Goal: Connect with others: Connect with others

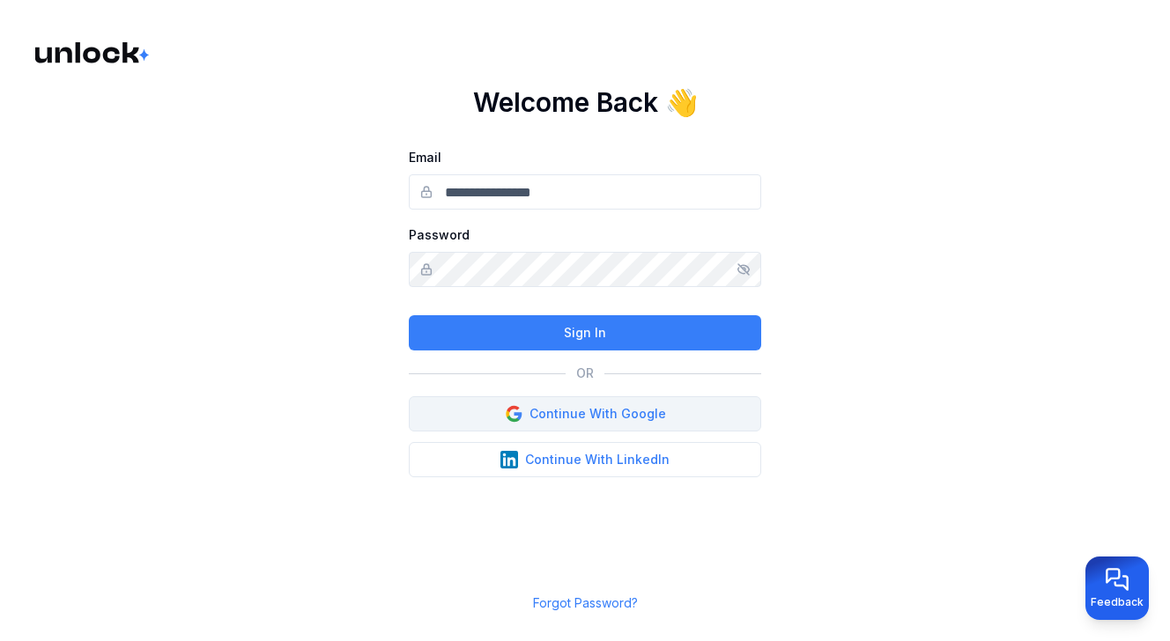
click at [628, 418] on button "Continue With Google" at bounding box center [585, 414] width 352 height 35
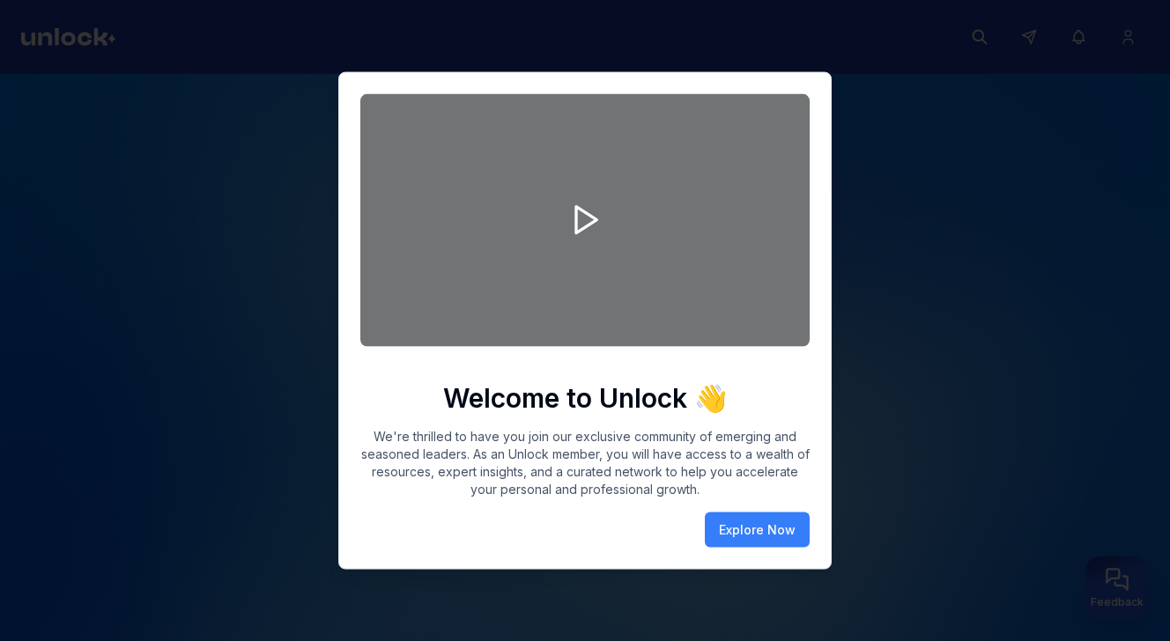
click at [830, 205] on div "Welcome to Unlock 👋 We're thrilled to have you join our exclusive community of …" at bounding box center [584, 321] width 493 height 498
click at [775, 121] on div at bounding box center [584, 220] width 449 height 253
click at [912, 221] on div at bounding box center [585, 320] width 1170 height 641
click at [247, 143] on div at bounding box center [585, 320] width 1170 height 641
click at [752, 536] on button "Explore Now" at bounding box center [757, 529] width 105 height 35
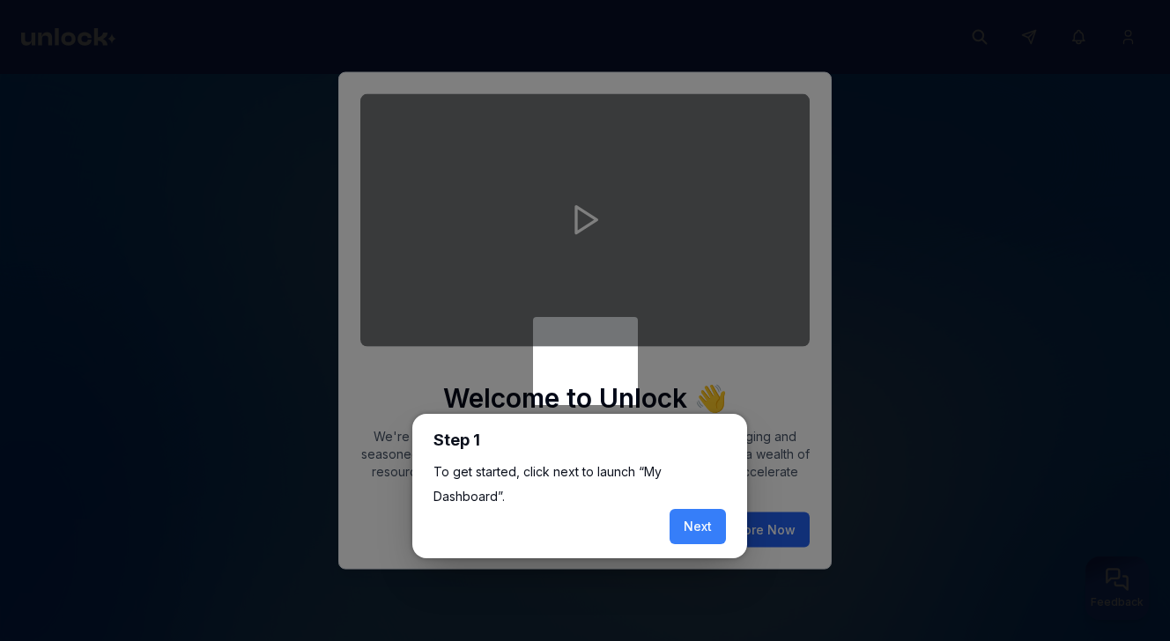
scroll to position [7, 0]
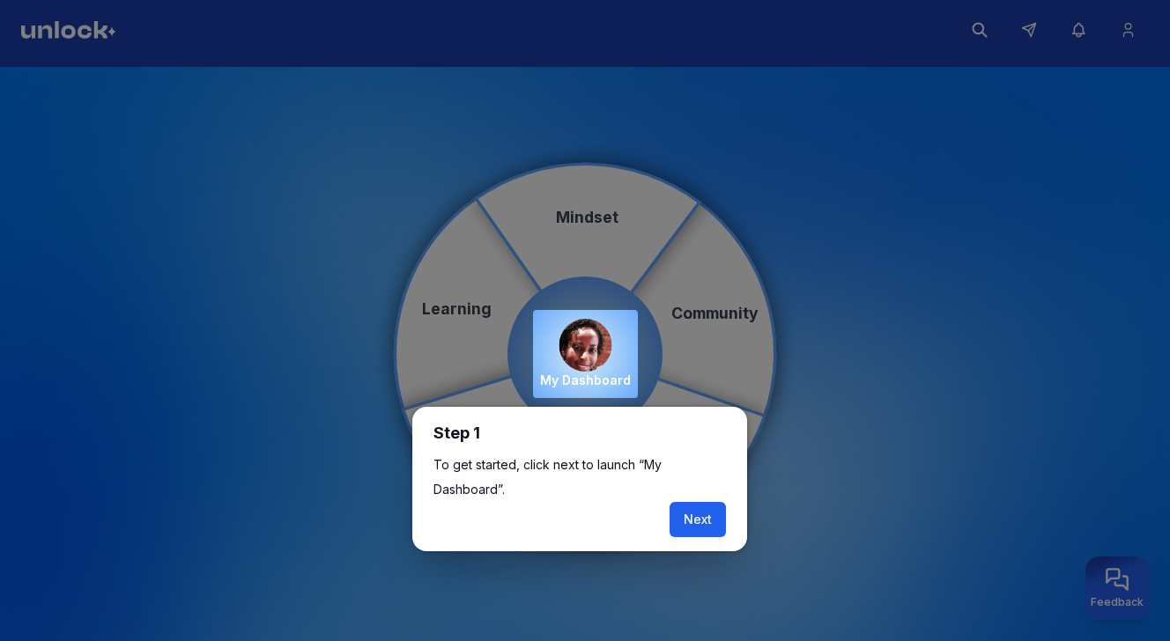
click at [697, 515] on button "Next" at bounding box center [698, 519] width 56 height 35
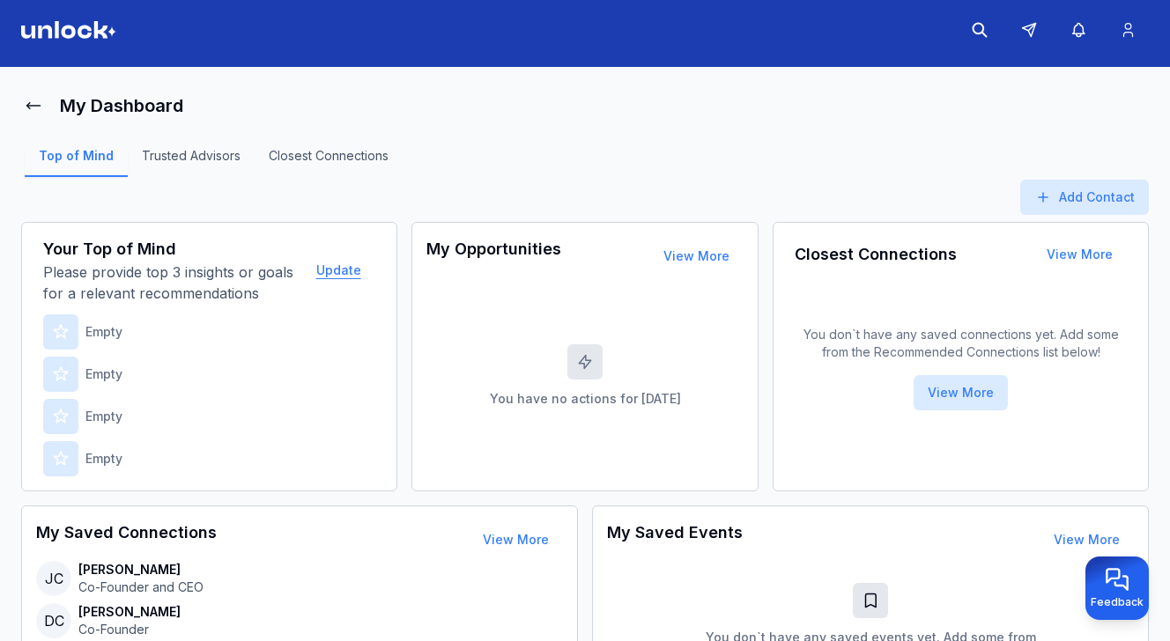
click at [345, 271] on button "Update" at bounding box center [338, 270] width 73 height 35
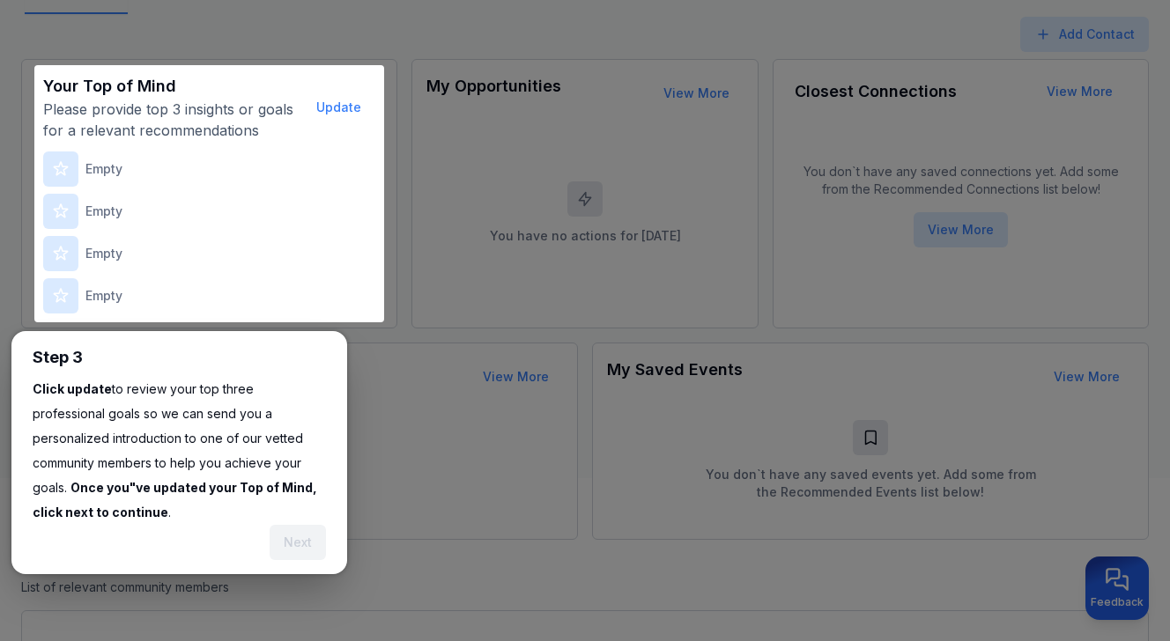
scroll to position [218, 0]
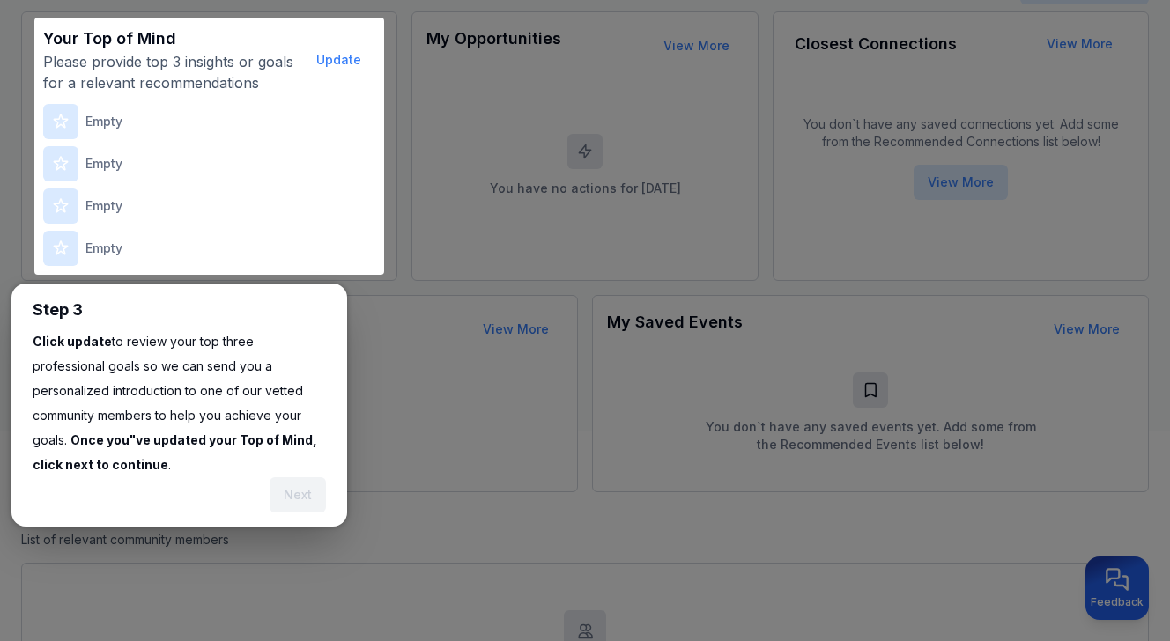
click at [207, 196] on div "Empty" at bounding box center [209, 206] width 332 height 35
click at [88, 122] on p "Empty" at bounding box center [103, 122] width 37 height 18
click at [337, 56] on button "Update" at bounding box center [338, 59] width 73 height 35
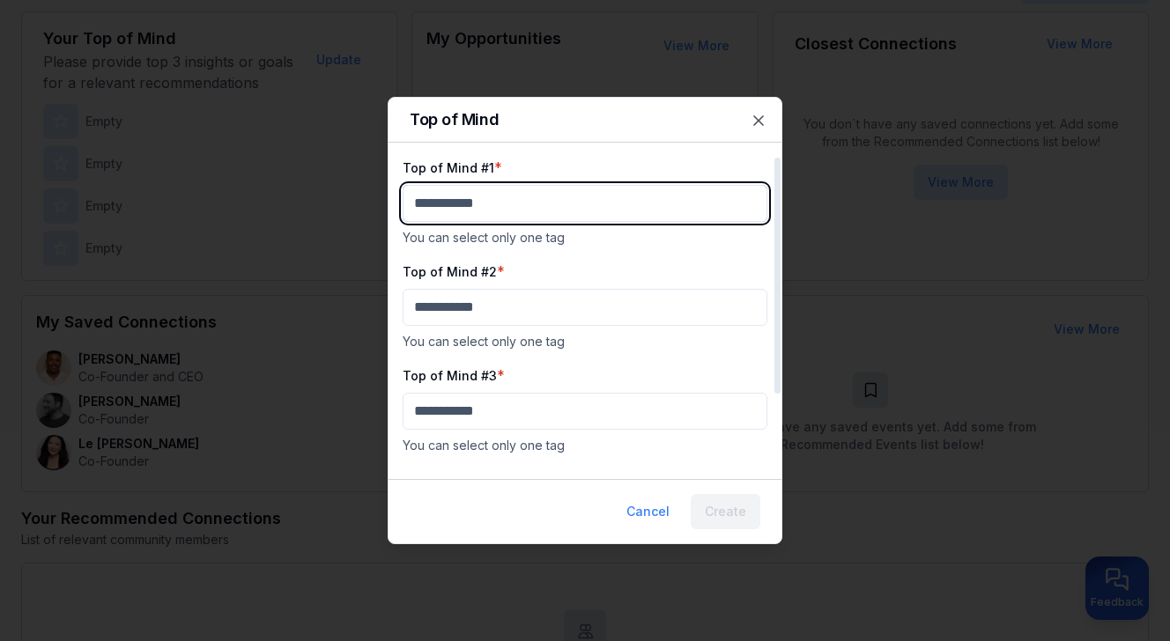
click at [459, 199] on body "My Dashboard Top of Mind Trusted Advisors Closest Connections Add Contact Your …" at bounding box center [585, 102] width 1170 height 641
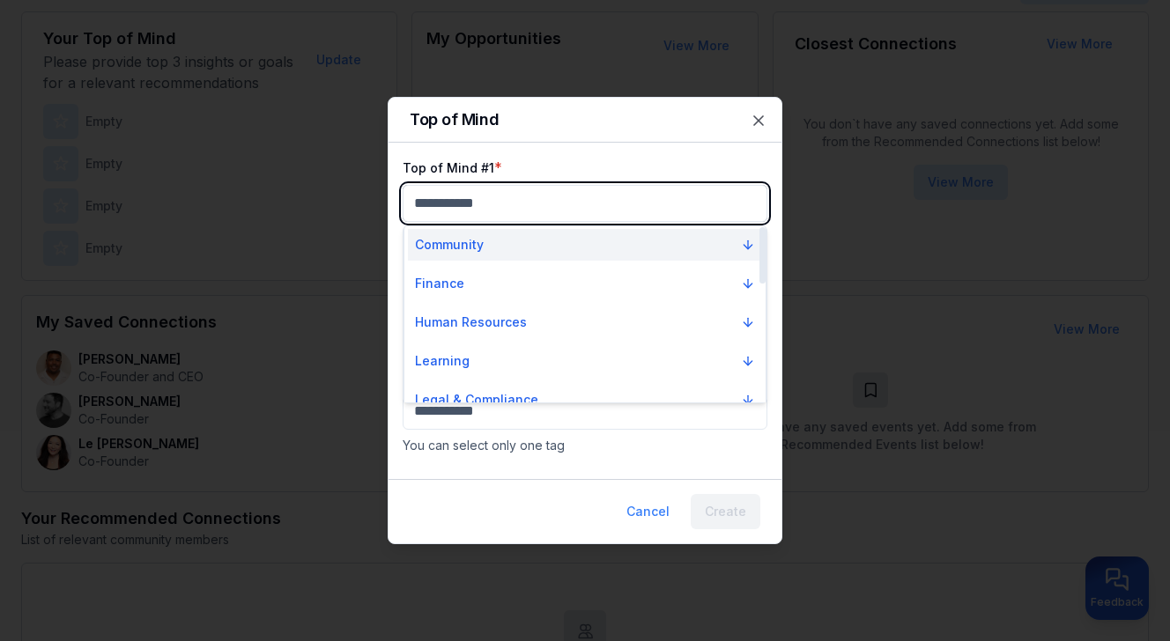
scroll to position [0, 0]
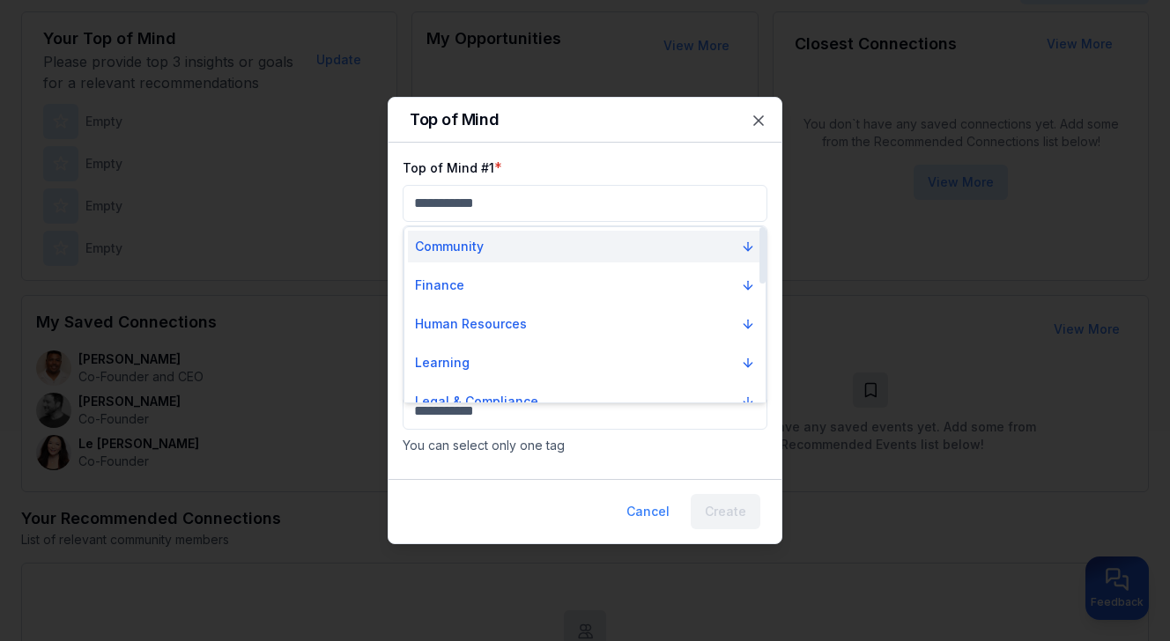
click at [463, 247] on p "Community" at bounding box center [449, 247] width 69 height 18
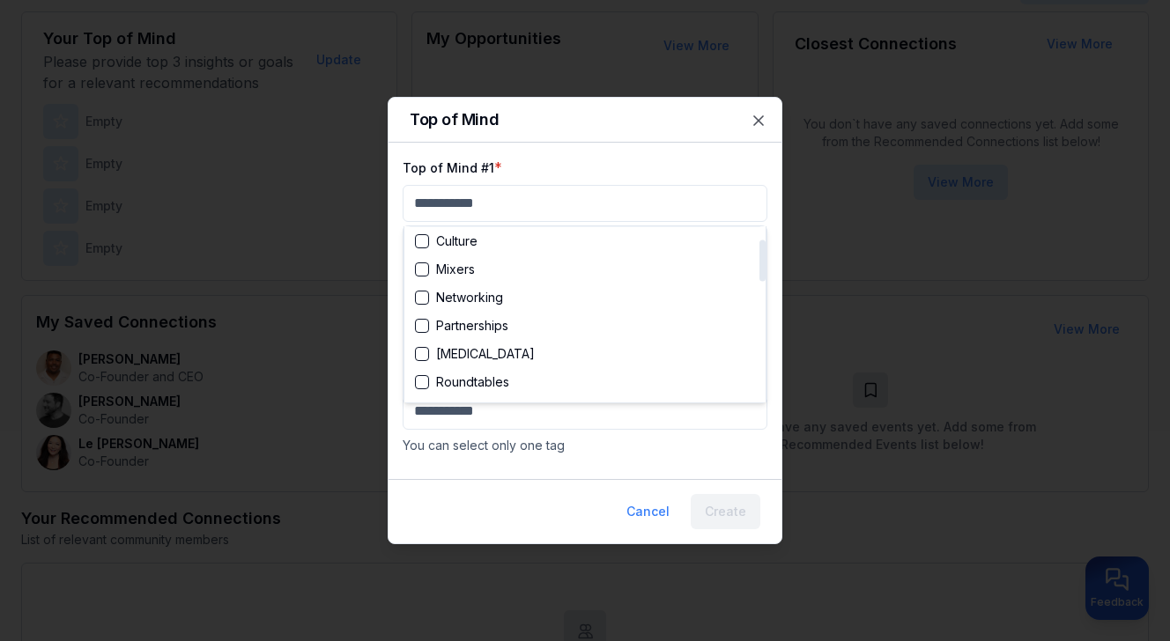
scroll to position [66, 0]
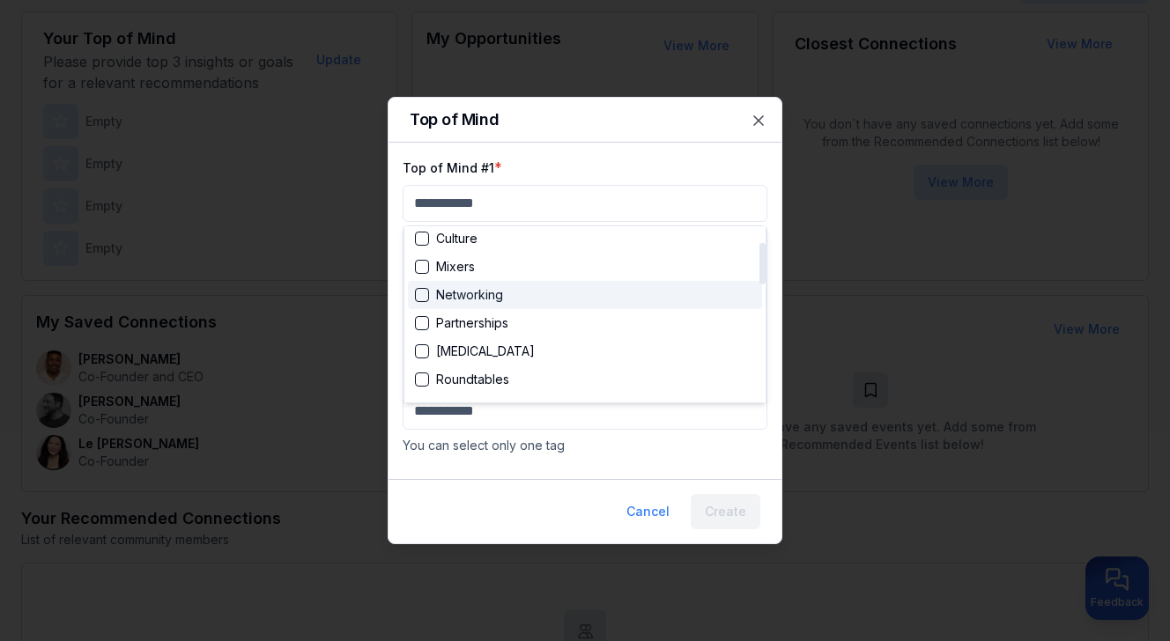
click at [453, 292] on div "Networking" at bounding box center [459, 295] width 88 height 18
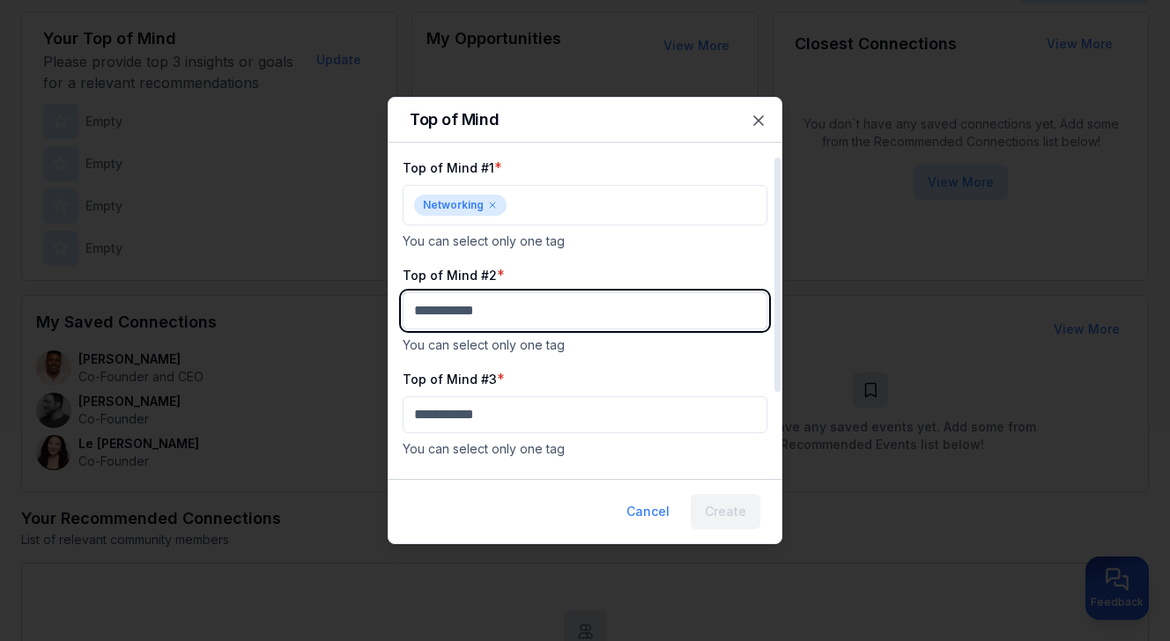
click at [461, 305] on body "My Dashboard Top of Mind Trusted Advisors Closest Connections Add Contact Your …" at bounding box center [585, 102] width 1170 height 641
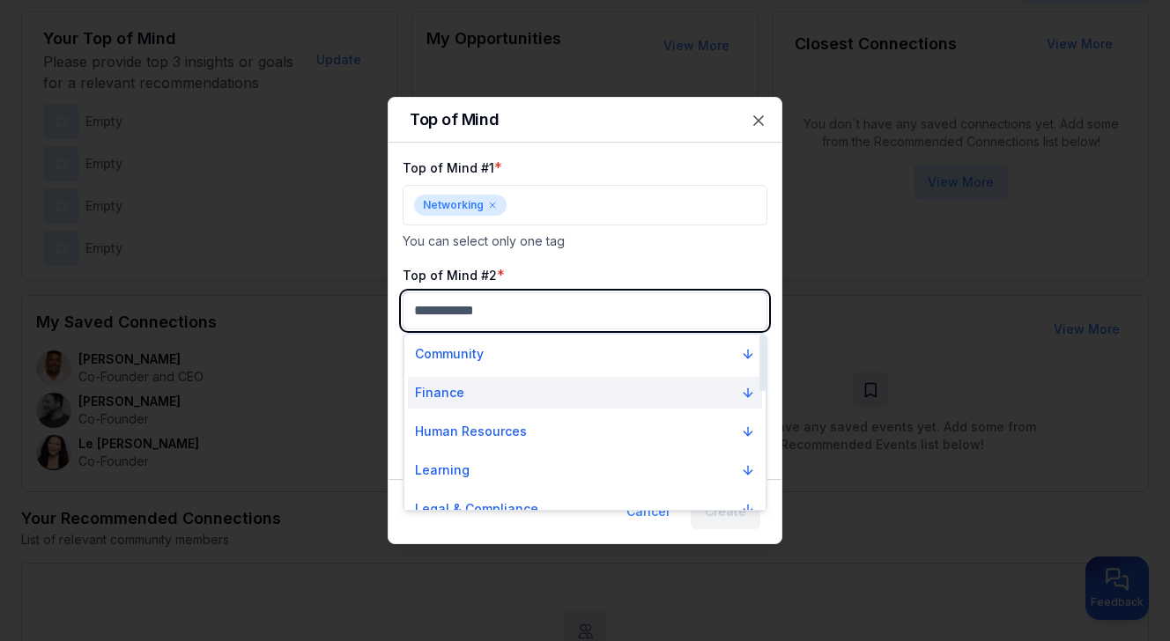
scroll to position [2, 0]
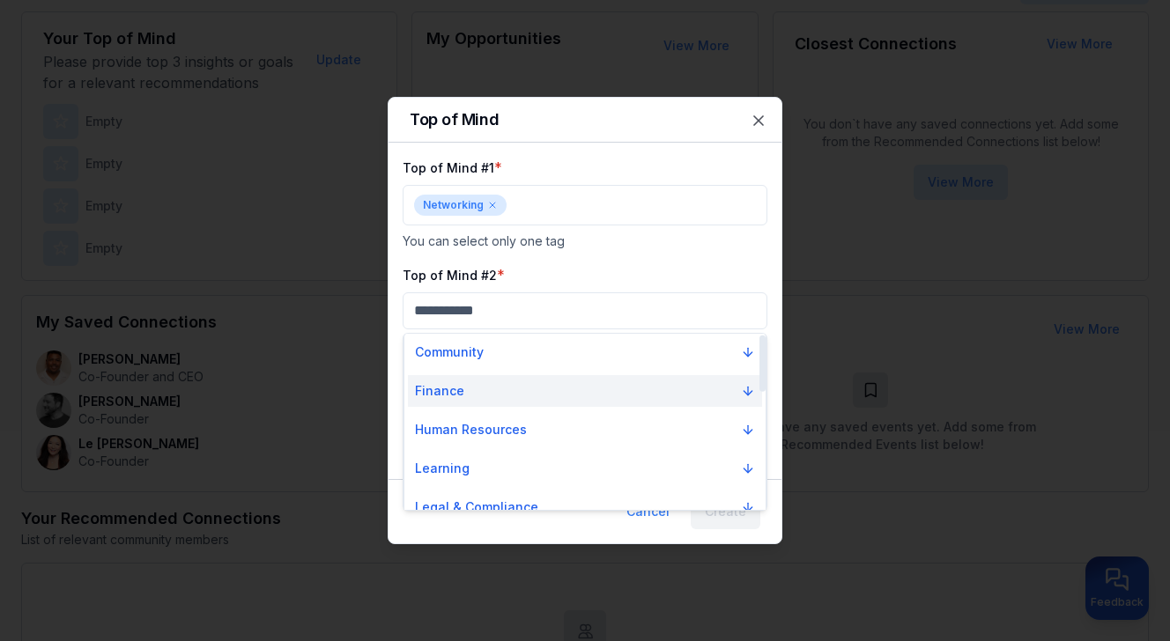
click at [487, 388] on button "Finance" at bounding box center [585, 391] width 354 height 32
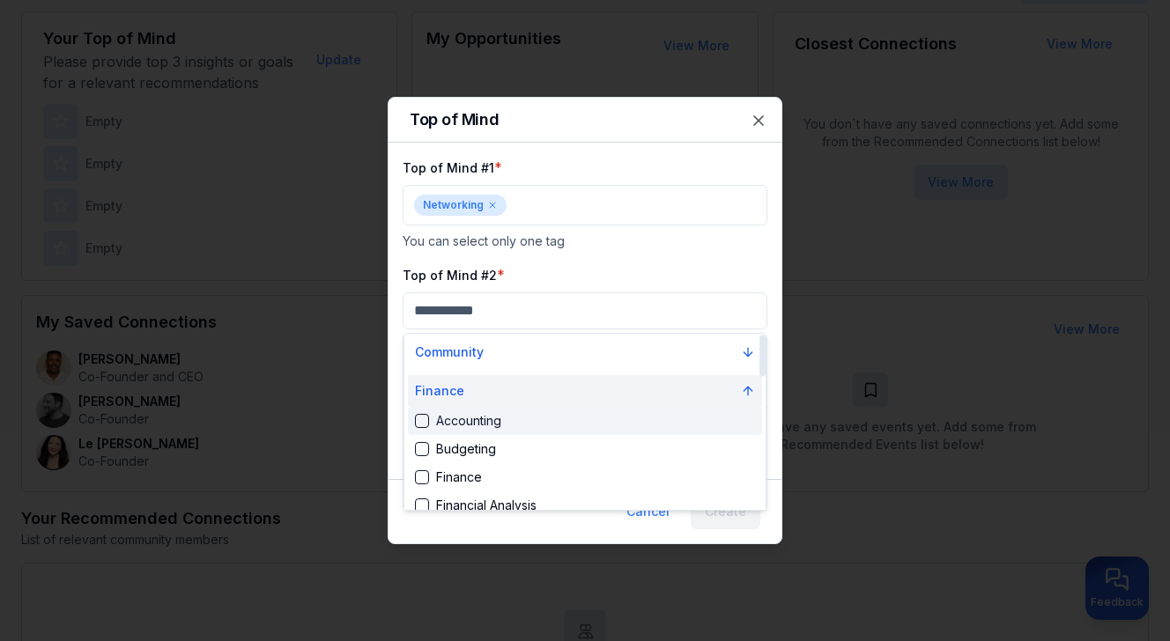
click at [487, 388] on button "Finance" at bounding box center [585, 391] width 354 height 32
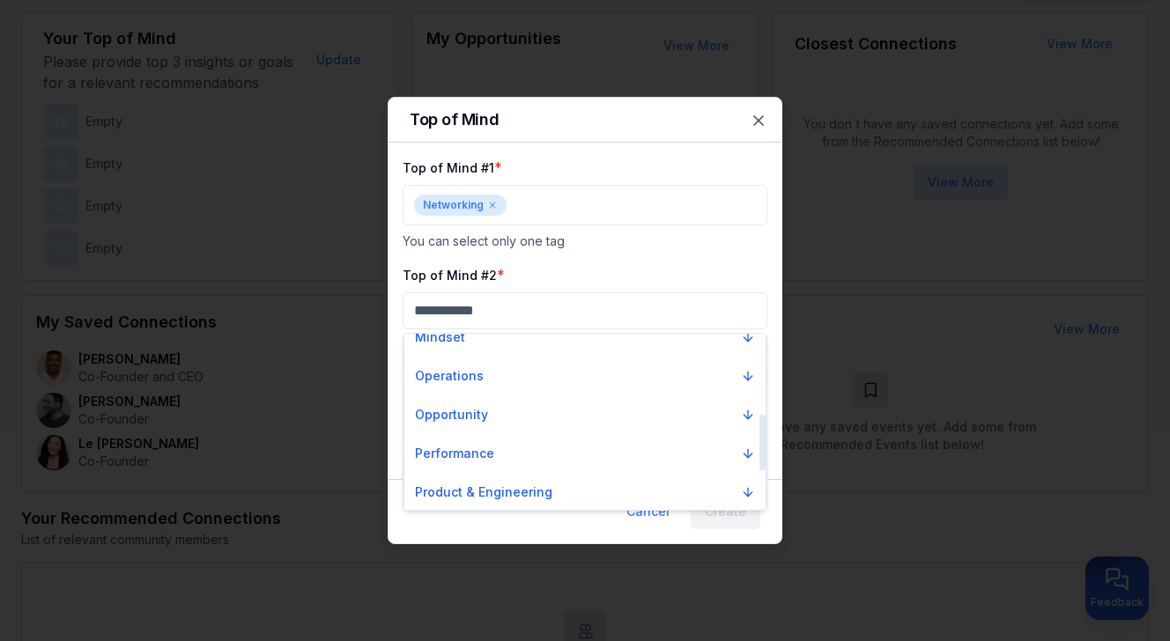
scroll to position [256, 0]
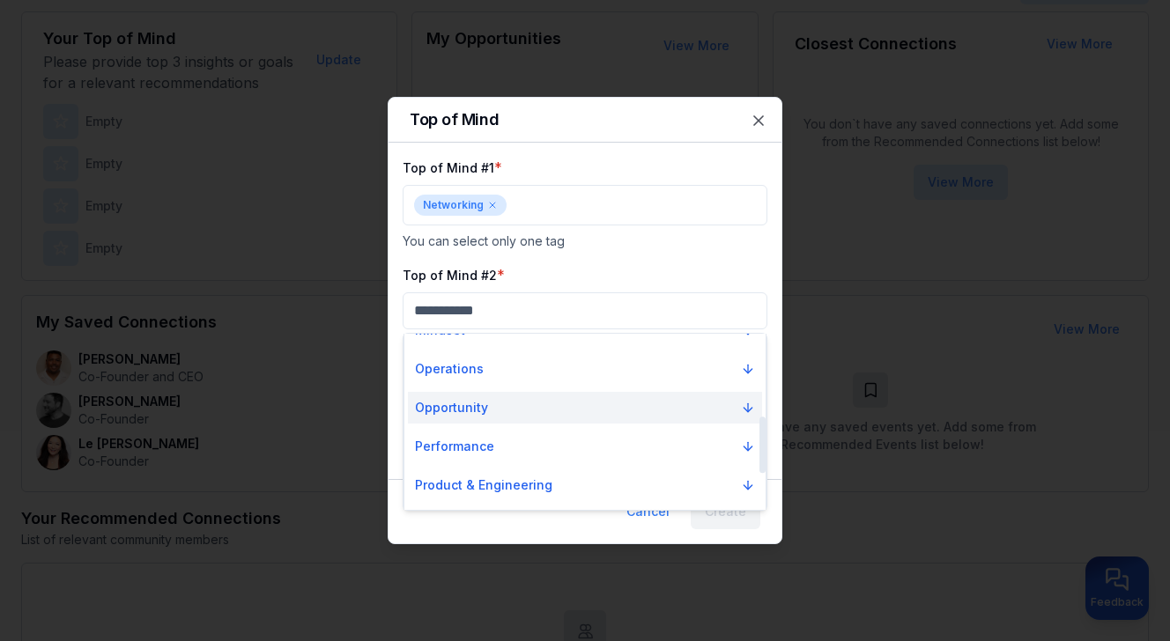
click at [489, 403] on button "Opportunity" at bounding box center [585, 408] width 354 height 32
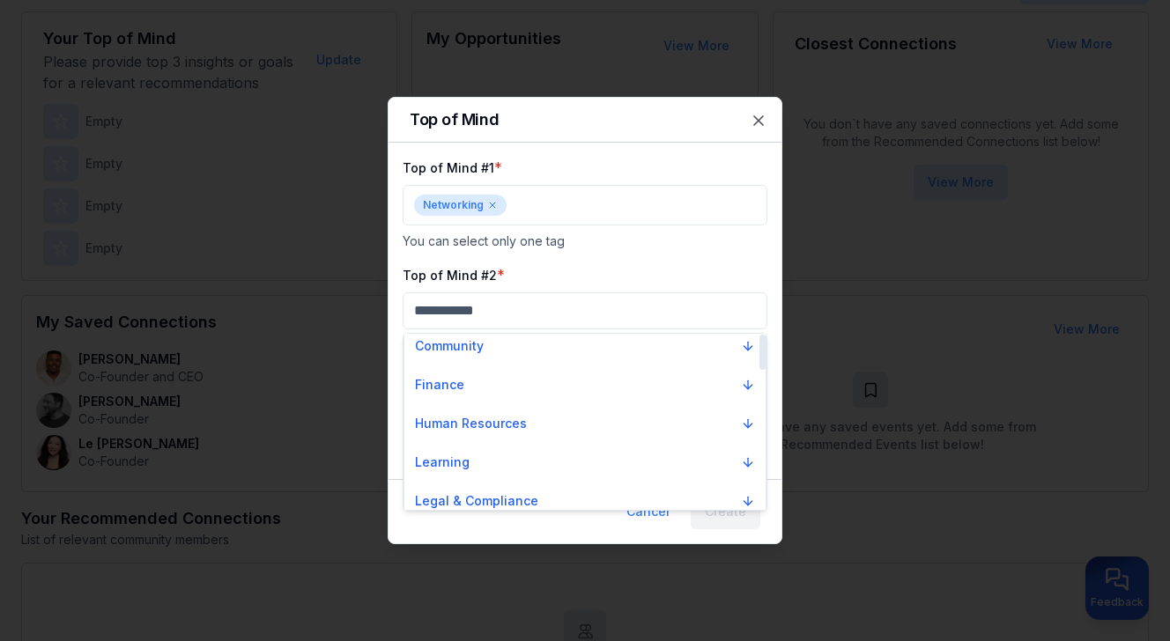
scroll to position [0, 0]
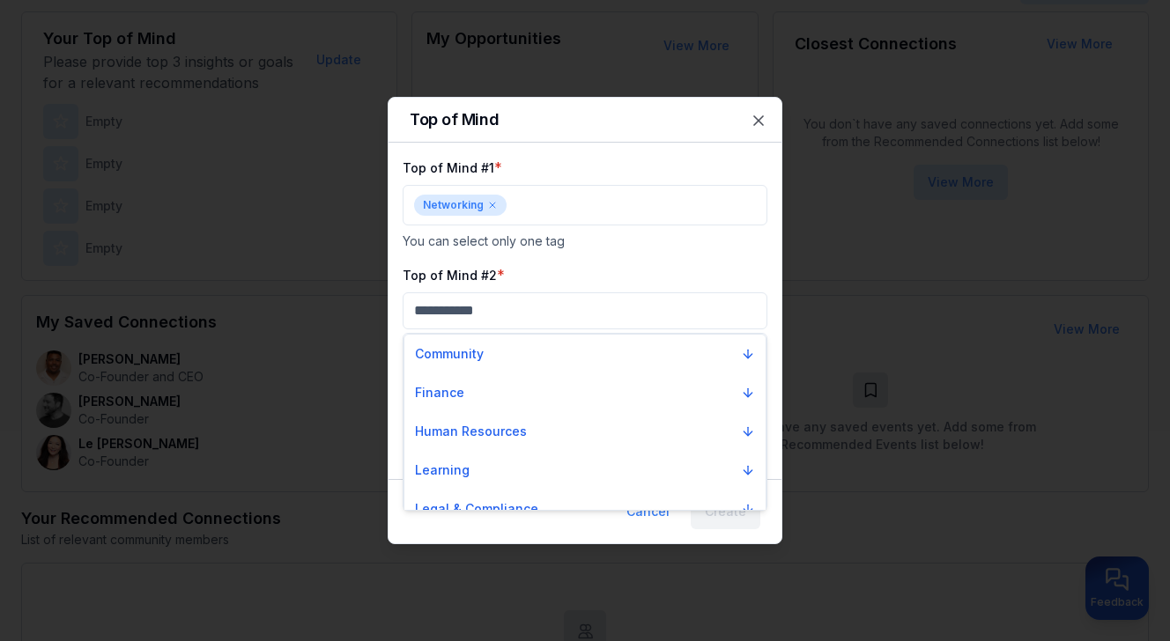
click at [517, 274] on div at bounding box center [585, 320] width 1170 height 641
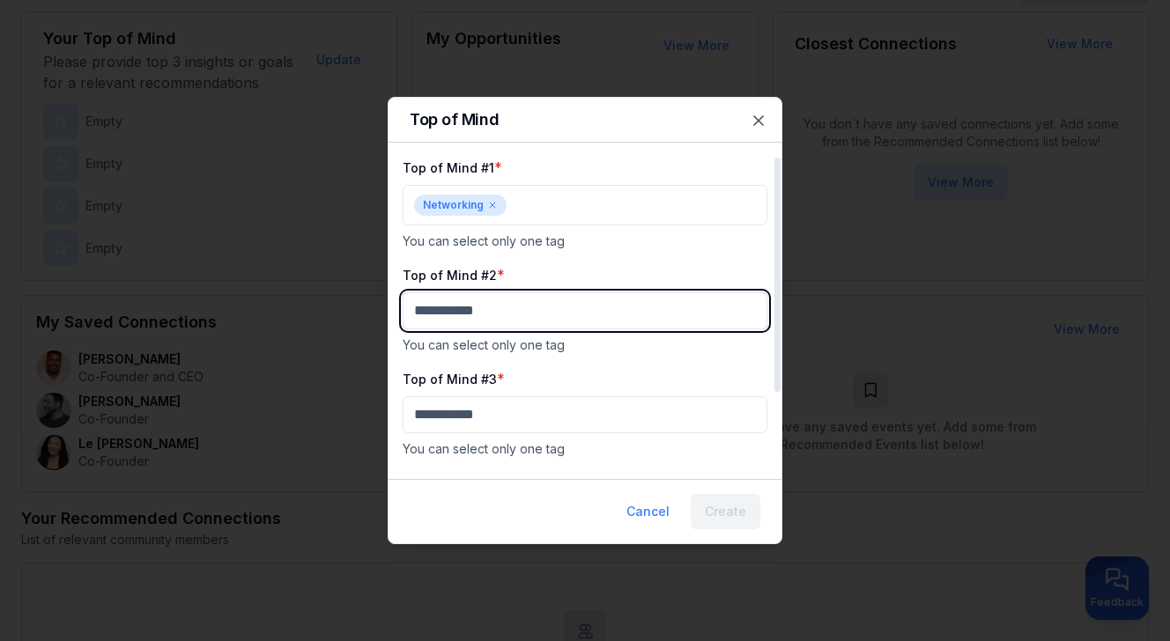
click at [508, 314] on body "My Dashboard Top of Mind Trusted Advisors Closest Connections Add Contact Your …" at bounding box center [585, 102] width 1170 height 641
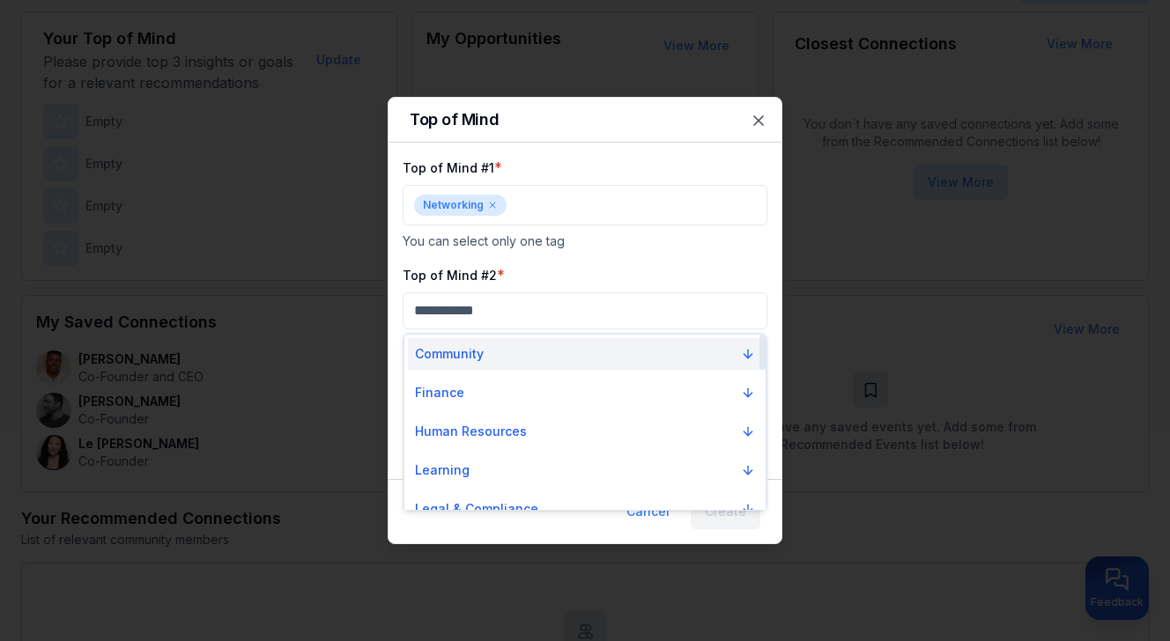
click at [577, 353] on button "Community" at bounding box center [585, 354] width 354 height 32
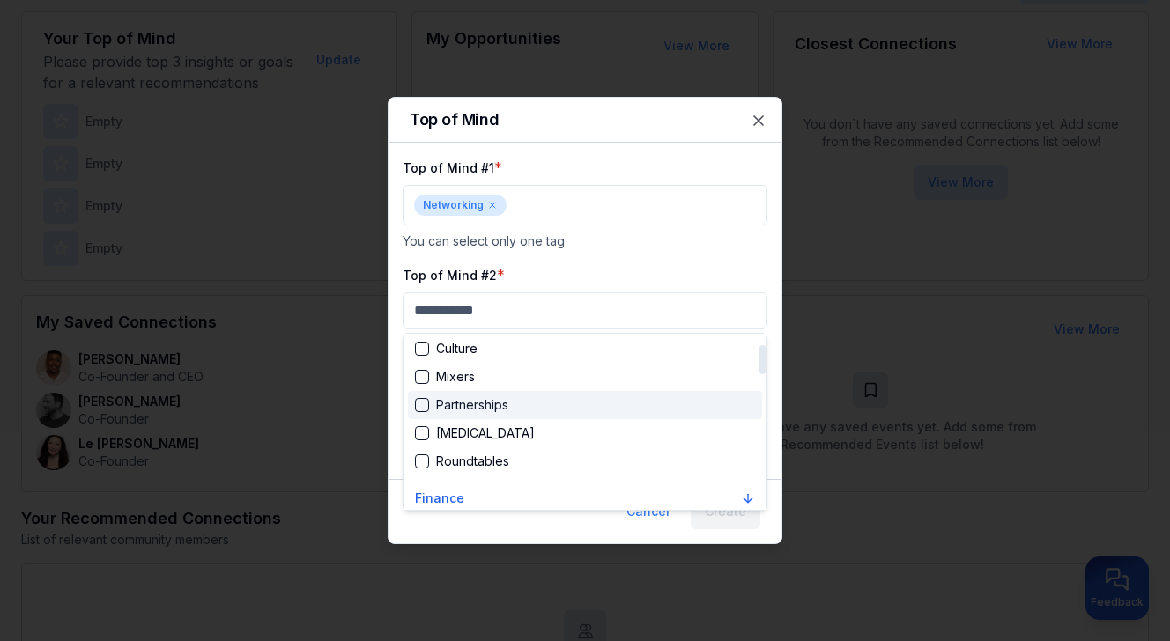
scroll to position [63, 0]
click at [534, 410] on div "Partnerships" at bounding box center [585, 406] width 354 height 28
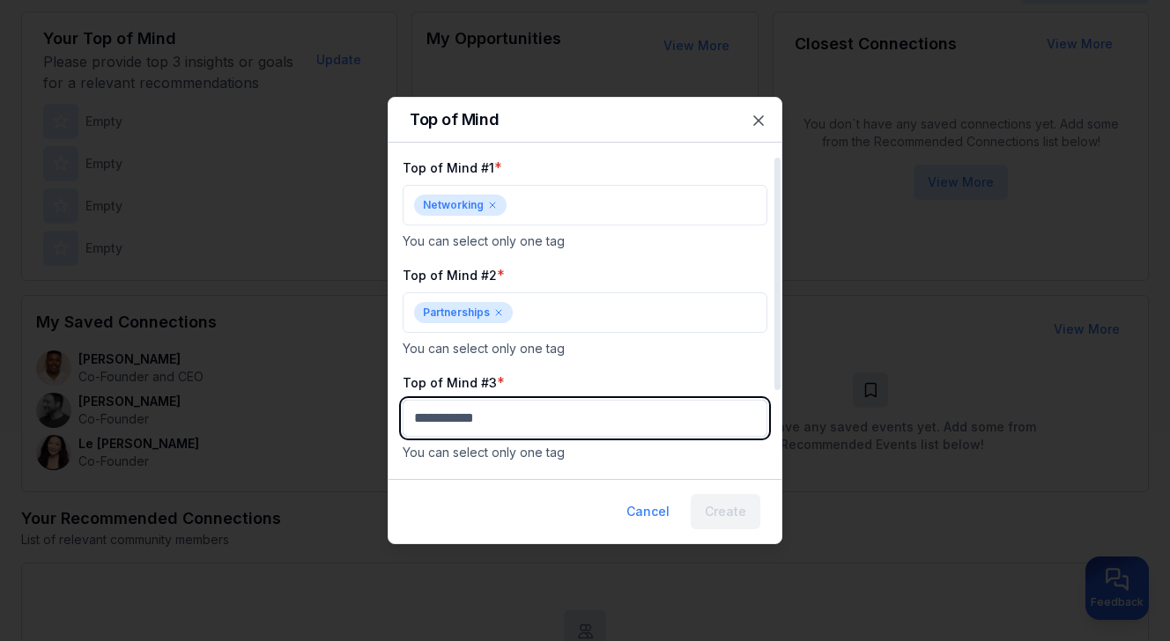
click at [530, 417] on body "My Dashboard Top of Mind Trusted Advisors Closest Connections Add Contact Your …" at bounding box center [585, 102] width 1170 height 641
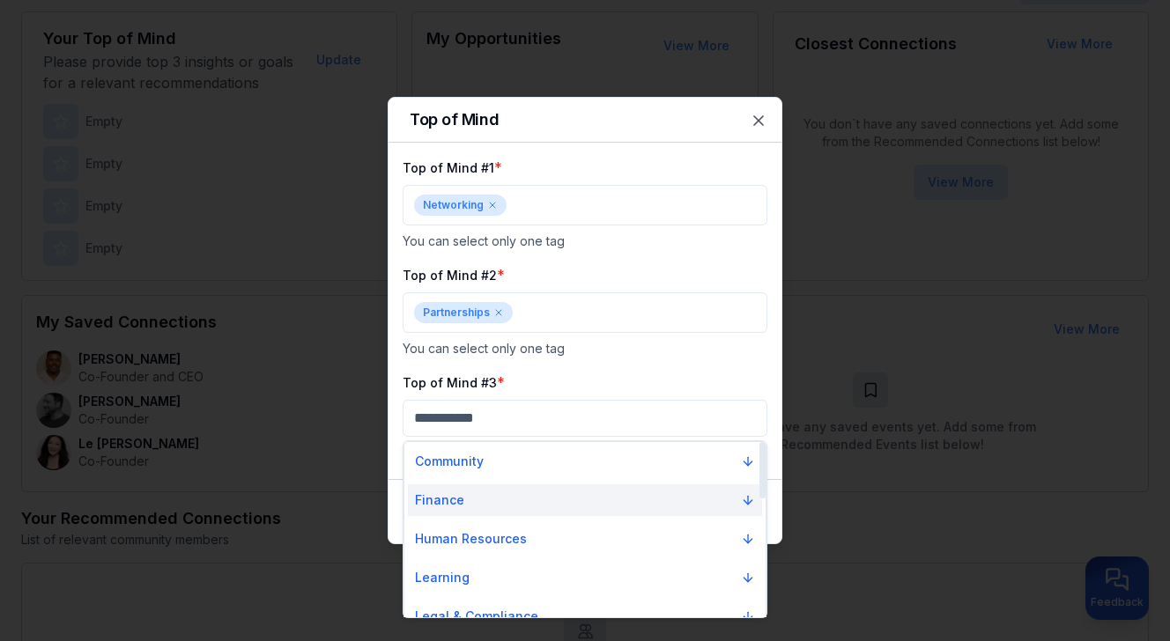
click at [515, 495] on button "Finance" at bounding box center [585, 501] width 354 height 32
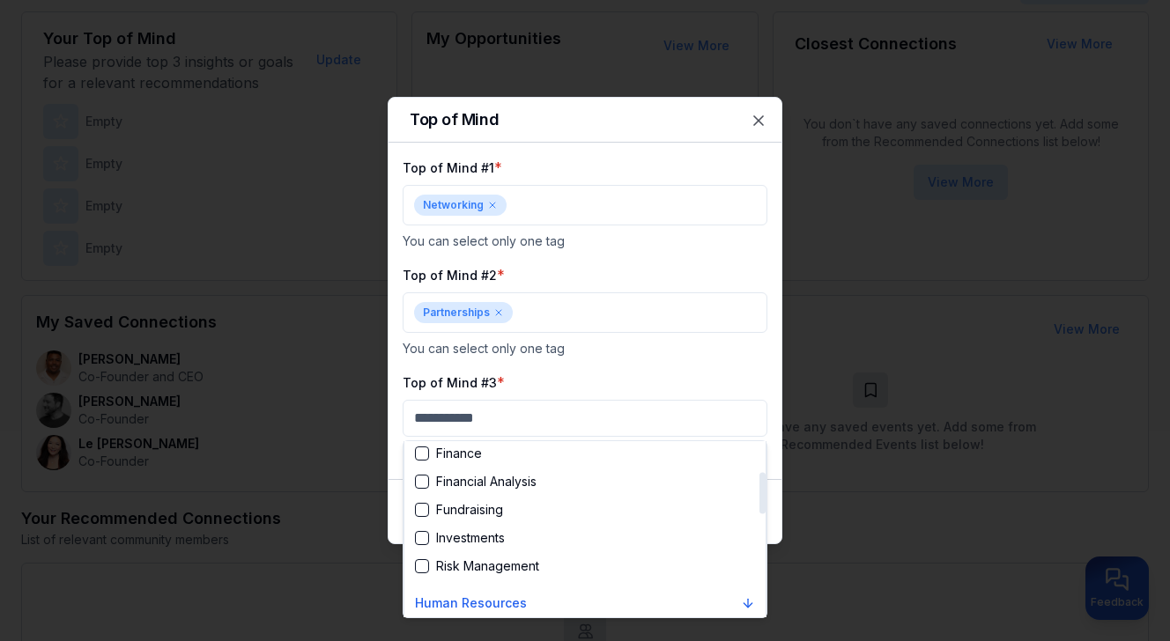
scroll to position [128, 0]
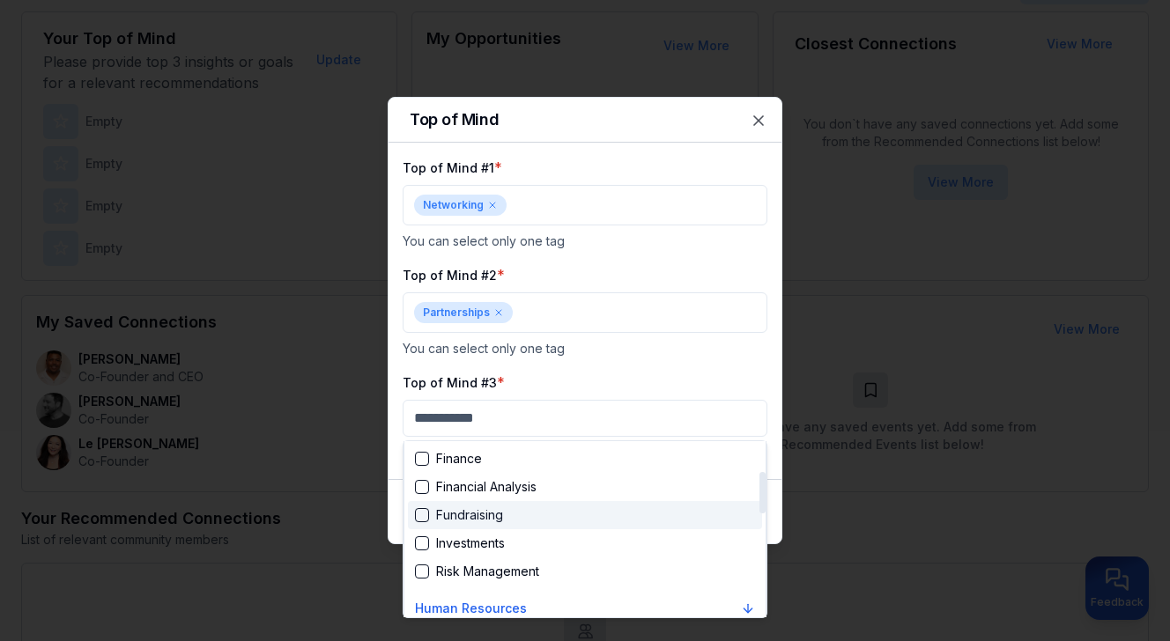
click at [511, 515] on div "Fundraising" at bounding box center [585, 515] width 354 height 28
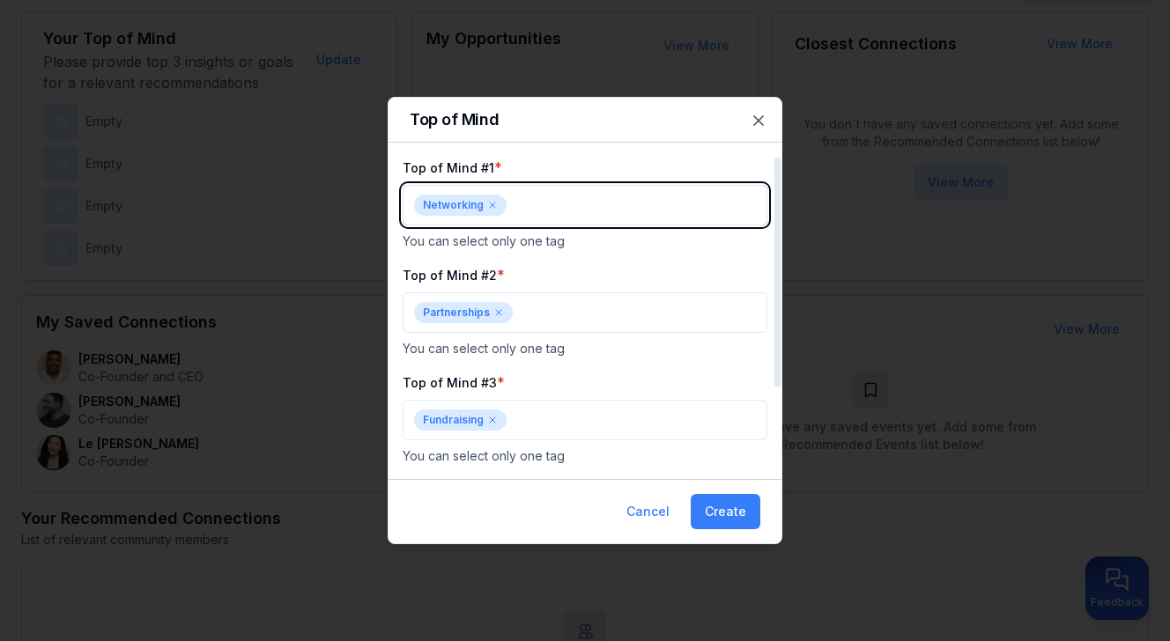
click at [605, 208] on body "My Dashboard Top of Mind Trusted Advisors Closest Connections Add Contact Your …" at bounding box center [585, 102] width 1170 height 641
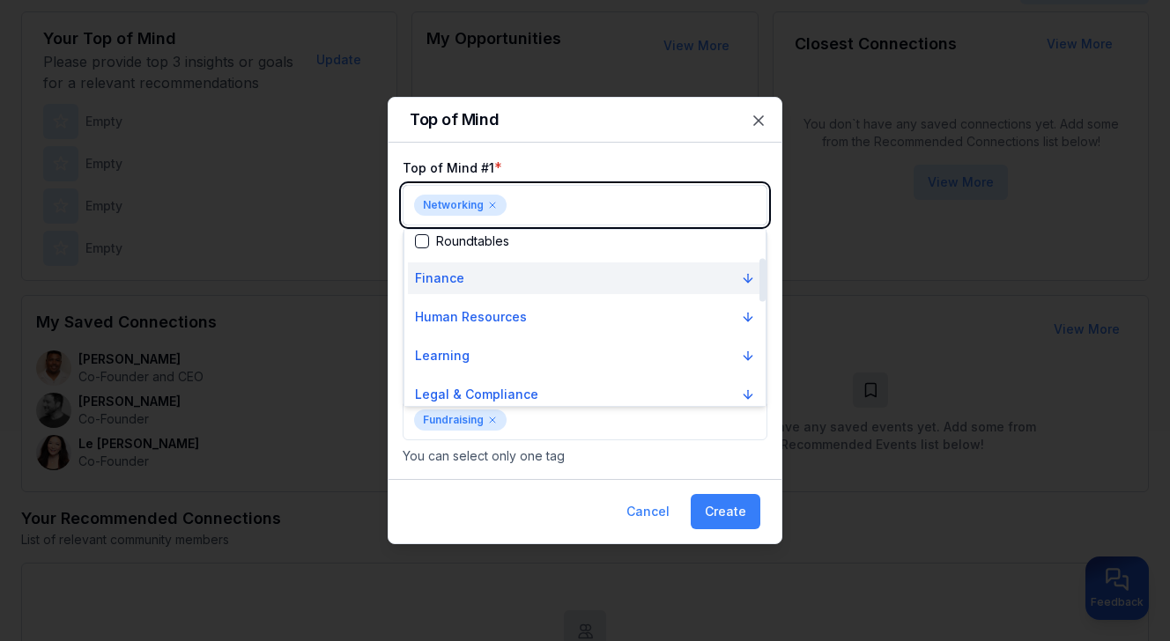
scroll to position [0, 0]
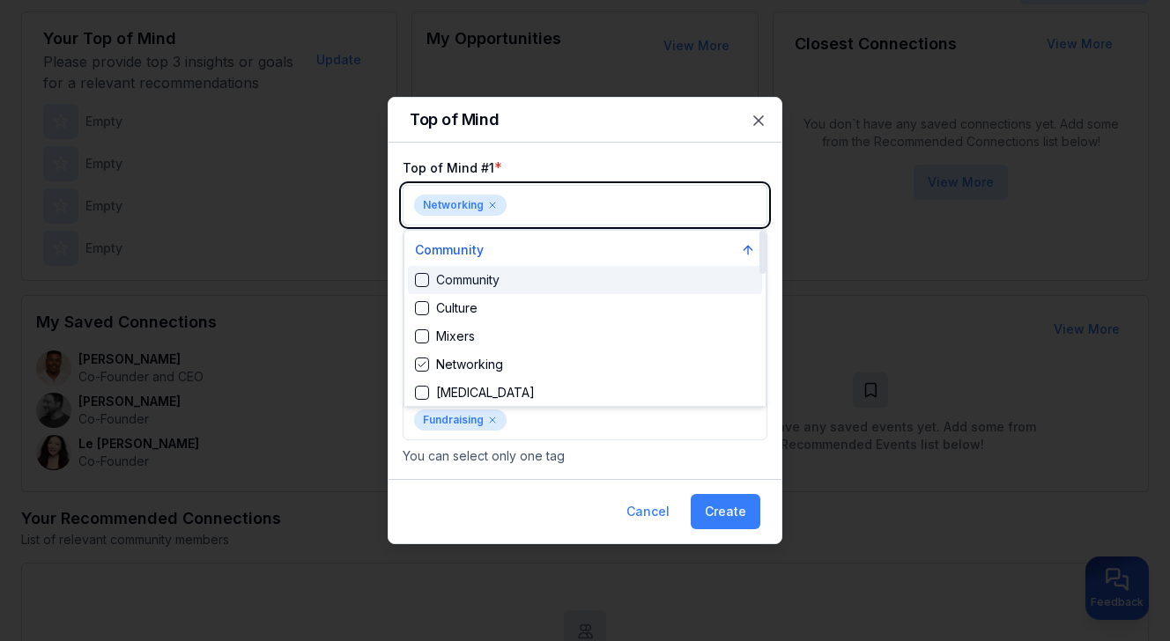
click at [516, 279] on div "Community" at bounding box center [585, 280] width 354 height 28
click at [460, 279] on div "Community" at bounding box center [457, 280] width 85 height 18
click at [425, 279] on div "Suggestions" at bounding box center [422, 280] width 14 height 14
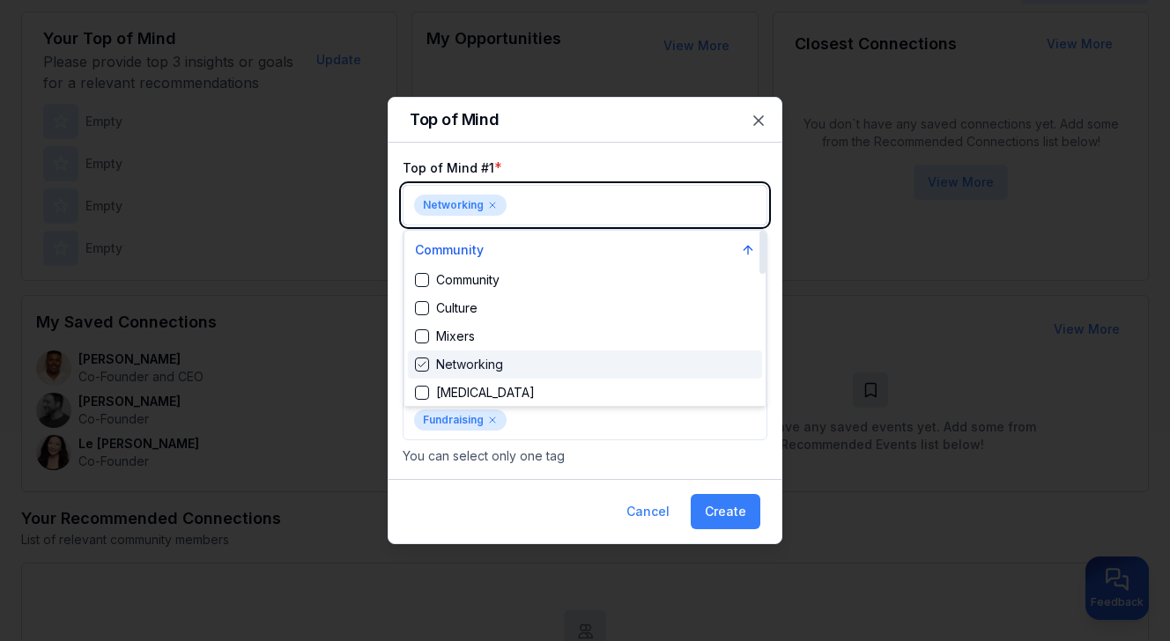
click at [426, 364] on icon "Suggestions" at bounding box center [422, 364] width 11 height 11
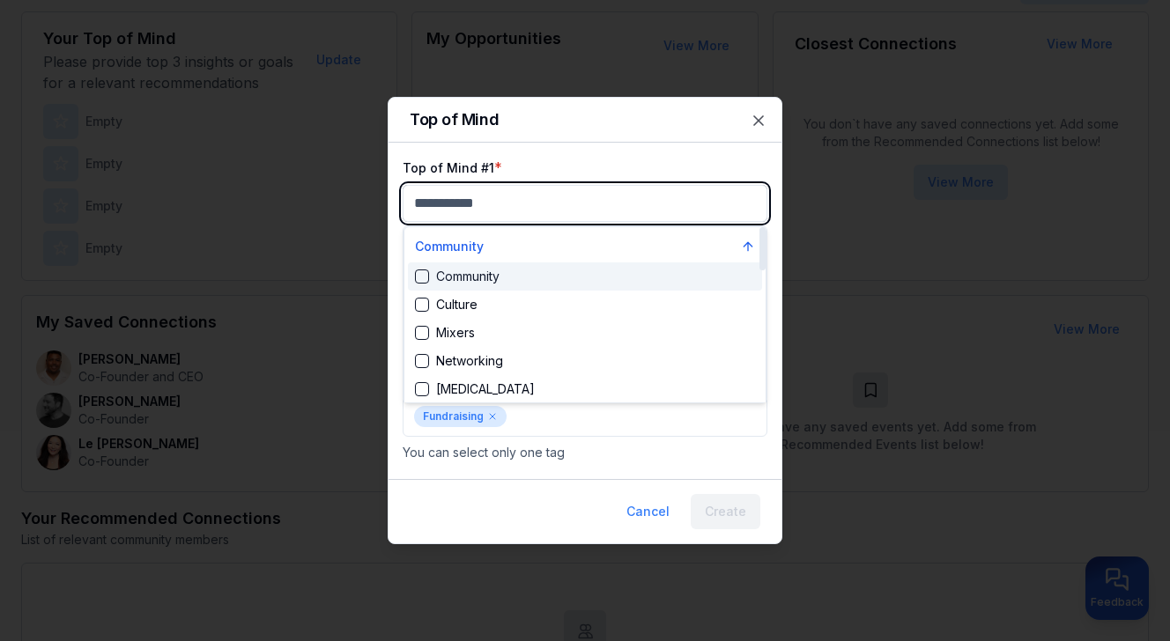
click at [426, 275] on div "Suggestions" at bounding box center [422, 277] width 14 height 14
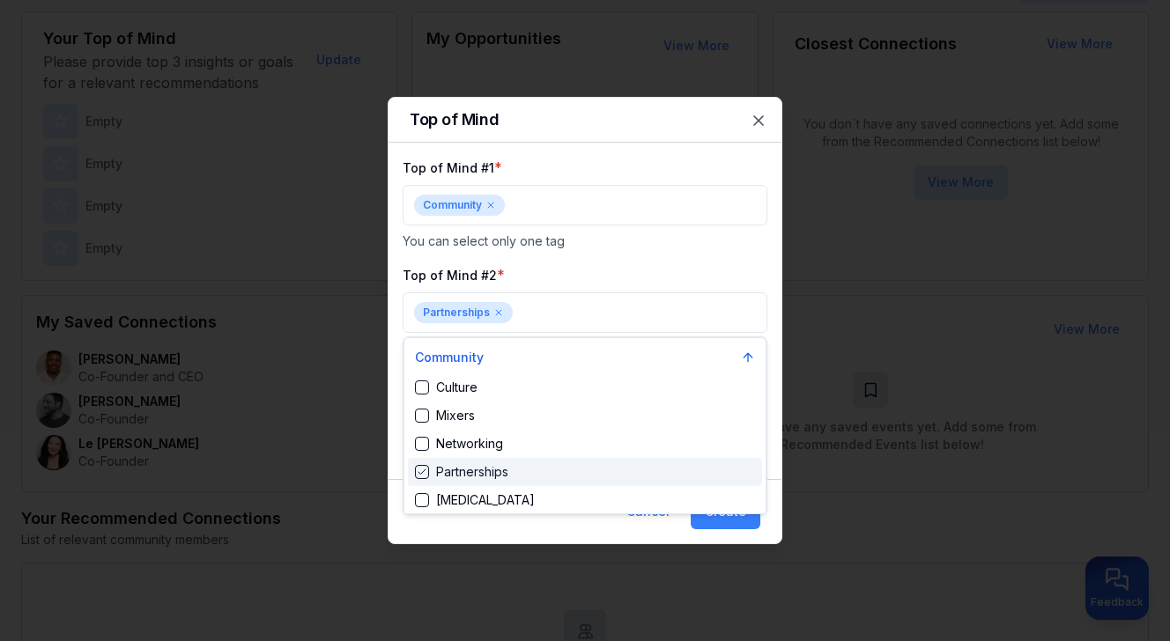
click at [726, 221] on div at bounding box center [585, 320] width 1170 height 641
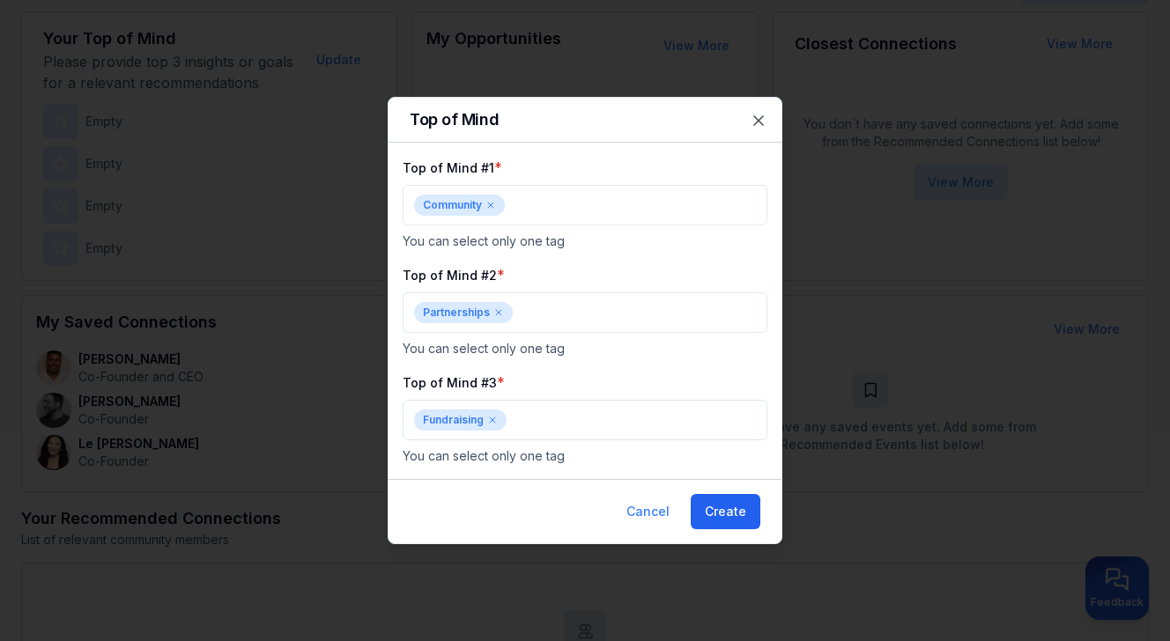
click at [732, 511] on button "Create" at bounding box center [726, 511] width 70 height 35
click at [732, 511] on button "Update" at bounding box center [723, 511] width 73 height 35
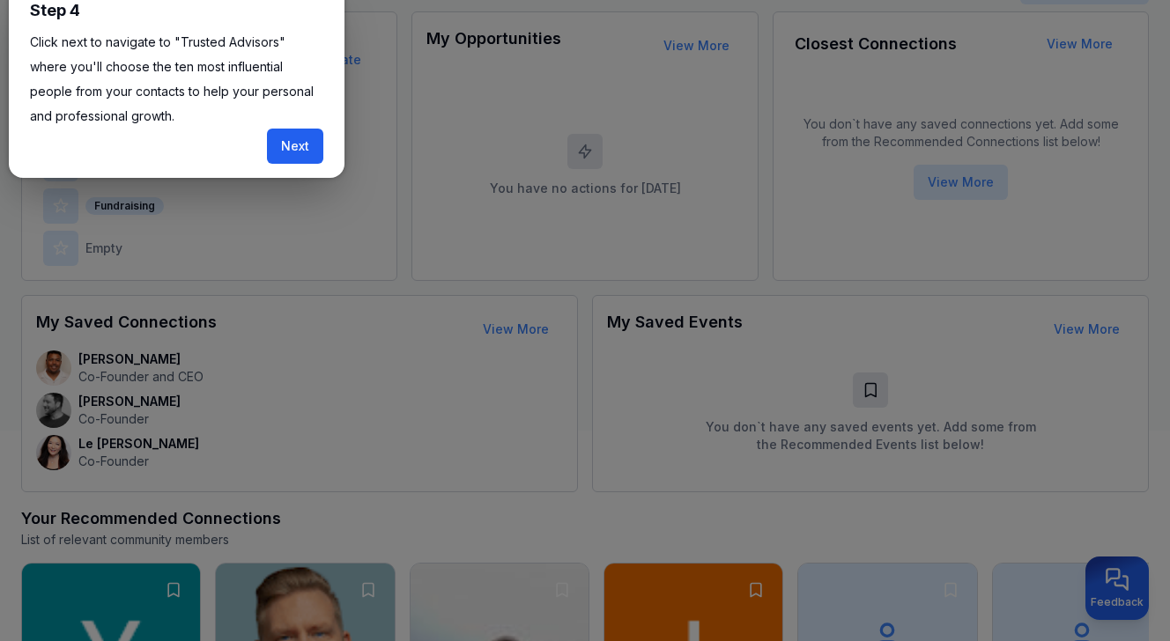
click at [292, 151] on button "Next" at bounding box center [295, 146] width 56 height 35
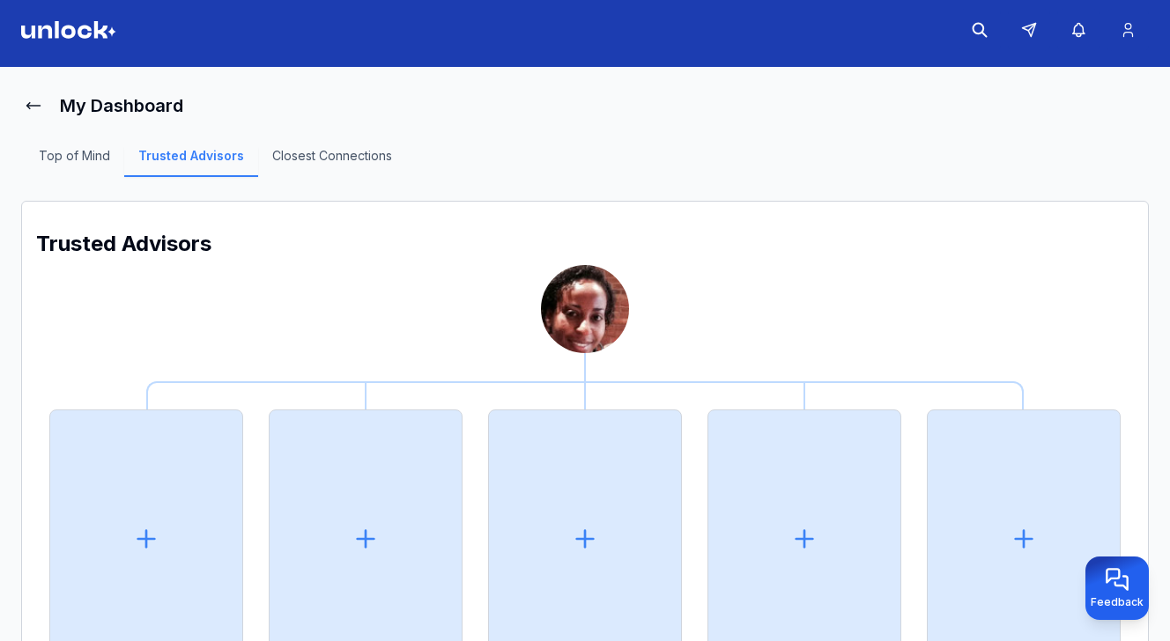
scroll to position [116, 0]
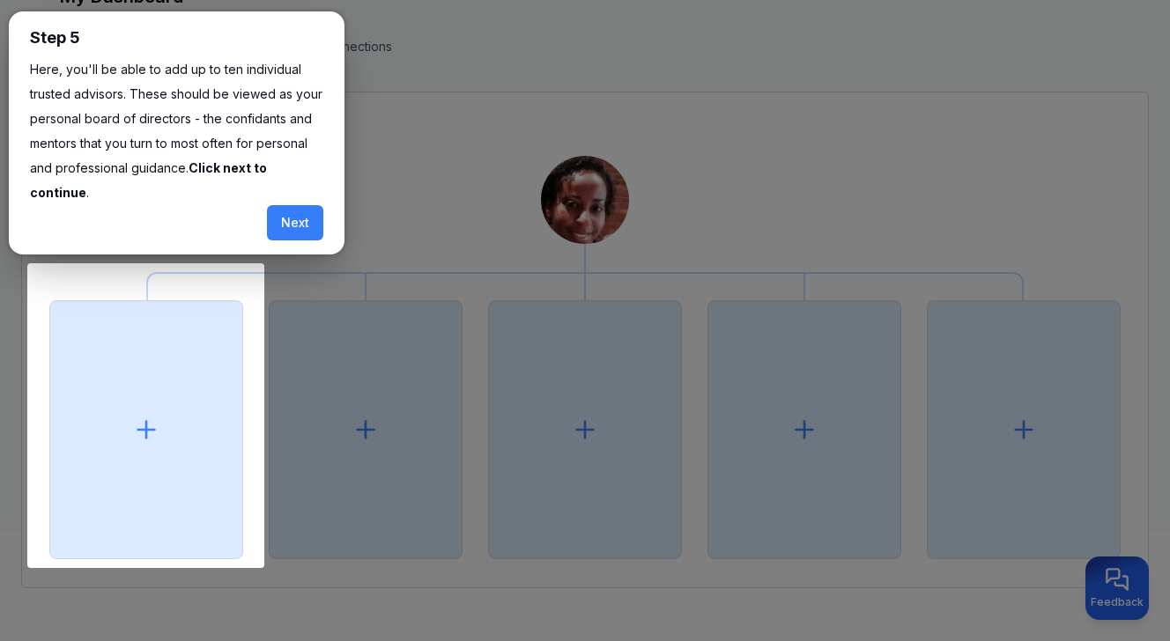
click at [387, 67] on div "Step 5 Here, you'll be able to add up to ten individual trusted advisors. These…" at bounding box center [206, 132] width 395 height 243
click at [291, 217] on button "Next" at bounding box center [295, 222] width 56 height 35
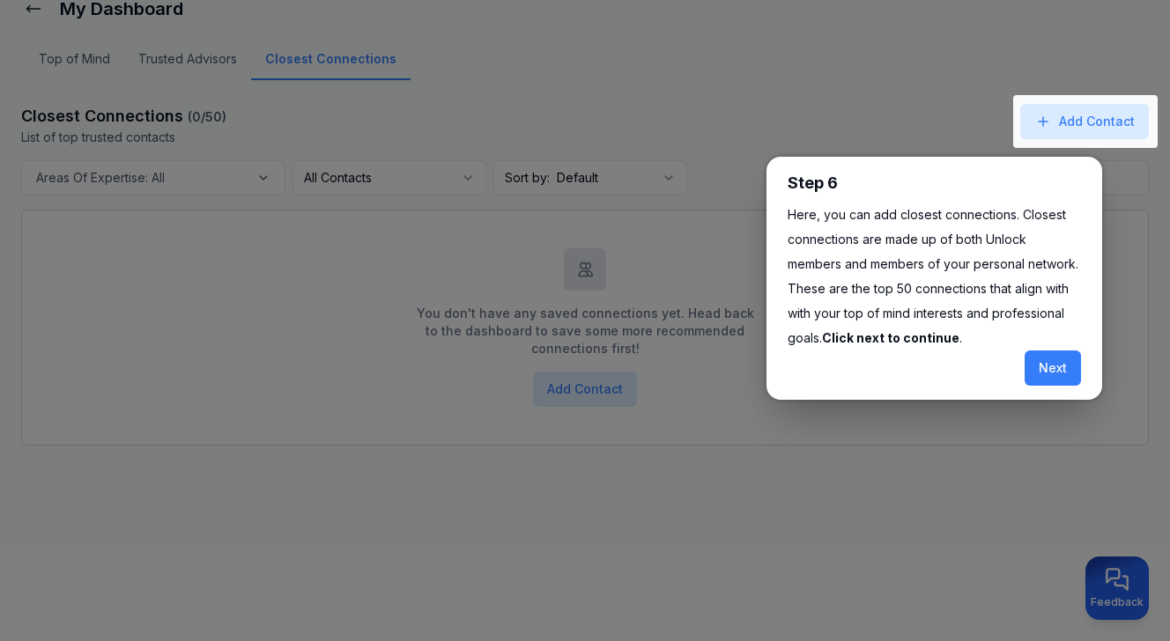
scroll to position [123, 0]
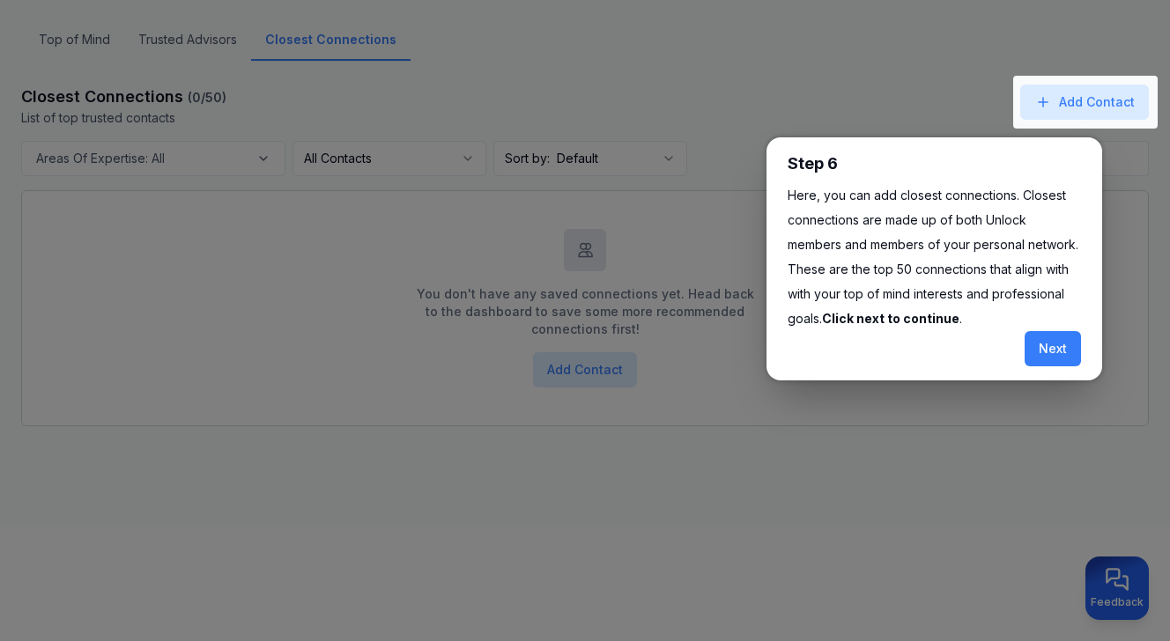
click at [726, 90] on div at bounding box center [585, 259] width 1170 height 765
click at [1055, 352] on button "Next" at bounding box center [1053, 348] width 56 height 35
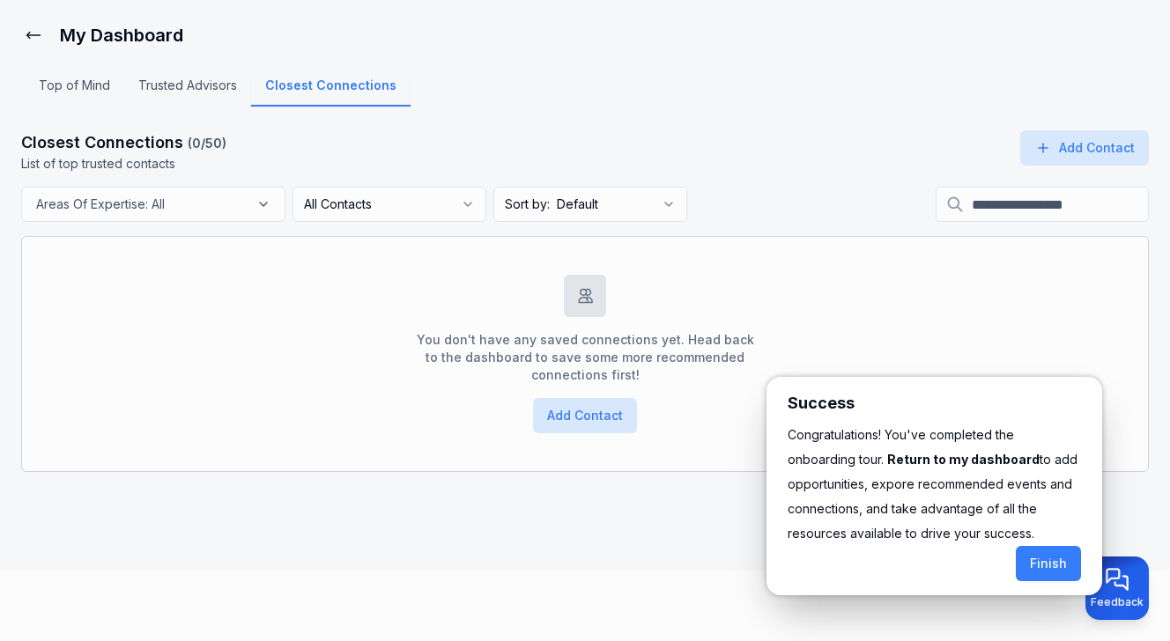
scroll to position [78, 0]
click at [100, 87] on div at bounding box center [585, 281] width 1170 height 719
click at [70, 92] on div at bounding box center [585, 281] width 1170 height 719
click at [1042, 564] on button "Finish" at bounding box center [1048, 563] width 65 height 35
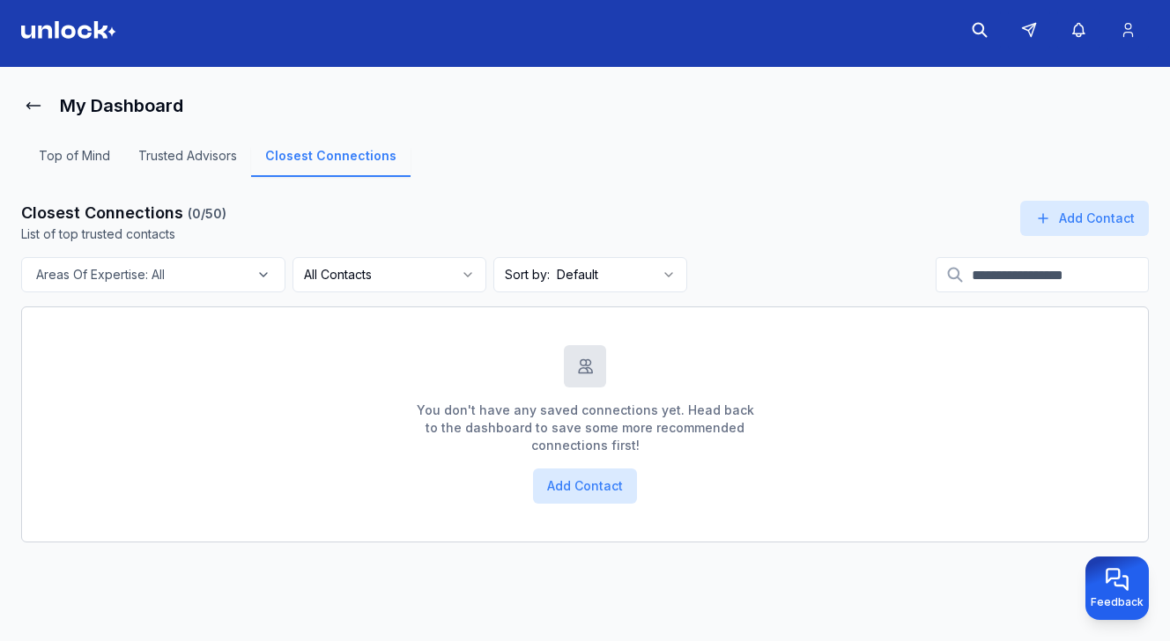
scroll to position [7, 0]
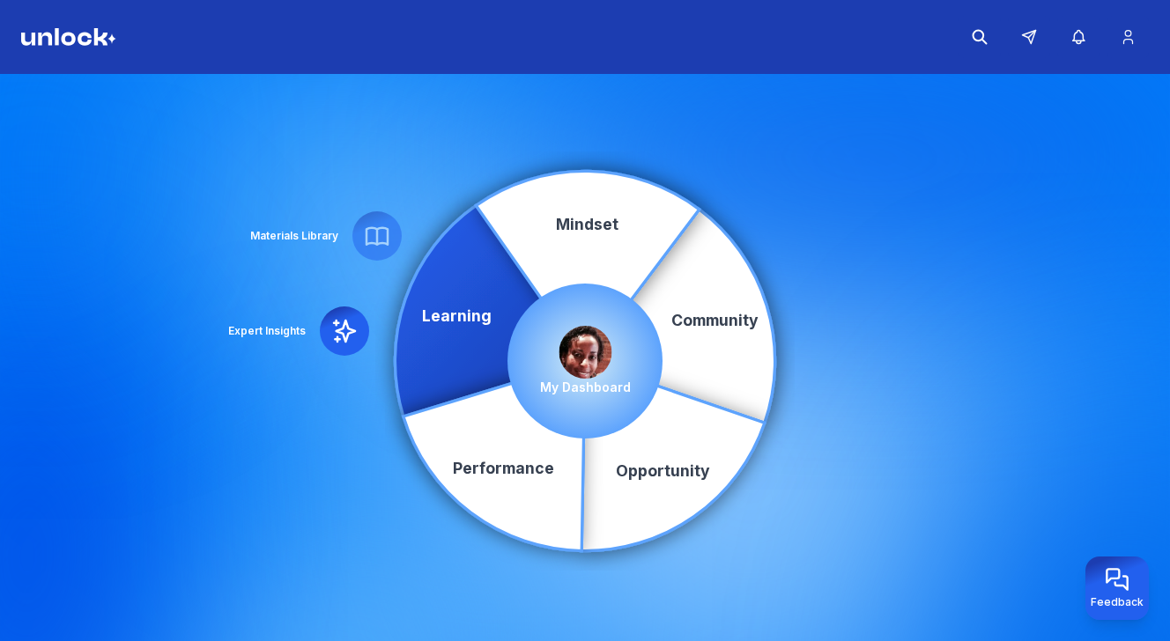
click at [596, 389] on p "My Dashboard" at bounding box center [585, 388] width 91 height 18
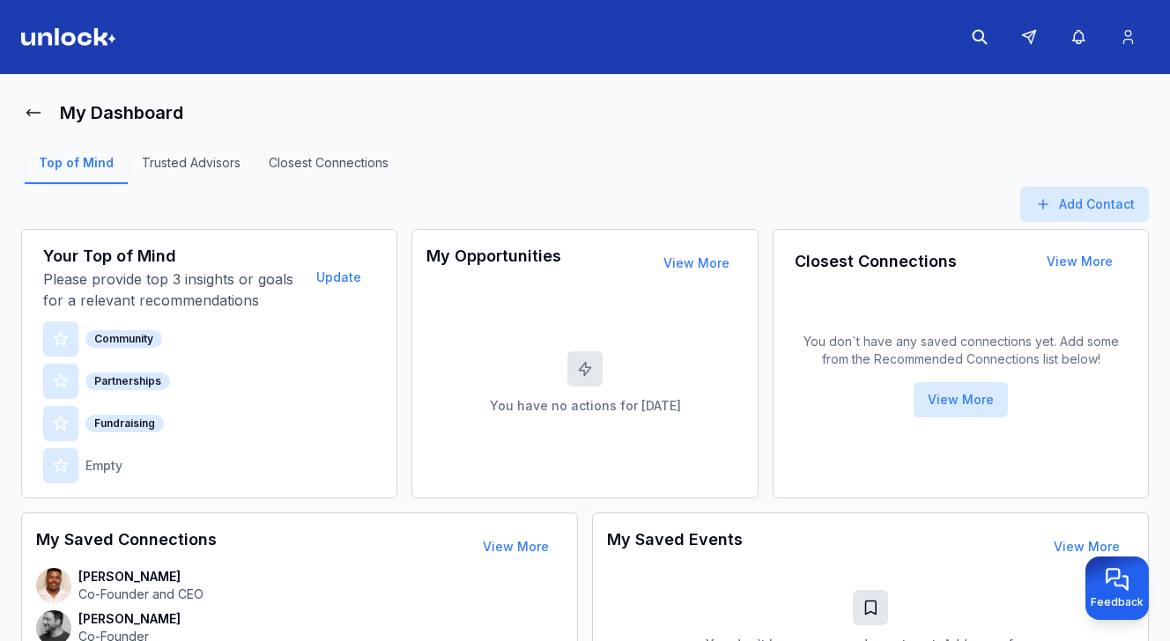
click at [101, 466] on p "Empty" at bounding box center [103, 466] width 37 height 18
click at [323, 281] on button "Update" at bounding box center [338, 277] width 73 height 35
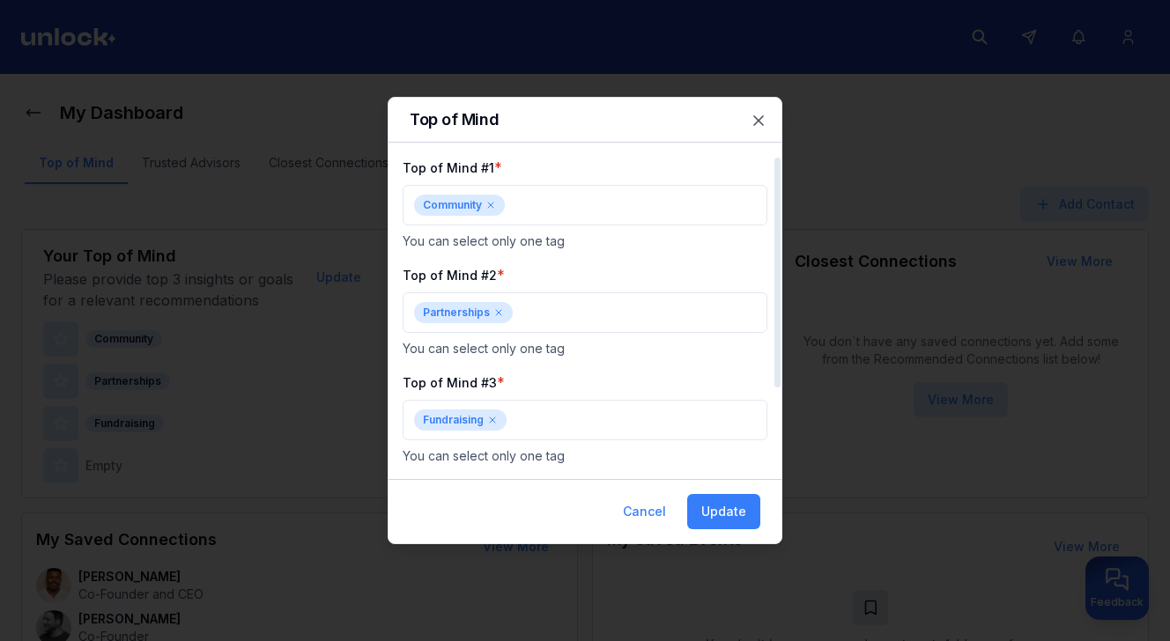
scroll to position [102, 0]
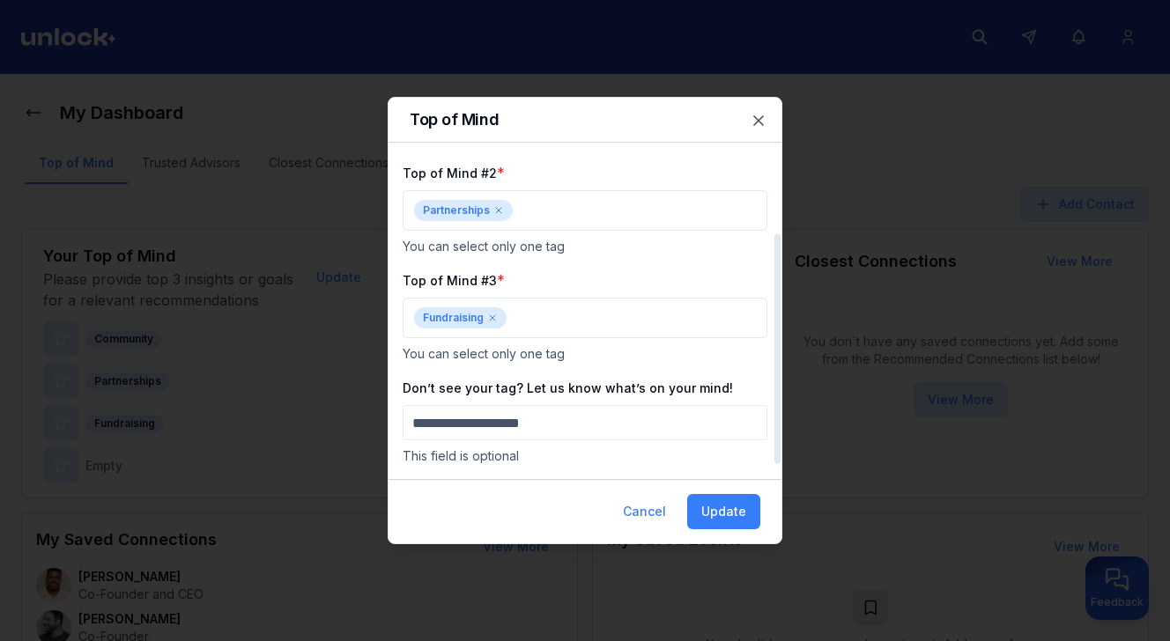
click at [557, 430] on input "Don’t see your tag? Let us know what’s on your mind!" at bounding box center [585, 422] width 365 height 35
type input "**********"
click at [577, 316] on input "text" at bounding box center [635, 318] width 242 height 21
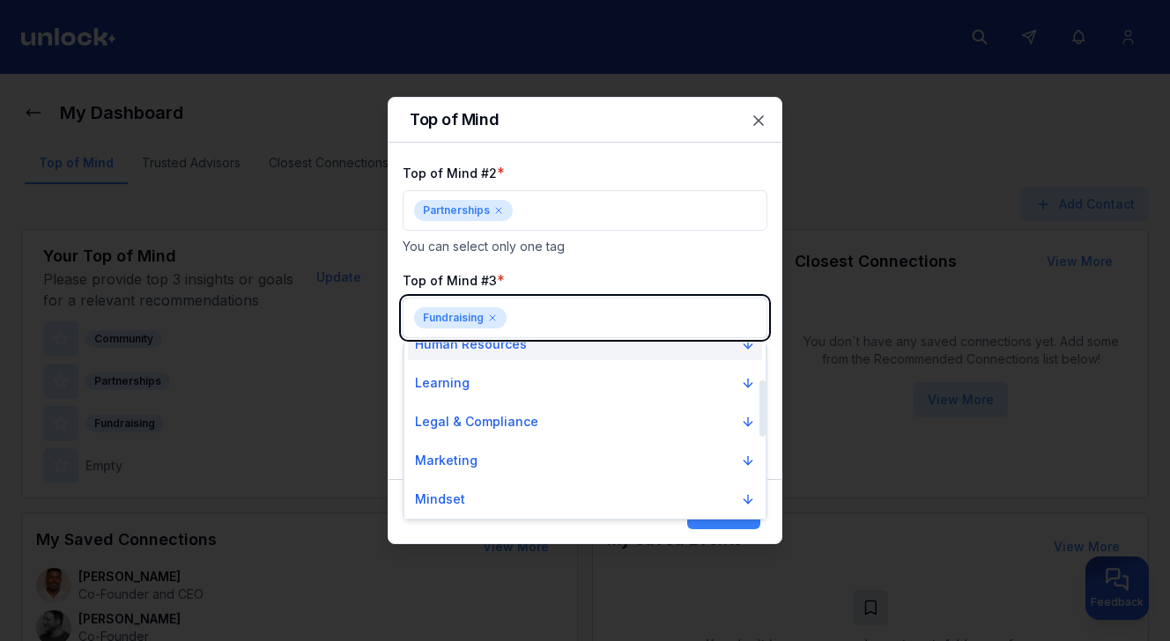
scroll to position [119, 0]
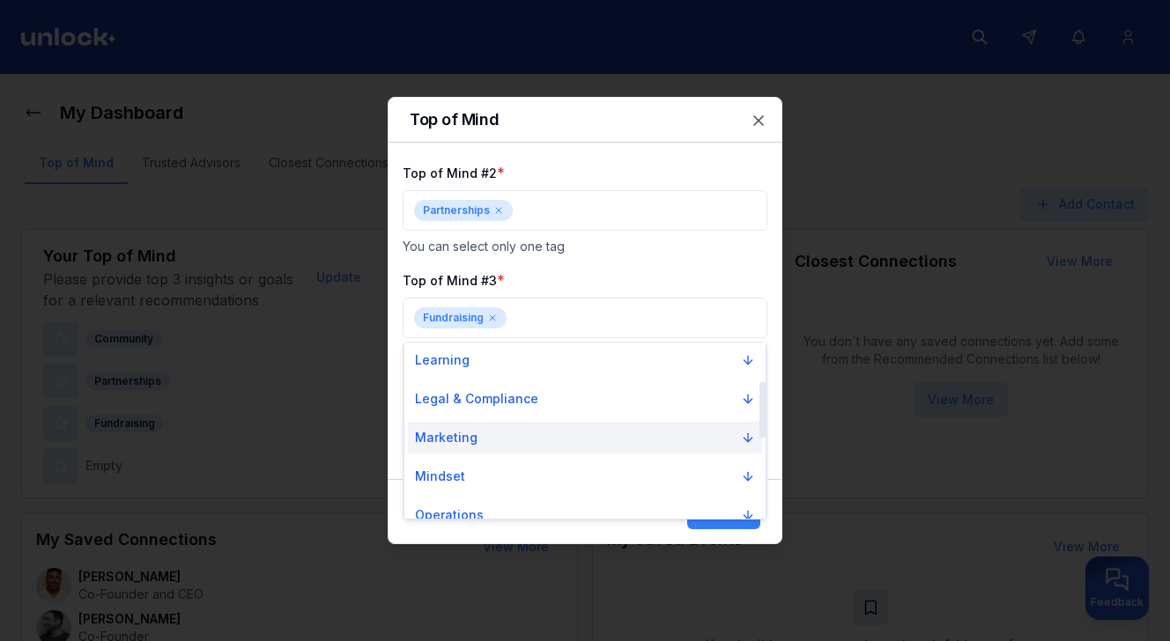
click at [565, 435] on button "Marketing" at bounding box center [585, 438] width 354 height 32
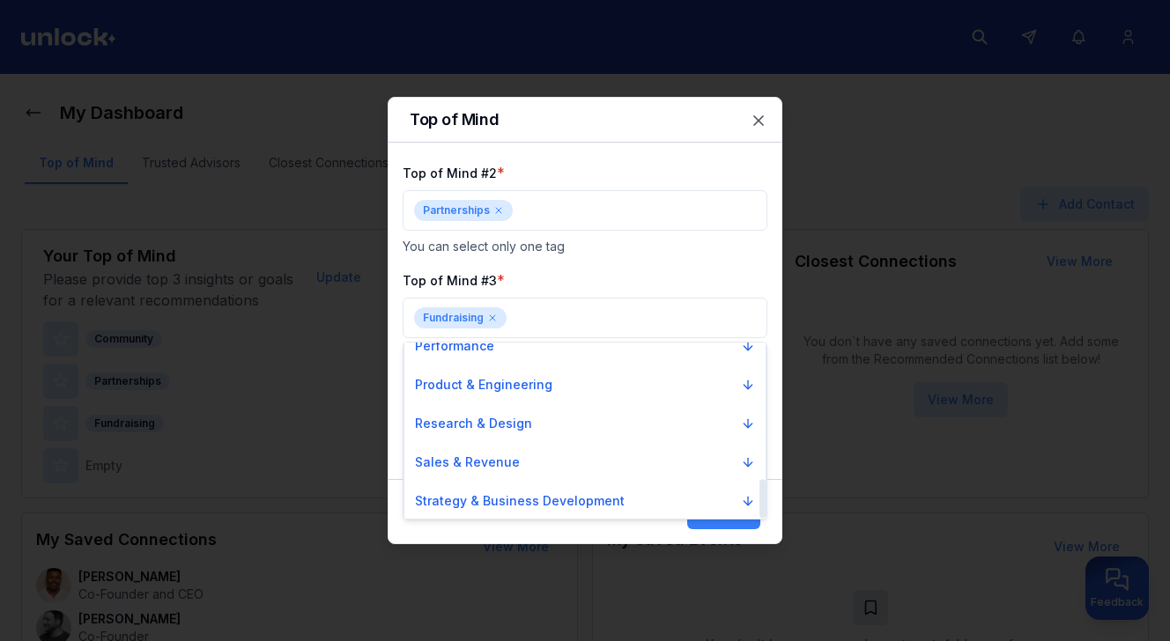
scroll to position [622, 0]
click at [584, 508] on button "Strategy & Business Development" at bounding box center [585, 499] width 354 height 32
click at [735, 499] on button "Strategy & Business Development" at bounding box center [585, 499] width 354 height 32
click at [554, 500] on p "Strategy & Business Development" at bounding box center [520, 499] width 210 height 18
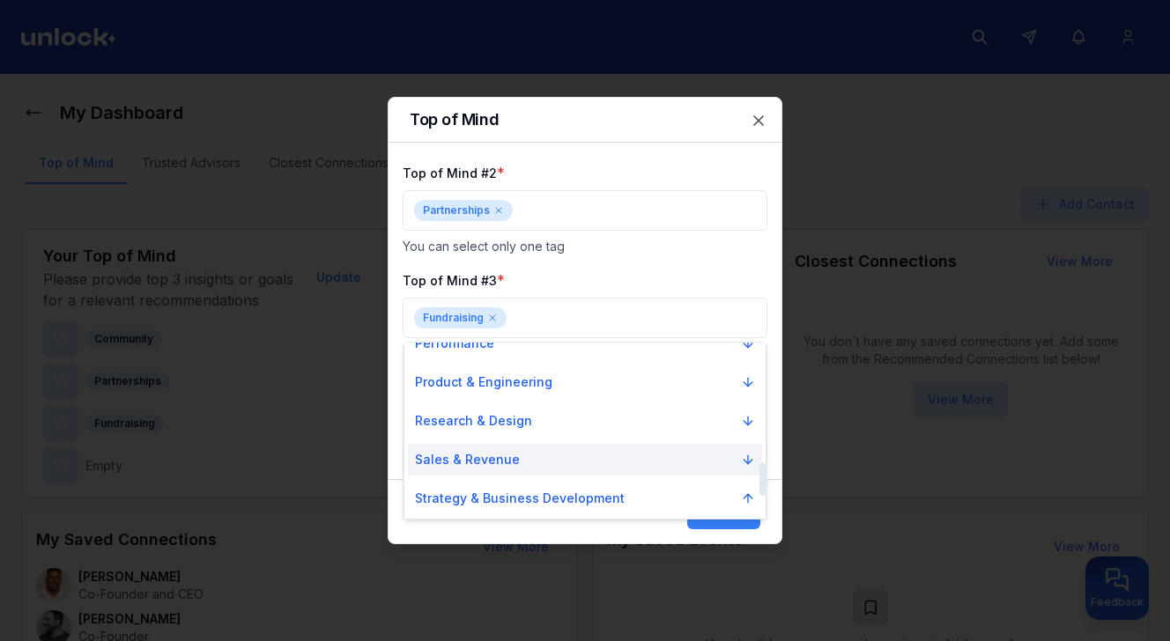
click at [715, 463] on button "Sales & Revenue" at bounding box center [585, 460] width 354 height 32
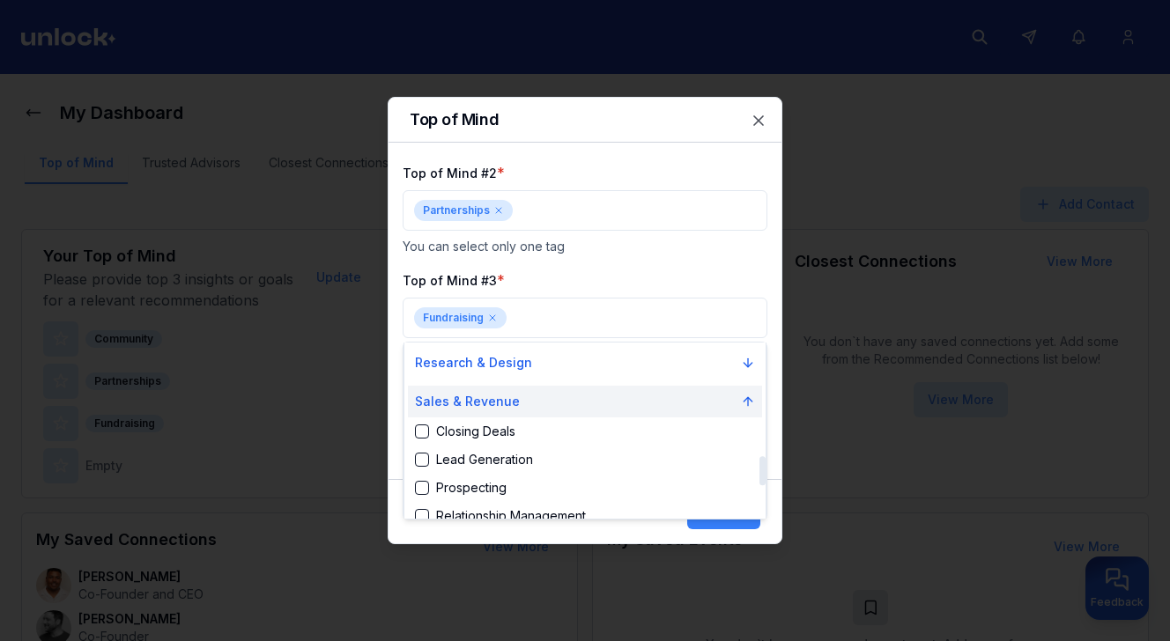
scroll to position [681, 0]
click at [700, 404] on button "Sales & Revenue" at bounding box center [585, 401] width 354 height 32
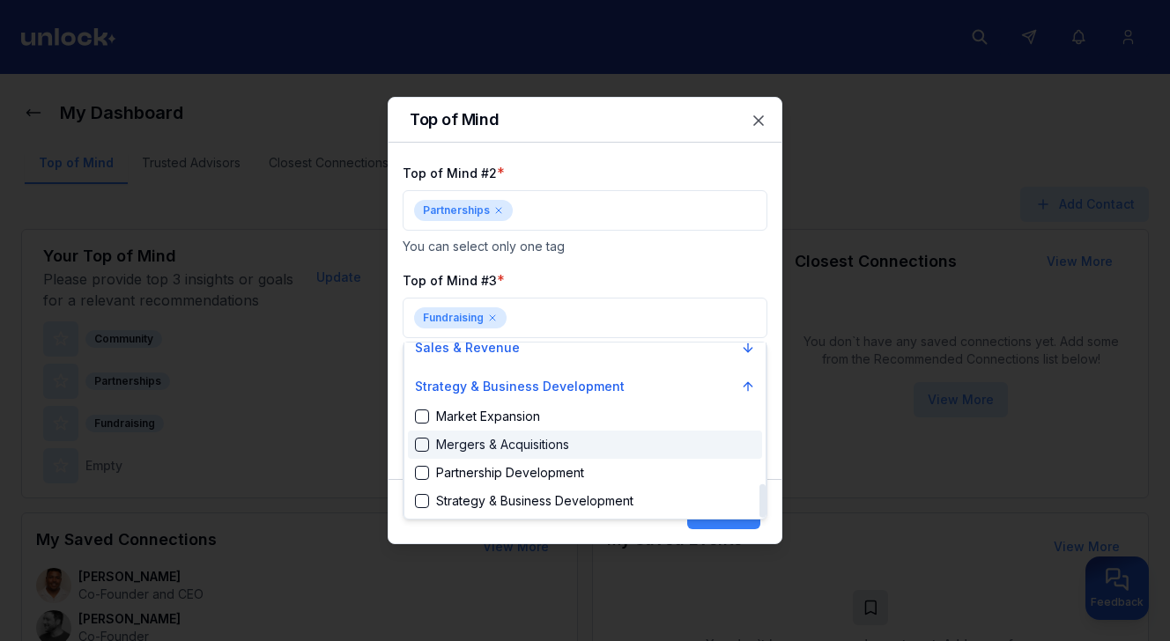
scroll to position [735, 0]
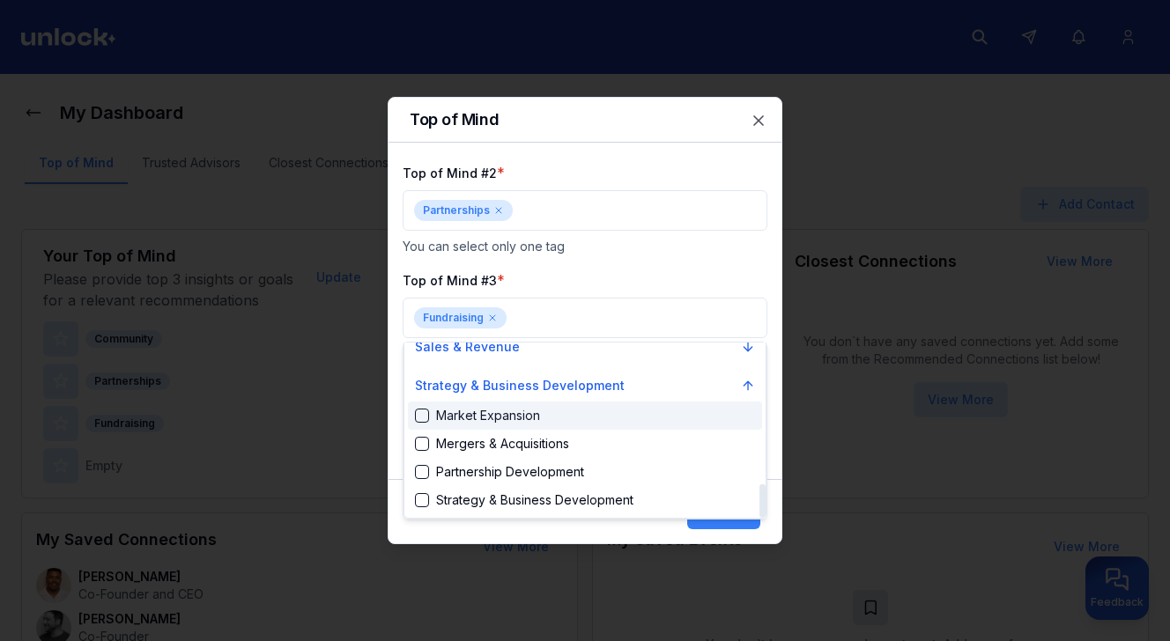
click at [675, 416] on div "Market Expansion" at bounding box center [585, 416] width 354 height 28
click at [647, 423] on div "Market Expansion" at bounding box center [585, 416] width 354 height 28
click at [427, 415] on div "Suggestions" at bounding box center [422, 416] width 14 height 14
click at [416, 415] on div "Suggestions" at bounding box center [422, 416] width 14 height 14
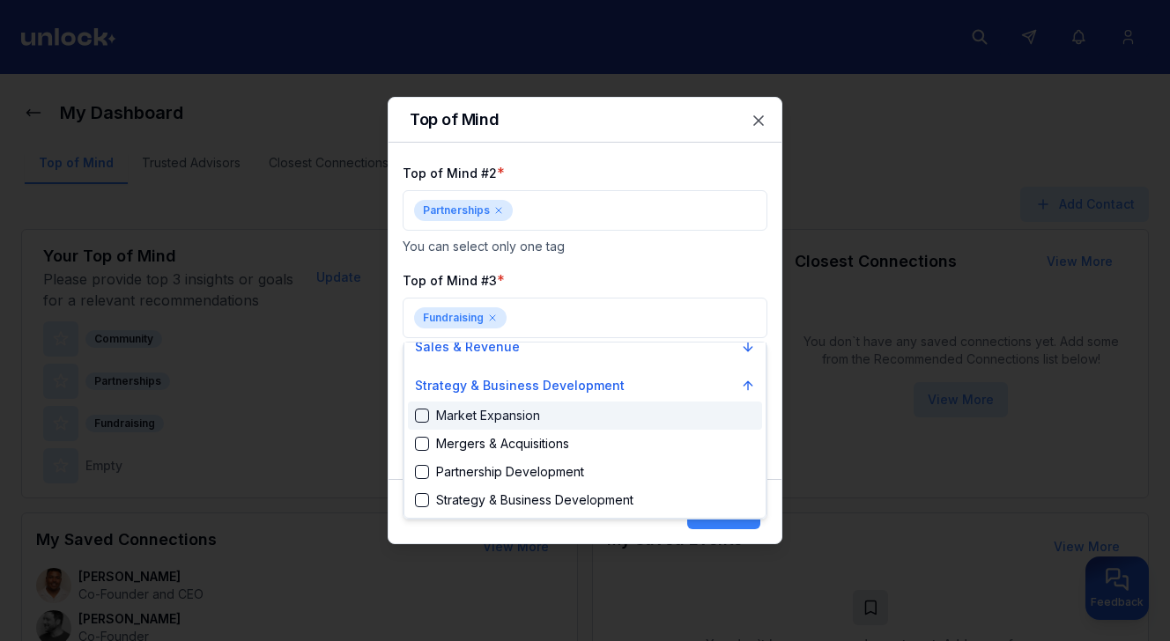
click at [678, 277] on div at bounding box center [585, 320] width 1170 height 641
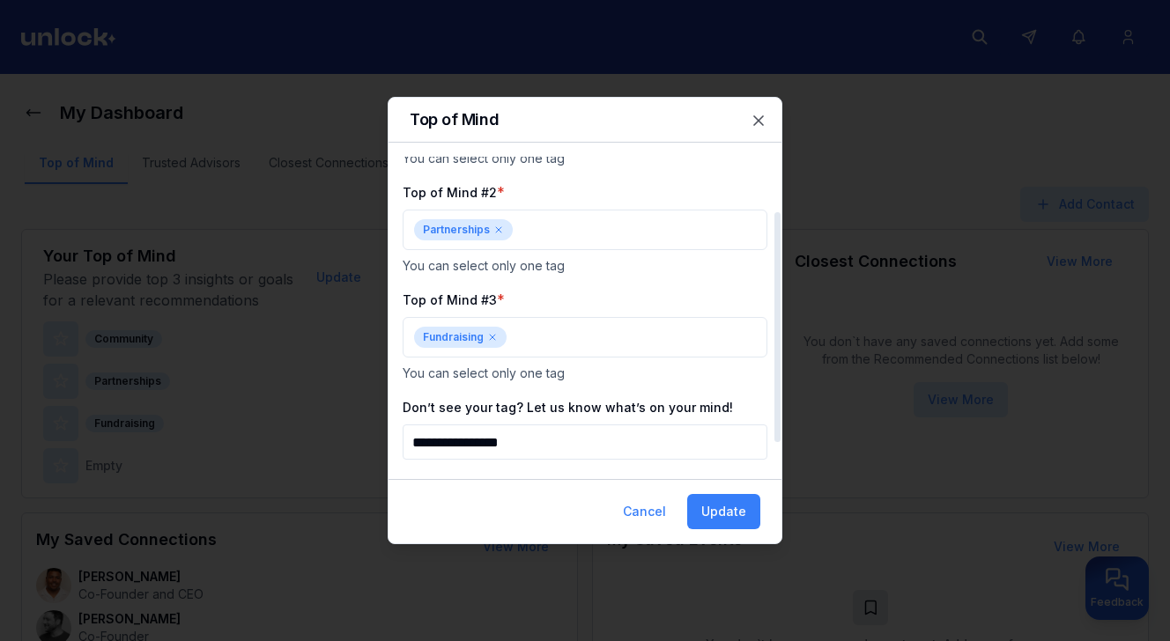
scroll to position [102, 0]
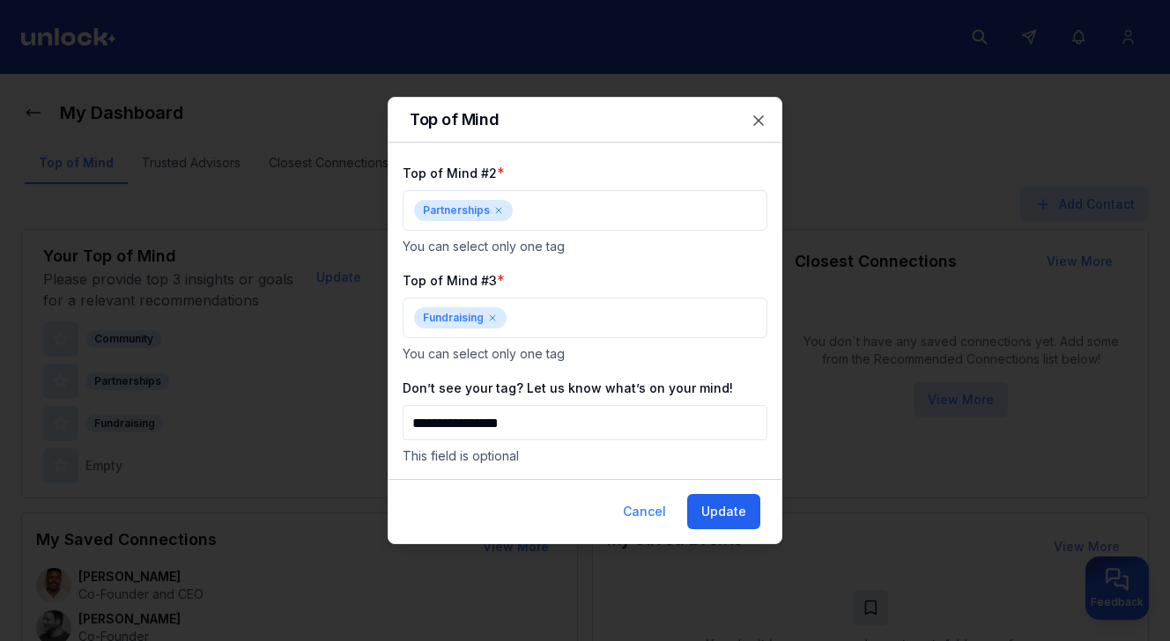
click at [722, 510] on button "Update" at bounding box center [723, 511] width 73 height 35
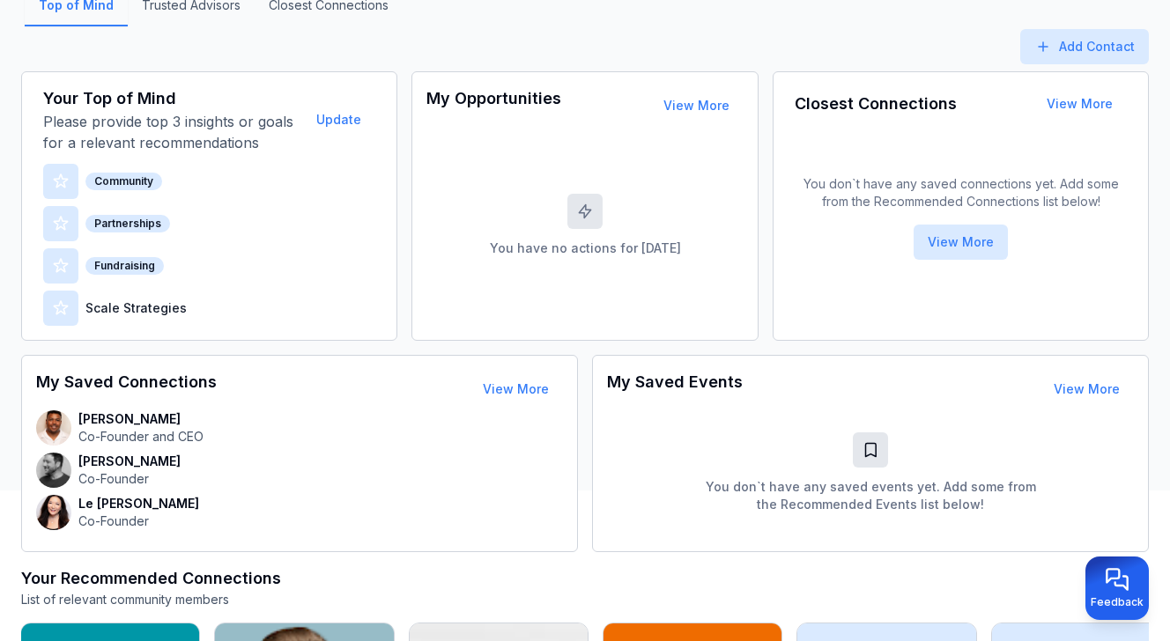
scroll to position [152, 0]
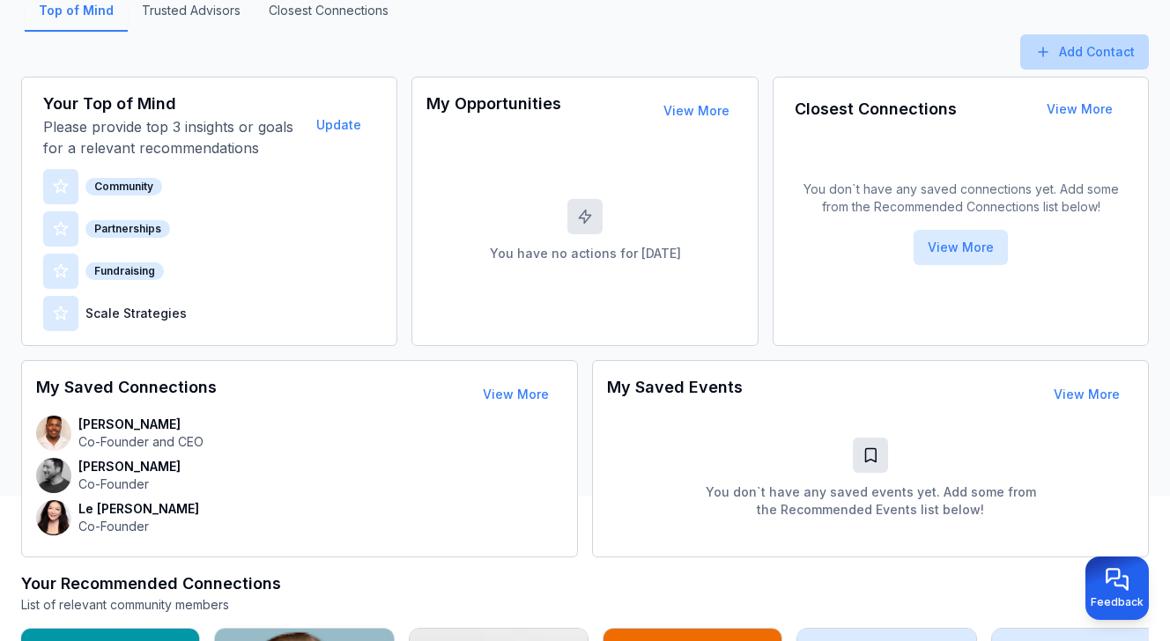
click at [1069, 52] on button "Add Contact" at bounding box center [1084, 51] width 129 height 35
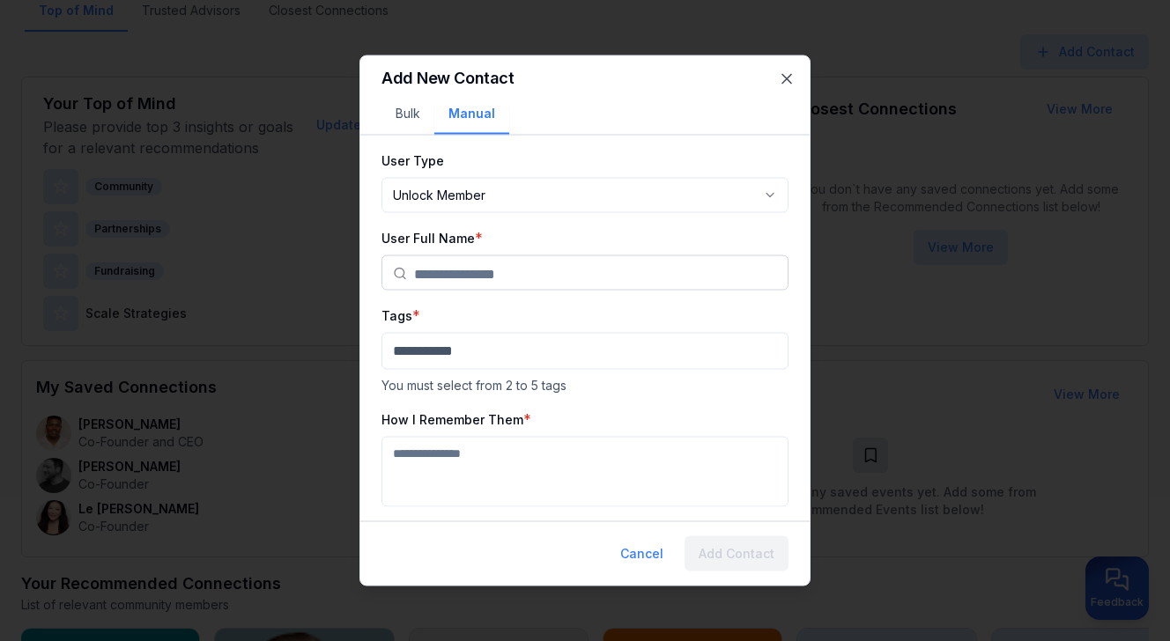
click at [767, 187] on body "My Dashboard Top of Mind Trusted Advisors Closest Connections Add Contact Your …" at bounding box center [585, 168] width 1170 height 641
click at [788, 80] on icon "button" at bounding box center [786, 79] width 9 height 9
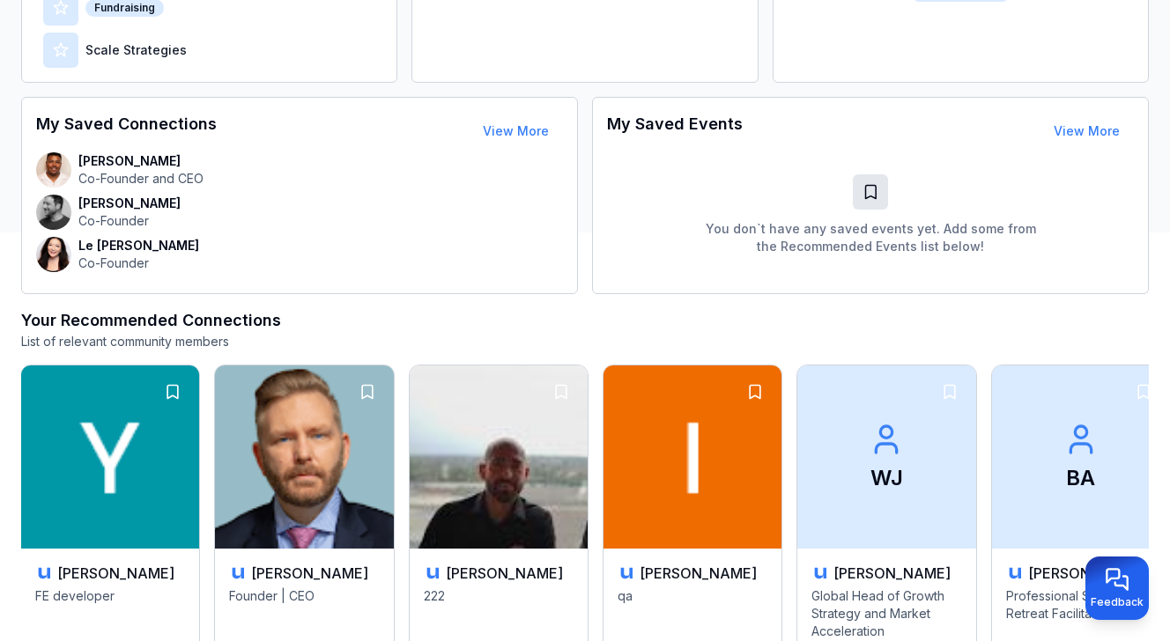
scroll to position [420, 0]
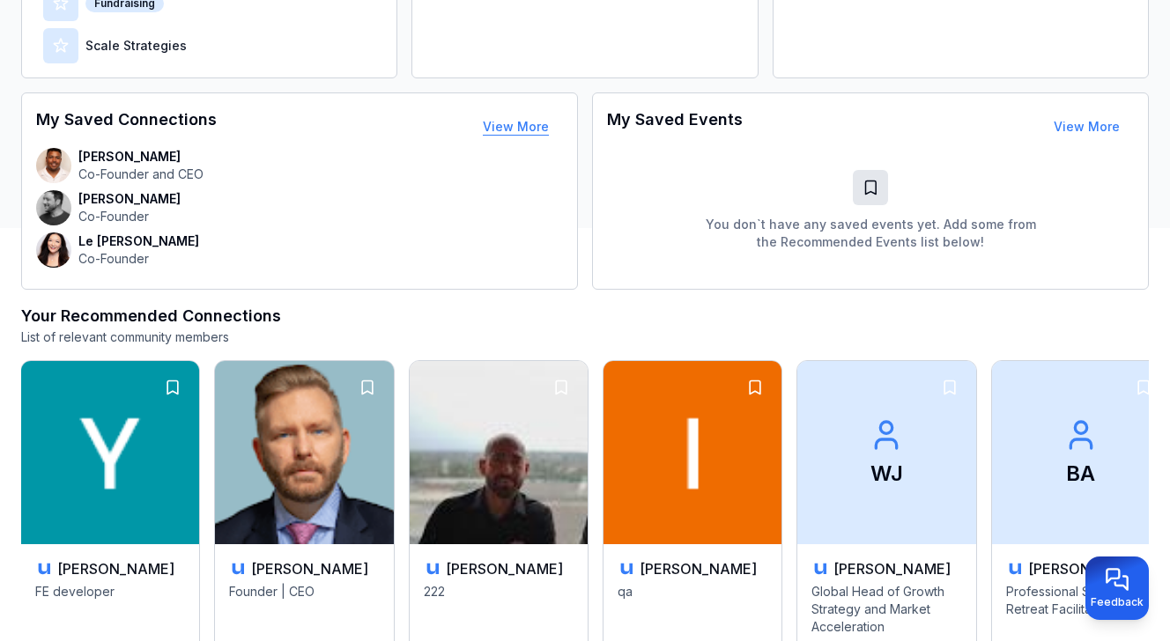
click at [533, 129] on button "View More" at bounding box center [516, 126] width 94 height 35
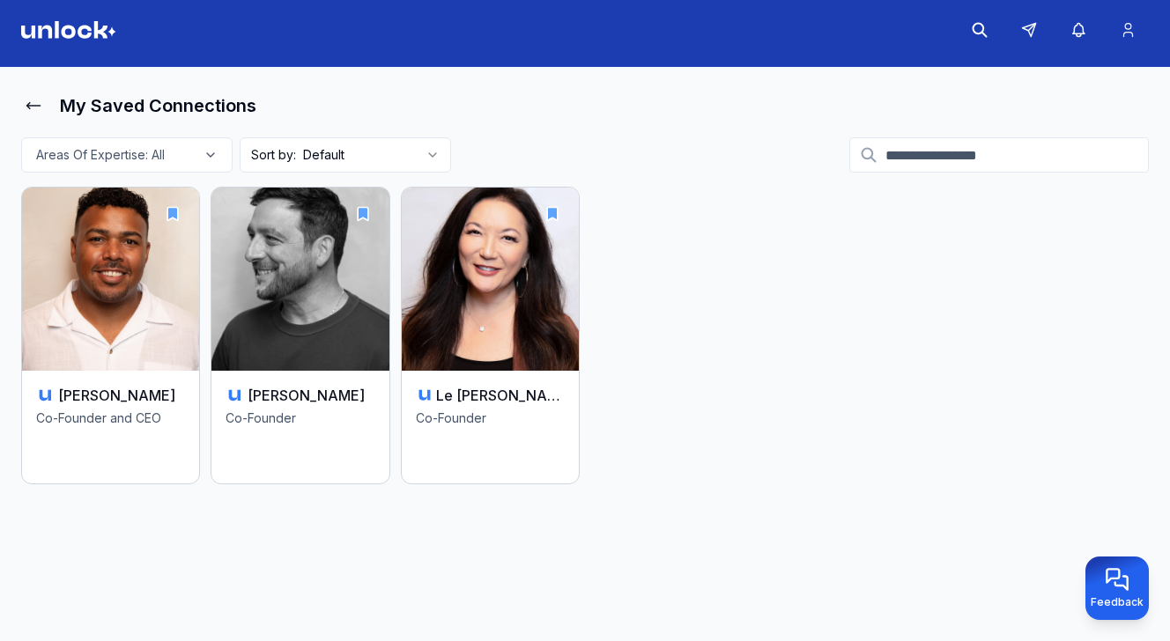
click at [938, 147] on input at bounding box center [999, 154] width 300 height 35
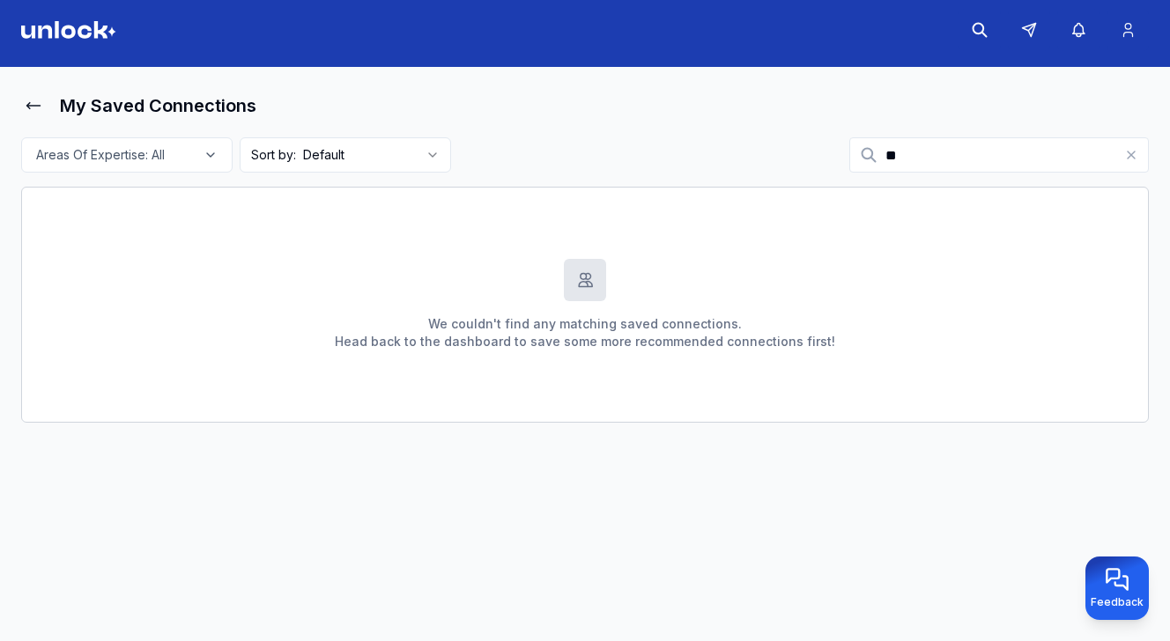
type input "*"
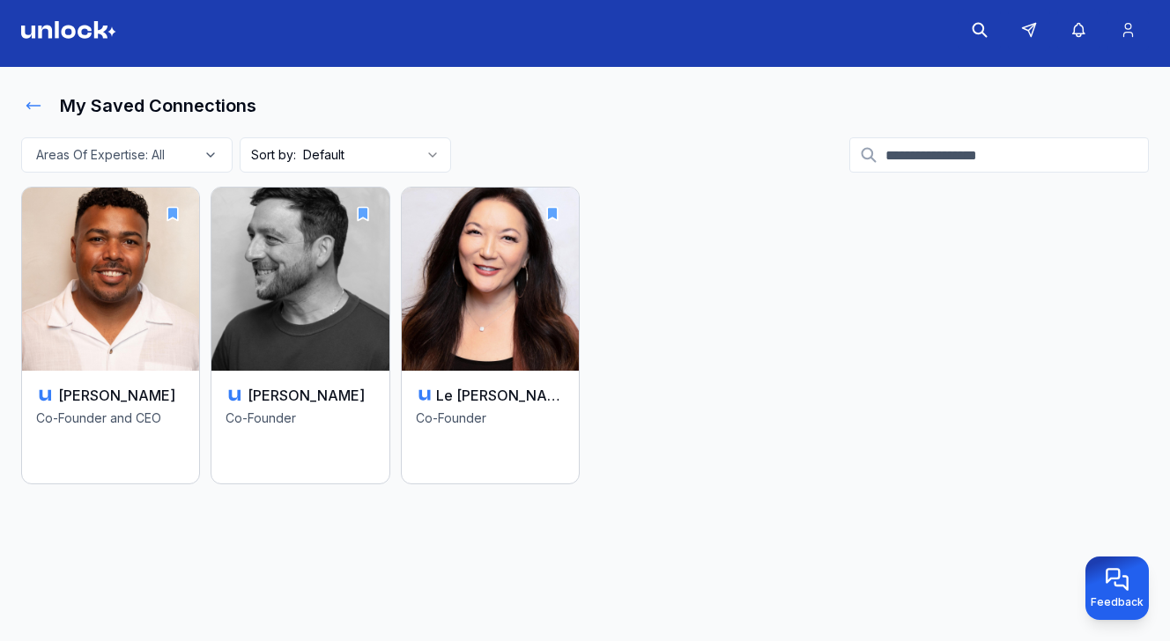
click at [30, 107] on icon at bounding box center [34, 106] width 18 height 18
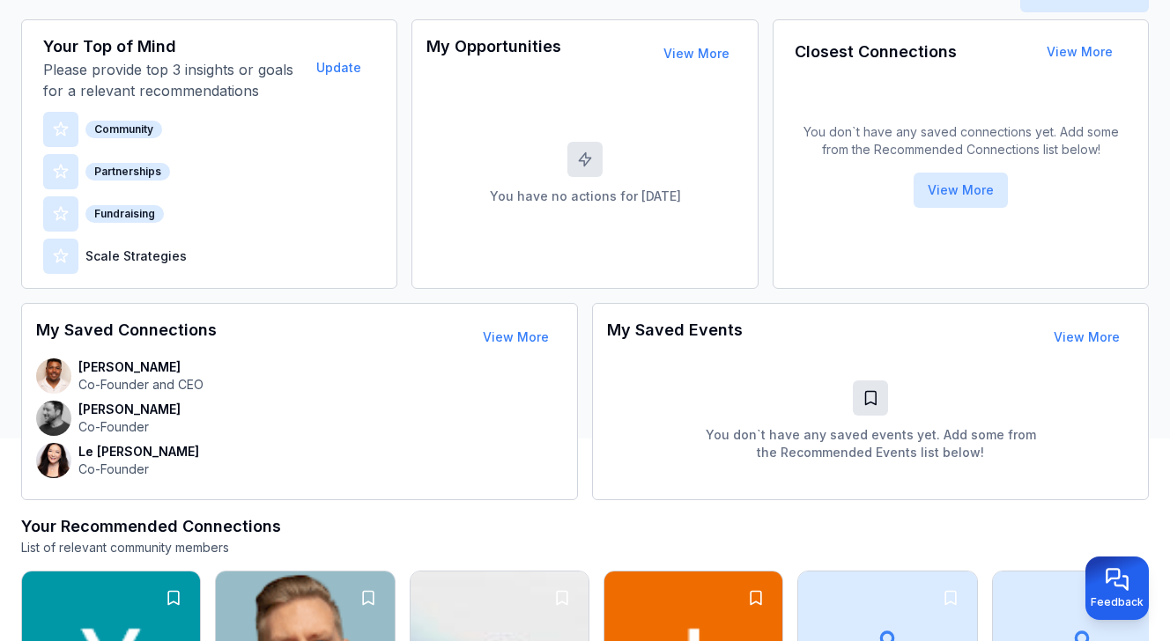
scroll to position [161, 0]
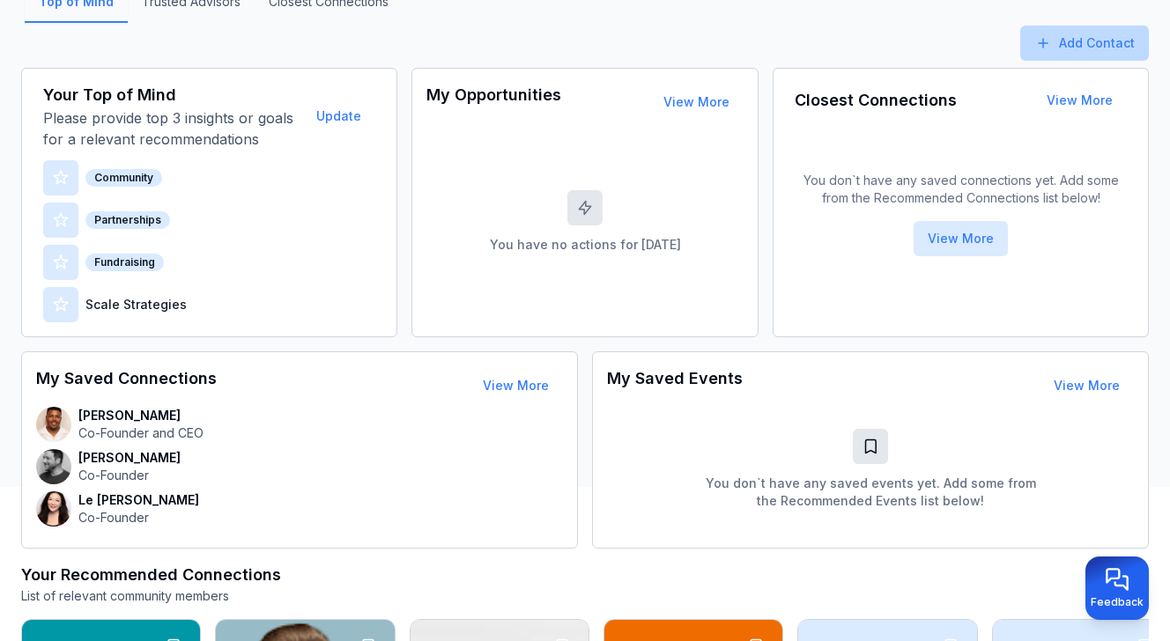
click at [1081, 43] on button "Add Contact" at bounding box center [1084, 43] width 129 height 35
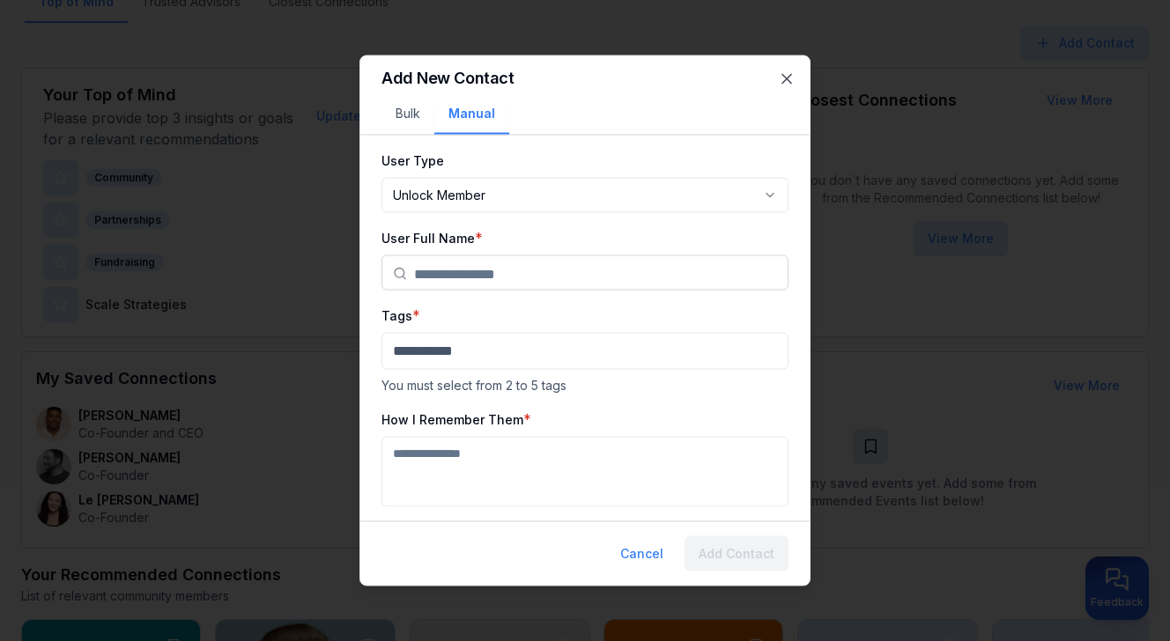
click at [654, 272] on input "text" at bounding box center [595, 273] width 363 height 35
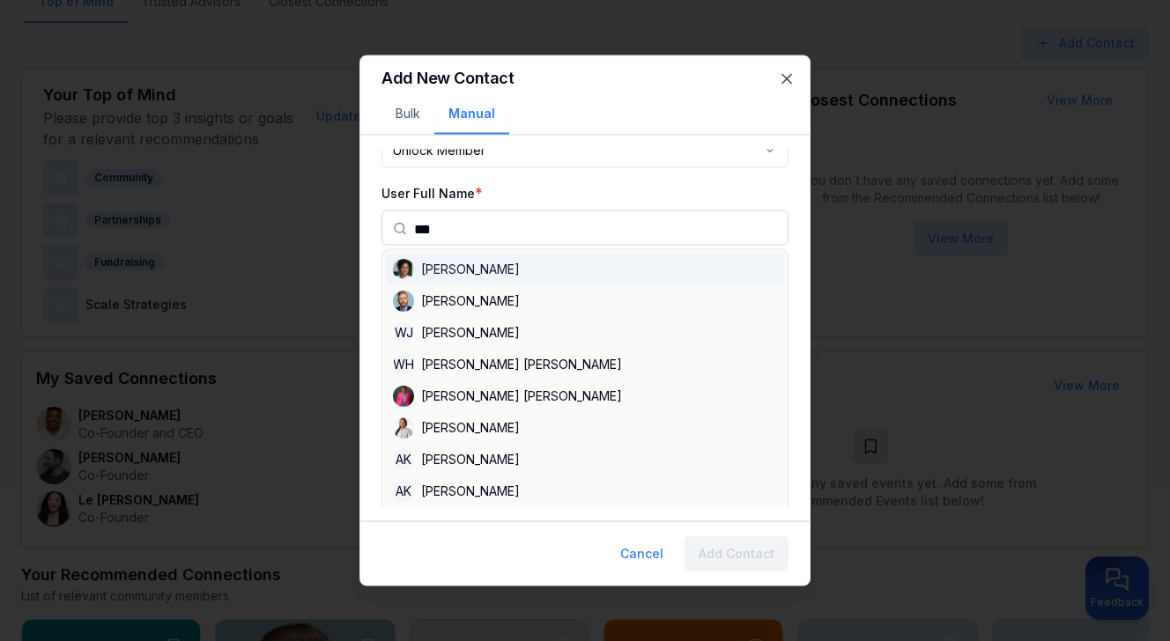
scroll to position [0, 0]
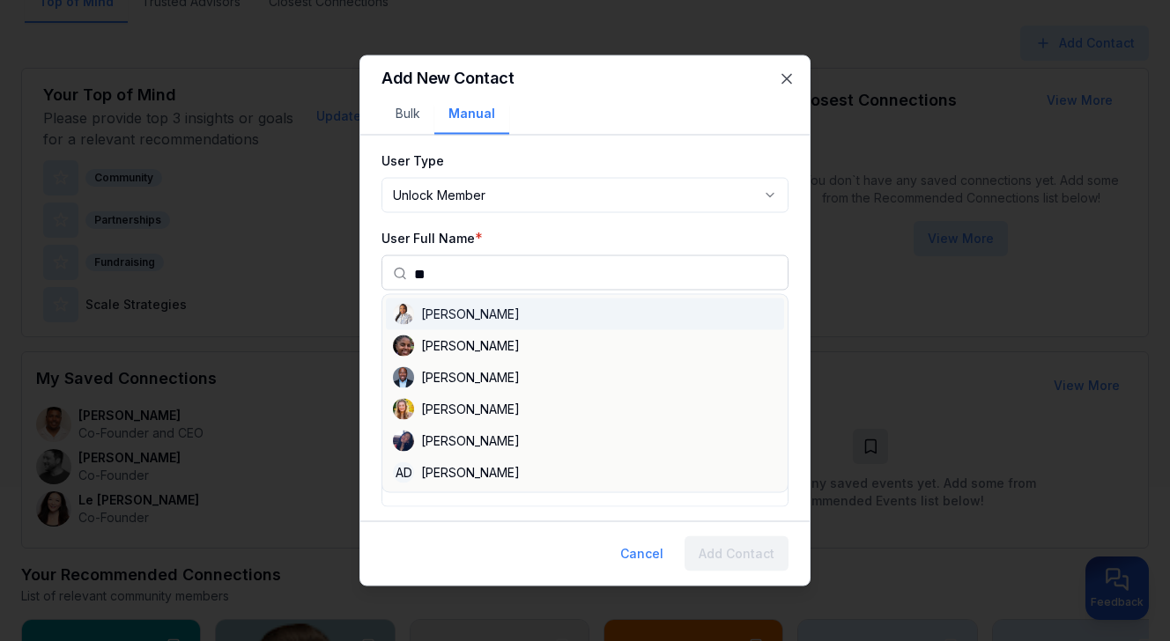
click at [588, 315] on div "[PERSON_NAME]" at bounding box center [585, 315] width 398 height 32
type input "**********"
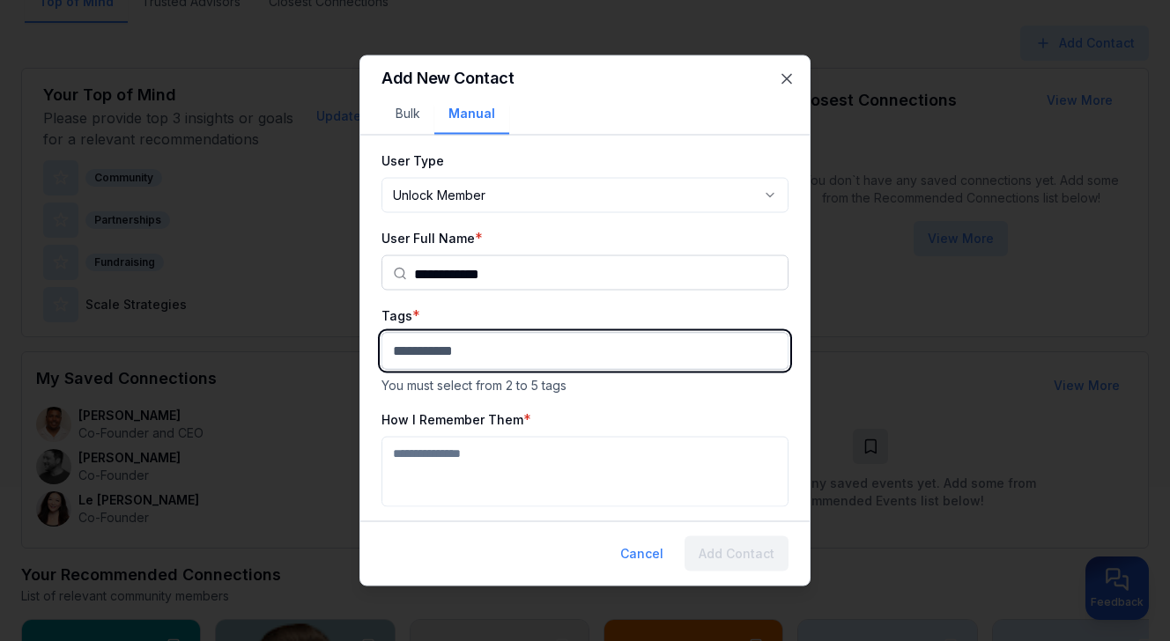
click at [547, 349] on body "My Dashboard Top of Mind Trusted Advisors Closest Connections Add Contact Your …" at bounding box center [585, 159] width 1170 height 641
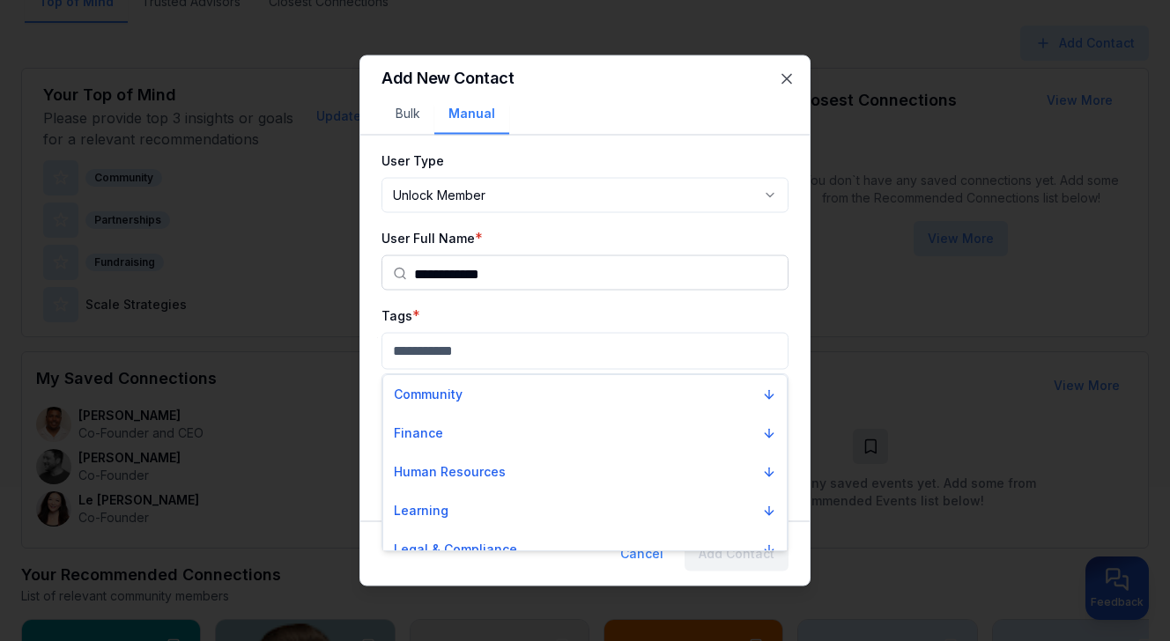
click at [551, 307] on div at bounding box center [585, 320] width 1170 height 641
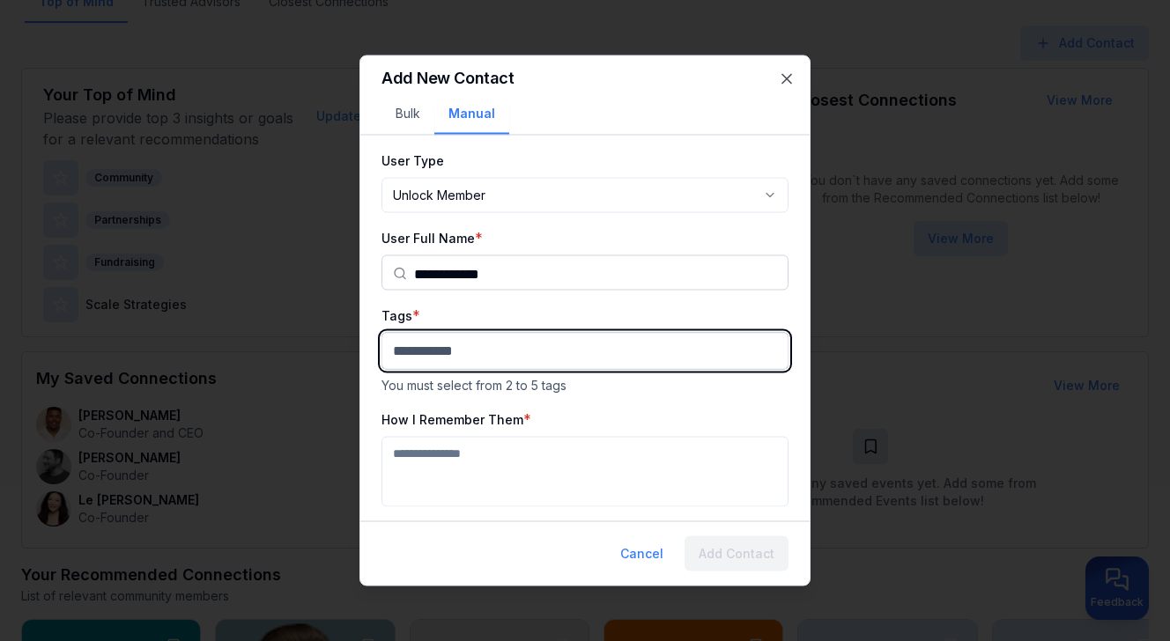
click at [527, 364] on body "My Dashboard Top of Mind Trusted Advisors Closest Connections Add Contact Your …" at bounding box center [585, 159] width 1170 height 641
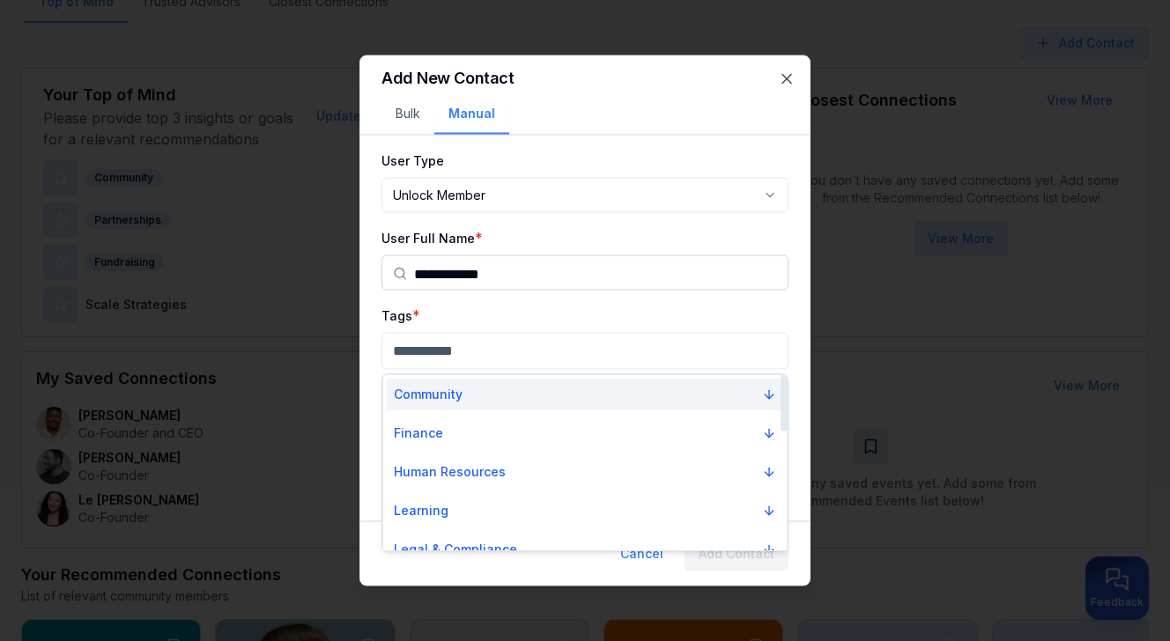
click at [523, 391] on button "Community" at bounding box center [585, 395] width 397 height 32
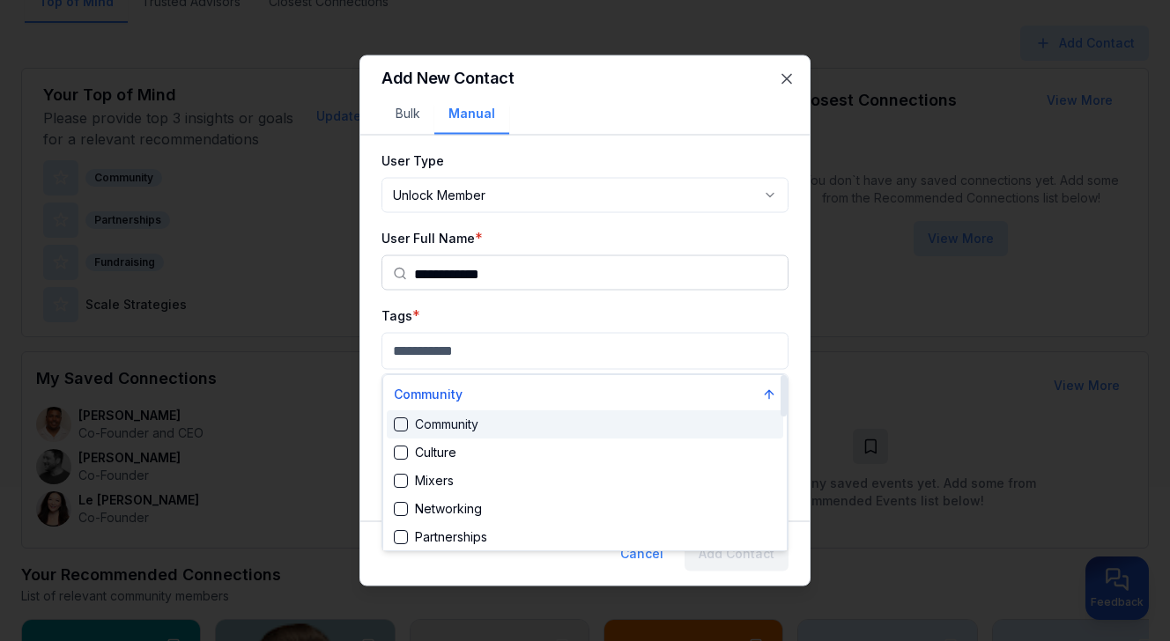
click at [506, 434] on div "Community" at bounding box center [585, 425] width 397 height 28
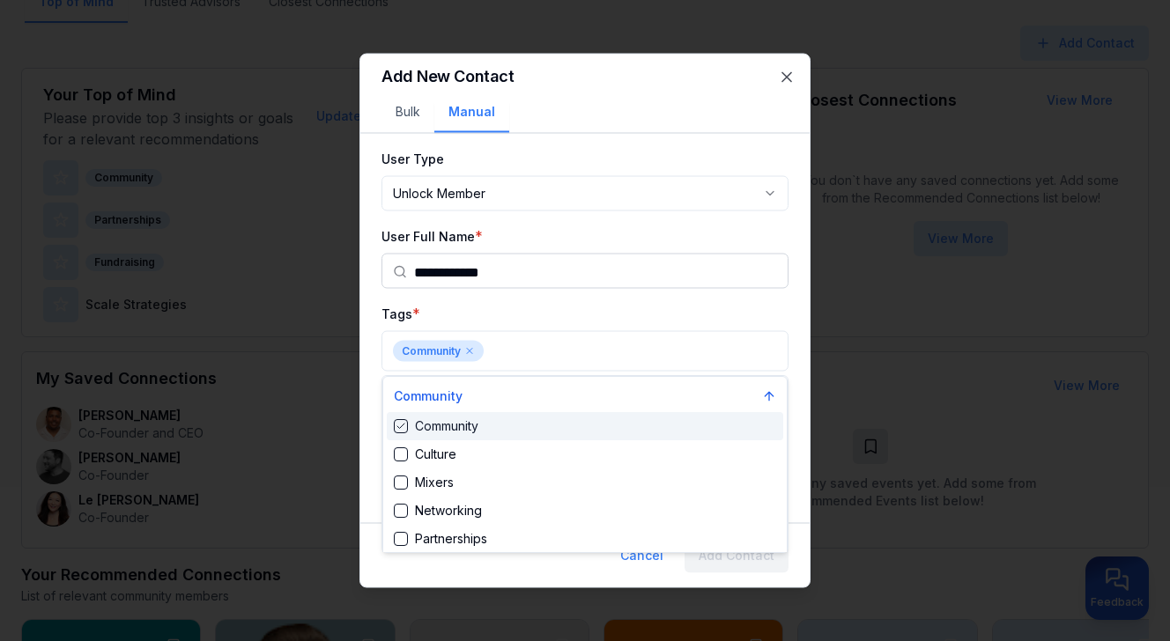
click at [663, 306] on div at bounding box center [585, 320] width 1170 height 641
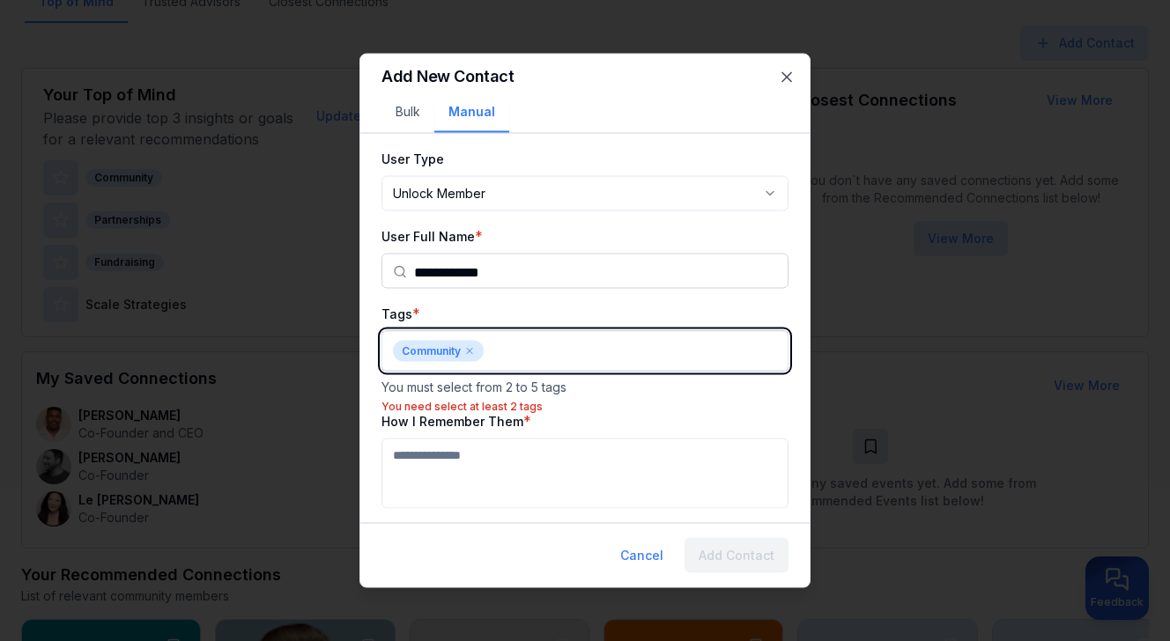
click at [596, 357] on body "My Dashboard Top of Mind Trusted Advisors Closest Connections Add Contact Your …" at bounding box center [585, 159] width 1170 height 641
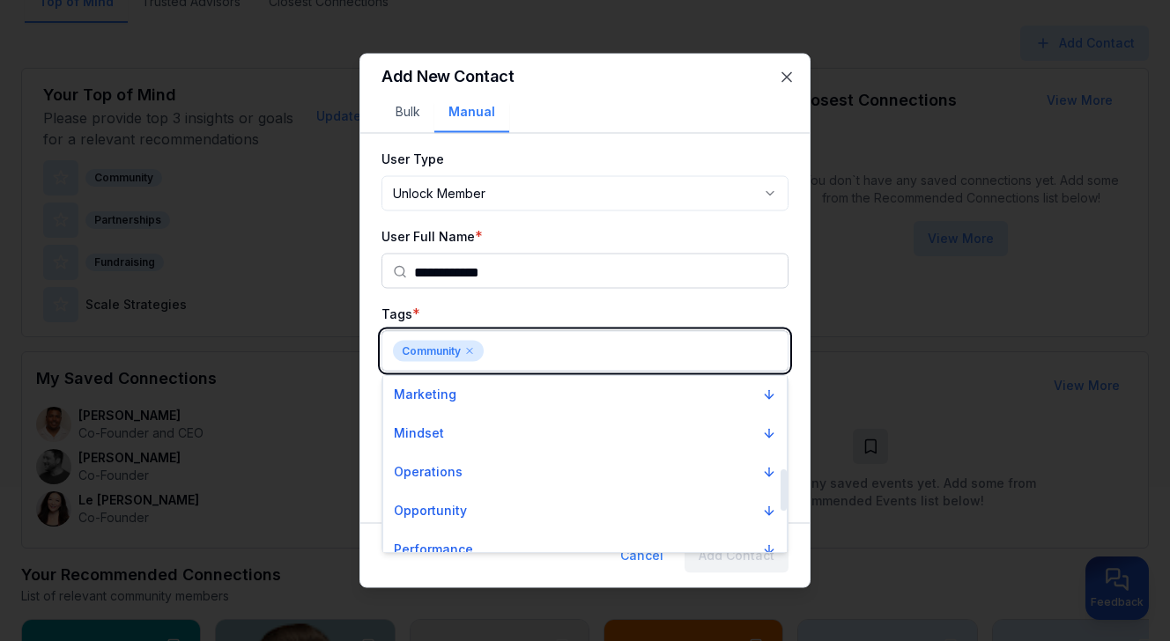
scroll to position [394, 0]
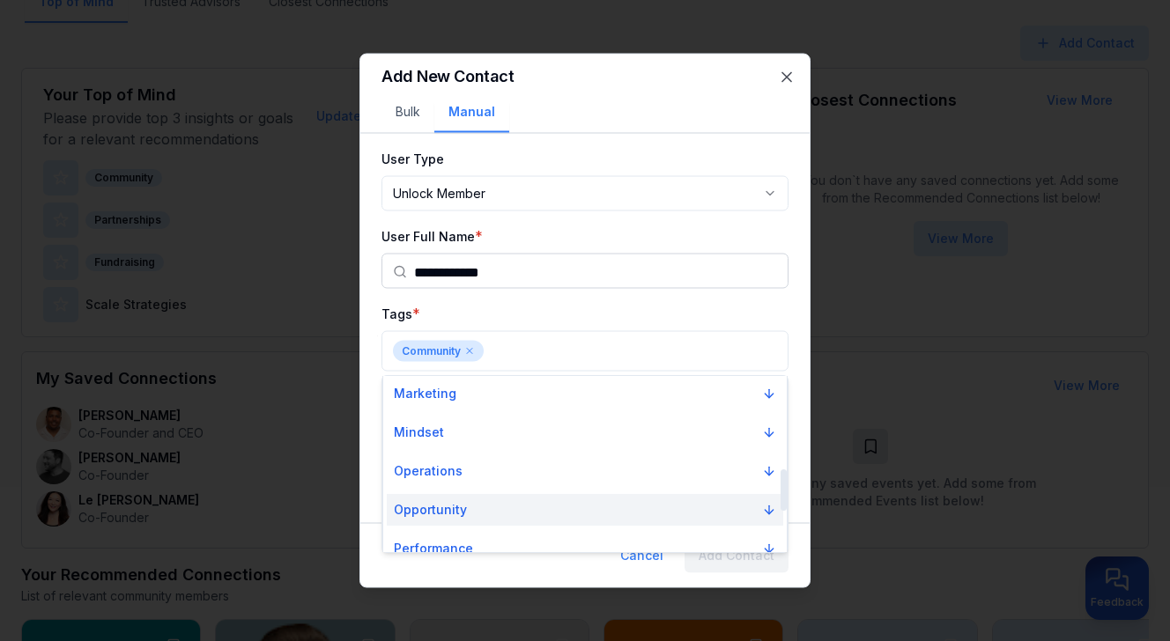
click at [594, 502] on button "Opportunity" at bounding box center [585, 510] width 397 height 32
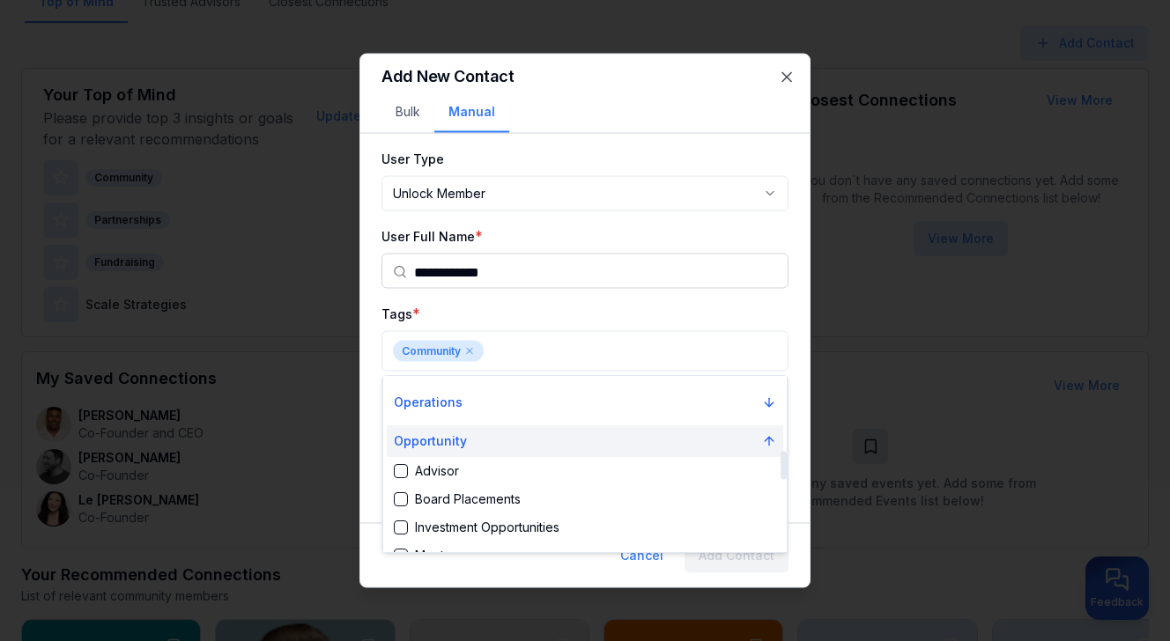
scroll to position [474, 0]
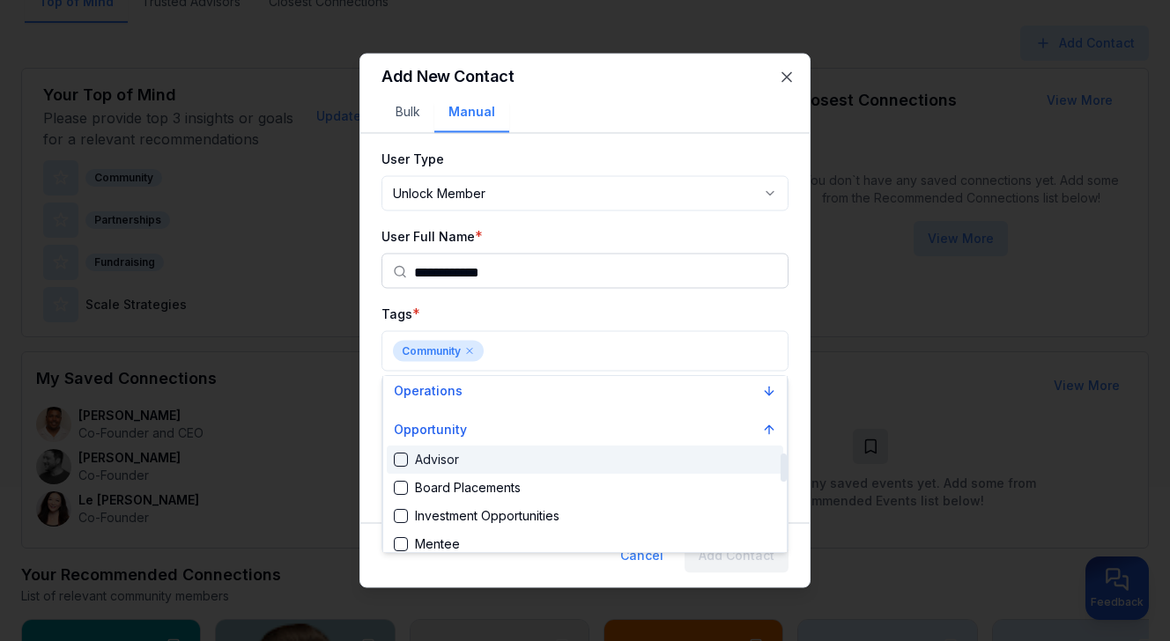
click at [545, 462] on div "Advisor" at bounding box center [585, 460] width 397 height 28
click at [804, 352] on div at bounding box center [585, 320] width 1170 height 641
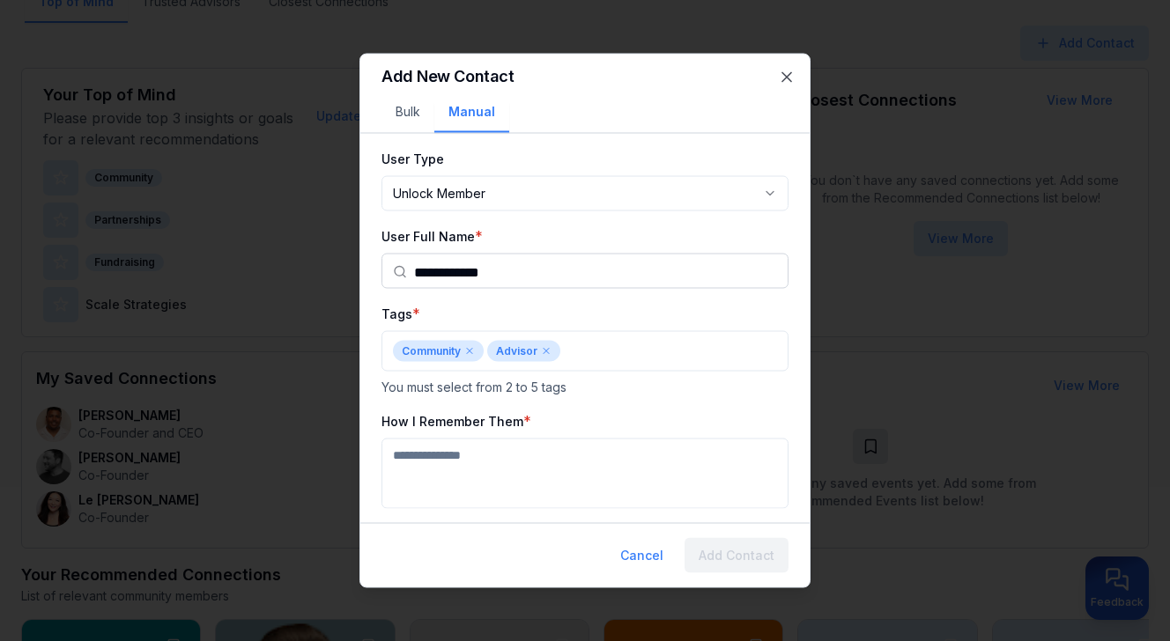
click at [739, 452] on textarea "How I Remember Them" at bounding box center [585, 474] width 407 height 70
type textarea "**********"
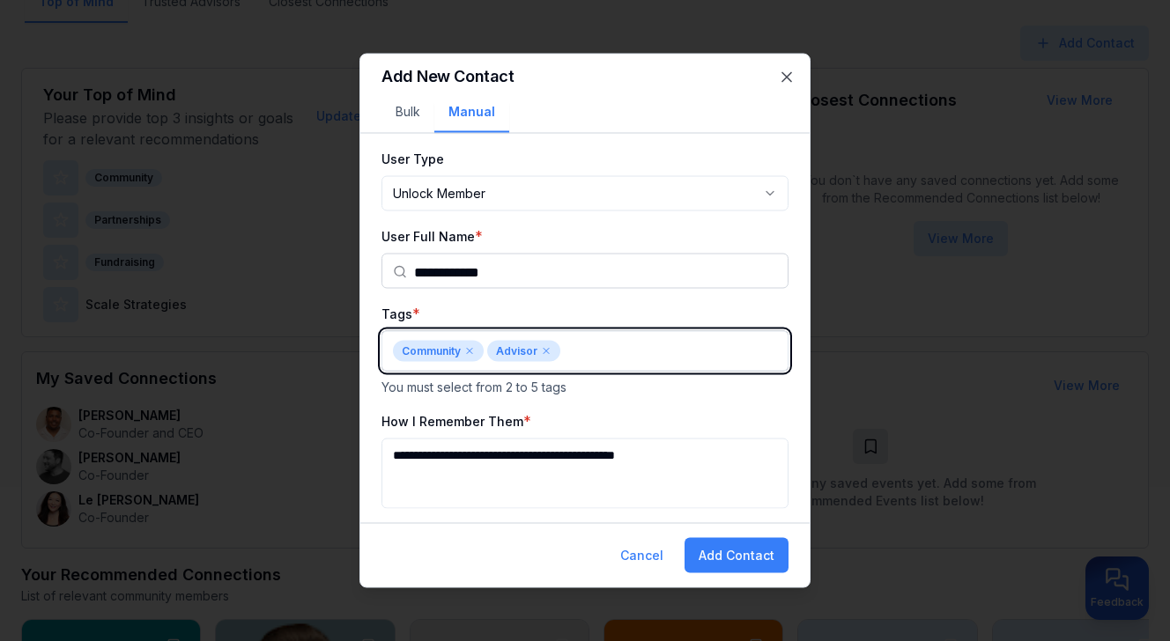
click at [585, 349] on body "My Dashboard Top of Mind Trusted Advisors Closest Connections Add Contact Your …" at bounding box center [585, 159] width 1170 height 641
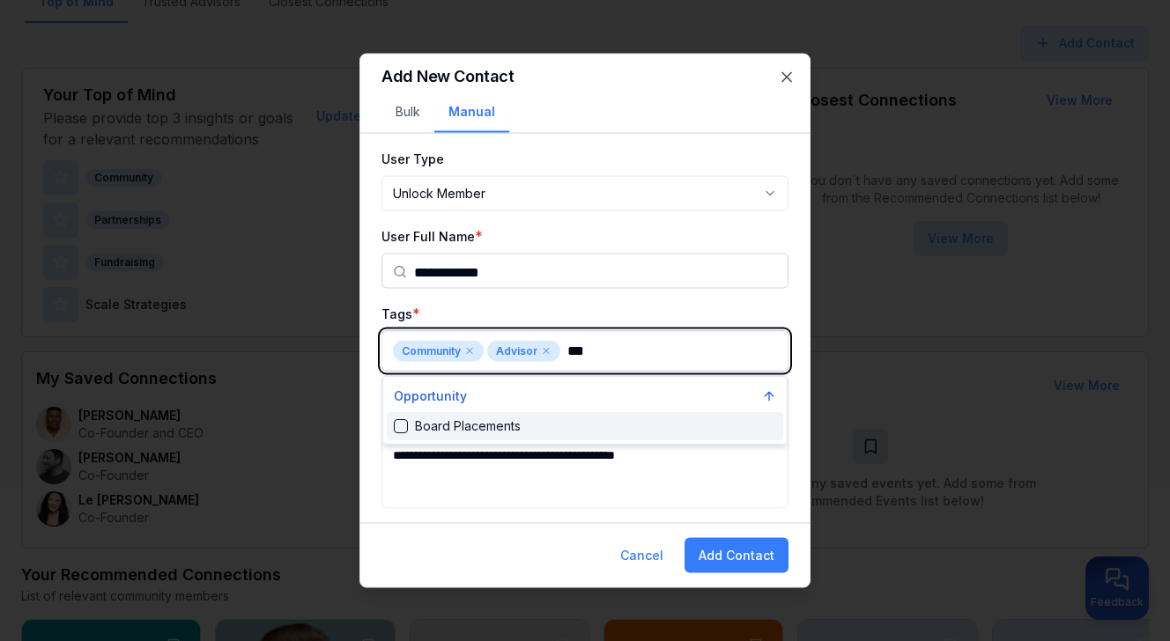
type input "****"
click at [511, 428] on div "Board Placements" at bounding box center [457, 427] width 127 height 18
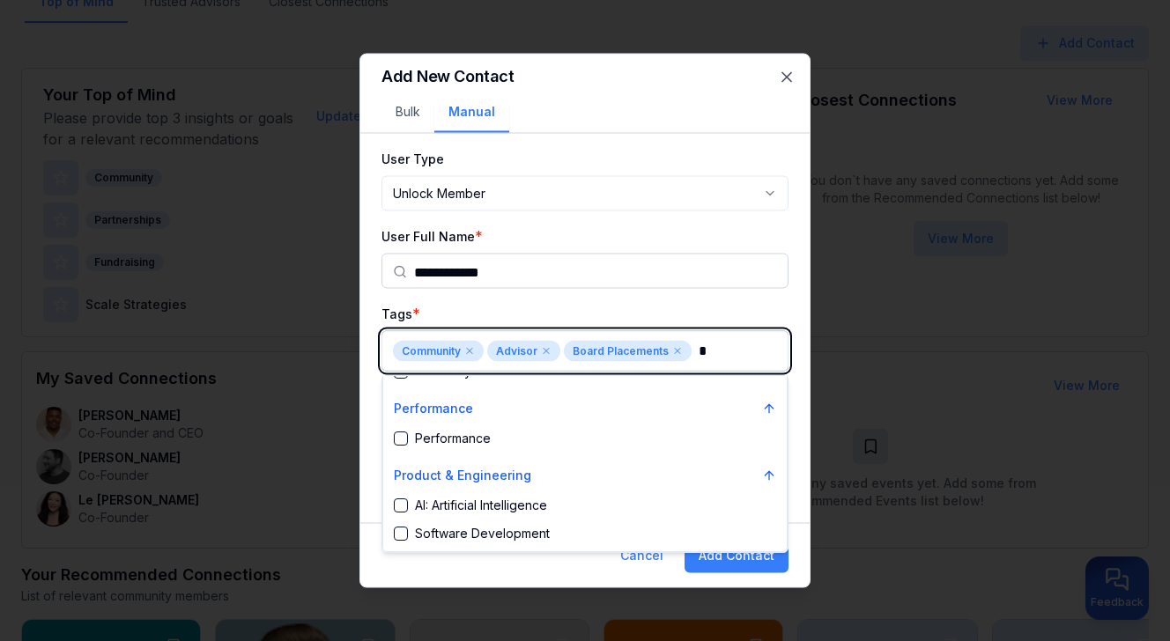
scroll to position [189, 0]
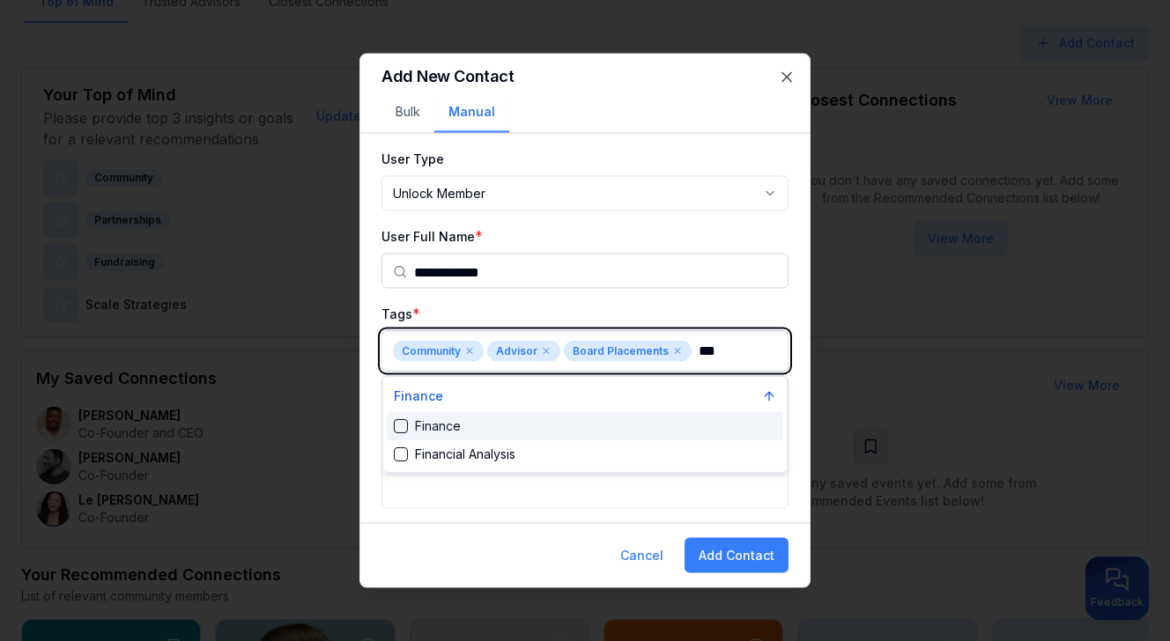
type input "****"
click at [580, 433] on div "Finance" at bounding box center [585, 426] width 397 height 28
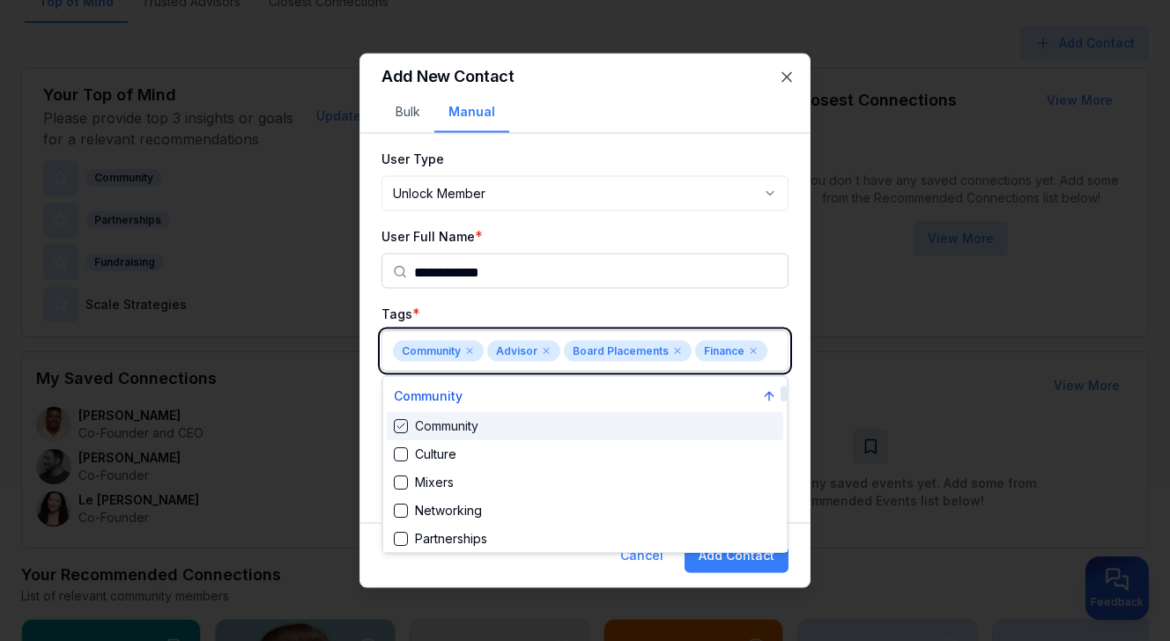
scroll to position [181, 0]
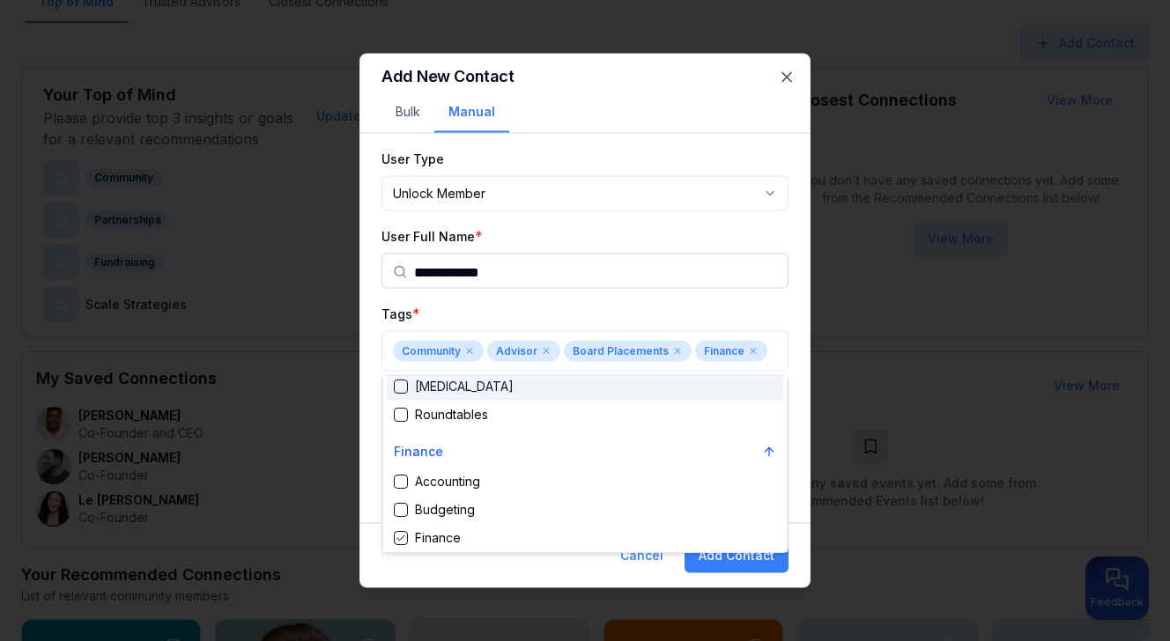
click at [797, 301] on div at bounding box center [585, 320] width 1170 height 641
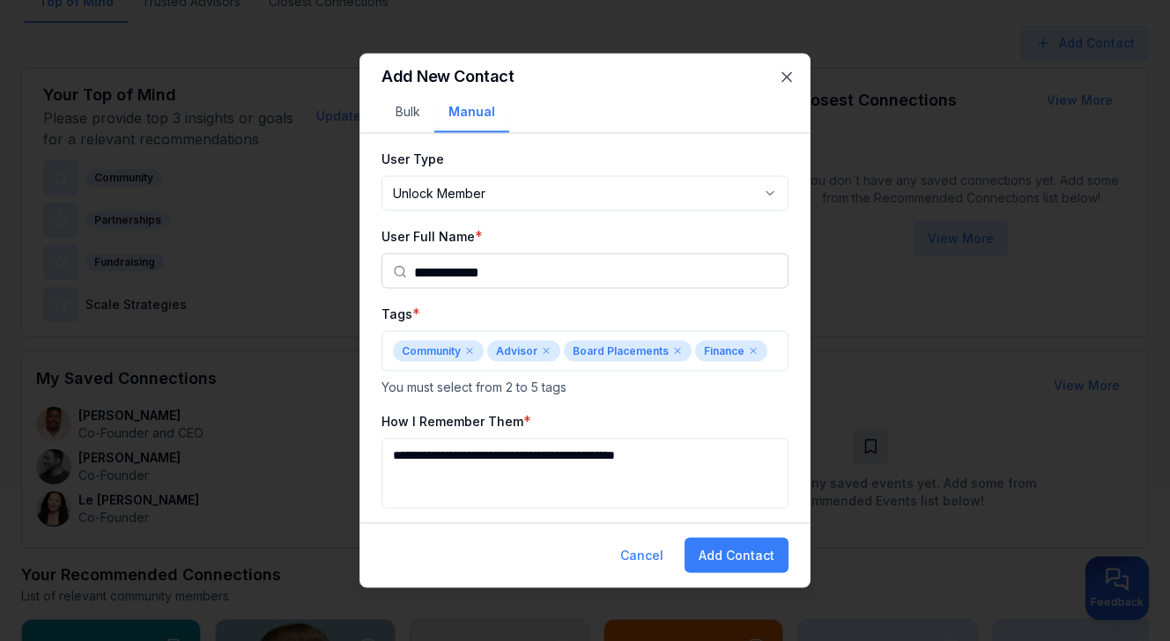
click at [704, 457] on textarea "**********" at bounding box center [585, 474] width 407 height 70
type textarea "**********"
click at [774, 549] on button "Add Contact" at bounding box center [737, 555] width 104 height 35
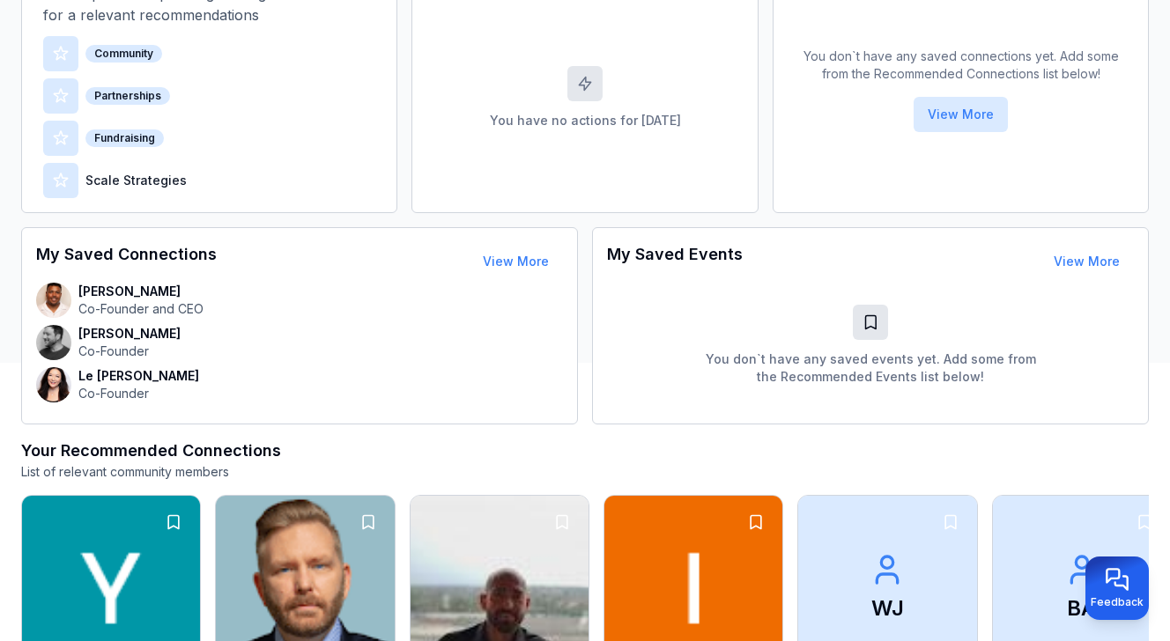
scroll to position [275, 0]
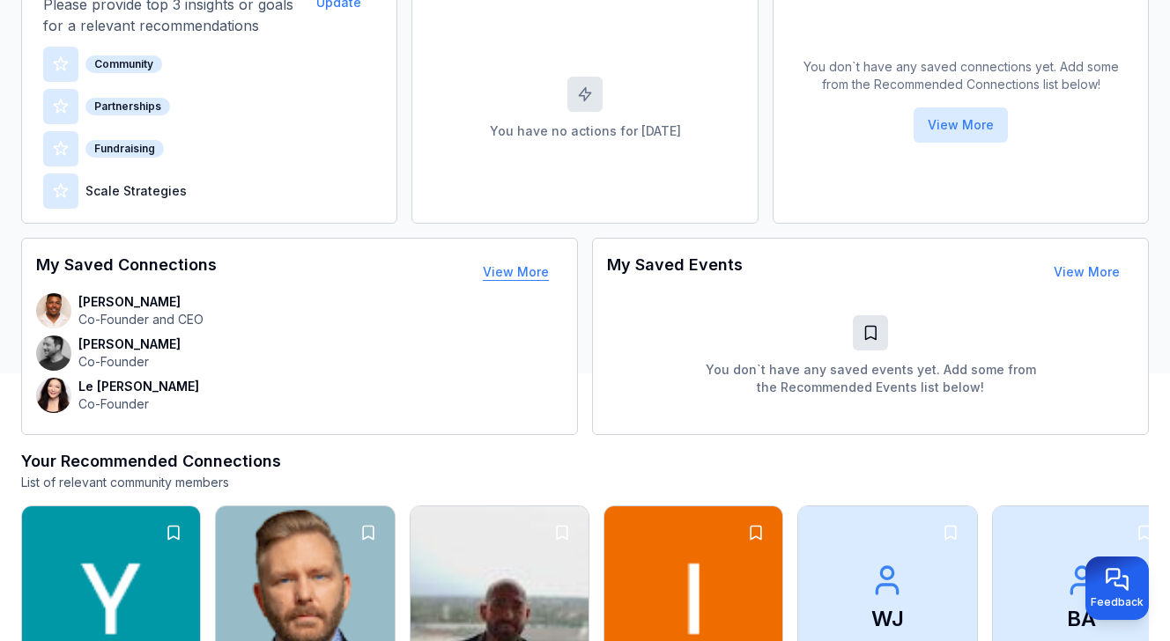
click at [537, 271] on button "View More" at bounding box center [516, 272] width 94 height 35
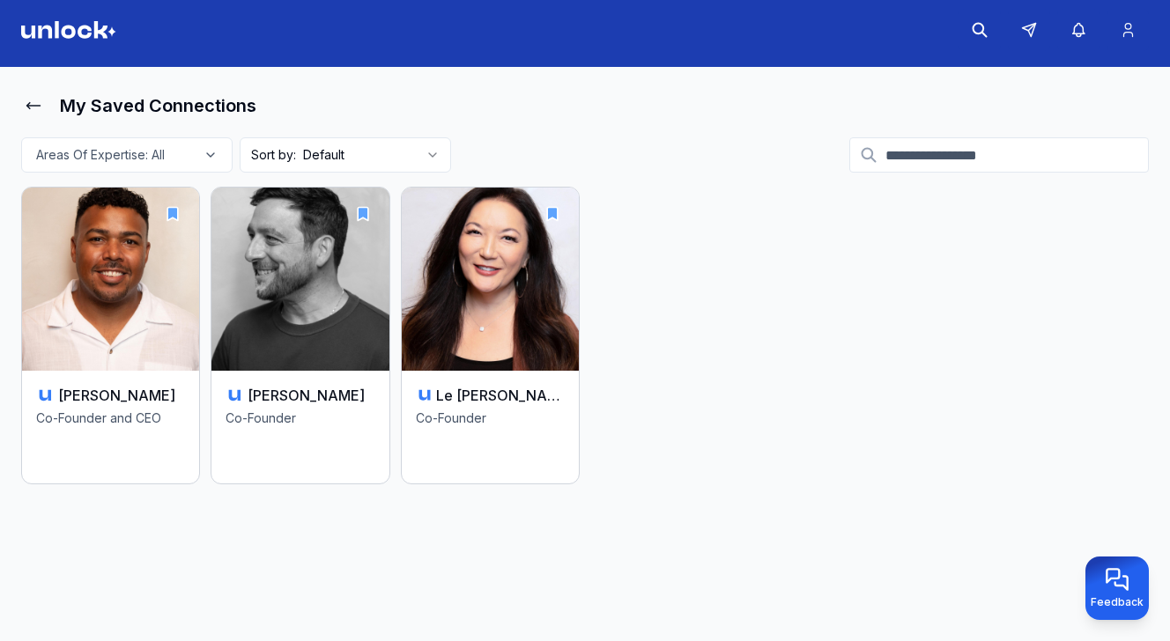
click at [922, 155] on input at bounding box center [999, 154] width 300 height 35
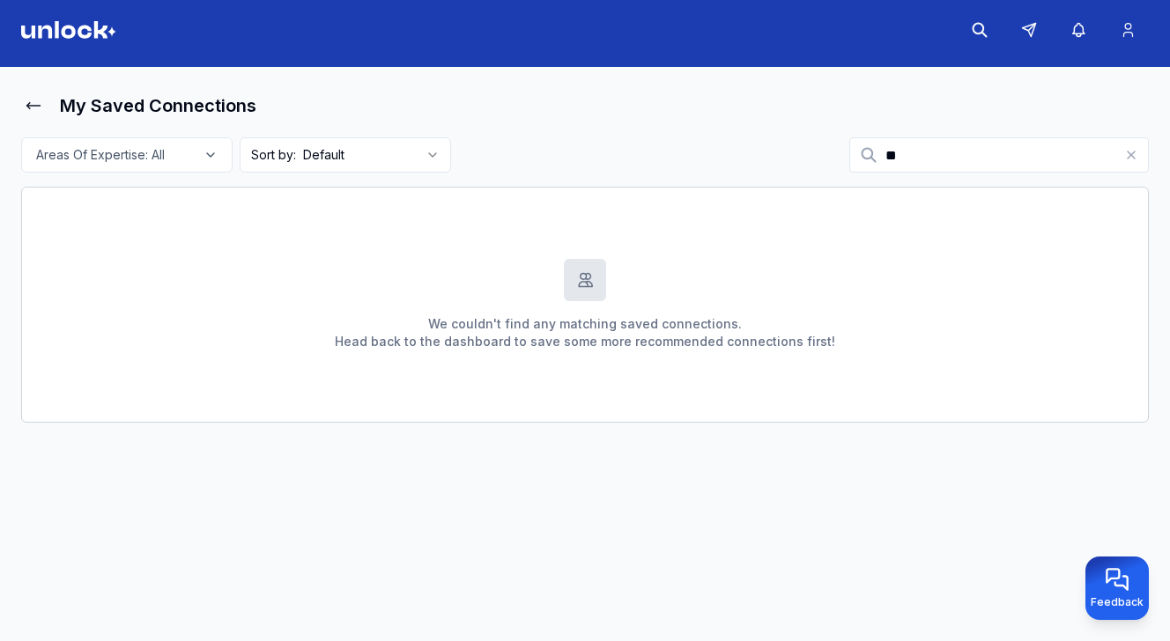
type input "*"
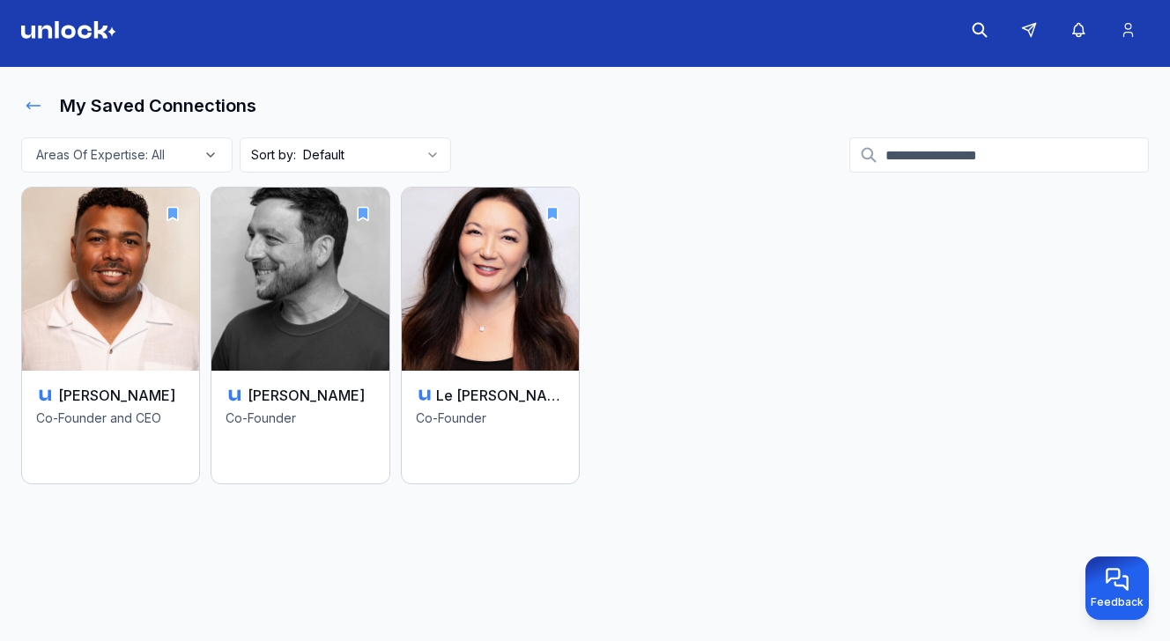
click at [27, 98] on icon at bounding box center [34, 106] width 18 height 18
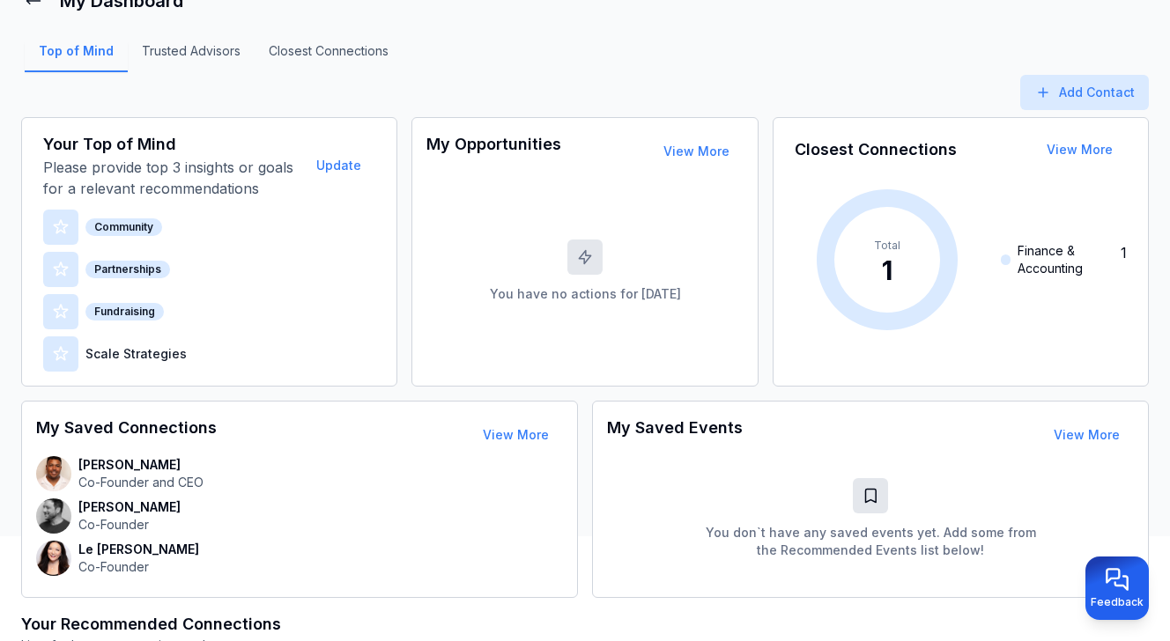
scroll to position [107, 0]
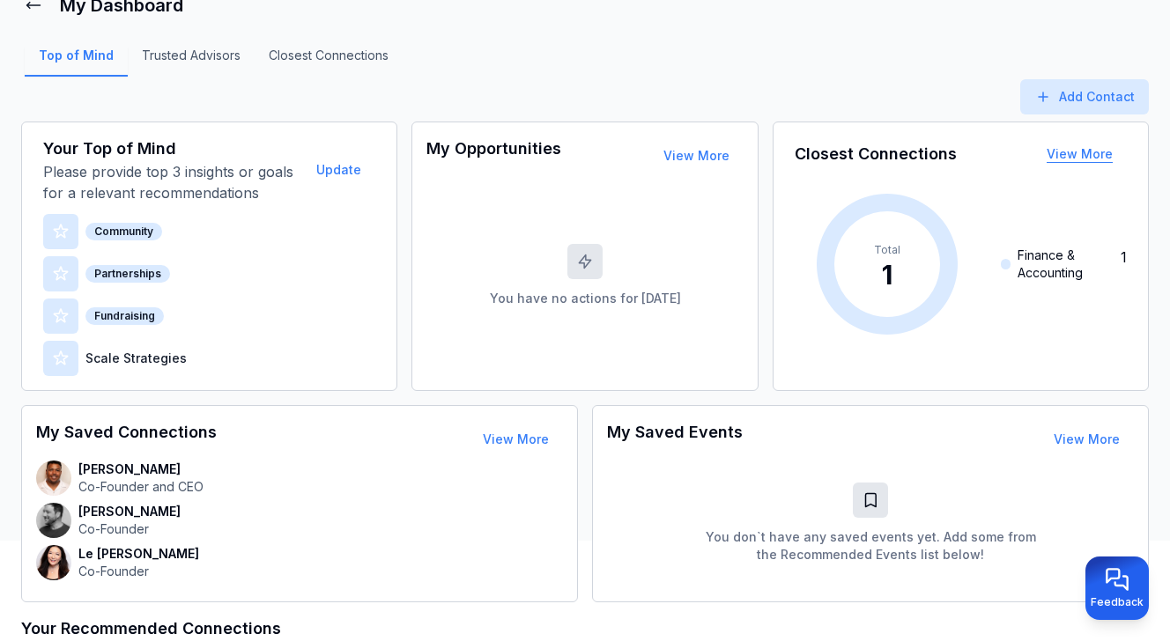
click at [1076, 148] on button "View More" at bounding box center [1080, 154] width 94 height 35
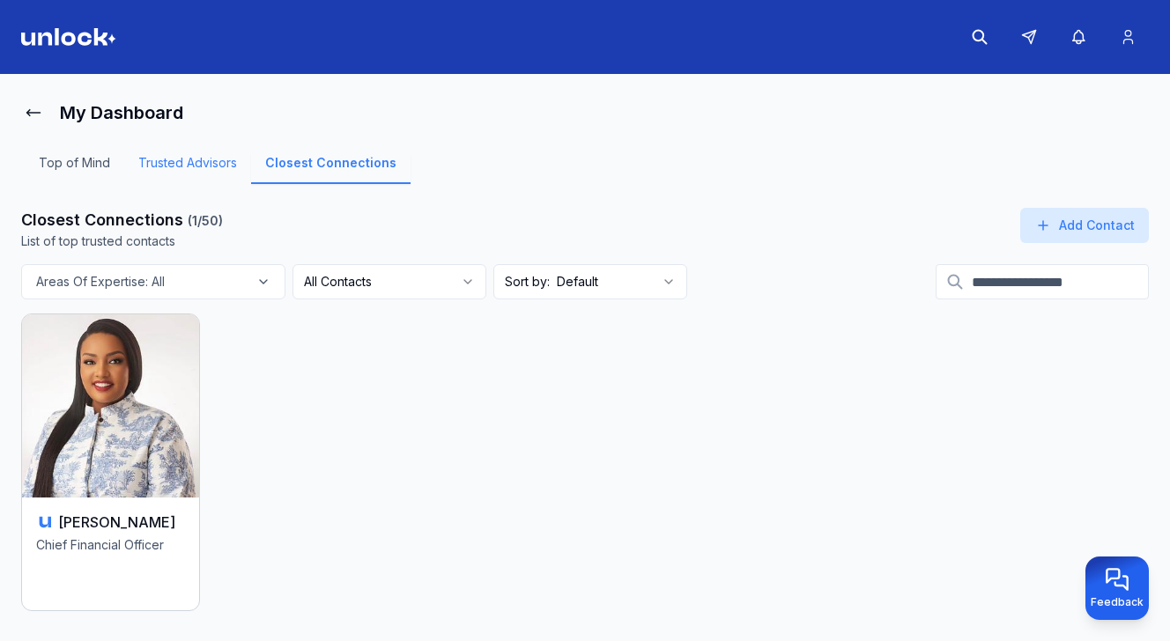
click at [214, 167] on link "Trusted Advisors" at bounding box center [187, 169] width 127 height 30
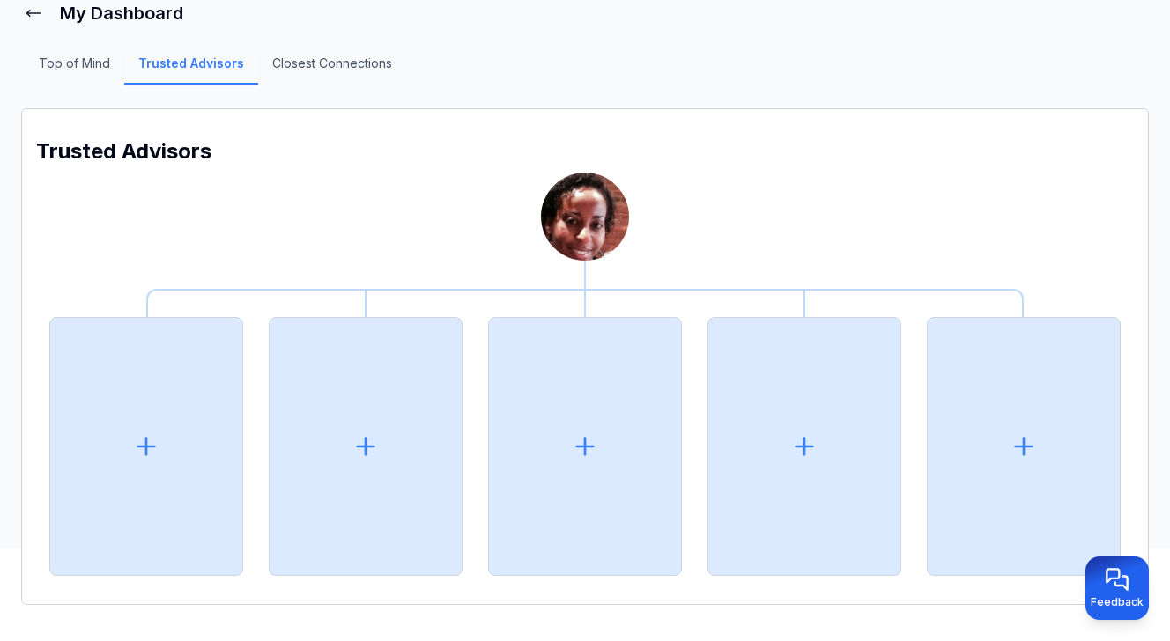
scroll to position [116, 0]
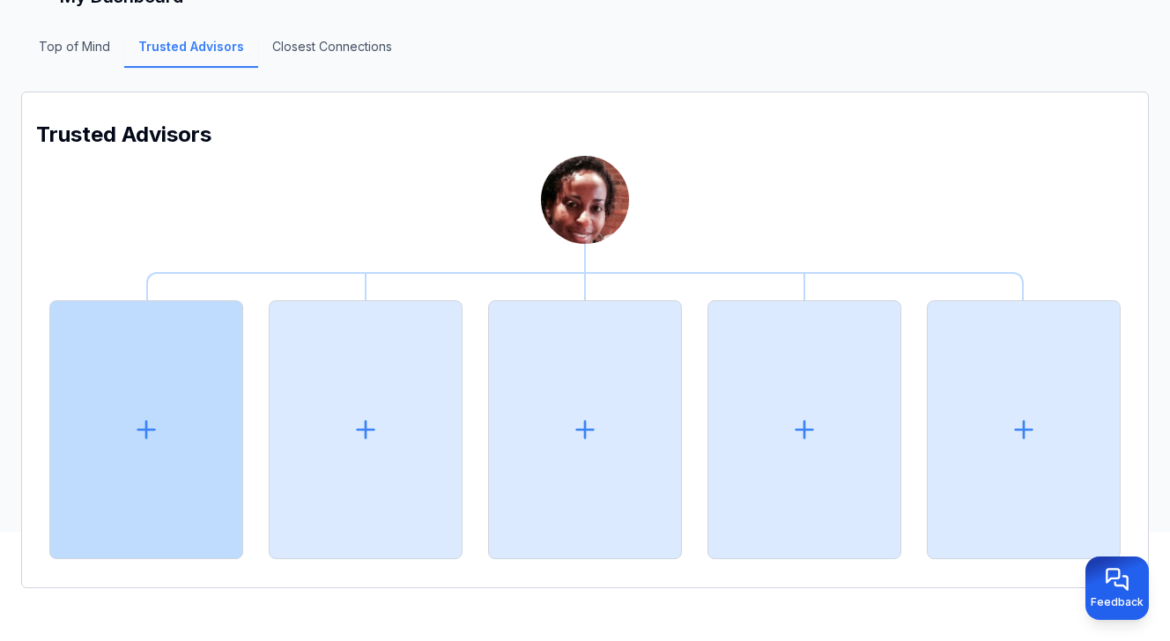
click at [154, 441] on icon at bounding box center [146, 430] width 28 height 28
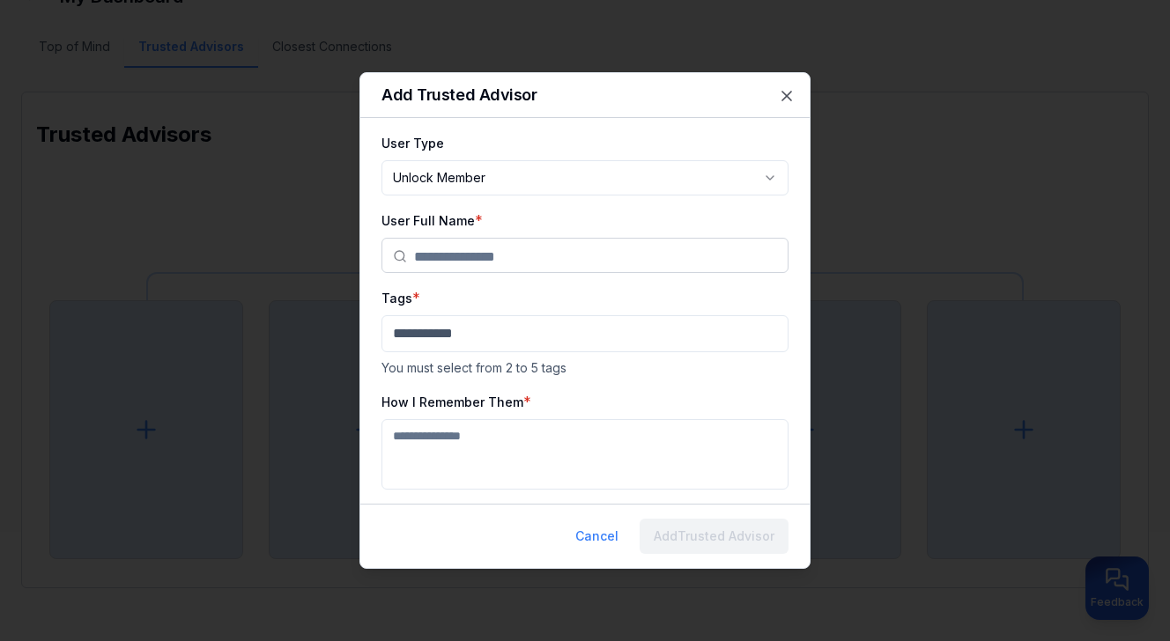
click at [539, 172] on body "**********" at bounding box center [585, 204] width 1170 height 641
select select "********"
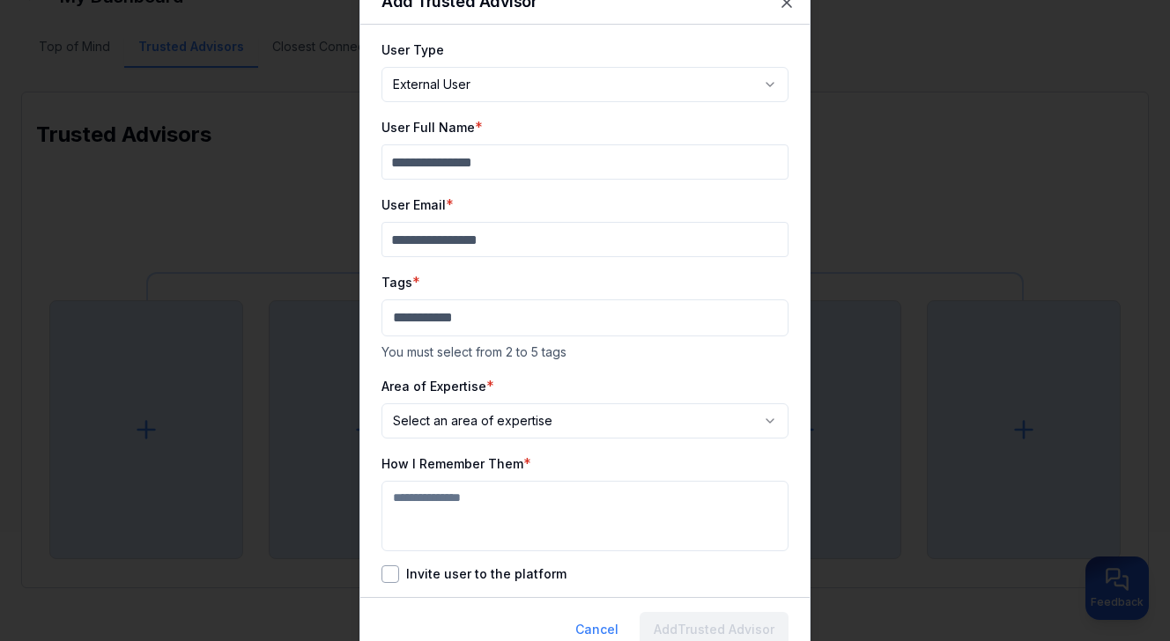
click at [498, 164] on input "User Full Name" at bounding box center [585, 162] width 407 height 35
type input "**********"
click at [447, 240] on input "******" at bounding box center [585, 239] width 407 height 35
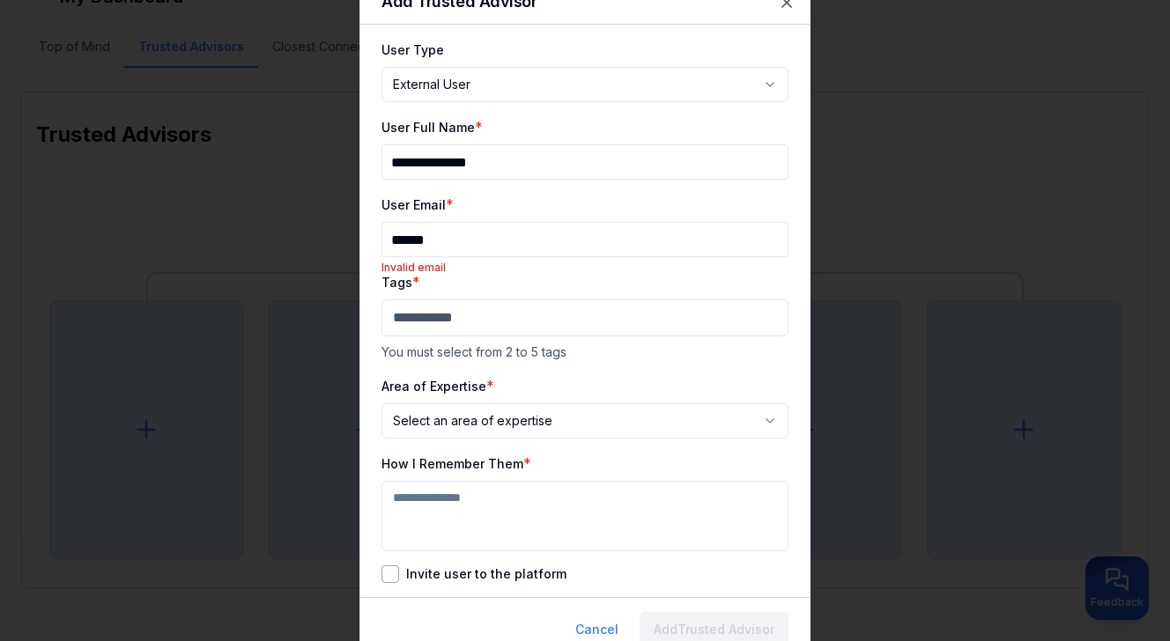
paste input "**********"
type input "**********"
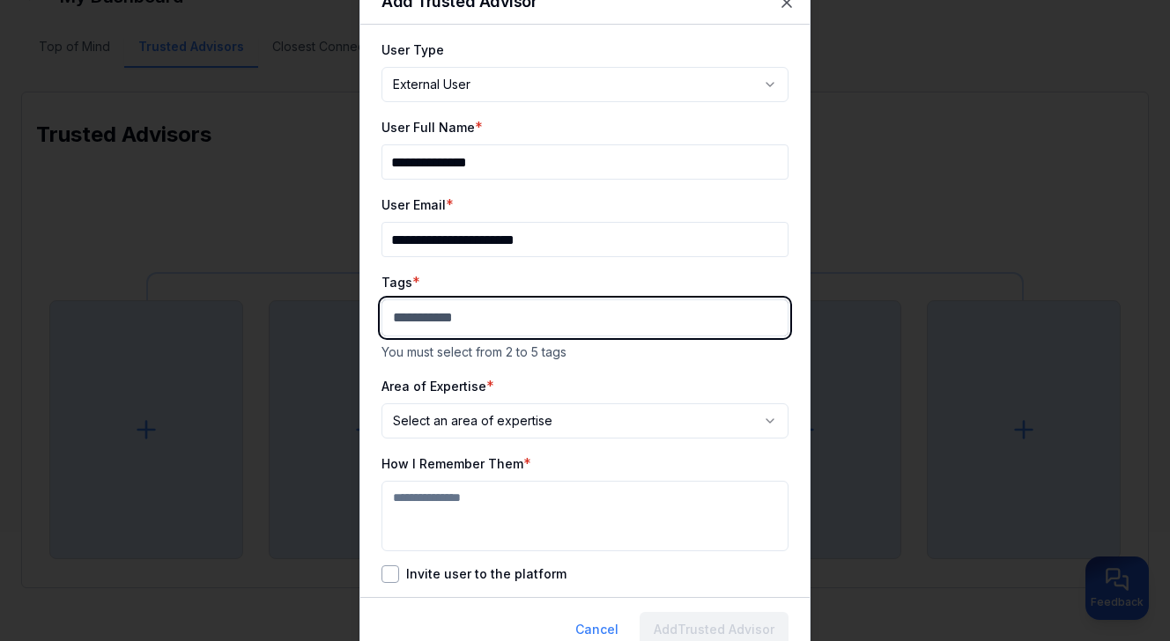
click at [419, 321] on body "**********" at bounding box center [585, 204] width 1170 height 641
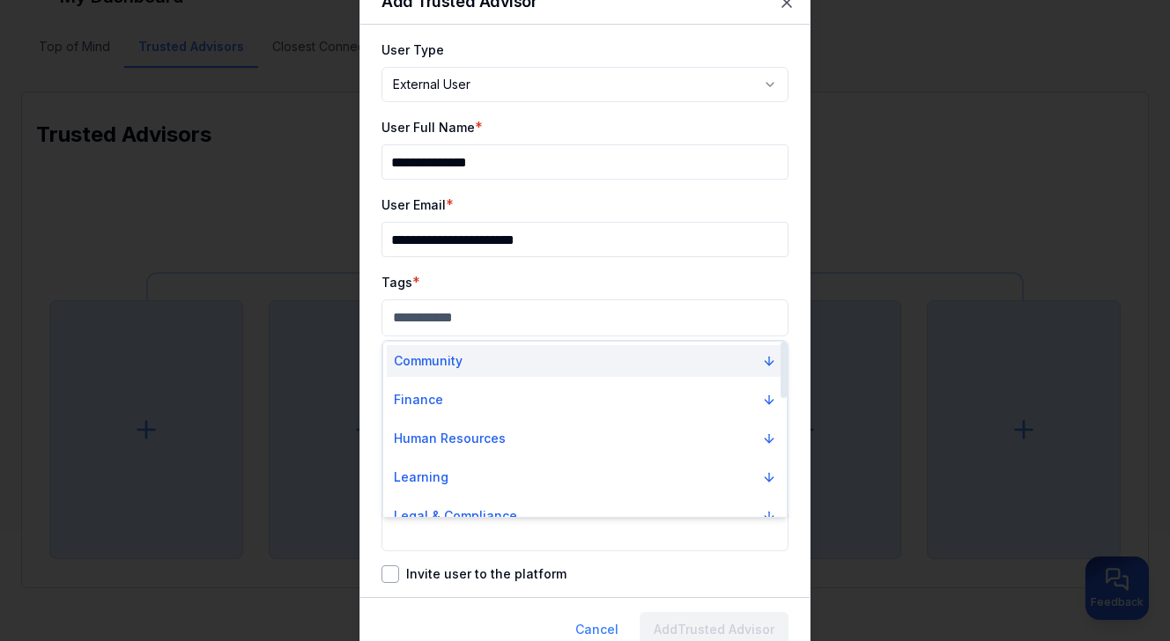
click at [421, 357] on p "Community" at bounding box center [428, 361] width 69 height 18
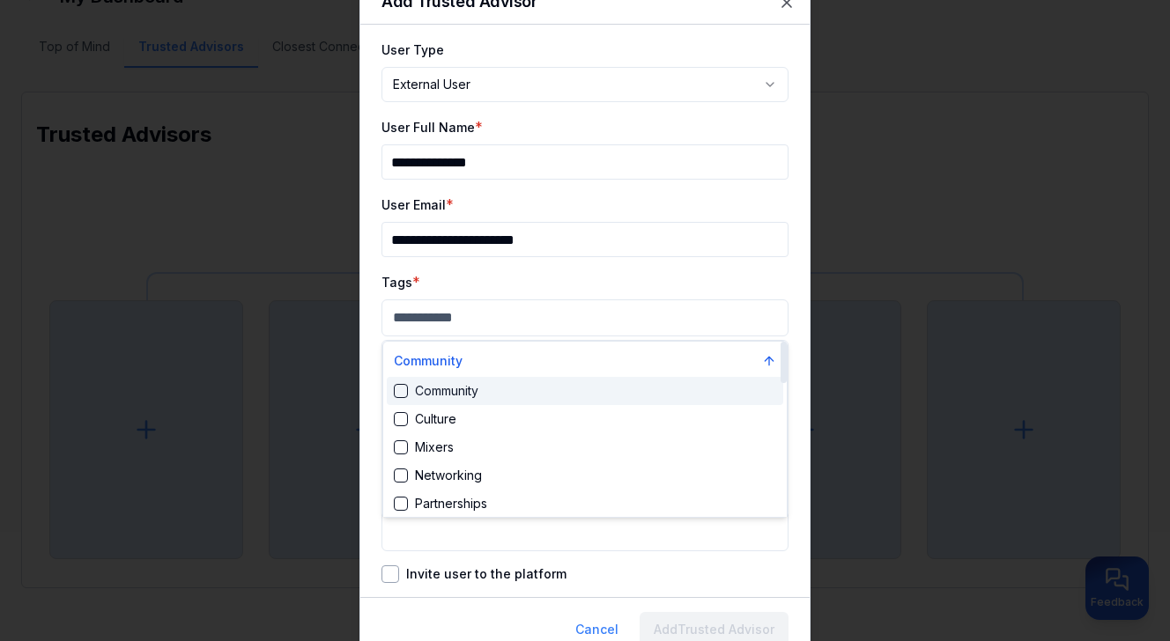
click at [424, 396] on div "Community" at bounding box center [436, 391] width 85 height 18
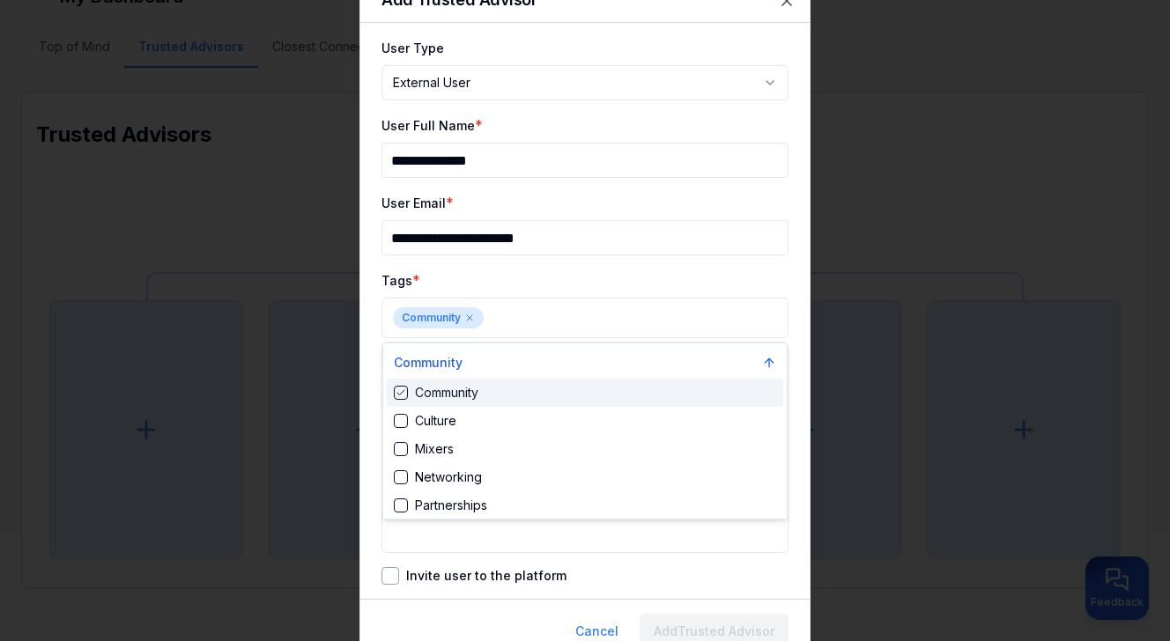
click at [506, 318] on div at bounding box center [585, 320] width 1170 height 641
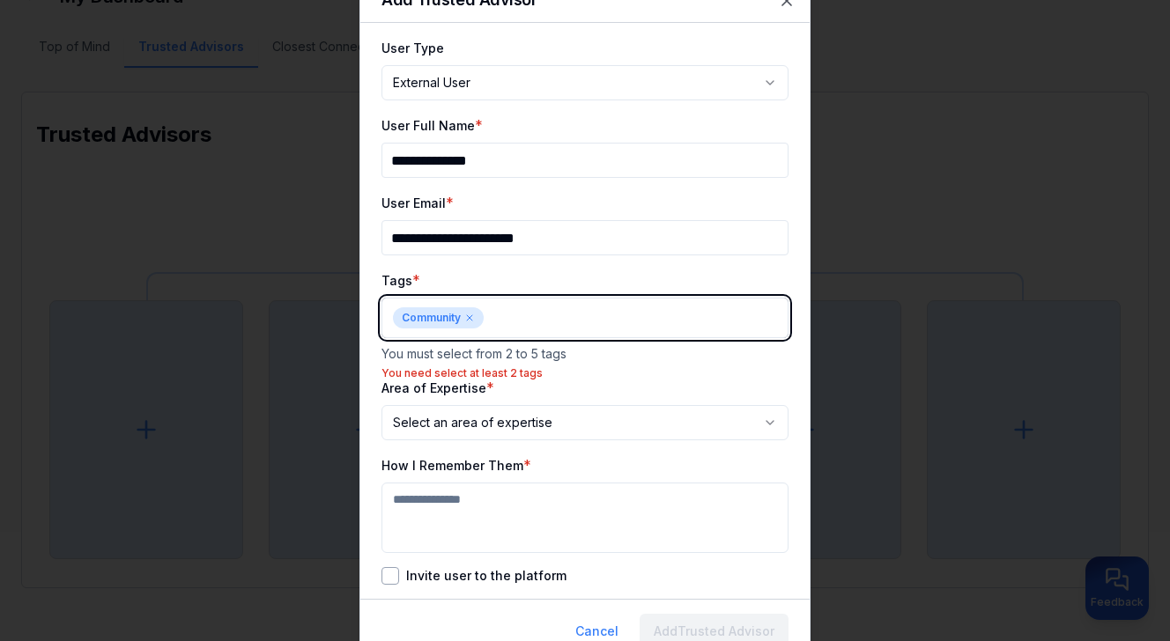
click at [506, 318] on body "**********" at bounding box center [585, 204] width 1170 height 641
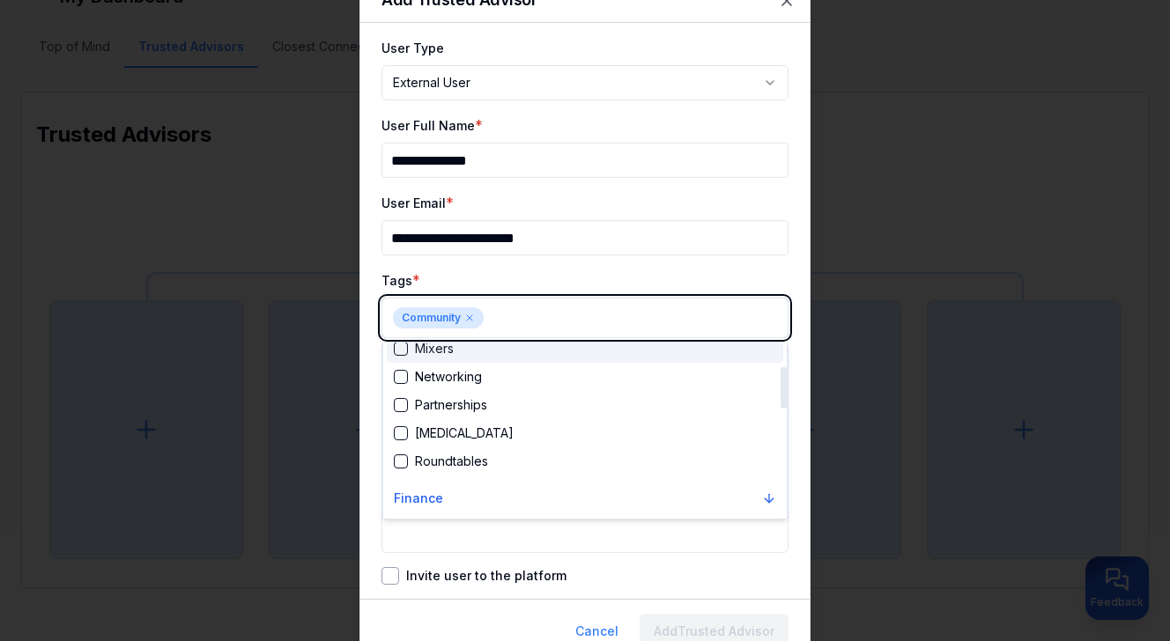
scroll to position [115, 0]
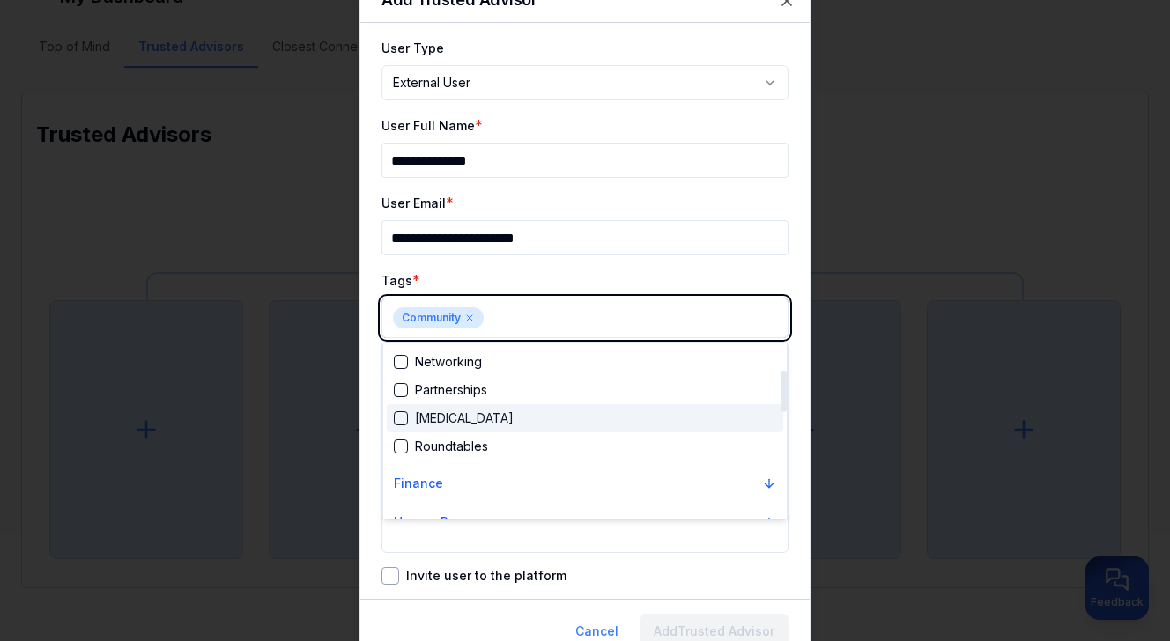
click at [504, 419] on div "[MEDICAL_DATA]" at bounding box center [585, 418] width 397 height 28
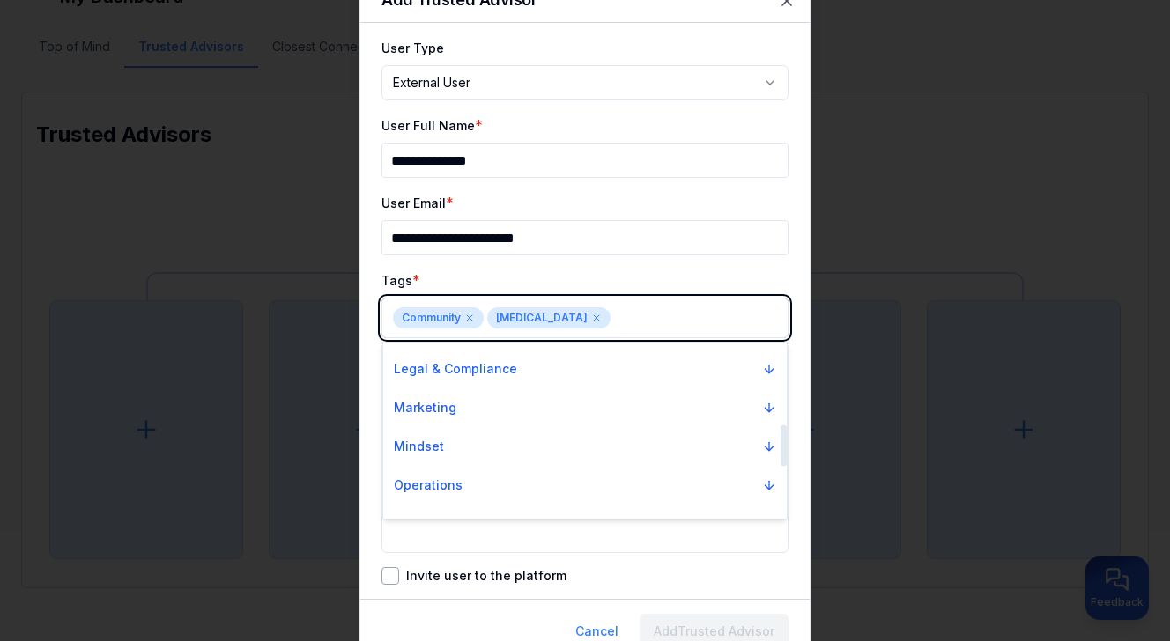
scroll to position [354, 0]
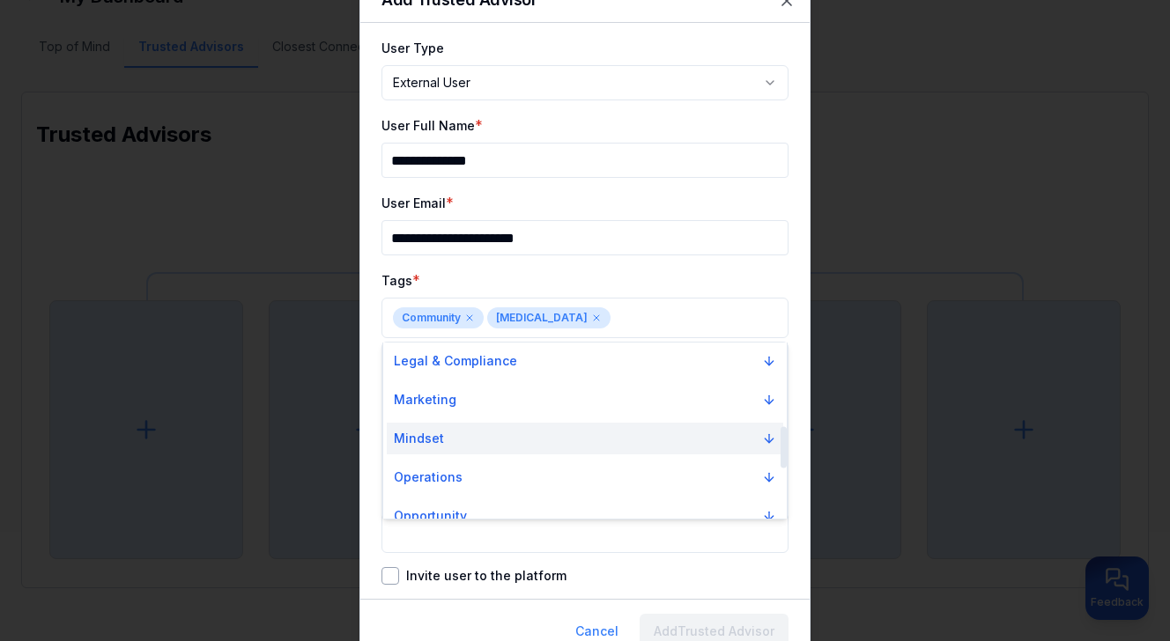
click at [667, 437] on button "Mindset" at bounding box center [585, 439] width 397 height 32
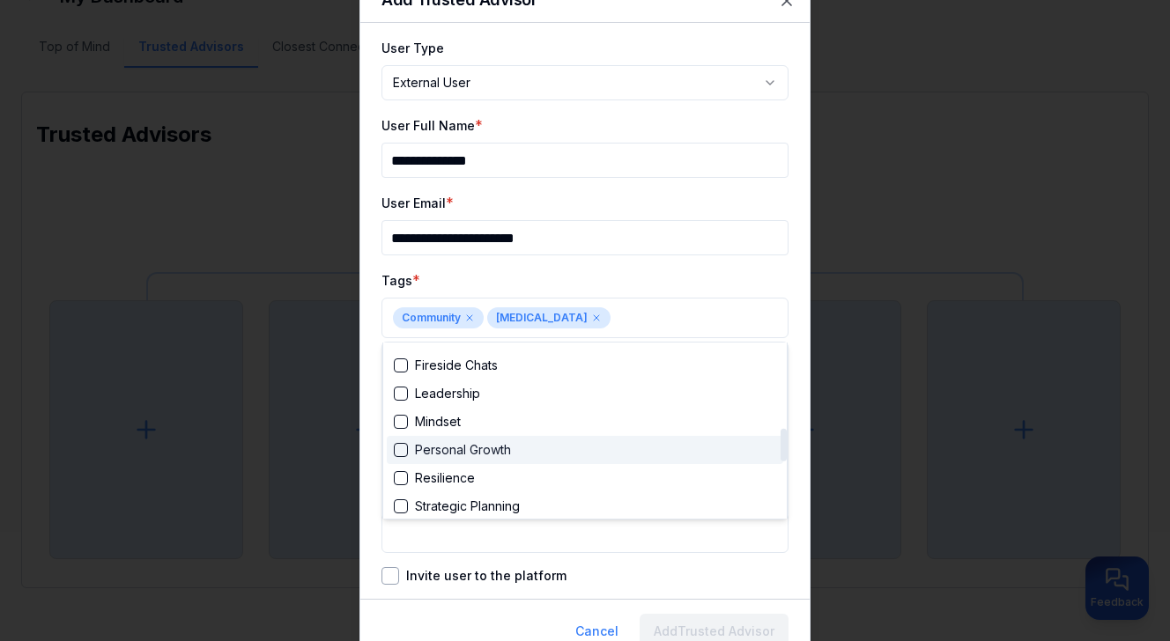
scroll to position [459, 0]
click at [617, 451] on div "Personal Growth" at bounding box center [585, 448] width 397 height 28
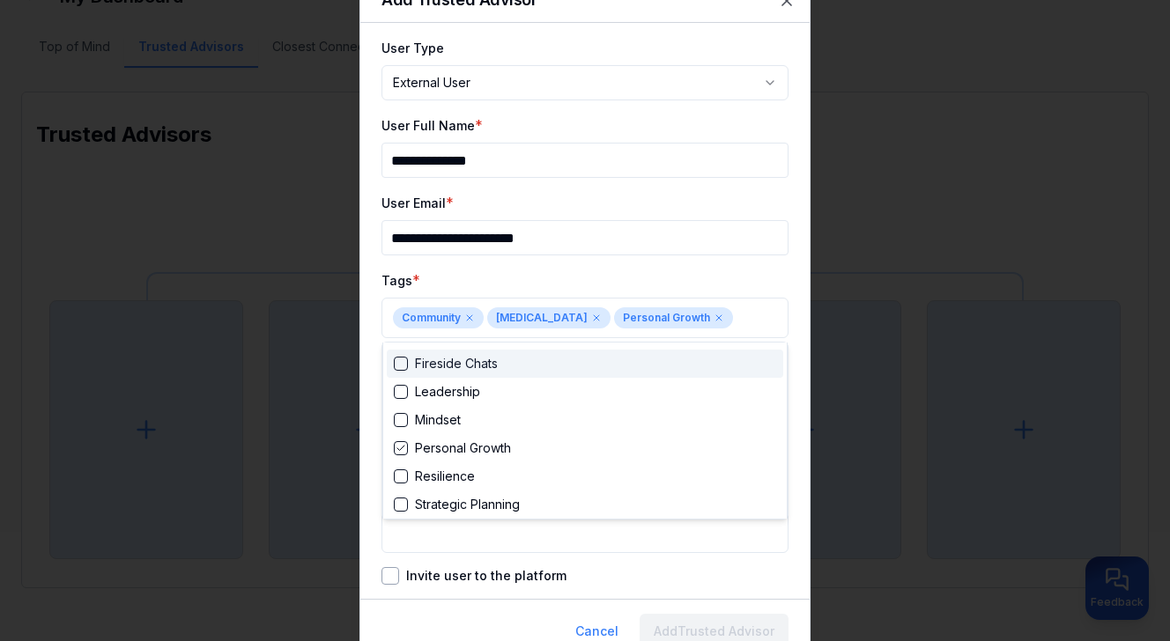
click at [732, 324] on div at bounding box center [585, 320] width 1170 height 641
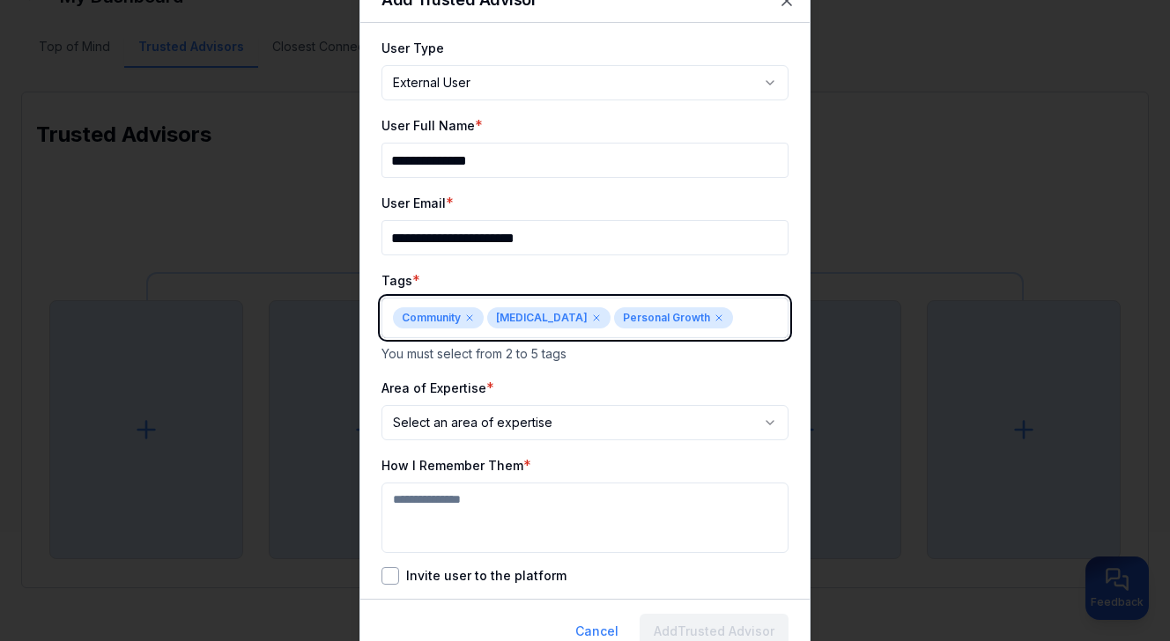
click at [728, 323] on body "**********" at bounding box center [585, 204] width 1170 height 641
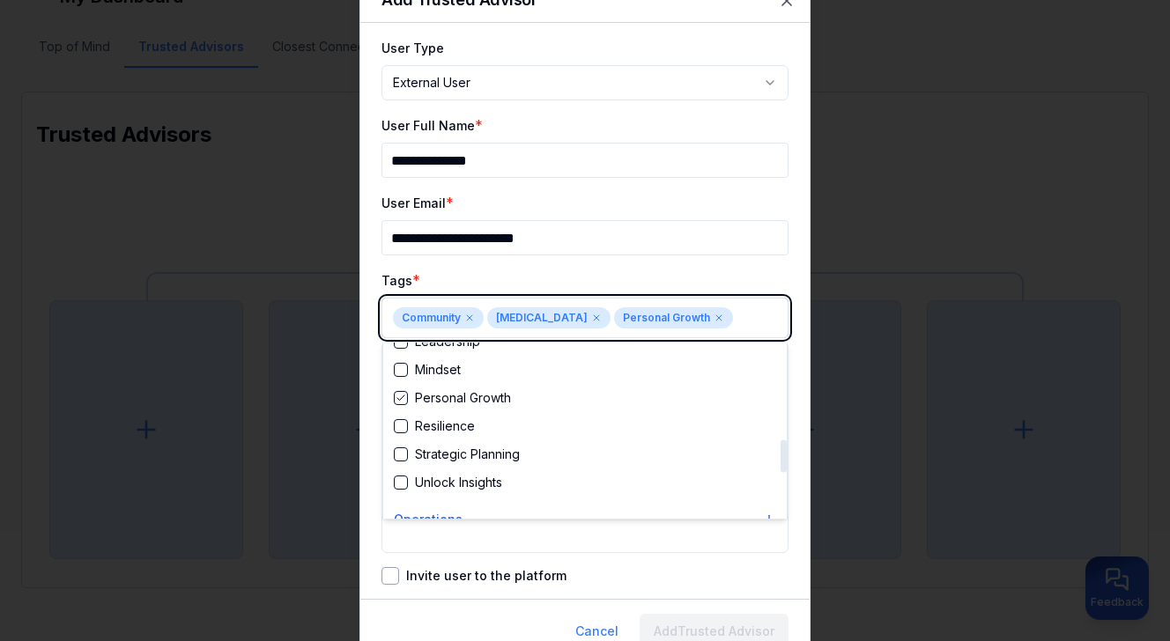
scroll to position [520, 0]
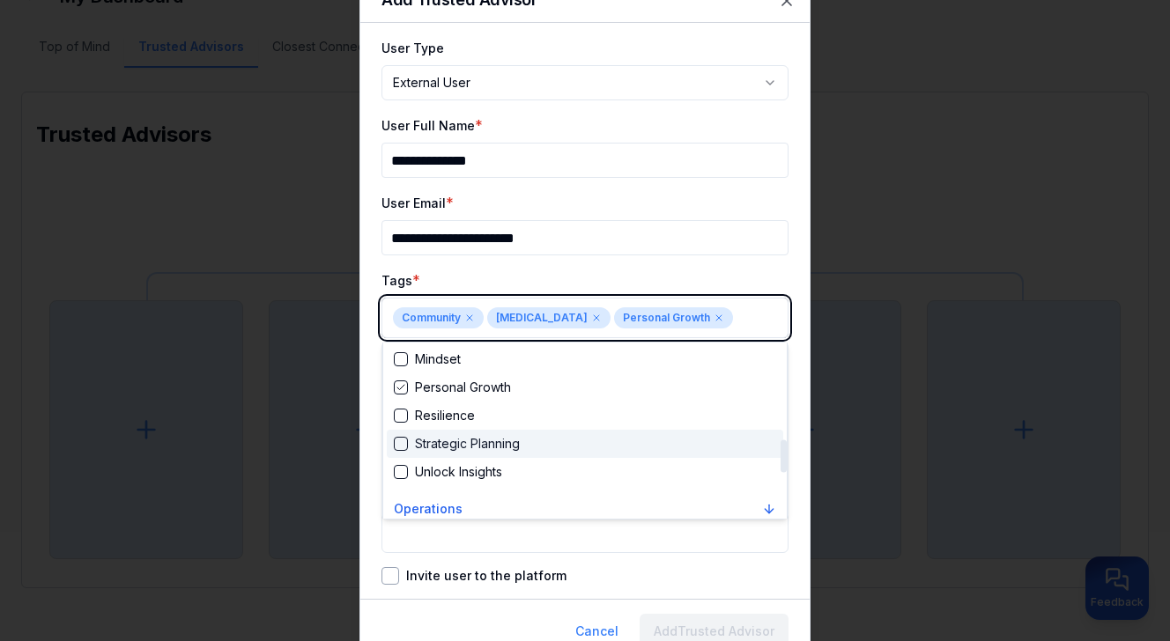
click at [649, 438] on div "Strategic Planning" at bounding box center [585, 444] width 397 height 28
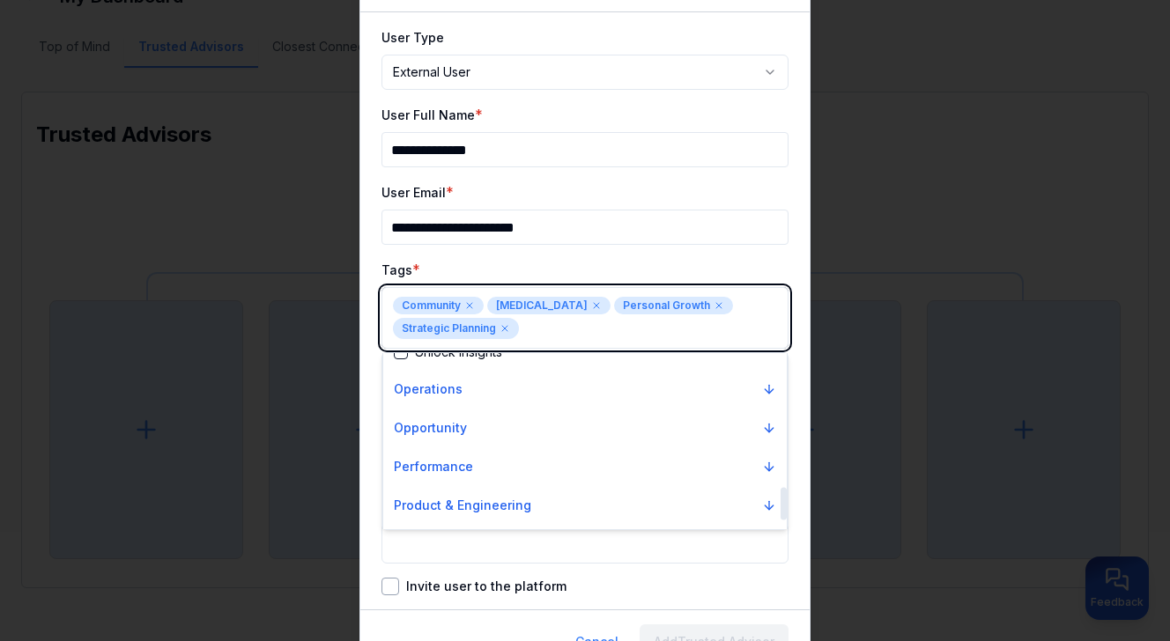
scroll to position [763, 0]
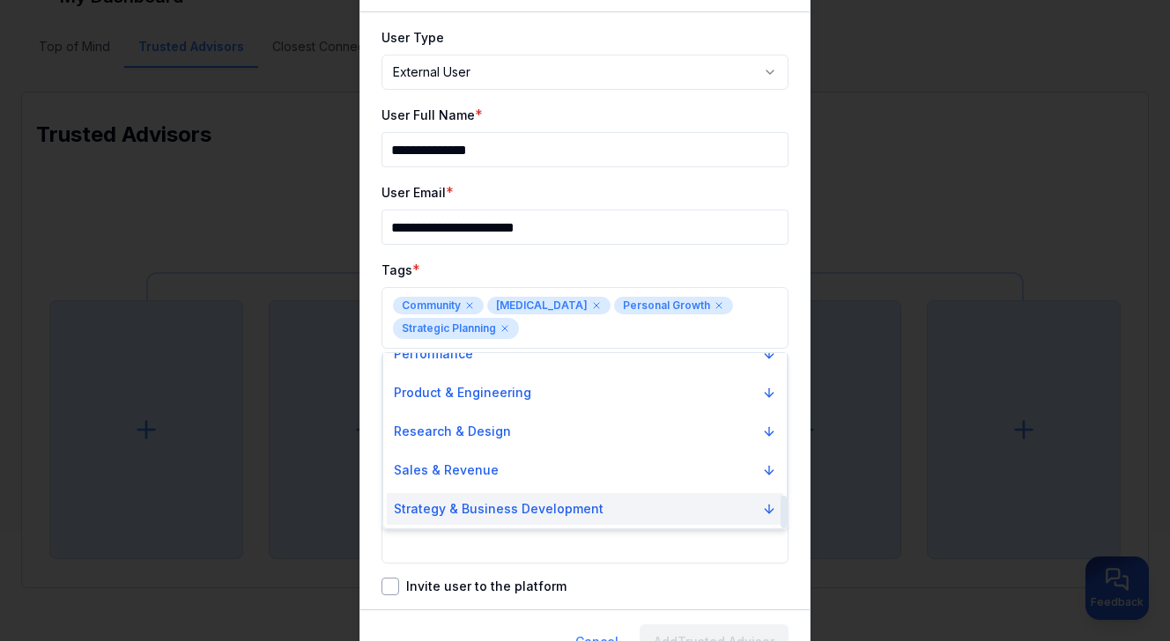
click at [639, 506] on button "Strategy & Business Development" at bounding box center [585, 509] width 397 height 32
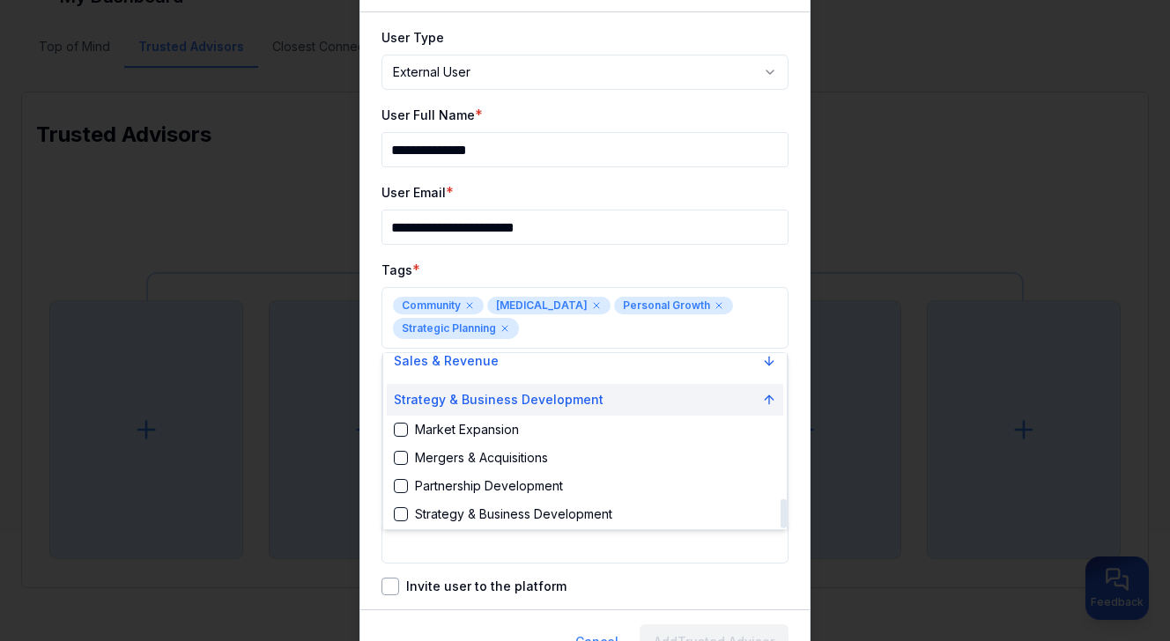
scroll to position [876, 0]
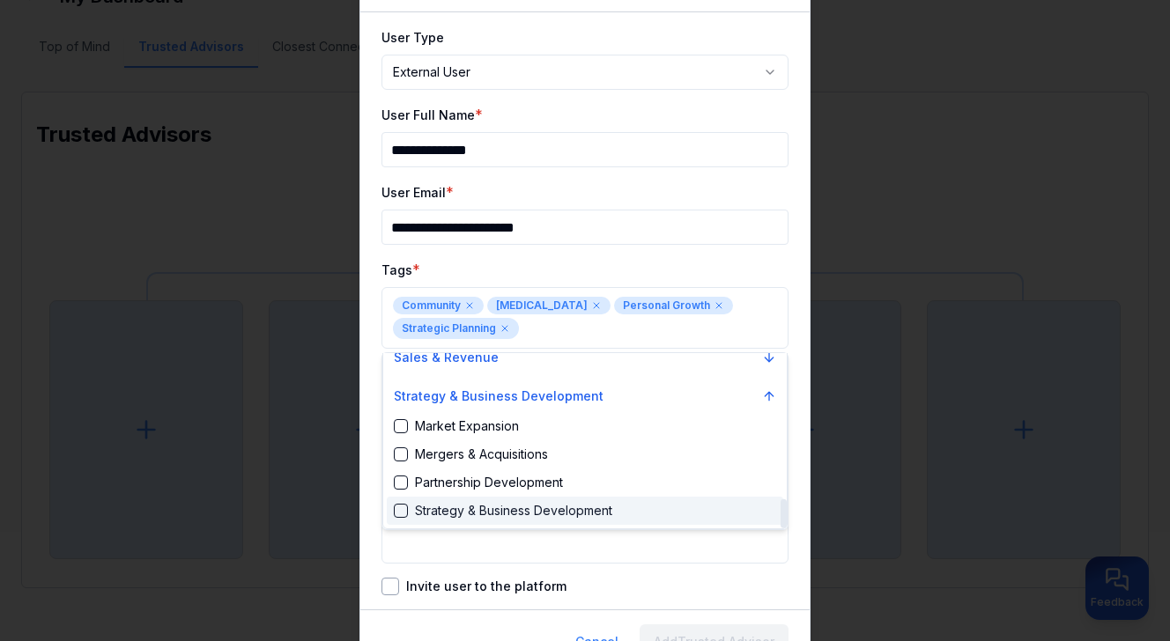
click at [576, 515] on div "Strategy & Business Development" at bounding box center [503, 511] width 219 height 18
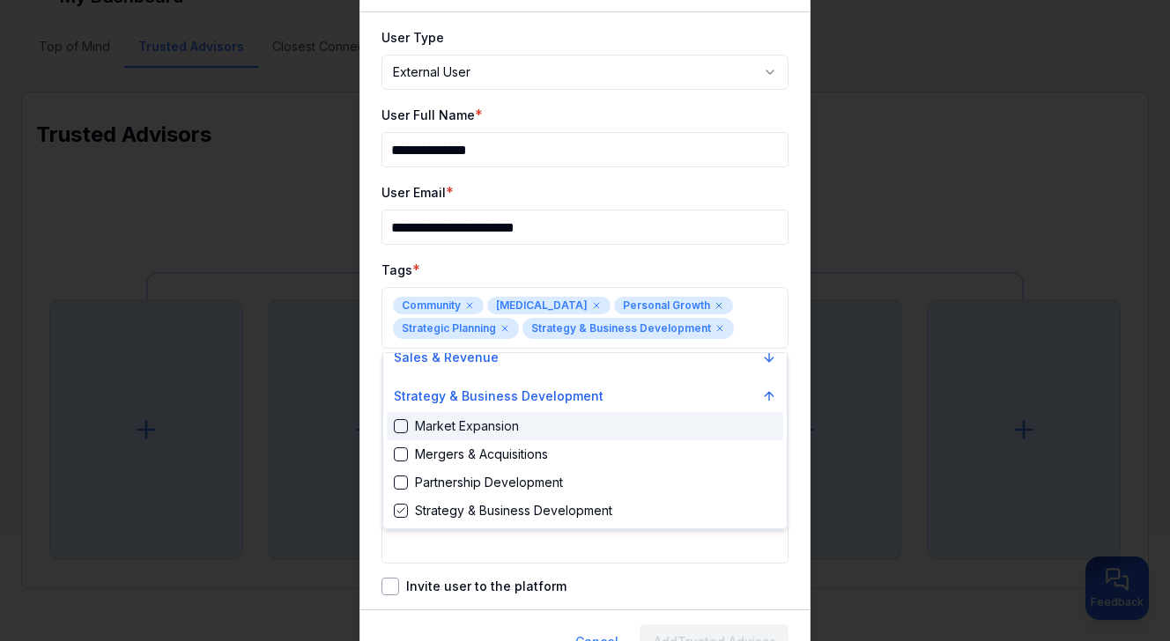
click at [727, 260] on div at bounding box center [585, 320] width 1170 height 641
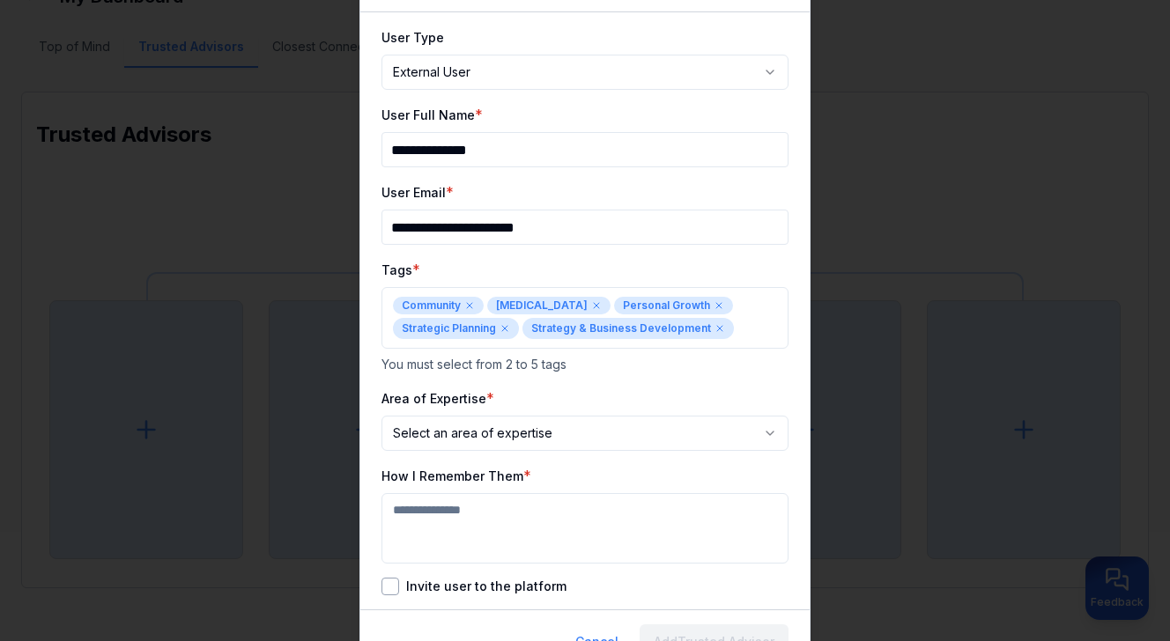
click at [581, 435] on body "**********" at bounding box center [585, 204] width 1170 height 641
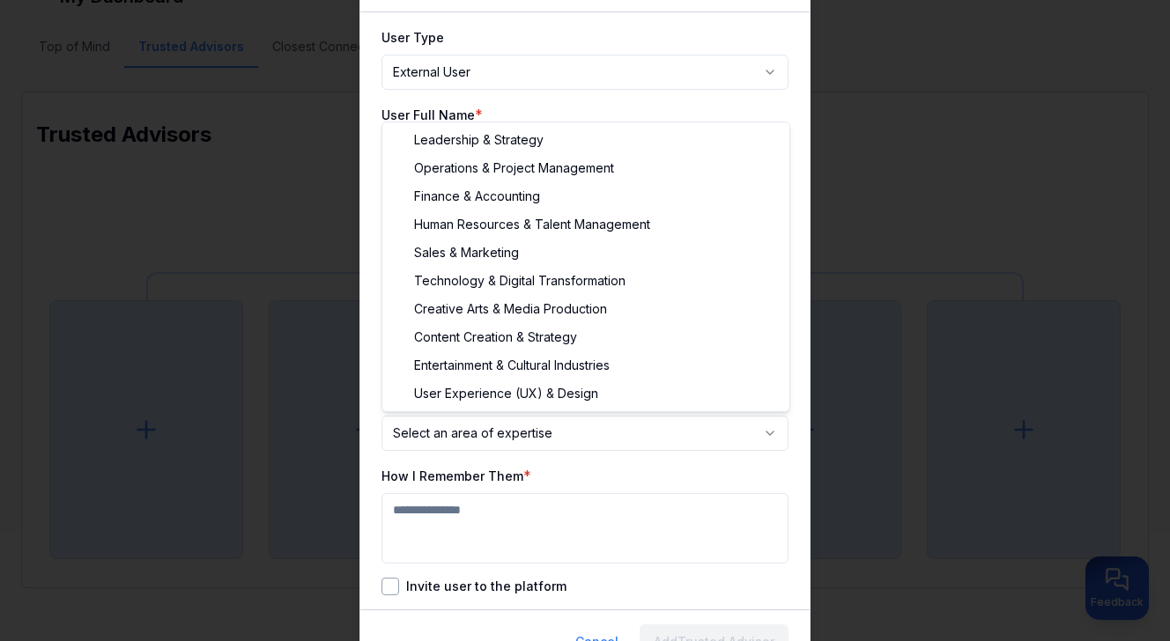
select select "**********"
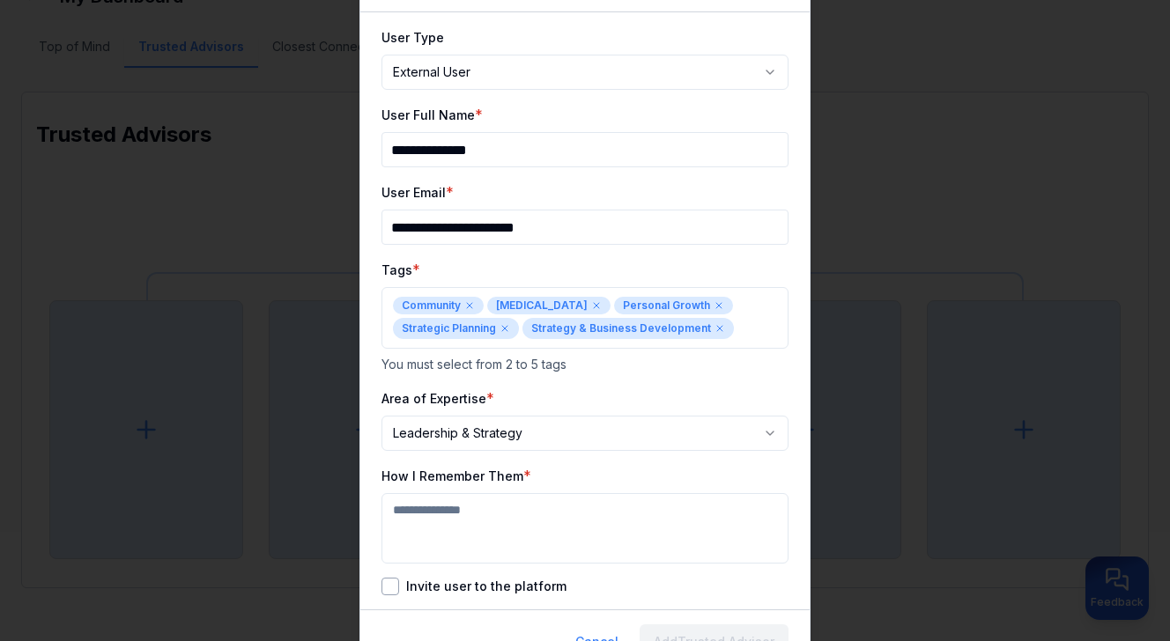
click at [390, 587] on button "Invite user to the platform" at bounding box center [391, 587] width 18 height 18
click at [440, 521] on textarea "How I Remember Them" at bounding box center [585, 528] width 407 height 70
click at [440, 521] on textarea "**********" at bounding box center [585, 528] width 407 height 70
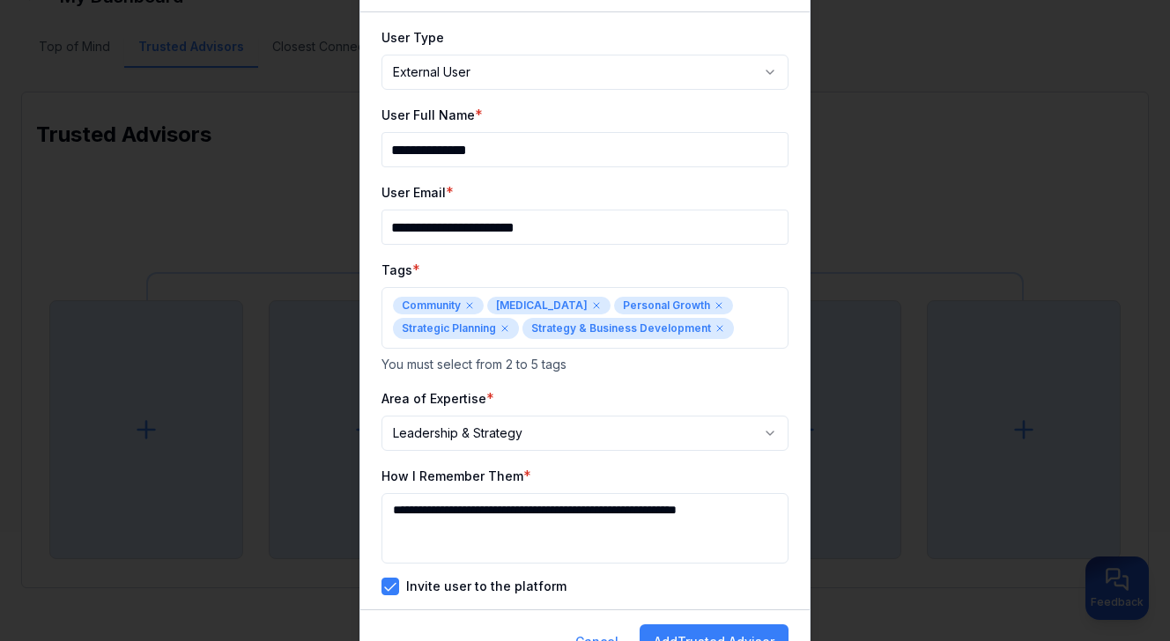
scroll to position [1, 0]
type textarea "**********"
click at [713, 629] on button "Add Trusted Advisor" at bounding box center [714, 642] width 149 height 35
select select "********"
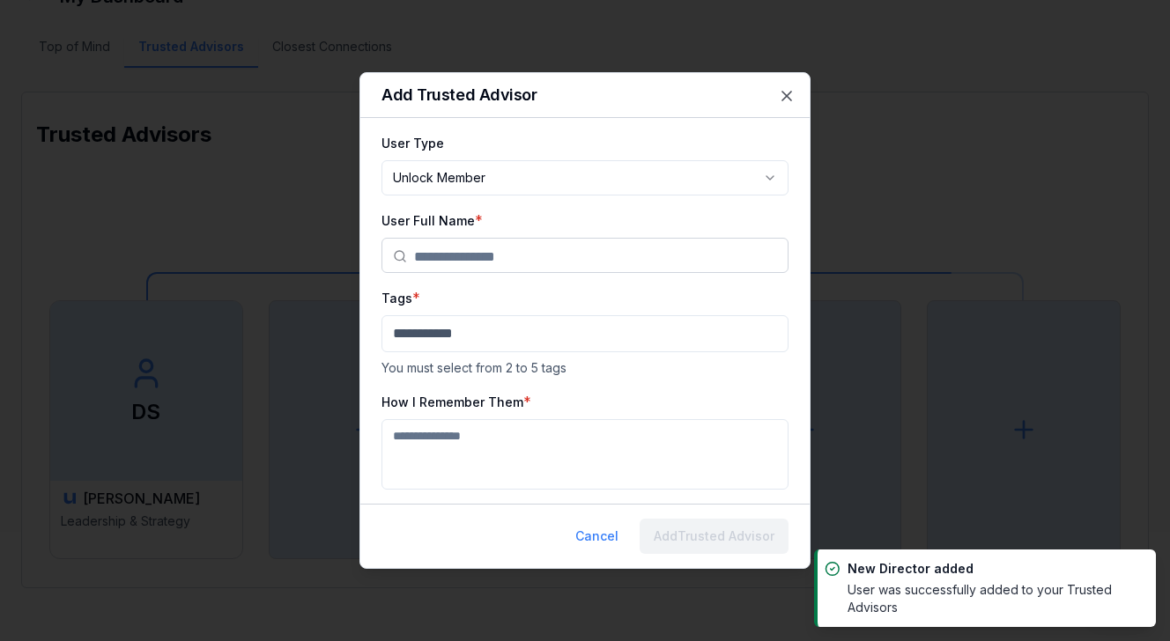
scroll to position [0, 0]
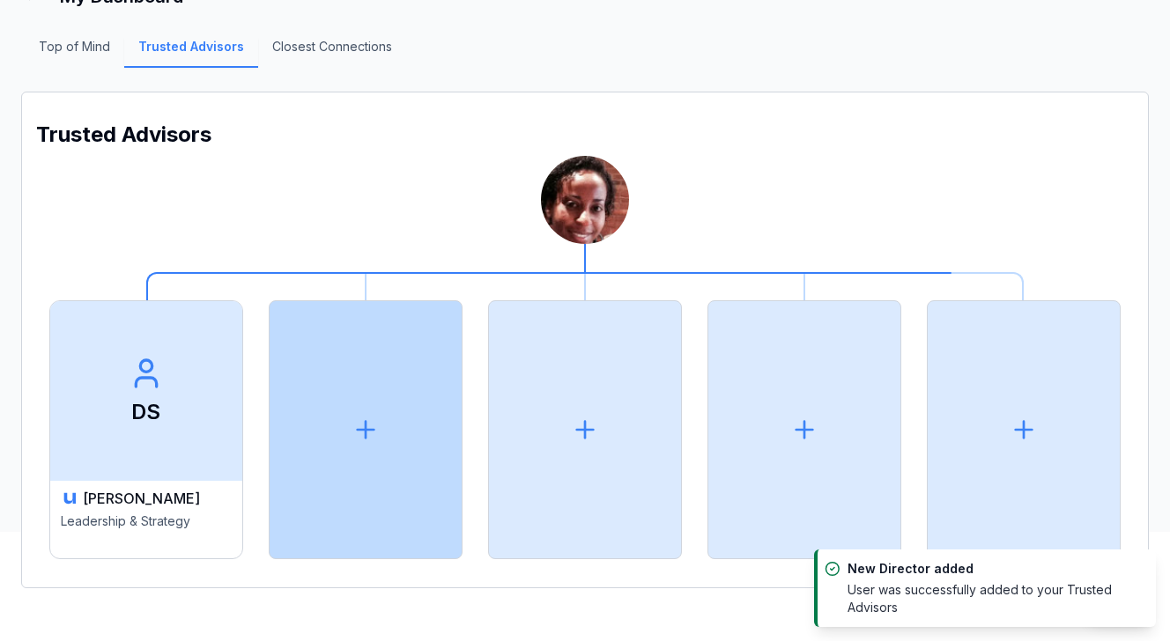
click at [370, 428] on icon at bounding box center [366, 430] width 28 height 28
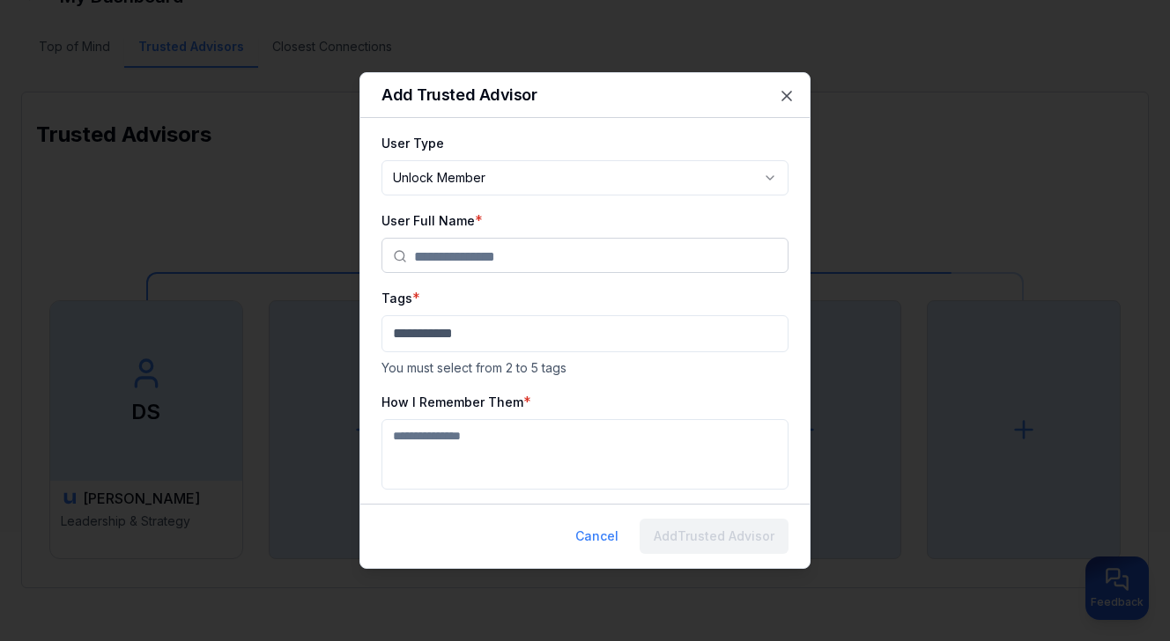
click at [470, 256] on input "text" at bounding box center [595, 256] width 363 height 35
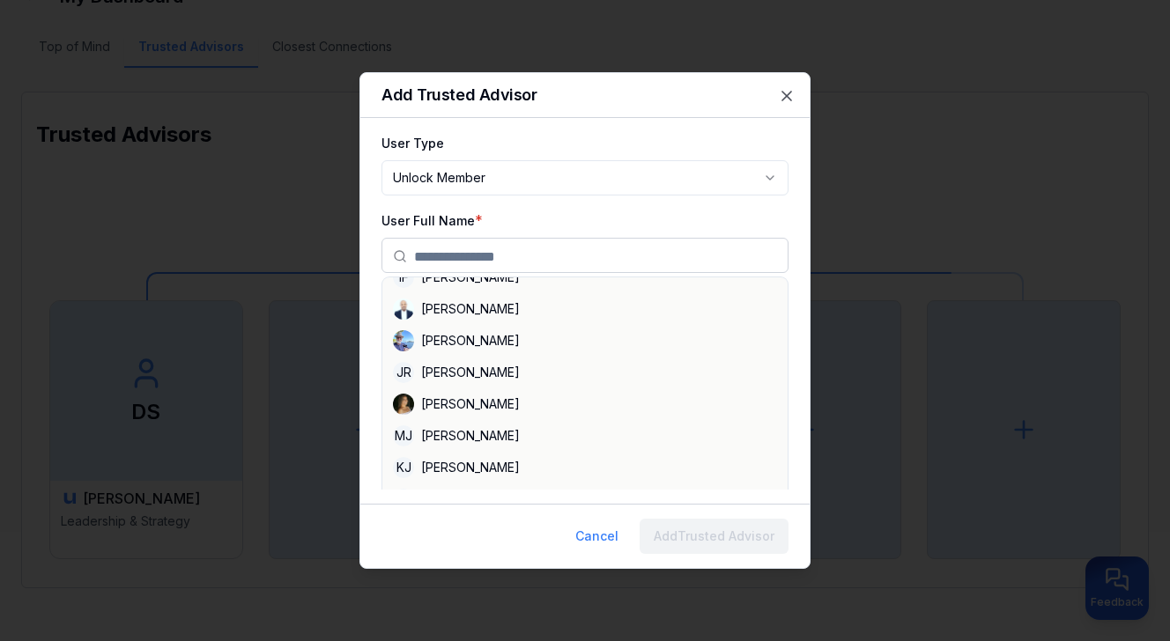
scroll to position [2965, 0]
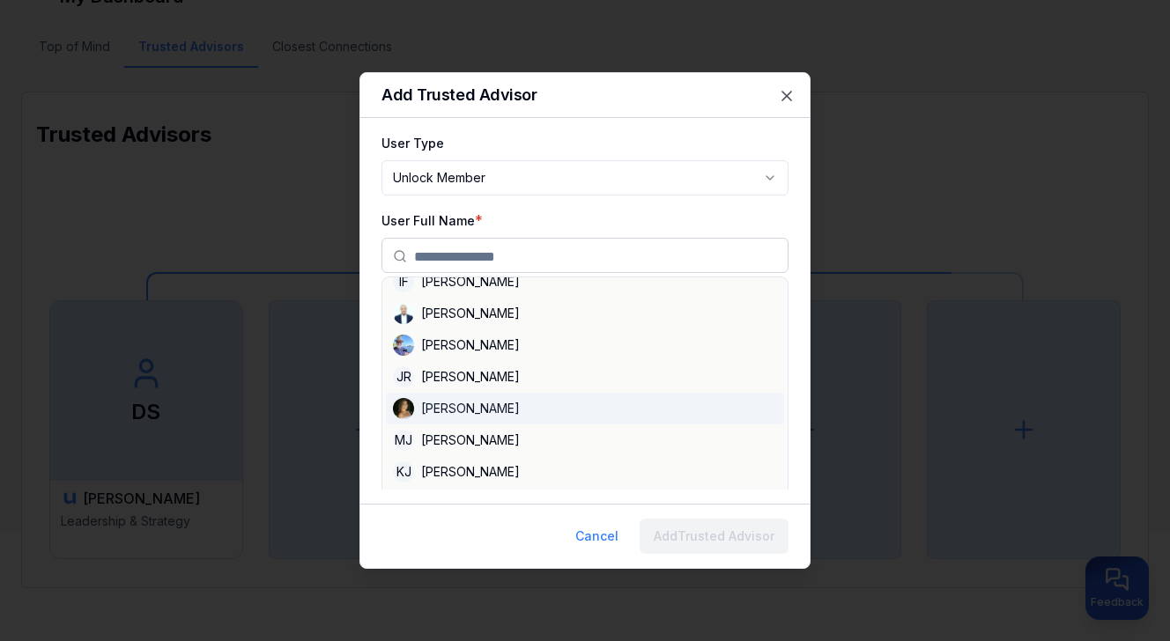
click at [464, 404] on div "[PERSON_NAME]" at bounding box center [585, 409] width 398 height 32
type input "**********"
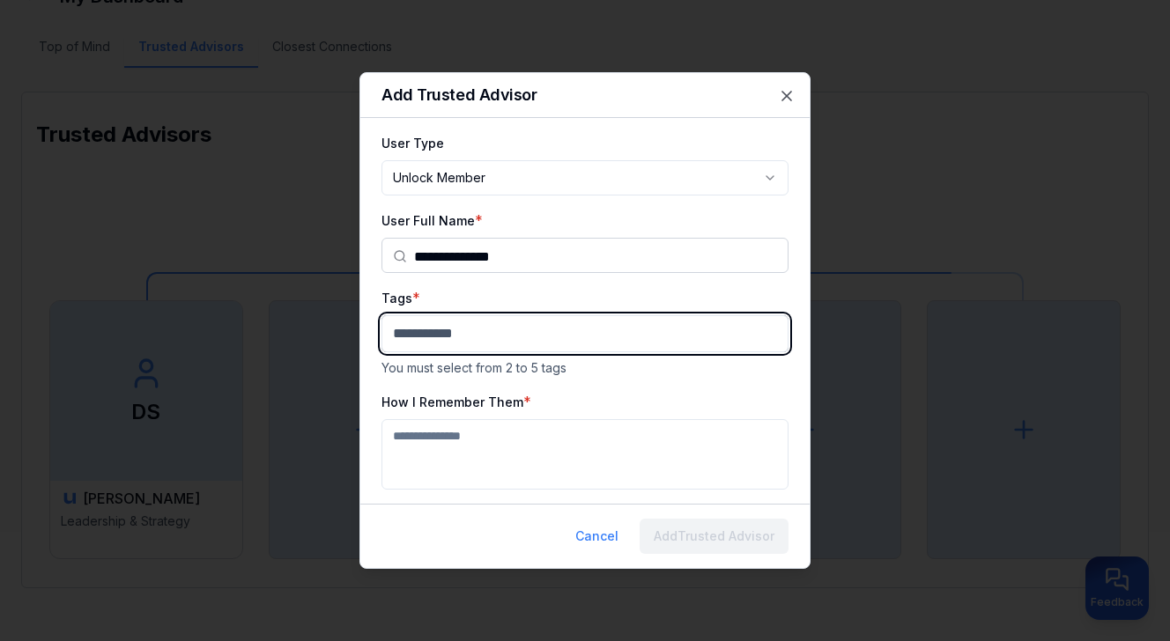
click at [472, 334] on body "**********" at bounding box center [585, 204] width 1170 height 641
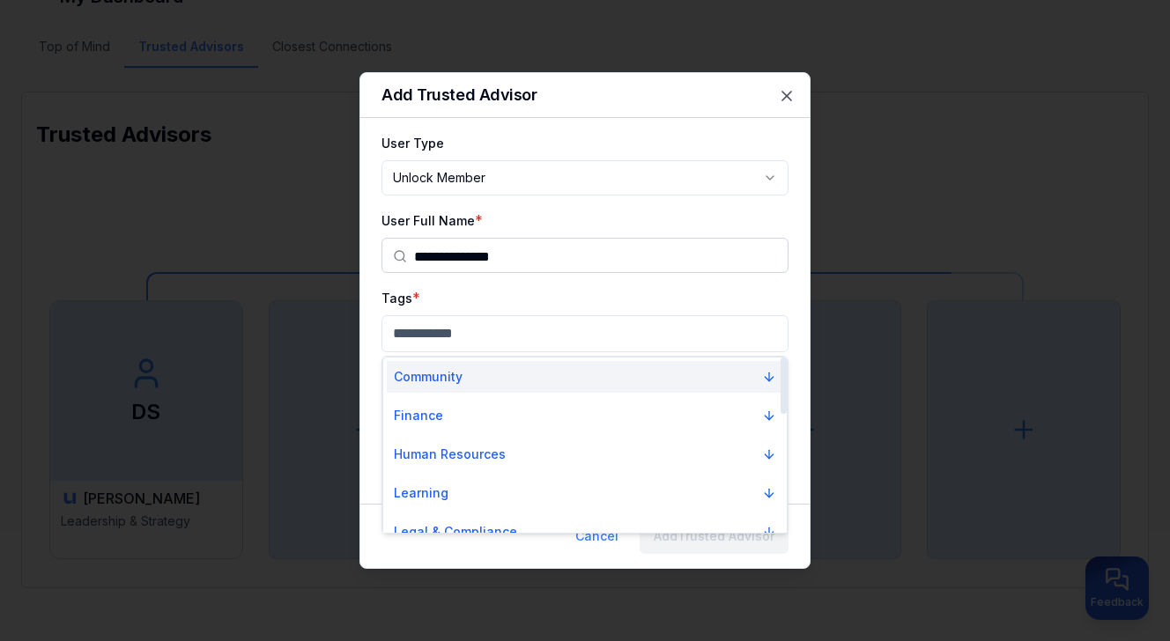
click at [471, 373] on button "Community" at bounding box center [585, 377] width 397 height 32
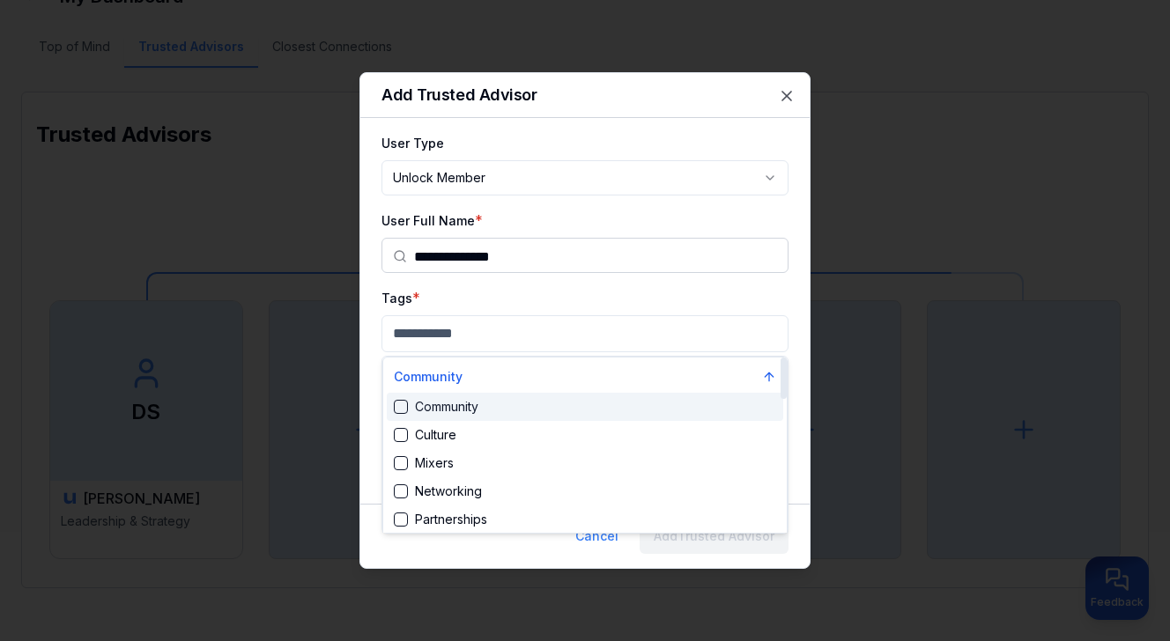
click at [456, 405] on div "Community" at bounding box center [436, 407] width 85 height 18
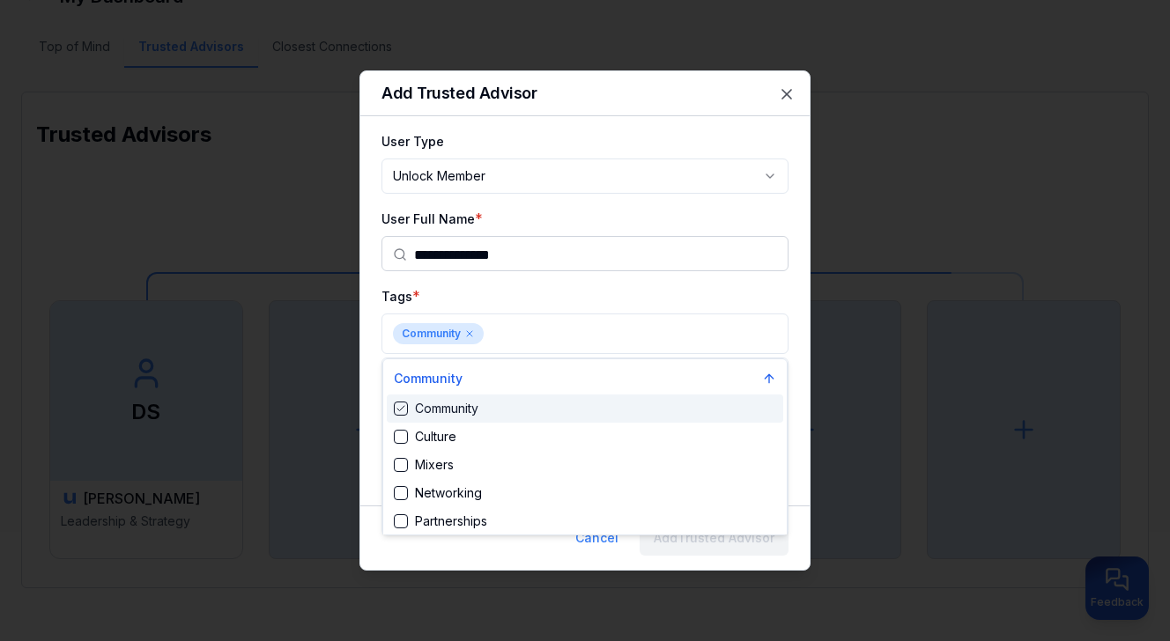
click at [649, 333] on div at bounding box center [585, 320] width 1170 height 641
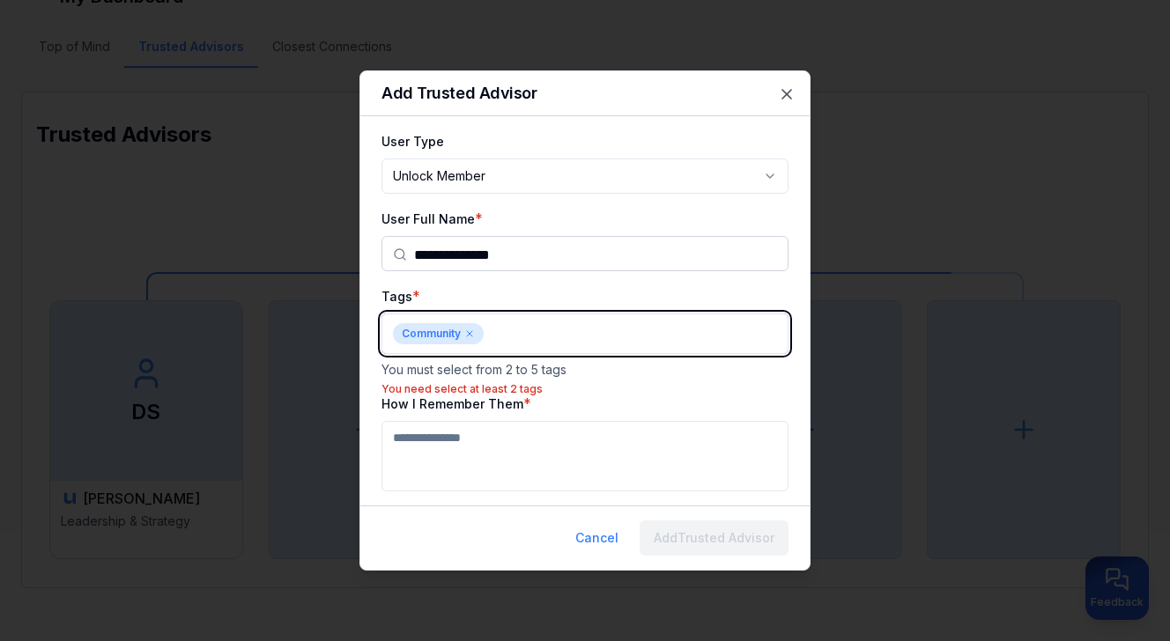
click at [585, 333] on body "**********" at bounding box center [585, 204] width 1170 height 641
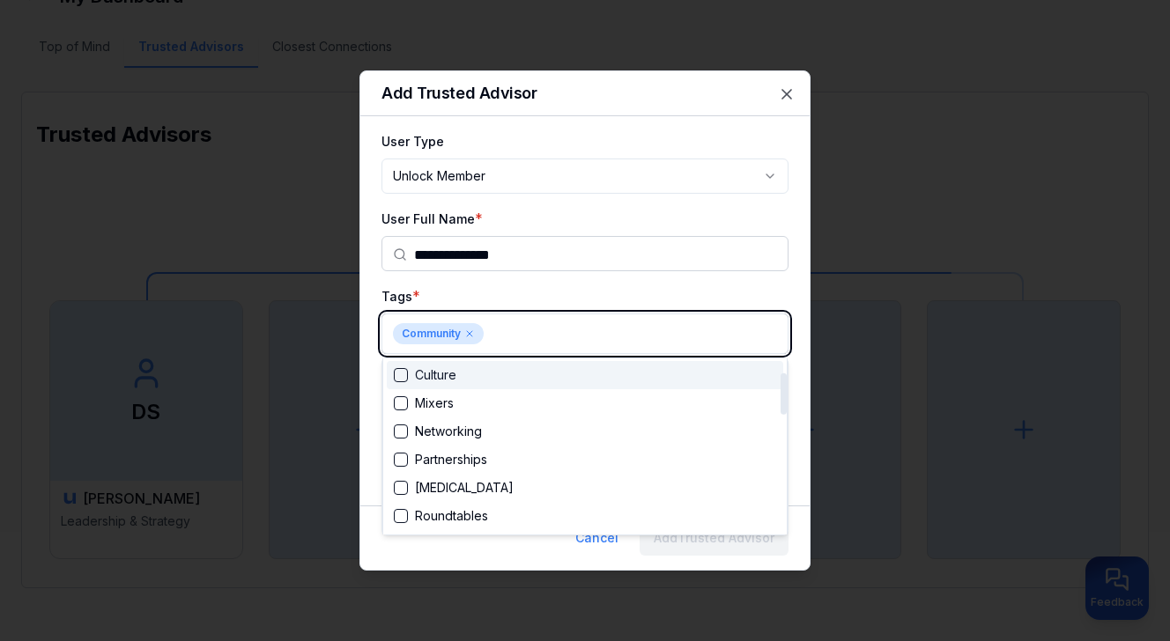
scroll to position [70, 0]
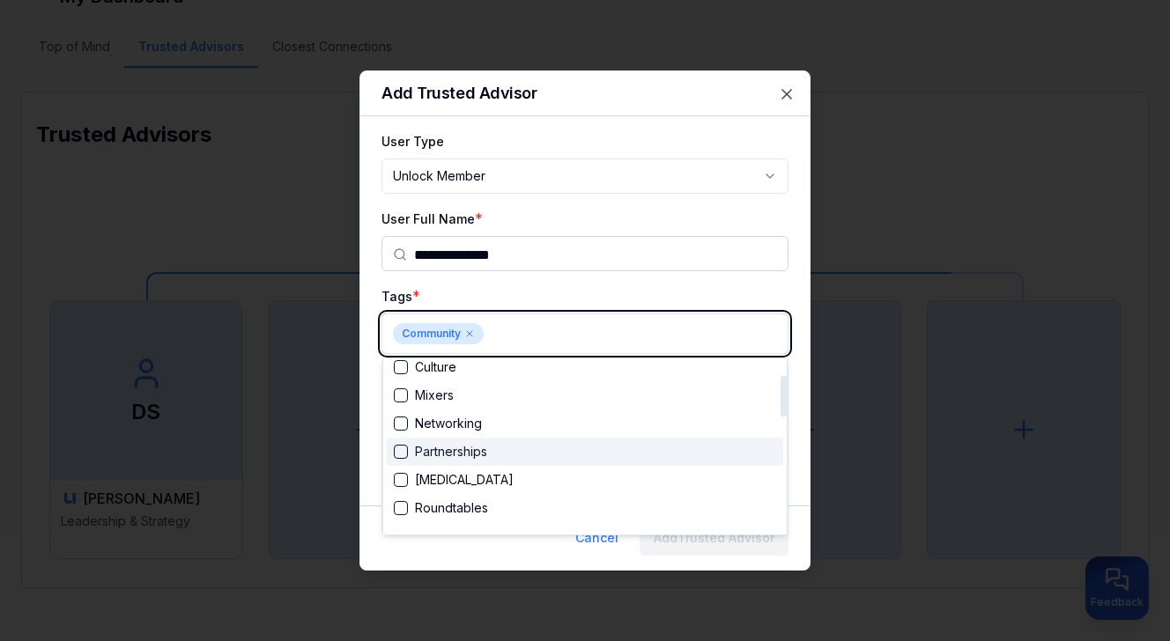
click at [545, 458] on div "Partnerships" at bounding box center [585, 452] width 397 height 28
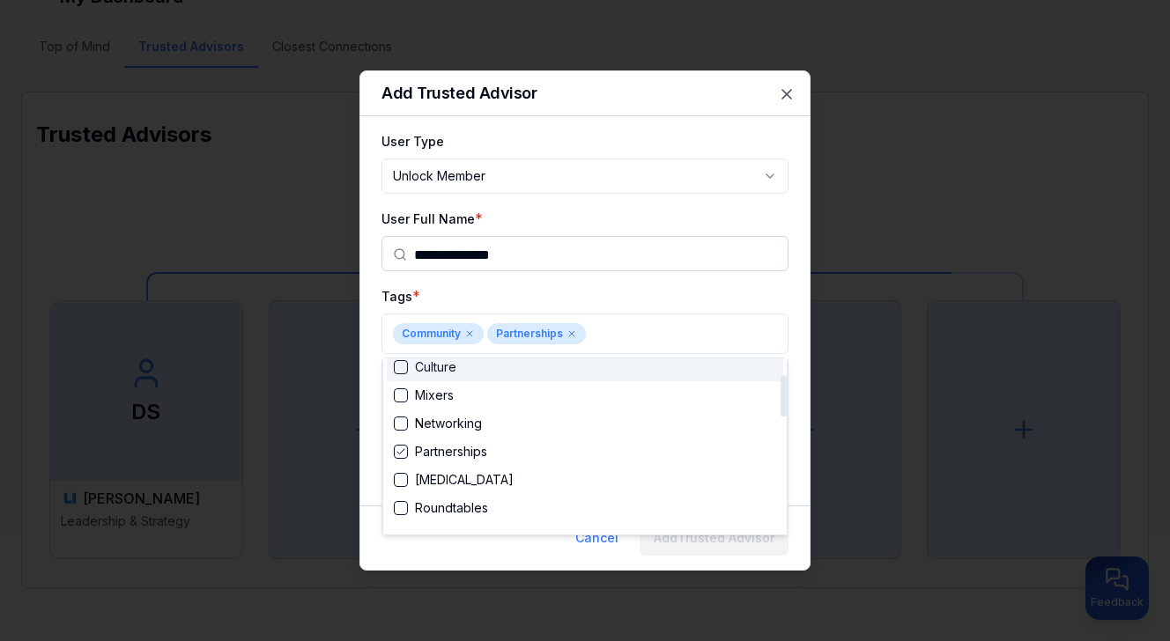
click at [633, 324] on div at bounding box center [585, 320] width 1170 height 641
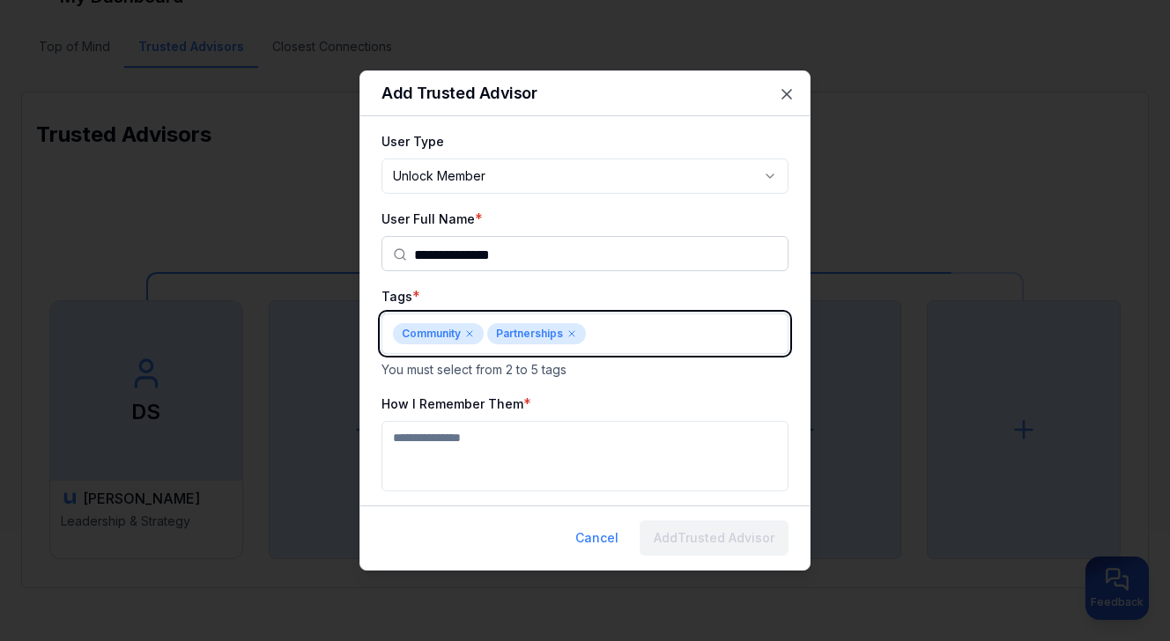
click at [633, 324] on body "**********" at bounding box center [585, 204] width 1170 height 641
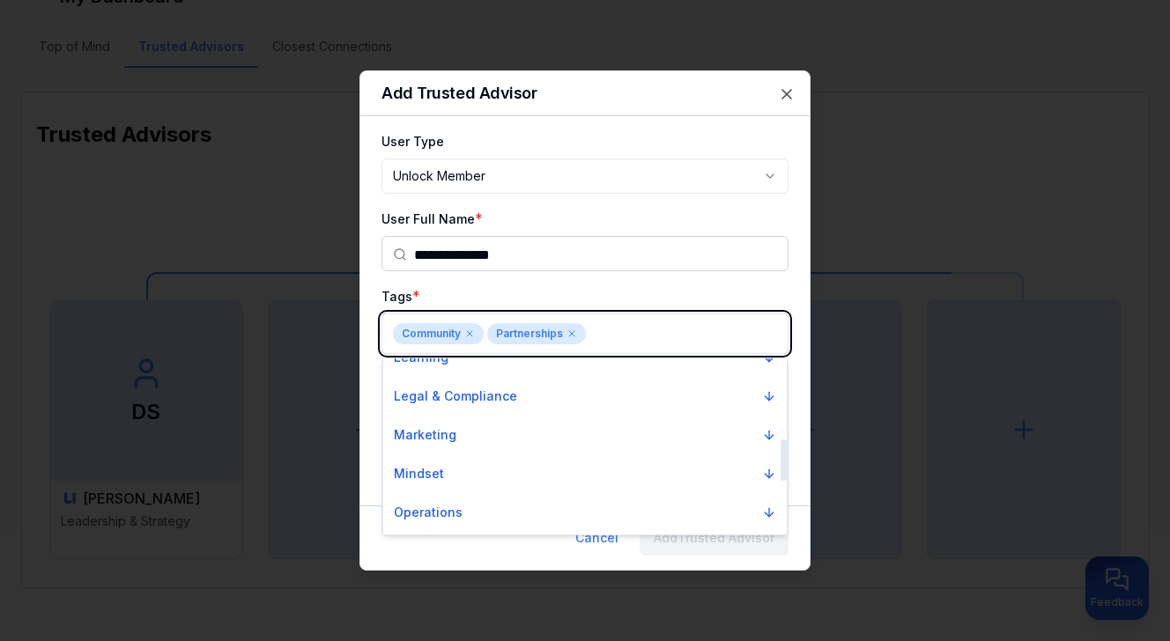
scroll to position [341, 0]
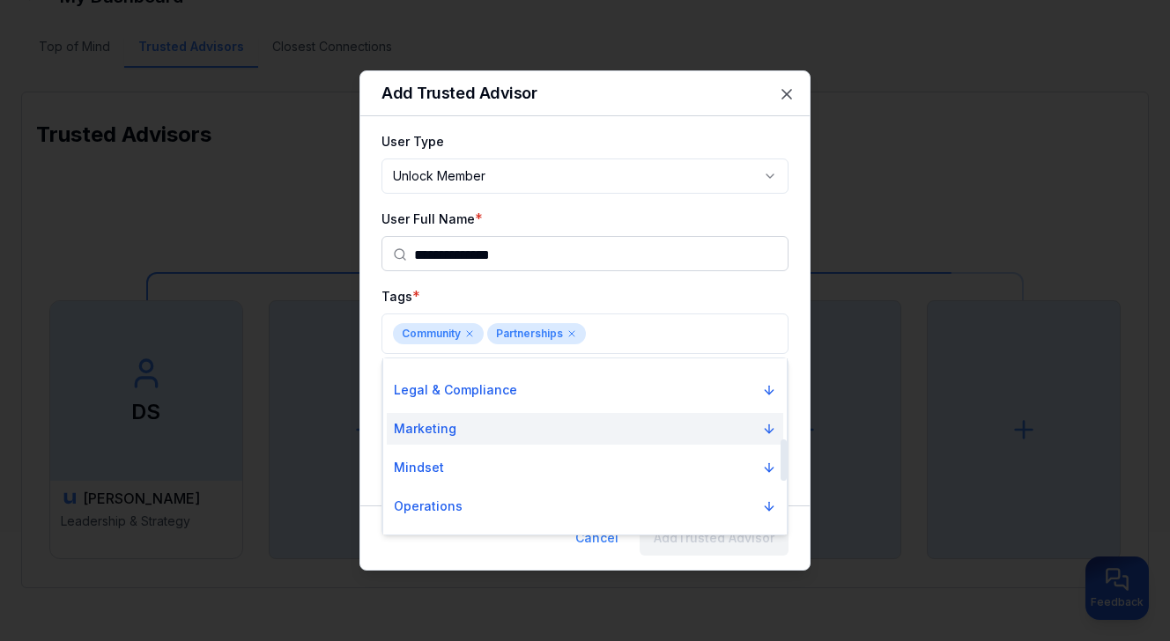
click at [615, 414] on button "Marketing" at bounding box center [585, 429] width 397 height 32
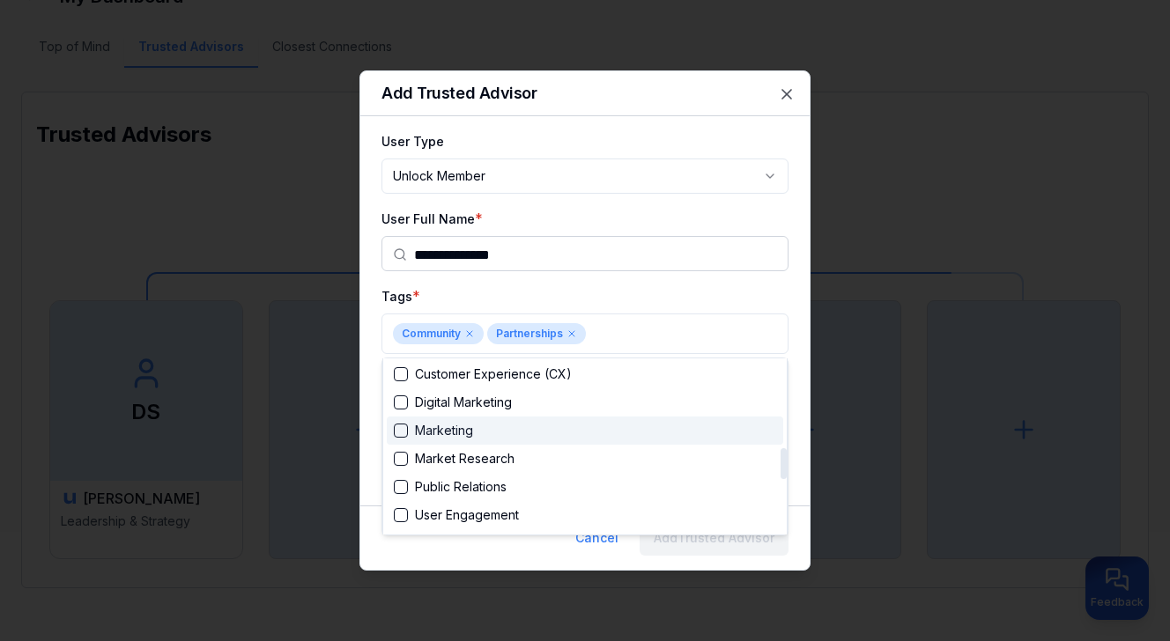
scroll to position [495, 0]
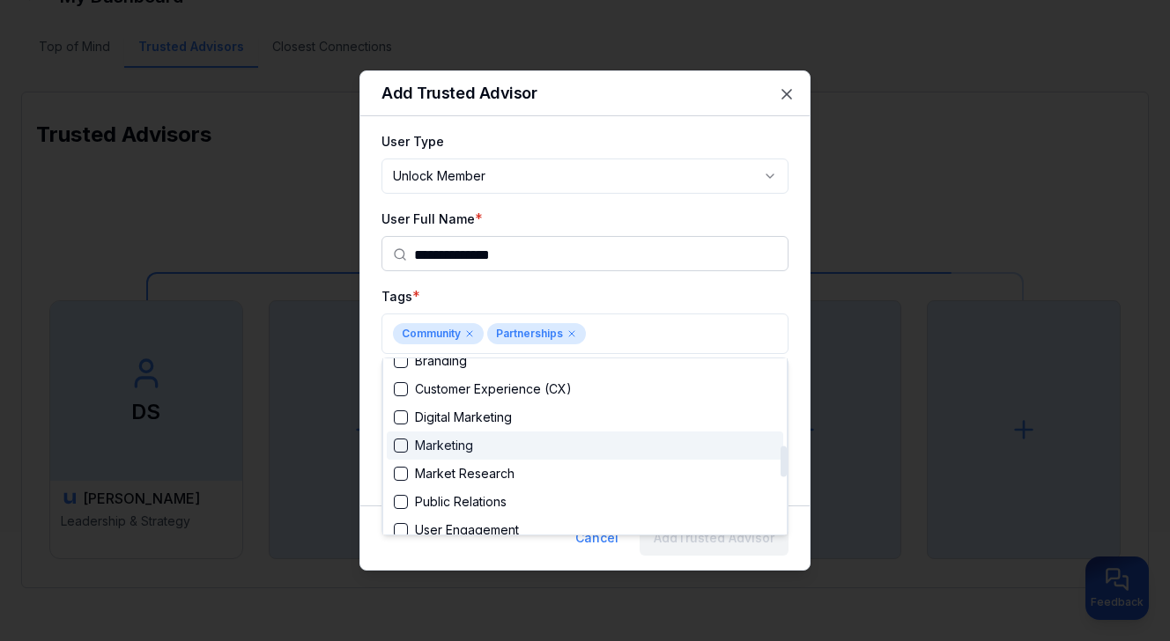
click at [579, 450] on div "Marketing" at bounding box center [585, 446] width 397 height 28
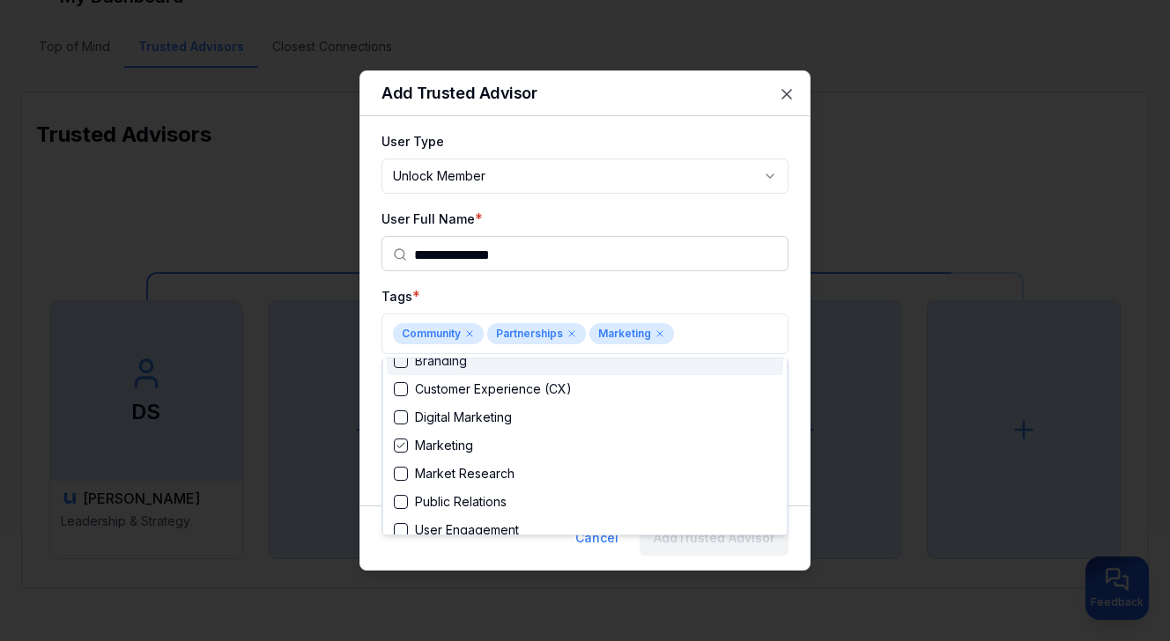
click at [803, 333] on div at bounding box center [585, 320] width 1170 height 641
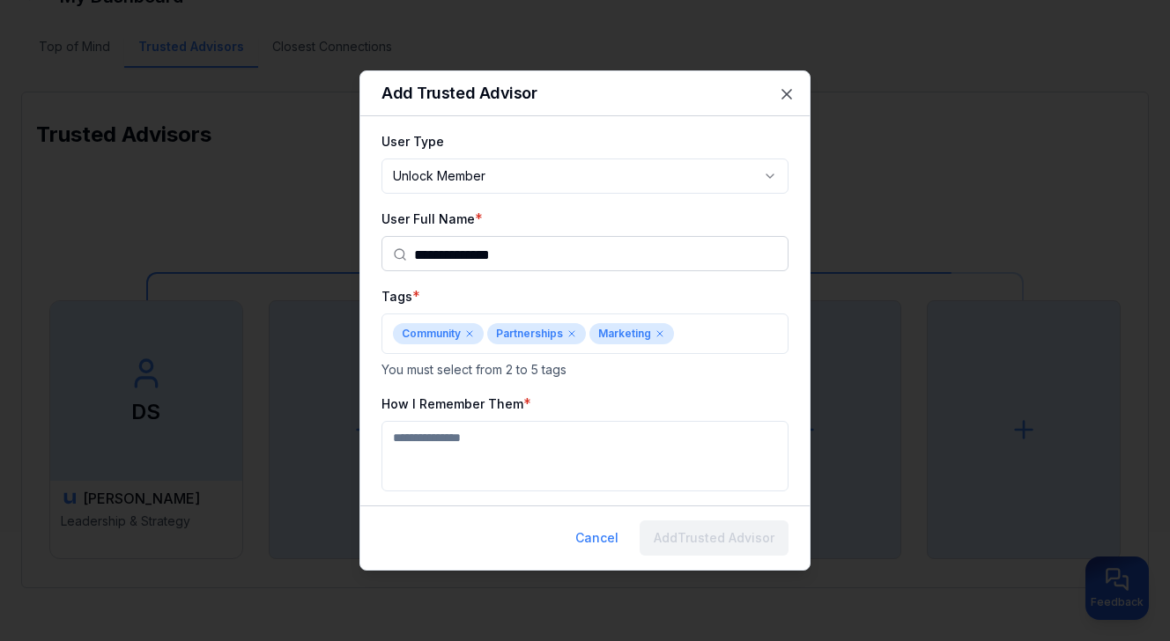
click at [653, 448] on textarea "How I Remember Them" at bounding box center [585, 456] width 407 height 70
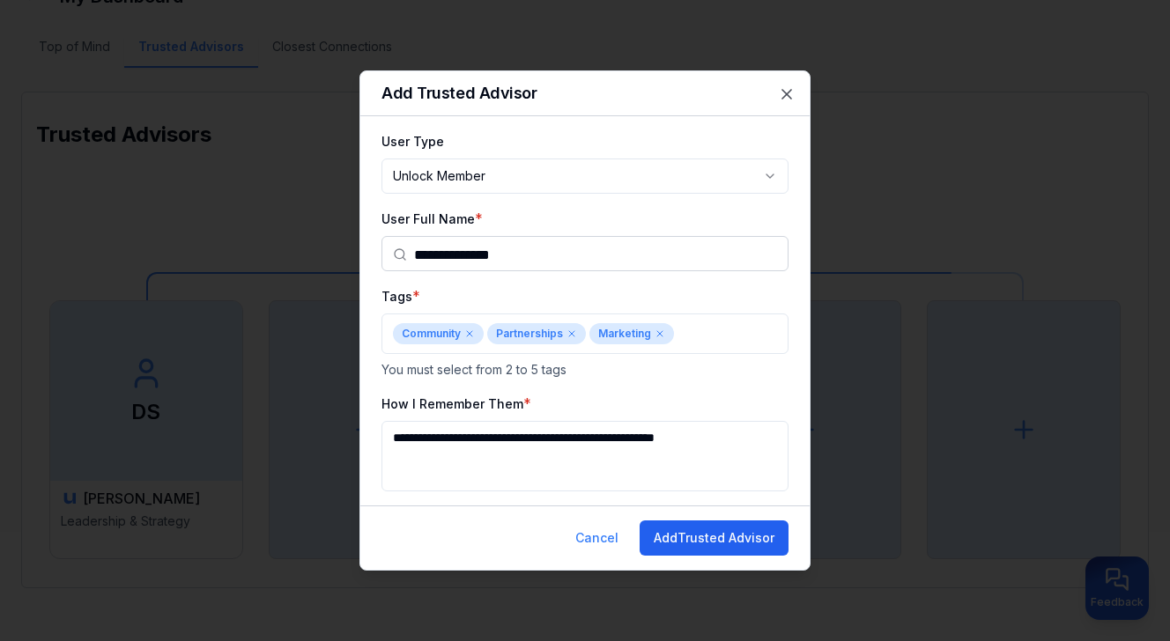
type textarea "**********"
click at [695, 536] on button "Add Trusted Advisor" at bounding box center [714, 538] width 149 height 35
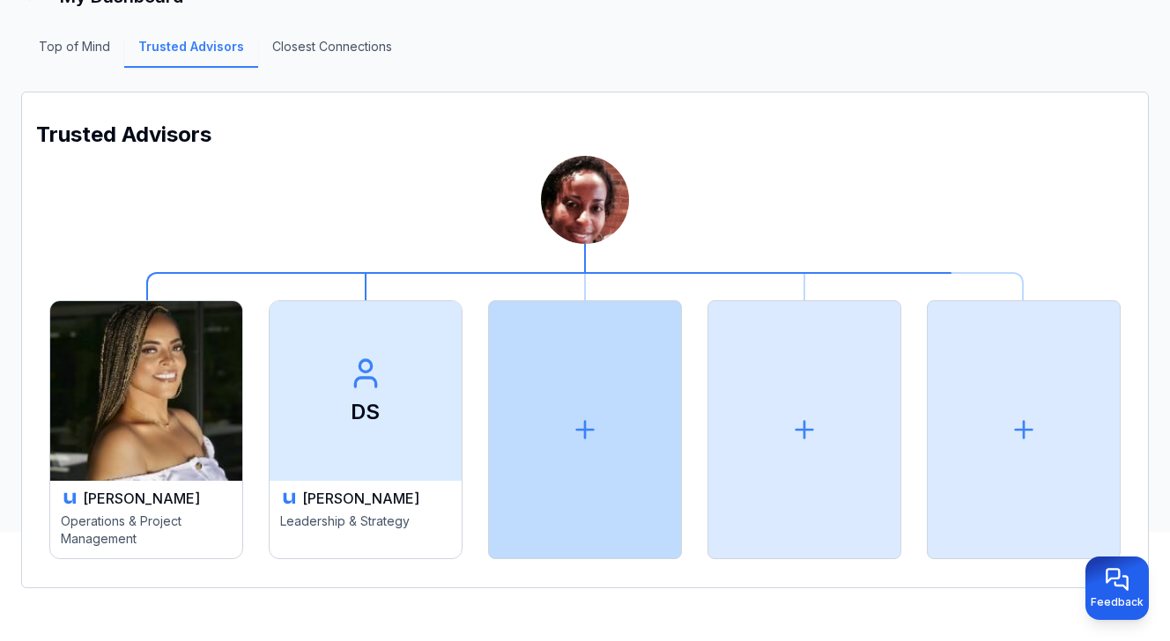
click at [582, 424] on icon at bounding box center [585, 430] width 28 height 28
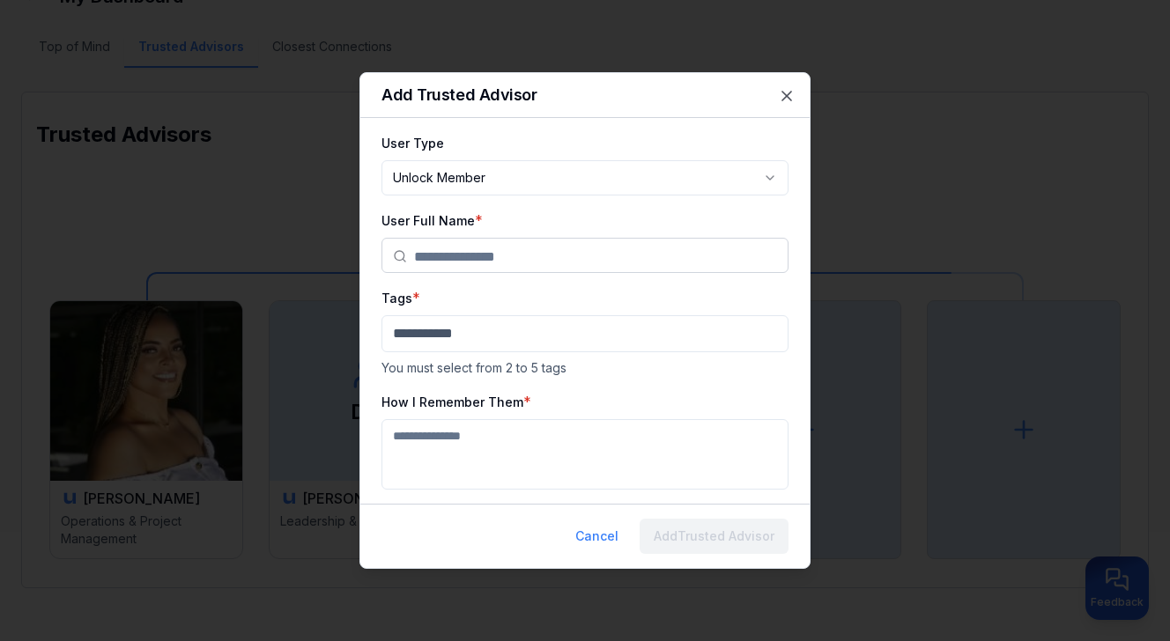
click at [535, 253] on input "text" at bounding box center [595, 256] width 363 height 35
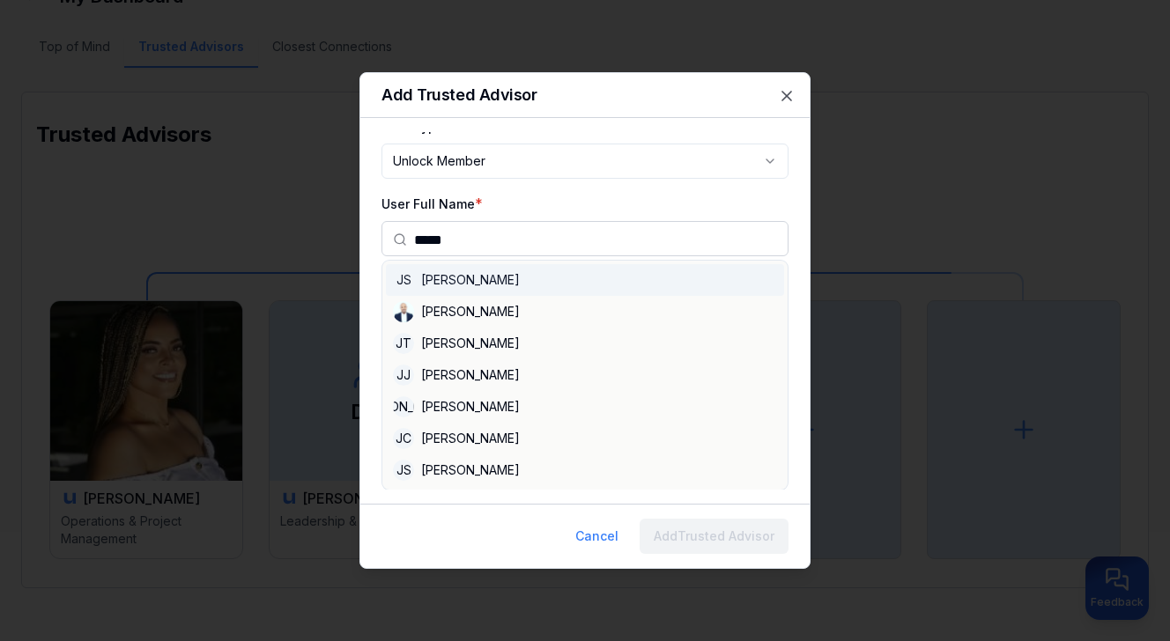
scroll to position [0, 0]
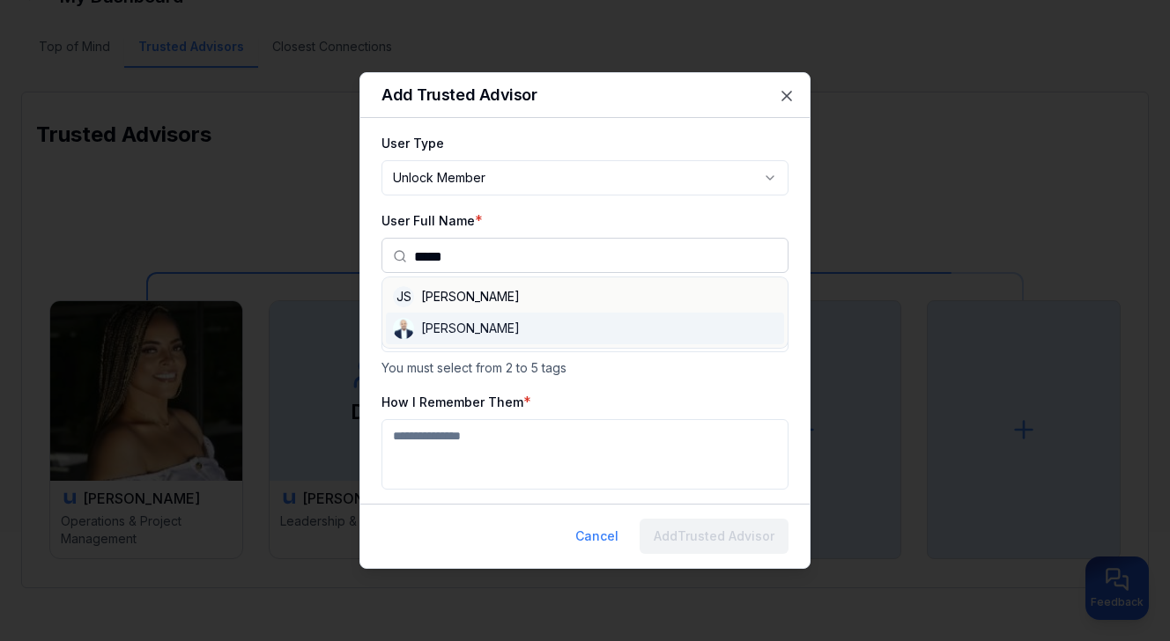
click at [488, 323] on div "[PERSON_NAME]" at bounding box center [585, 329] width 398 height 32
type input "**********"
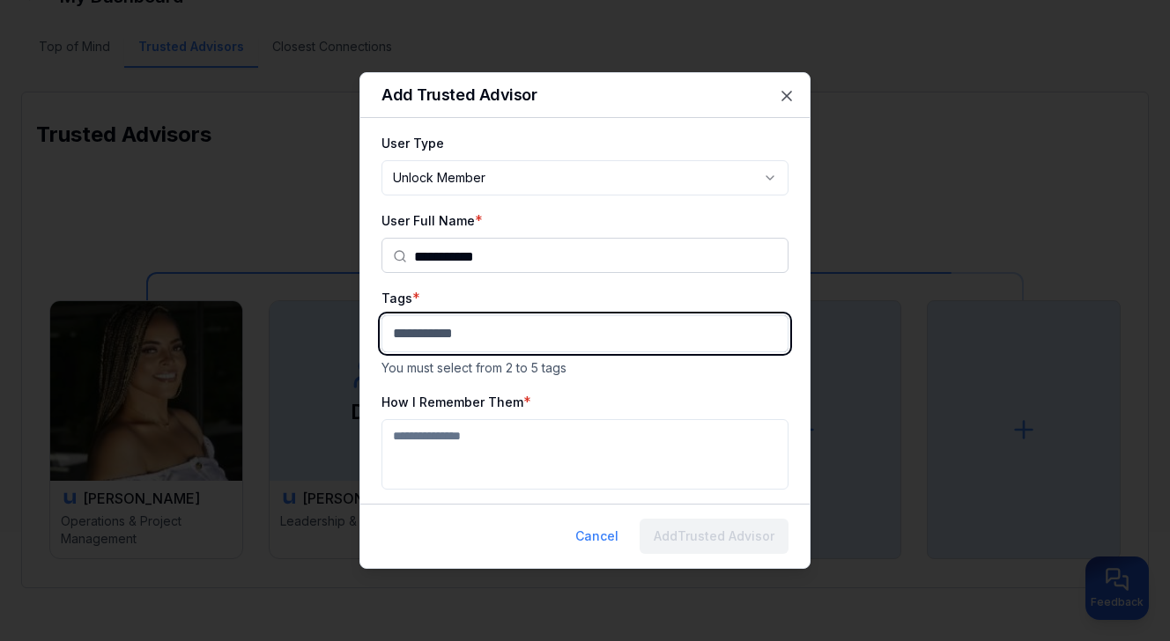
click at [488, 328] on body "**********" at bounding box center [585, 204] width 1170 height 641
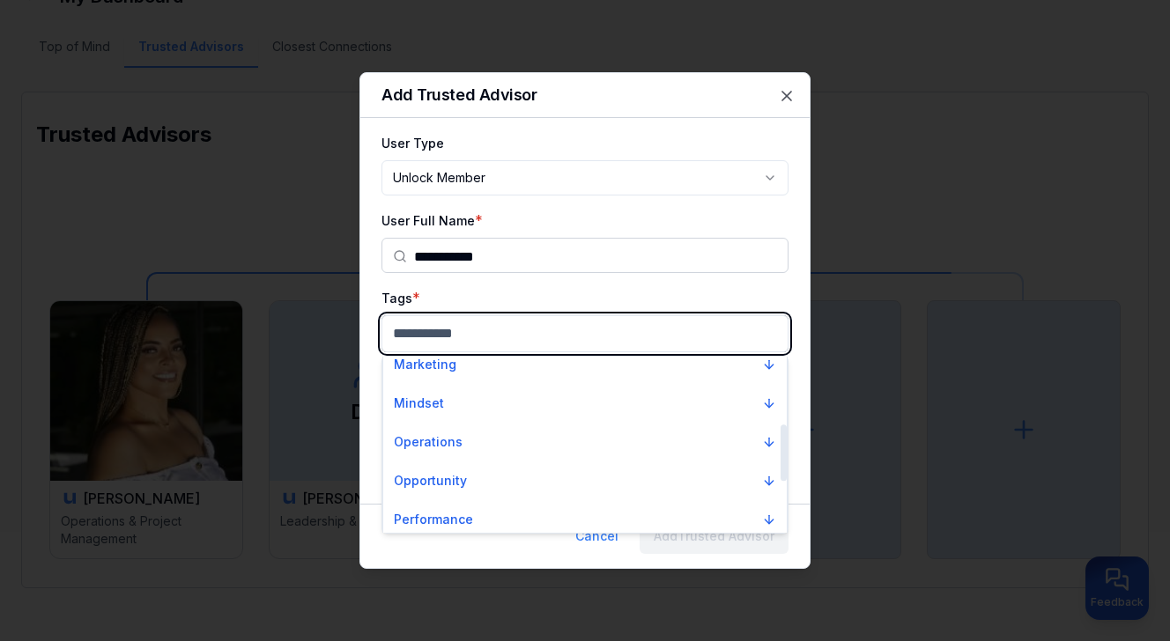
scroll to position [211, 0]
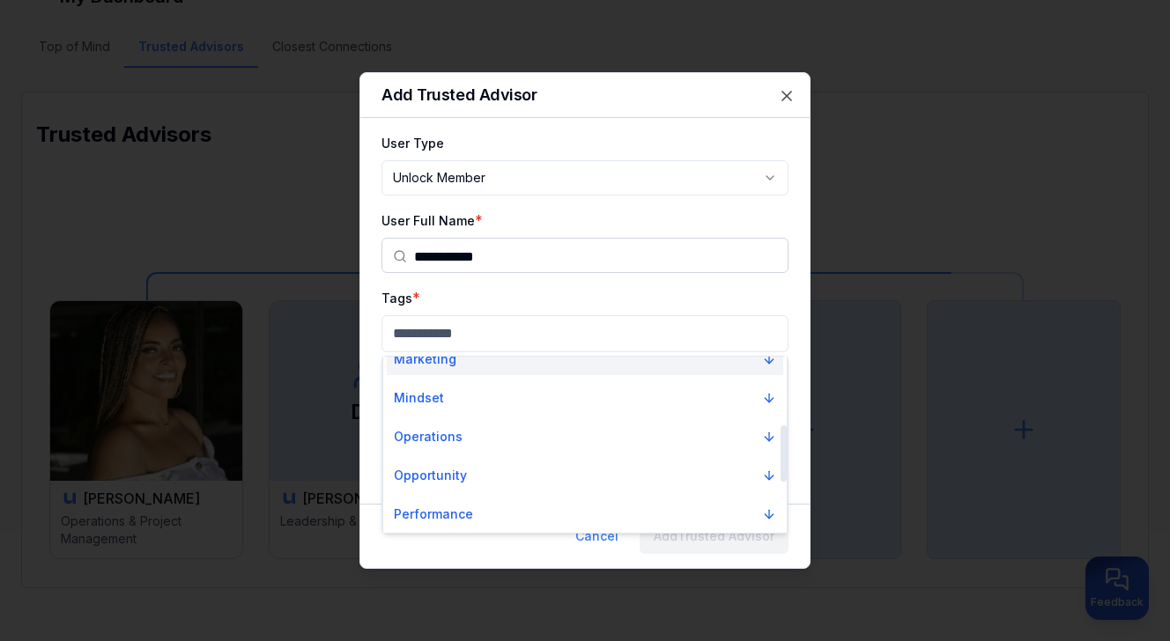
click at [503, 364] on button "Marketing" at bounding box center [585, 360] width 397 height 32
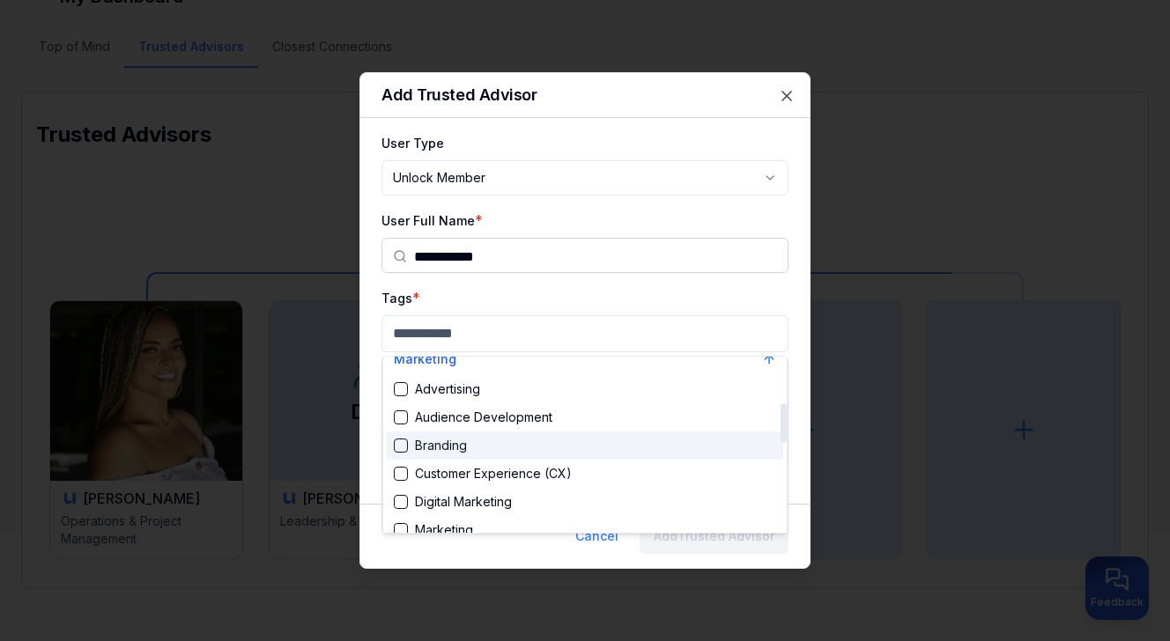
click at [472, 444] on div "Branding" at bounding box center [585, 446] width 397 height 28
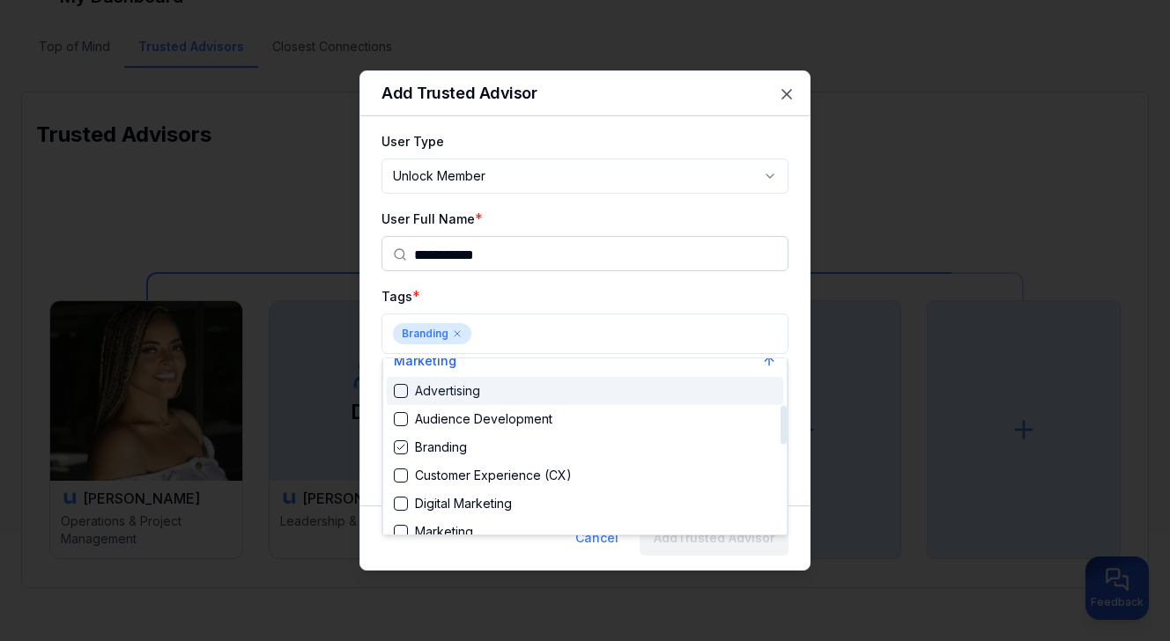
click at [502, 337] on div at bounding box center [585, 320] width 1170 height 641
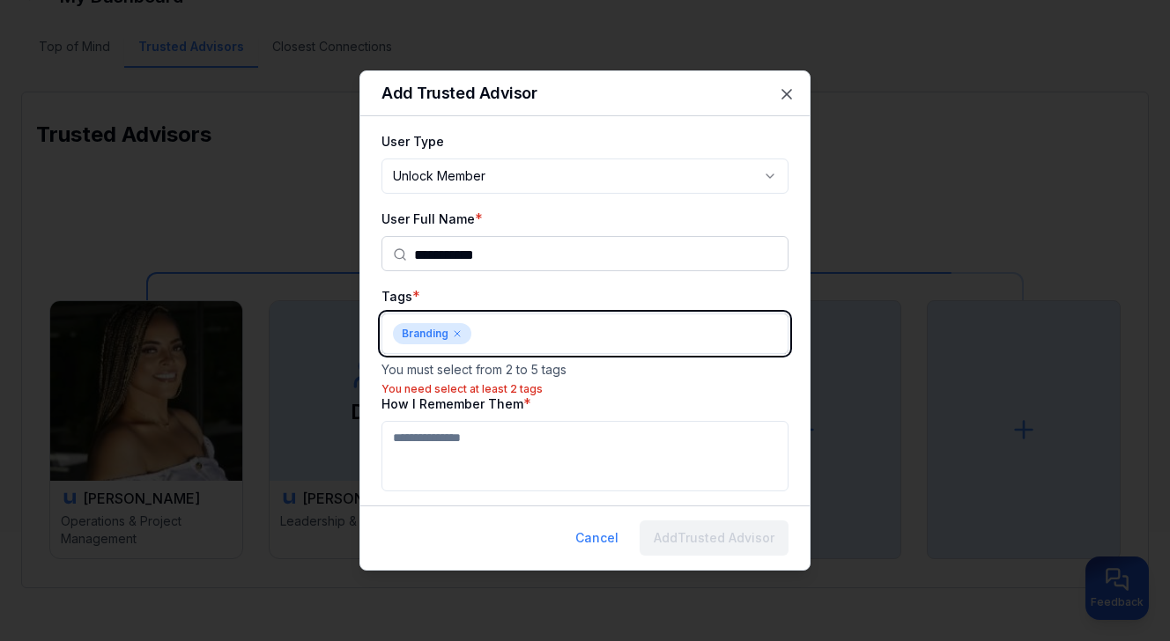
click at [502, 337] on body "**********" at bounding box center [585, 204] width 1170 height 641
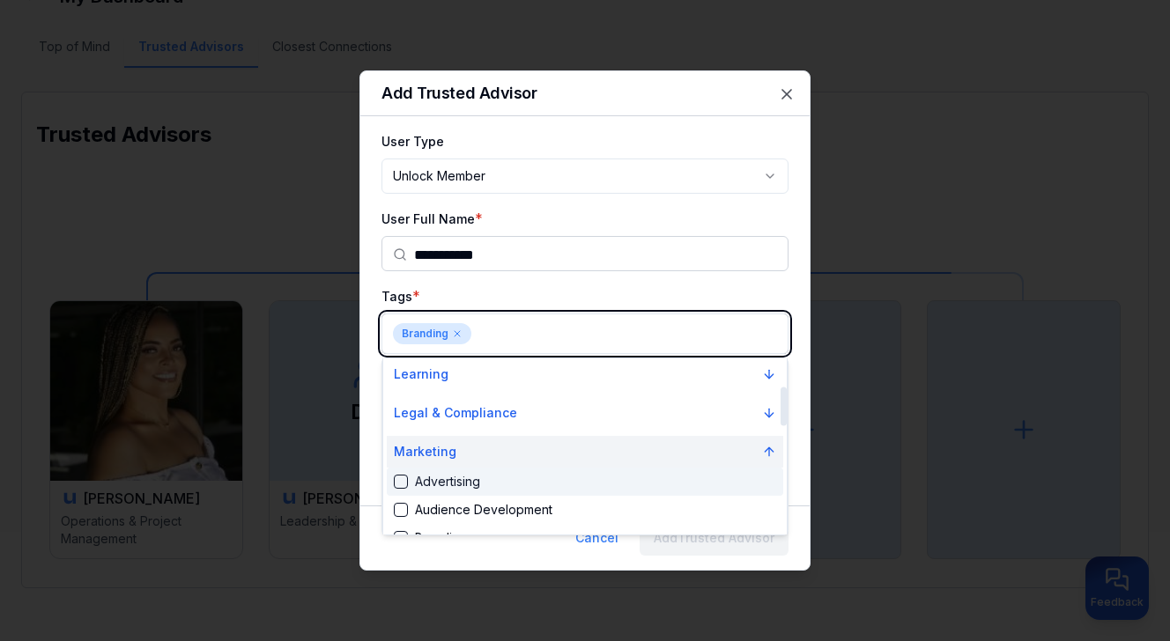
scroll to position [128, 0]
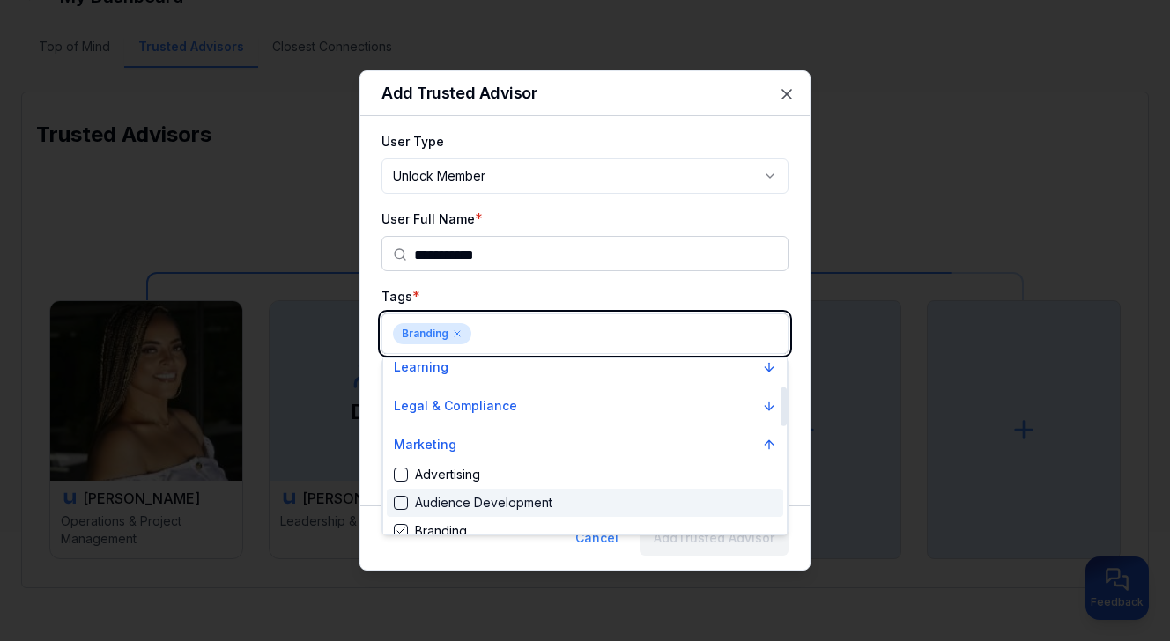
click at [478, 496] on div "Audience Development" at bounding box center [473, 503] width 159 height 18
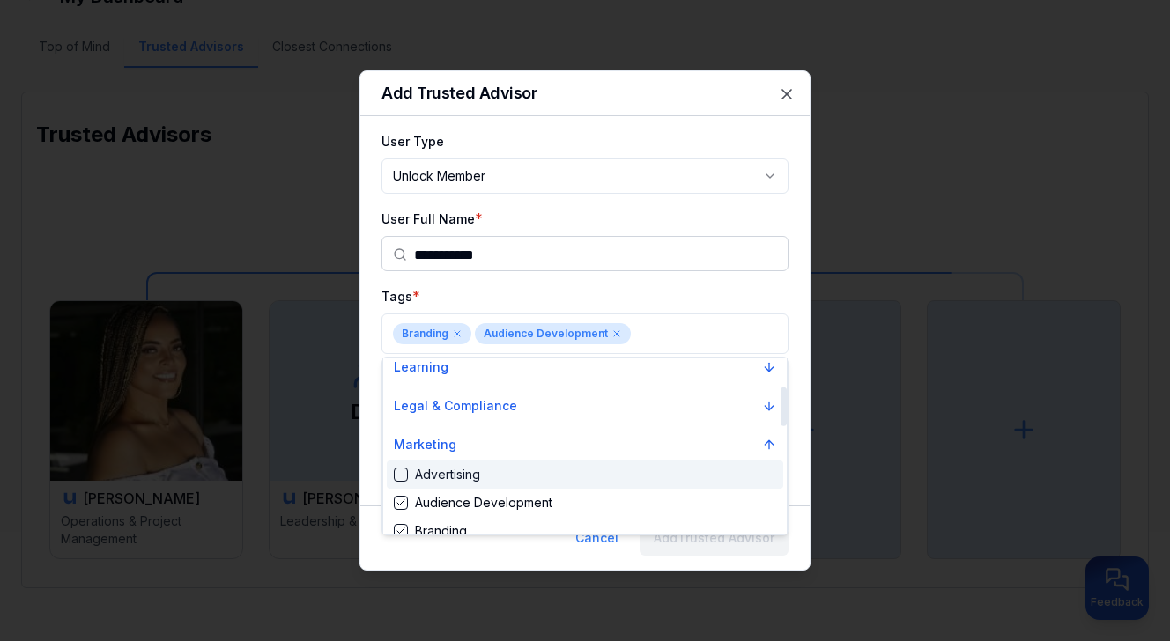
click at [649, 335] on div at bounding box center [585, 320] width 1170 height 641
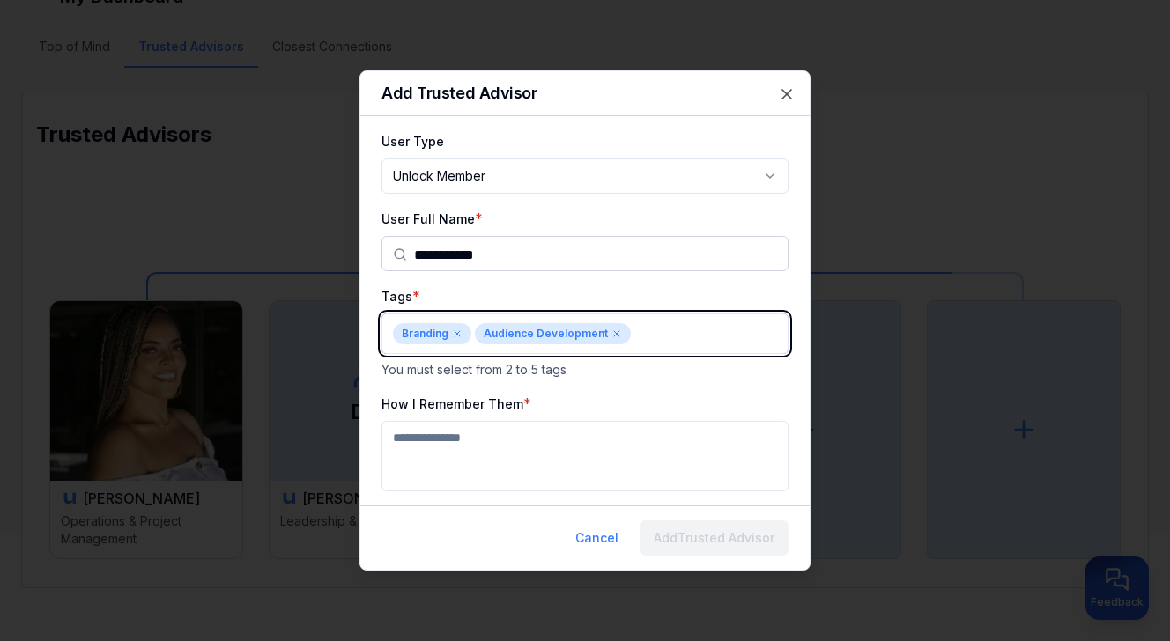
click at [645, 336] on body "**********" at bounding box center [585, 204] width 1170 height 641
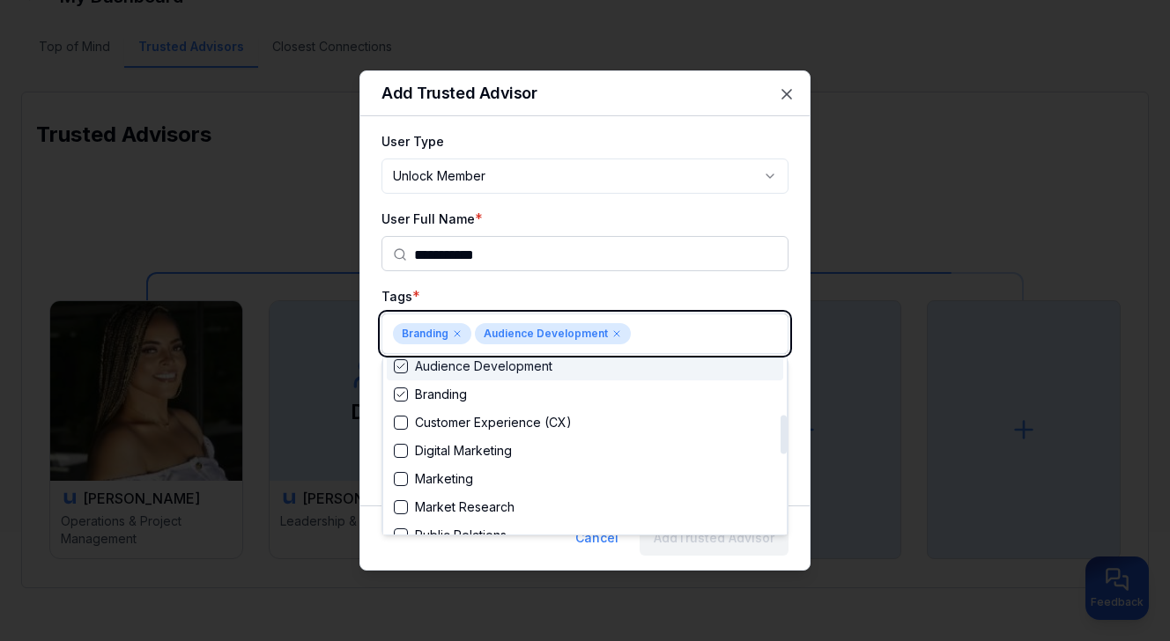
scroll to position [271, 0]
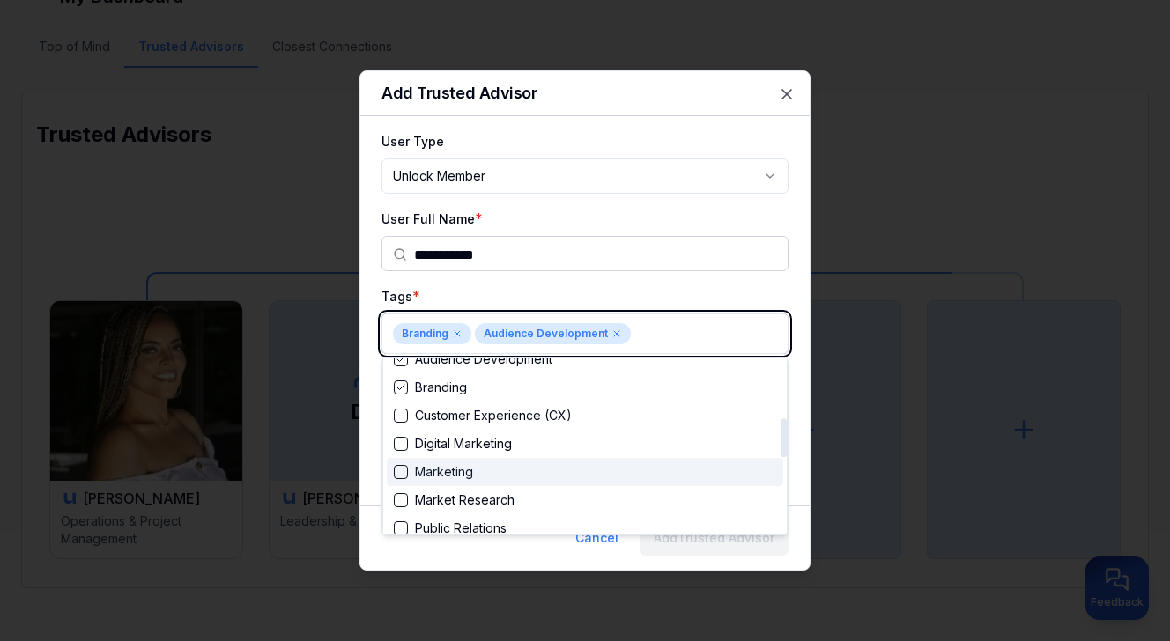
click at [602, 473] on div "Marketing" at bounding box center [585, 472] width 397 height 28
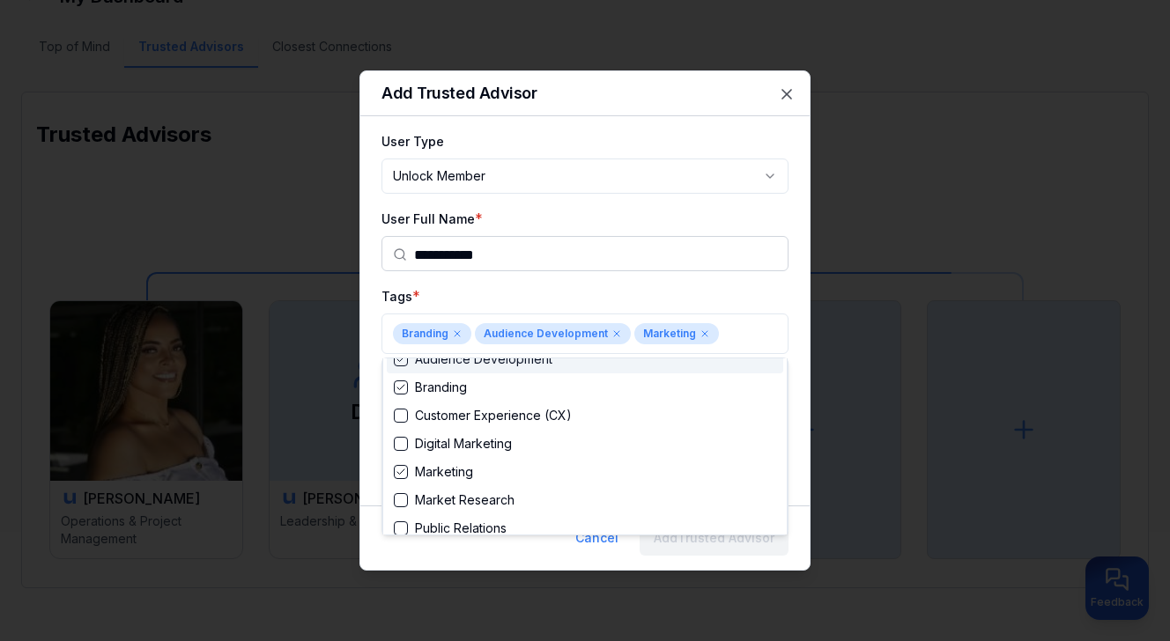
click at [728, 338] on div at bounding box center [585, 320] width 1170 height 641
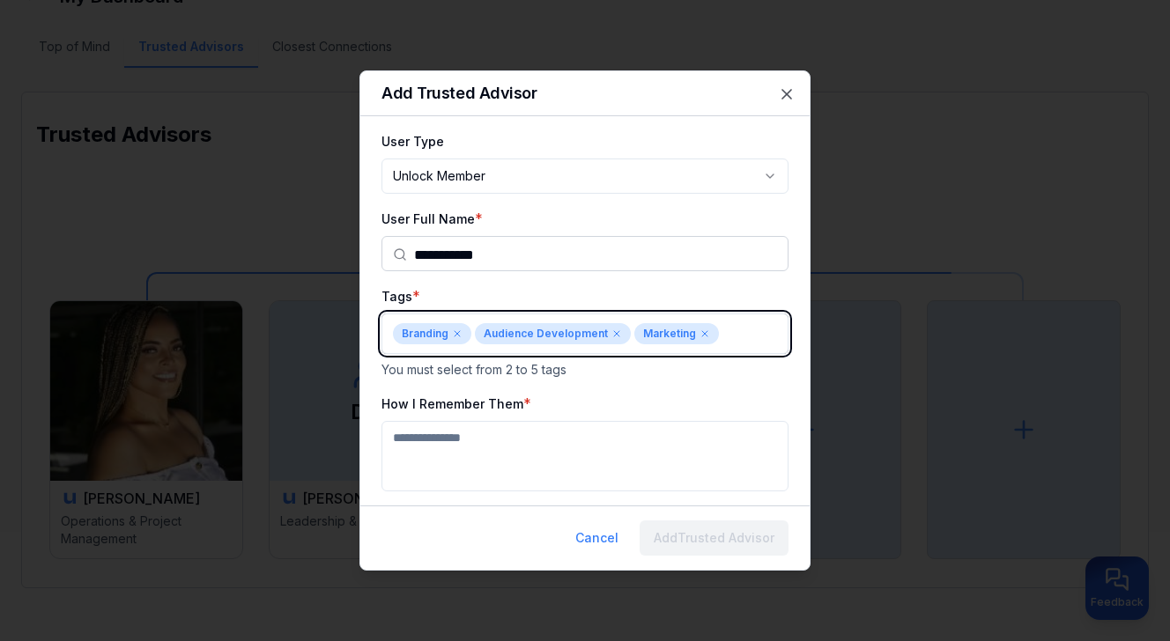
click at [726, 335] on body "**********" at bounding box center [585, 204] width 1170 height 641
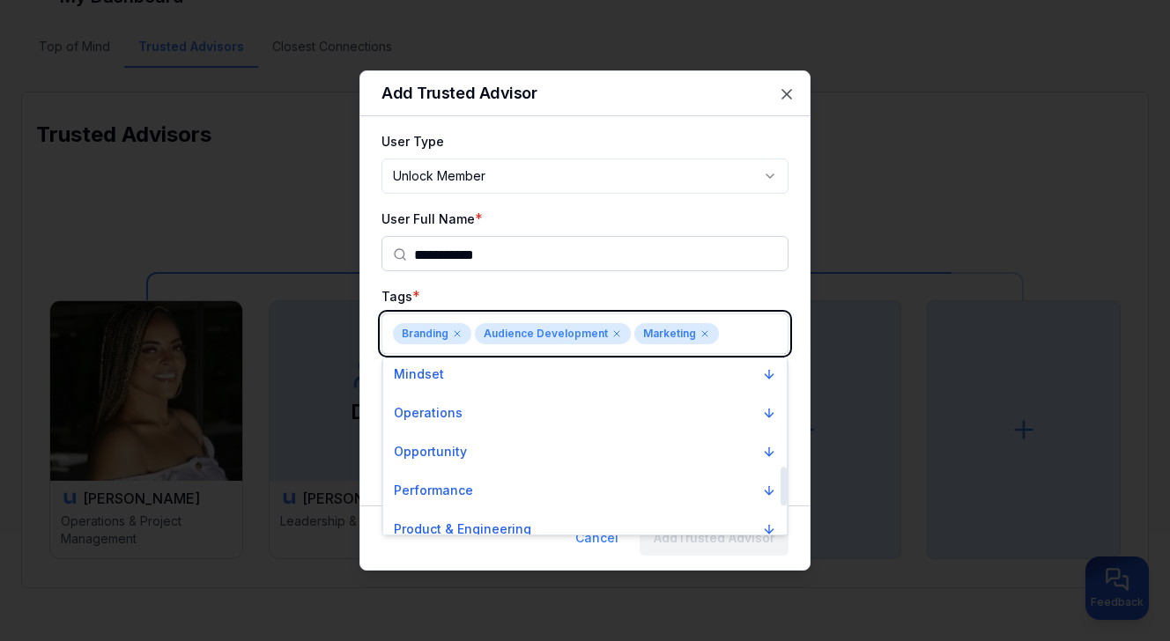
scroll to position [493, 0]
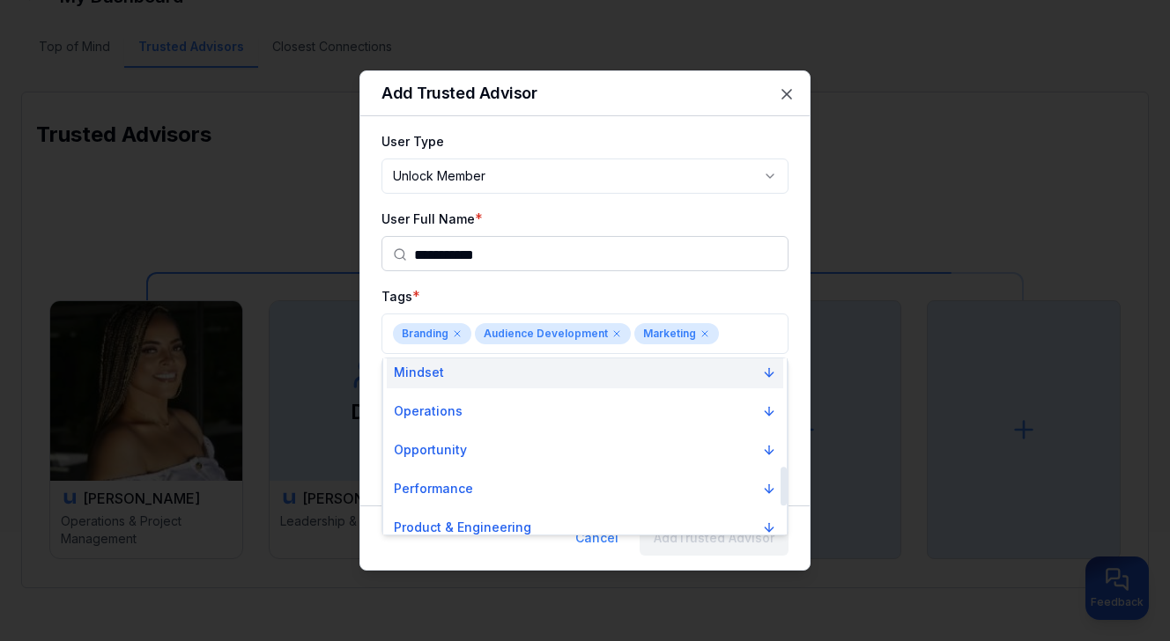
click at [706, 381] on button "Mindset" at bounding box center [585, 373] width 397 height 32
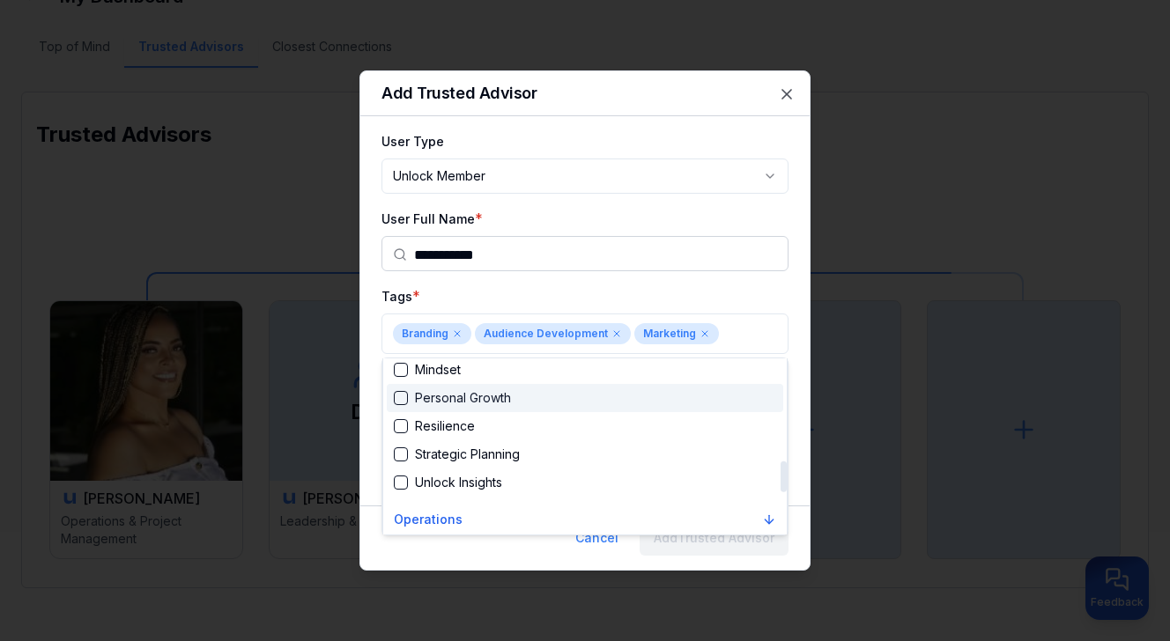
scroll to position [582, 0]
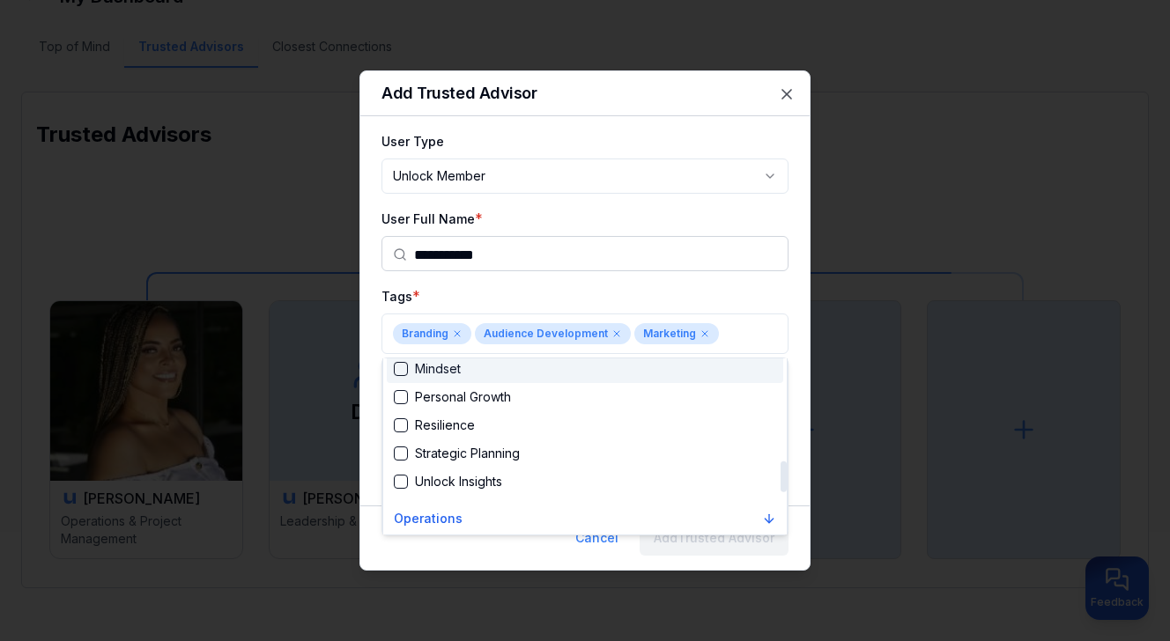
click at [749, 334] on div at bounding box center [585, 320] width 1170 height 641
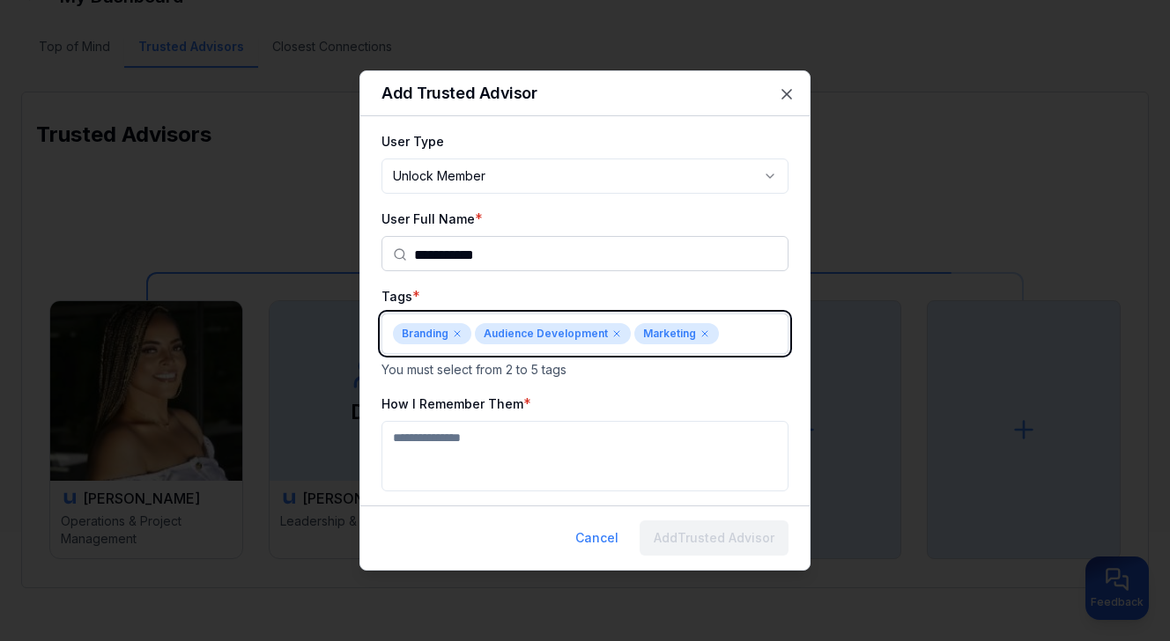
click at [737, 333] on body "**********" at bounding box center [585, 204] width 1170 height 641
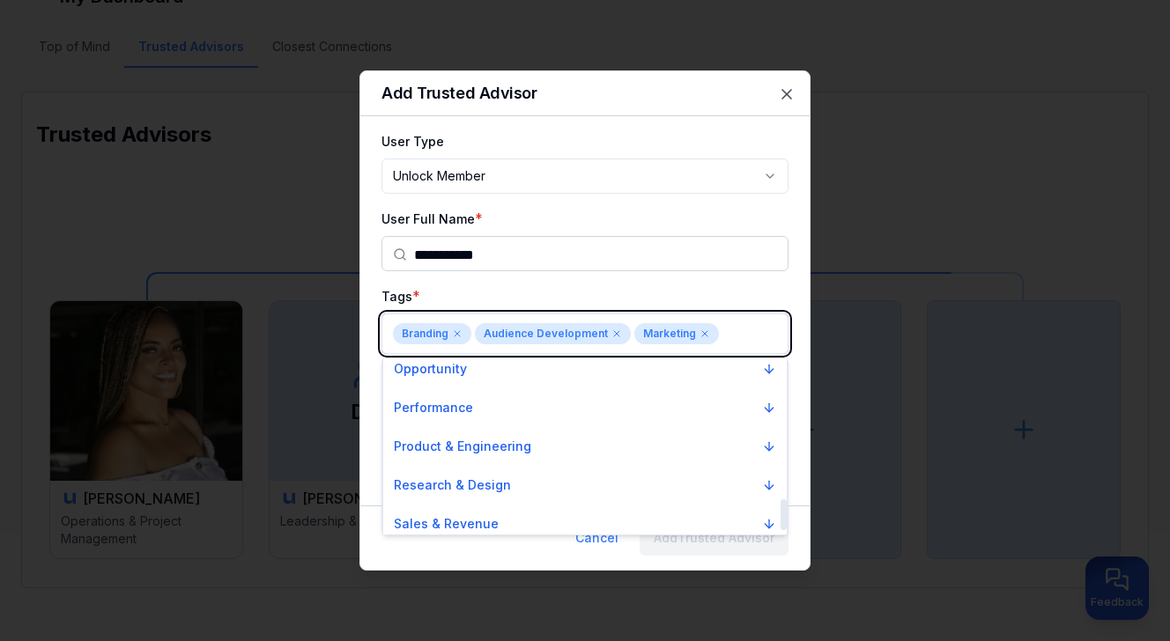
scroll to position [754, 0]
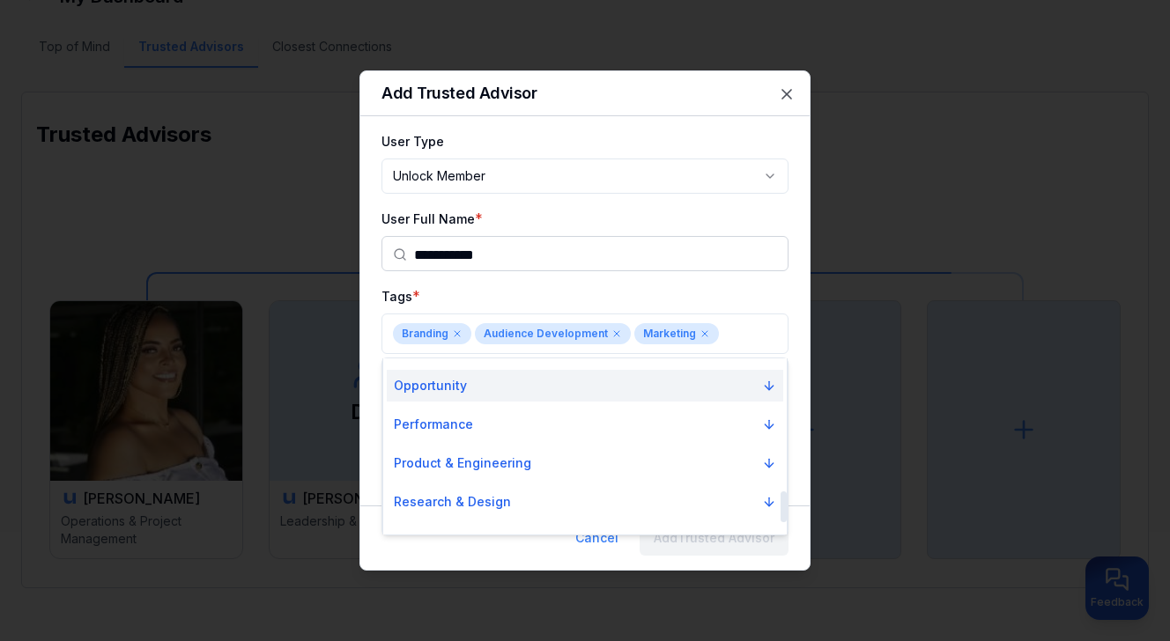
click at [721, 380] on button "Opportunity" at bounding box center [585, 386] width 397 height 32
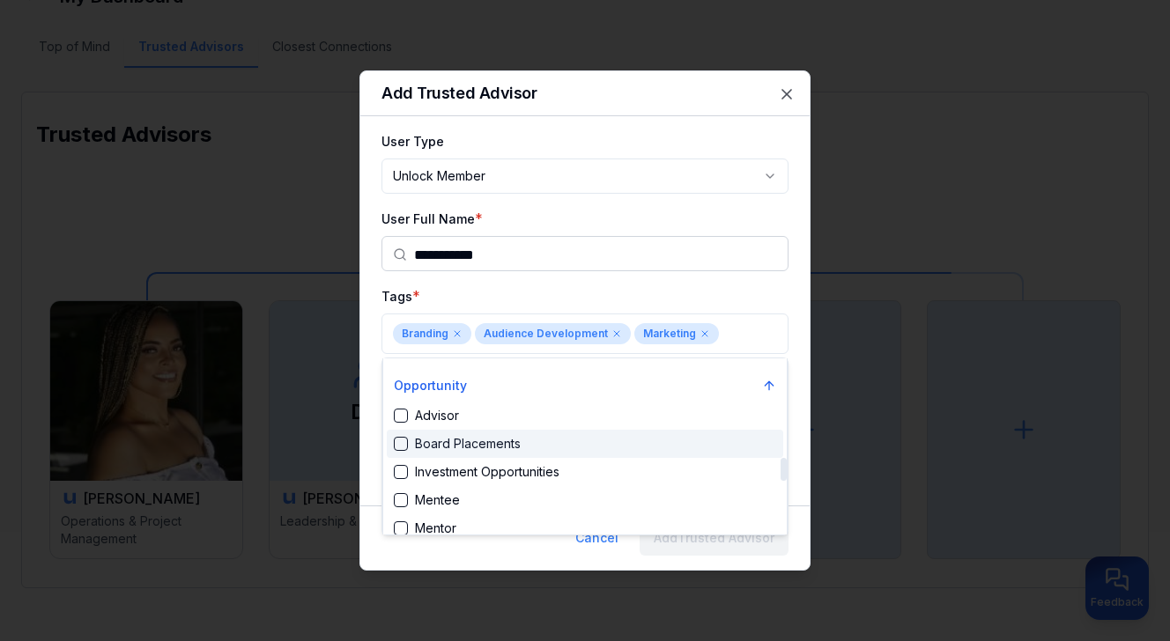
click at [702, 444] on div "Board Placements" at bounding box center [585, 444] width 397 height 28
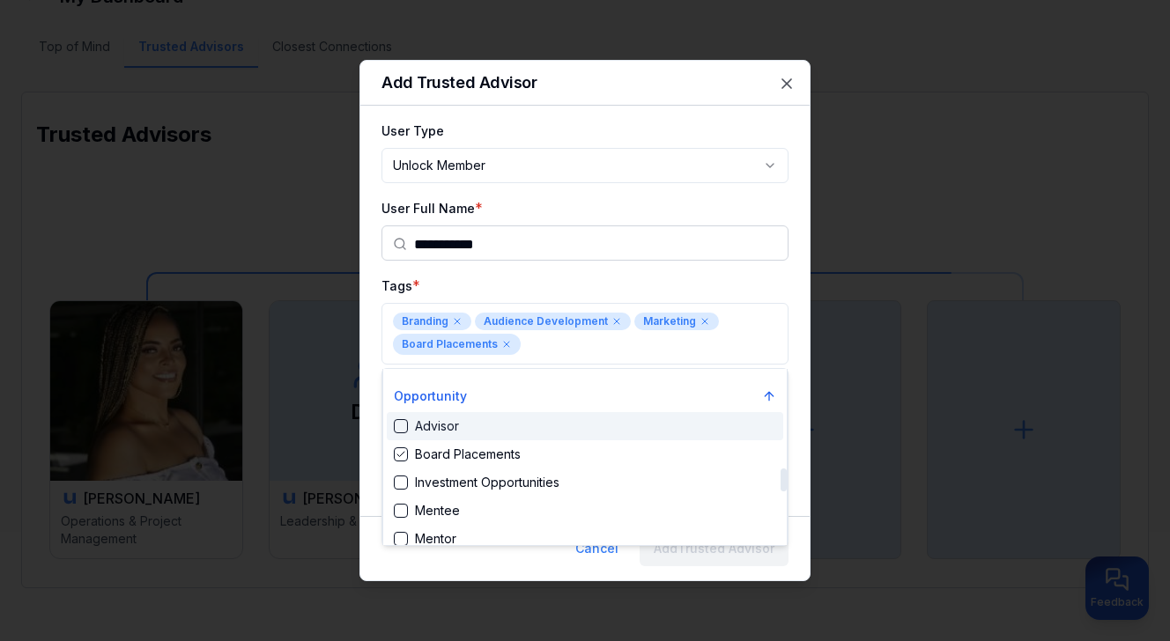
click at [693, 351] on div at bounding box center [585, 320] width 1170 height 641
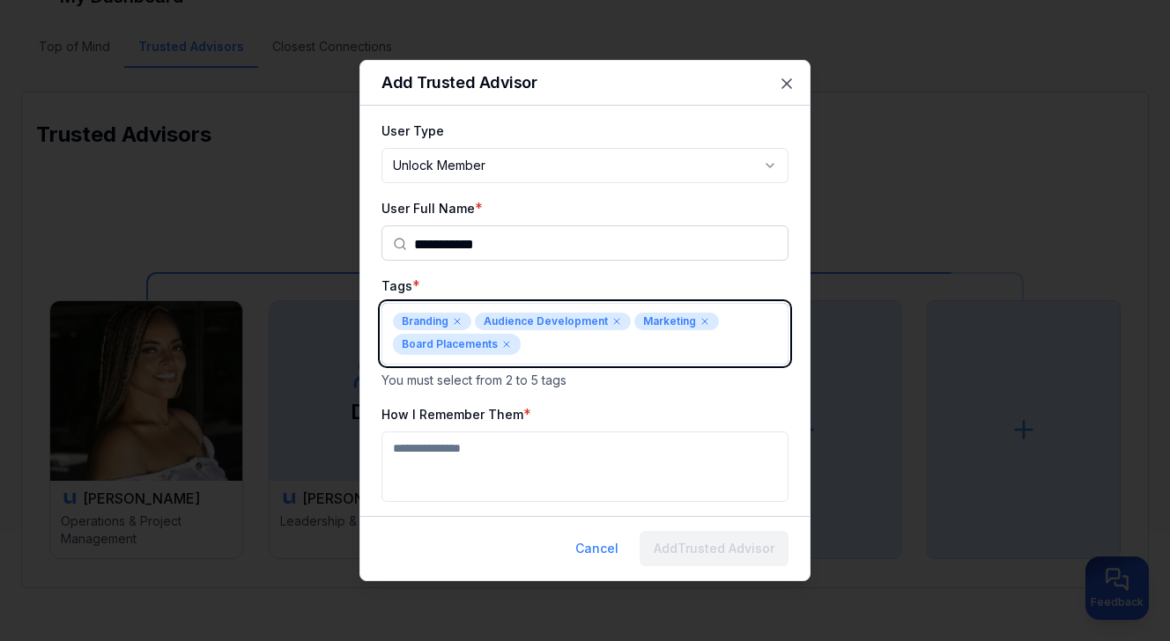
click at [677, 350] on body "**********" at bounding box center [585, 204] width 1170 height 641
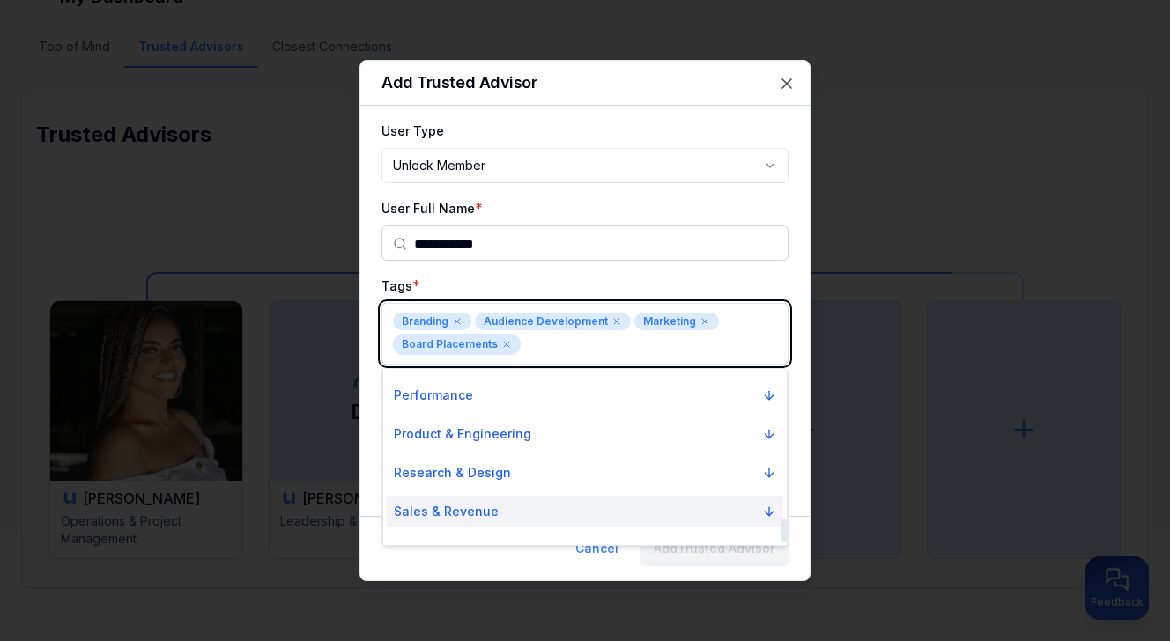
scroll to position [1158, 0]
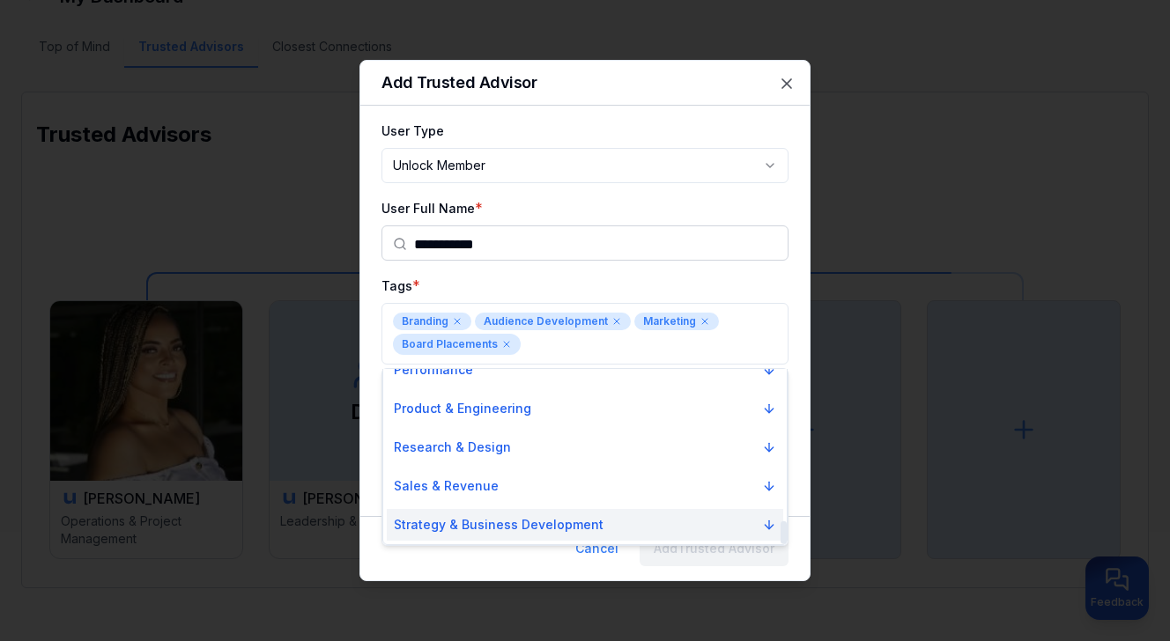
click at [660, 526] on button "Strategy & Business Development" at bounding box center [585, 525] width 397 height 32
click at [697, 527] on button "Strategy & Business Development" at bounding box center [585, 525] width 397 height 32
click at [765, 527] on icon "Suggestions" at bounding box center [769, 525] width 14 height 14
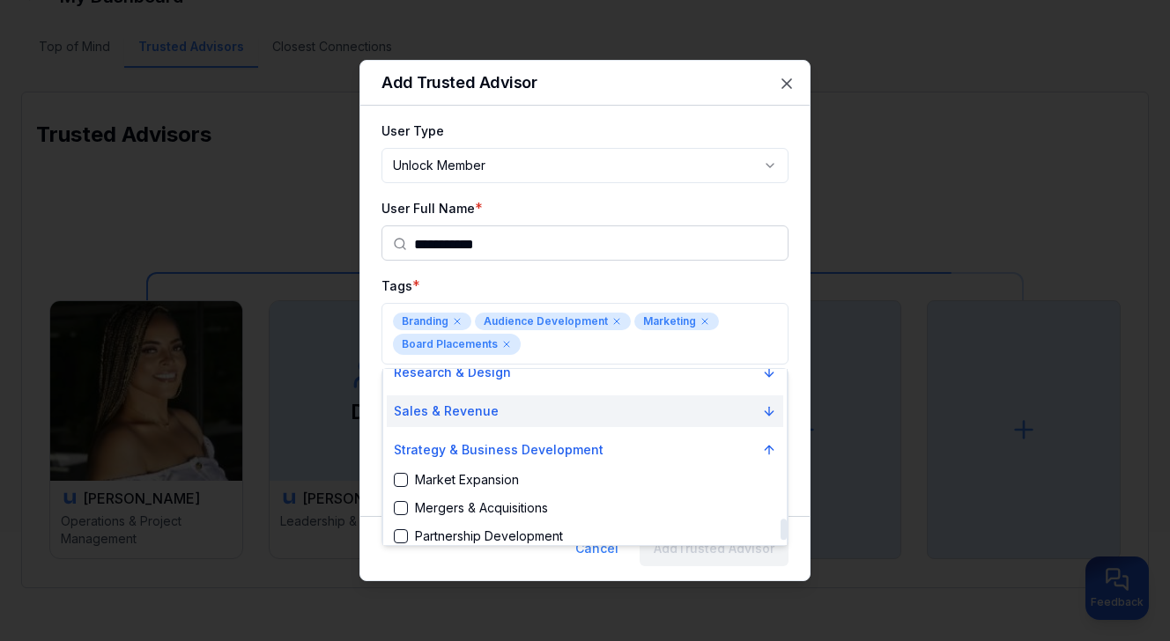
scroll to position [1271, 0]
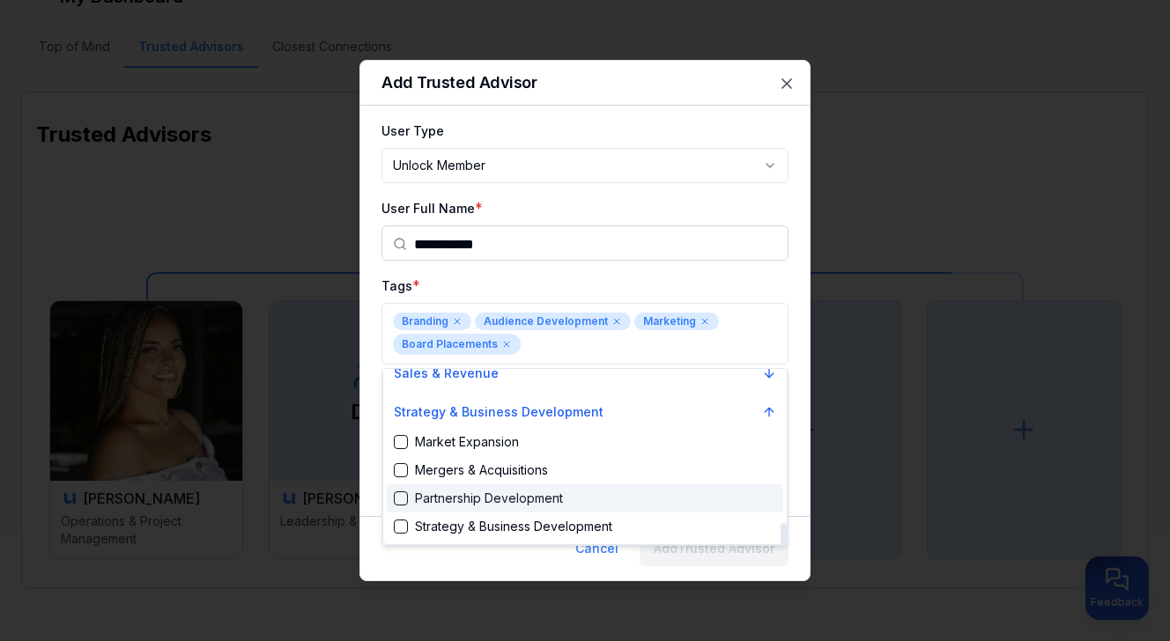
click at [660, 502] on div "Partnership Development" at bounding box center [585, 499] width 397 height 28
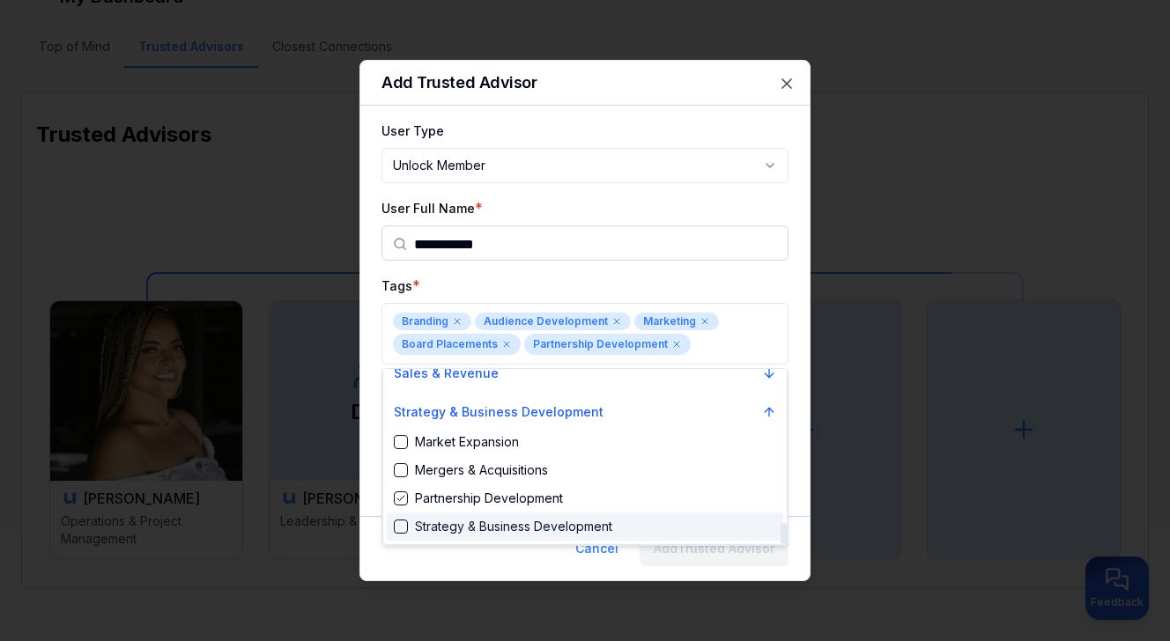
click at [648, 523] on div "Strategy & Business Development" at bounding box center [585, 527] width 397 height 28
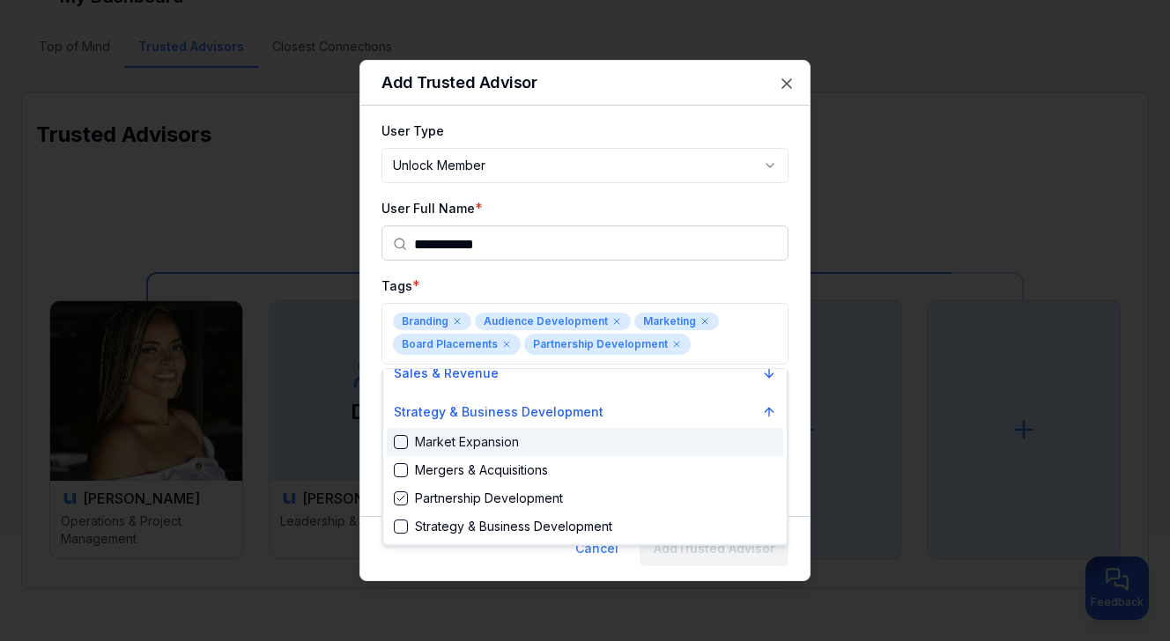
click at [718, 346] on div at bounding box center [585, 320] width 1170 height 641
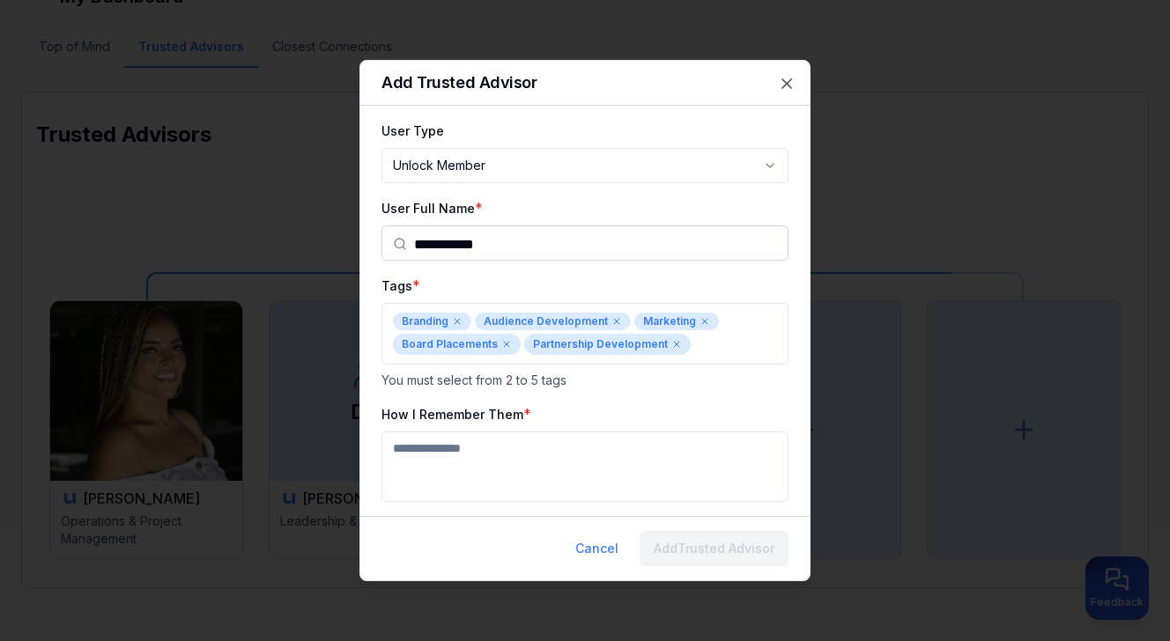
click at [505, 344] on icon at bounding box center [506, 344] width 11 height 11
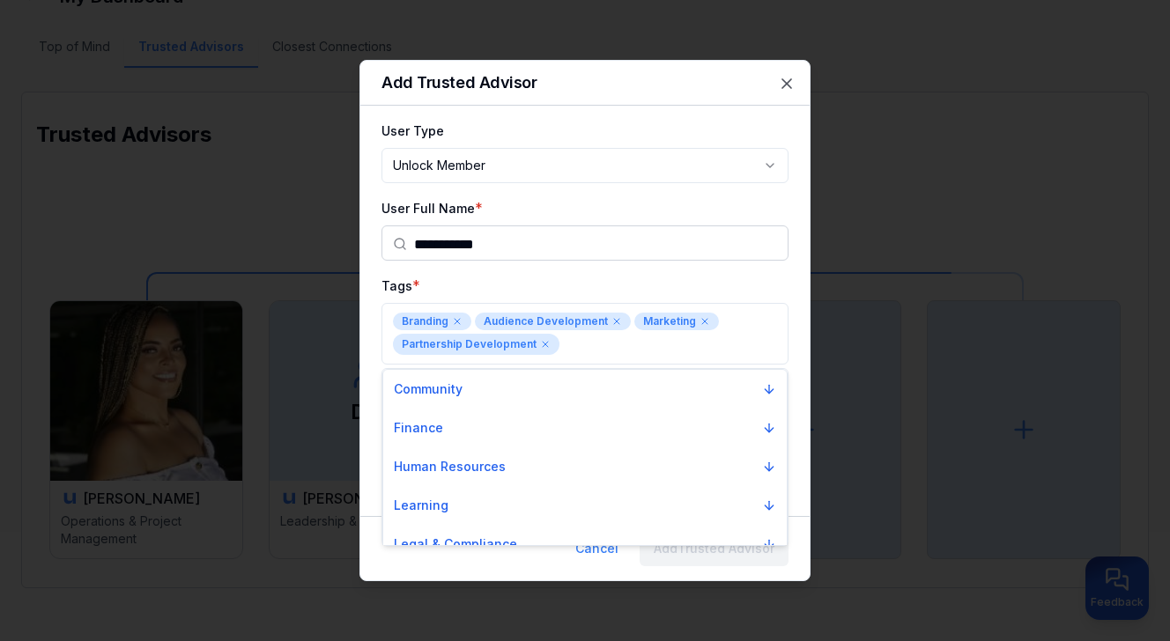
click at [584, 338] on div at bounding box center [585, 320] width 1170 height 641
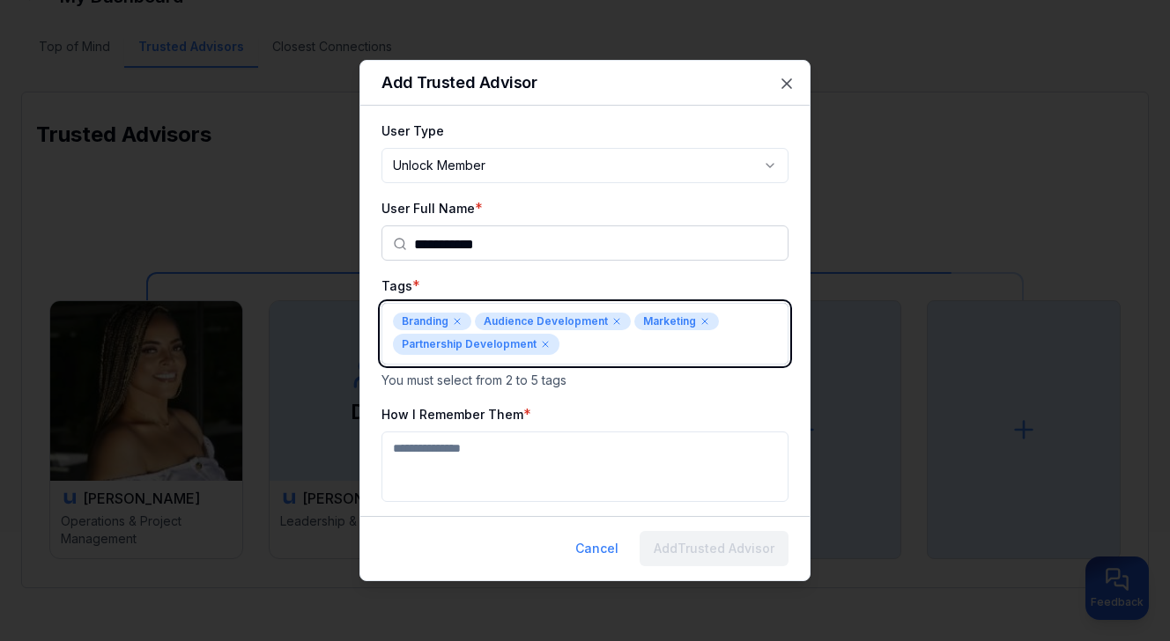
click at [582, 349] on body "**********" at bounding box center [585, 204] width 1170 height 641
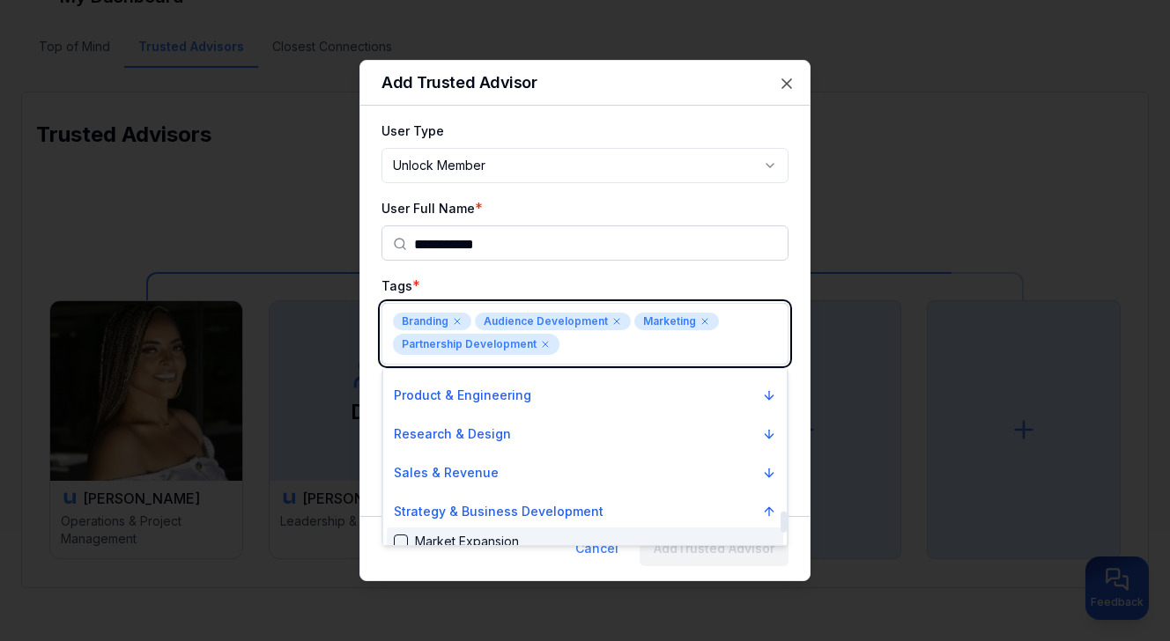
scroll to position [1177, 0]
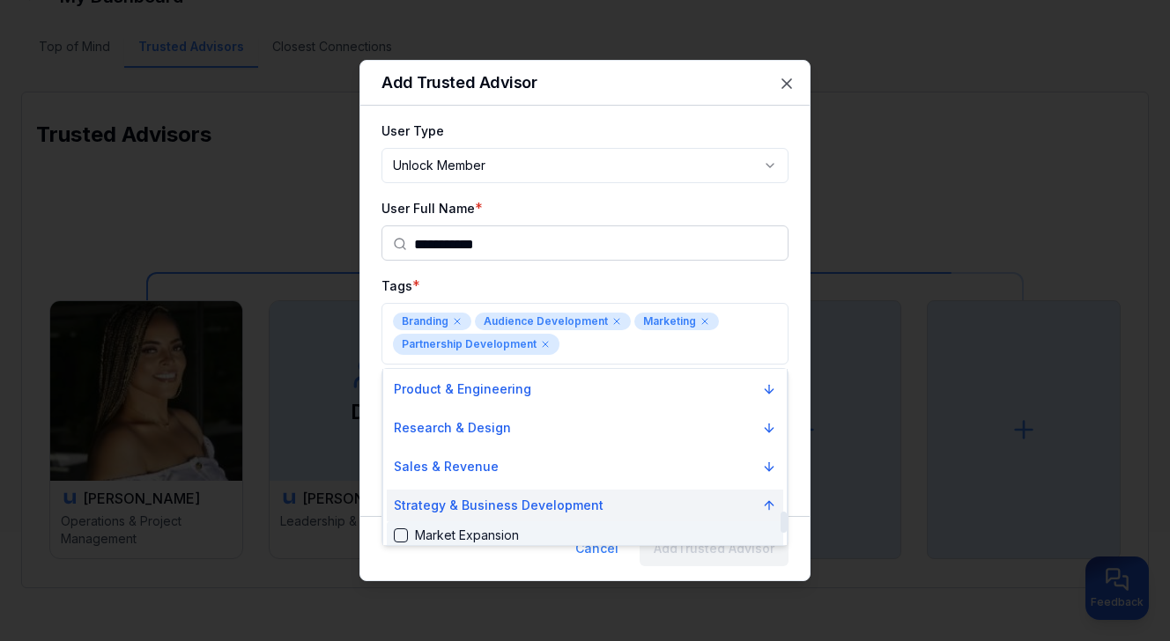
click at [563, 510] on p "Strategy & Business Development" at bounding box center [499, 506] width 210 height 18
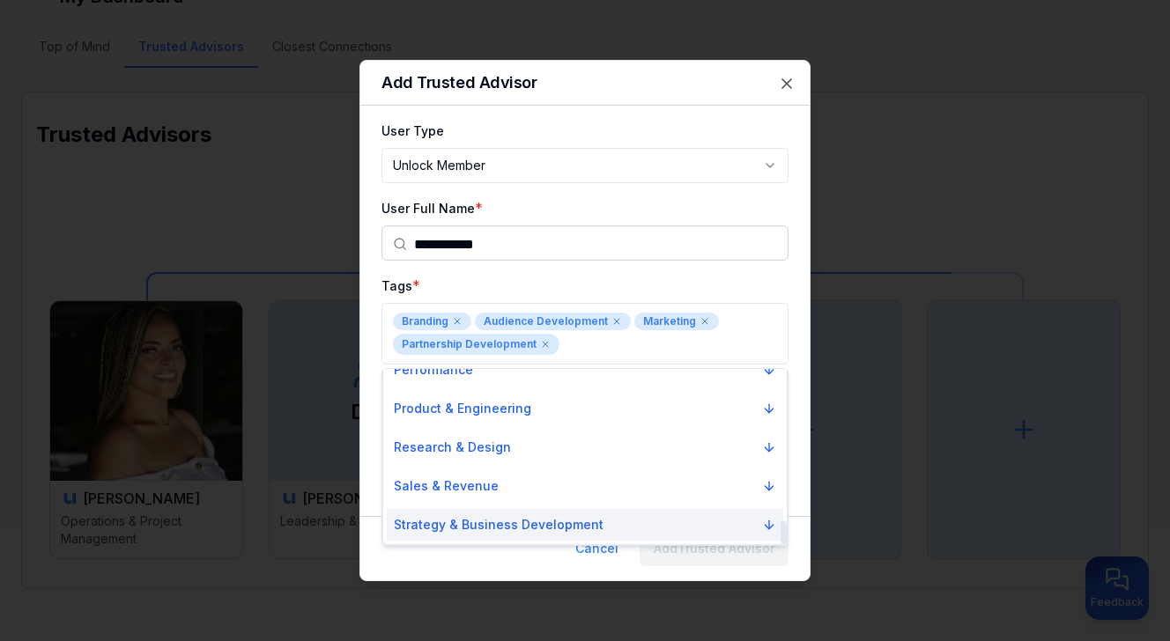
scroll to position [1158, 0]
click at [593, 524] on button "Strategy & Business Development" at bounding box center [585, 525] width 397 height 32
click at [642, 525] on button "Strategy & Business Development" at bounding box center [585, 525] width 397 height 32
click at [729, 527] on button "Strategy & Business Development" at bounding box center [585, 525] width 397 height 32
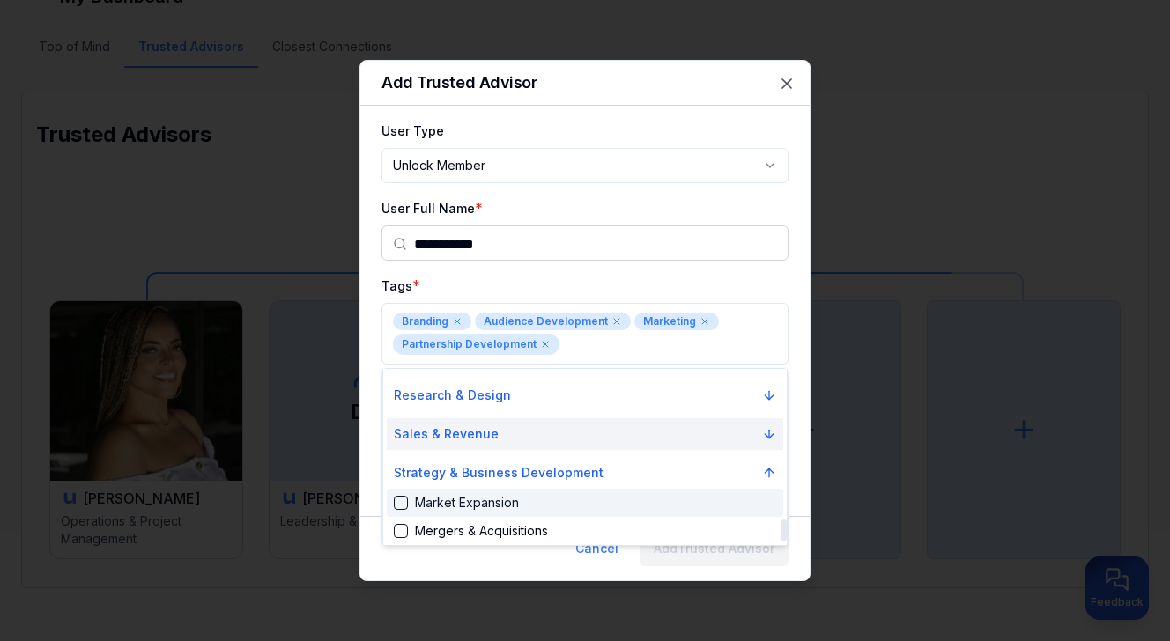
scroll to position [1271, 0]
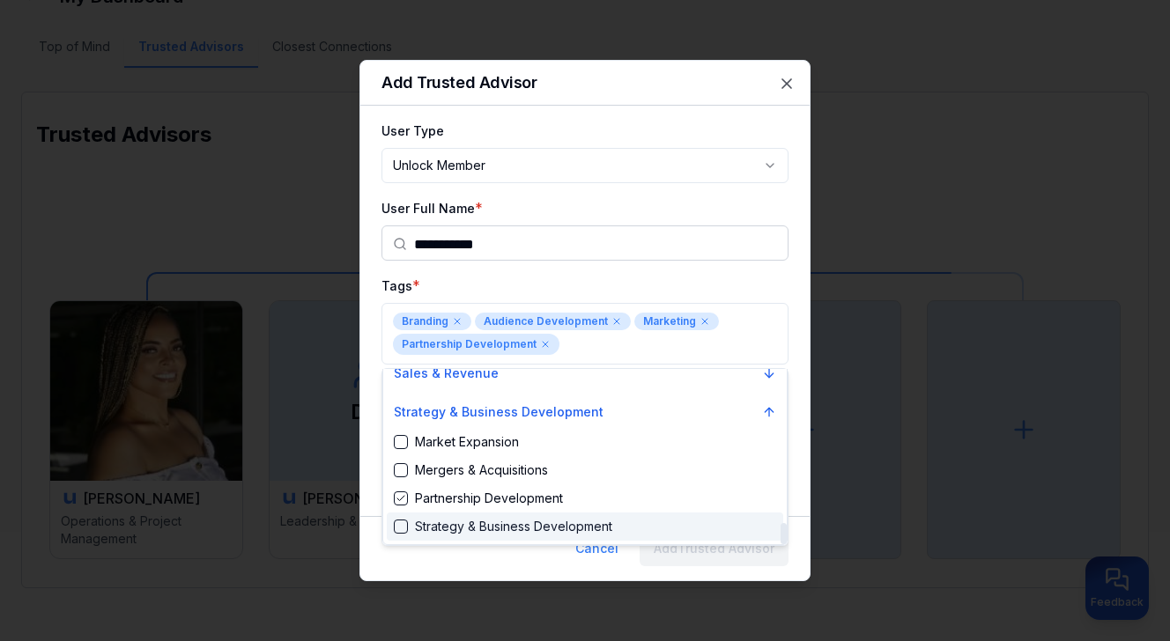
click at [682, 530] on div "Strategy & Business Development" at bounding box center [585, 527] width 397 height 28
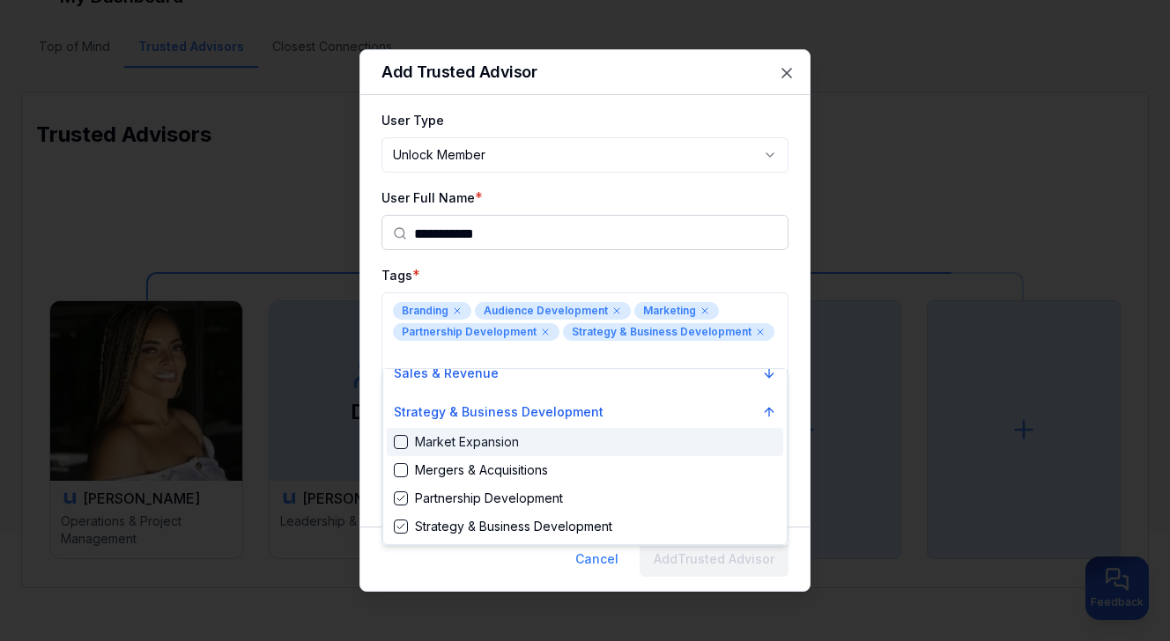
click at [767, 313] on div at bounding box center [585, 320] width 1170 height 641
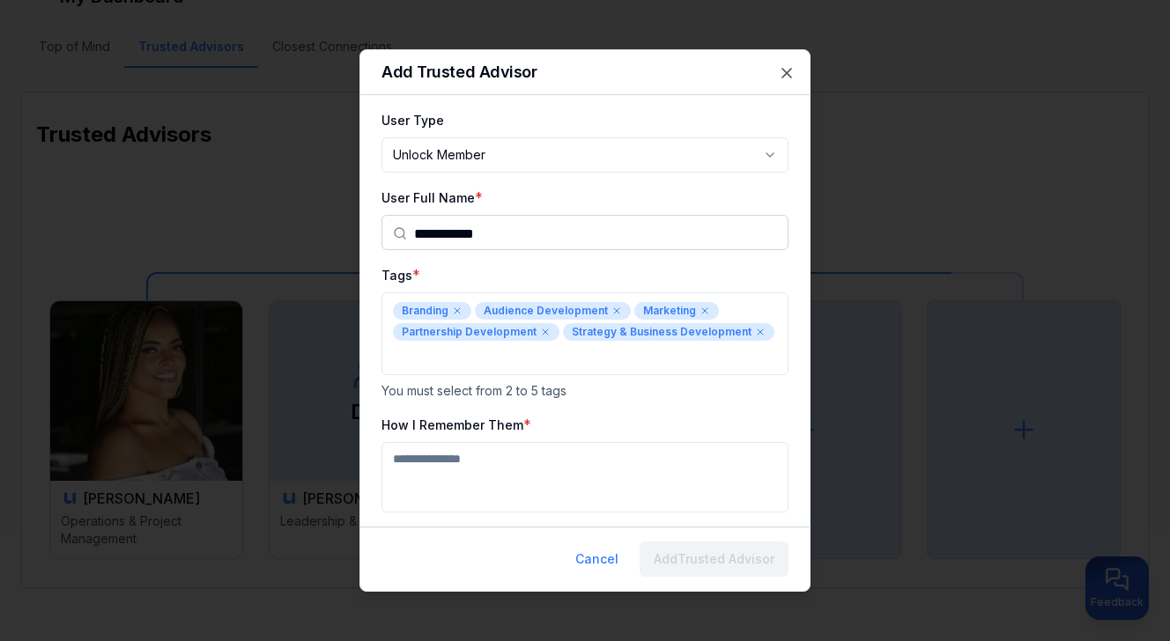
click at [604, 456] on textarea "How I Remember Them" at bounding box center [585, 477] width 407 height 70
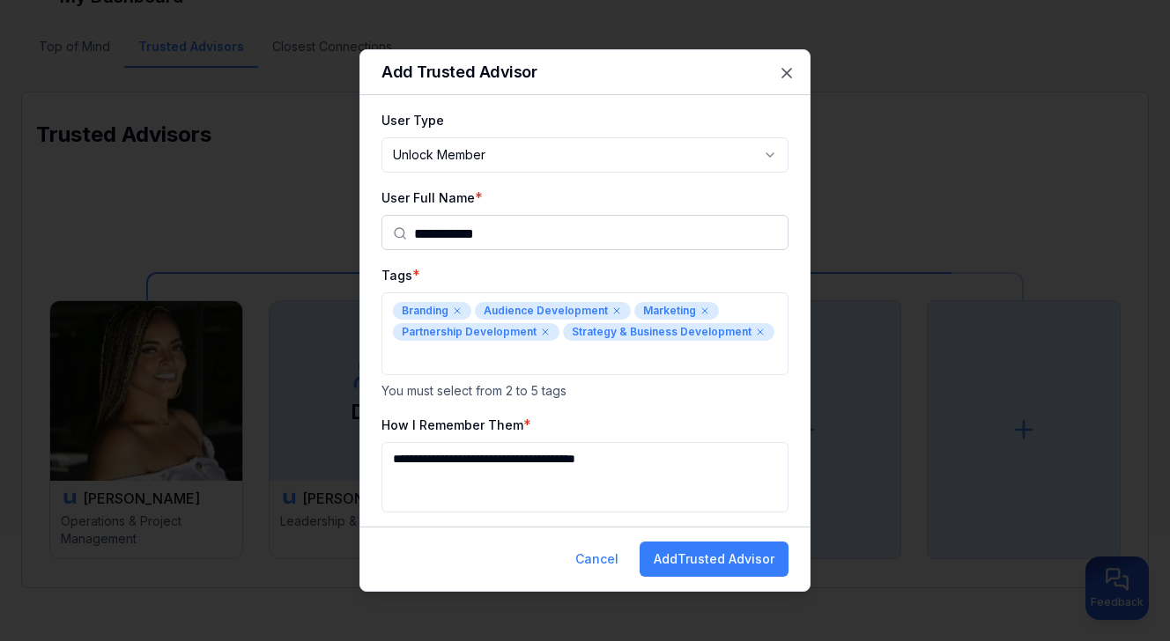
click at [464, 446] on textarea "**********" at bounding box center [585, 477] width 407 height 70
click at [701, 443] on textarea "**********" at bounding box center [585, 477] width 407 height 70
click at [626, 470] on textarea "**********" at bounding box center [585, 477] width 407 height 70
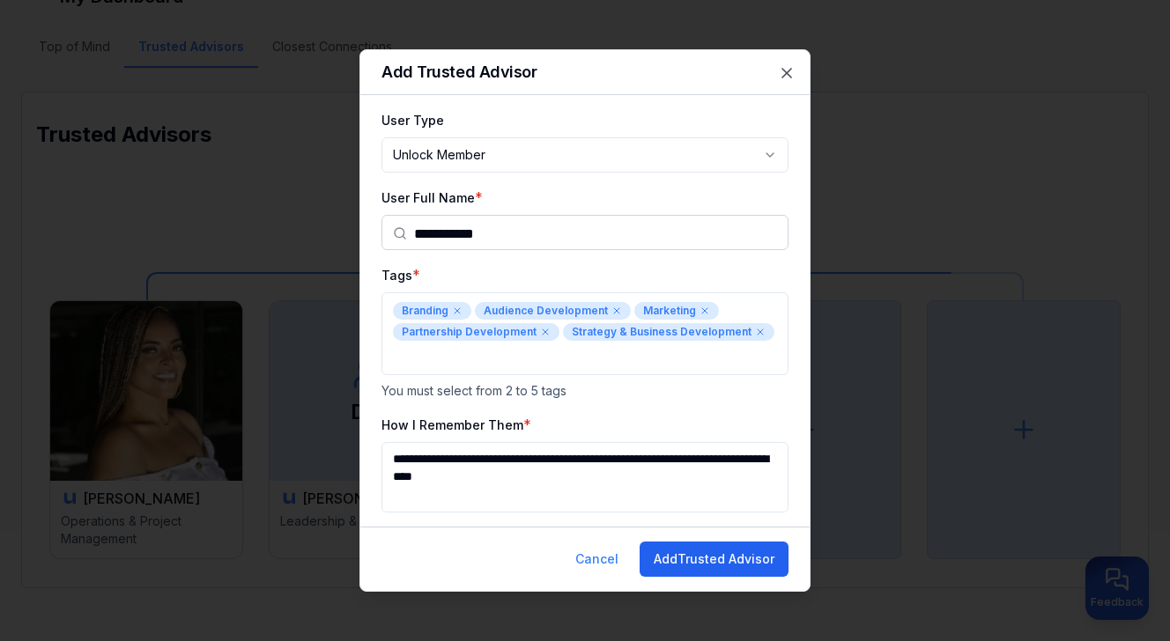
type textarea "**********"
click at [683, 543] on button "Add Trusted Advisor" at bounding box center [714, 559] width 149 height 35
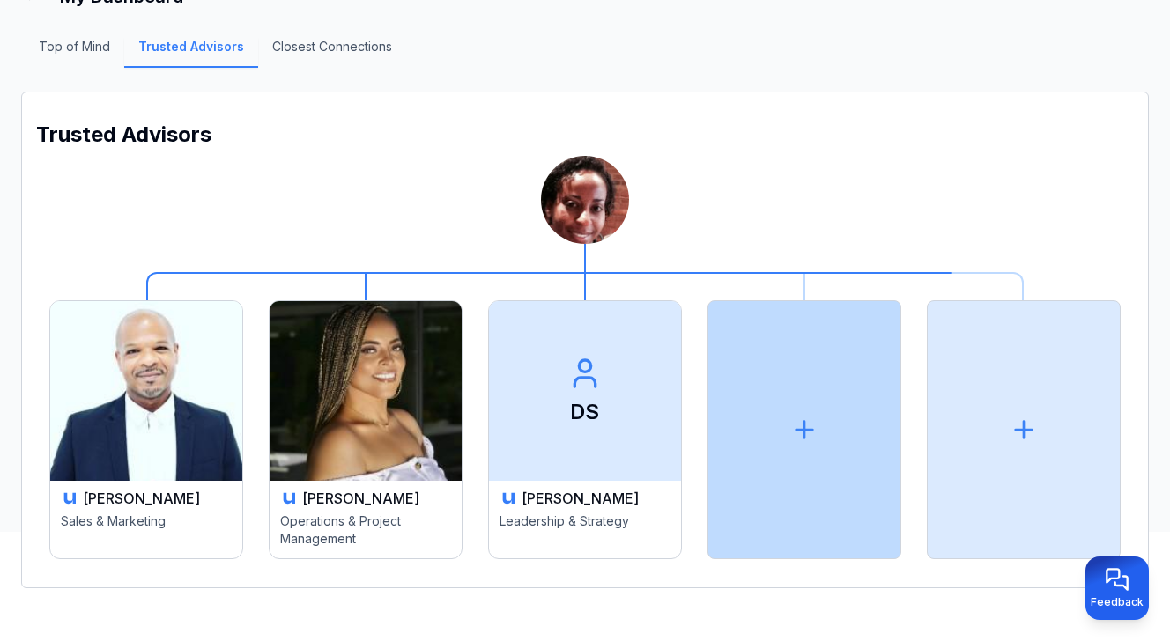
click at [804, 430] on icon at bounding box center [804, 430] width 0 height 17
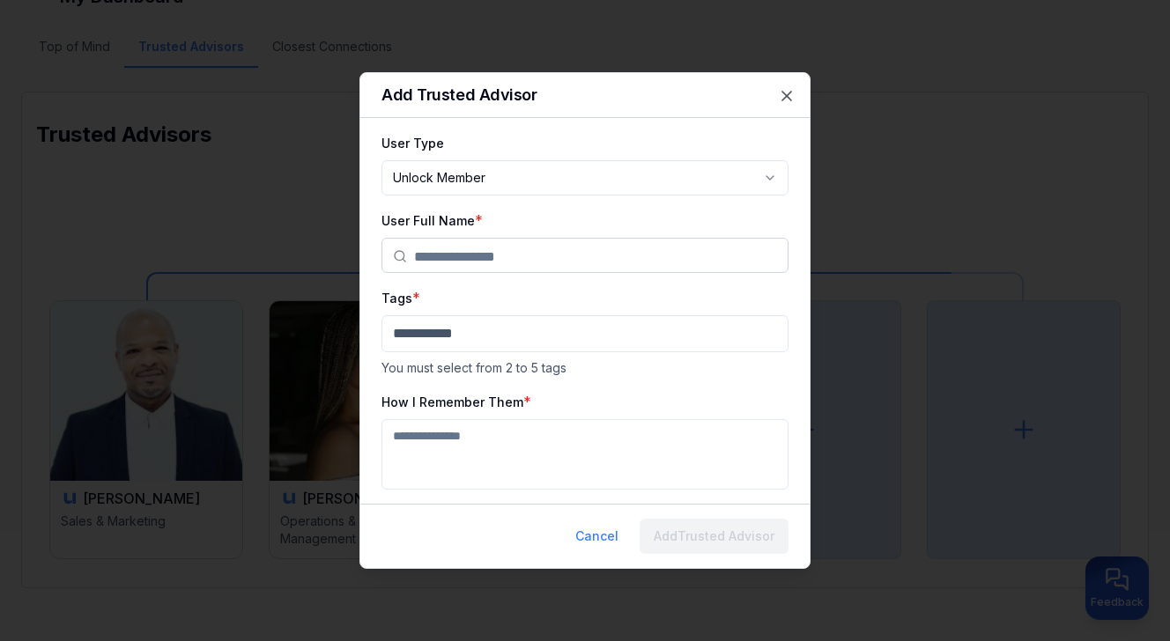
click at [716, 168] on body "**********" at bounding box center [585, 204] width 1170 height 641
select select "********"
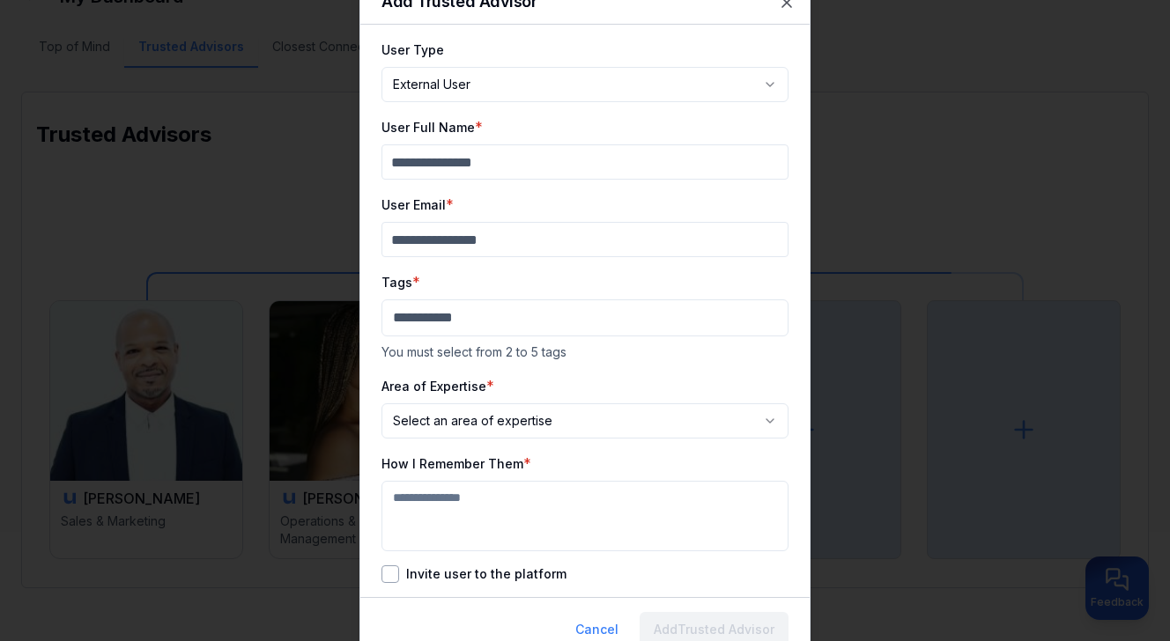
click at [620, 167] on input "User Full Name" at bounding box center [585, 162] width 407 height 35
type input "*********"
click at [567, 248] on input "User Email" at bounding box center [585, 239] width 407 height 35
click at [640, 235] on input "User Email" at bounding box center [585, 239] width 407 height 35
paste input "**********"
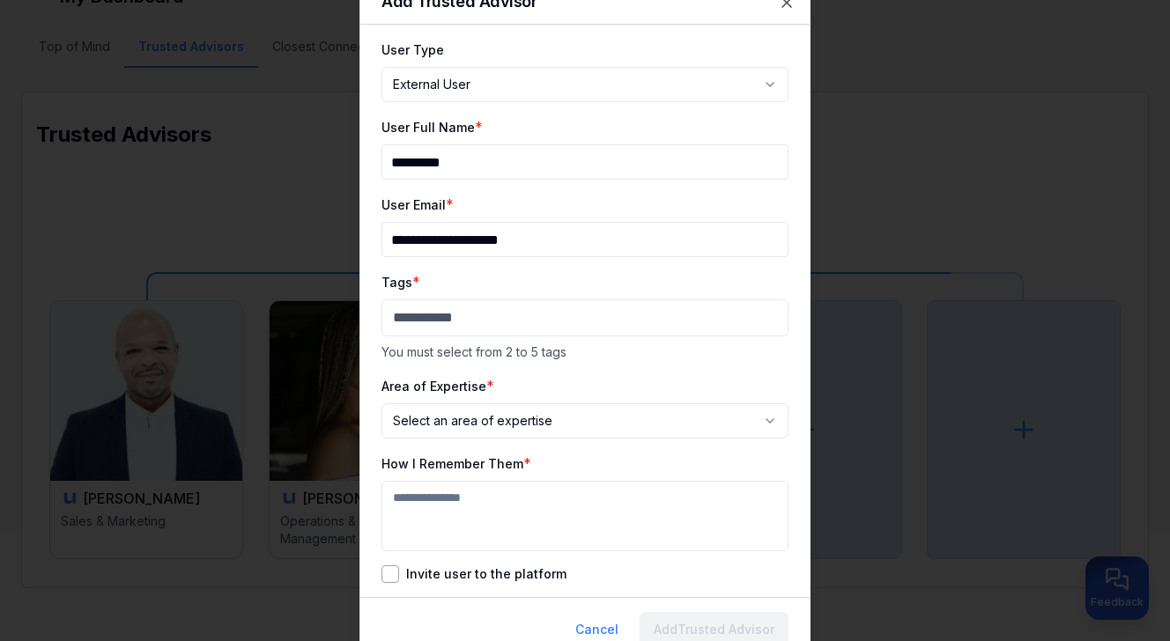
type input "**********"
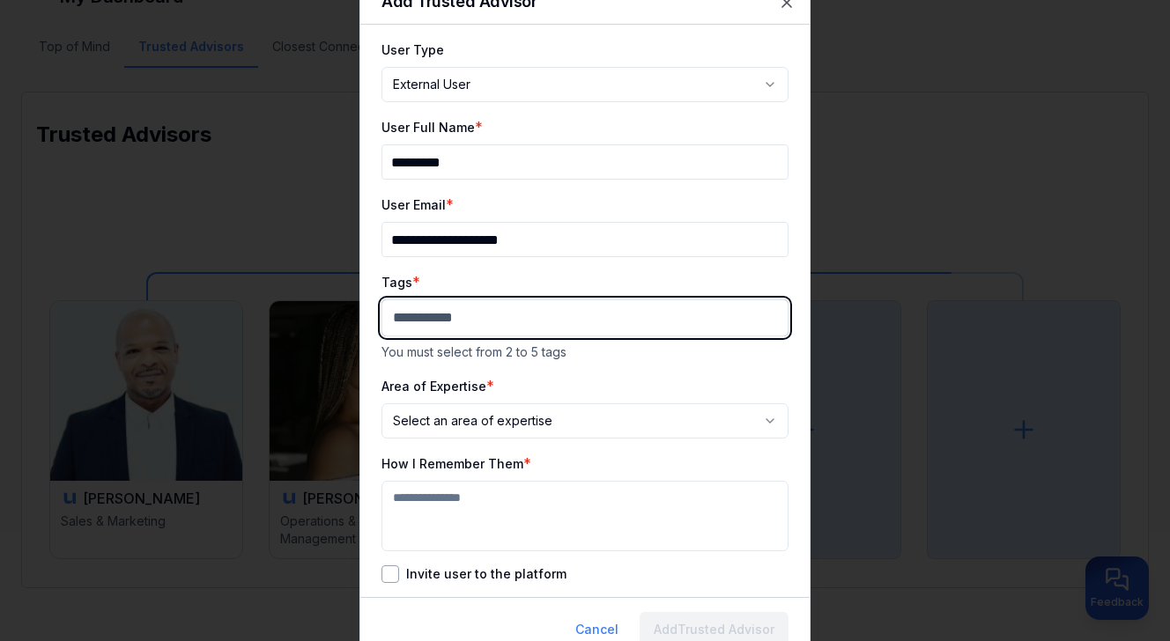
click at [530, 314] on body "**********" at bounding box center [585, 204] width 1170 height 641
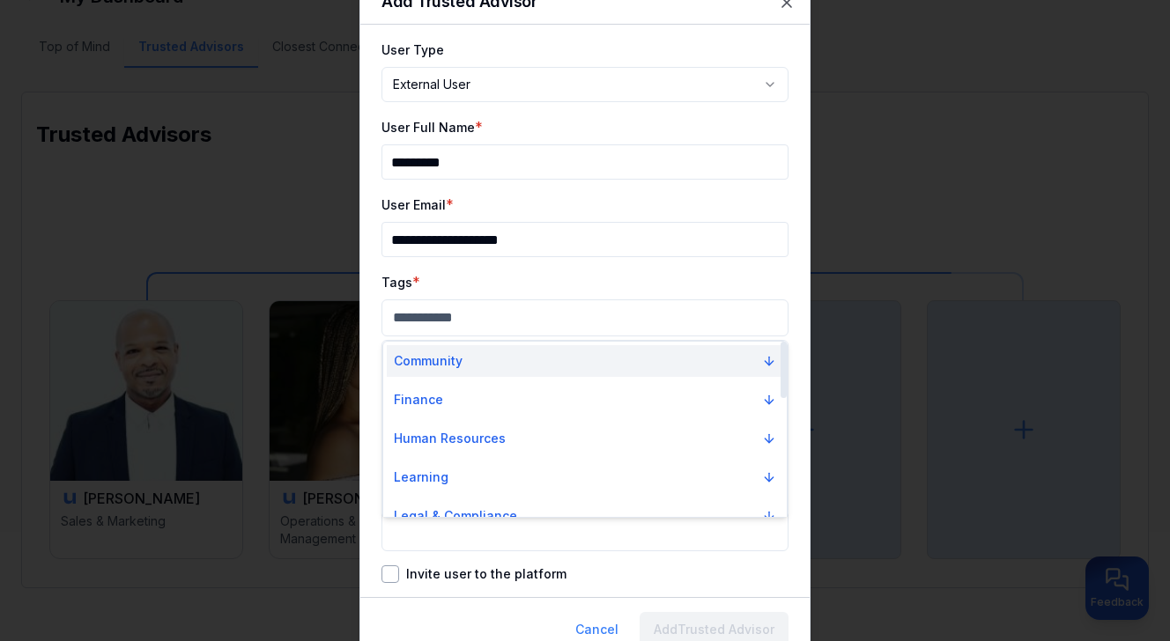
click at [517, 365] on button "Community" at bounding box center [585, 361] width 397 height 32
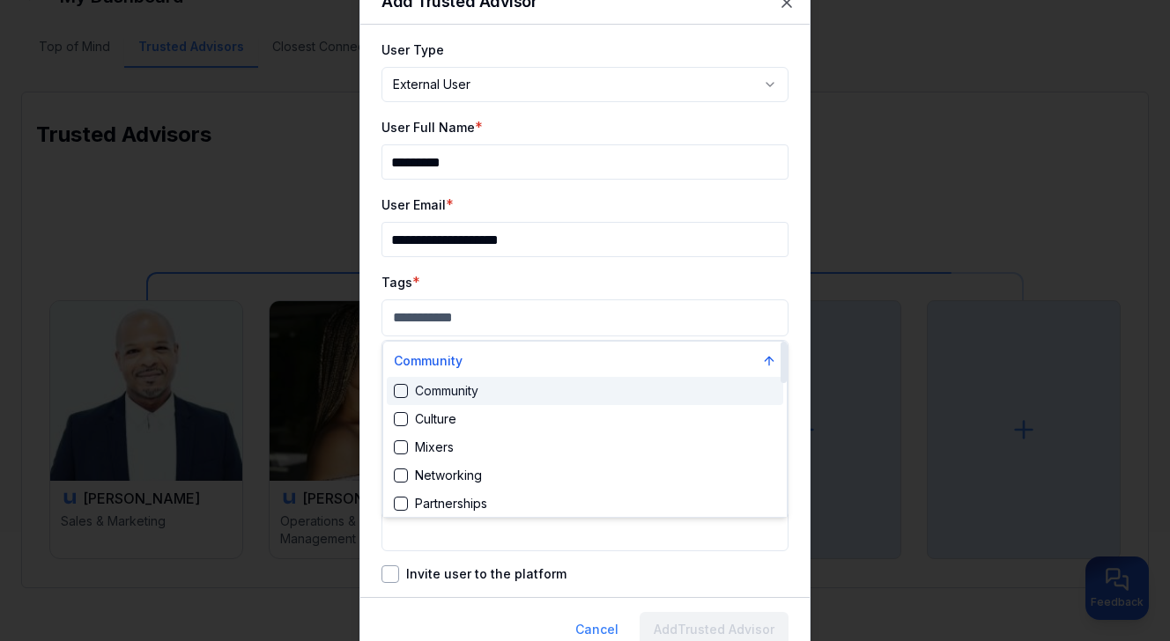
click at [485, 391] on div "Community" at bounding box center [585, 391] width 397 height 28
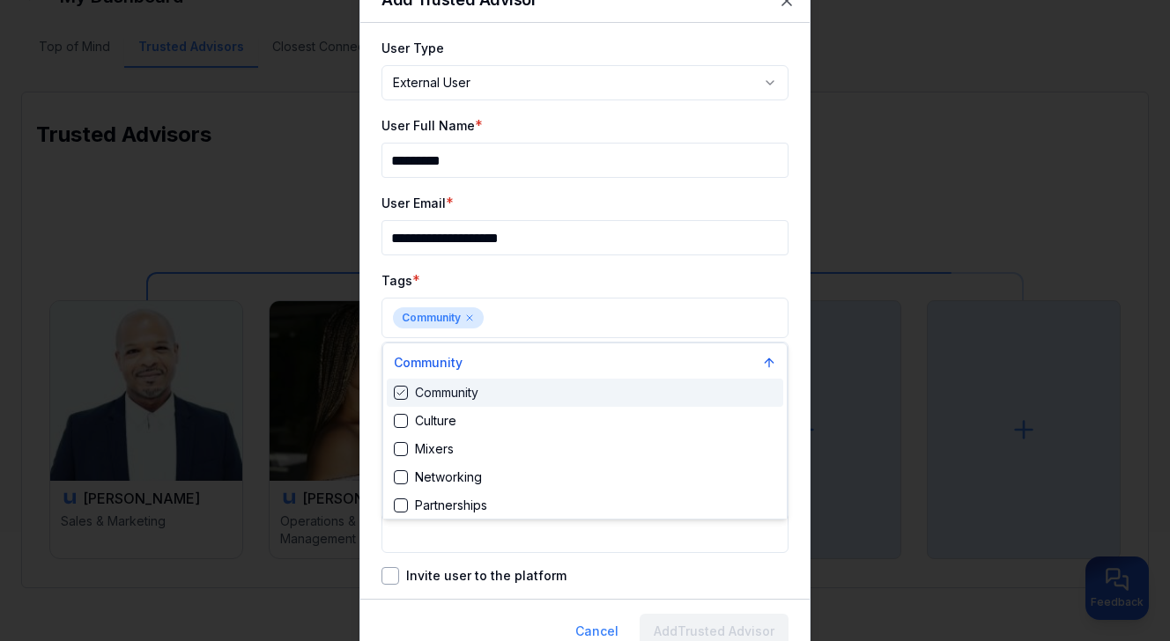
click at [574, 315] on div at bounding box center [585, 320] width 1170 height 641
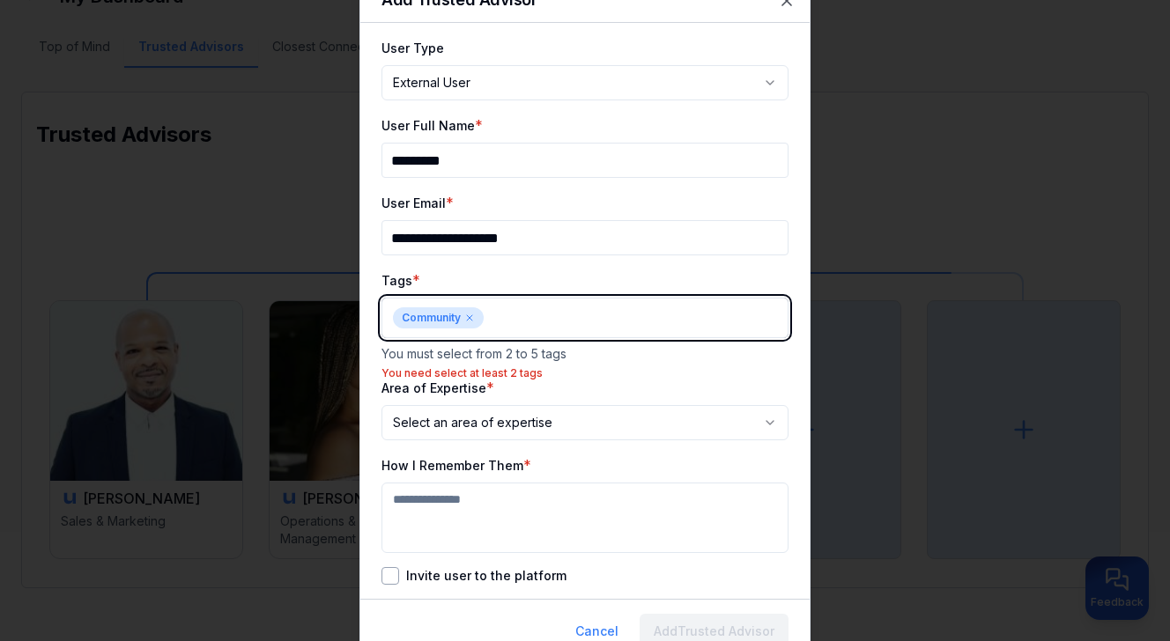
click at [574, 327] on body "**********" at bounding box center [585, 204] width 1170 height 641
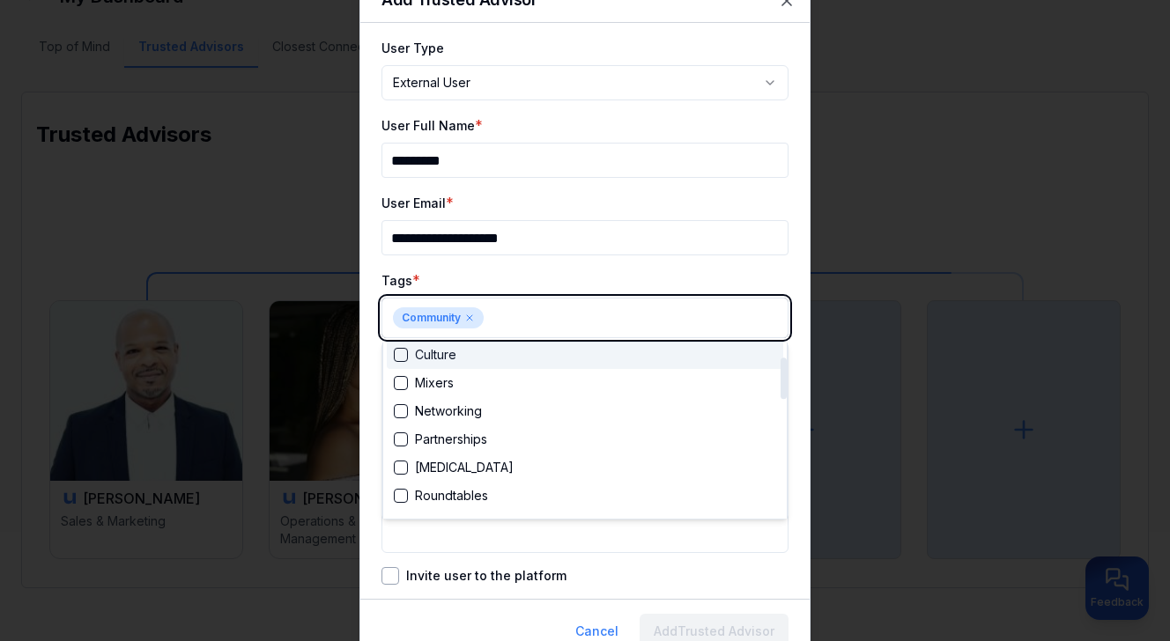
scroll to position [67, 0]
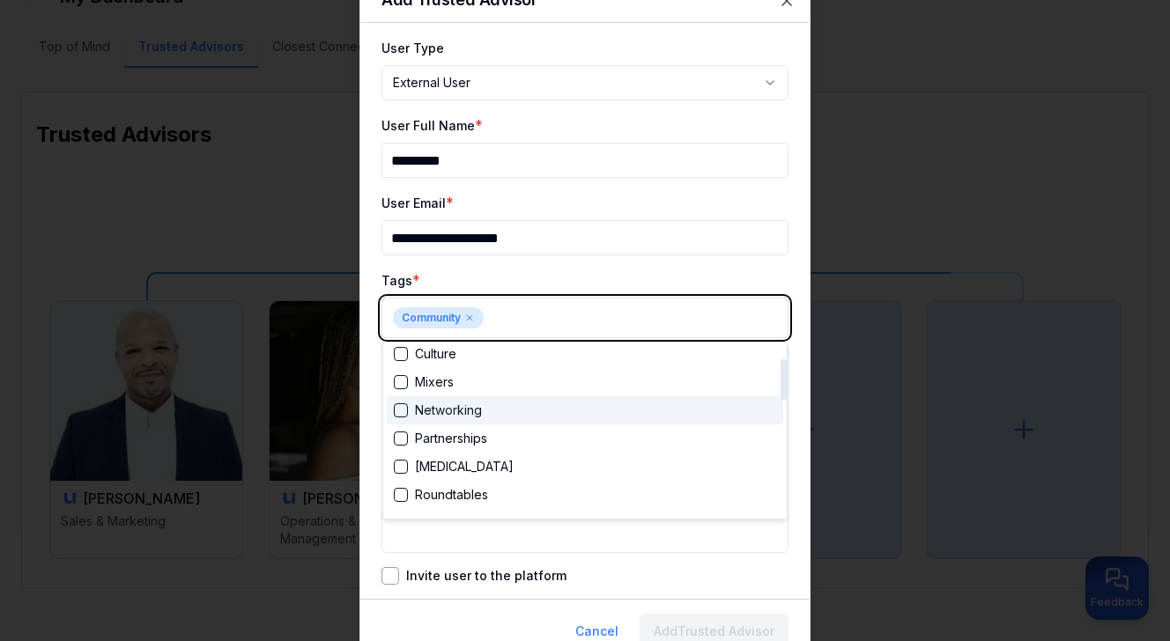
click at [532, 412] on div "Networking" at bounding box center [585, 411] width 397 height 28
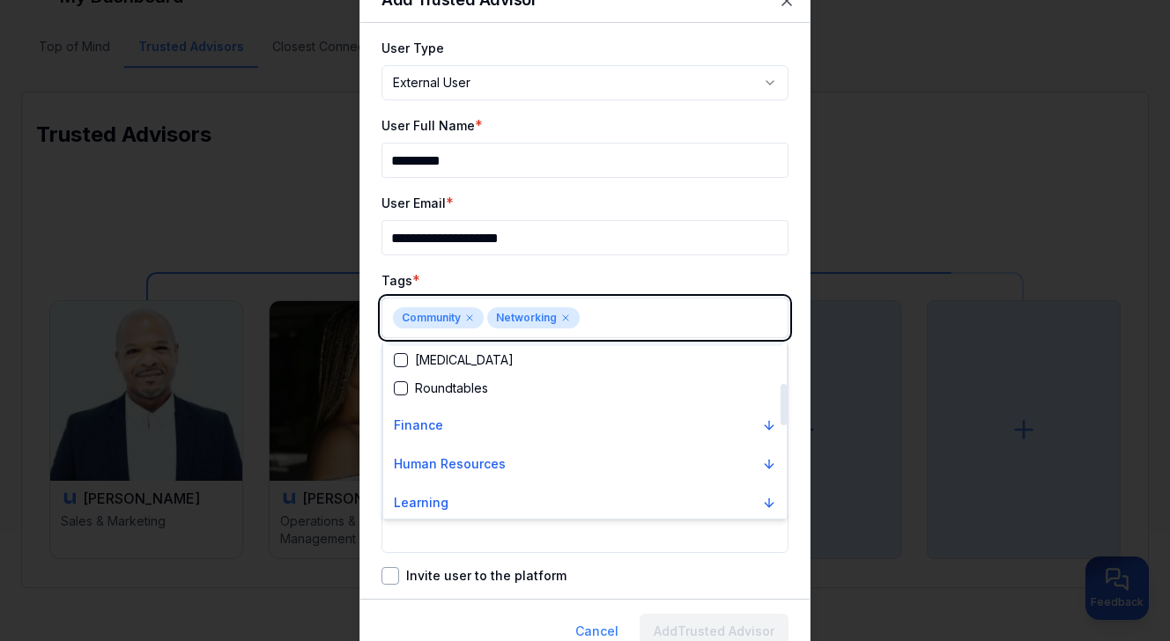
scroll to position [174, 0]
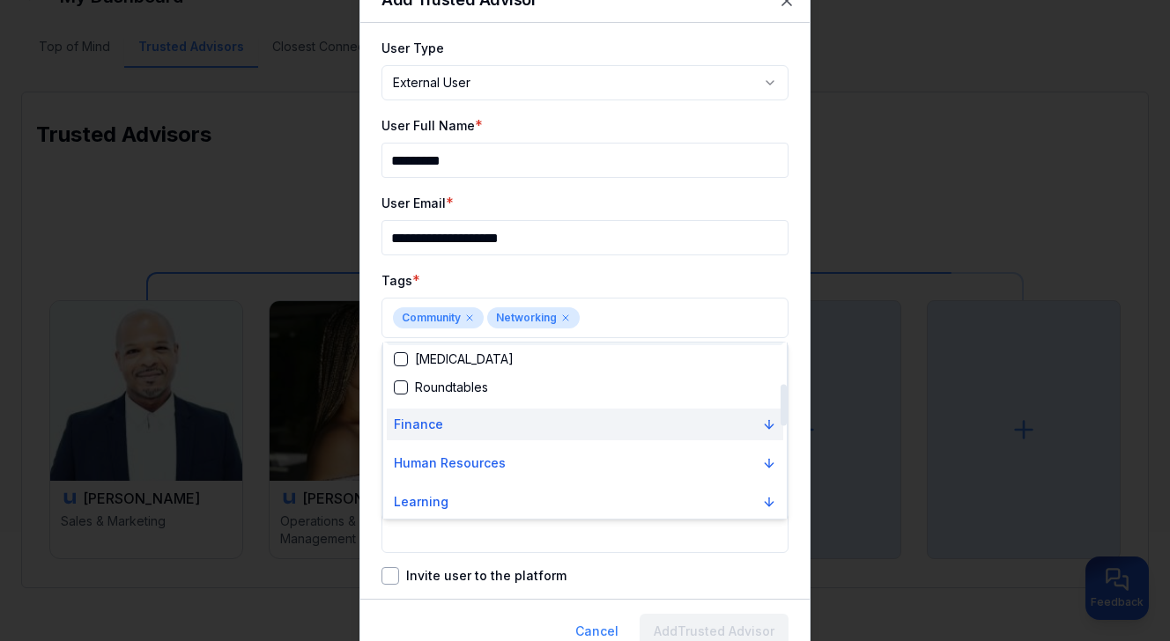
click at [522, 415] on button "Finance" at bounding box center [585, 425] width 397 height 32
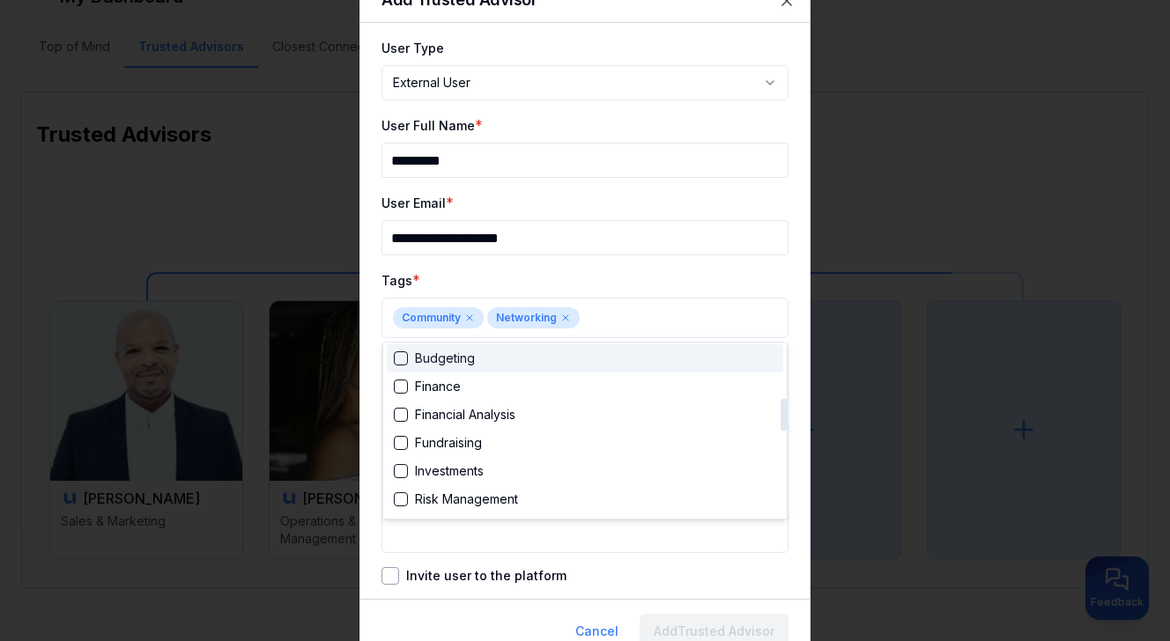
scroll to position [303, 0]
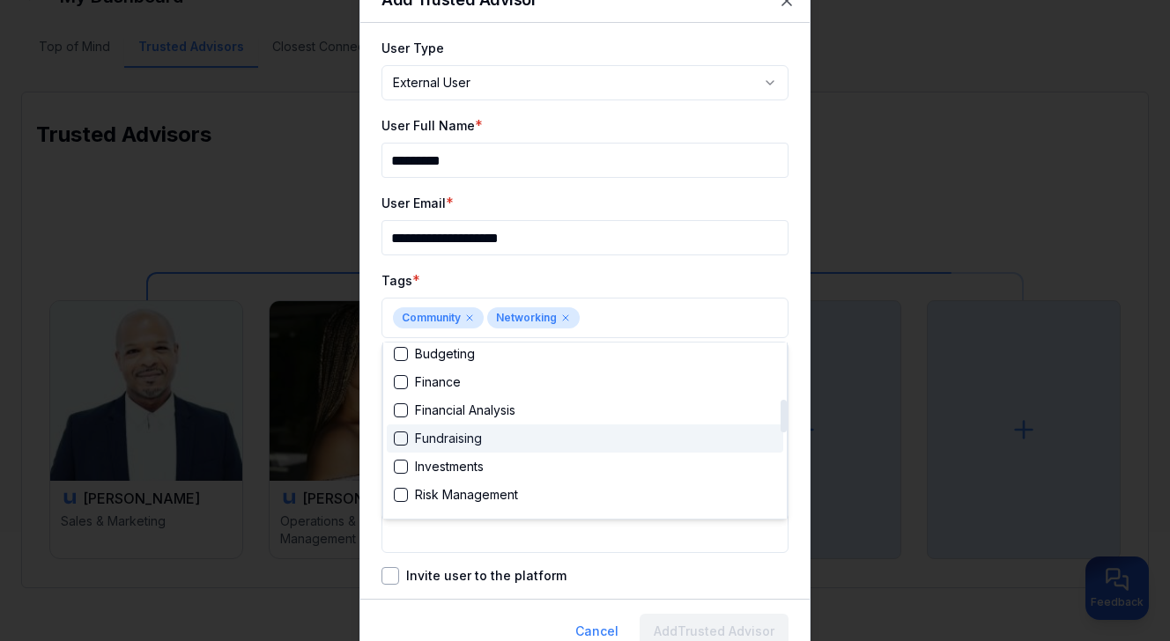
click at [520, 445] on div "Fundraising" at bounding box center [585, 439] width 397 height 28
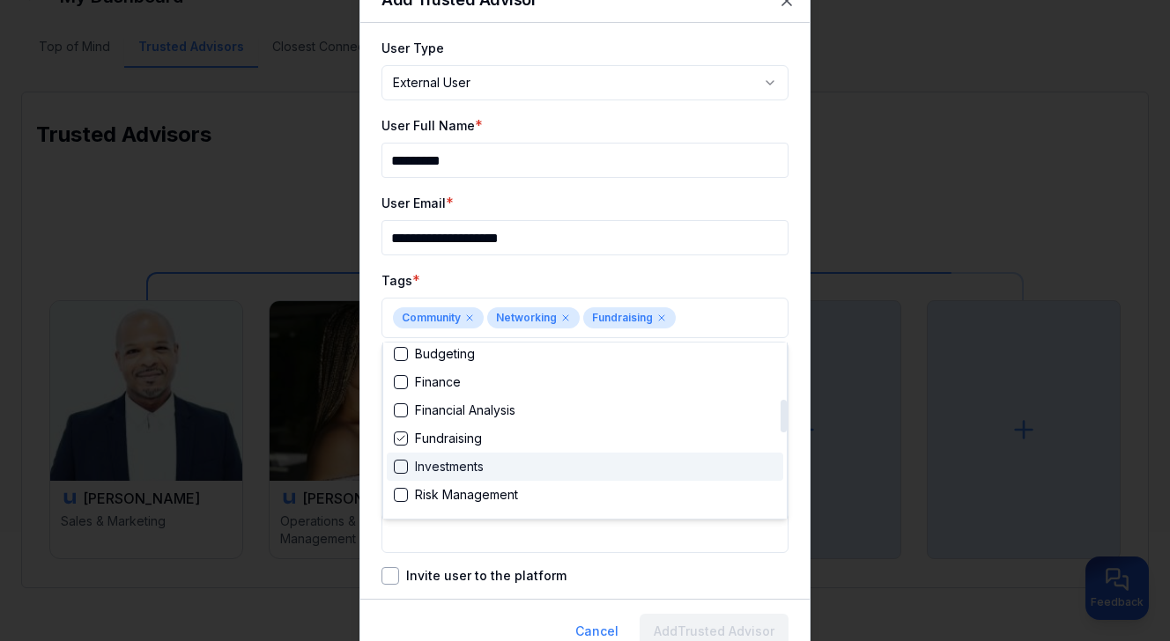
click at [507, 471] on div "Investments" at bounding box center [585, 467] width 397 height 28
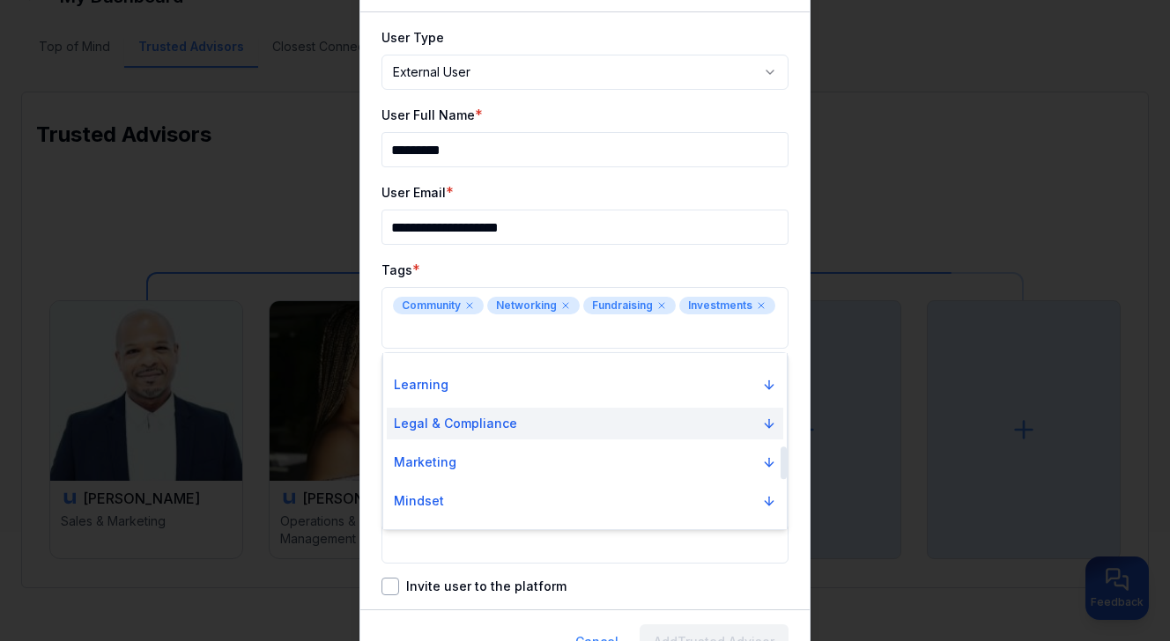
scroll to position [494, 0]
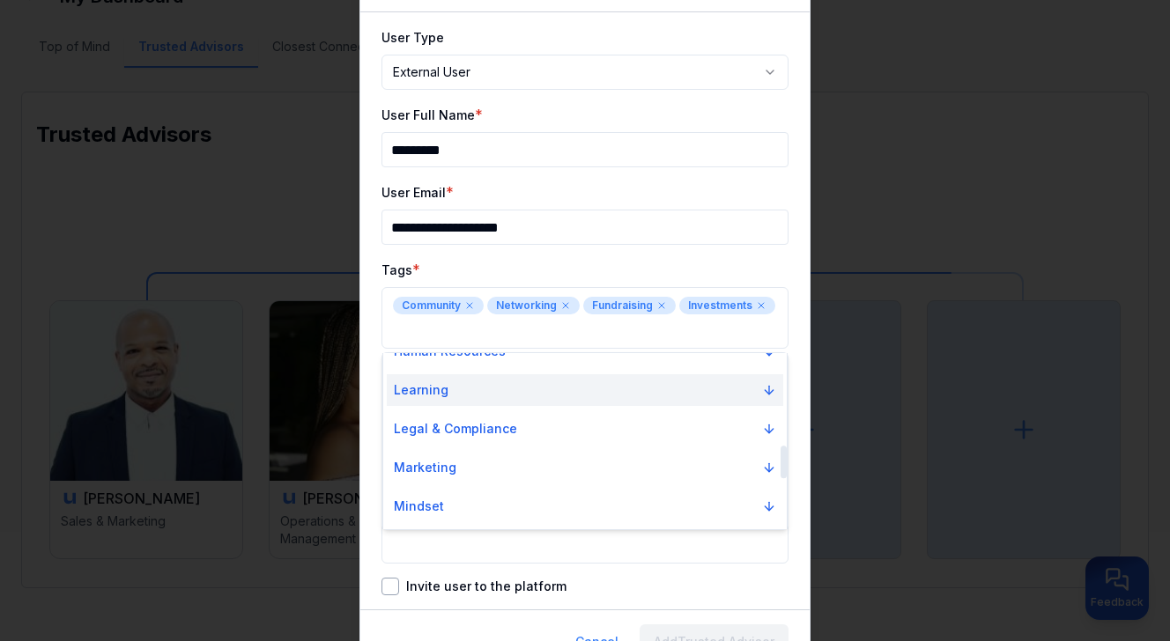
click at [508, 390] on button "Learning" at bounding box center [585, 390] width 397 height 32
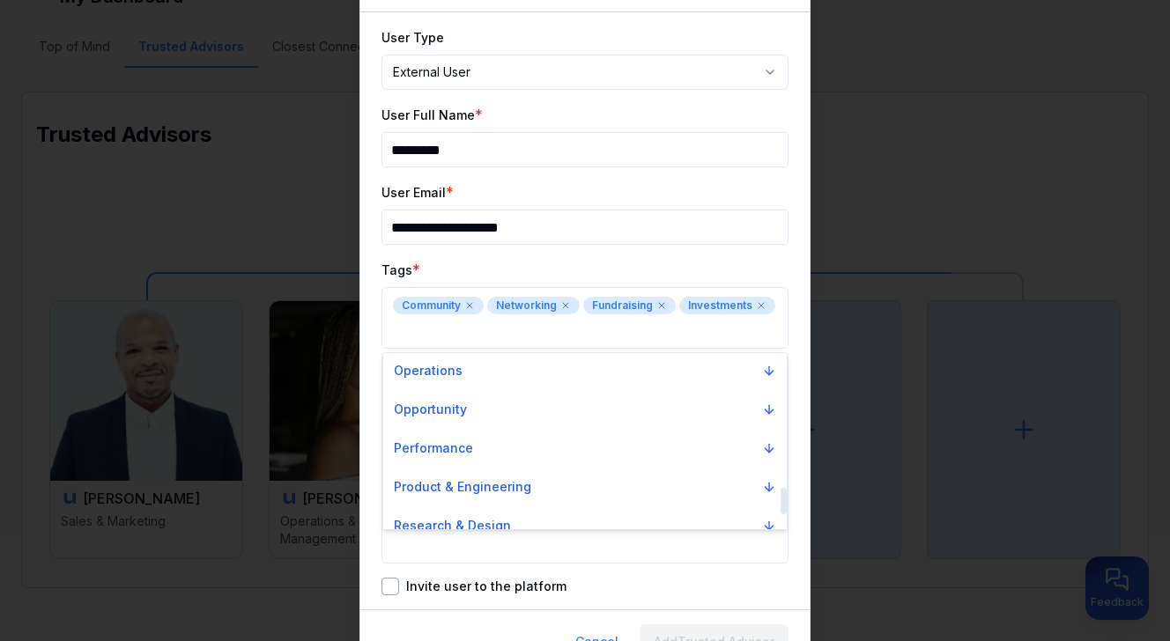
scroll to position [895, 0]
click at [514, 411] on button "Opportunity" at bounding box center [585, 409] width 397 height 32
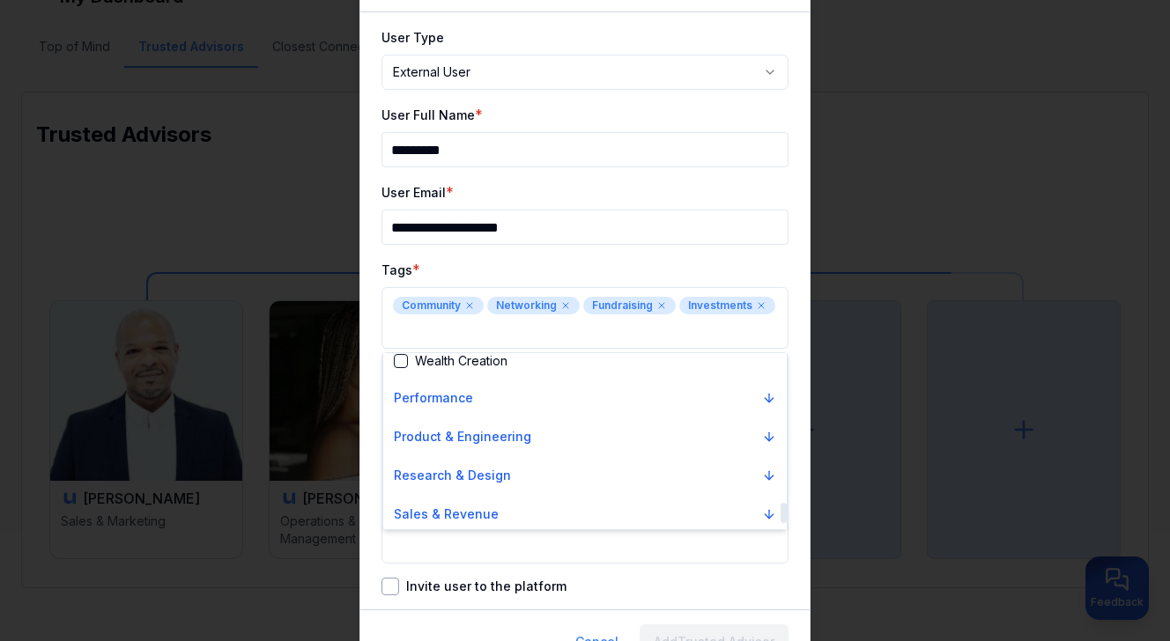
scroll to position [1284, 0]
click at [500, 402] on button "Performance" at bounding box center [585, 398] width 397 height 32
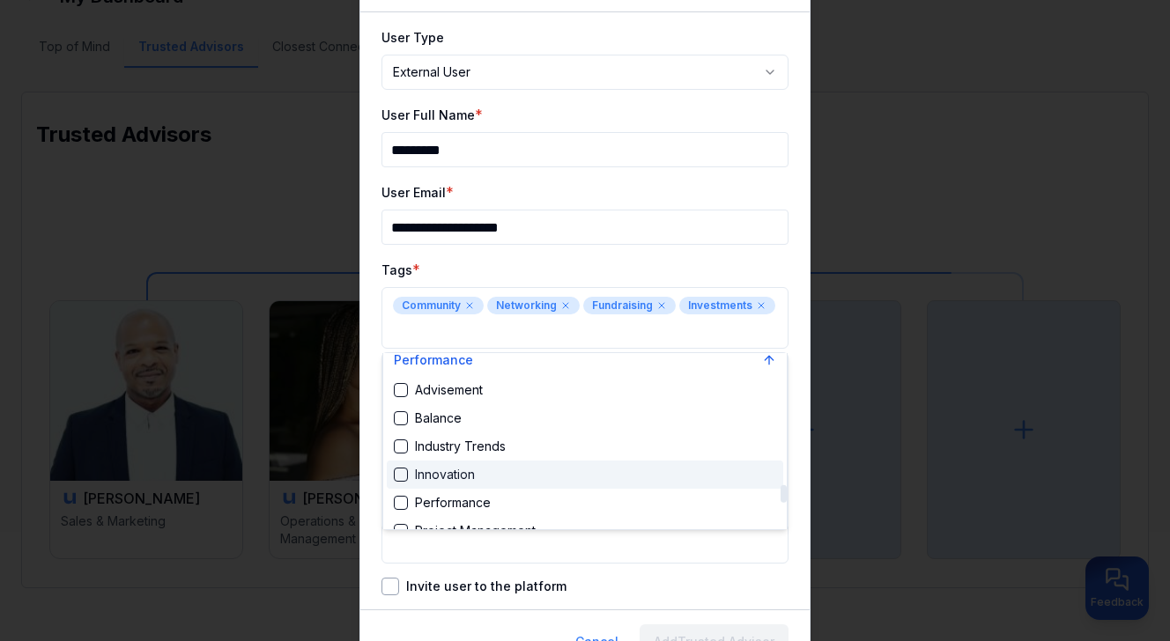
scroll to position [1316, 0]
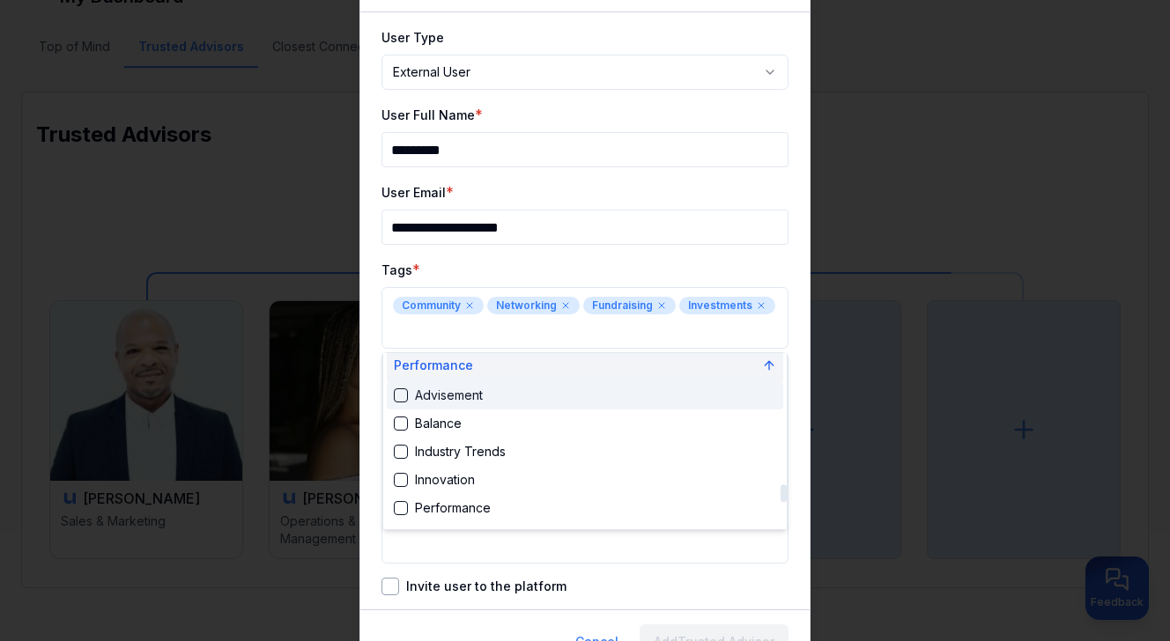
click at [501, 366] on button "Performance" at bounding box center [585, 366] width 397 height 32
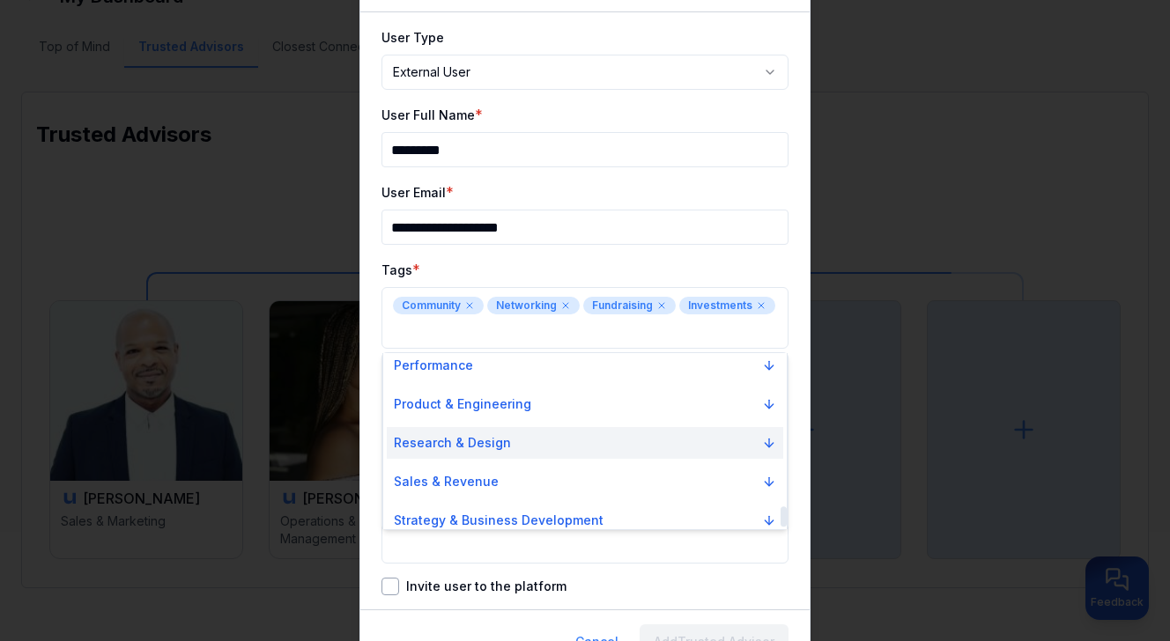
scroll to position [1327, 0]
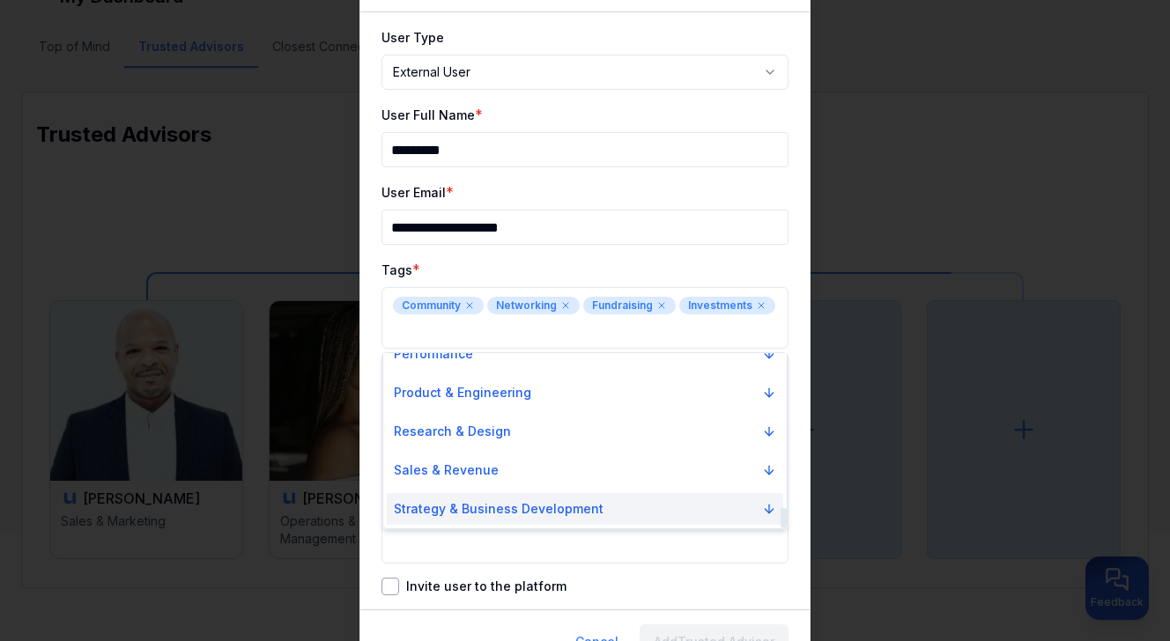
click at [498, 508] on p "Strategy & Business Development" at bounding box center [499, 509] width 210 height 18
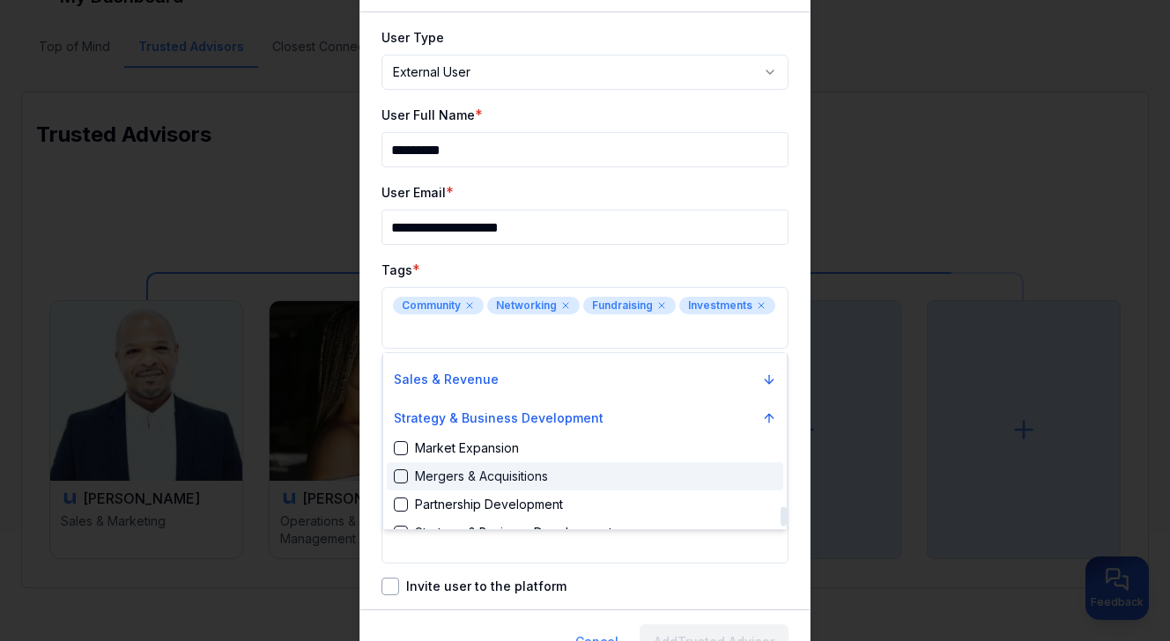
scroll to position [1440, 0]
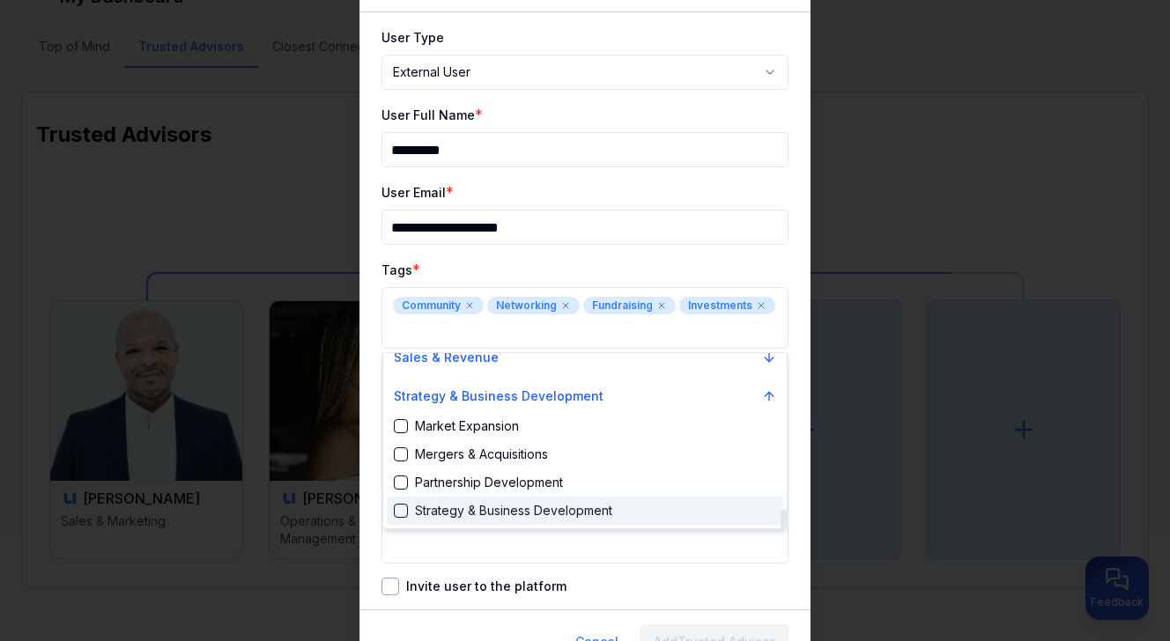
click at [484, 504] on div "Strategy & Business Development" at bounding box center [503, 511] width 219 height 18
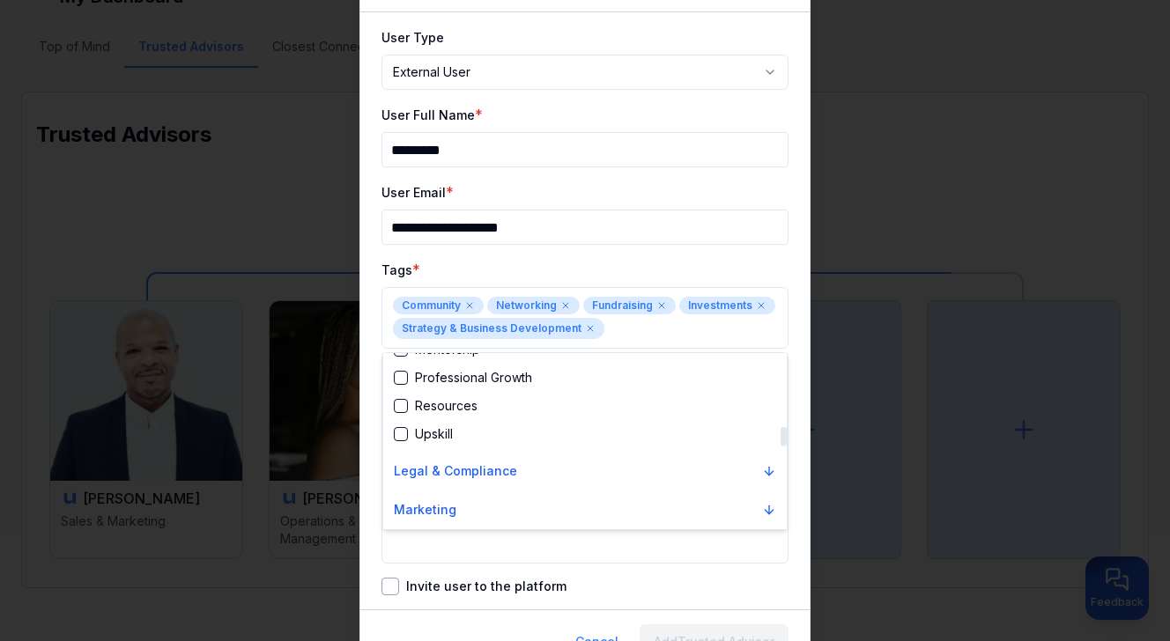
scroll to position [676, 0]
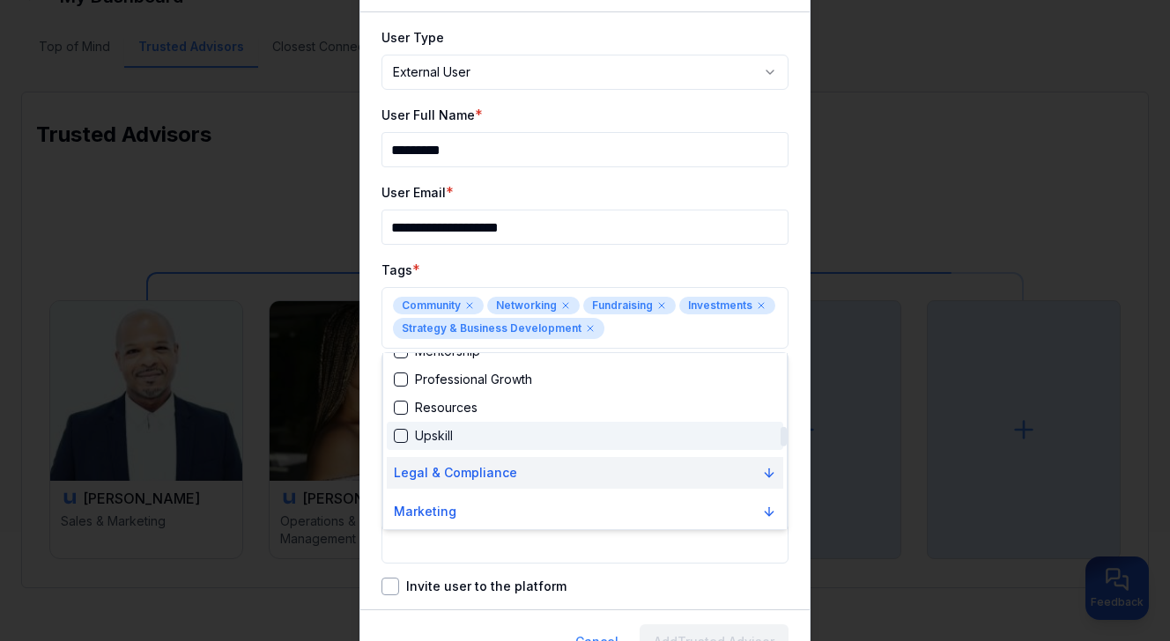
click at [675, 473] on button "Legal & Compliance" at bounding box center [585, 473] width 397 height 32
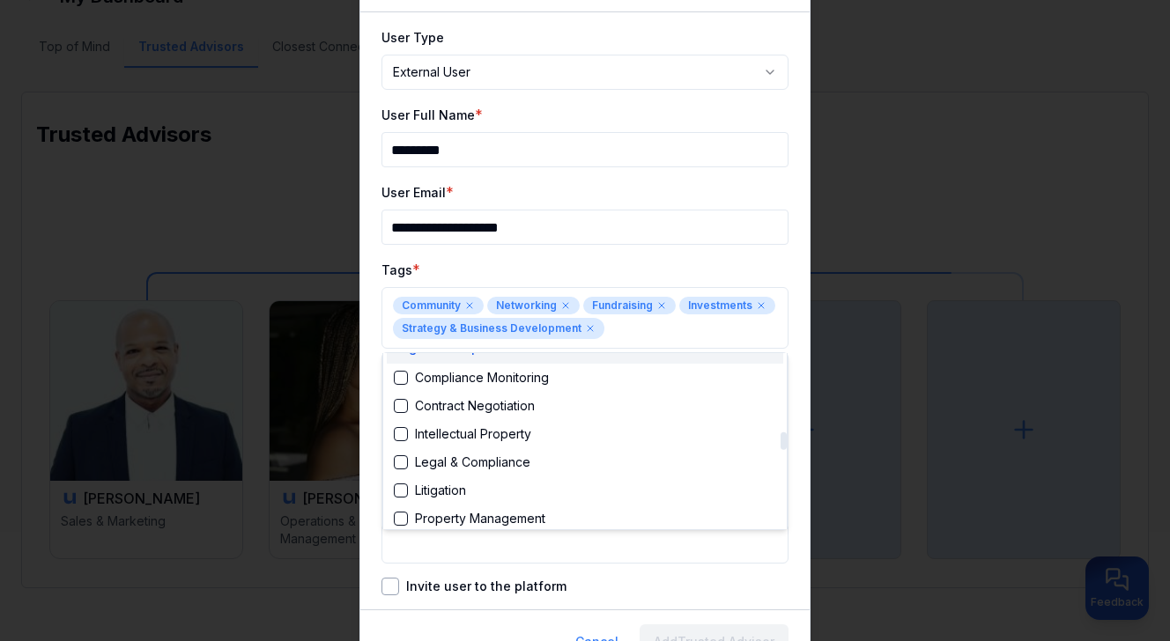
scroll to position [800, 0]
click at [789, 248] on div at bounding box center [585, 320] width 1170 height 641
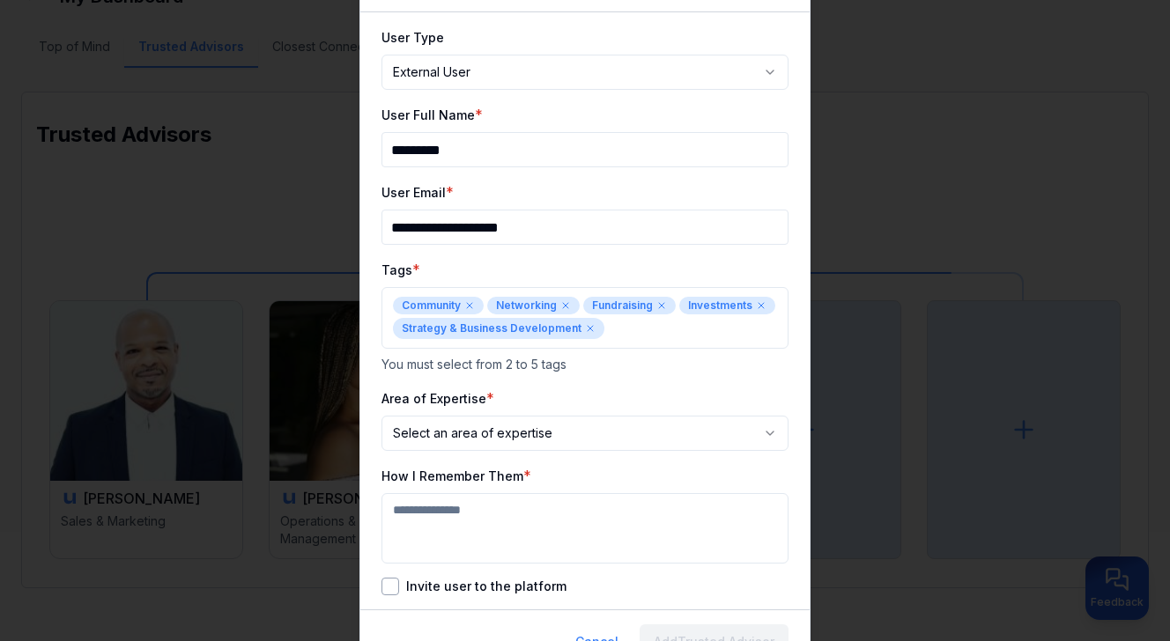
click at [575, 428] on body "**********" at bounding box center [585, 204] width 1170 height 641
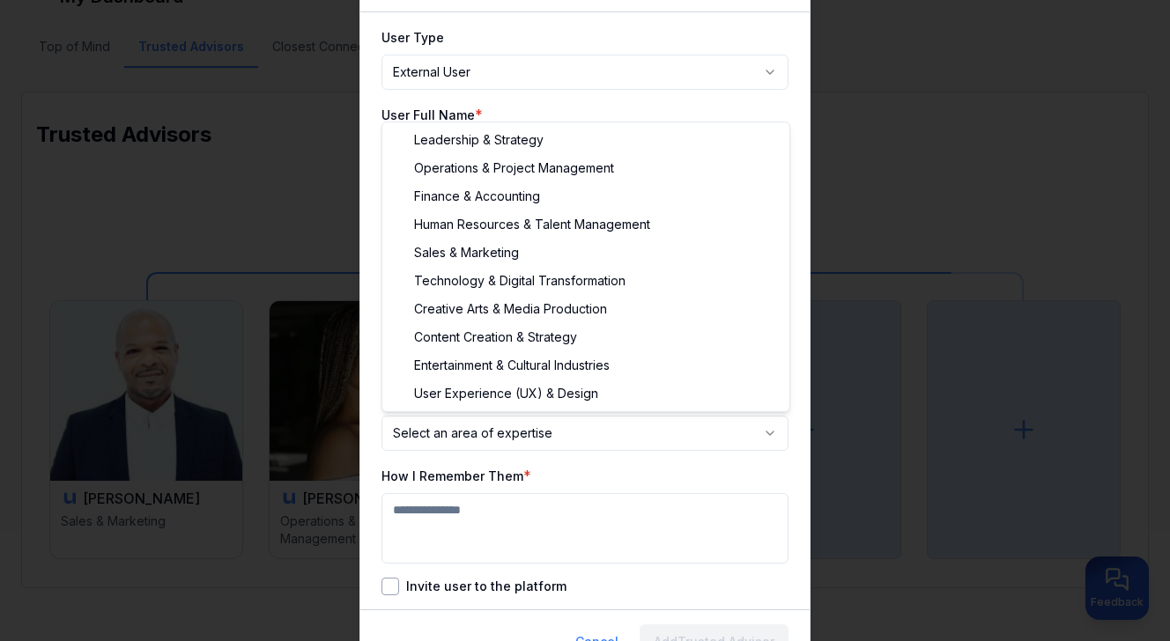
select select "**********"
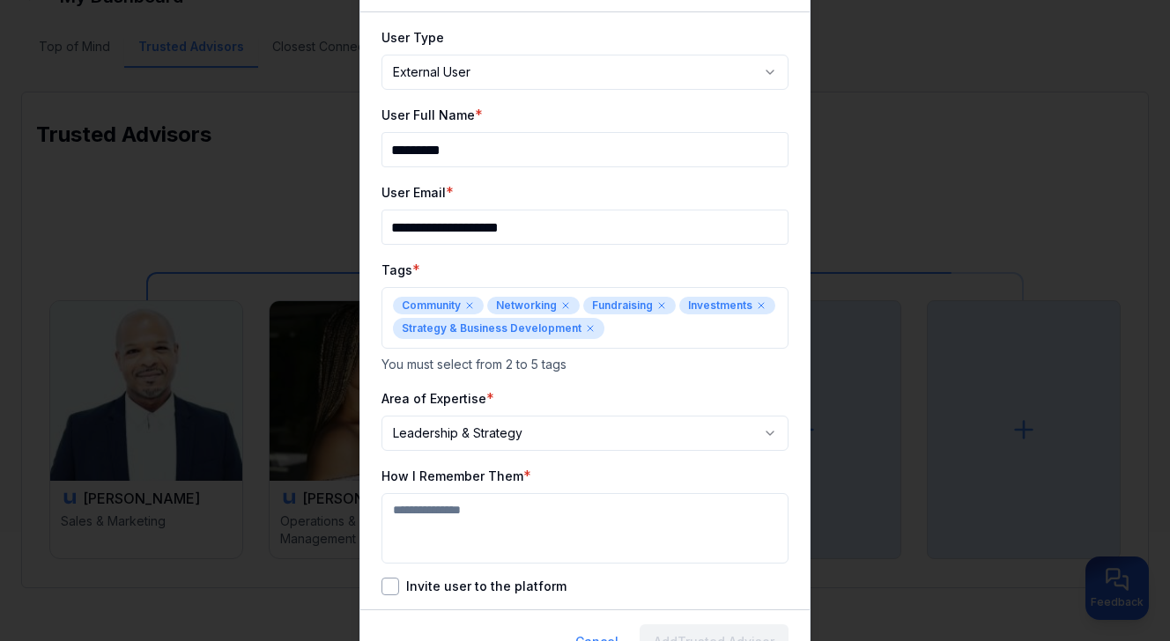
click at [567, 545] on textarea "How I Remember Them" at bounding box center [585, 528] width 407 height 70
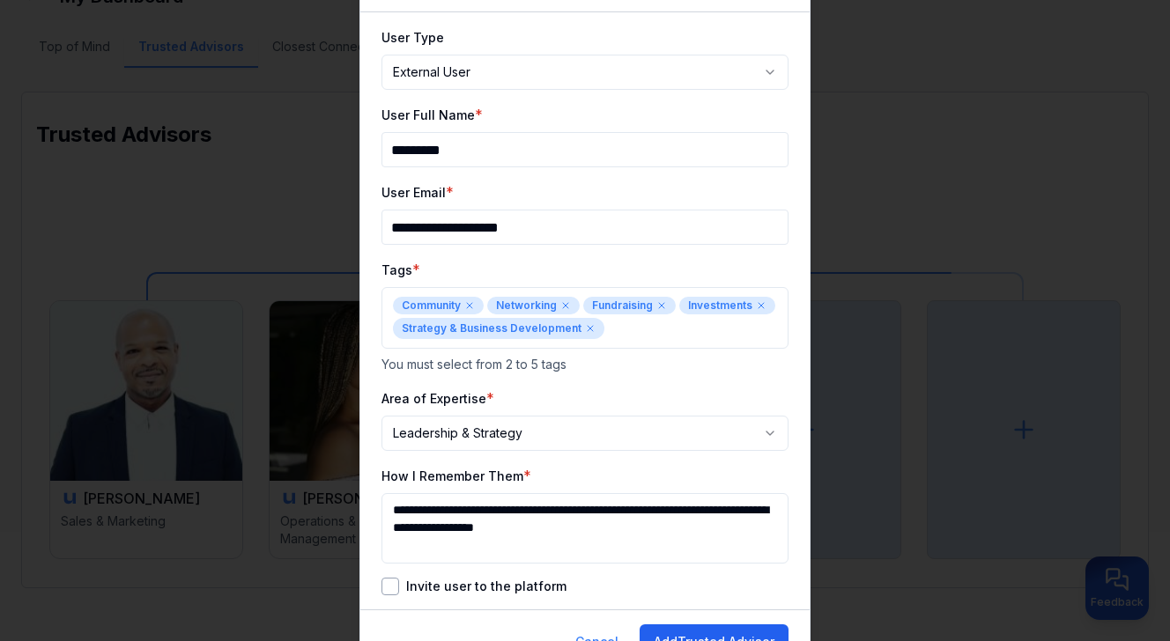
type textarea "**********"
click at [685, 631] on button "Add Trusted Advisor" at bounding box center [714, 642] width 149 height 35
select select "********"
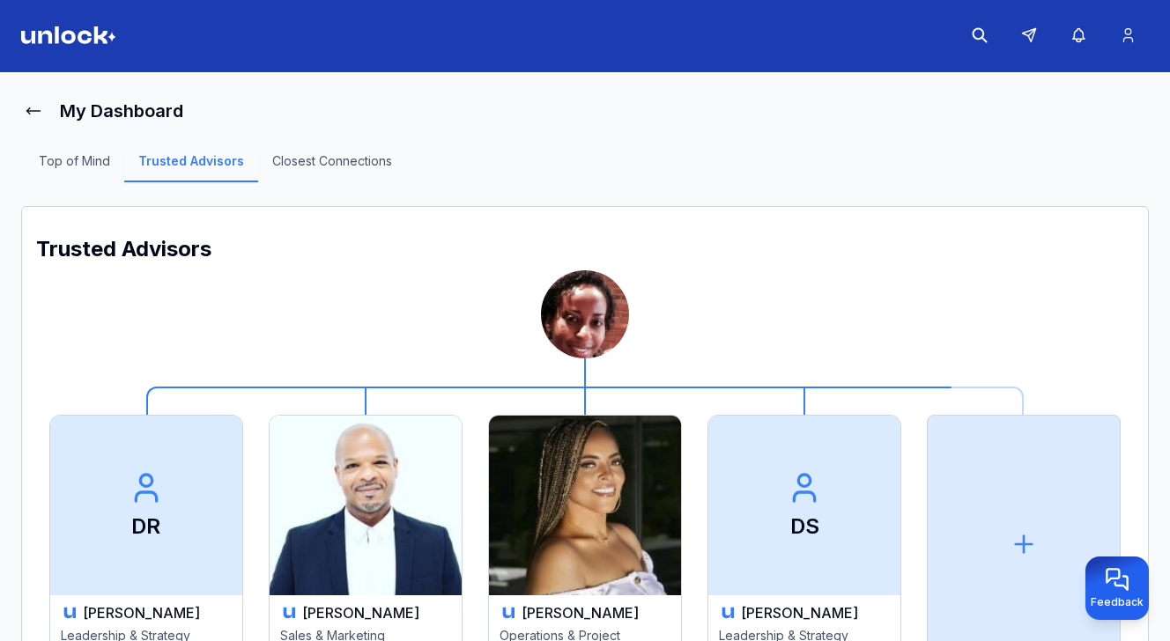
scroll to position [0, 0]
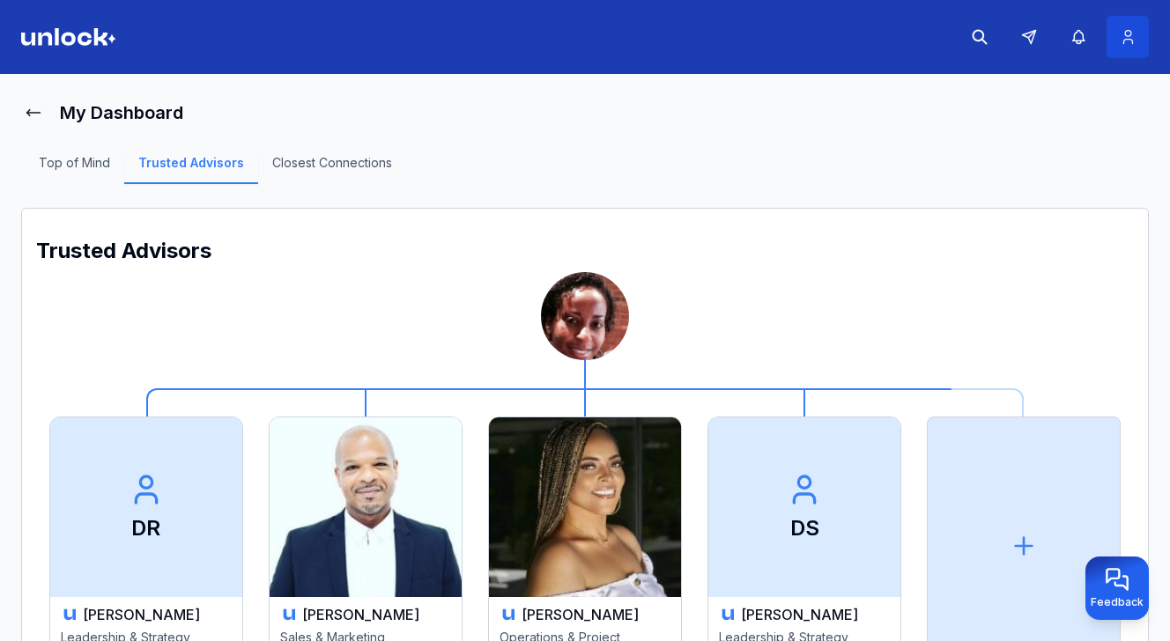
click at [1120, 38] on icon at bounding box center [1128, 37] width 19 height 18
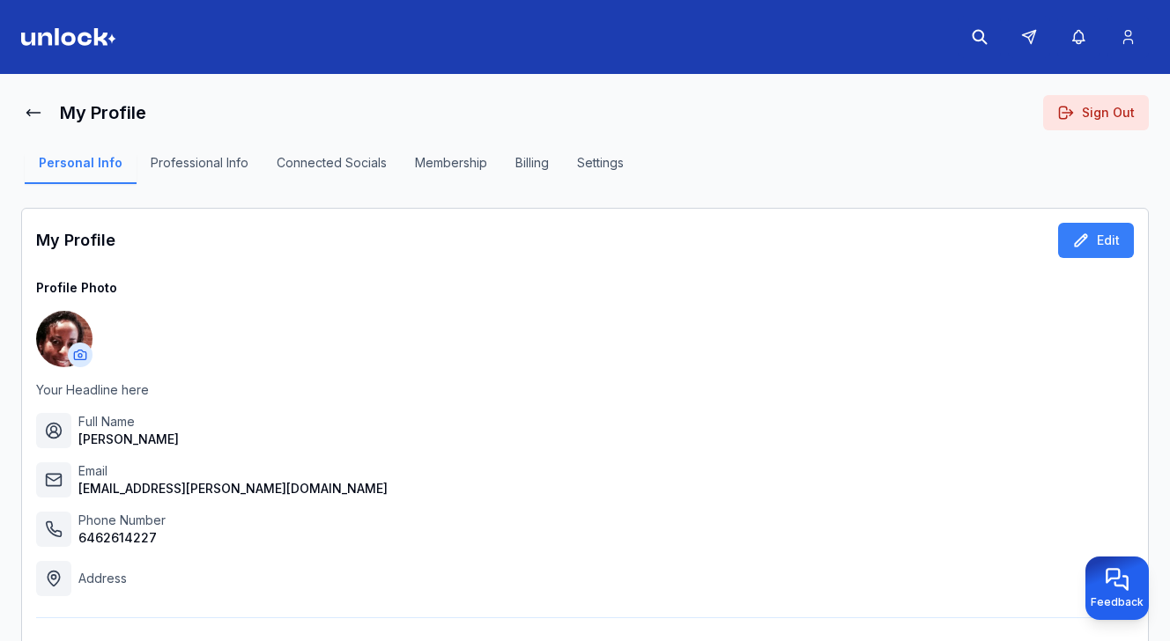
click at [80, 352] on html "My Profile Sign Out Personal Info Professional Info Connected Socials Membershi…" at bounding box center [585, 320] width 1170 height 641
click at [154, 345] on span "Change Profile Photo" at bounding box center [191, 341] width 125 height 18
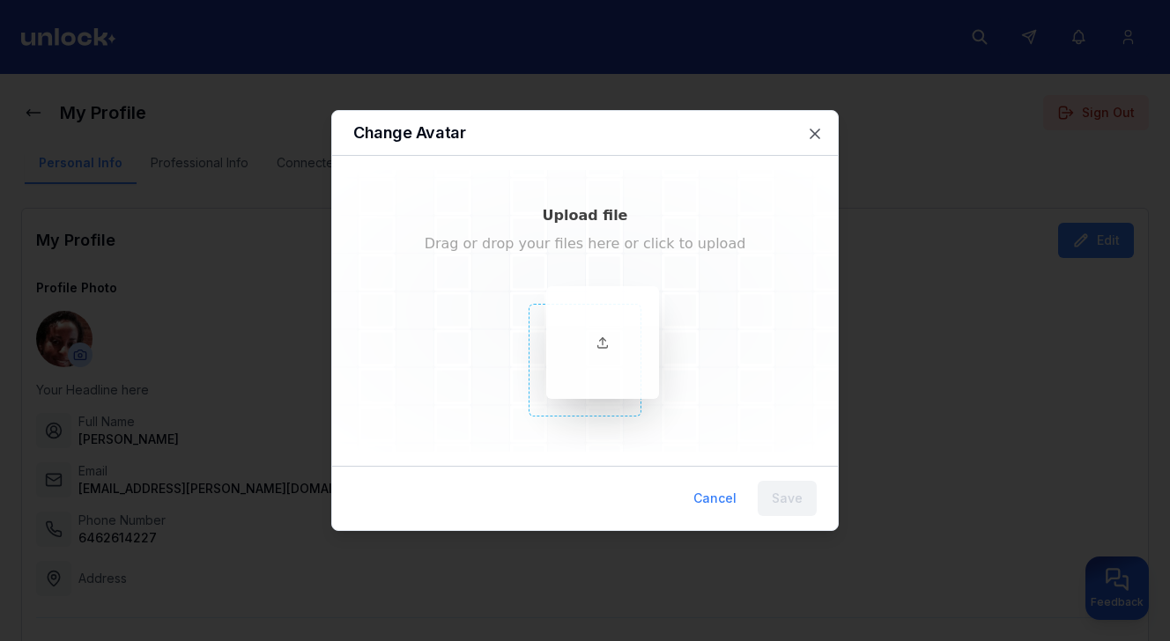
click at [603, 343] on icon at bounding box center [603, 341] width 0 height 7
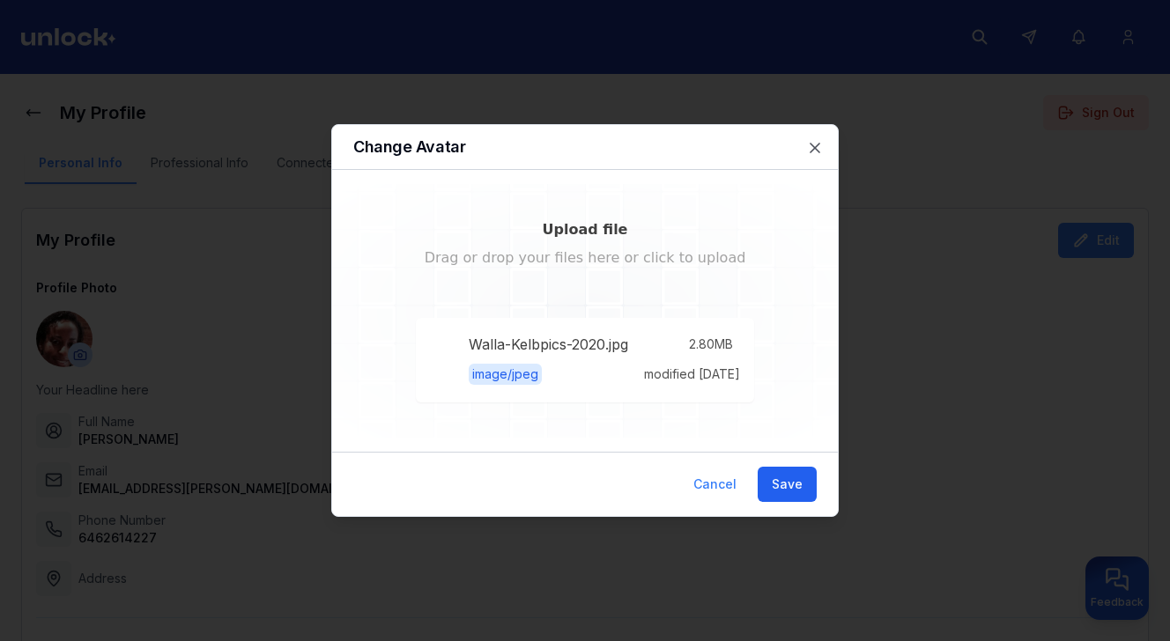
click at [794, 478] on button "Save" at bounding box center [787, 484] width 59 height 35
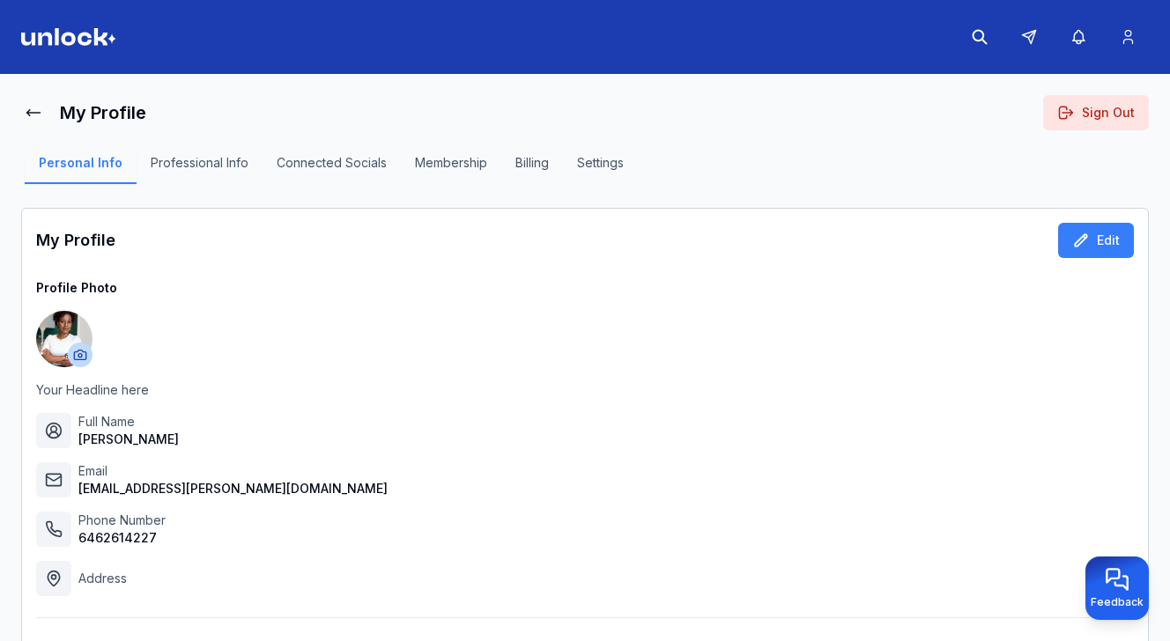
click at [189, 171] on button "Professional Info" at bounding box center [200, 169] width 126 height 30
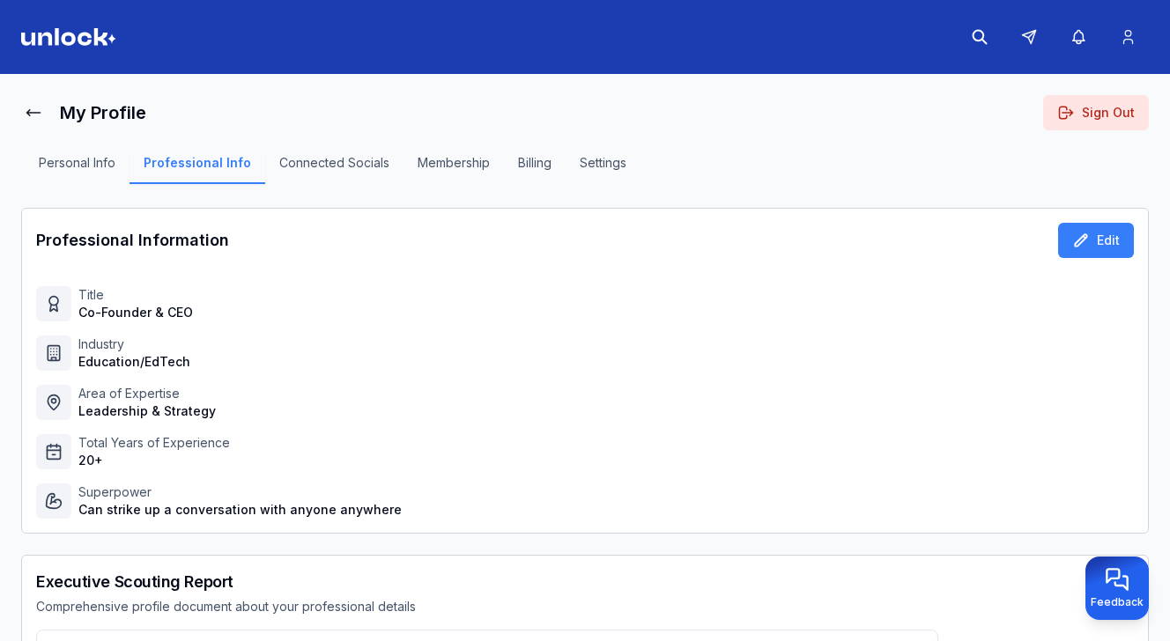
click at [189, 171] on button "Professional Info" at bounding box center [198, 169] width 136 height 30
click at [293, 162] on button "Connected Socials" at bounding box center [334, 169] width 138 height 30
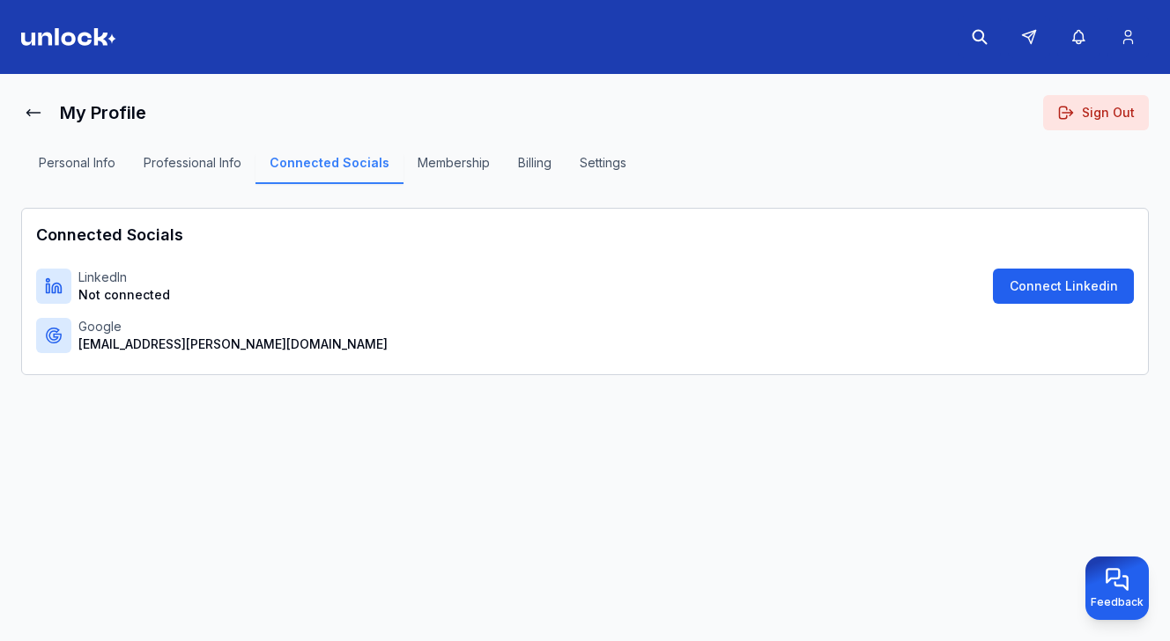
click at [1018, 293] on button "Connect Linkedin" at bounding box center [1063, 286] width 141 height 35
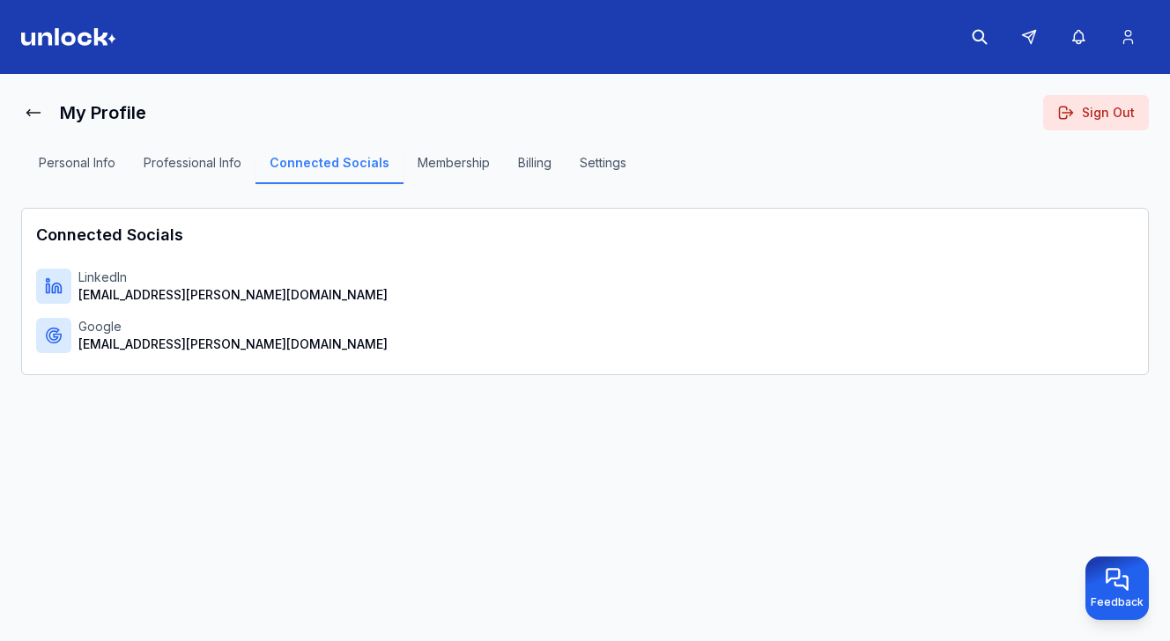
click at [446, 164] on button "Membership" at bounding box center [454, 169] width 100 height 30
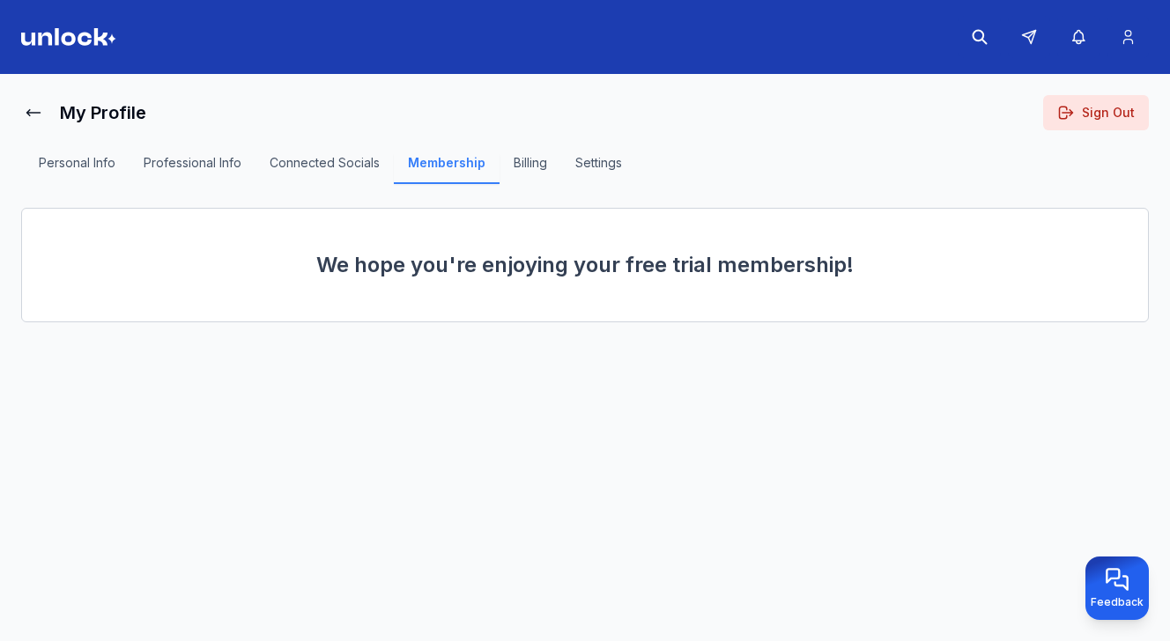
click at [526, 159] on button "Billing" at bounding box center [531, 169] width 62 height 30
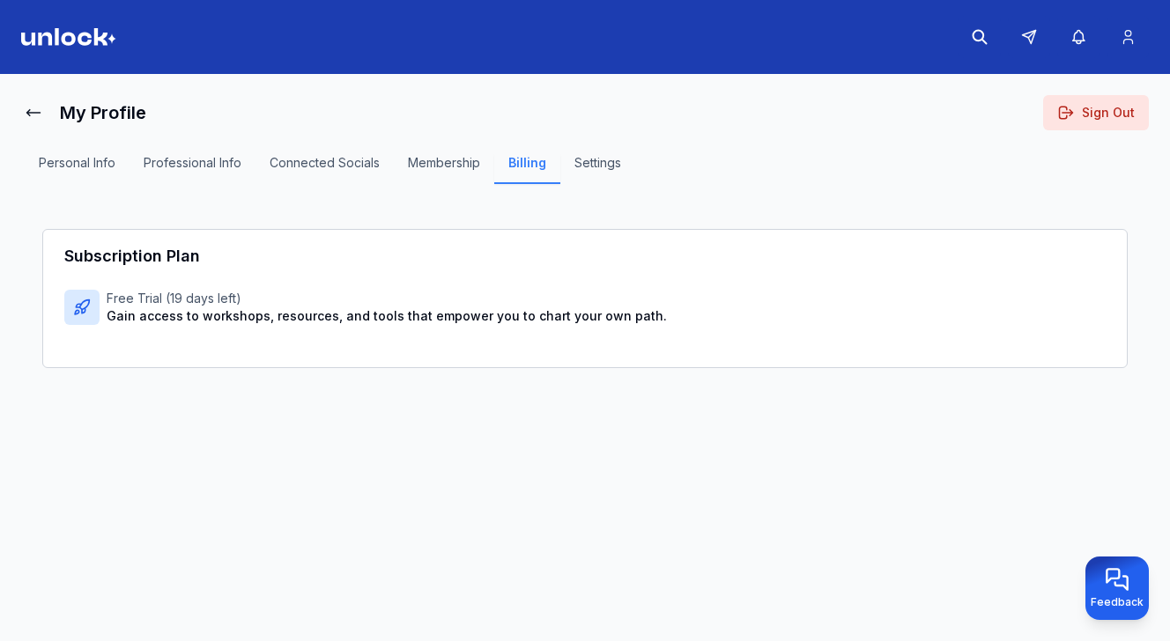
click at [581, 162] on button "Settings" at bounding box center [597, 169] width 75 height 30
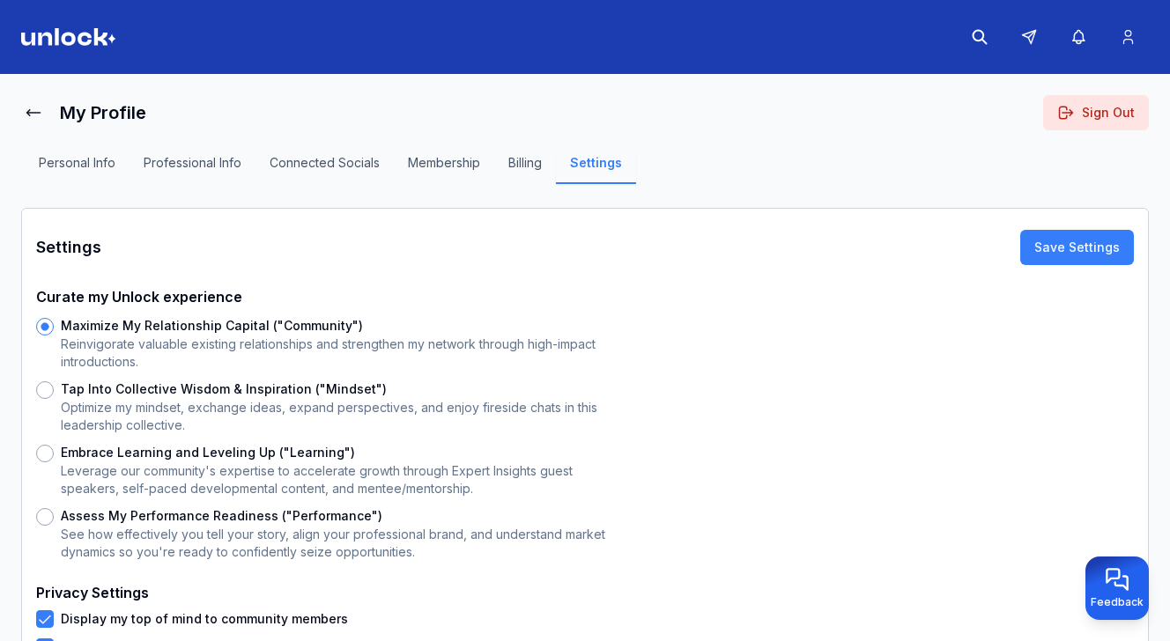
scroll to position [263, 0]
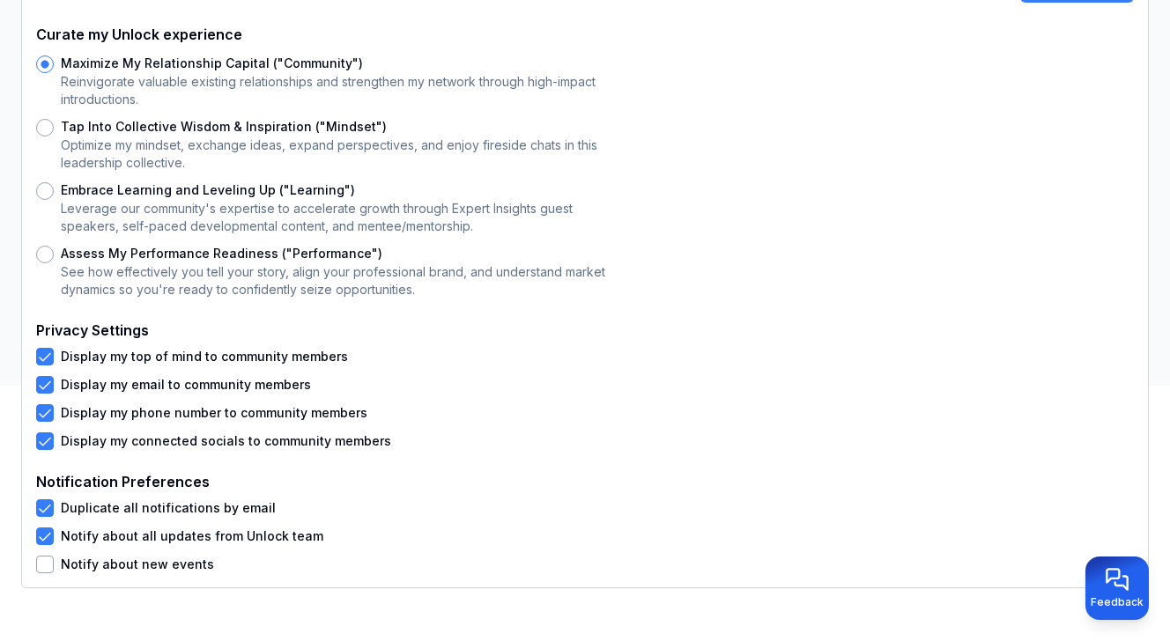
click at [46, 571] on button "Notify about new events" at bounding box center [45, 565] width 18 height 18
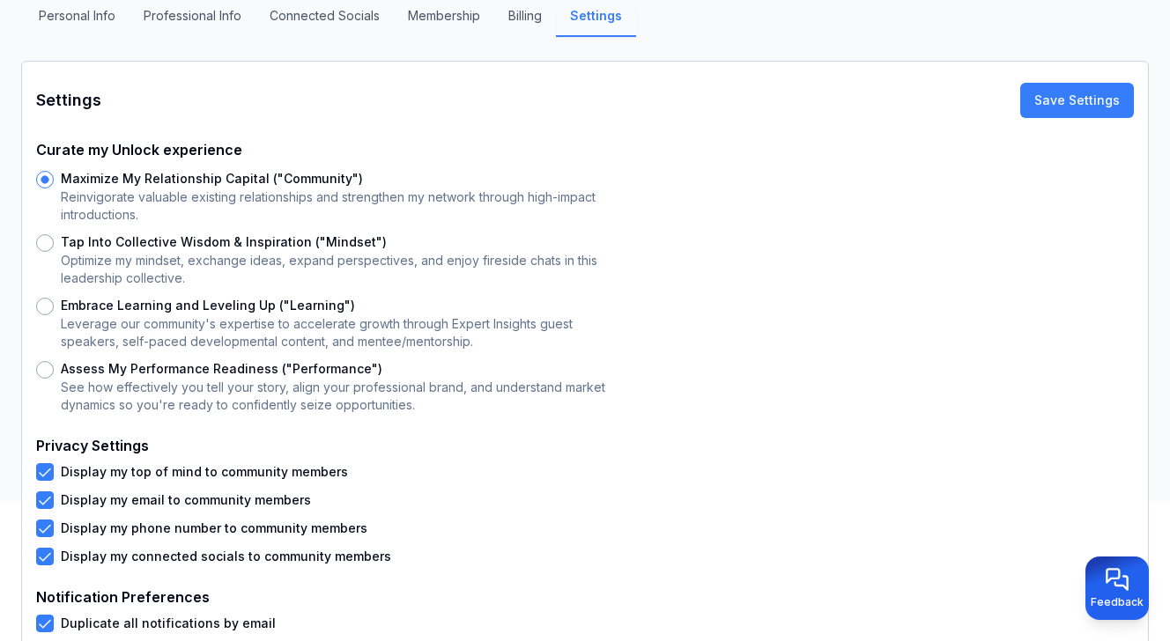
scroll to position [0, 0]
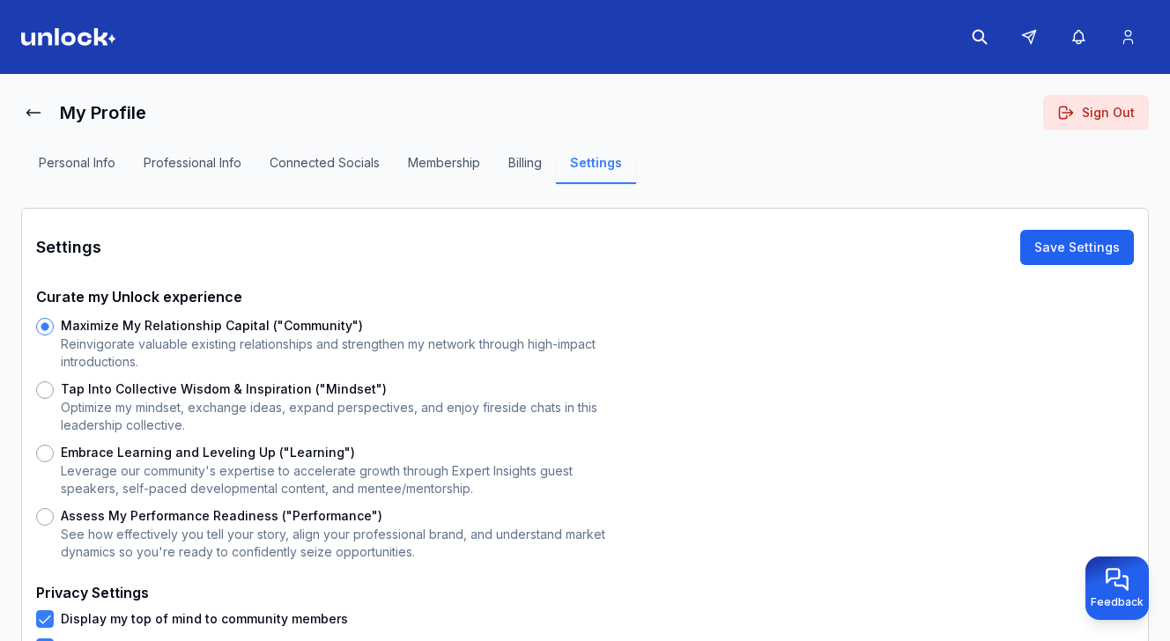
click at [1051, 244] on button "Save Settings" at bounding box center [1077, 247] width 114 height 35
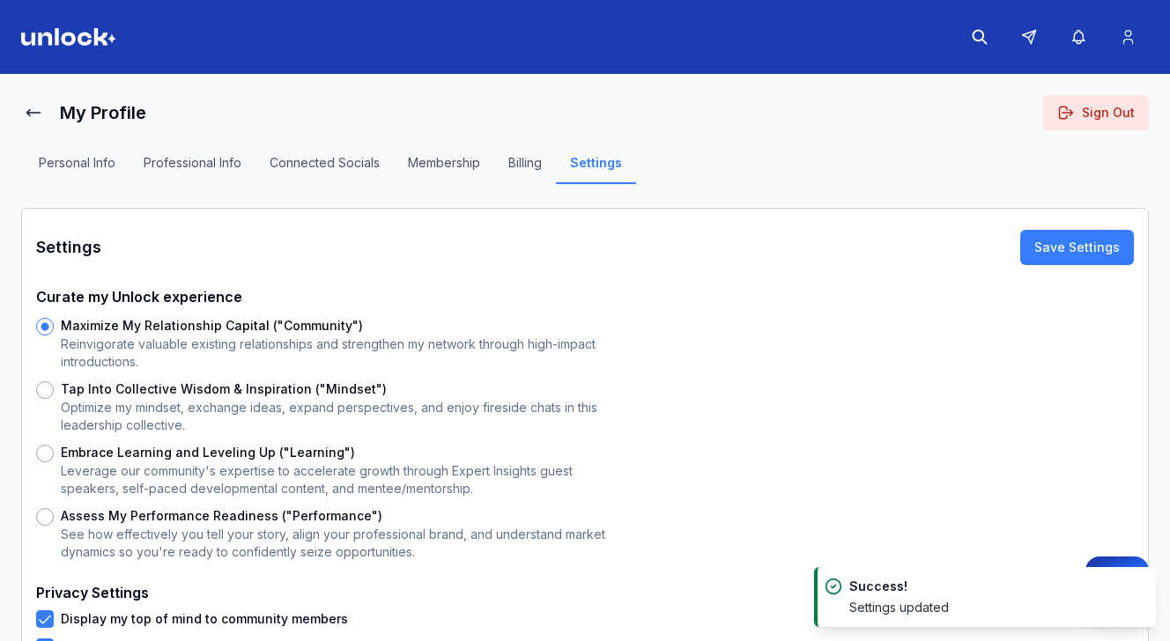
click at [99, 112] on h1 "My Profile" at bounding box center [103, 112] width 86 height 25
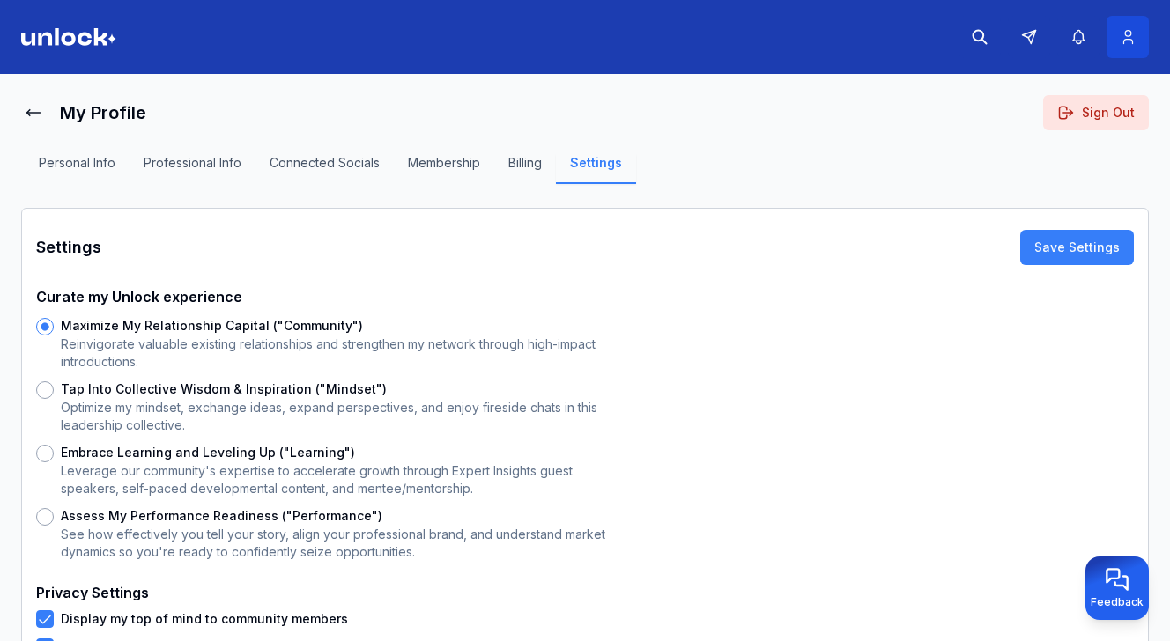
click at [1124, 40] on icon at bounding box center [1127, 37] width 9 height 13
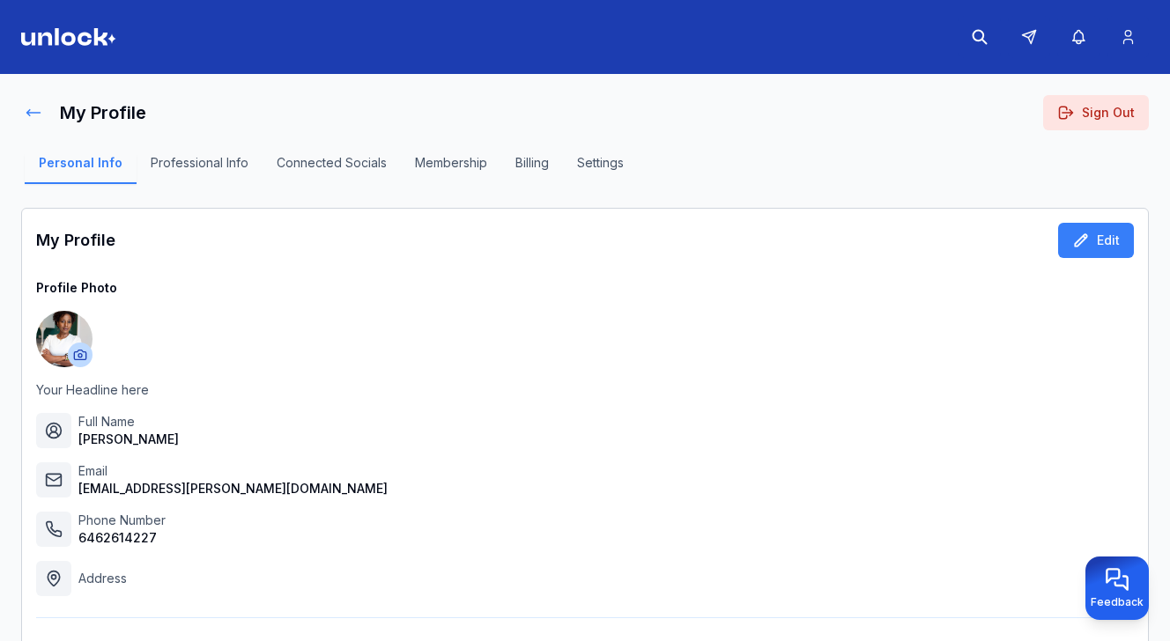
click at [34, 110] on icon at bounding box center [34, 113] width 18 height 18
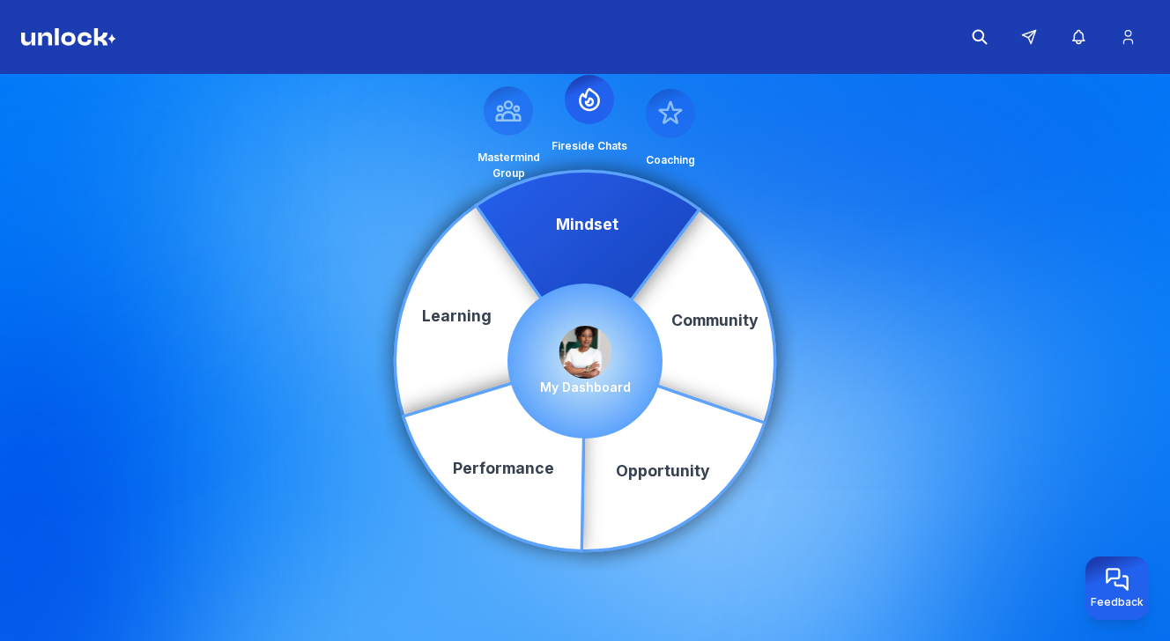
click at [595, 113] on icon at bounding box center [589, 99] width 28 height 28
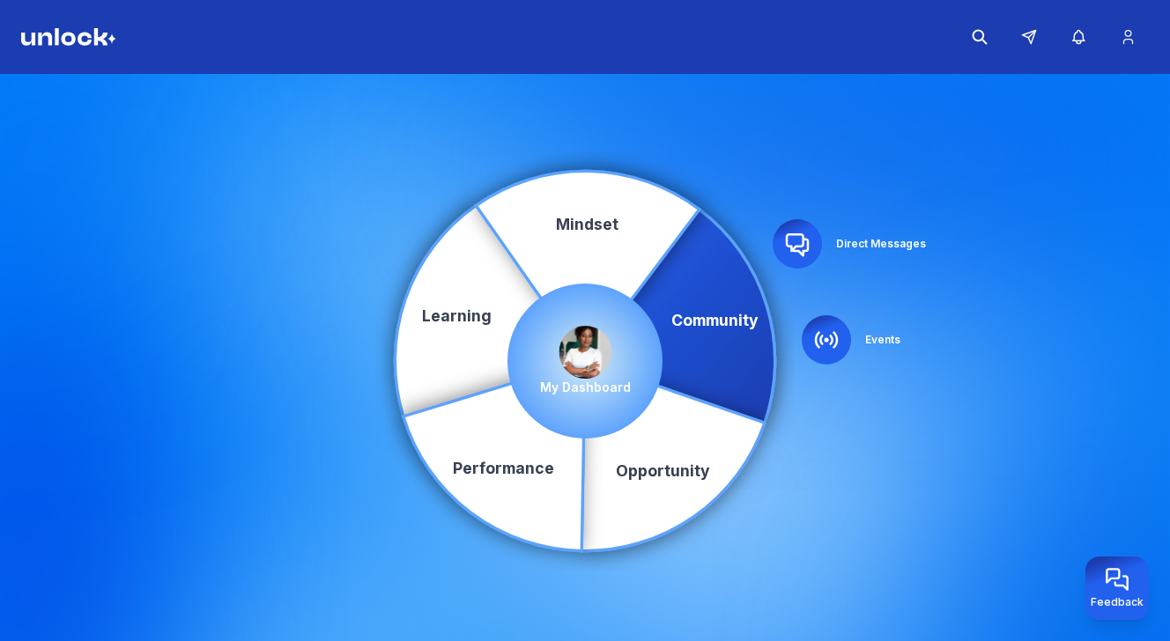
click at [822, 348] on icon at bounding box center [826, 340] width 28 height 28
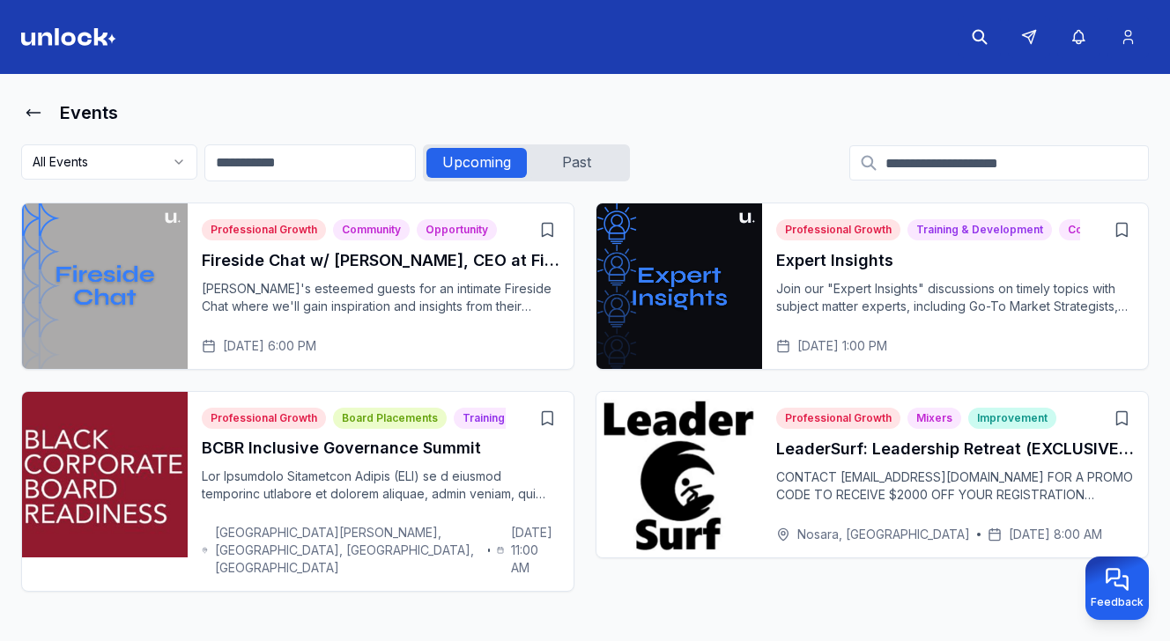
click at [344, 303] on p "[PERSON_NAME]'s esteemed guests for an intimate Fireside Chat where we'll gain …" at bounding box center [381, 297] width 358 height 35
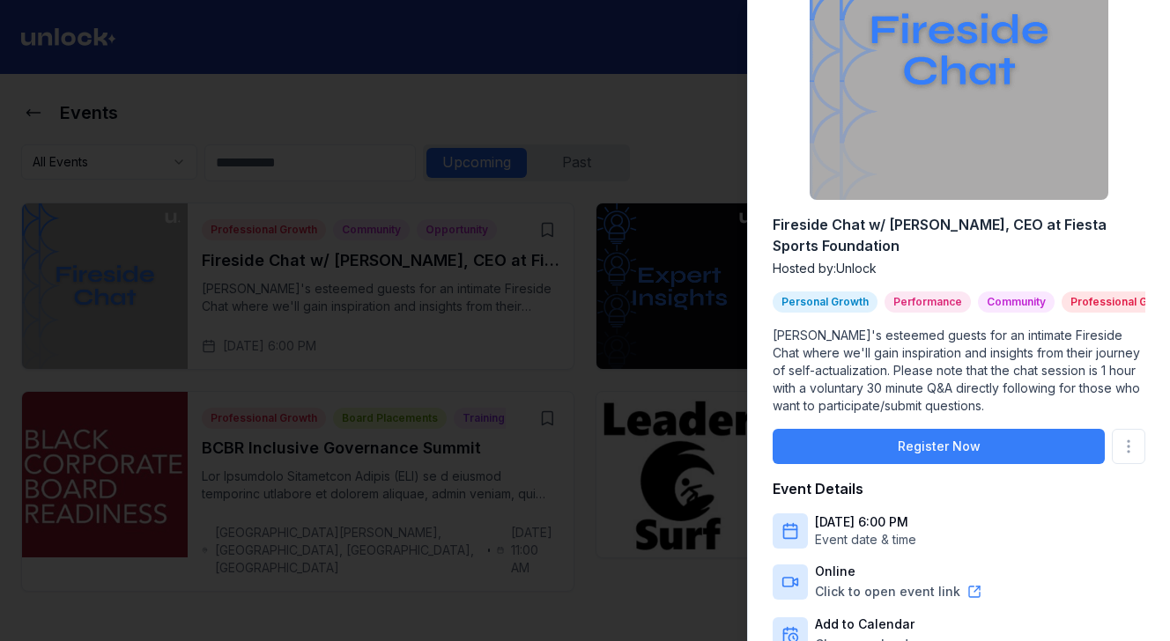
scroll to position [164, 0]
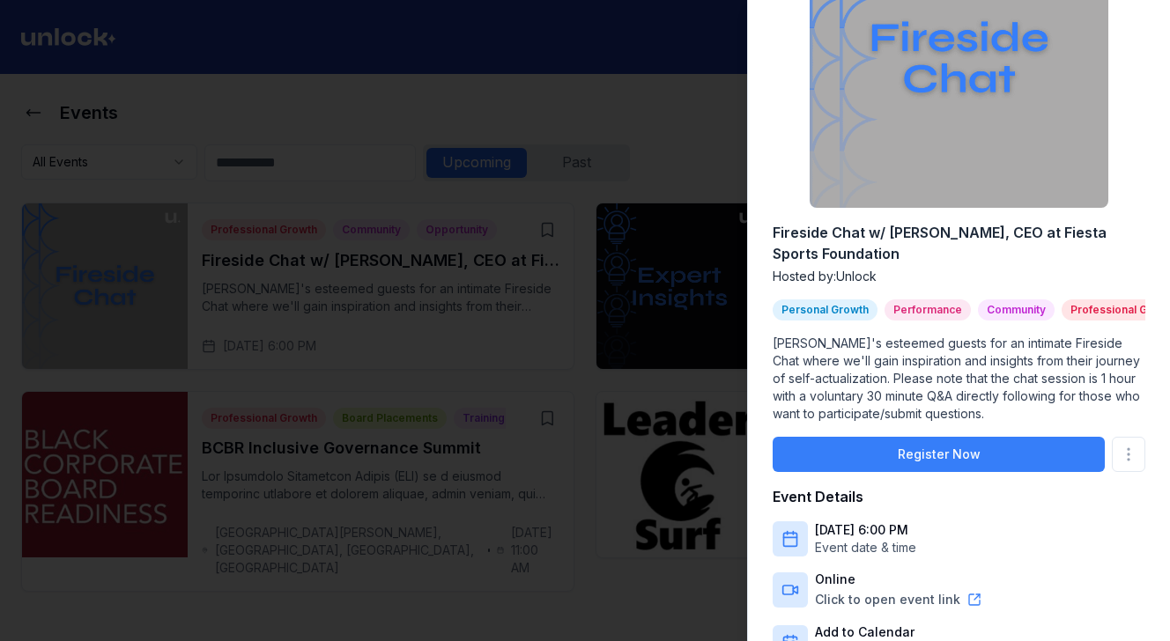
click at [1020, 233] on h2 "Fireside Chat w/ [PERSON_NAME], CEO at Fiesta Sports Foundation" at bounding box center [959, 243] width 373 height 42
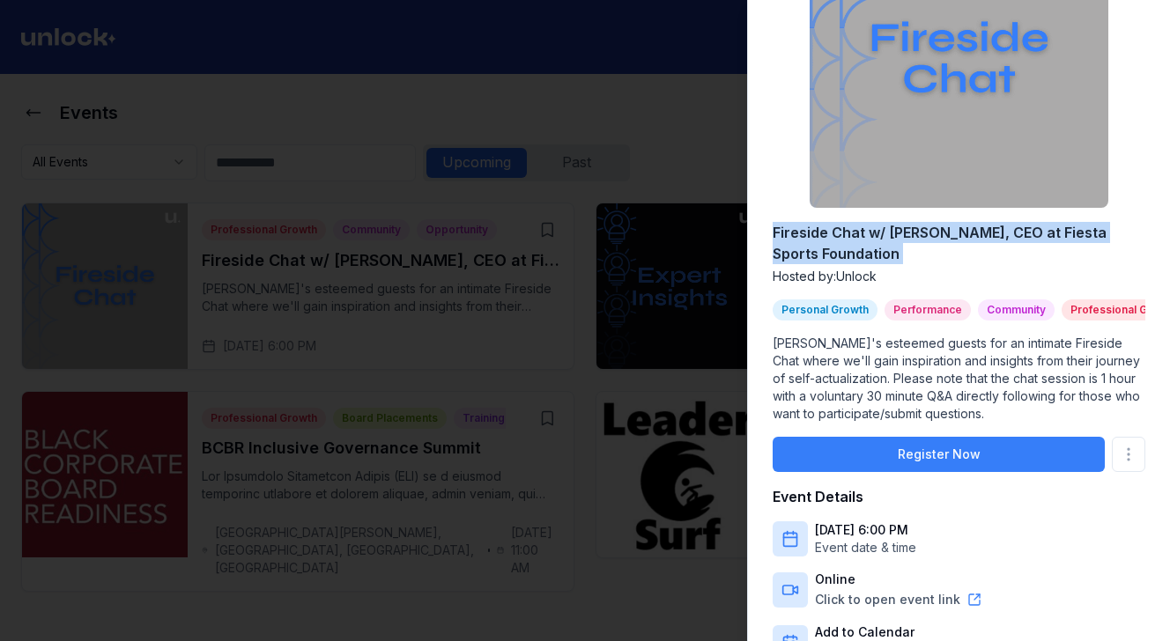
click at [1020, 233] on h2 "Fireside Chat w/ [PERSON_NAME], CEO at Fiesta Sports Foundation" at bounding box center [959, 243] width 373 height 42
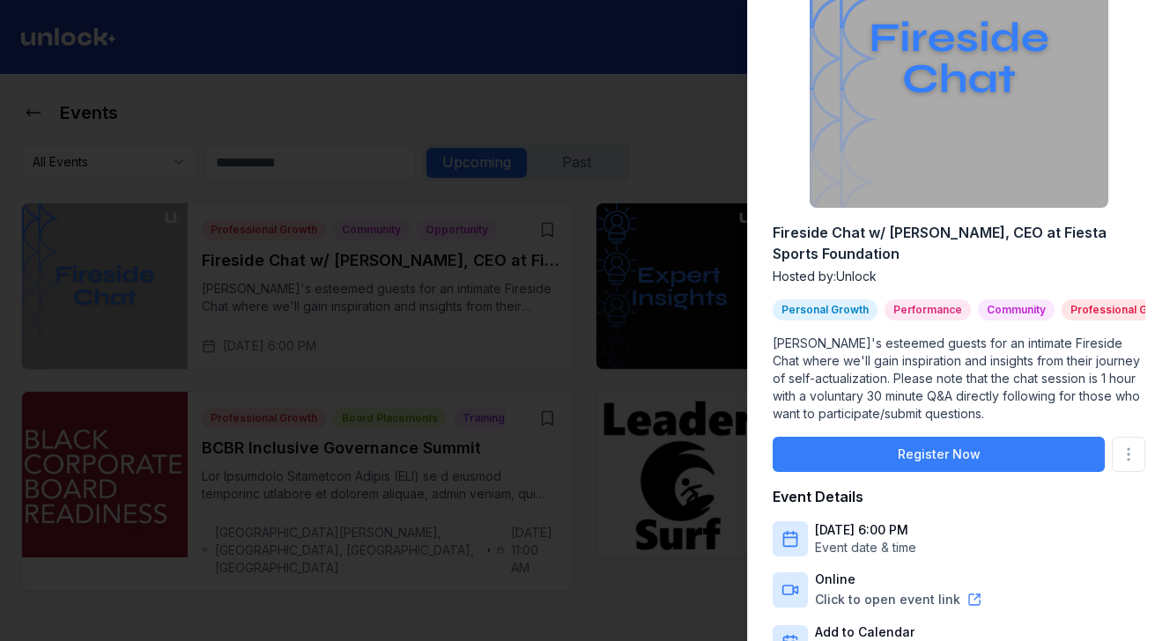
click at [1020, 233] on h2 "Fireside Chat w/ [PERSON_NAME], CEO at Fiesta Sports Foundation" at bounding box center [959, 243] width 373 height 42
click at [734, 166] on div at bounding box center [585, 320] width 1170 height 641
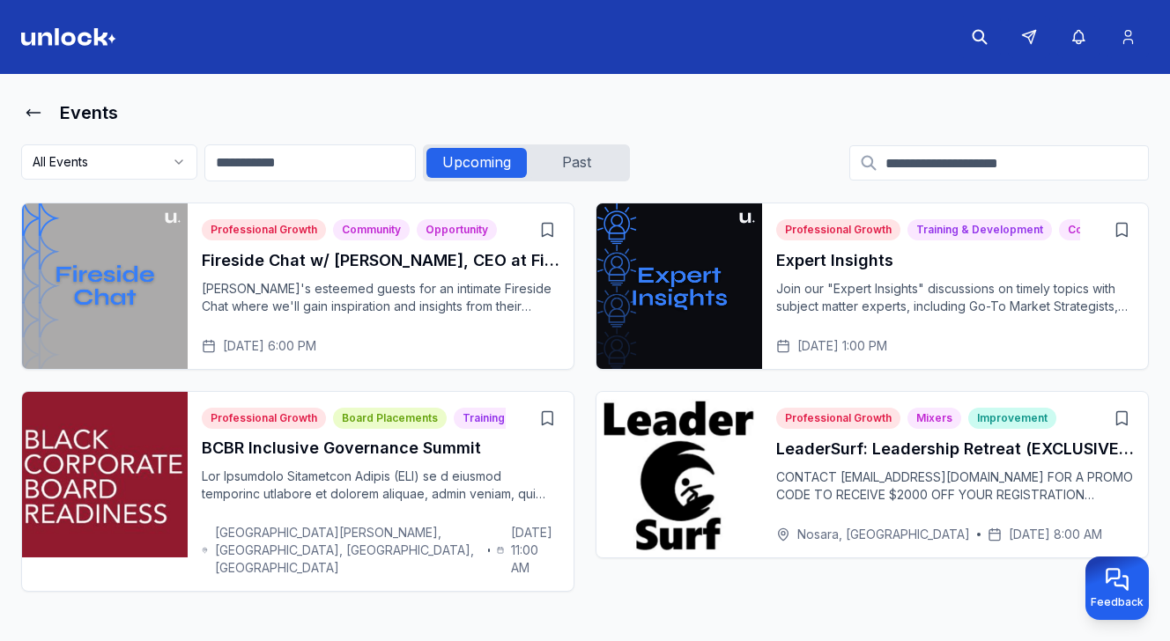
click at [596, 162] on div "Past" at bounding box center [577, 163] width 100 height 30
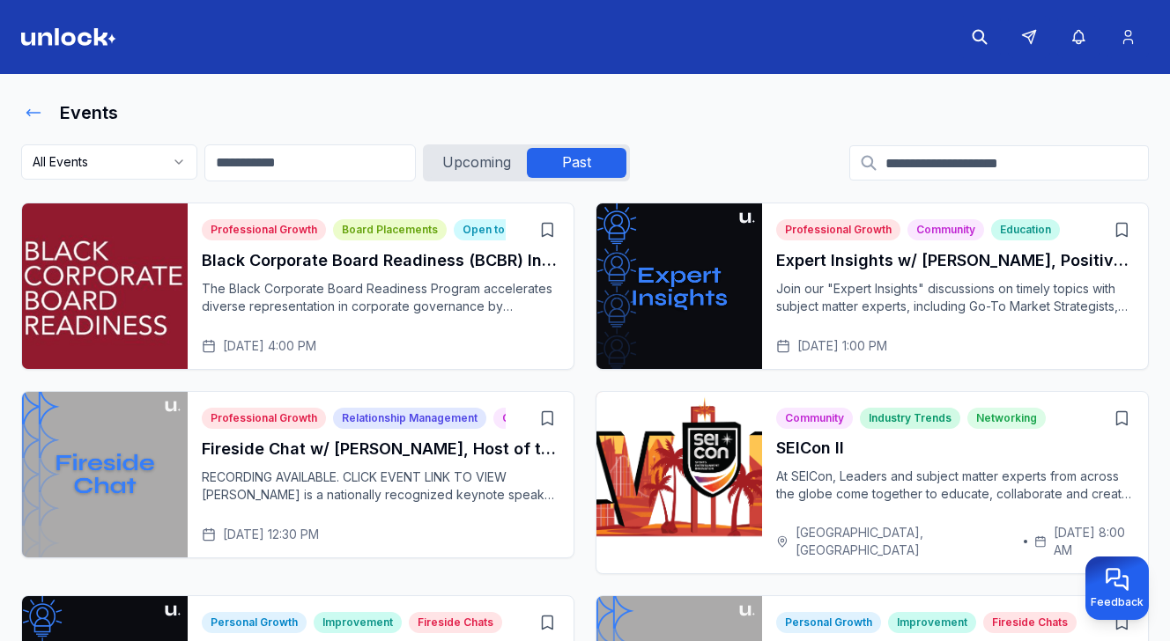
click at [35, 112] on icon at bounding box center [33, 113] width 13 height 6
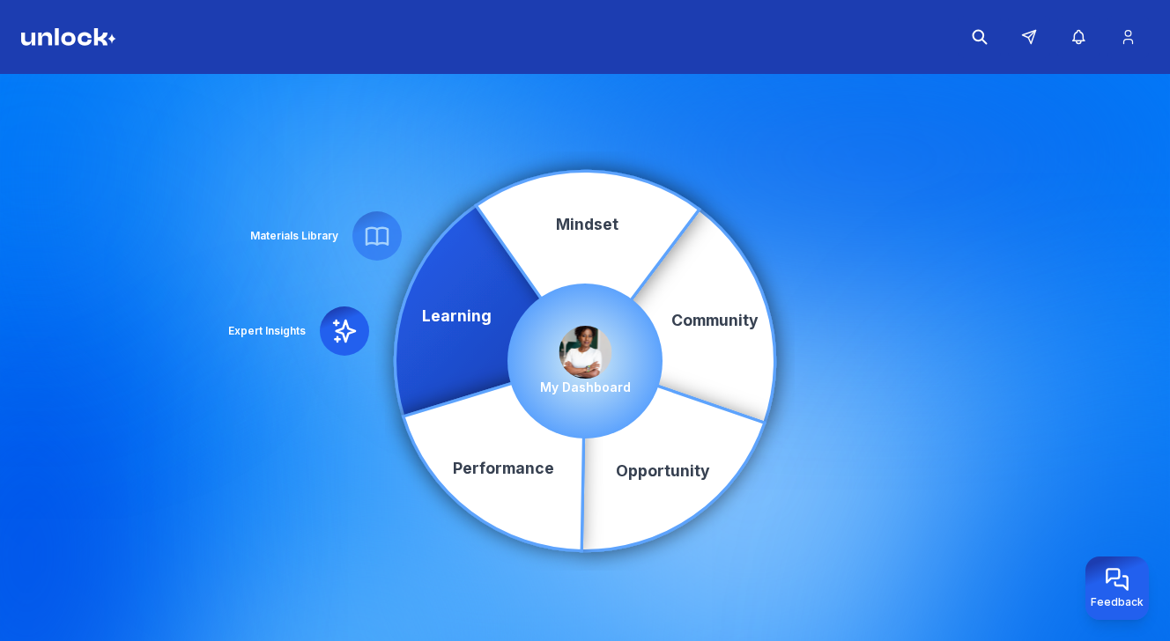
click at [347, 335] on icon at bounding box center [344, 331] width 21 height 21
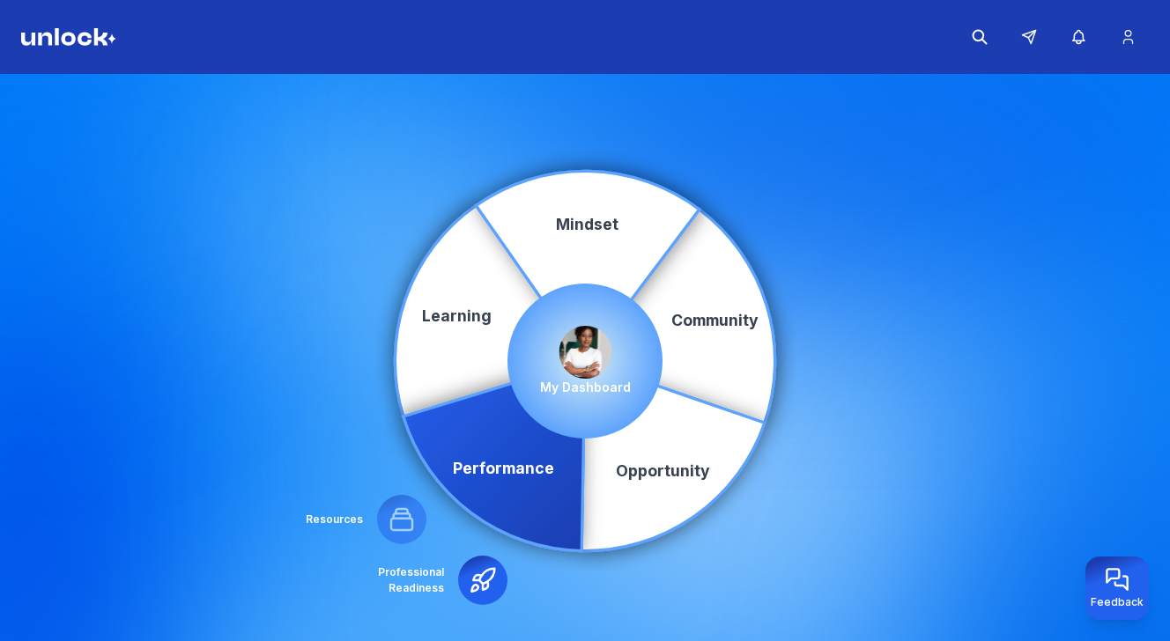
click at [400, 523] on icon at bounding box center [402, 520] width 28 height 28
click at [485, 589] on icon at bounding box center [482, 580] width 23 height 23
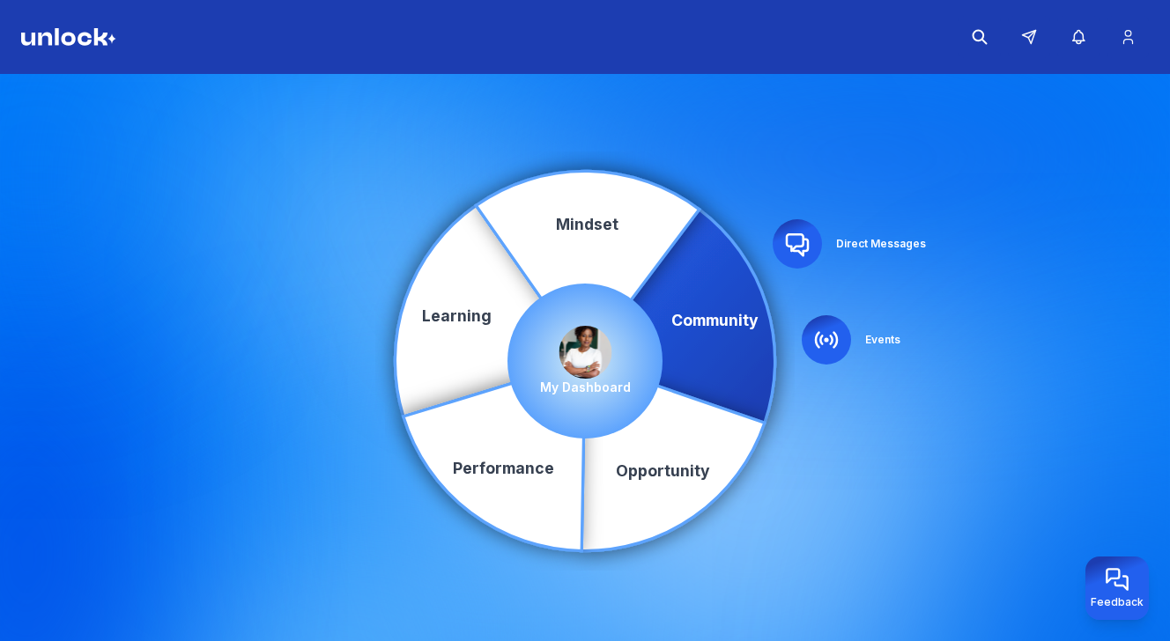
click at [792, 234] on icon at bounding box center [797, 244] width 21 height 21
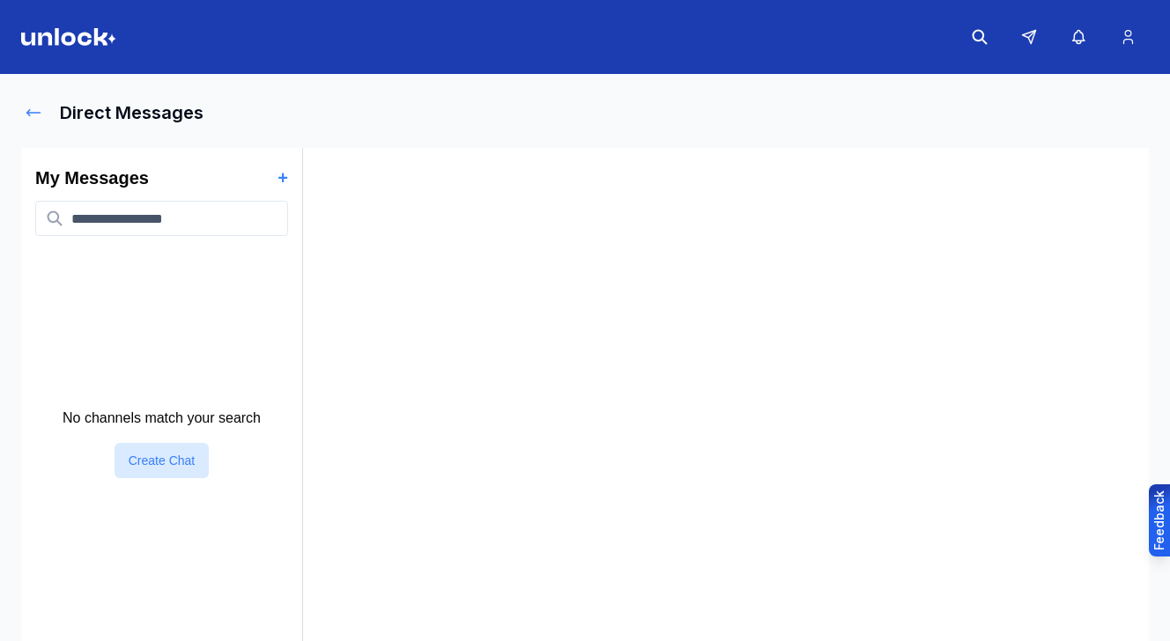
click at [33, 107] on icon at bounding box center [34, 113] width 18 height 18
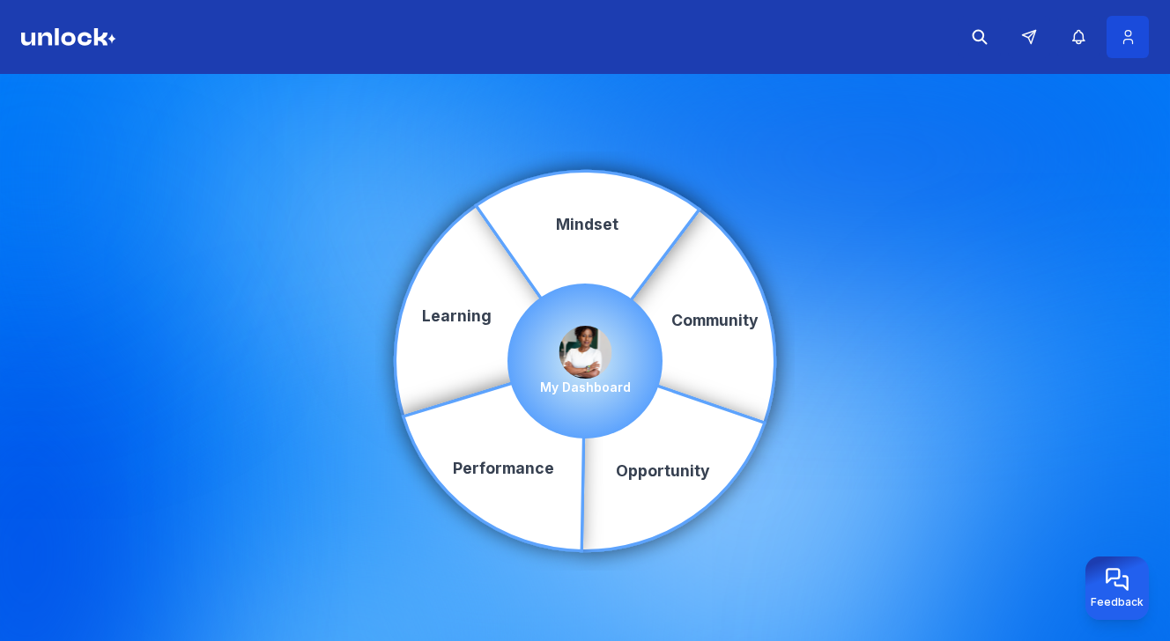
click at [1133, 33] on icon at bounding box center [1128, 37] width 19 height 18
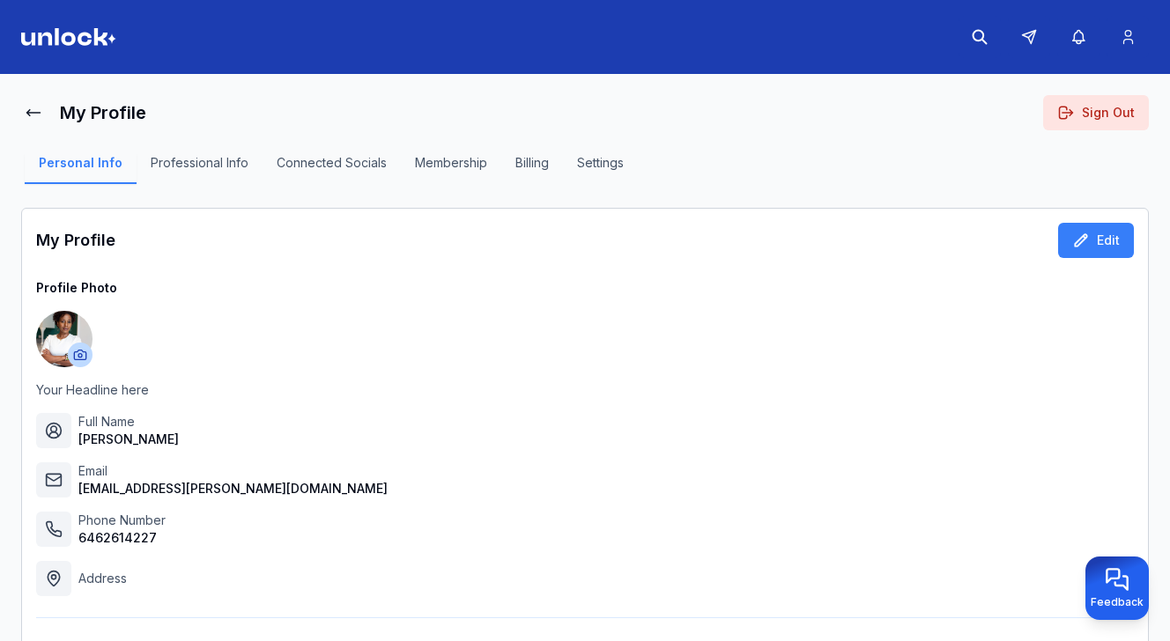
click at [70, 35] on img at bounding box center [68, 37] width 95 height 18
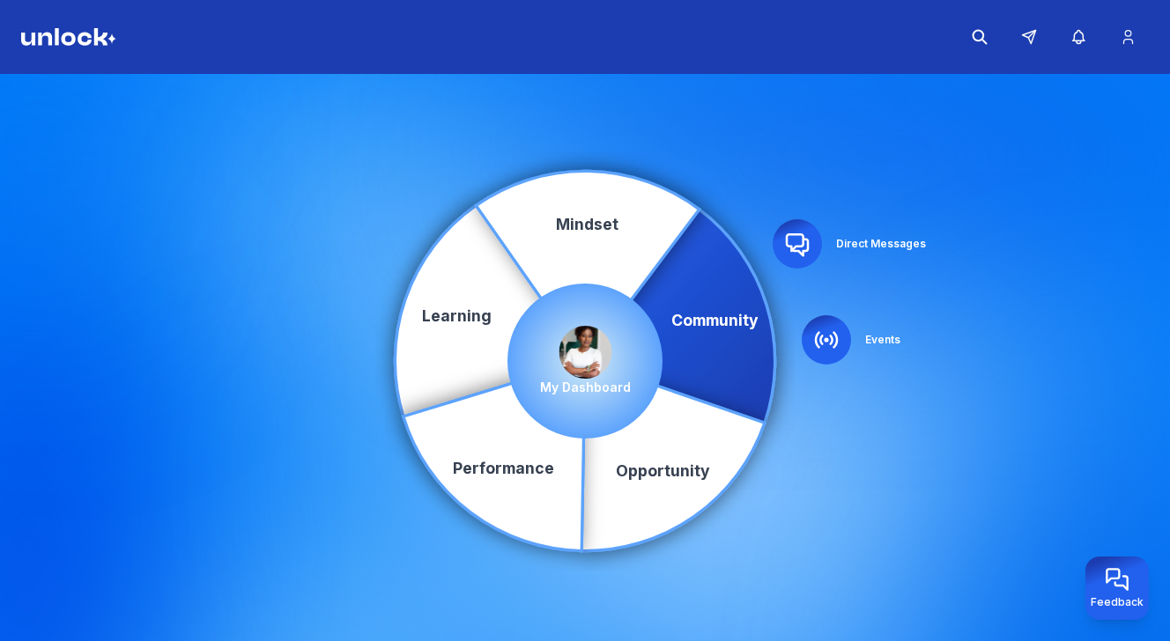
click at [606, 386] on p "My Dashboard" at bounding box center [585, 388] width 91 height 18
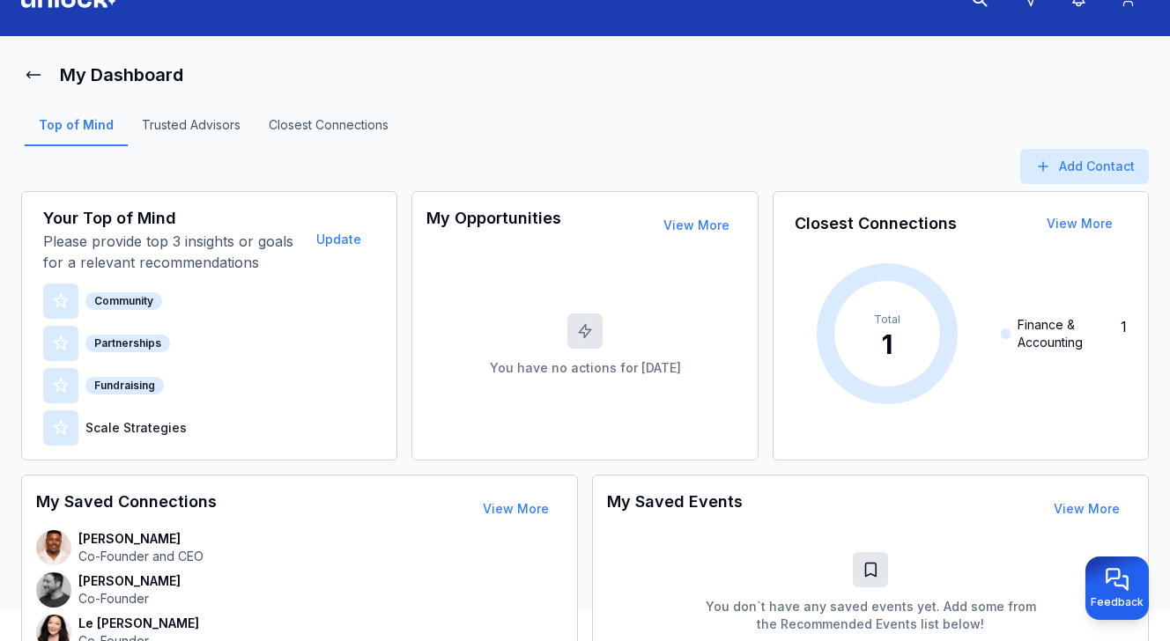
scroll to position [58, 0]
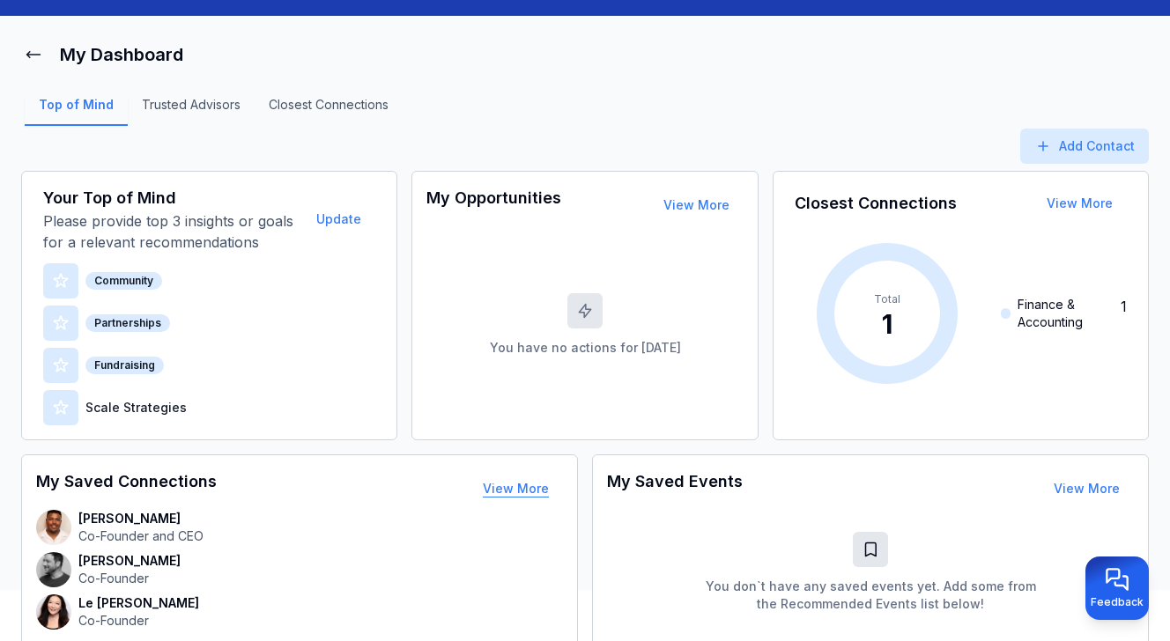
click at [517, 493] on button "View More" at bounding box center [516, 488] width 94 height 35
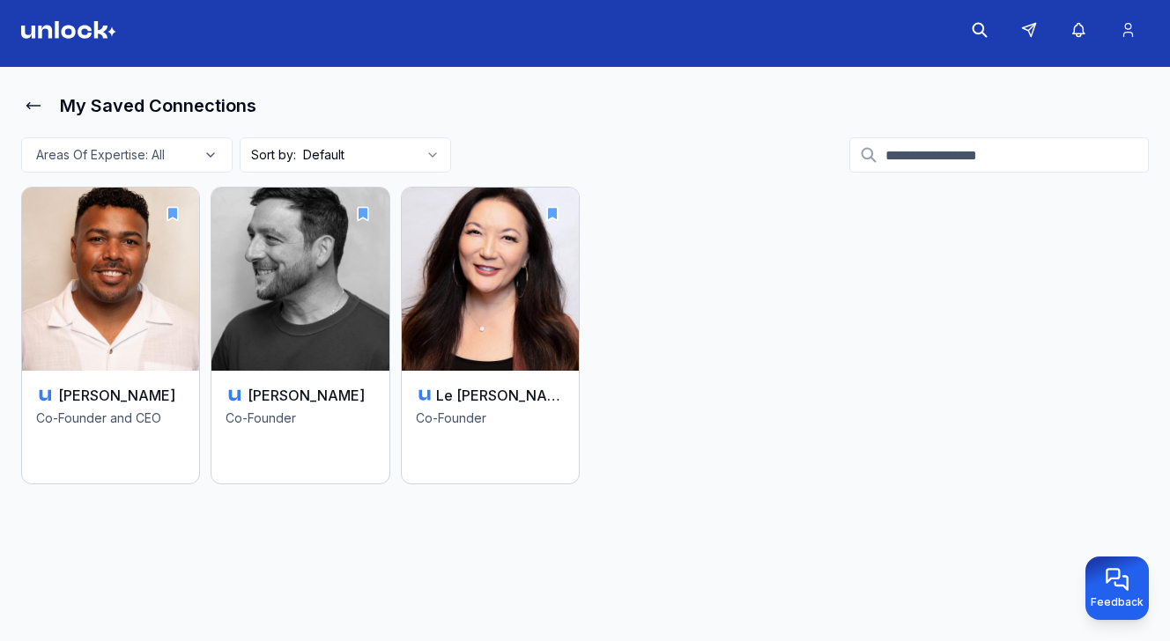
click at [207, 158] on icon "button" at bounding box center [210, 155] width 21 height 14
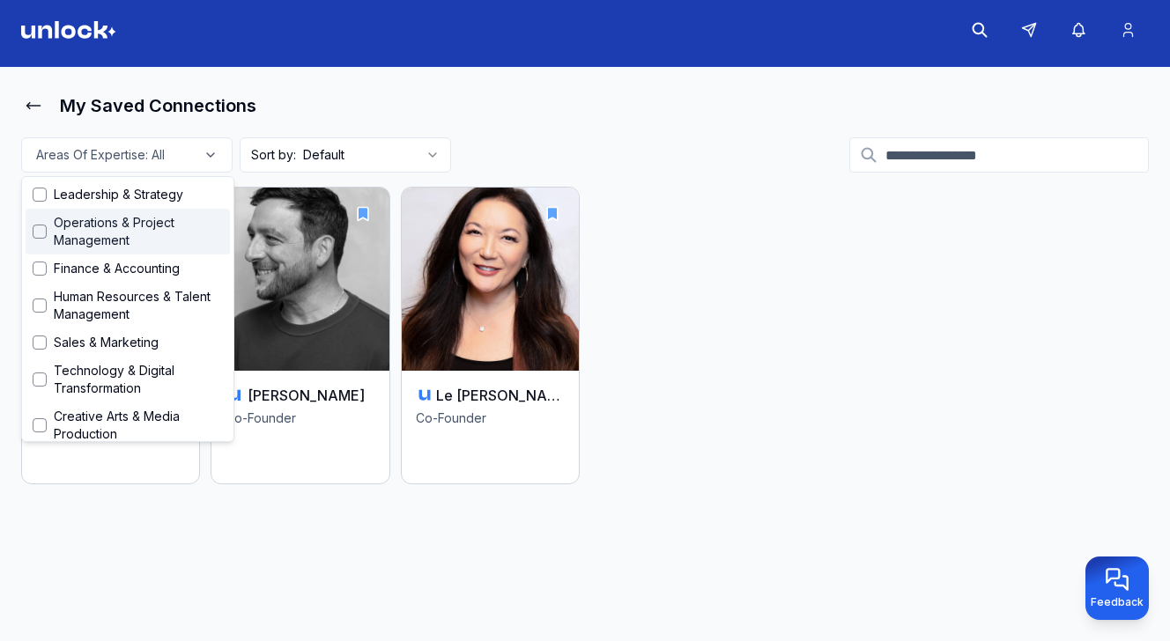
click at [163, 226] on span "Operations & Project Management" at bounding box center [138, 231] width 169 height 35
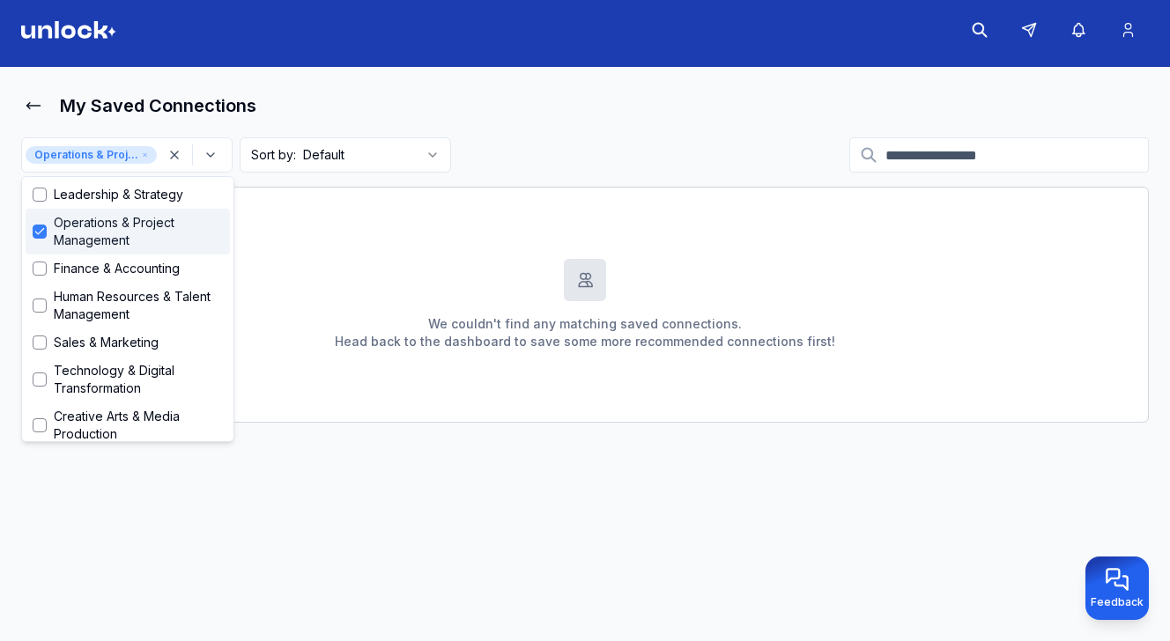
click at [163, 226] on span "Operations & Project Management" at bounding box center [138, 231] width 169 height 35
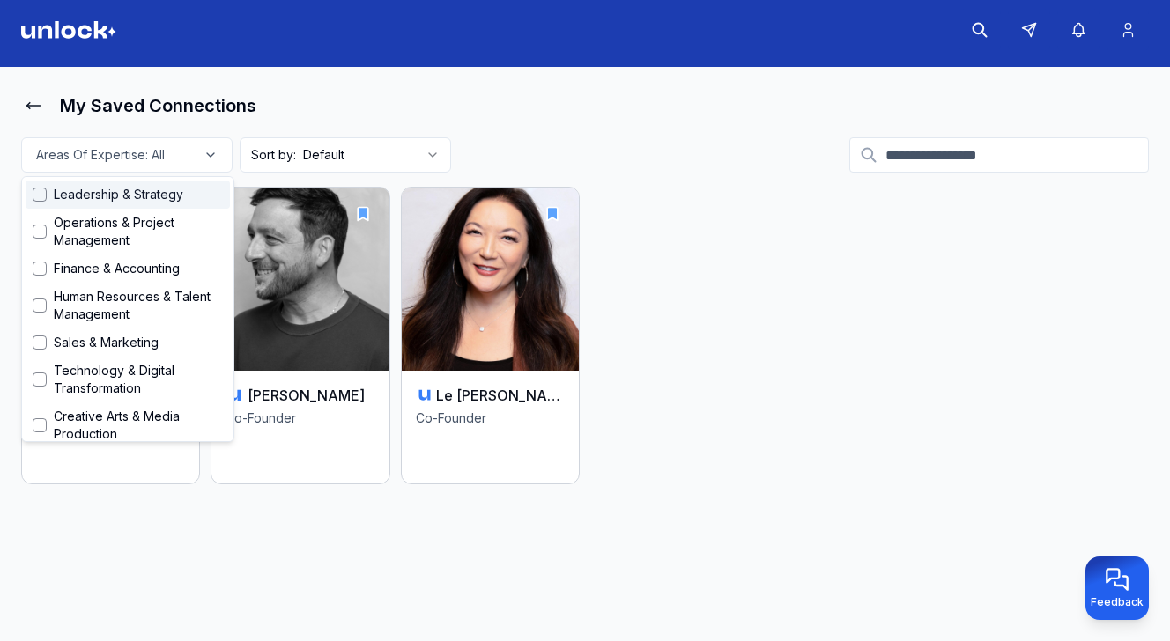
click at [329, 159] on html "My Saved Connections Areas Of Expertise: All Sort by: Default Jared Cozart Co-F…" at bounding box center [585, 313] width 1170 height 641
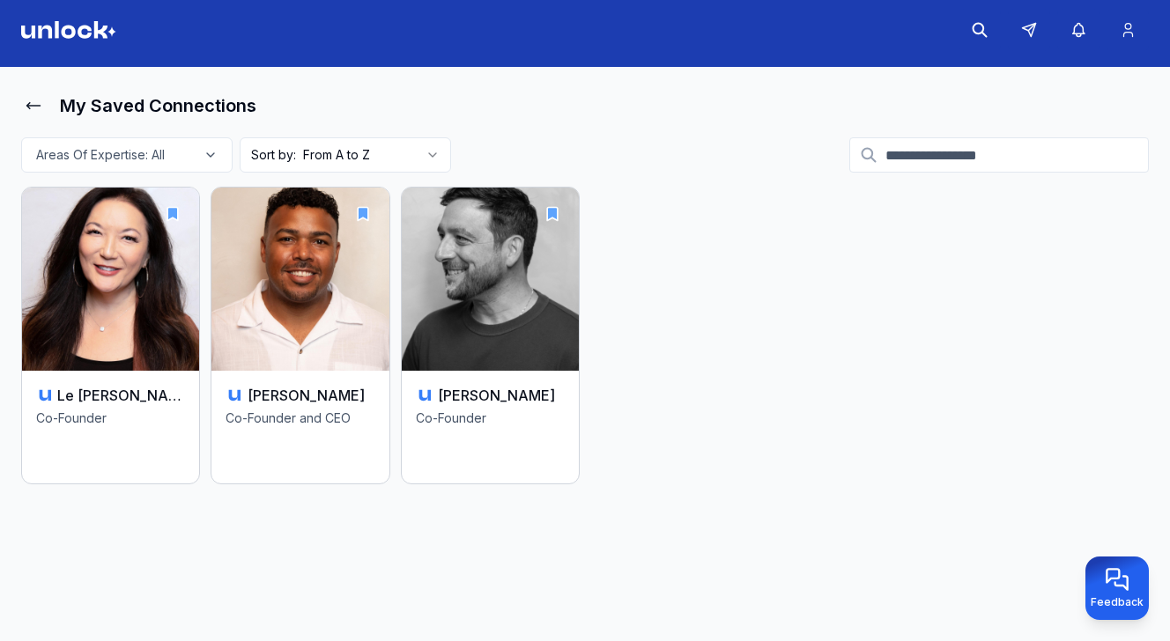
click at [182, 160] on div "Areas Of Expertise: All" at bounding box center [127, 155] width 203 height 18
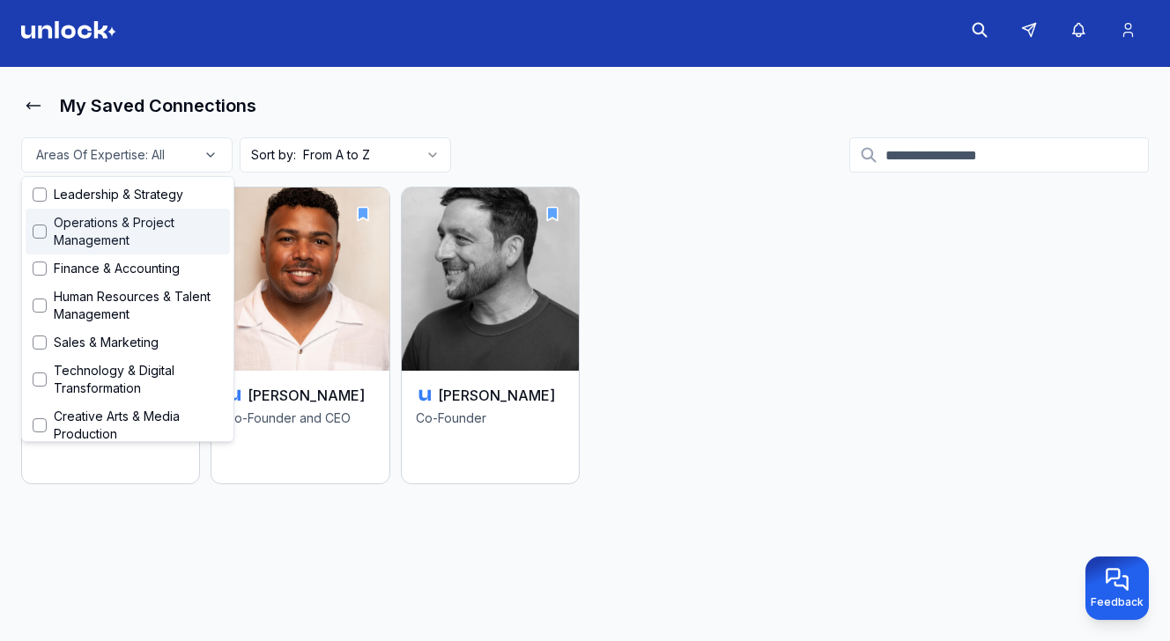
click at [161, 240] on span "Operations & Project Management" at bounding box center [138, 231] width 169 height 35
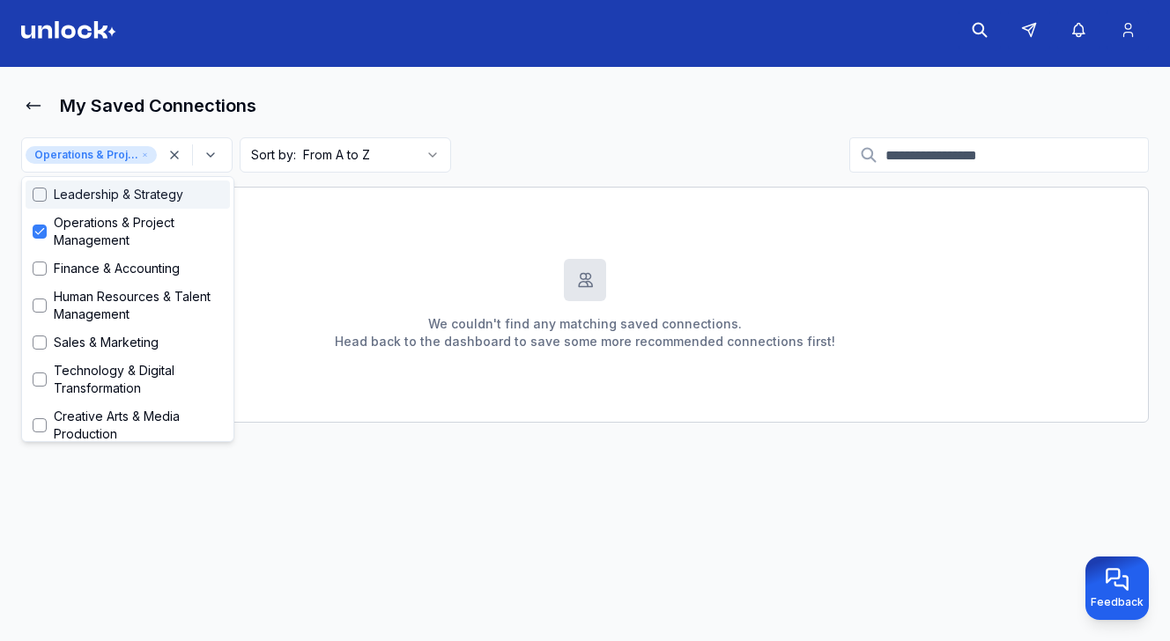
click at [174, 160] on icon "button" at bounding box center [174, 155] width 21 height 14
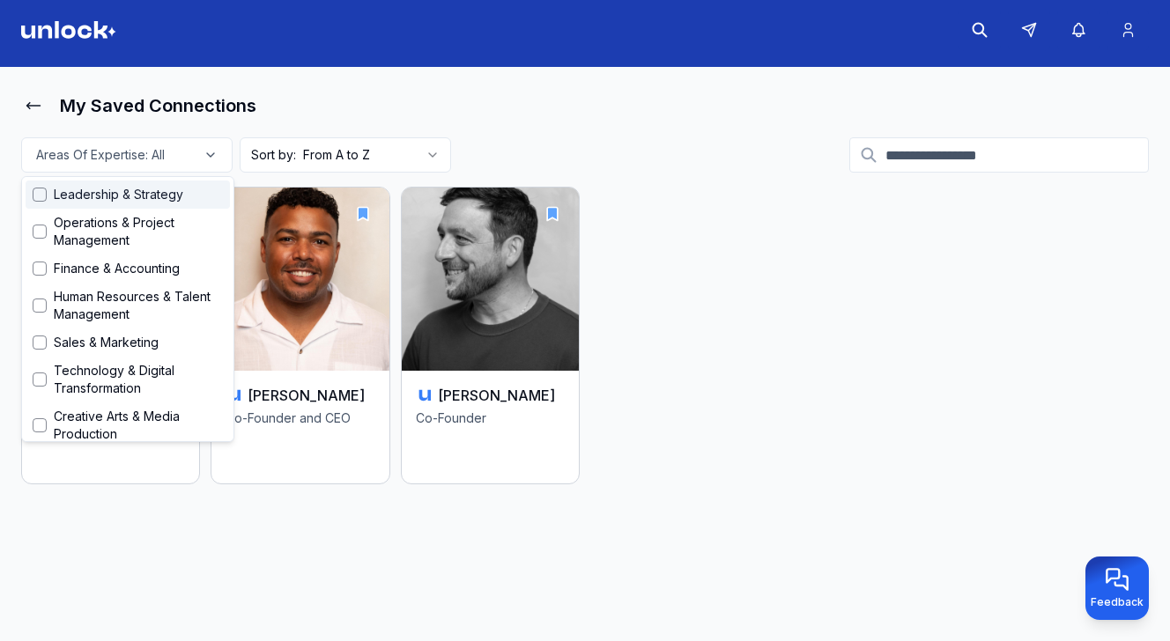
click at [937, 152] on input at bounding box center [999, 154] width 300 height 35
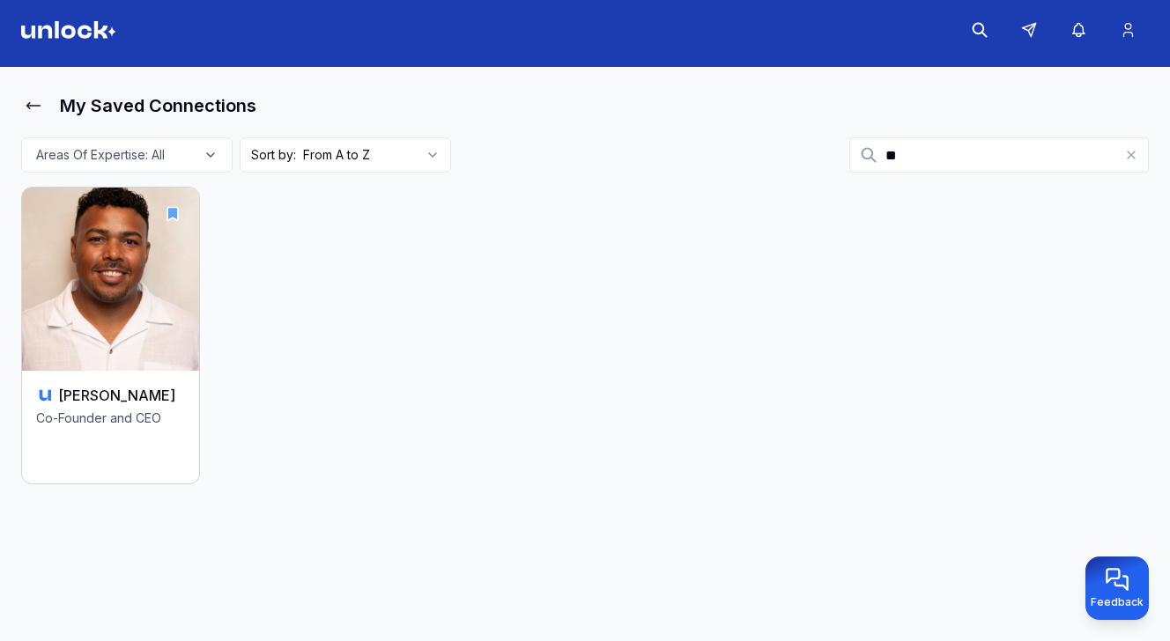
type input "*"
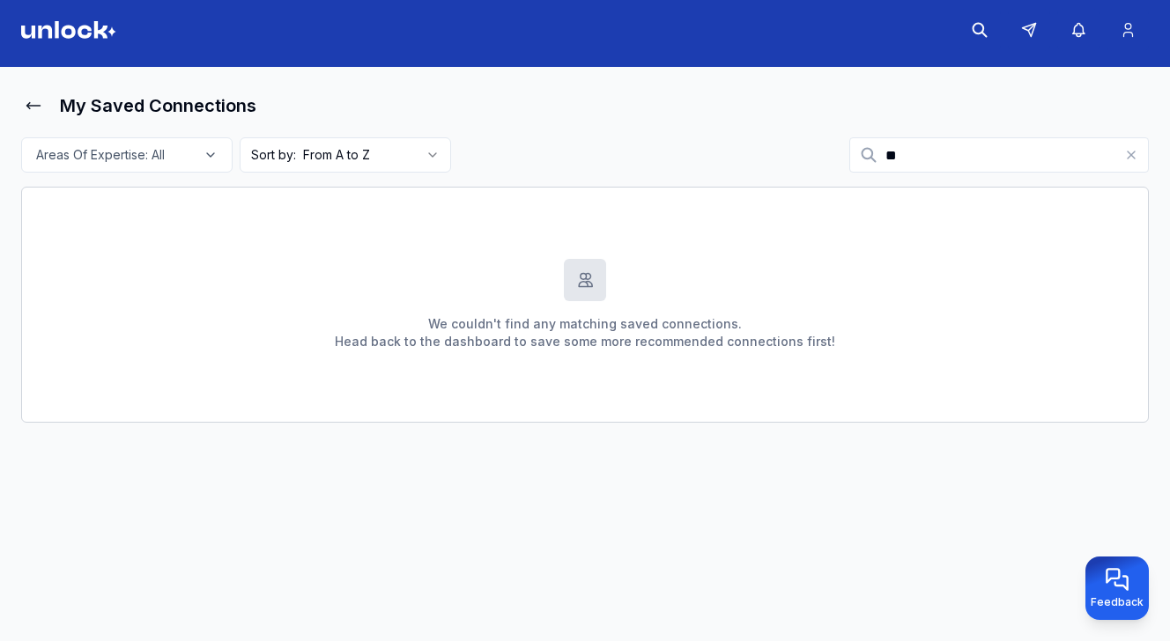
type input "*"
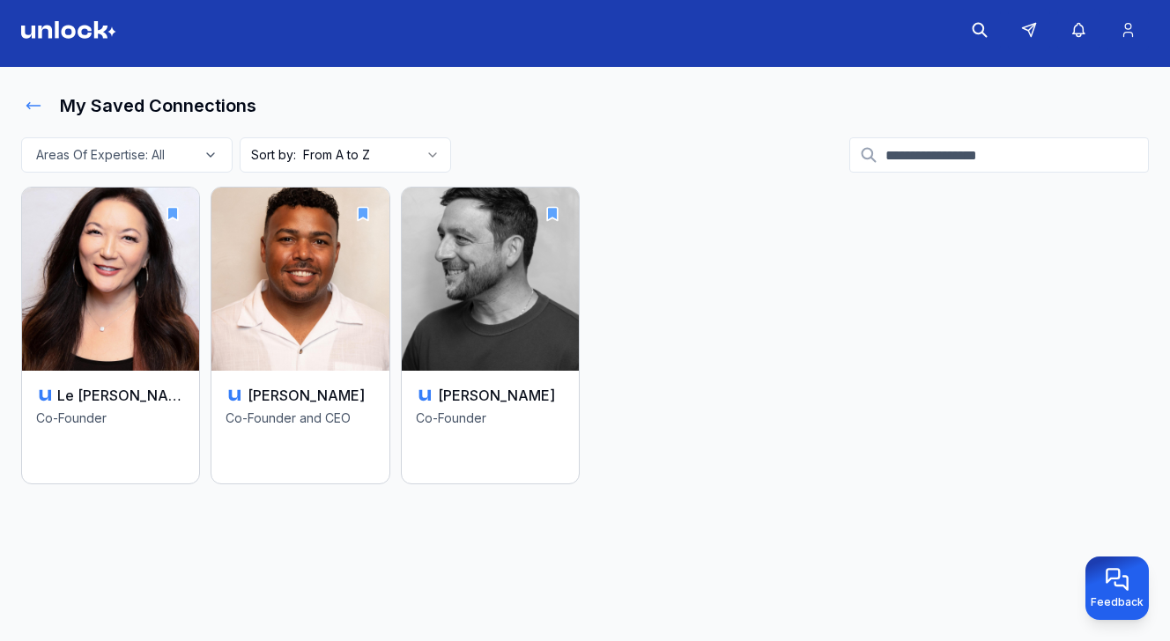
click at [37, 109] on icon at bounding box center [34, 106] width 18 height 18
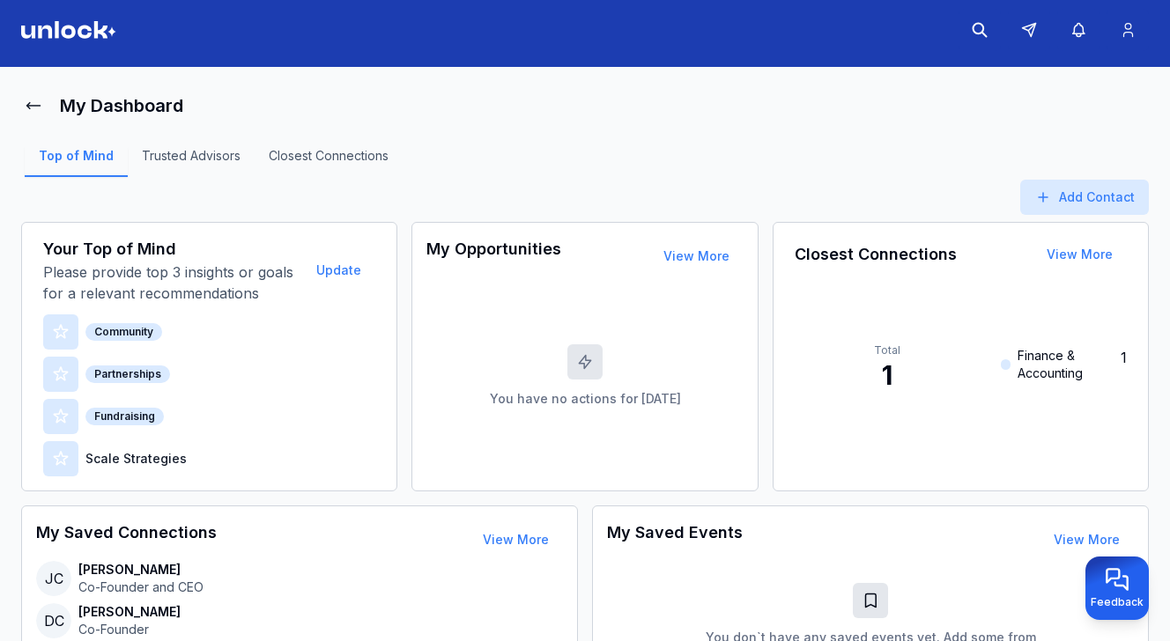
scroll to position [58, 0]
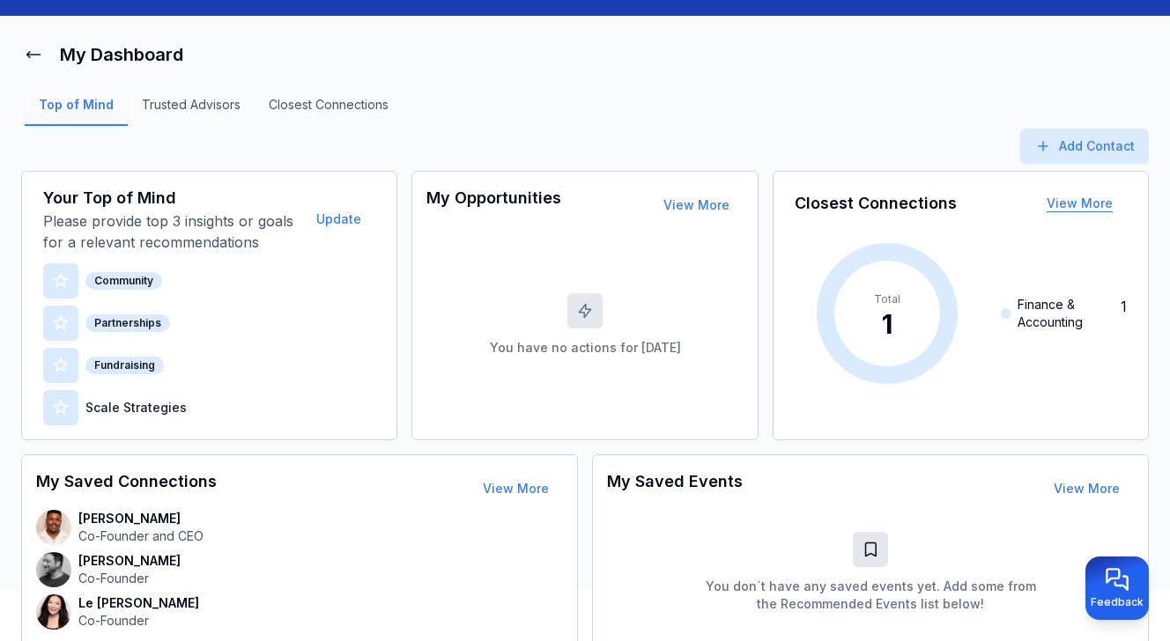
click at [1089, 201] on button "View More" at bounding box center [1080, 203] width 94 height 35
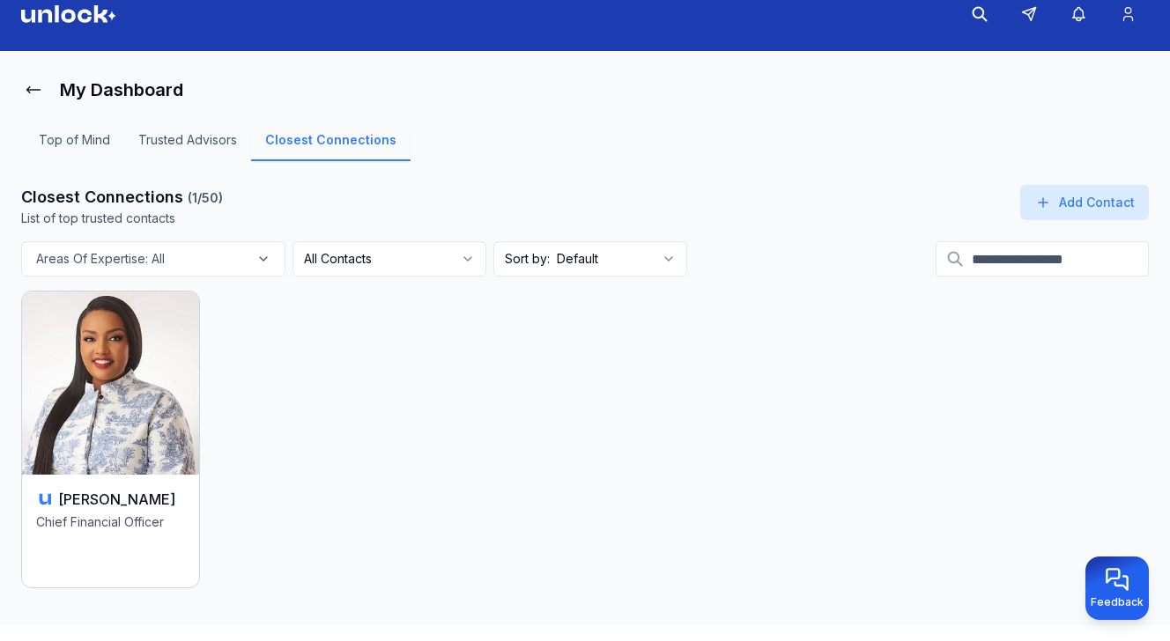
scroll to position [23, 0]
click at [469, 260] on html "My Dashboard Top of Mind Trusted Advisors Closest Connections Closest Connectio…" at bounding box center [585, 297] width 1170 height 641
click at [471, 256] on html "My Dashboard Top of Mind Trusted Advisors Closest Connections Closest Connectio…" at bounding box center [585, 297] width 1170 height 641
click at [194, 137] on link "Trusted Advisors" at bounding box center [187, 146] width 127 height 30
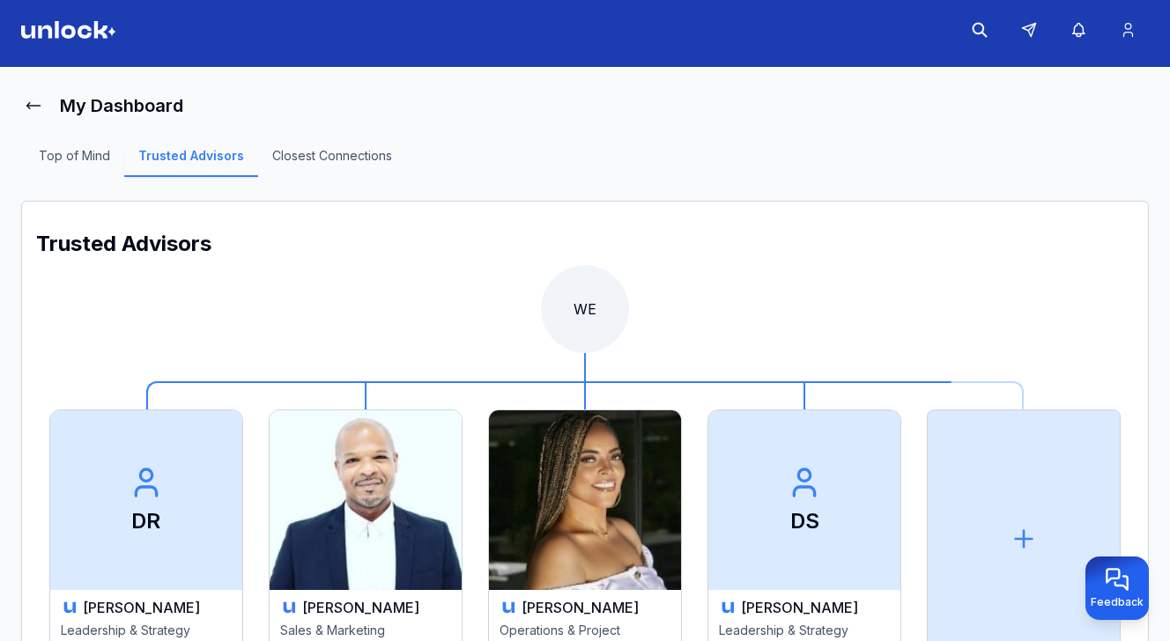
scroll to position [23, 0]
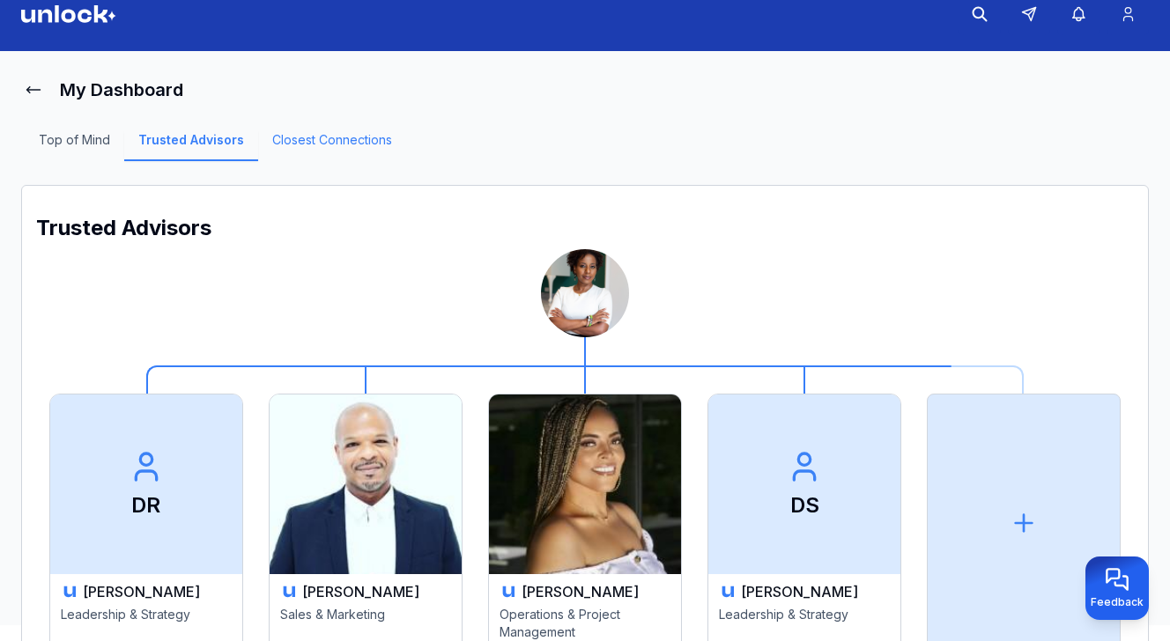
click at [304, 137] on link "Closest Connections" at bounding box center [332, 146] width 148 height 30
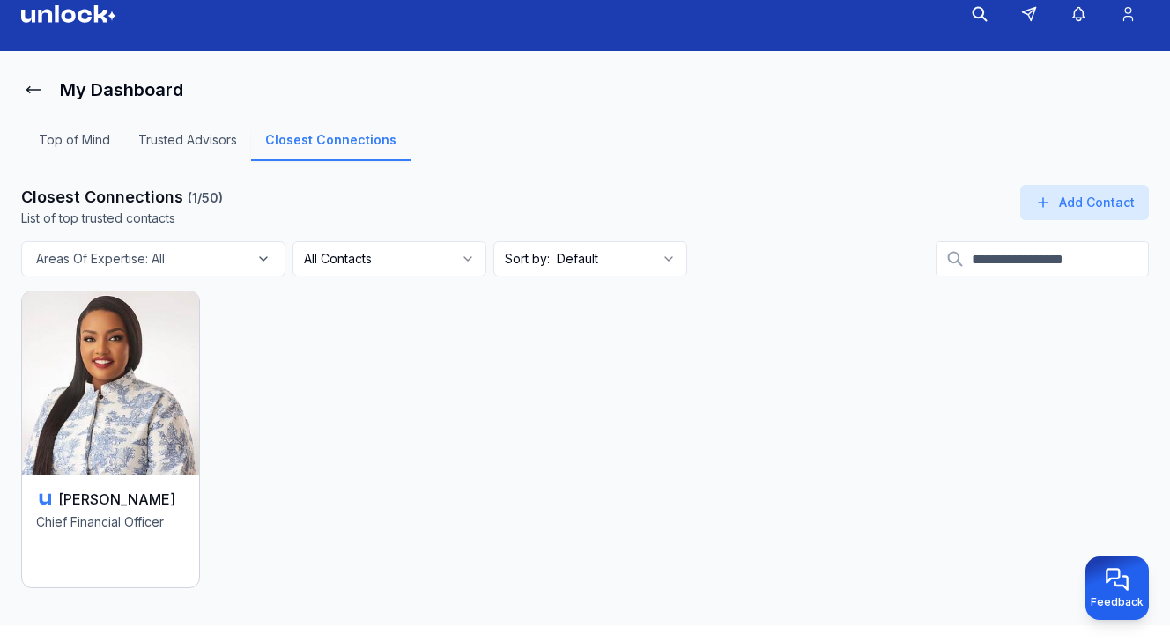
click at [997, 263] on input at bounding box center [1042, 258] width 213 height 35
click at [1050, 203] on icon at bounding box center [1043, 203] width 18 height 18
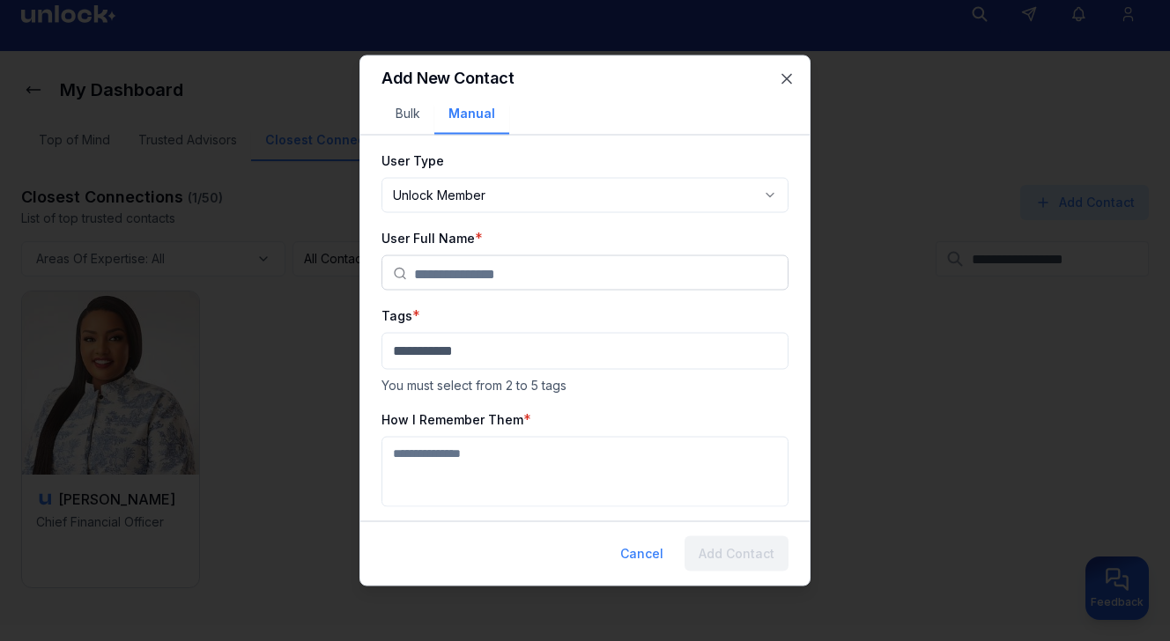
click at [578, 282] on input "text" at bounding box center [595, 273] width 363 height 35
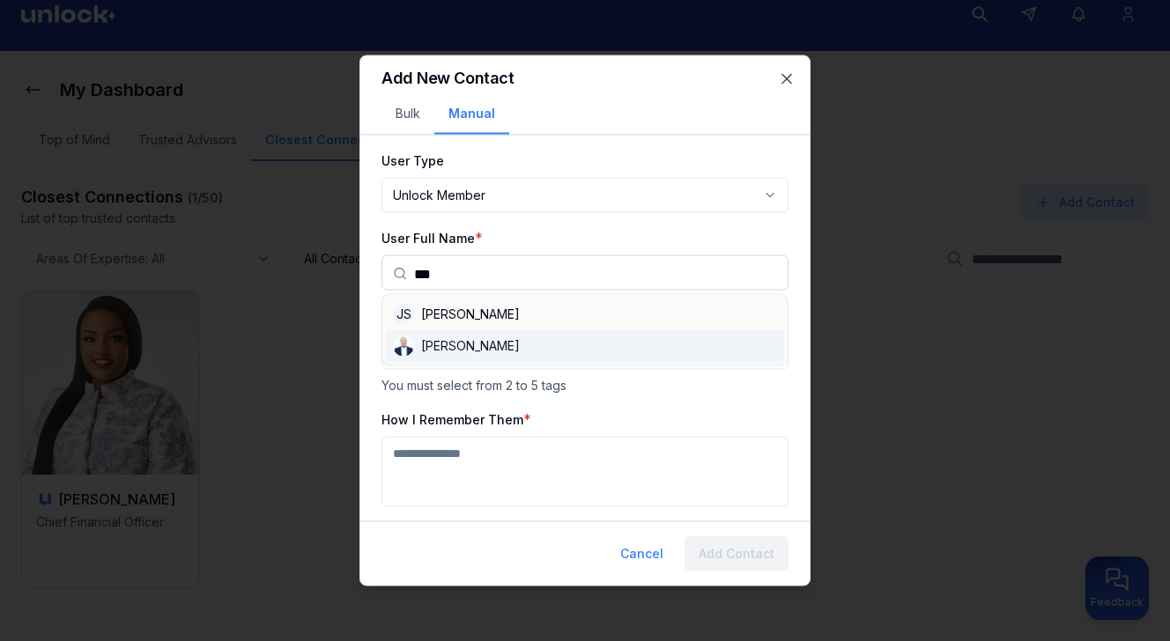
click at [488, 353] on div "[PERSON_NAME]" at bounding box center [585, 346] width 398 height 32
type input "**********"
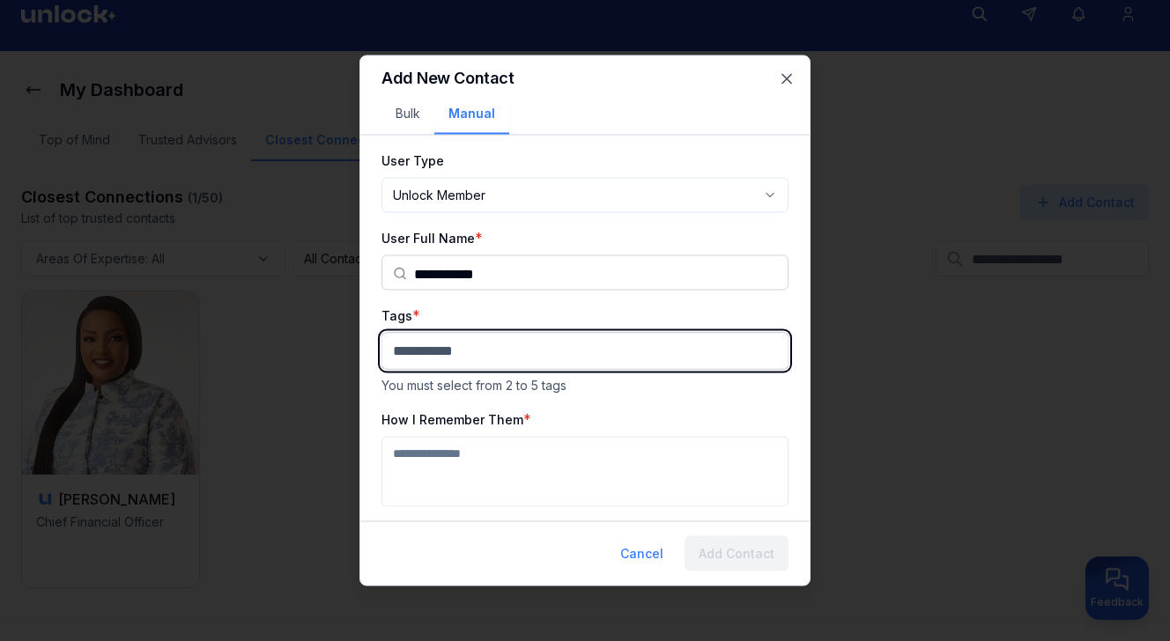
click at [500, 352] on body "**********" at bounding box center [585, 297] width 1170 height 641
type input "***"
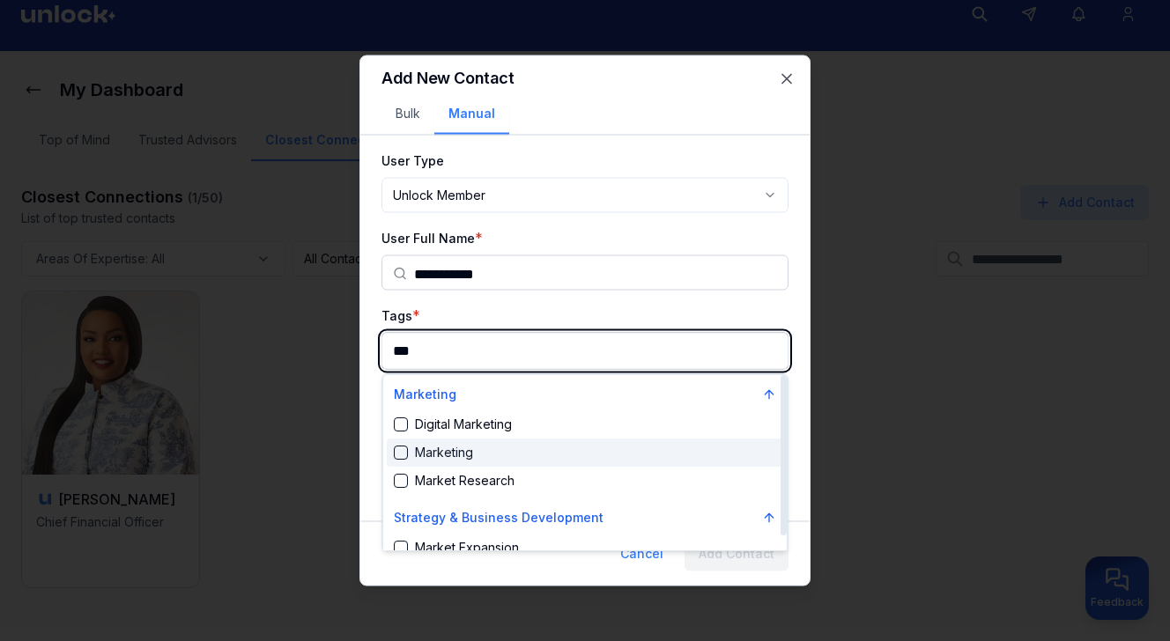
click at [474, 454] on div "Marketing" at bounding box center [585, 453] width 397 height 28
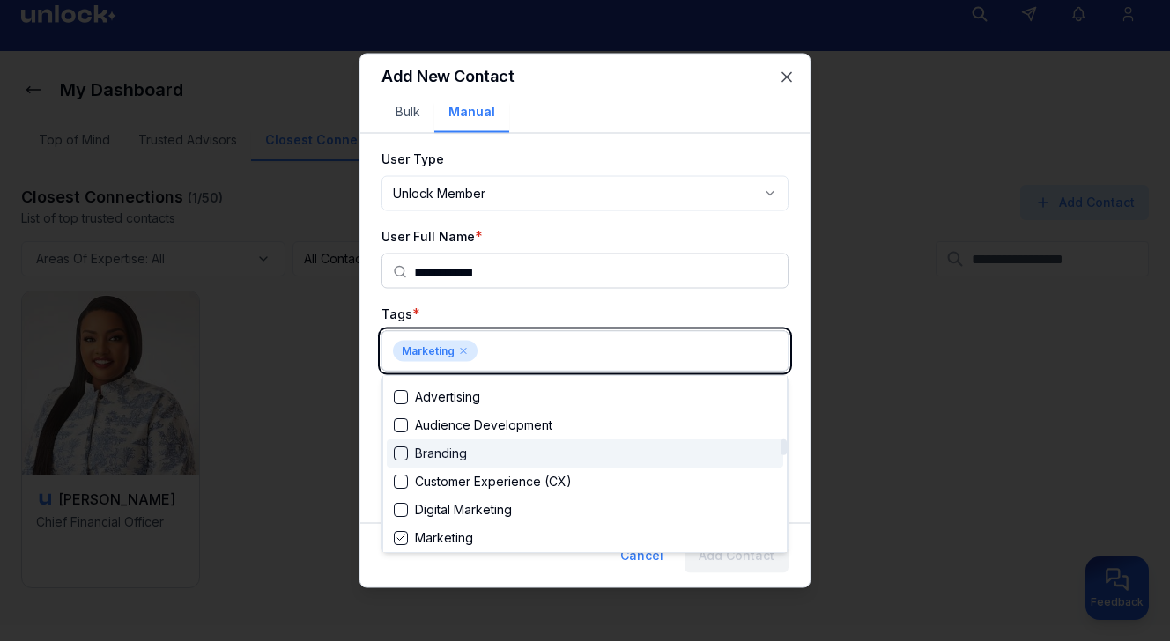
click at [494, 451] on div "Branding" at bounding box center [585, 454] width 397 height 28
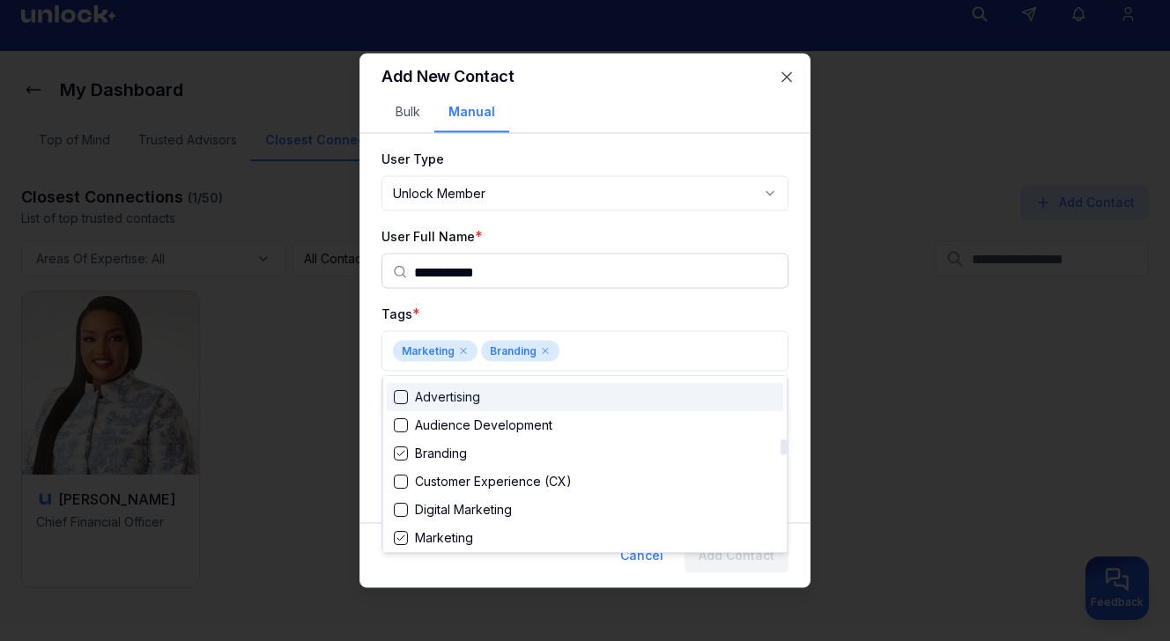
click at [791, 300] on div at bounding box center [585, 320] width 1170 height 641
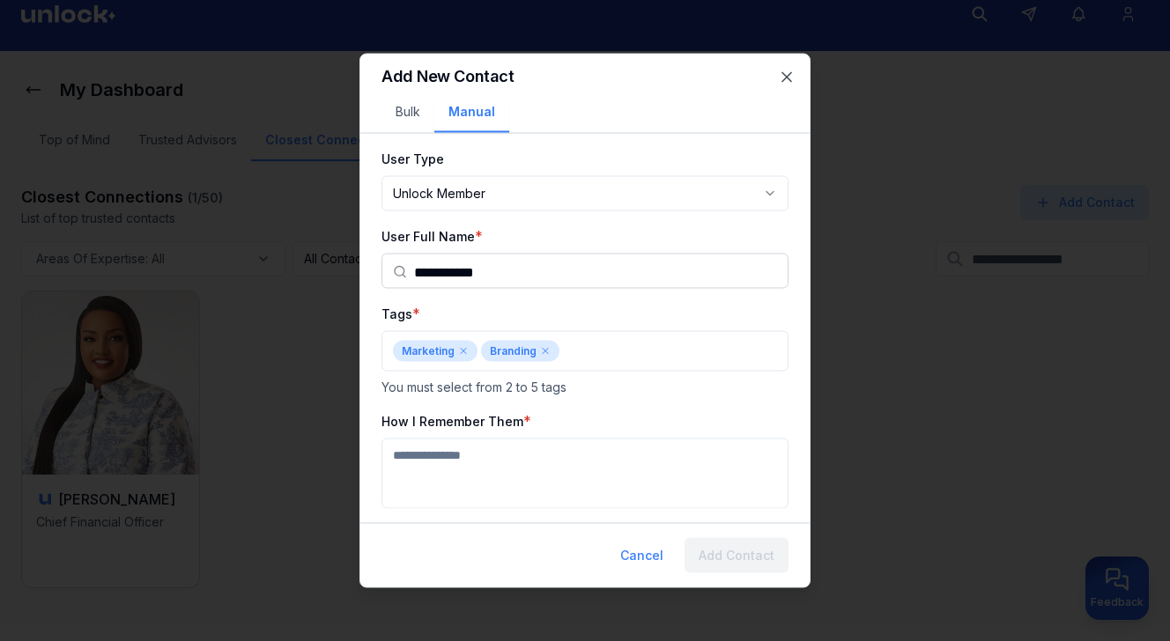
click at [619, 463] on textarea "How I Remember Them" at bounding box center [585, 474] width 407 height 70
type textarea "**********"
click at [760, 558] on button "Add Contact" at bounding box center [737, 555] width 104 height 35
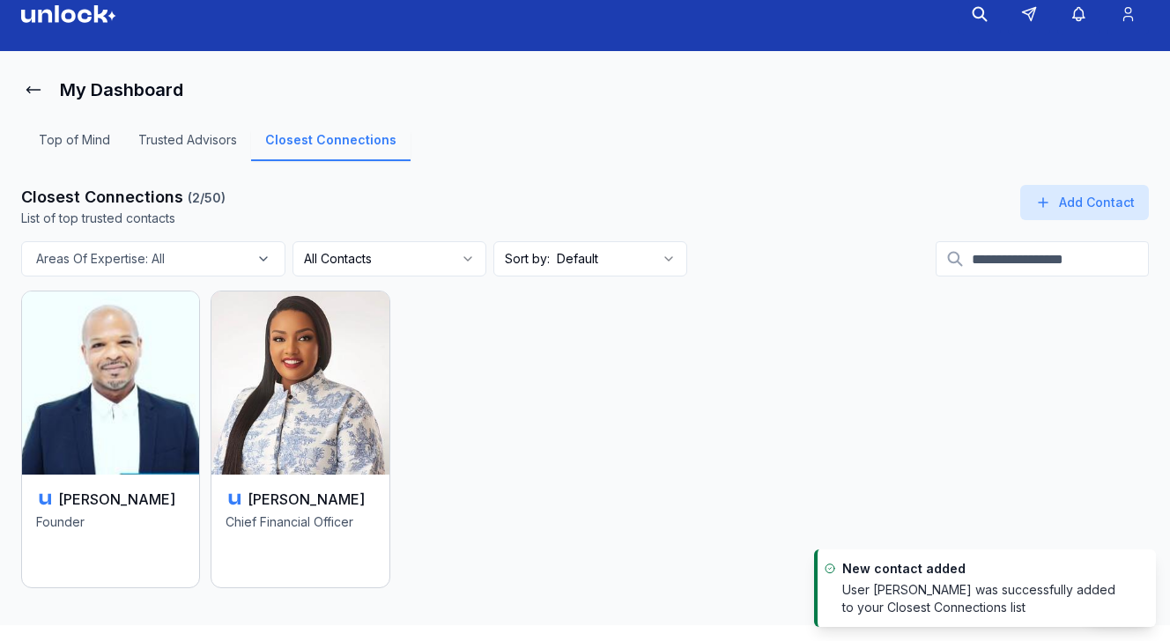
click at [593, 267] on html "My Dashboard Top of Mind Trusted Advisors Closest Connections Closest Connectio…" at bounding box center [585, 297] width 1170 height 641
click at [997, 253] on html "My Dashboard Top of Mind Trusted Advisors Closest Connections Closest Connectio…" at bounding box center [585, 297] width 1170 height 641
click at [982, 257] on input at bounding box center [1042, 258] width 213 height 35
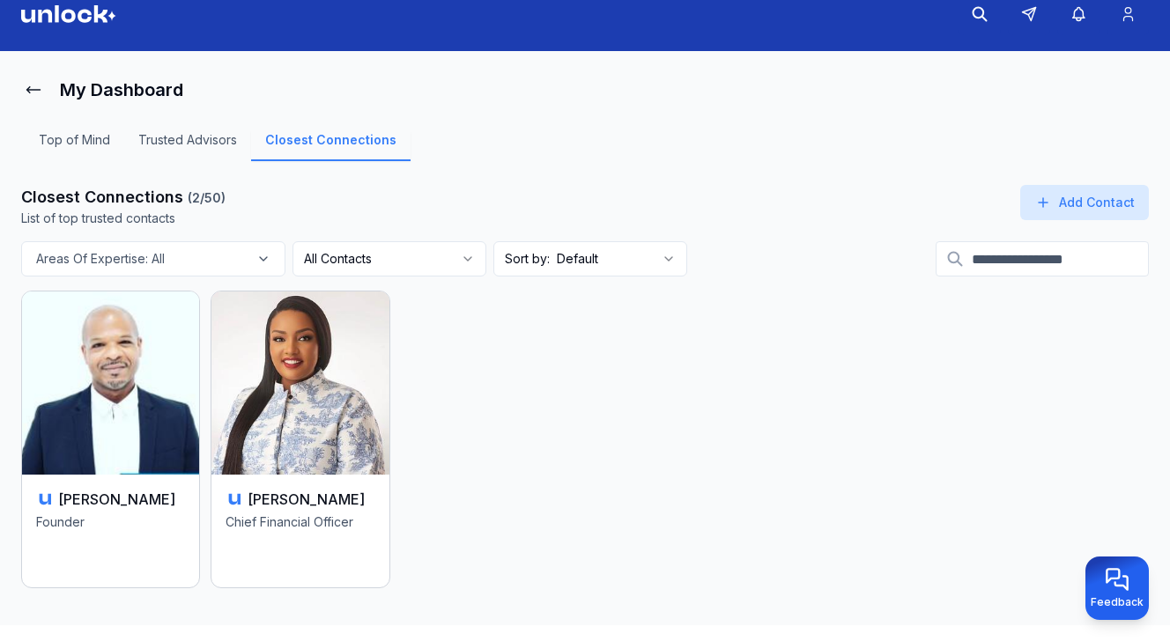
click at [996, 255] on input at bounding box center [1042, 258] width 213 height 35
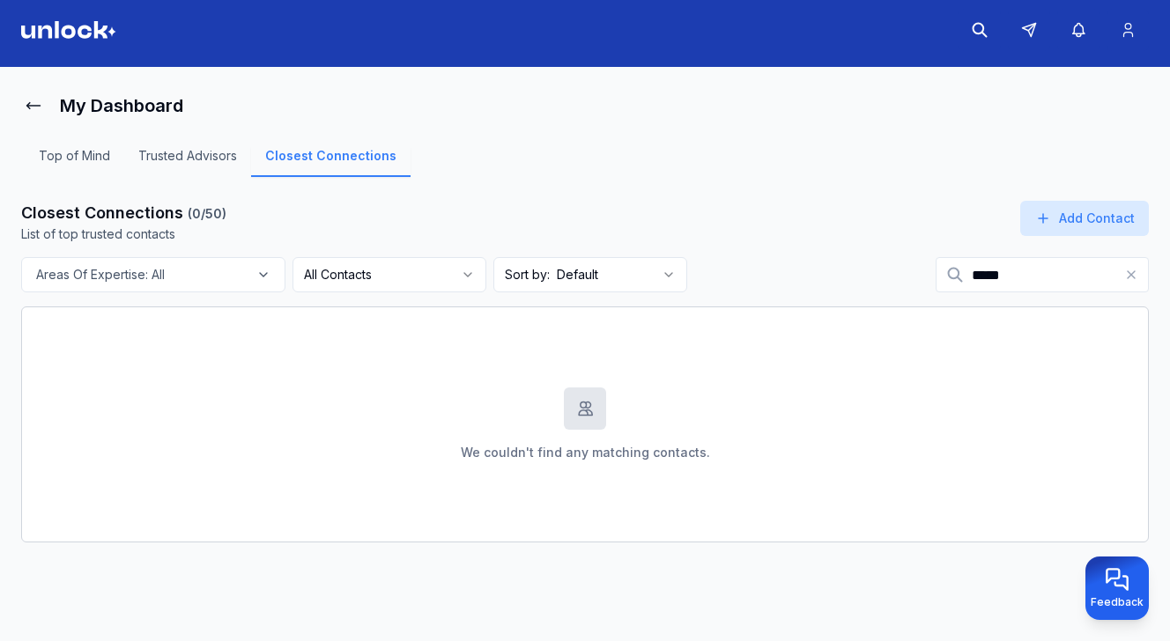
scroll to position [7, 0]
type input "*"
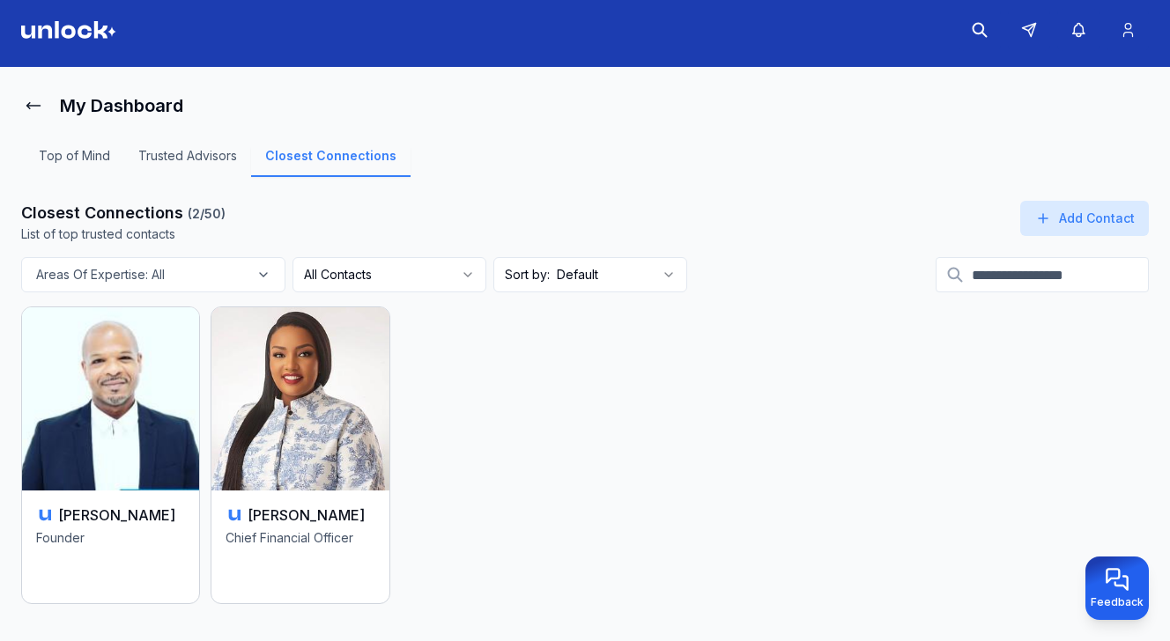
scroll to position [23, 0]
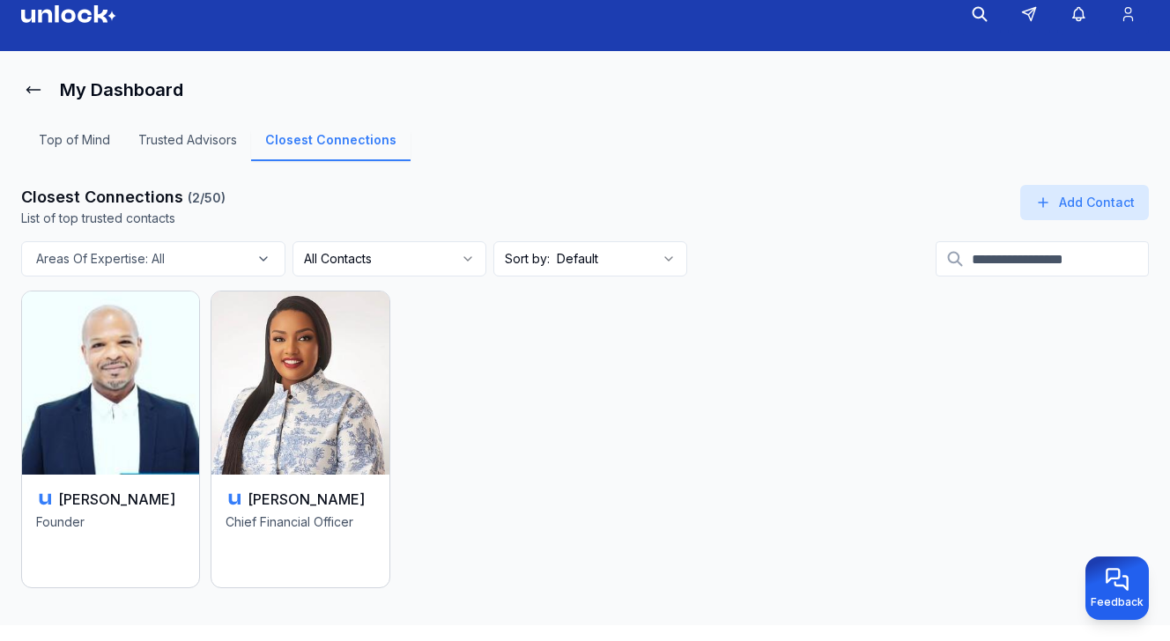
click at [666, 253] on html "My Dashboard Top of Mind Trusted Advisors Closest Connections Closest Connectio…" at bounding box center [585, 297] width 1170 height 641
click at [365, 255] on html "My Dashboard Top of Mind Trusted Advisors Closest Connections Closest Connectio…" at bounding box center [585, 297] width 1170 height 641
click at [384, 257] on html "My Dashboard Top of Mind Trusted Advisors Closest Connections Closest Connectio…" at bounding box center [585, 297] width 1170 height 641
click at [457, 253] on html "My Dashboard Top of Mind Trusted Advisors Closest Connections Closest Connectio…" at bounding box center [585, 297] width 1170 height 641
click at [946, 256] on icon at bounding box center [955, 259] width 18 height 18
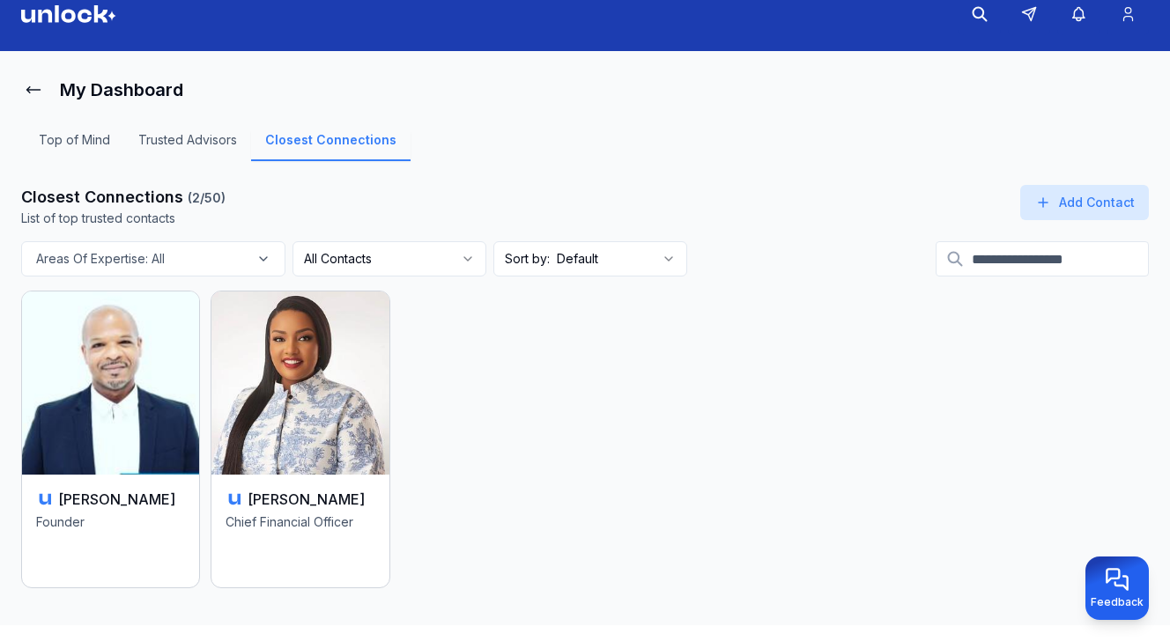
click at [955, 256] on input at bounding box center [1042, 258] width 213 height 35
click at [343, 139] on link "Closest Connections" at bounding box center [330, 146] width 159 height 30
click at [234, 253] on div "Areas Of Expertise: All" at bounding box center [154, 259] width 256 height 18
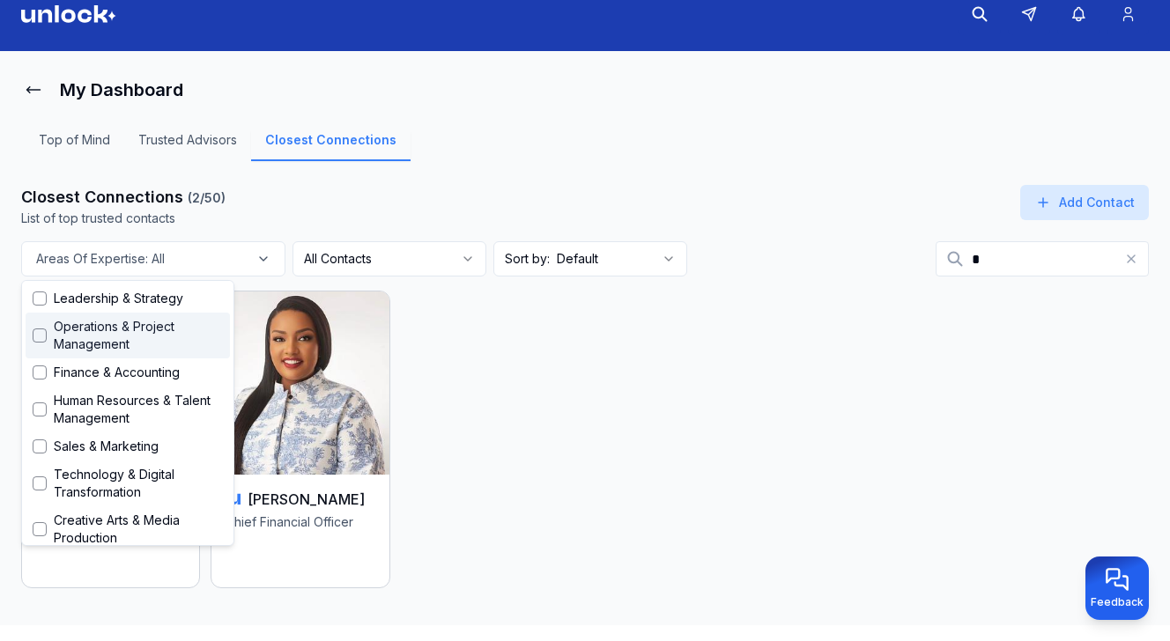
click at [174, 338] on span "Operations & Project Management" at bounding box center [138, 335] width 169 height 35
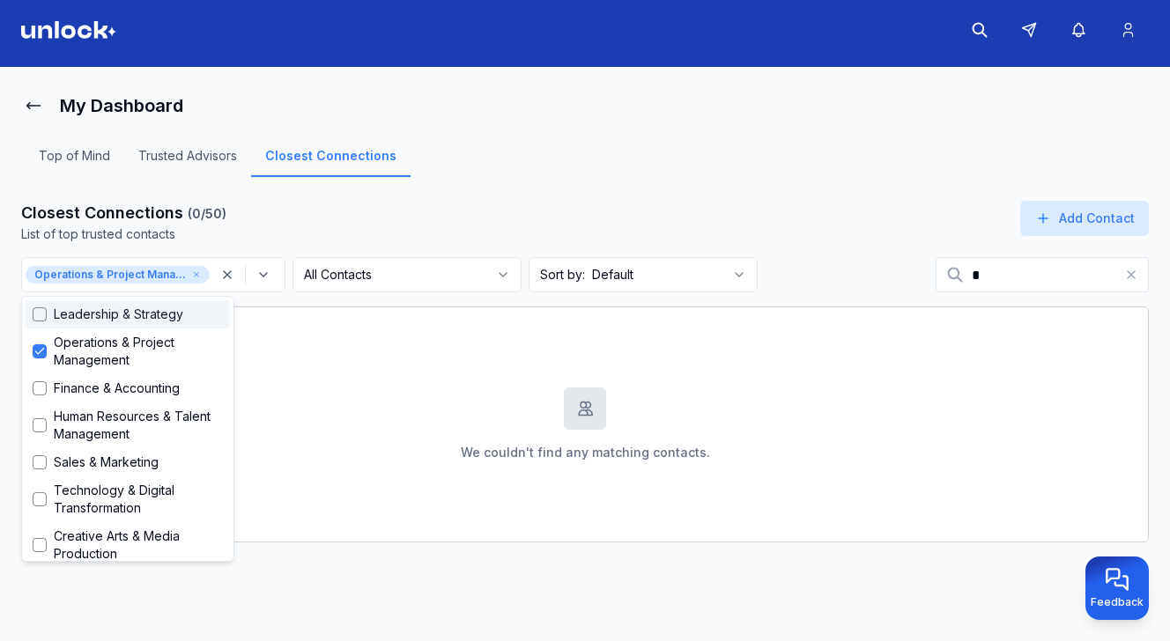
scroll to position [7, 0]
click at [1045, 272] on input at bounding box center [1042, 274] width 213 height 35
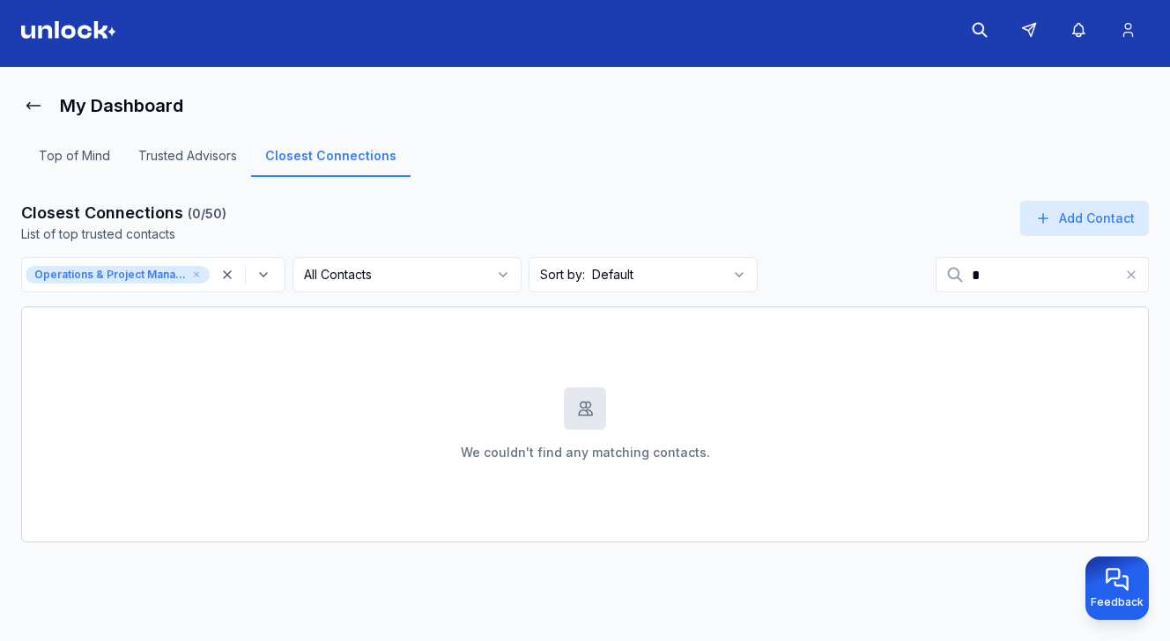
click at [946, 268] on icon at bounding box center [955, 275] width 18 height 18
click at [225, 272] on icon "button" at bounding box center [227, 274] width 7 height 7
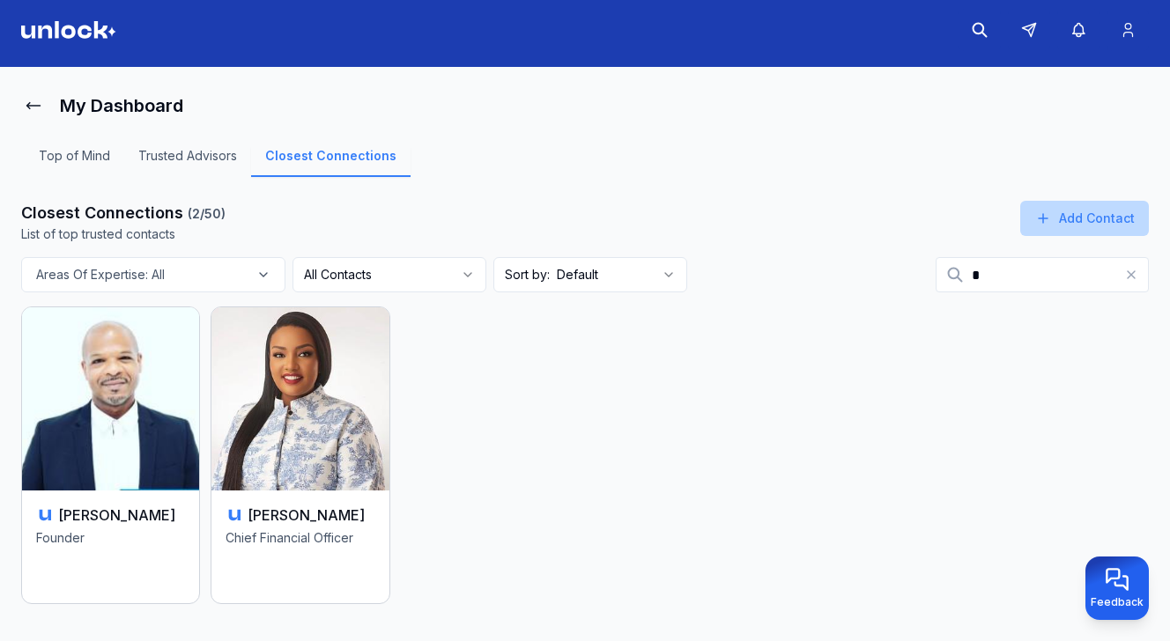
click at [1077, 210] on button "Add Contact" at bounding box center [1084, 218] width 129 height 35
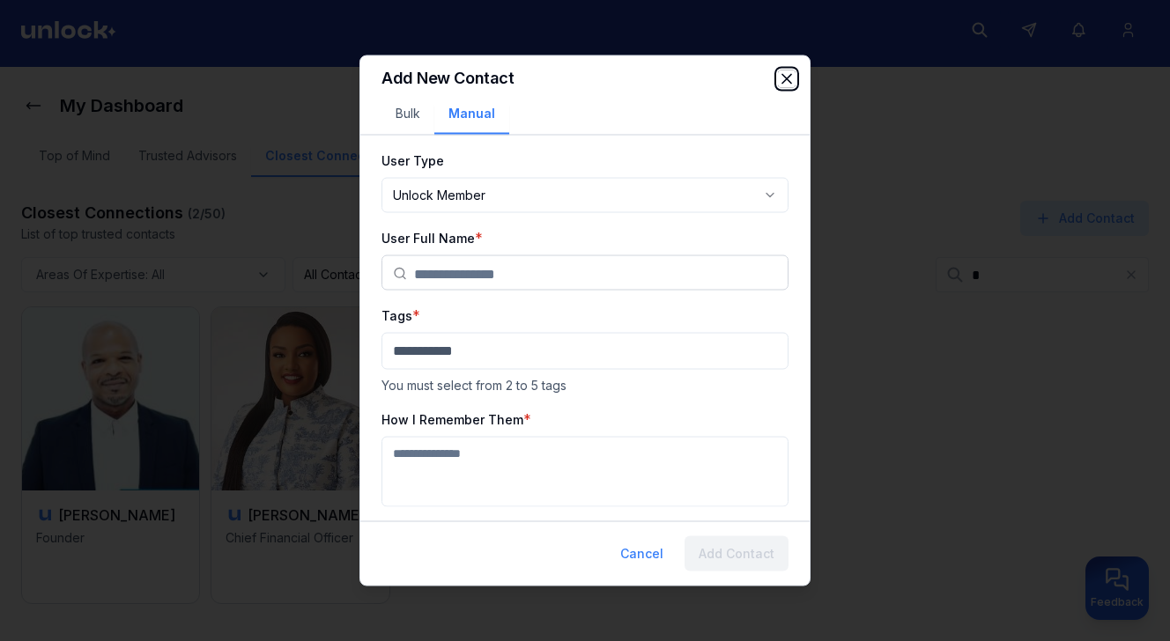
click at [787, 85] on icon "button" at bounding box center [787, 79] width 18 height 18
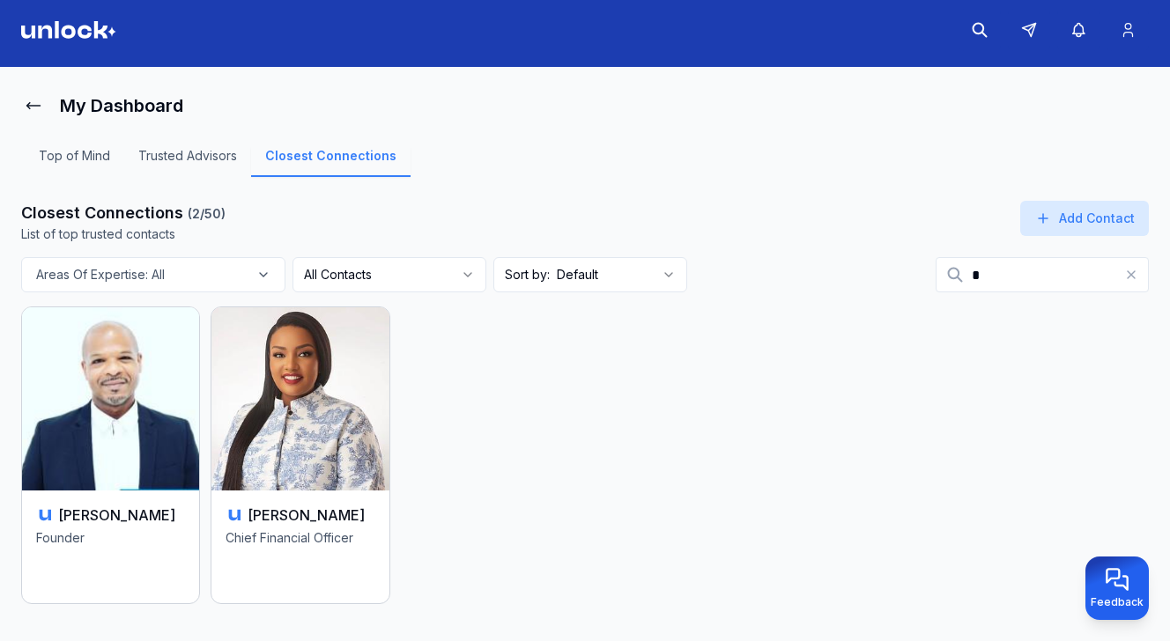
click at [946, 271] on icon at bounding box center [955, 275] width 18 height 18
click at [960, 274] on input at bounding box center [1042, 274] width 213 height 35
click at [463, 275] on html "My Dashboard Top of Mind Trusted Advisors Closest Connections Closest Connectio…" at bounding box center [585, 313] width 1170 height 641
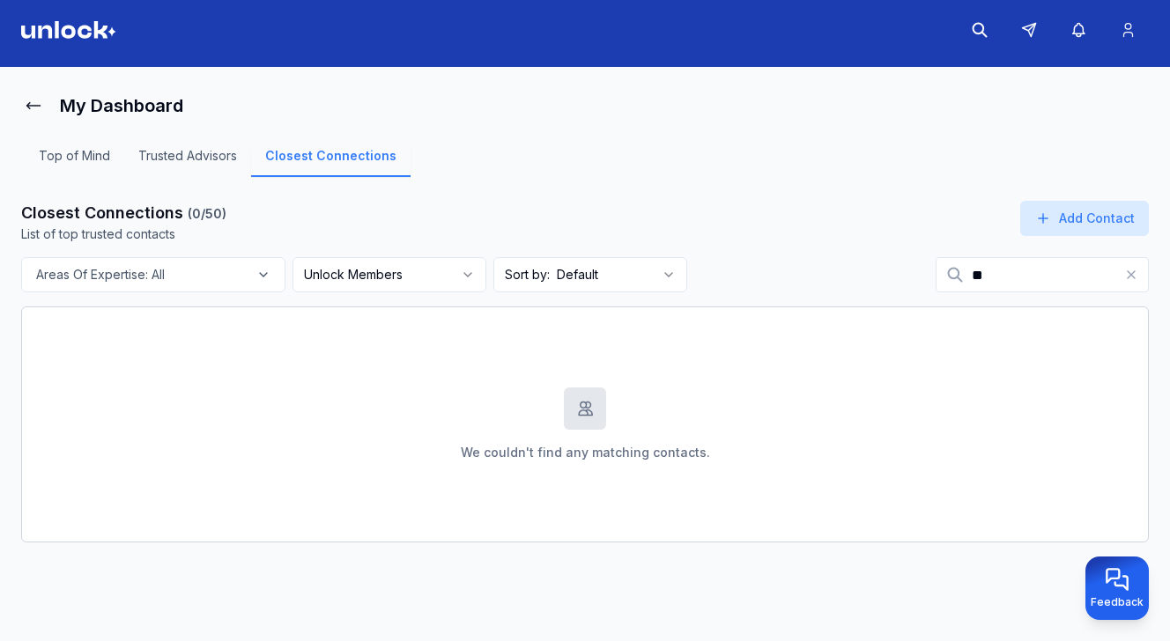
click at [423, 284] on html "My Dashboard Top of Mind Trusted Advisors Closest Connections Closest Connectio…" at bounding box center [585, 313] width 1170 height 641
click at [1057, 227] on button "Add Contact" at bounding box center [1084, 218] width 129 height 35
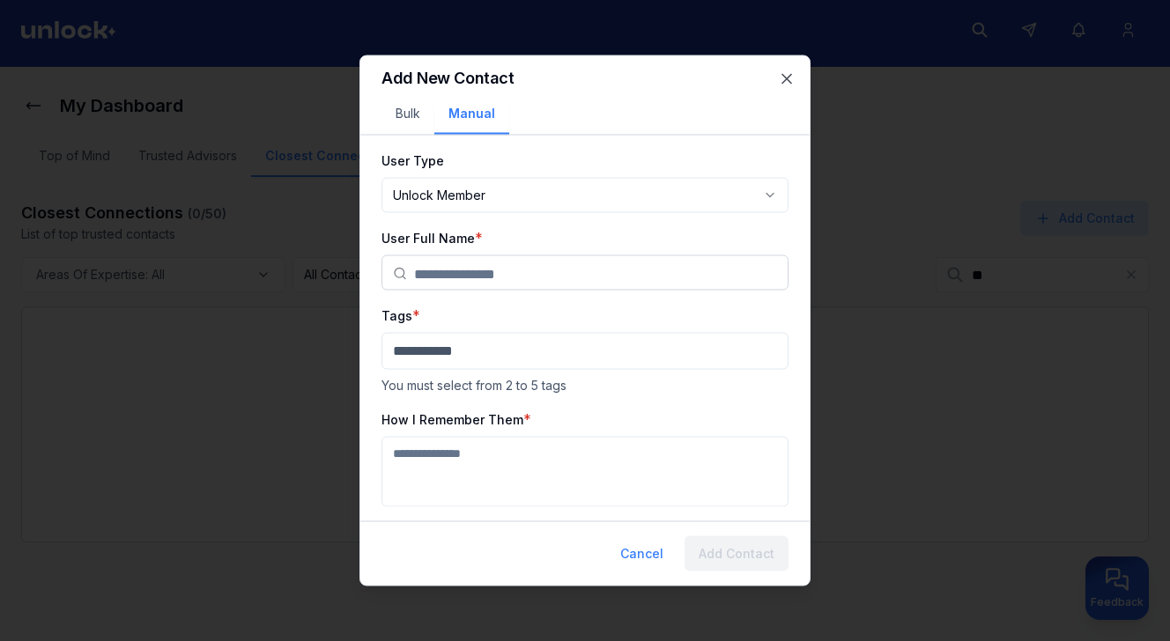
click at [678, 181] on body "**********" at bounding box center [585, 313] width 1170 height 641
click at [677, 173] on body "**********" at bounding box center [585, 313] width 1170 height 641
click at [632, 272] on input "text" at bounding box center [595, 273] width 363 height 35
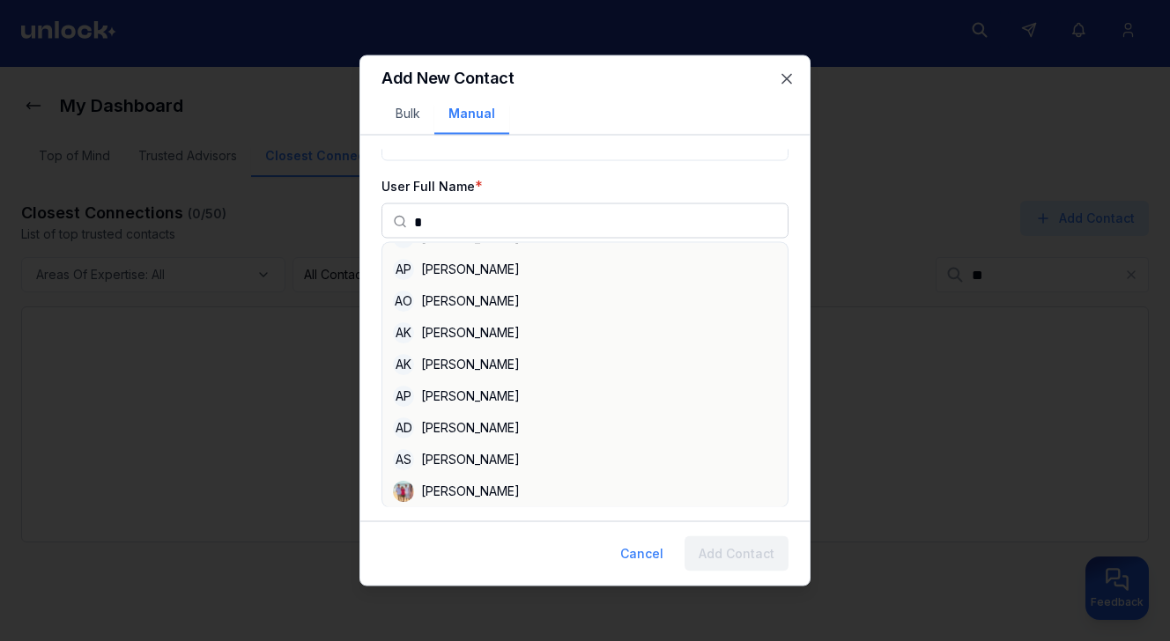
scroll to position [0, 0]
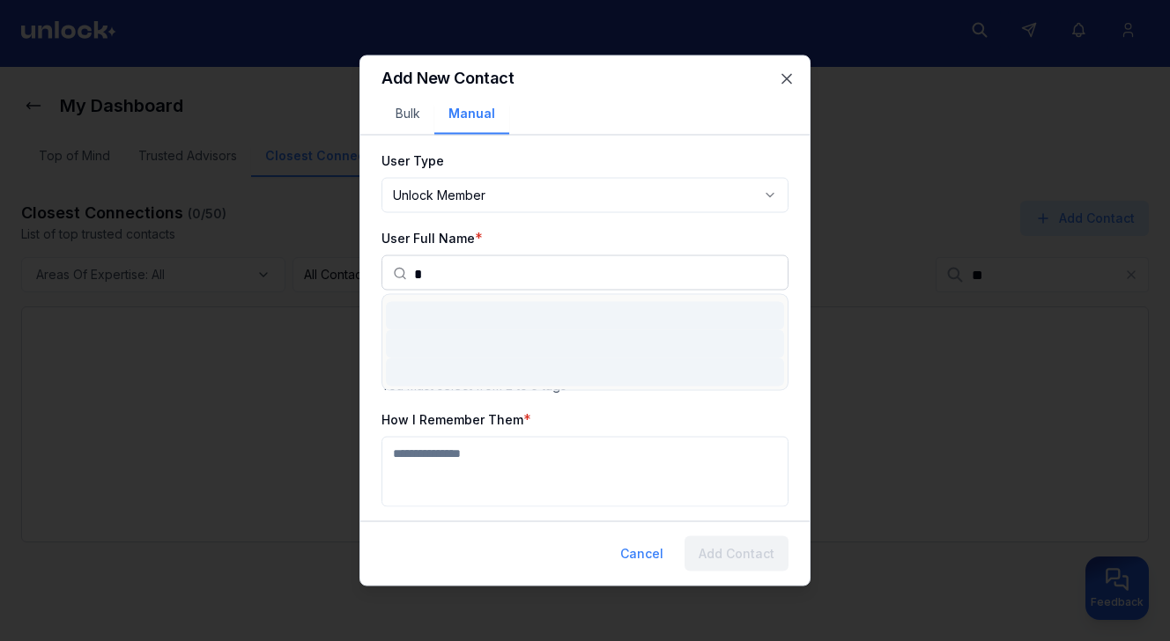
type input "*"
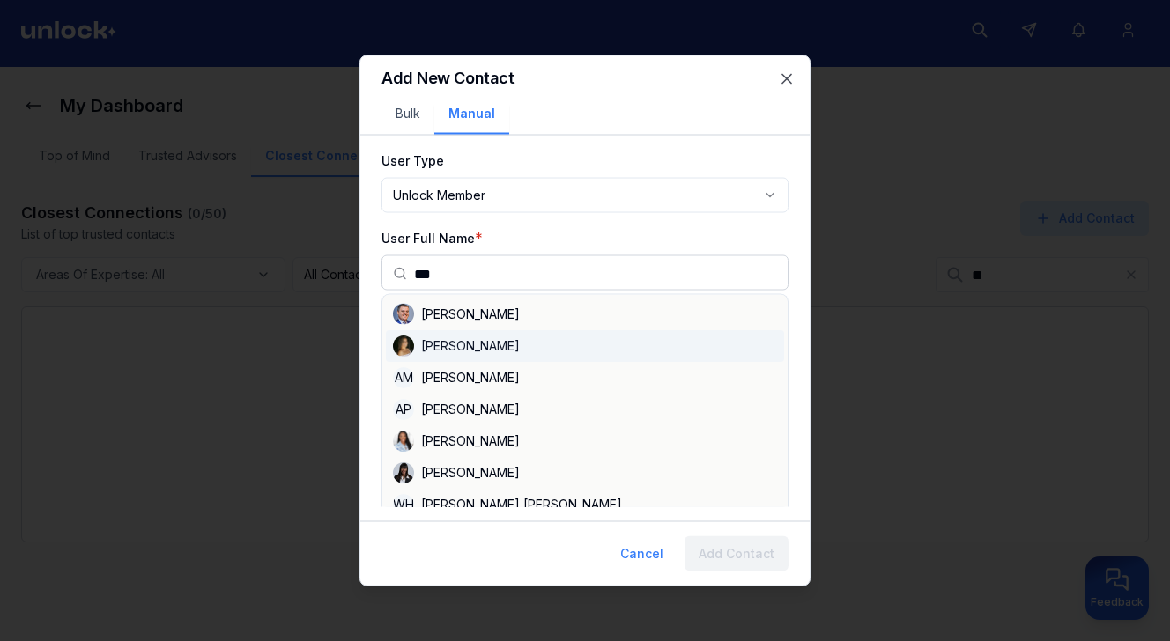
click at [478, 345] on div "[PERSON_NAME]" at bounding box center [585, 346] width 398 height 32
type input "**********"
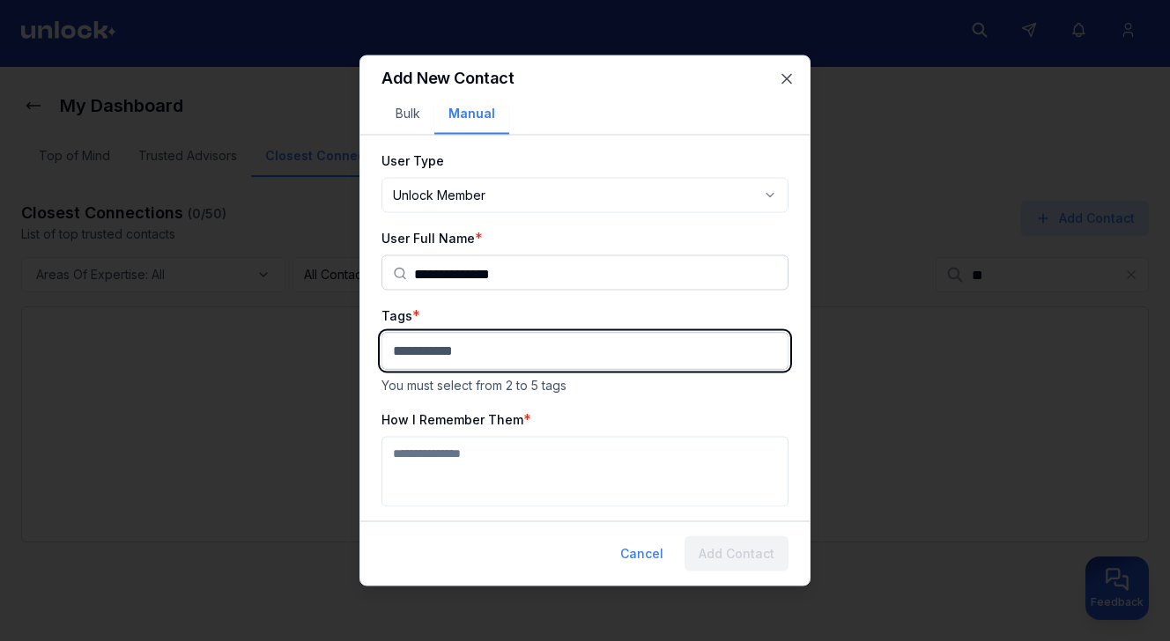
click at [470, 362] on body "**********" at bounding box center [585, 313] width 1170 height 641
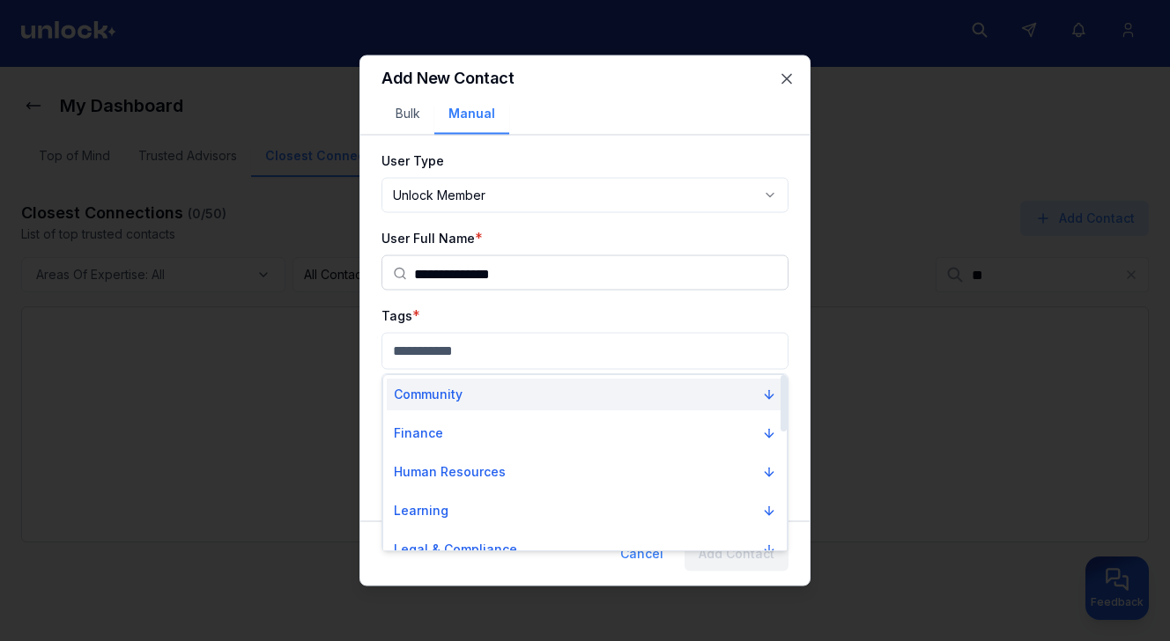
click at [465, 394] on button "Community" at bounding box center [585, 395] width 397 height 32
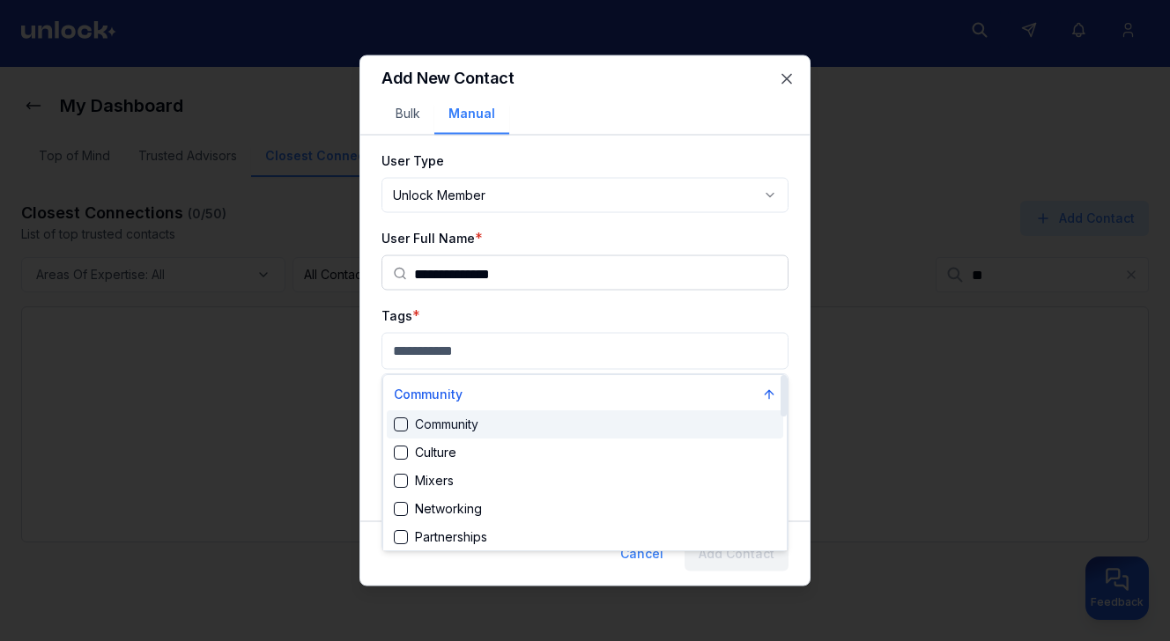
click at [460, 426] on div "Community" at bounding box center [436, 425] width 85 height 18
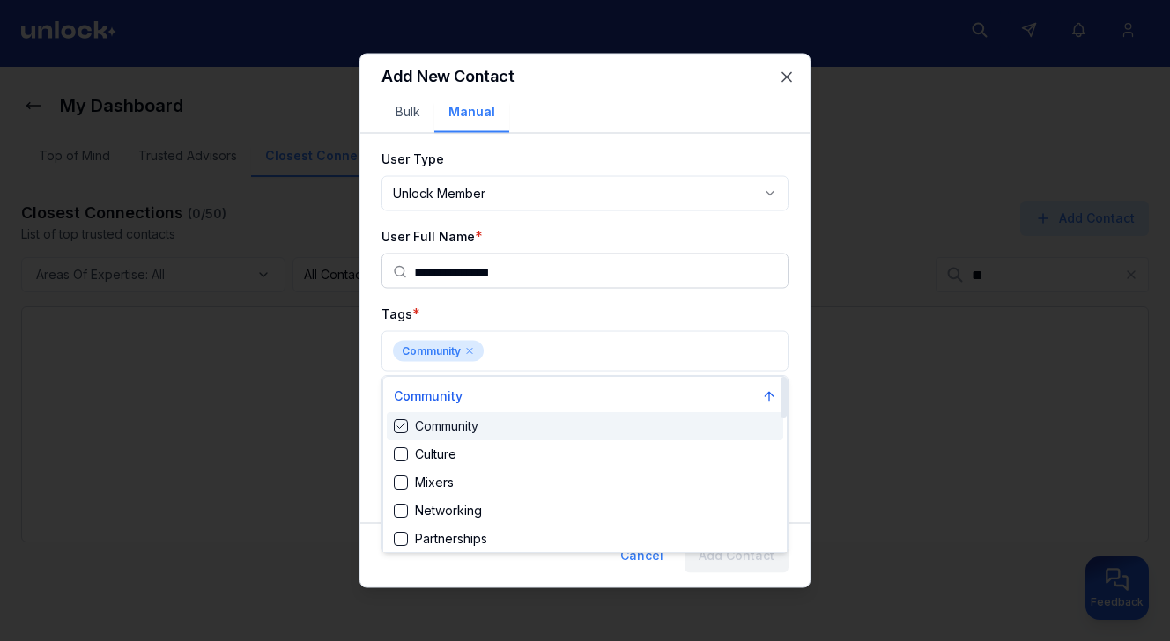
click at [472, 348] on div at bounding box center [585, 320] width 1170 height 641
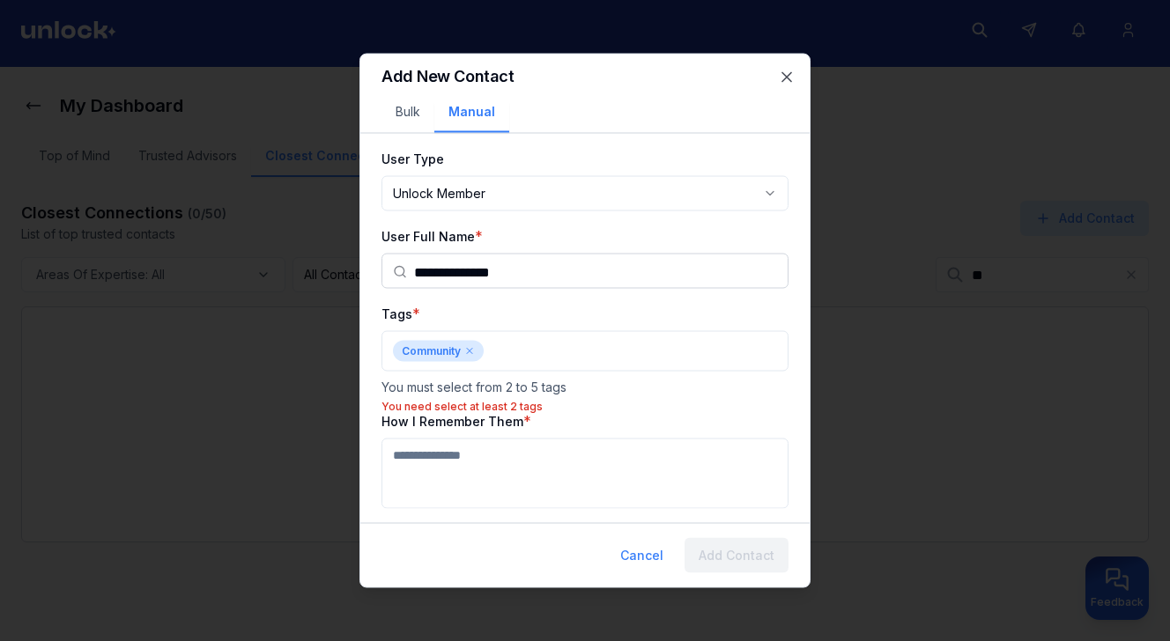
click at [467, 355] on icon at bounding box center [469, 351] width 11 height 11
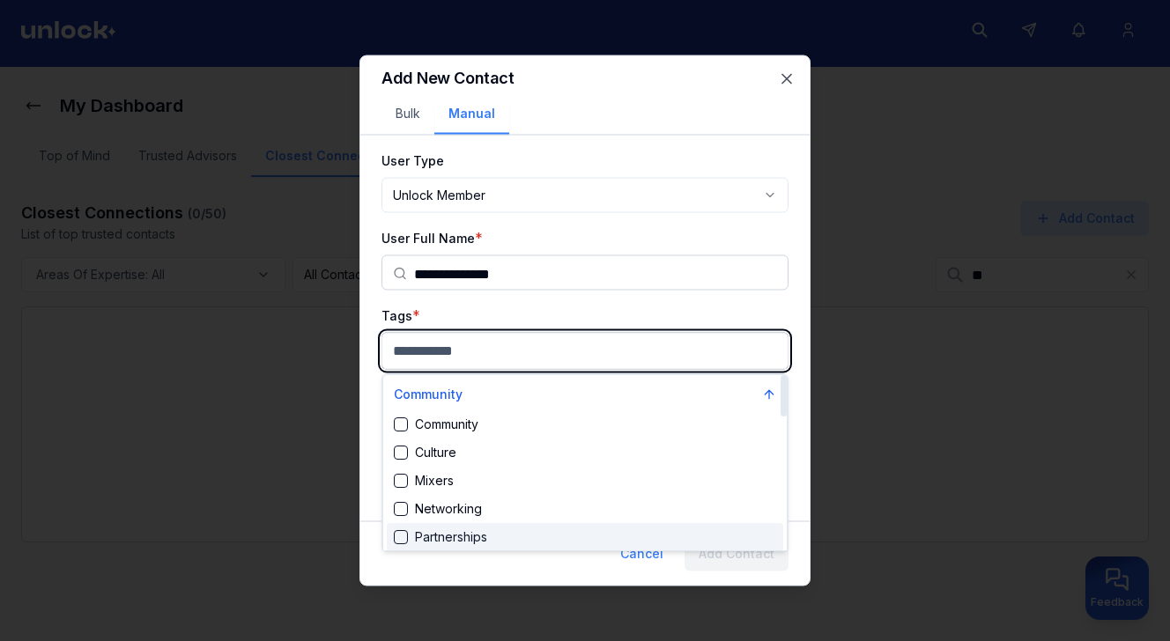
click at [446, 546] on div "Partnerships" at bounding box center [585, 537] width 397 height 28
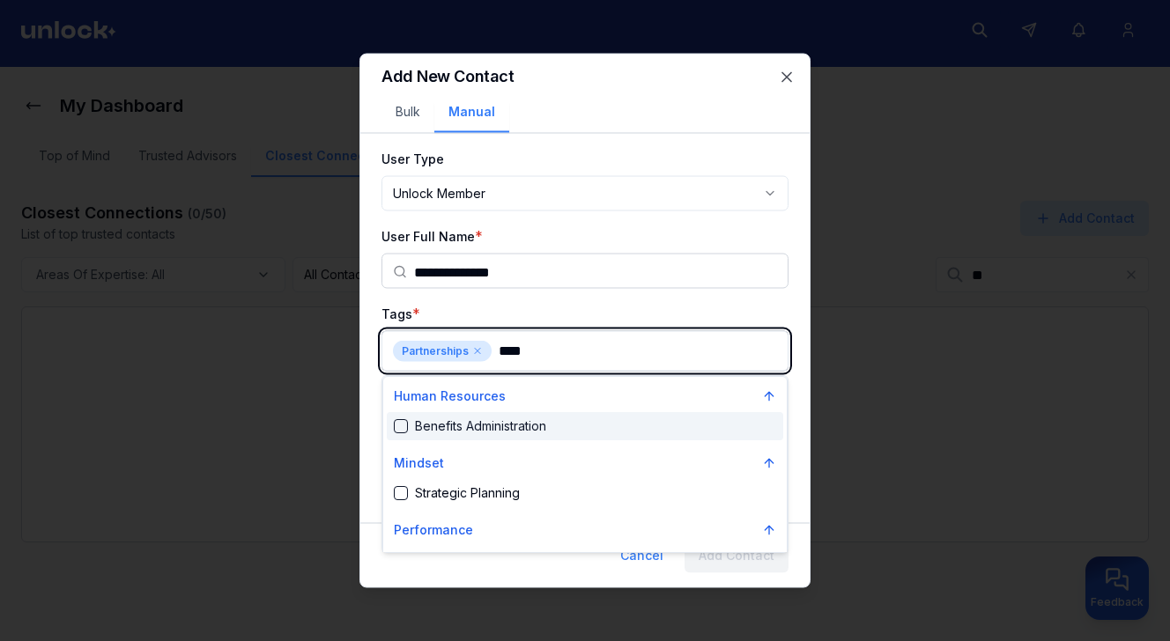
type input "*****"
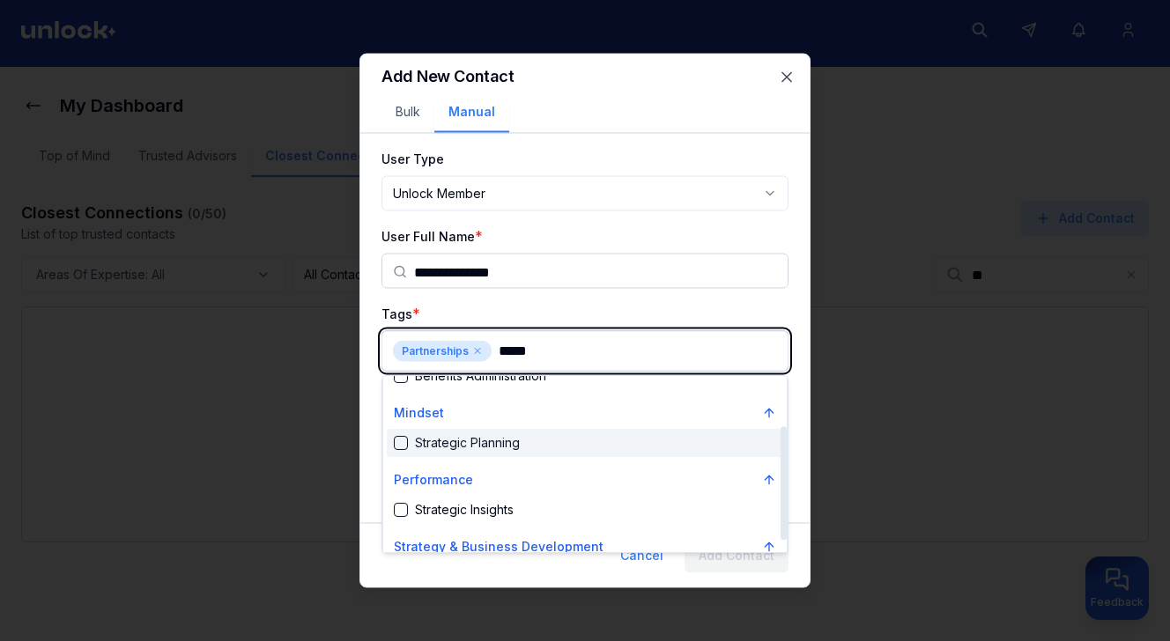
scroll to position [93, 0]
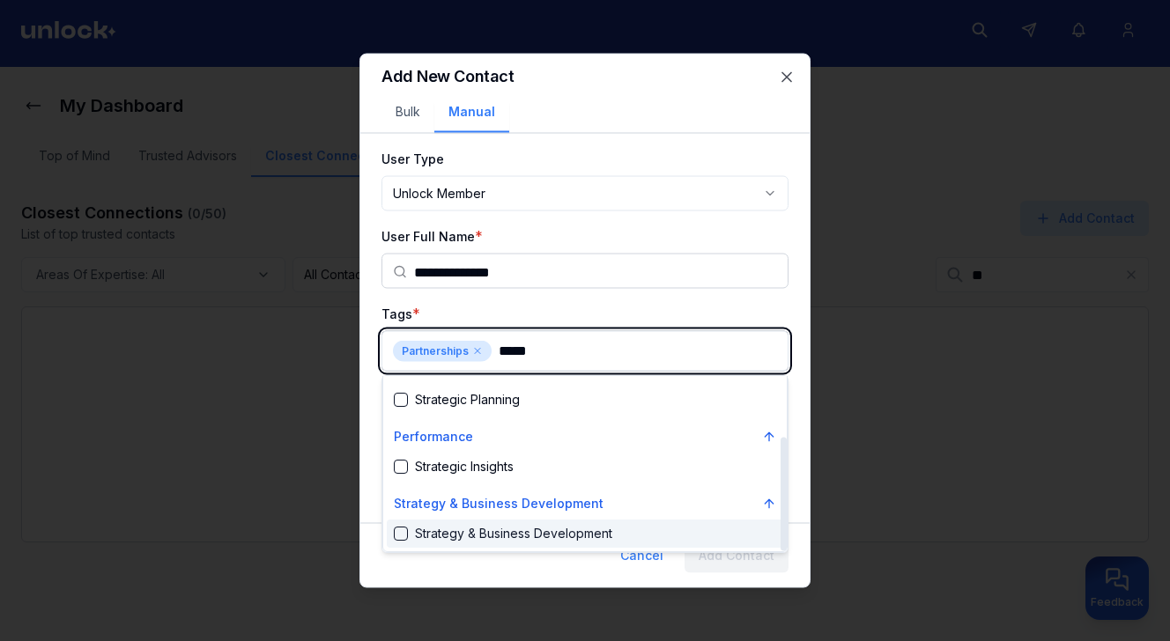
click at [469, 545] on div "Strategy & Business Development" at bounding box center [585, 534] width 397 height 28
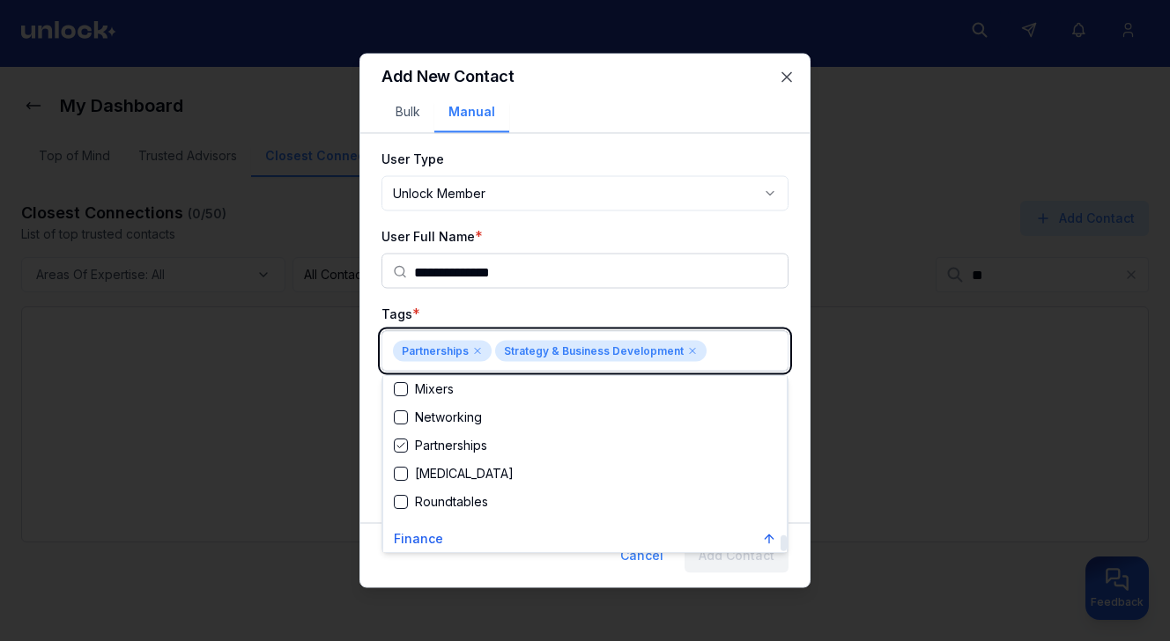
scroll to position [3212, 0]
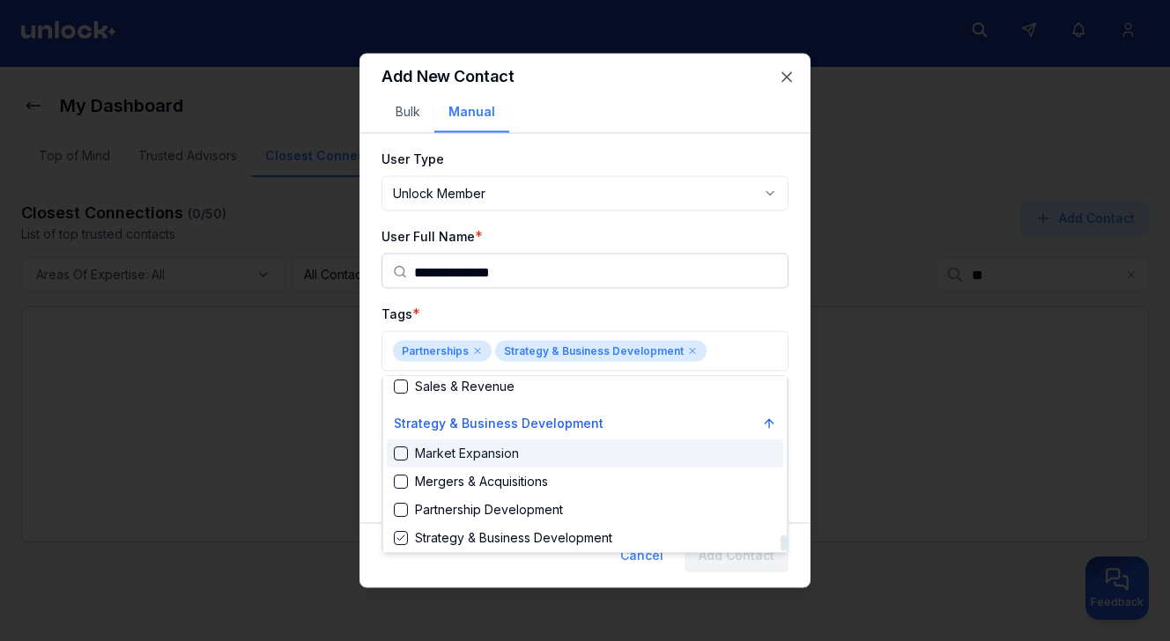
click at [558, 300] on div at bounding box center [585, 320] width 1170 height 641
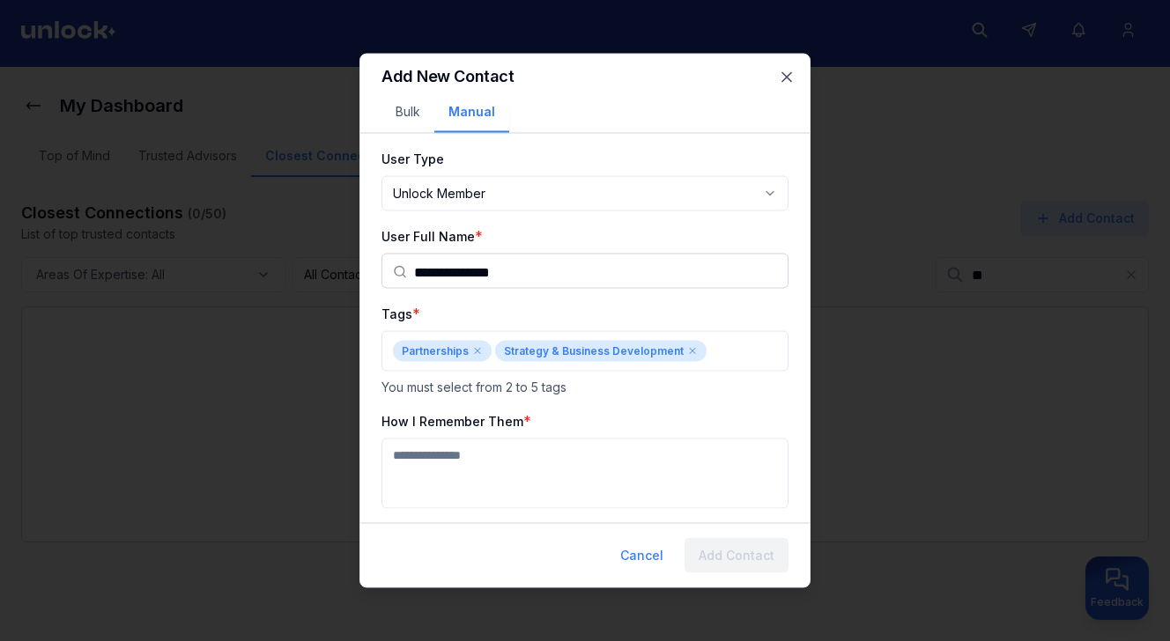
click at [489, 457] on textarea "How I Remember Them" at bounding box center [585, 474] width 407 height 70
type textarea "**********"
click at [729, 558] on button "Add Contact" at bounding box center [737, 555] width 104 height 35
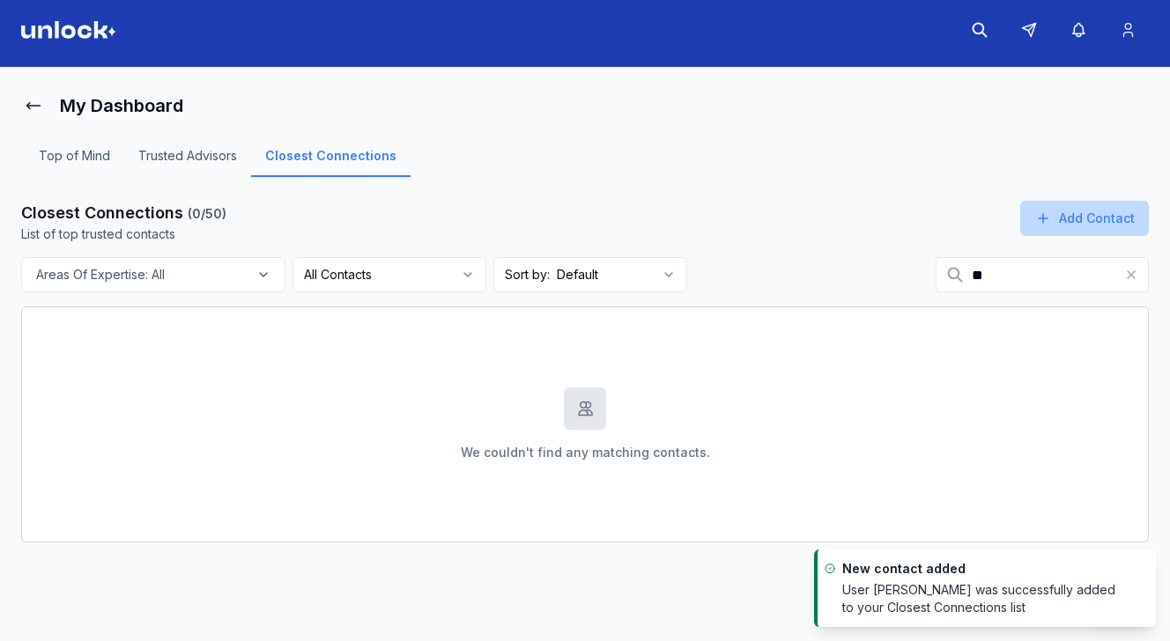
click at [1051, 217] on icon at bounding box center [1043, 219] width 18 height 18
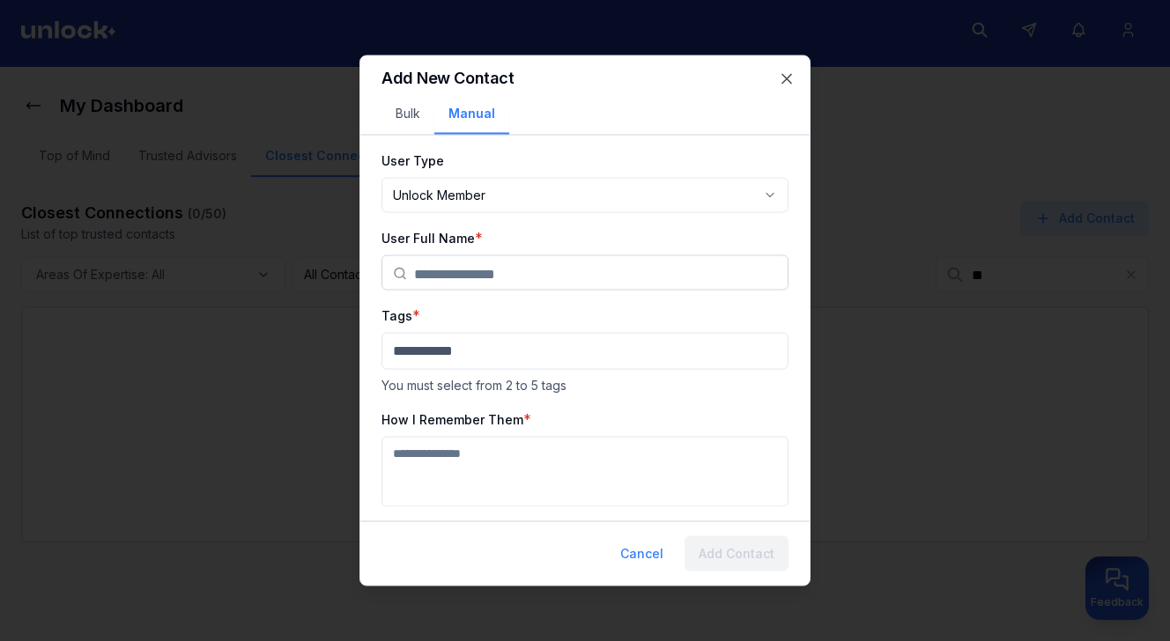
click at [544, 273] on input "text" at bounding box center [595, 273] width 363 height 35
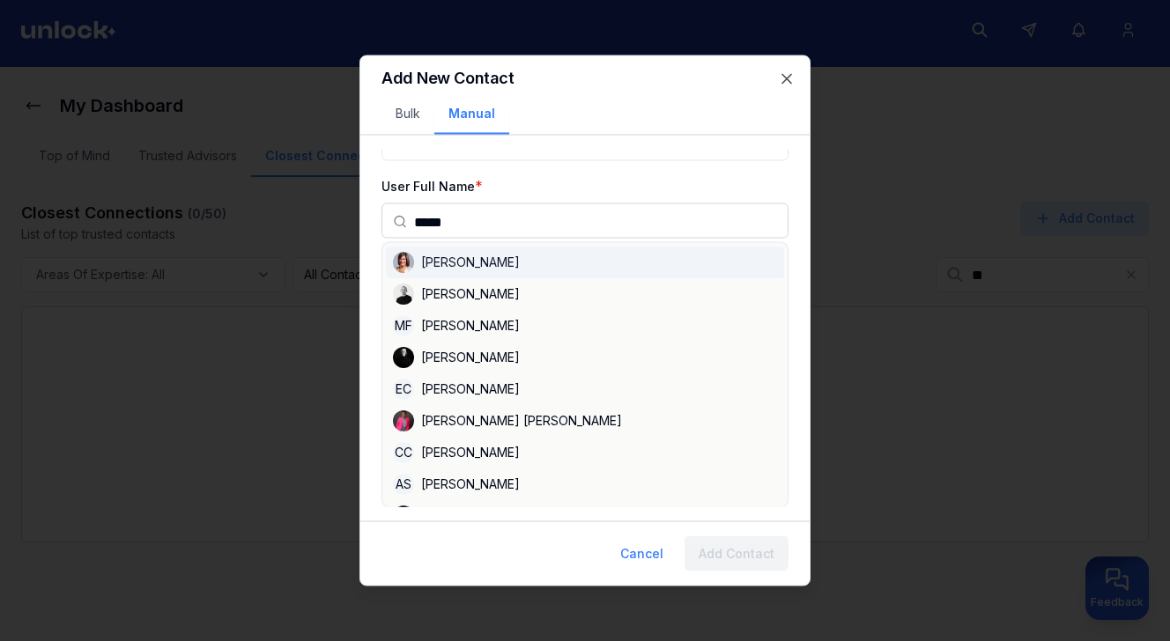
scroll to position [0, 0]
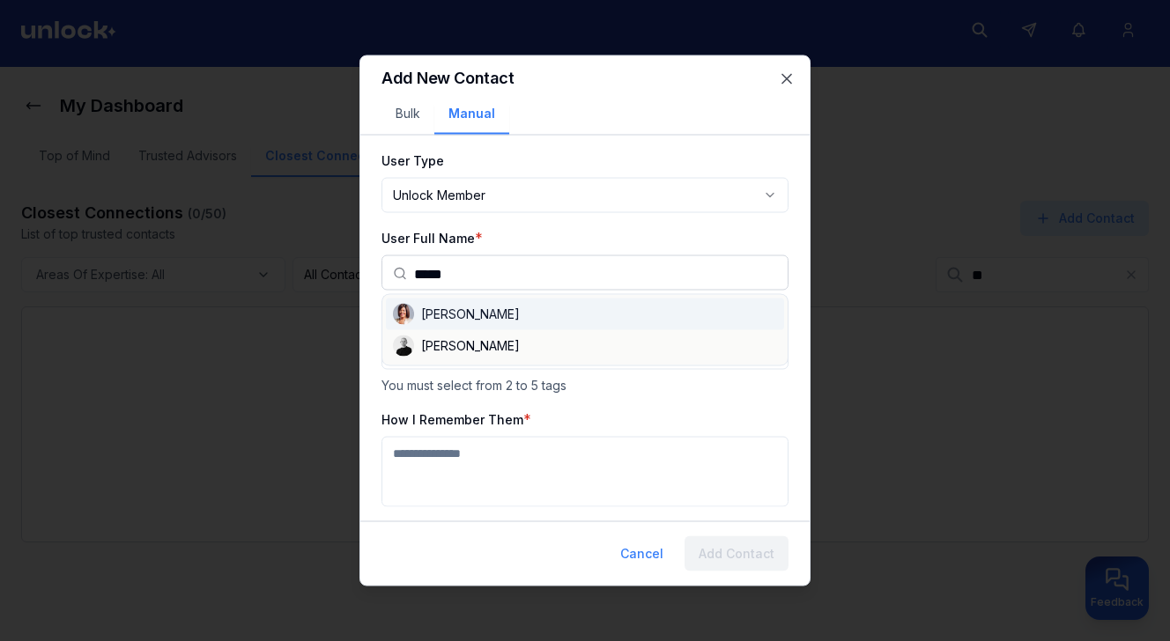
click at [476, 309] on div "[PERSON_NAME]" at bounding box center [585, 315] width 398 height 32
type input "**********"
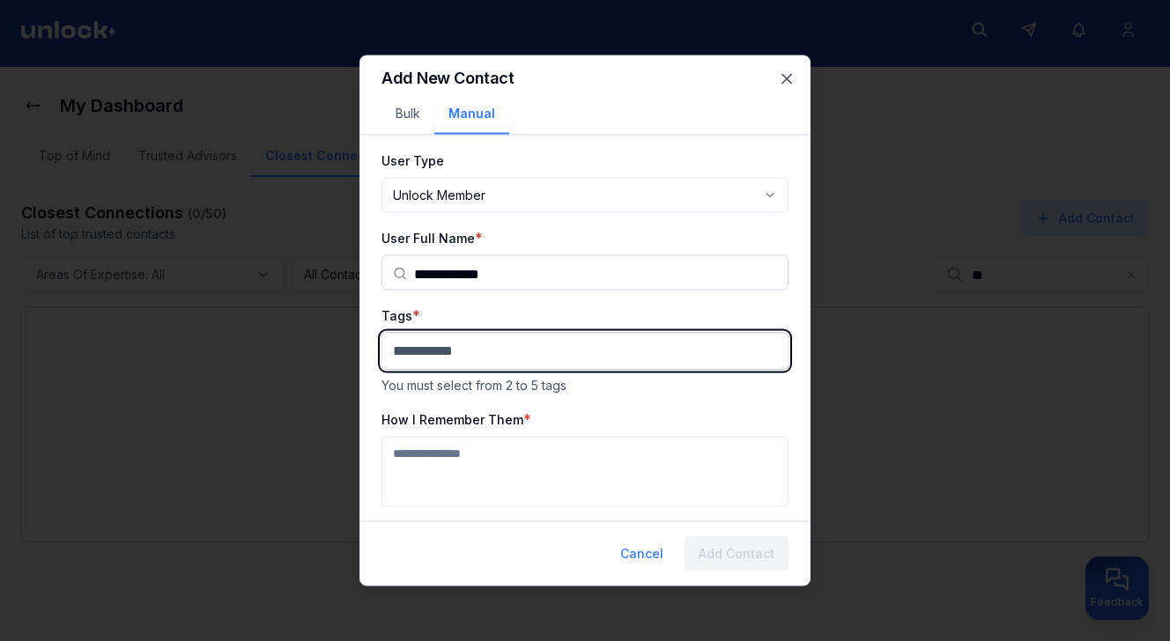
click at [460, 352] on body "**********" at bounding box center [585, 313] width 1170 height 641
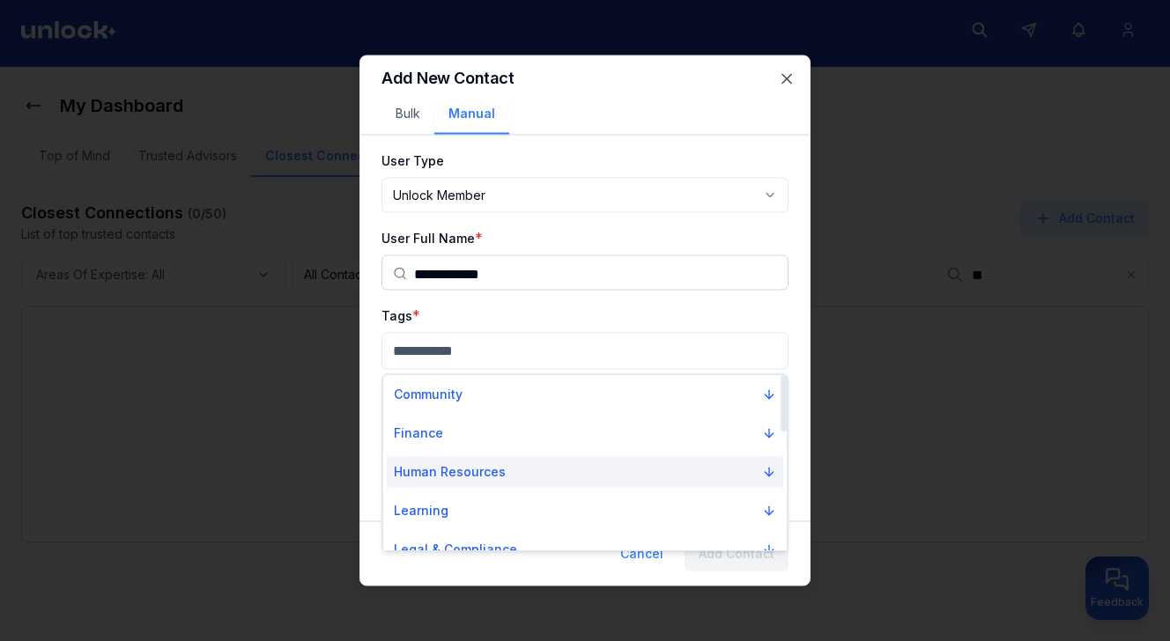
click at [480, 471] on p "Human Resources" at bounding box center [450, 472] width 112 height 18
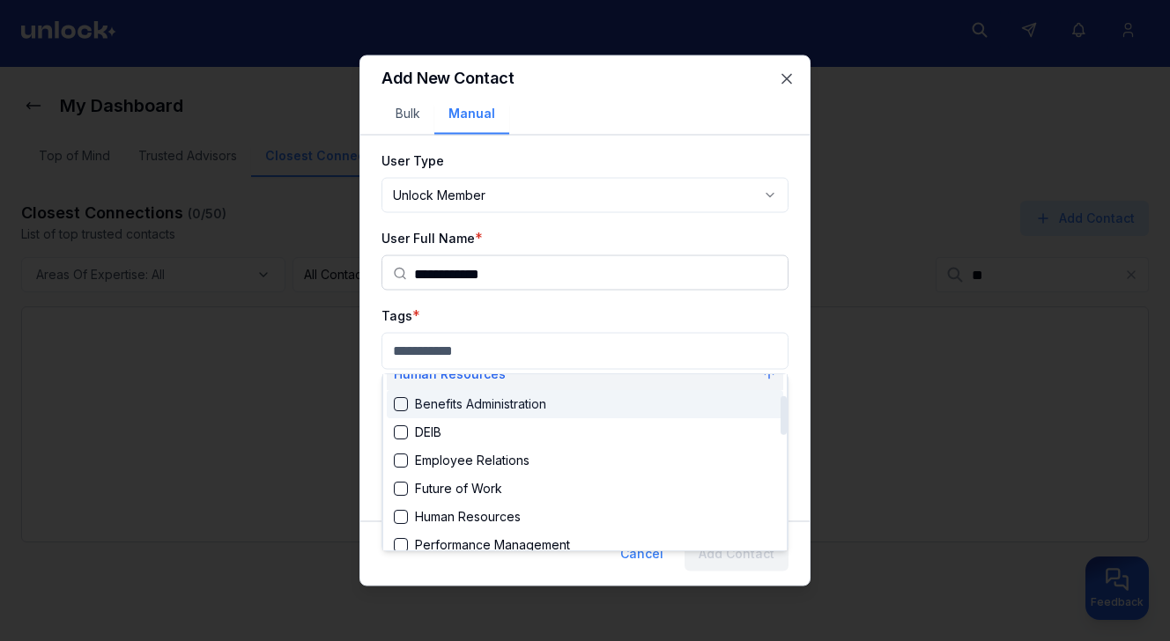
scroll to position [102, 0]
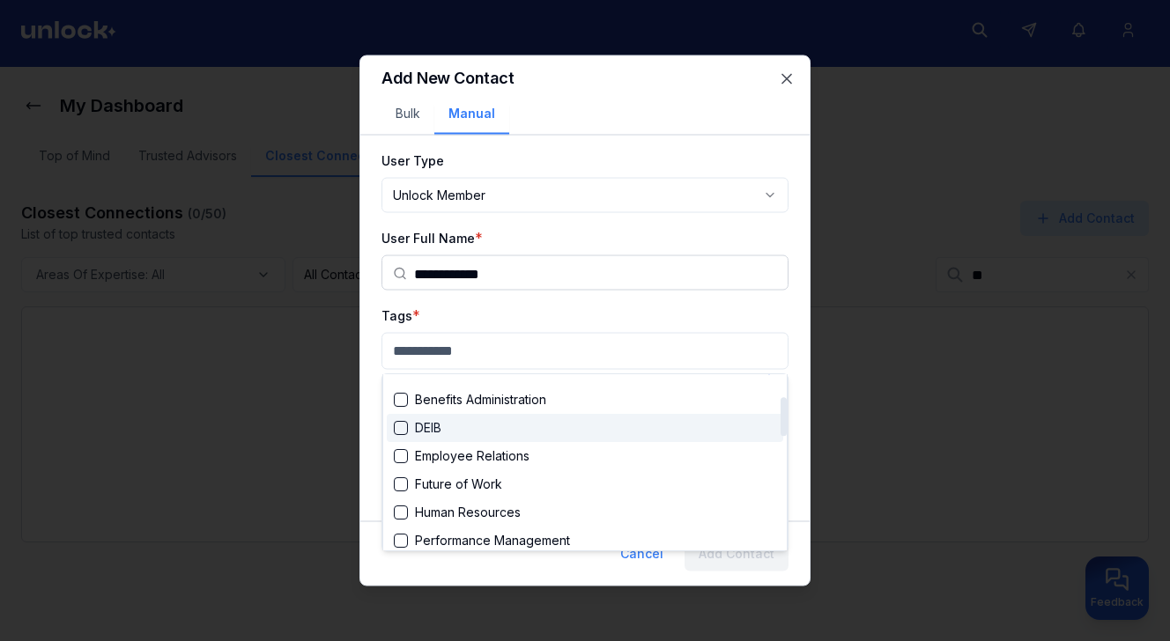
click at [463, 429] on div "DEIB" at bounding box center [585, 428] width 397 height 28
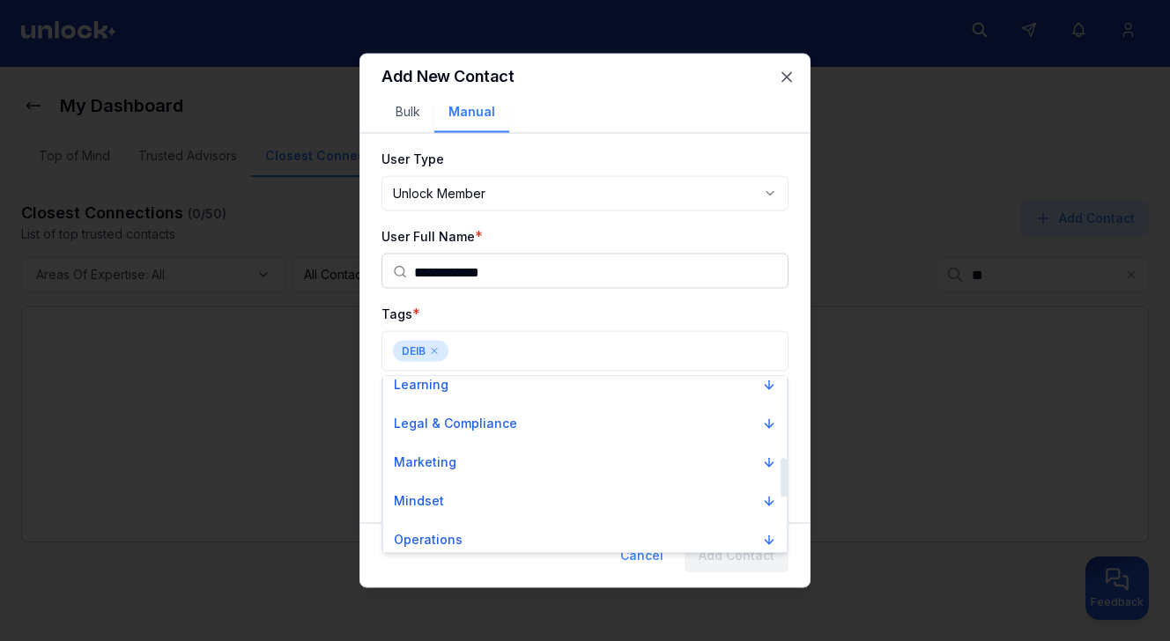
scroll to position [463, 0]
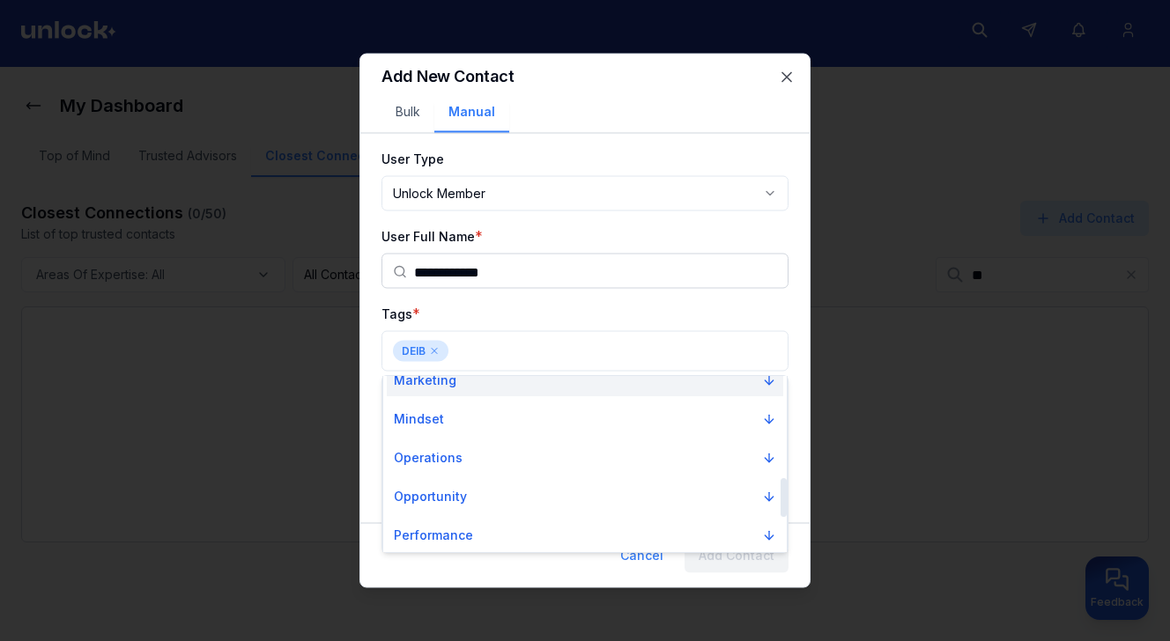
click at [465, 381] on button "Marketing" at bounding box center [585, 381] width 397 height 32
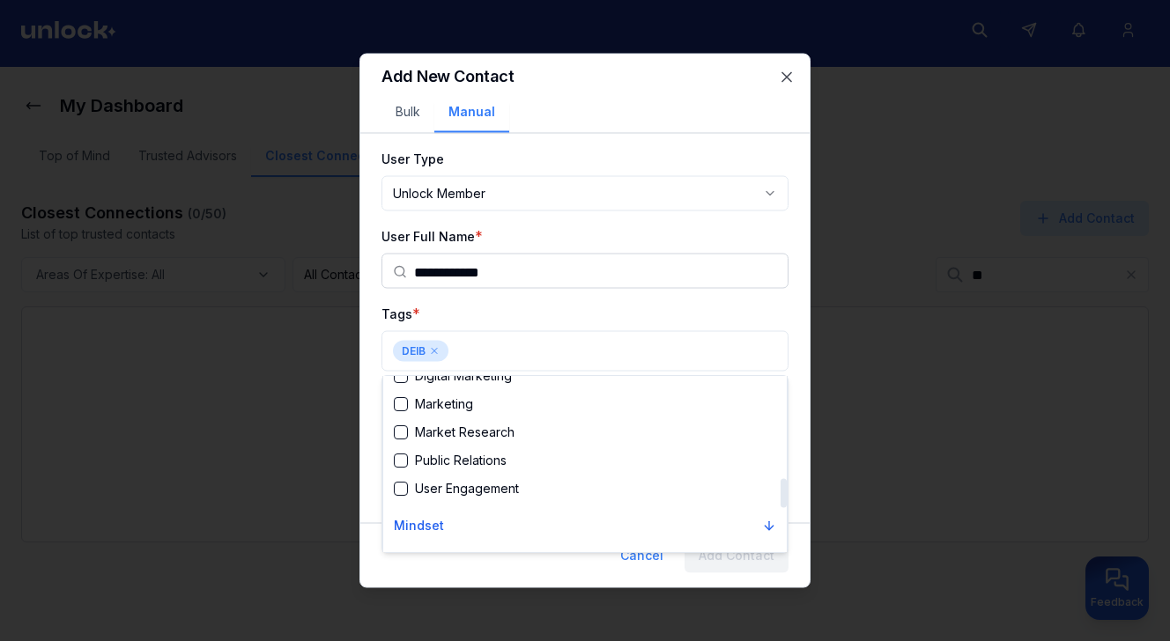
scroll to position [613, 0]
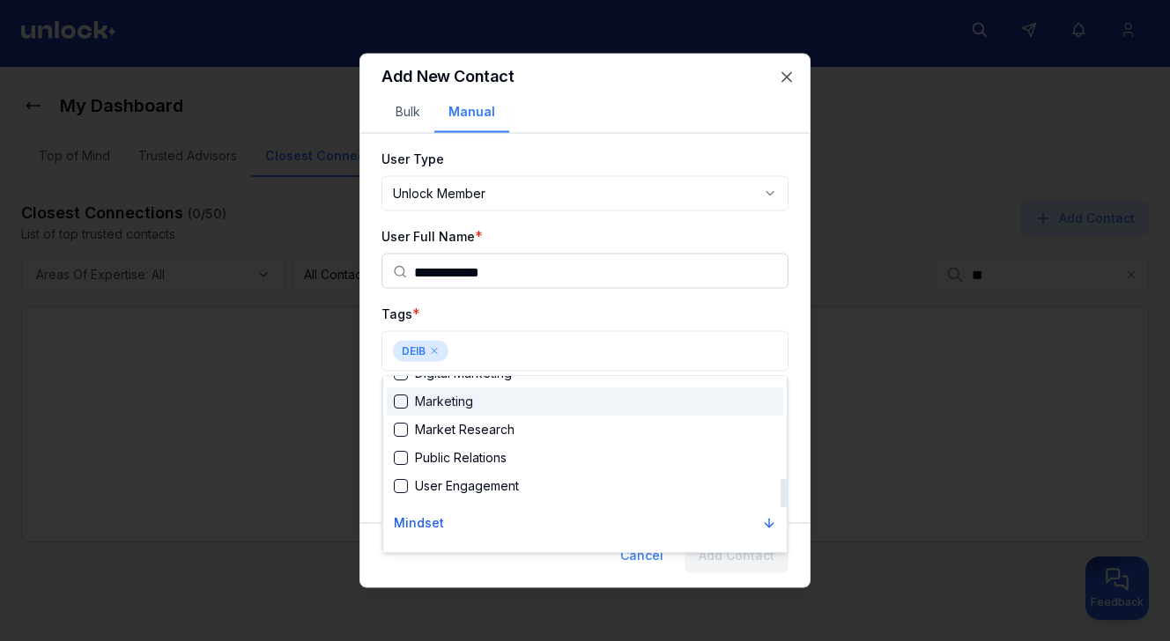
click at [462, 406] on div "Marketing" at bounding box center [433, 402] width 79 height 18
click at [521, 352] on div at bounding box center [585, 320] width 1170 height 641
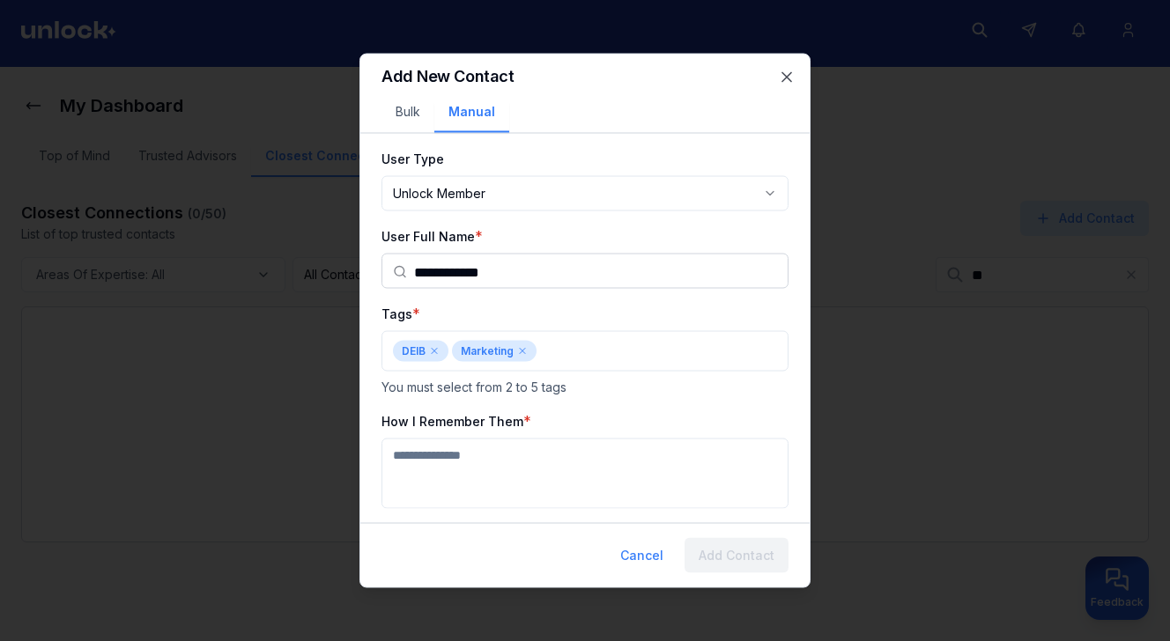
click at [521, 352] on icon at bounding box center [522, 351] width 11 height 11
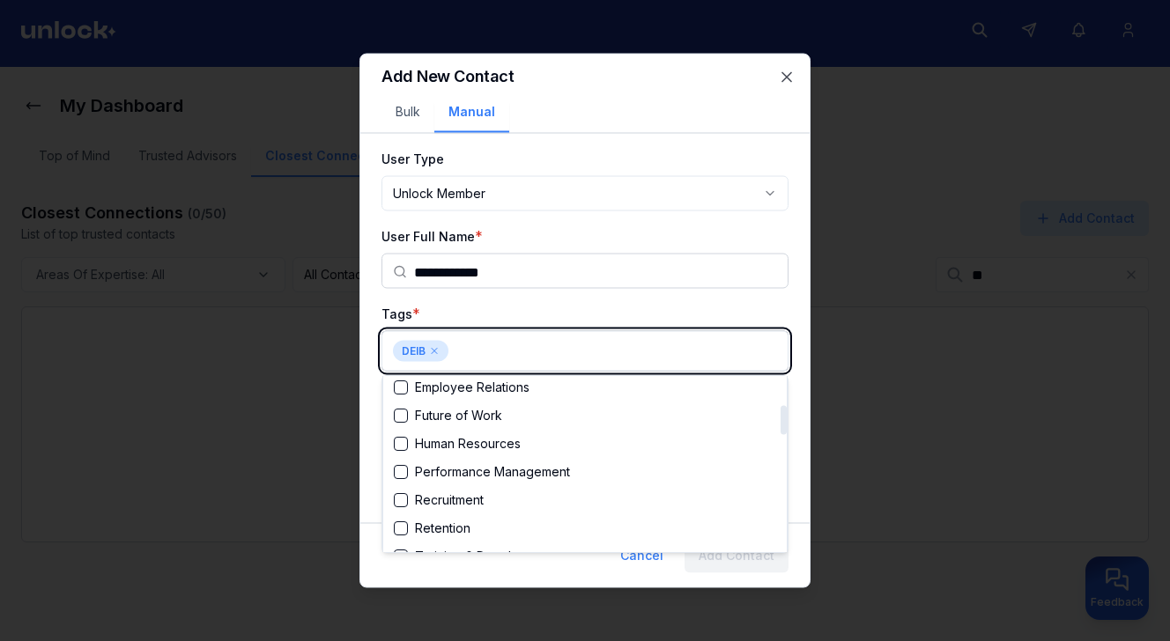
scroll to position [176, 0]
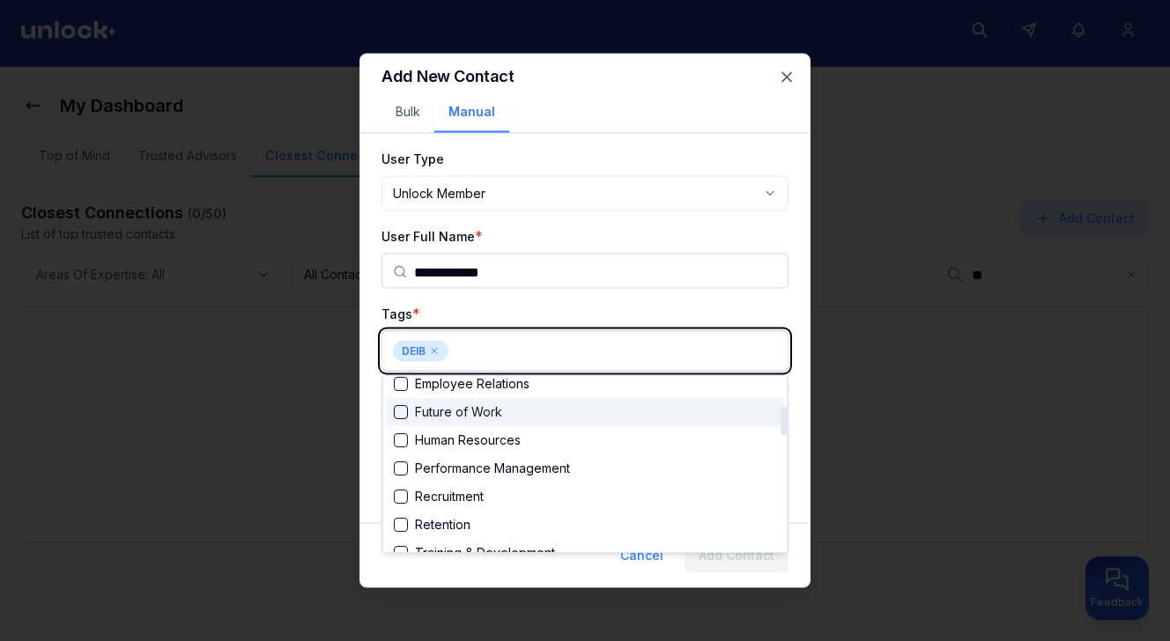
click at [502, 420] on div "Future of Work" at bounding box center [585, 412] width 397 height 28
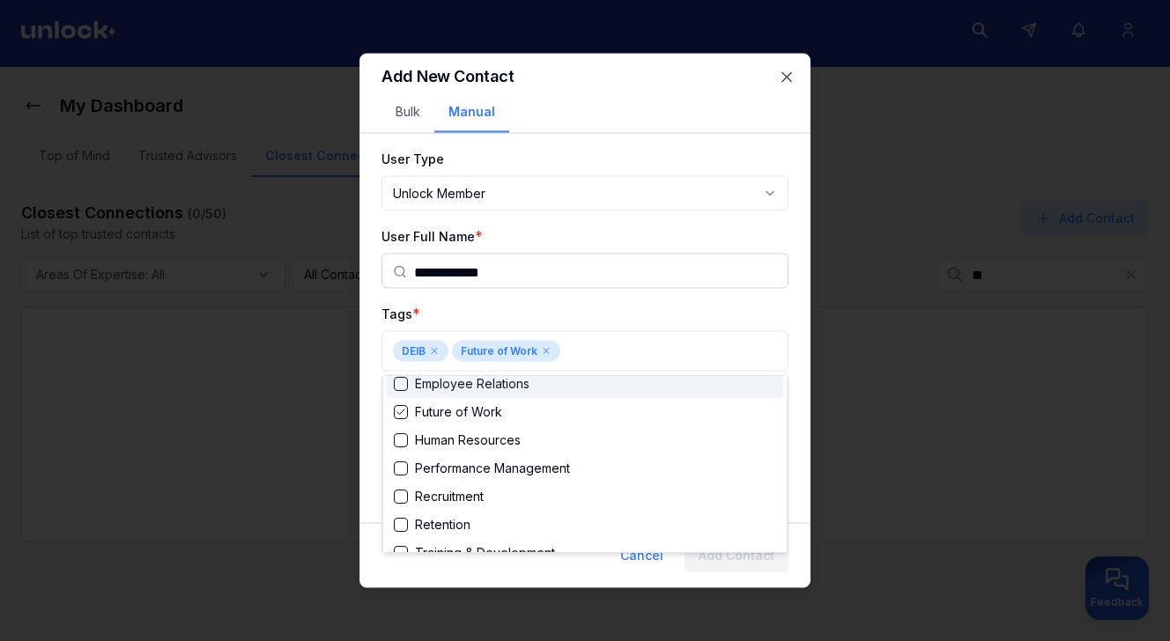
click at [787, 306] on div at bounding box center [585, 320] width 1170 height 641
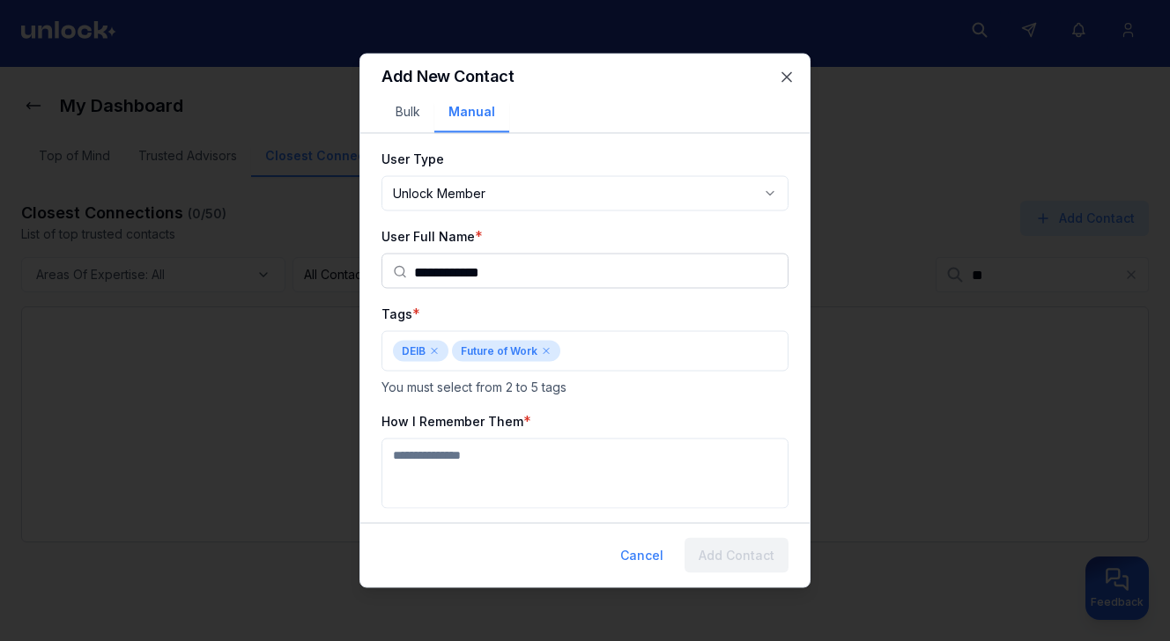
click at [663, 481] on textarea "How I Remember Them" at bounding box center [585, 474] width 407 height 70
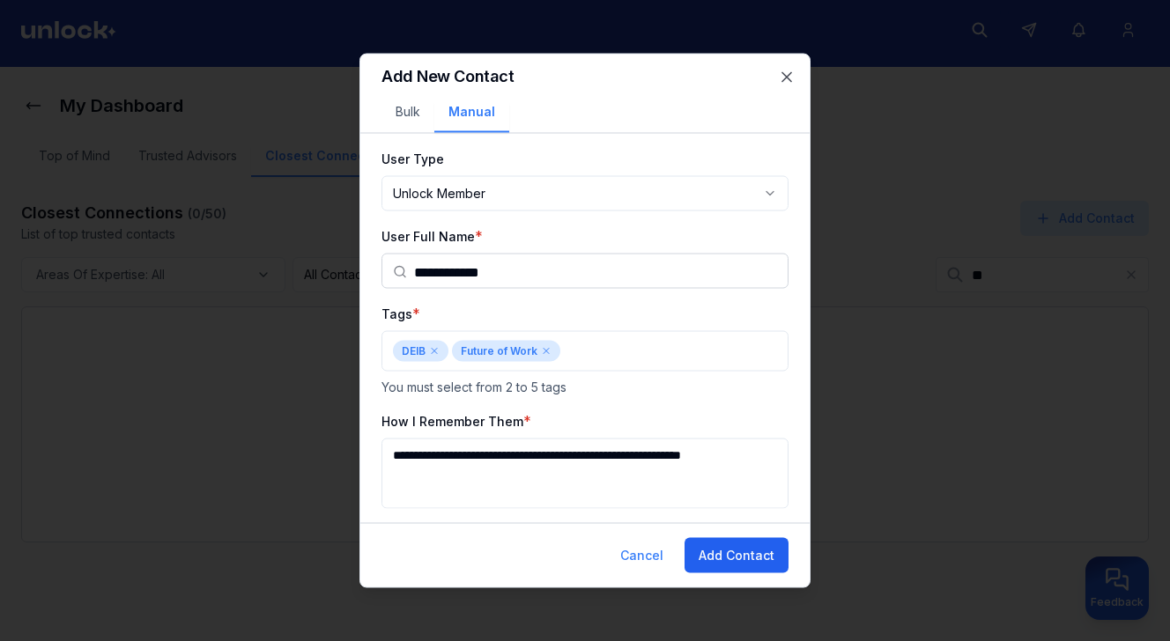
type textarea "**********"
click at [731, 567] on button "Add Contact" at bounding box center [737, 555] width 104 height 35
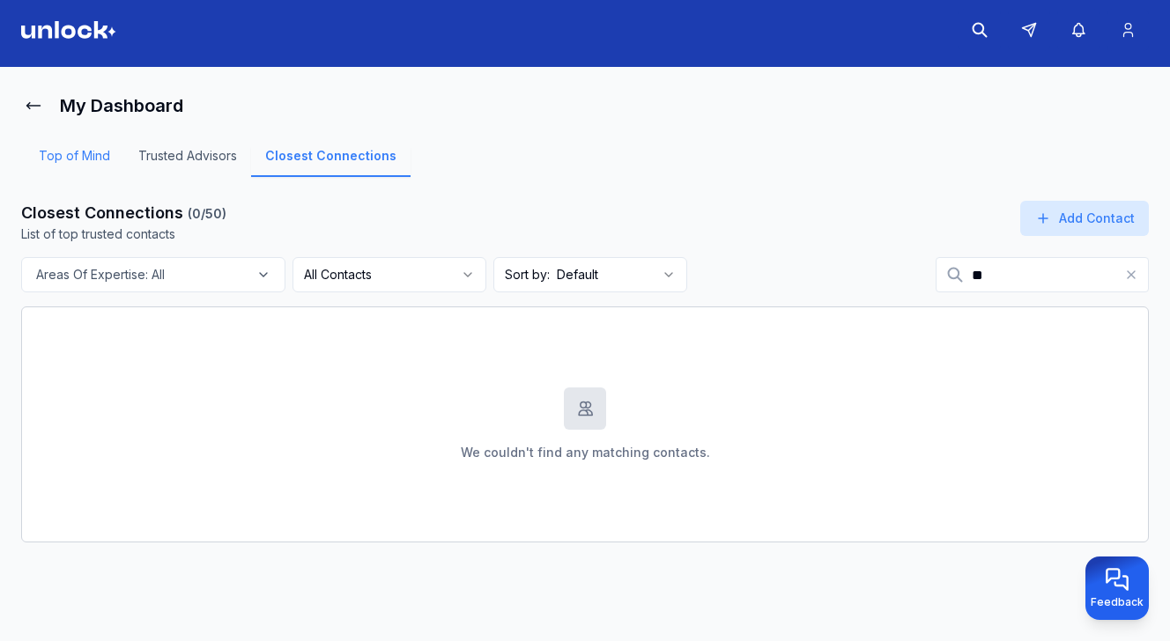
click at [78, 158] on link "Top of Mind" at bounding box center [75, 162] width 100 height 30
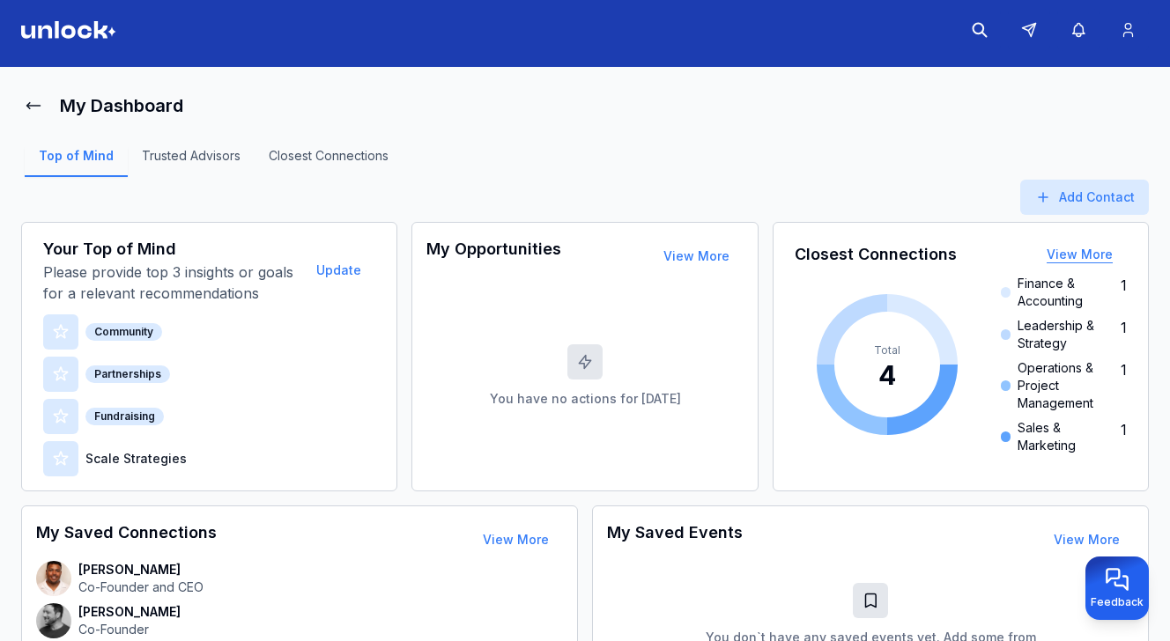
click at [1078, 260] on button "View More" at bounding box center [1080, 254] width 94 height 35
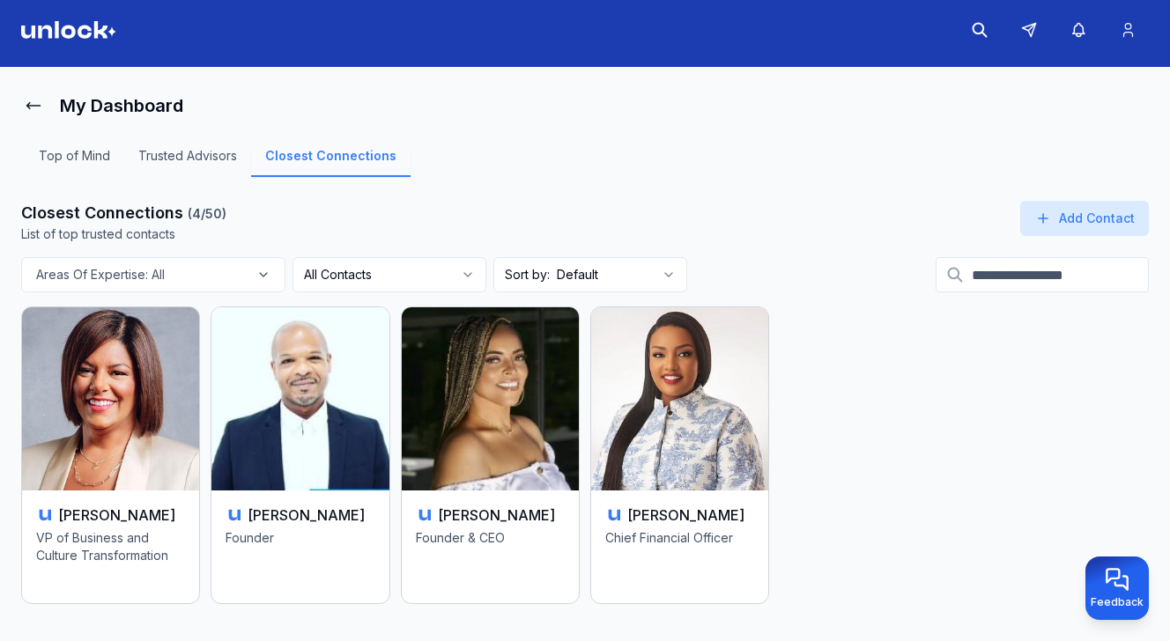
click at [1054, 273] on input at bounding box center [1042, 274] width 213 height 35
click at [1067, 217] on button "Add Contact" at bounding box center [1084, 218] width 129 height 35
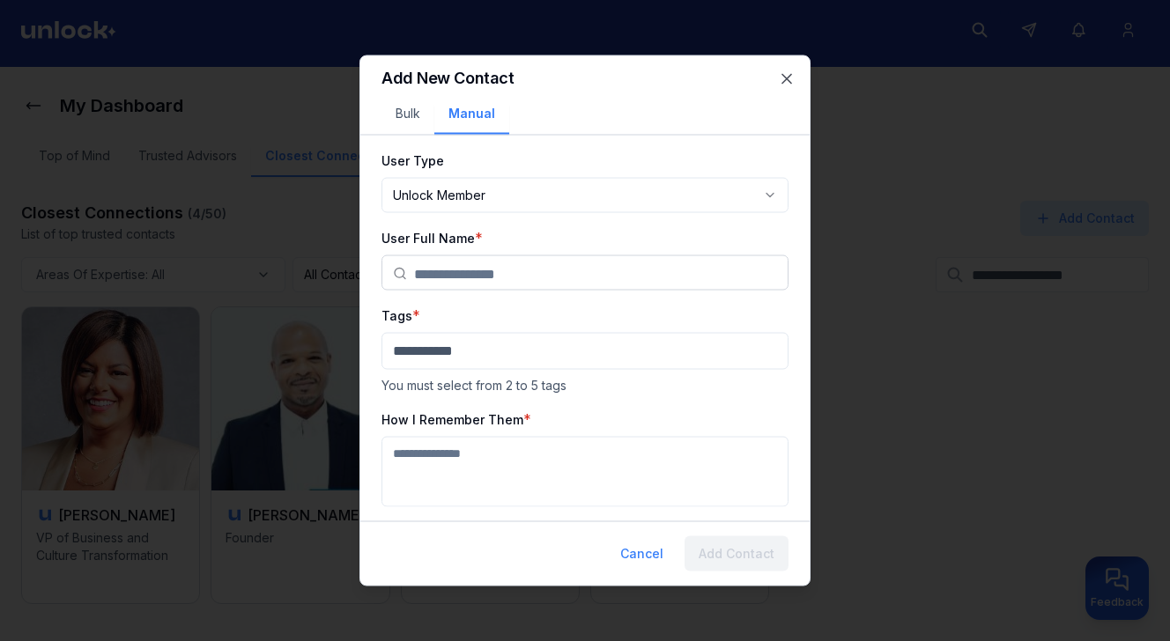
click at [598, 276] on input "text" at bounding box center [595, 273] width 363 height 35
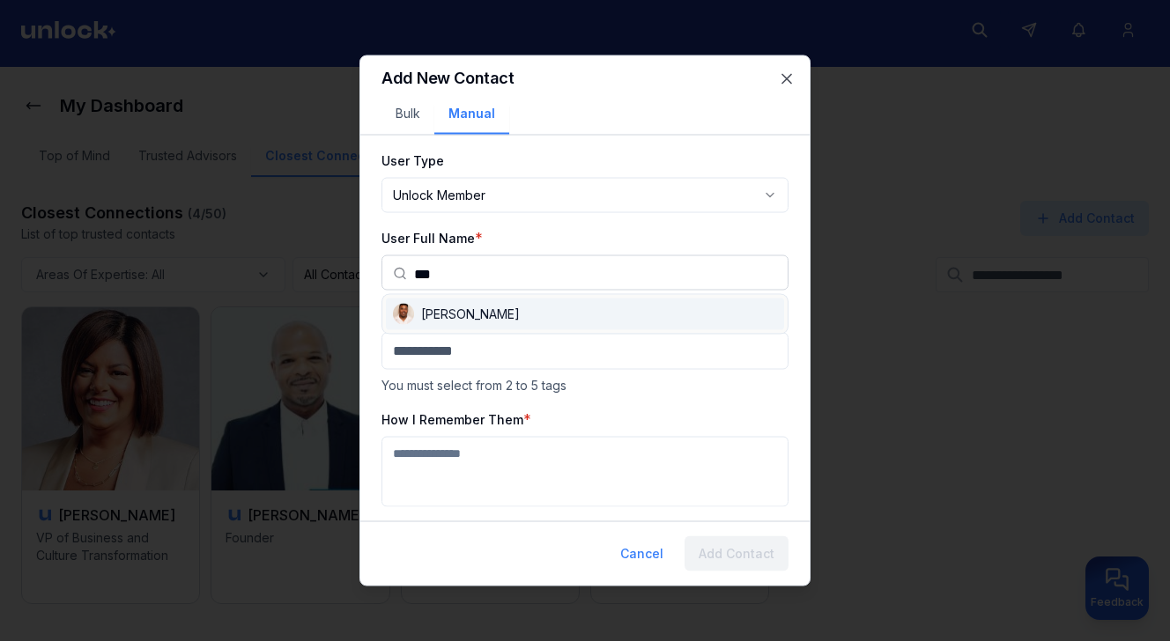
click at [542, 321] on div "[PERSON_NAME]" at bounding box center [585, 315] width 398 height 32
type input "**********"
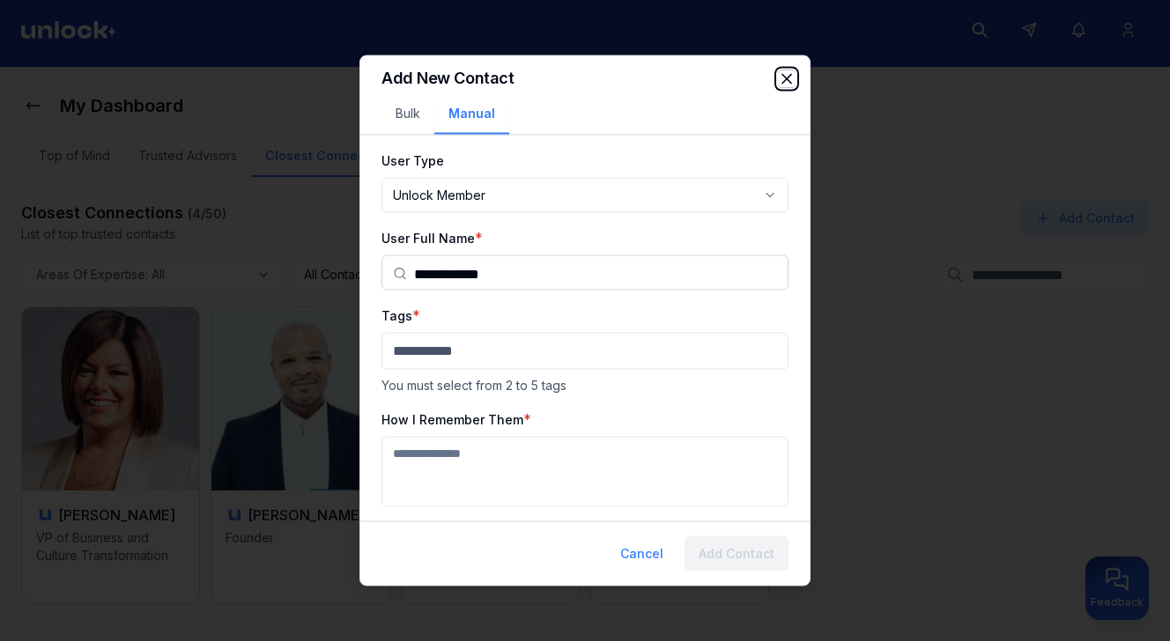
click at [786, 80] on icon "button" at bounding box center [787, 79] width 18 height 18
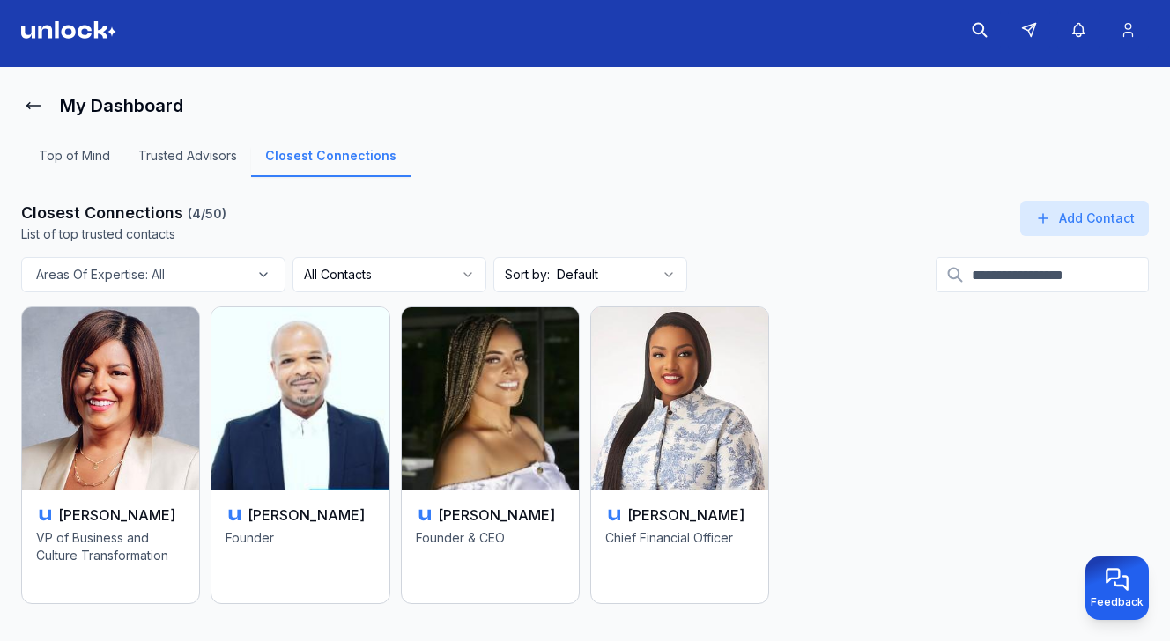
click at [983, 278] on input at bounding box center [1042, 274] width 213 height 35
click at [1066, 227] on button "Add Contact" at bounding box center [1084, 218] width 129 height 35
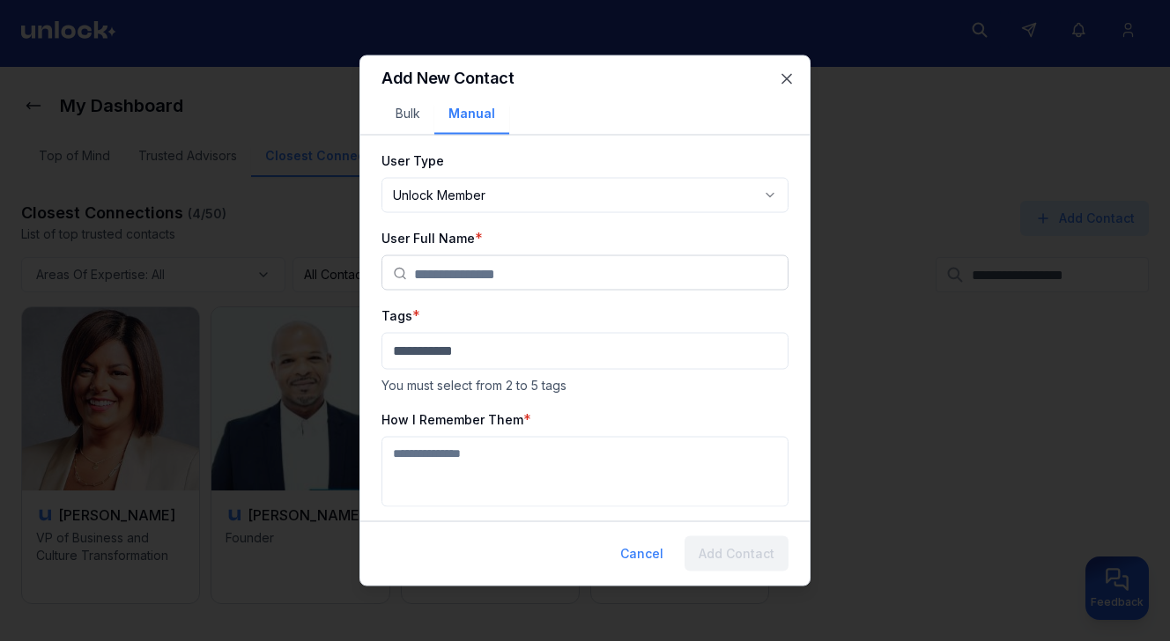
click at [671, 272] on input "text" at bounding box center [595, 273] width 363 height 35
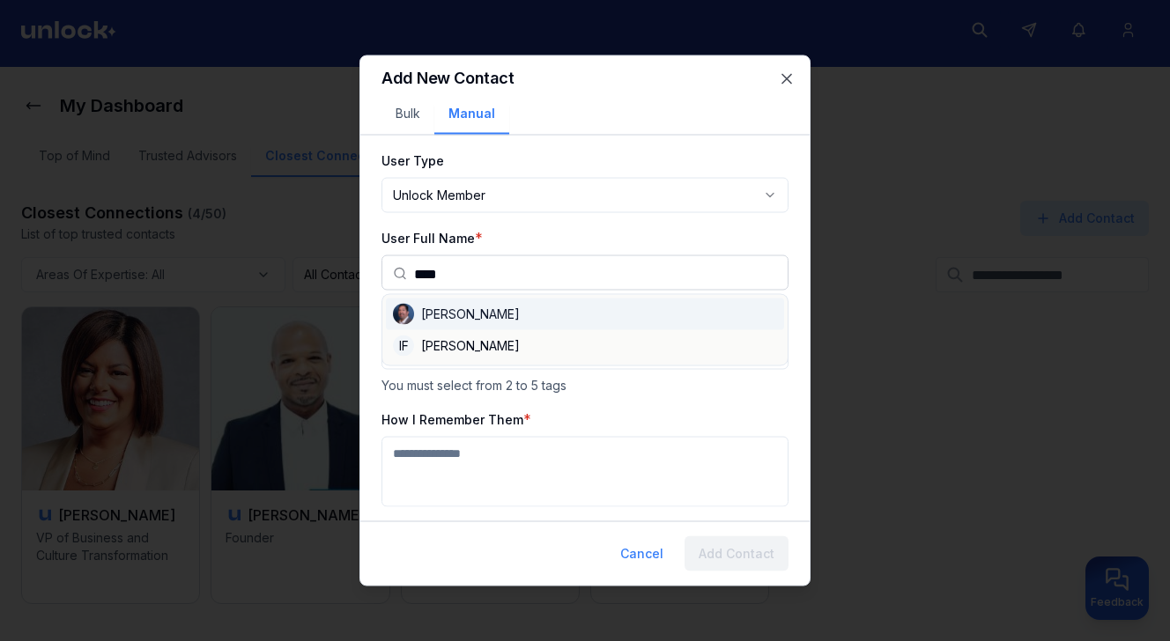
click at [536, 315] on div "[PERSON_NAME]" at bounding box center [585, 315] width 398 height 32
type input "**********"
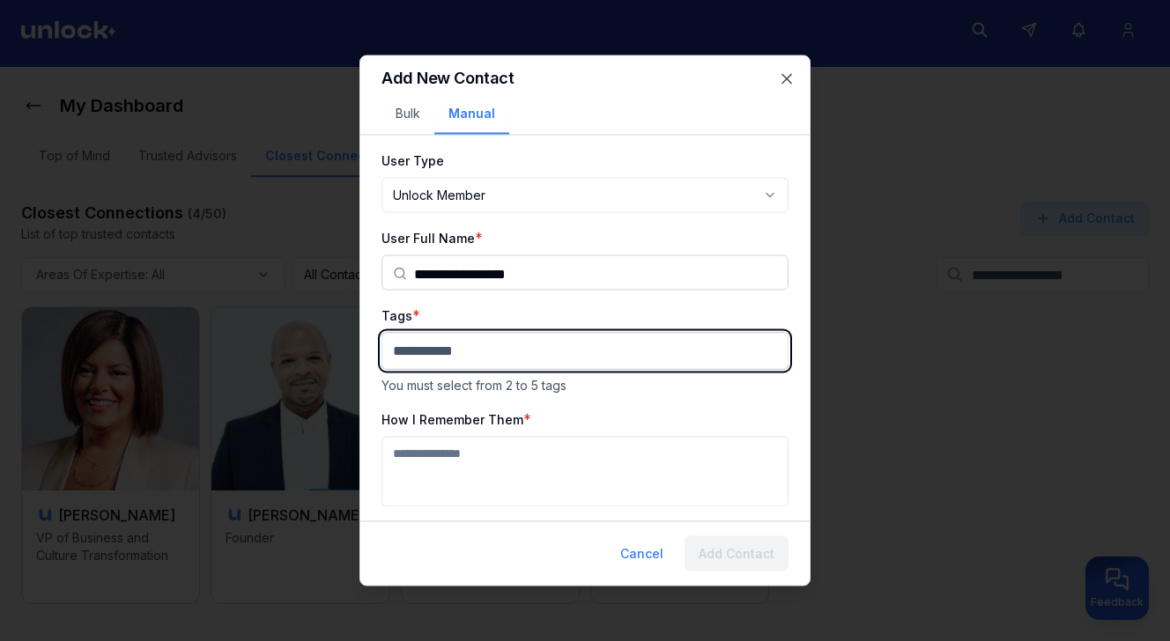
click at [516, 354] on body "**********" at bounding box center [585, 313] width 1170 height 641
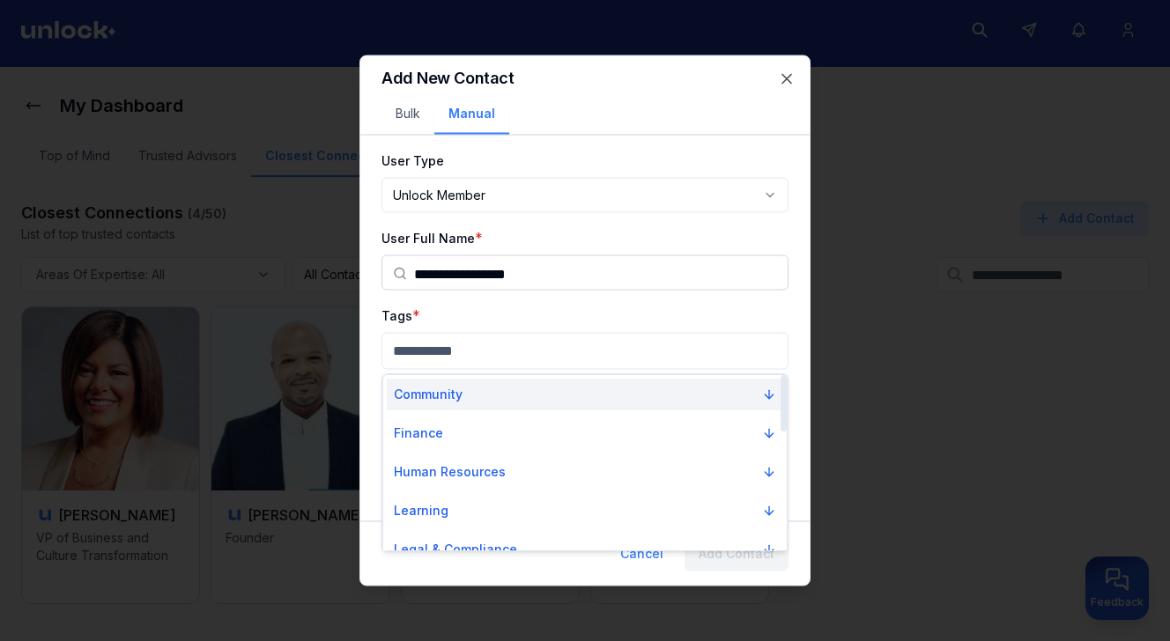
click at [507, 390] on button "Community" at bounding box center [585, 395] width 397 height 32
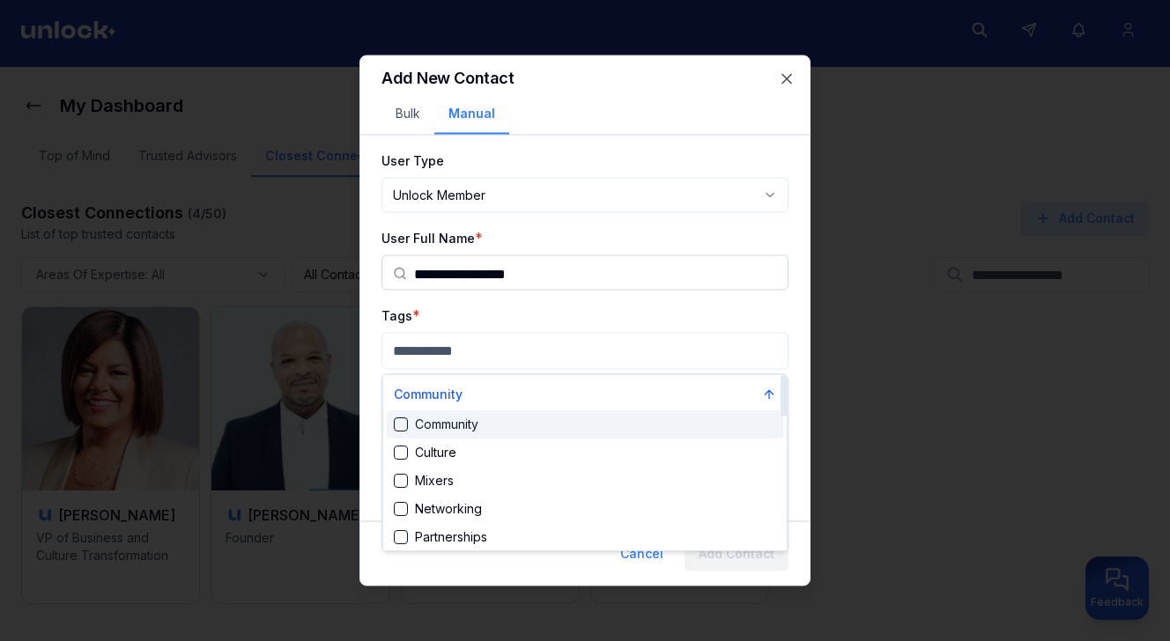
click at [484, 428] on div "Community" at bounding box center [585, 425] width 397 height 28
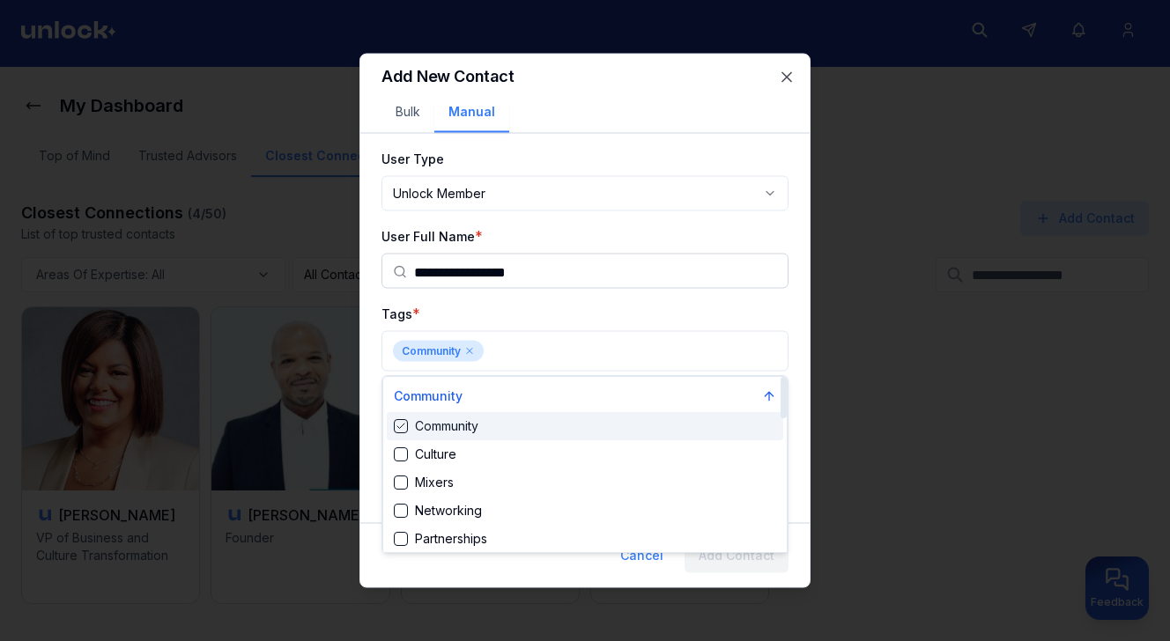
click at [553, 359] on div at bounding box center [585, 320] width 1170 height 641
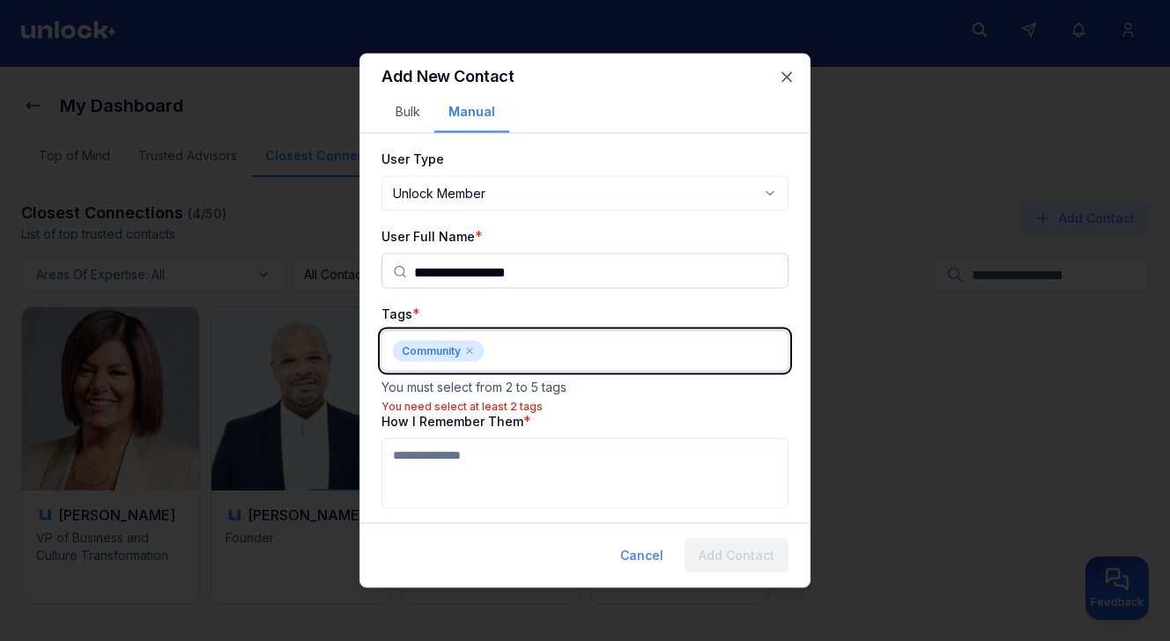
click at [543, 353] on body "**********" at bounding box center [585, 313] width 1170 height 641
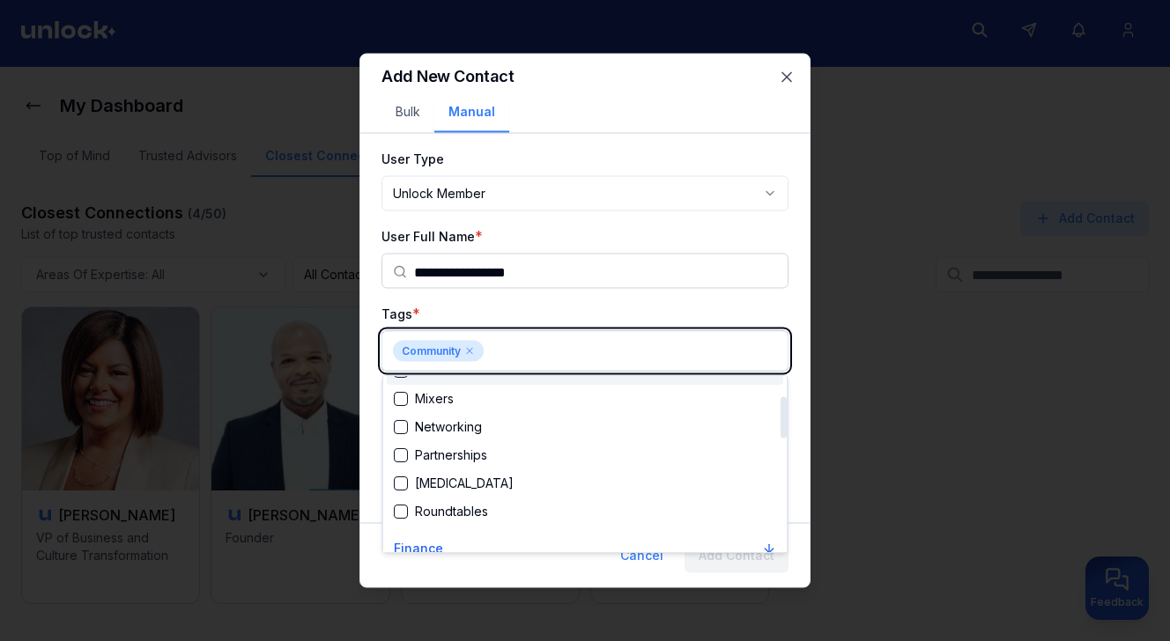
scroll to position [85, 0]
click at [480, 432] on div "Networking" at bounding box center [438, 427] width 88 height 18
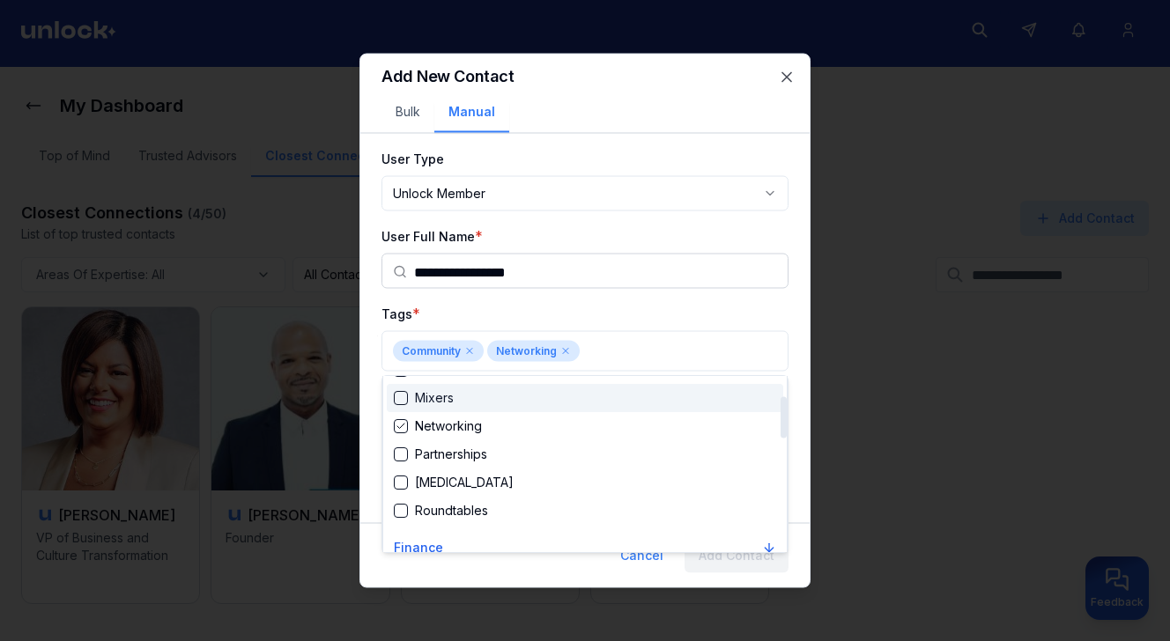
click at [553, 310] on div at bounding box center [585, 320] width 1170 height 641
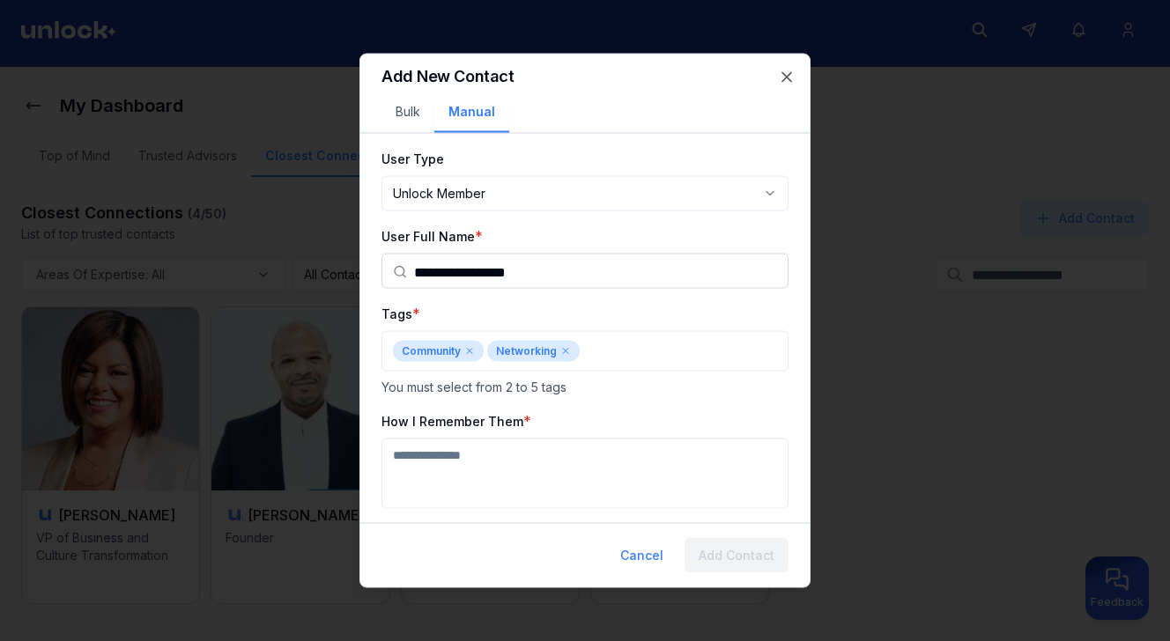
click at [567, 351] on icon at bounding box center [565, 351] width 11 height 11
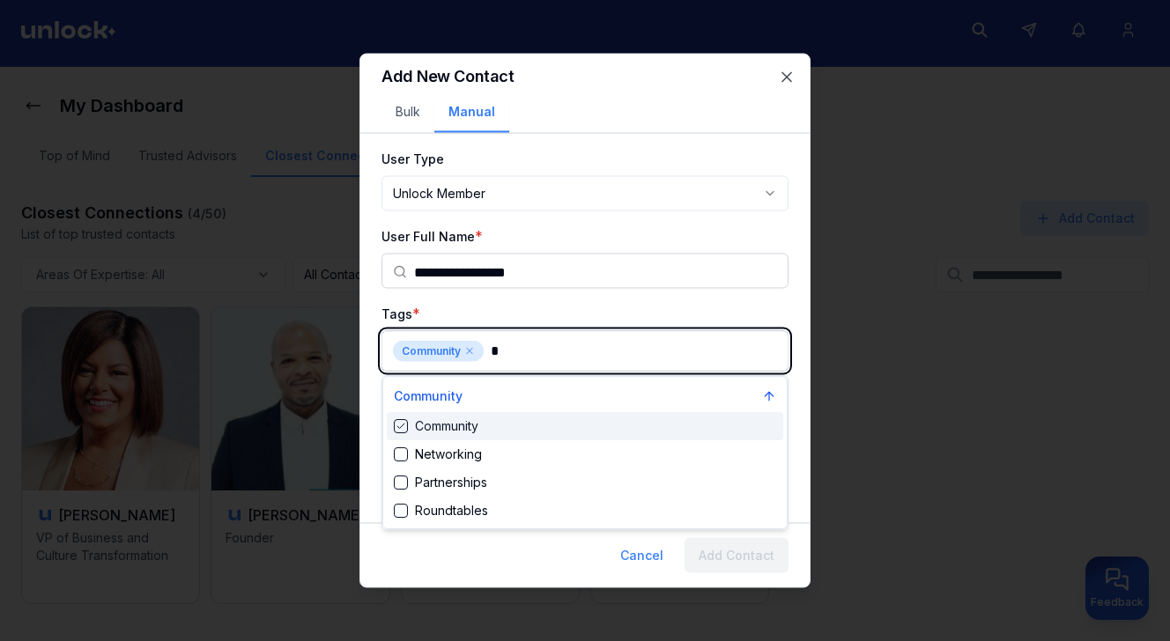
type input "**"
click at [504, 433] on div "Networking" at bounding box center [585, 426] width 397 height 28
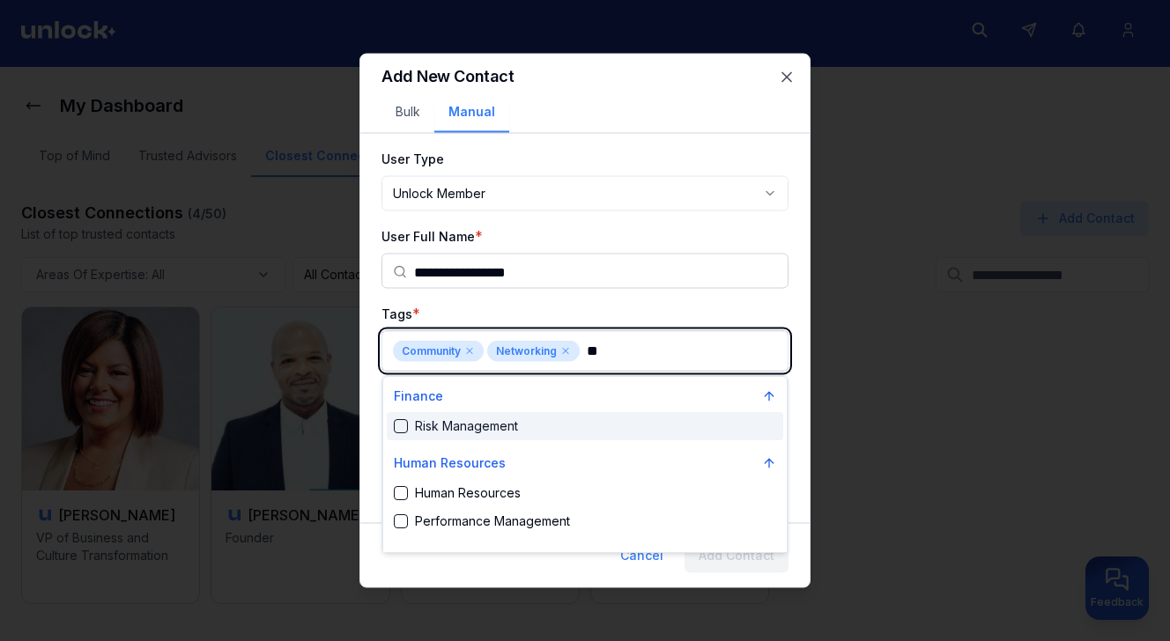
type input "***"
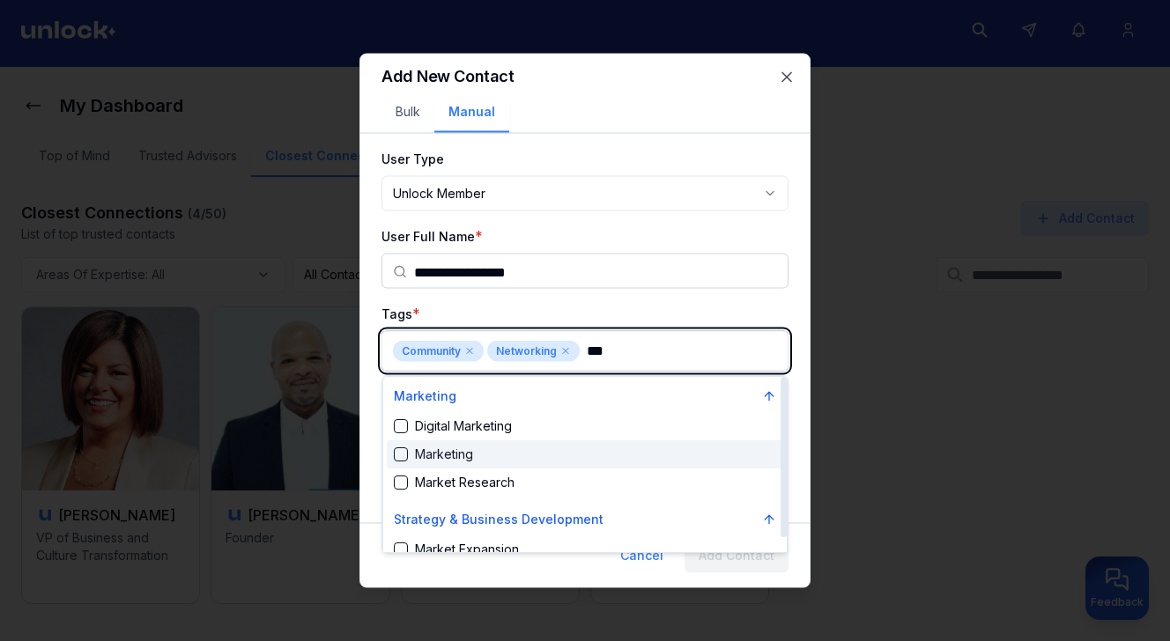
click at [581, 454] on div "Marketing" at bounding box center [585, 455] width 397 height 28
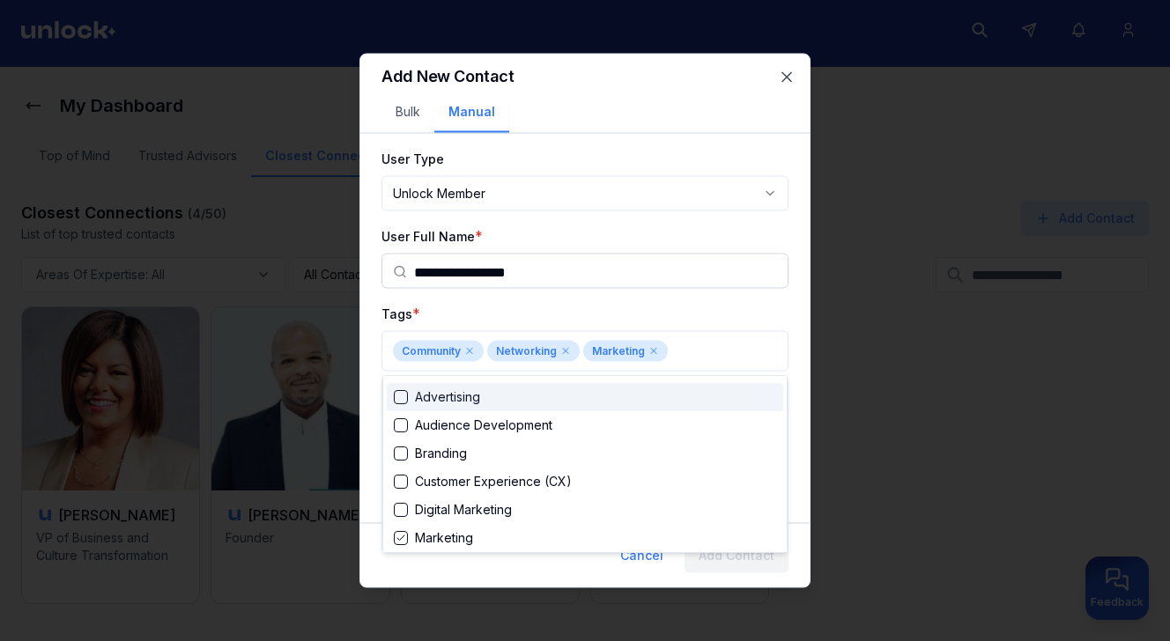
click at [684, 305] on div at bounding box center [585, 320] width 1170 height 641
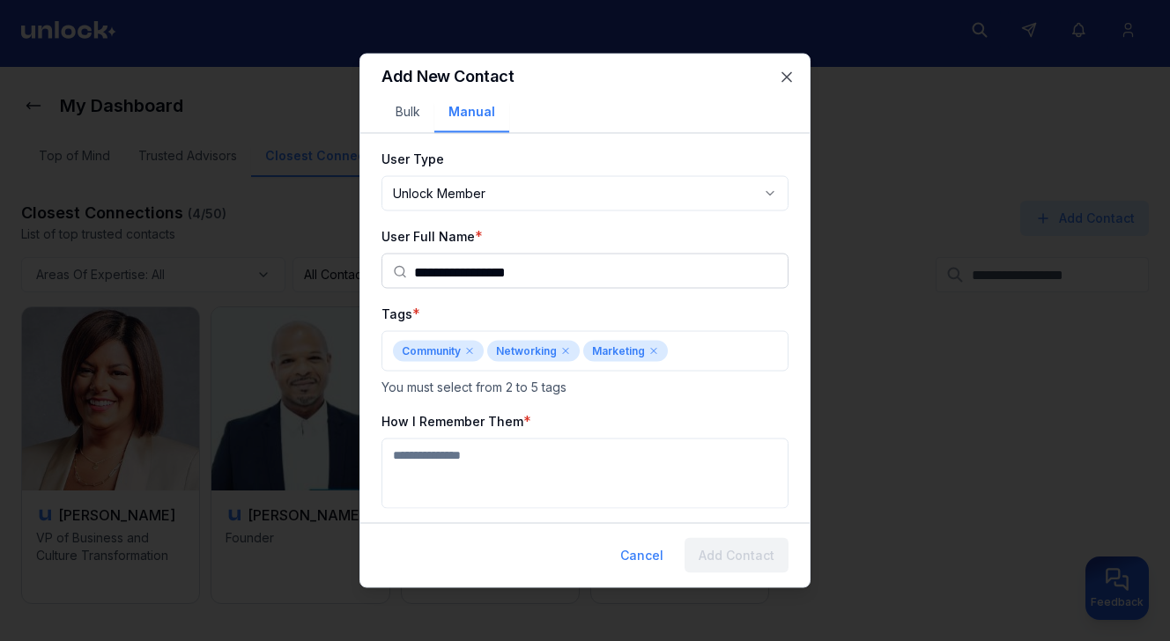
click at [523, 459] on textarea "How I Remember Them" at bounding box center [585, 474] width 407 height 70
type textarea "**********"
click at [719, 550] on button "Add Contact" at bounding box center [737, 555] width 104 height 35
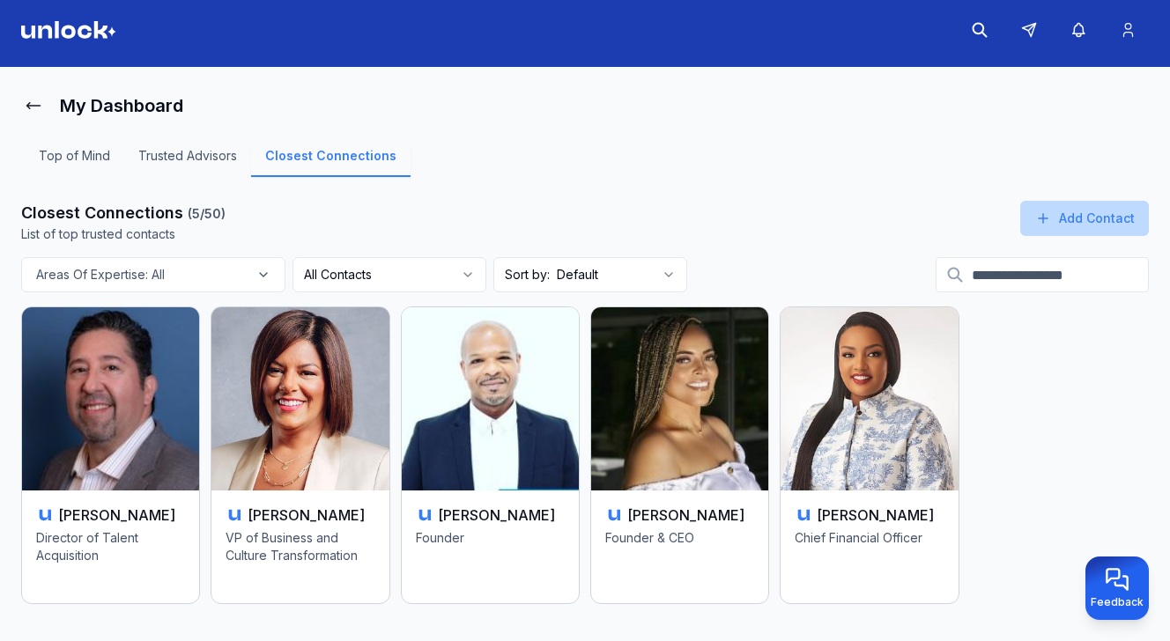
click at [1088, 220] on button "Add Contact" at bounding box center [1084, 218] width 129 height 35
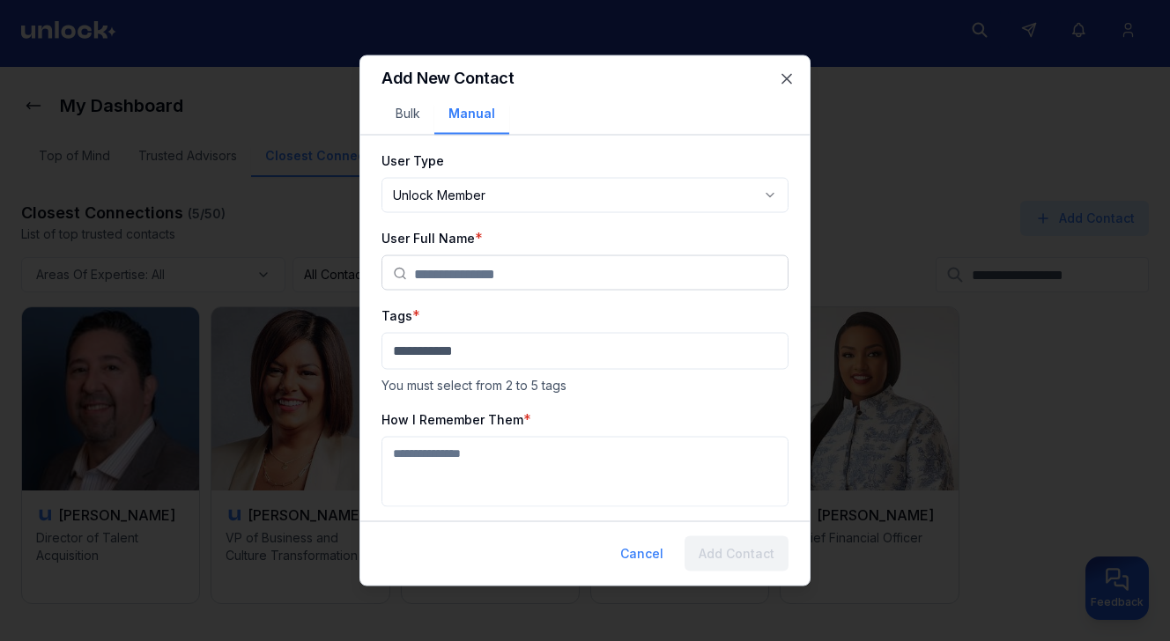
click at [660, 263] on input "text" at bounding box center [595, 273] width 363 height 35
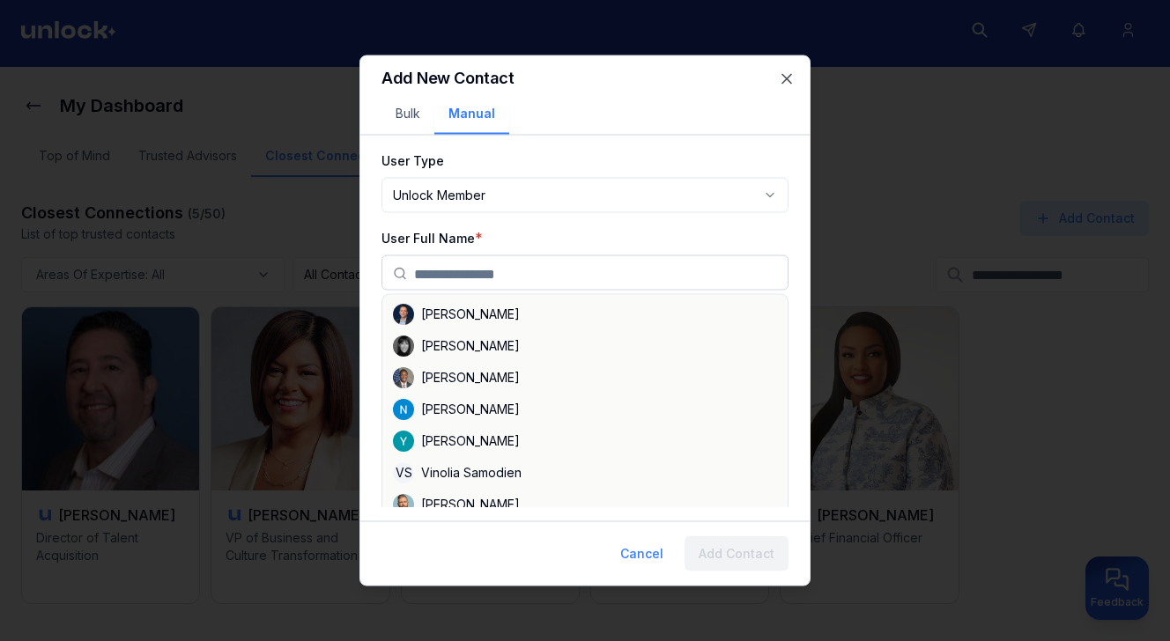
scroll to position [80, 0]
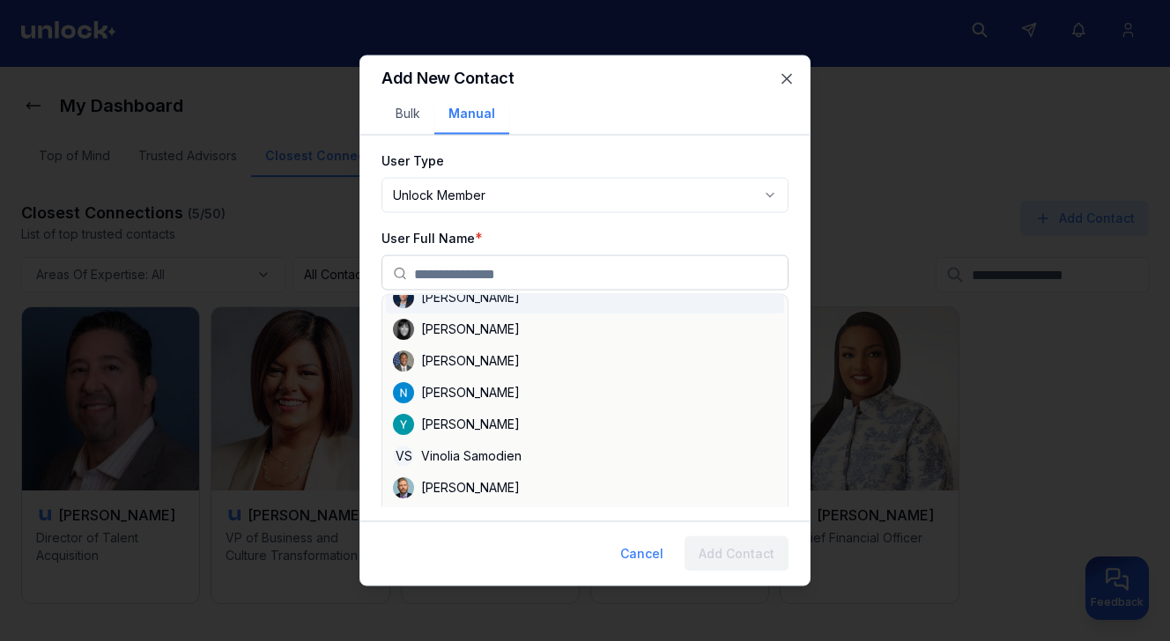
click at [651, 293] on div "**********" at bounding box center [585, 329] width 407 height 358
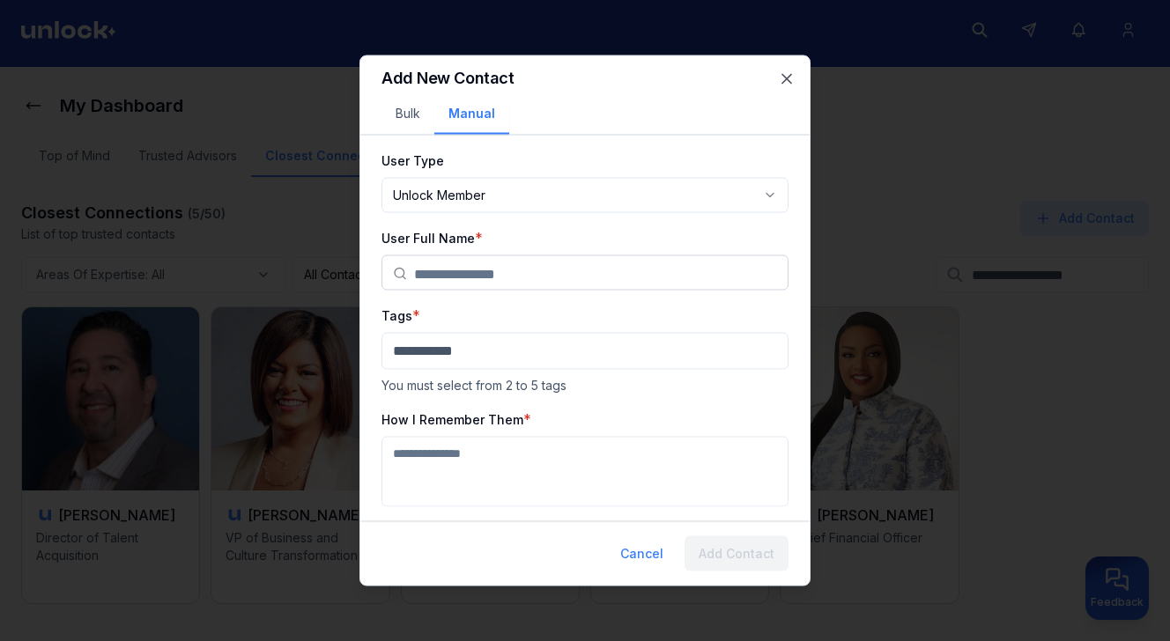
click at [651, 282] on input "text" at bounding box center [595, 273] width 363 height 35
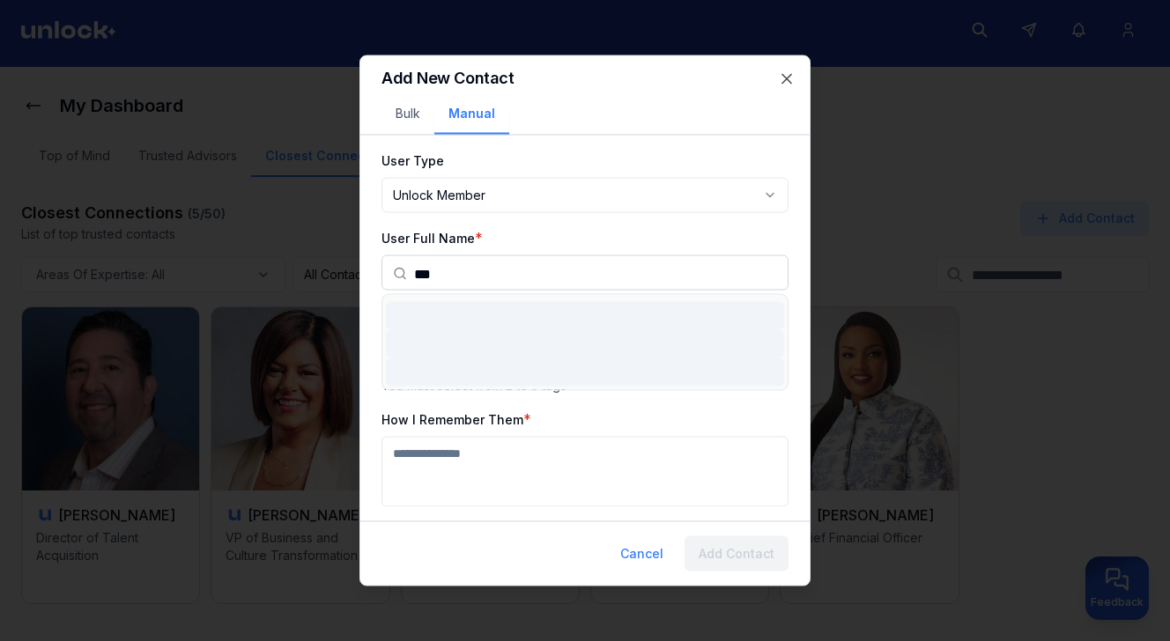
scroll to position [0, 0]
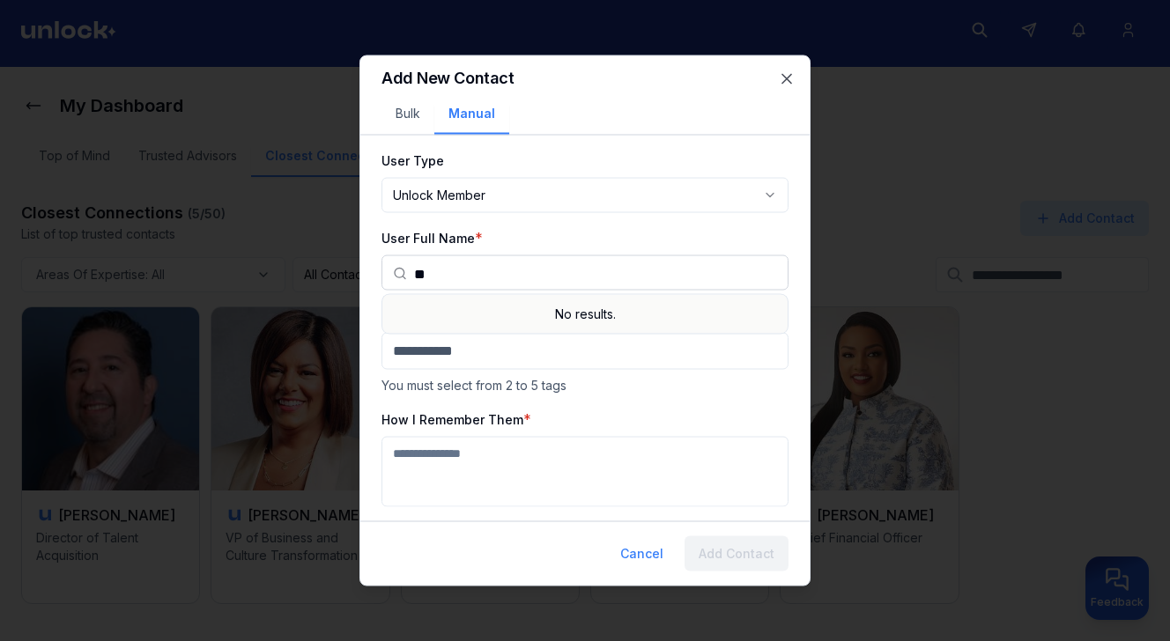
type input "*"
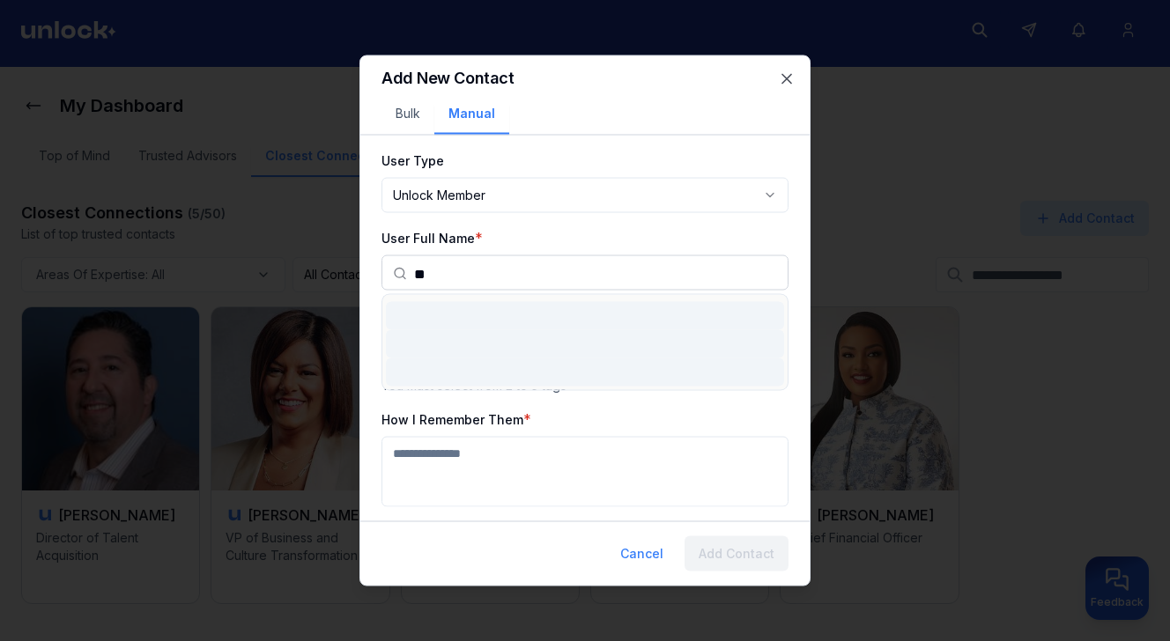
type input "*"
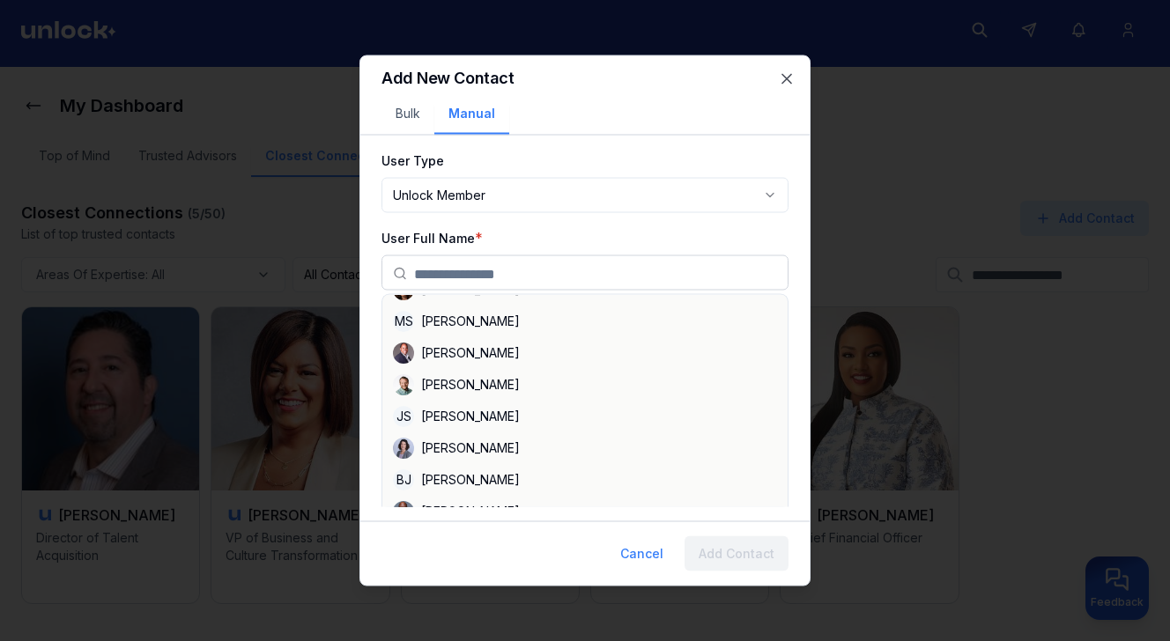
scroll to position [915, 0]
click at [638, 402] on div "JS Jason Sloan" at bounding box center [585, 415] width 398 height 32
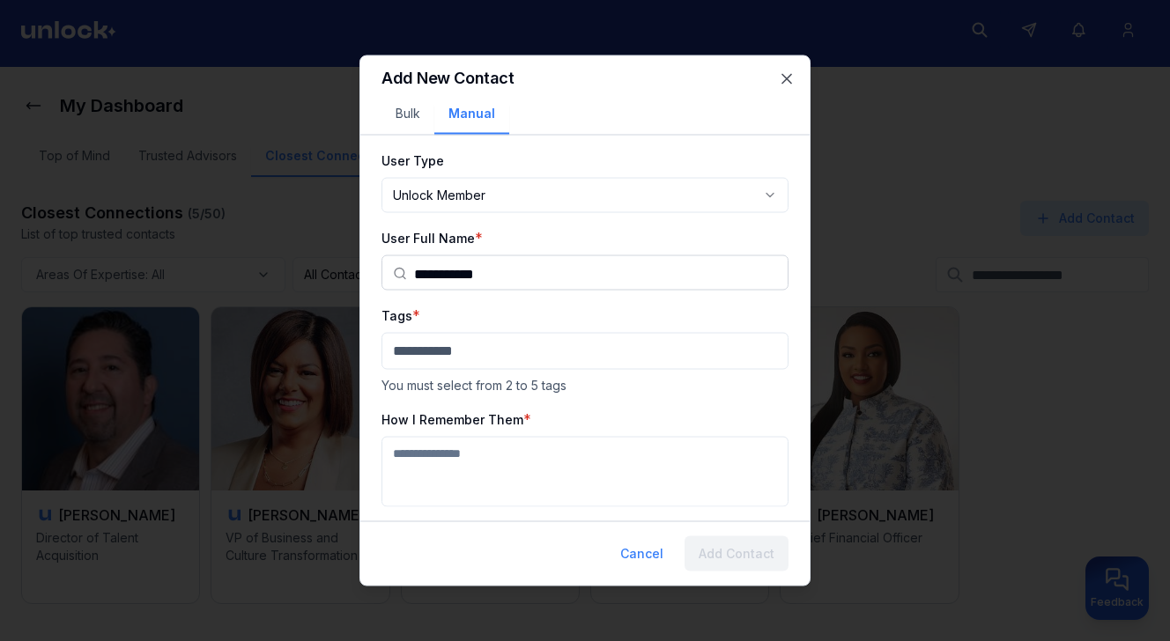
scroll to position [0, 0]
click at [574, 276] on input "**********" at bounding box center [595, 273] width 363 height 35
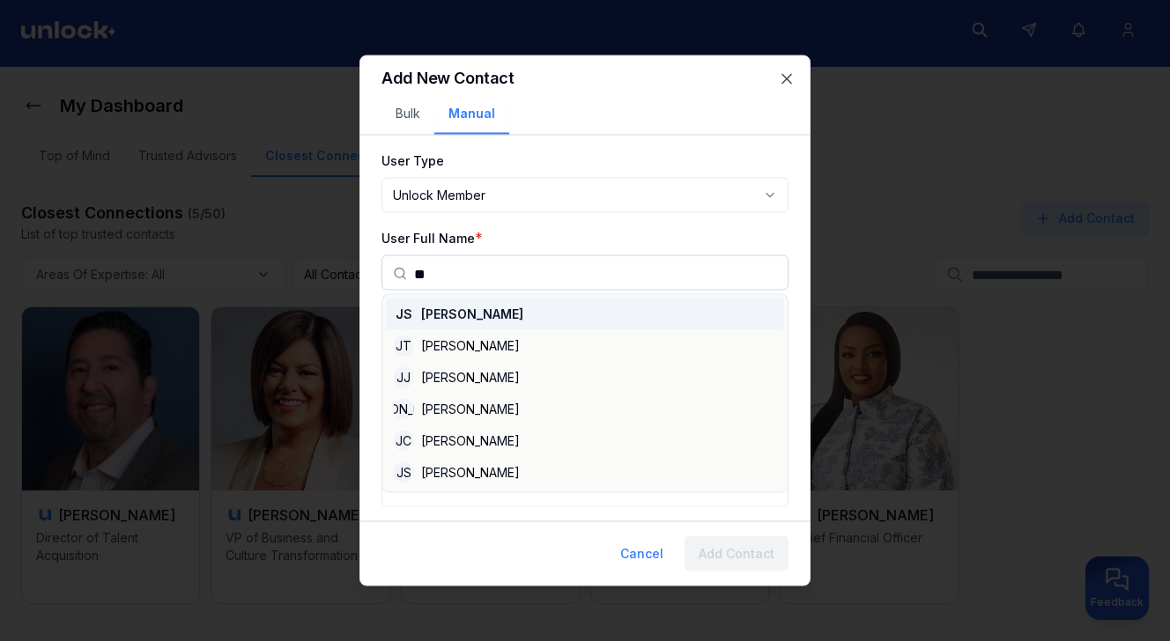
type input "*"
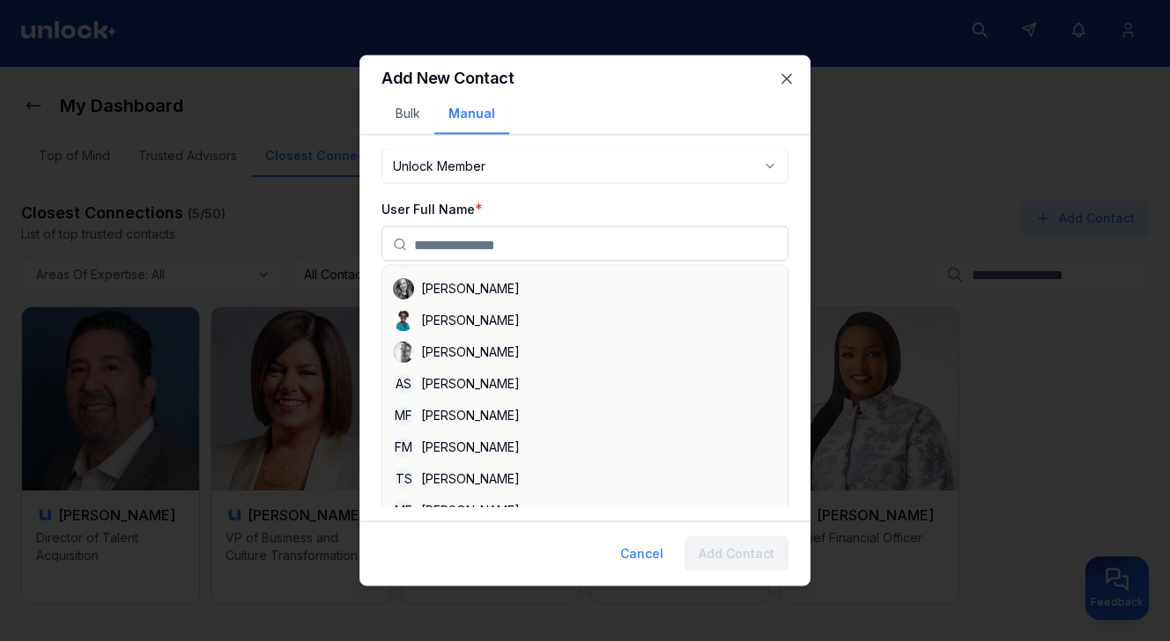
scroll to position [52, 0]
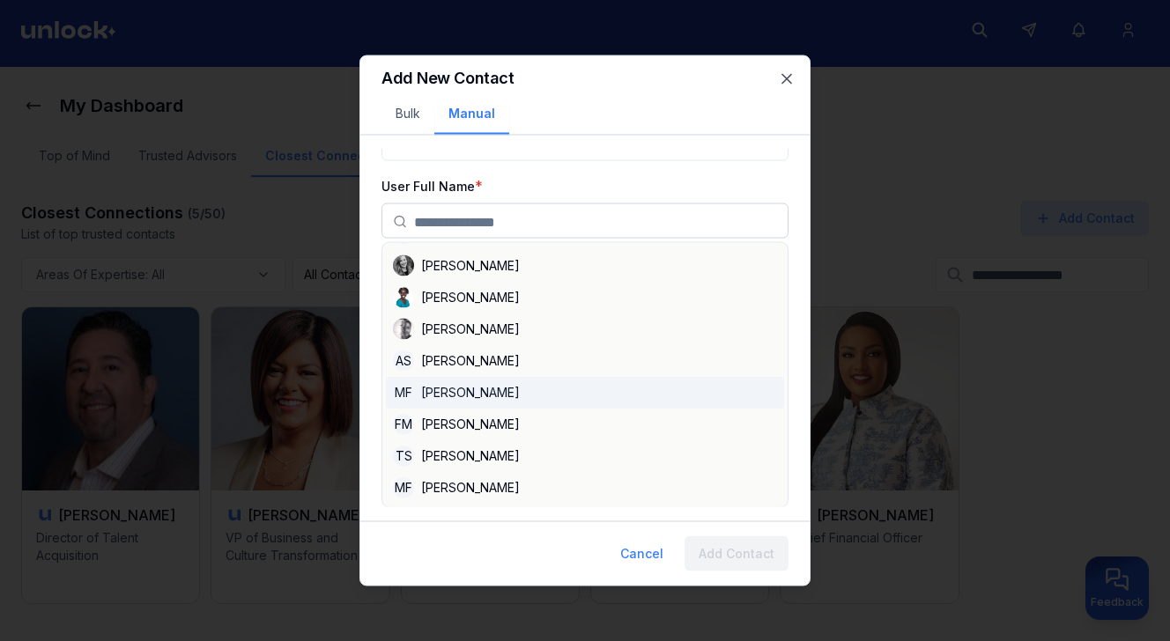
click at [470, 393] on div "MF Matthew Forsythe" at bounding box center [585, 393] width 398 height 32
type input "**********"
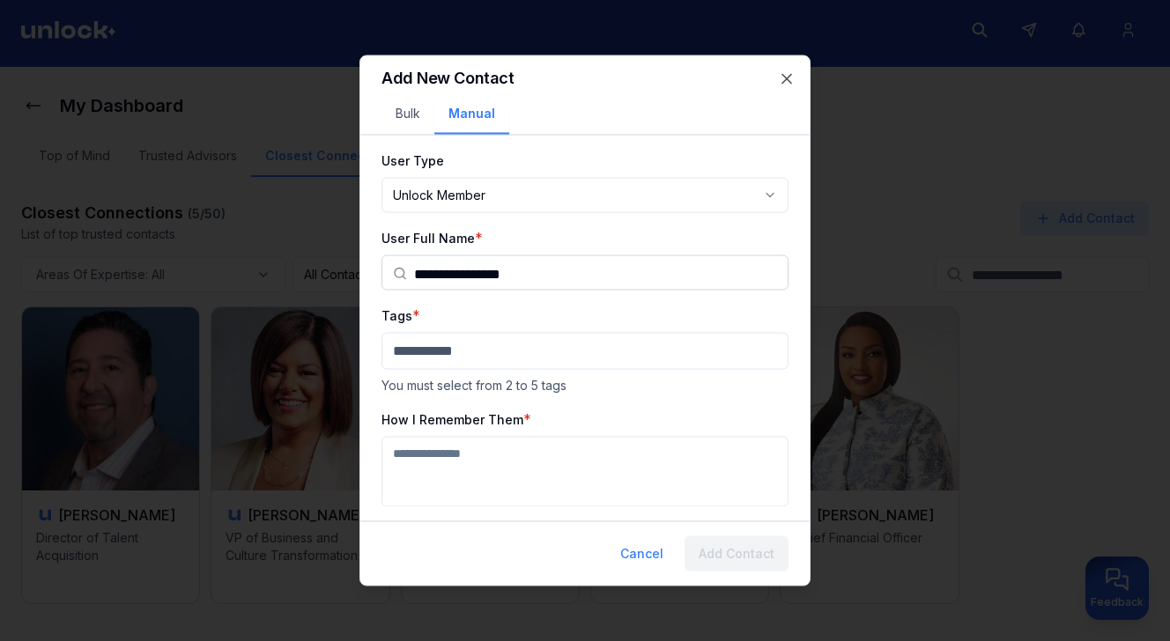
scroll to position [0, 0]
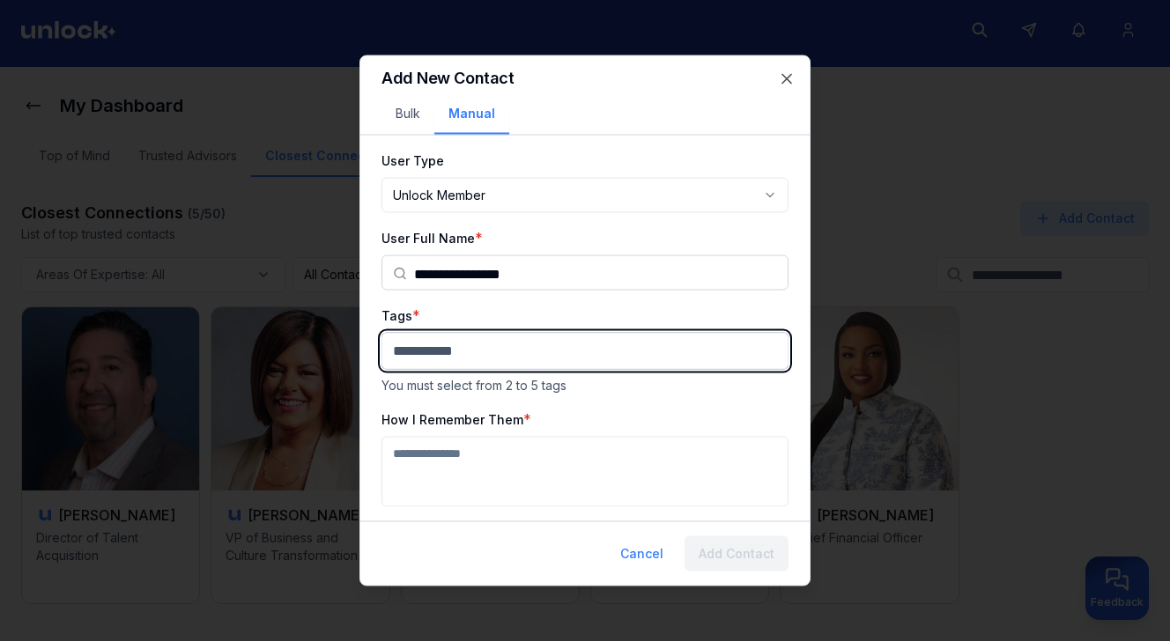
click at [463, 351] on body "**********" at bounding box center [585, 313] width 1170 height 641
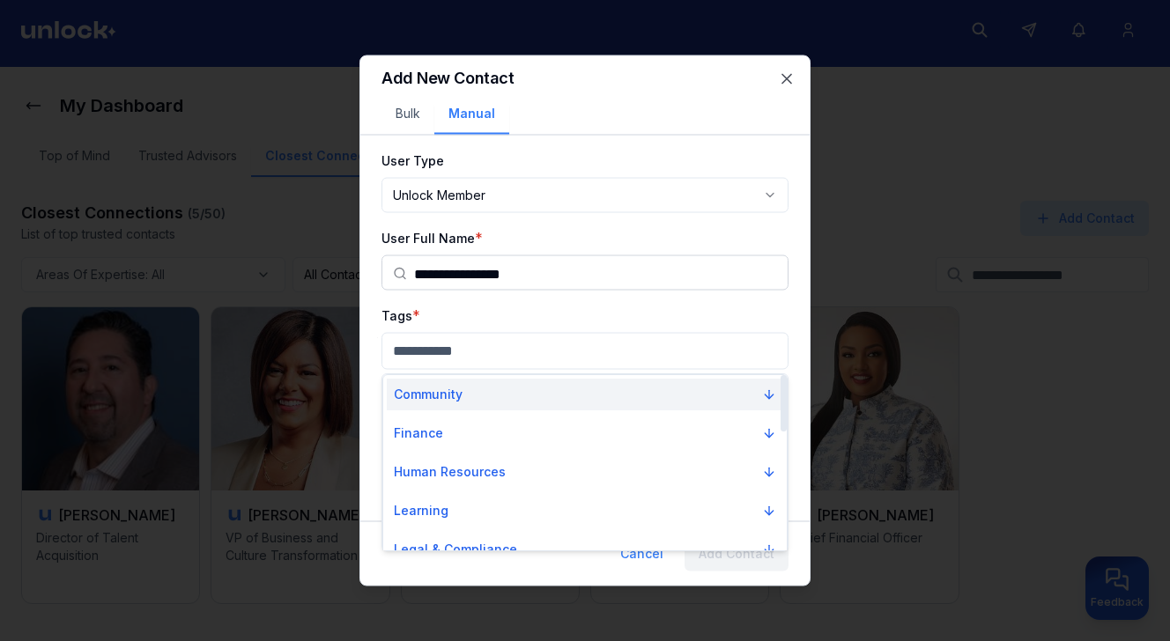
click at [471, 392] on button "Community" at bounding box center [585, 395] width 397 height 32
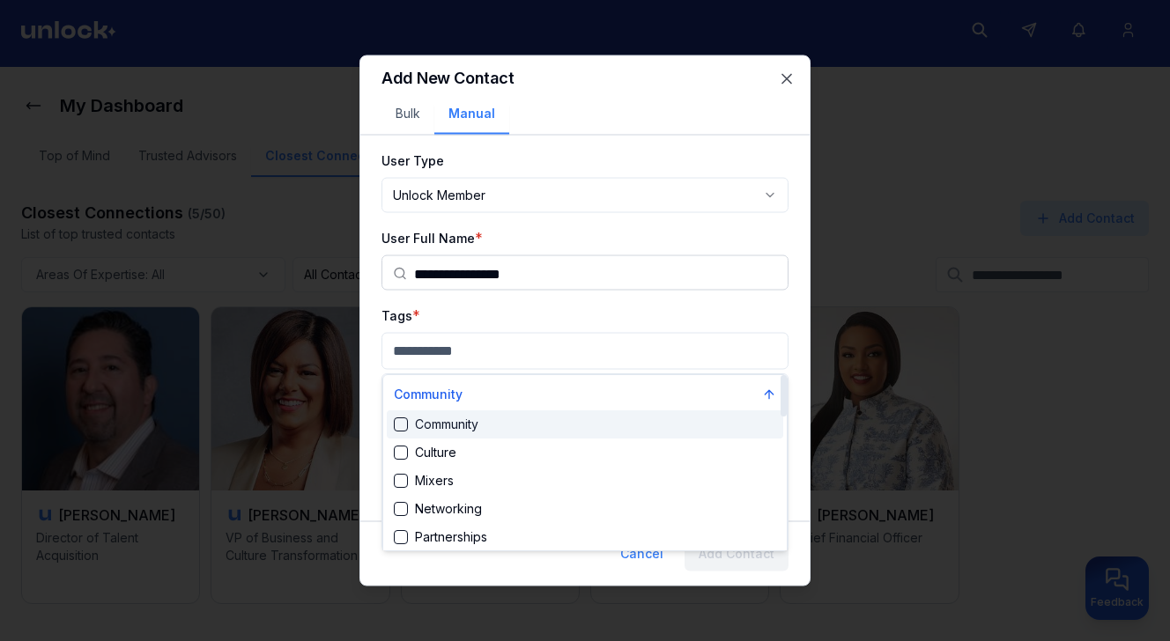
click at [463, 424] on div "Community" at bounding box center [436, 425] width 85 height 18
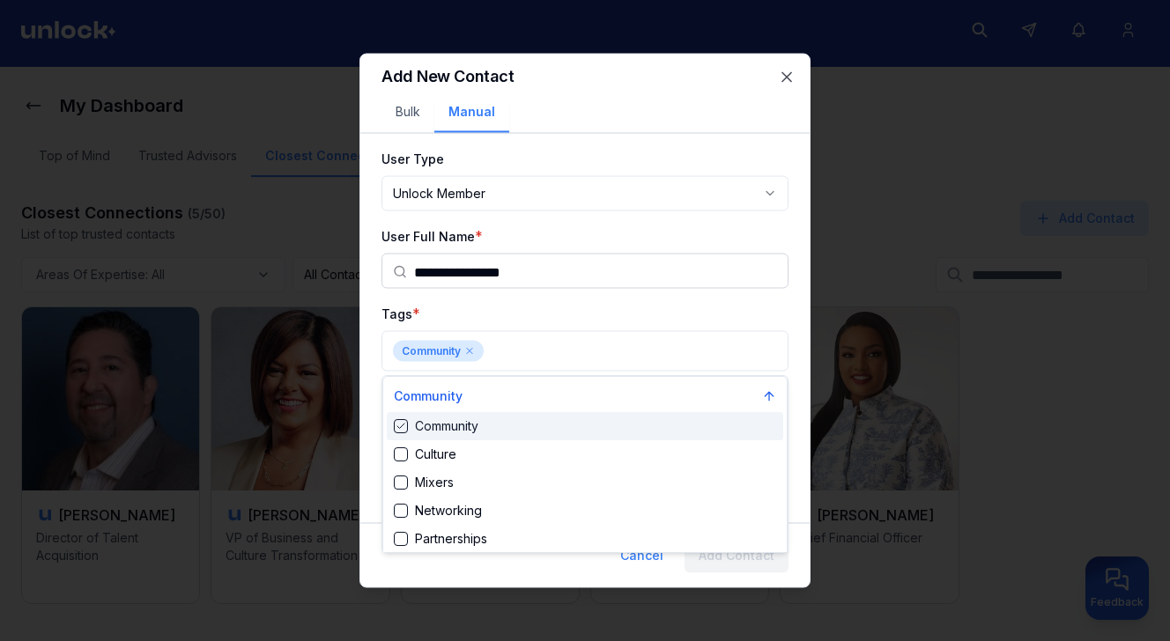
click at [540, 356] on div at bounding box center [585, 320] width 1170 height 641
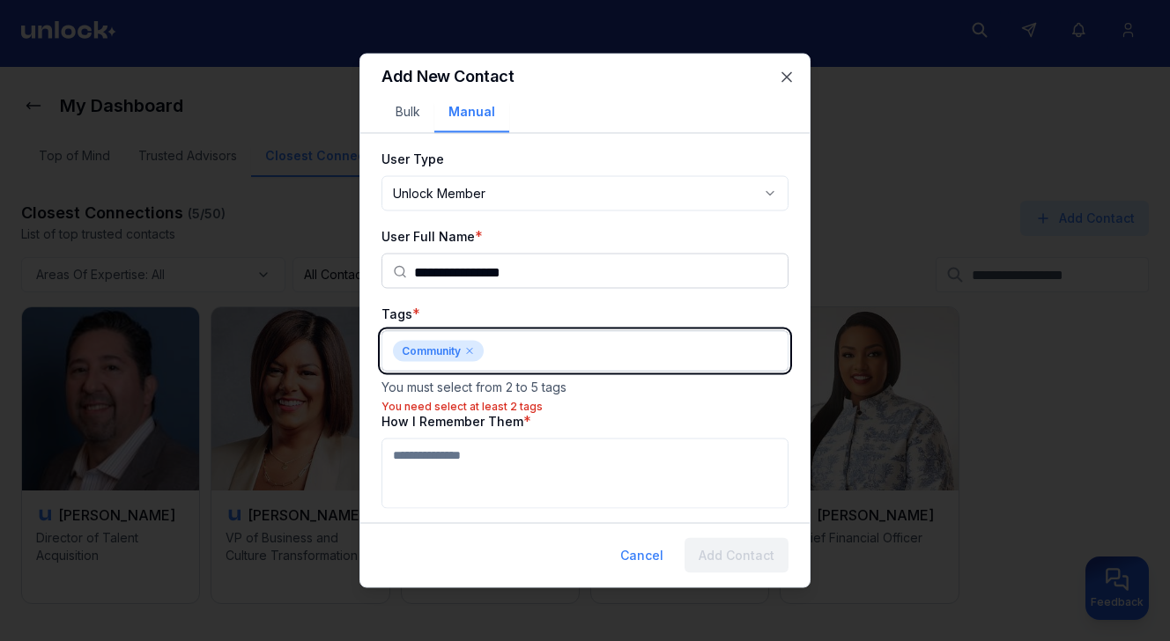
click at [542, 352] on body "**********" at bounding box center [585, 313] width 1170 height 641
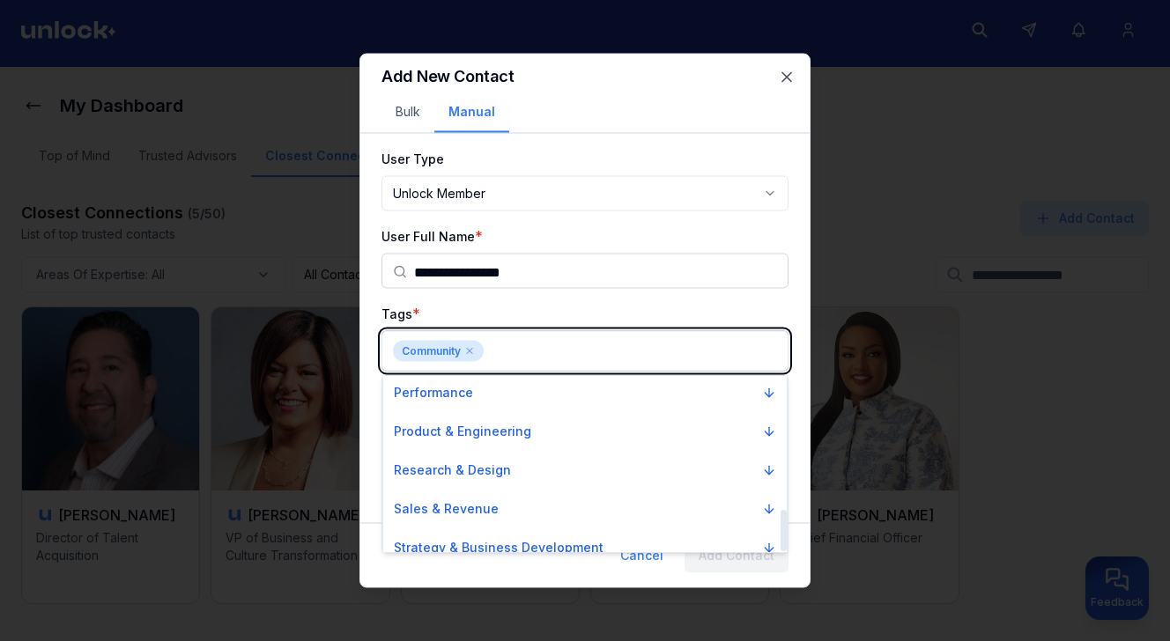
scroll to position [566, 0]
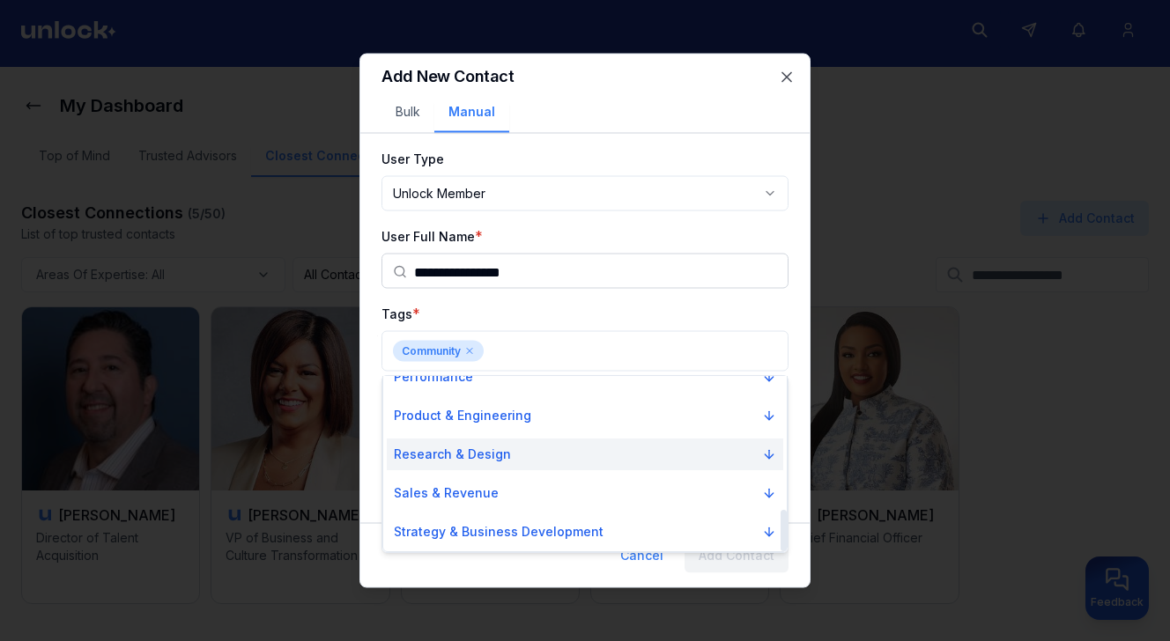
click at [548, 448] on button "Research & Design" at bounding box center [585, 455] width 397 height 32
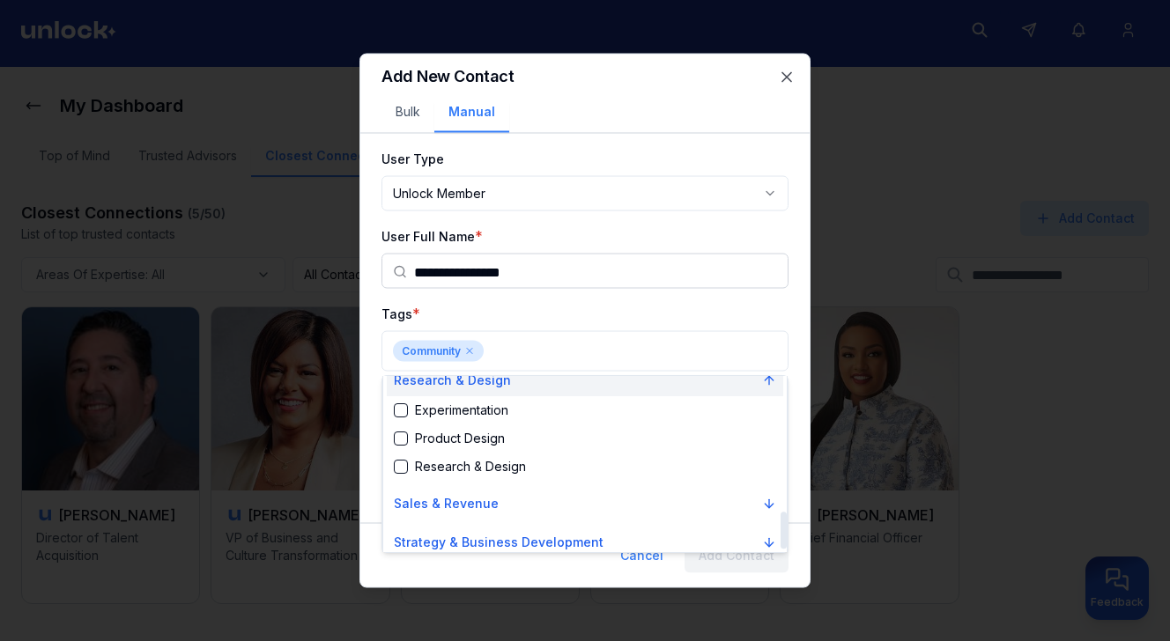
scroll to position [650, 0]
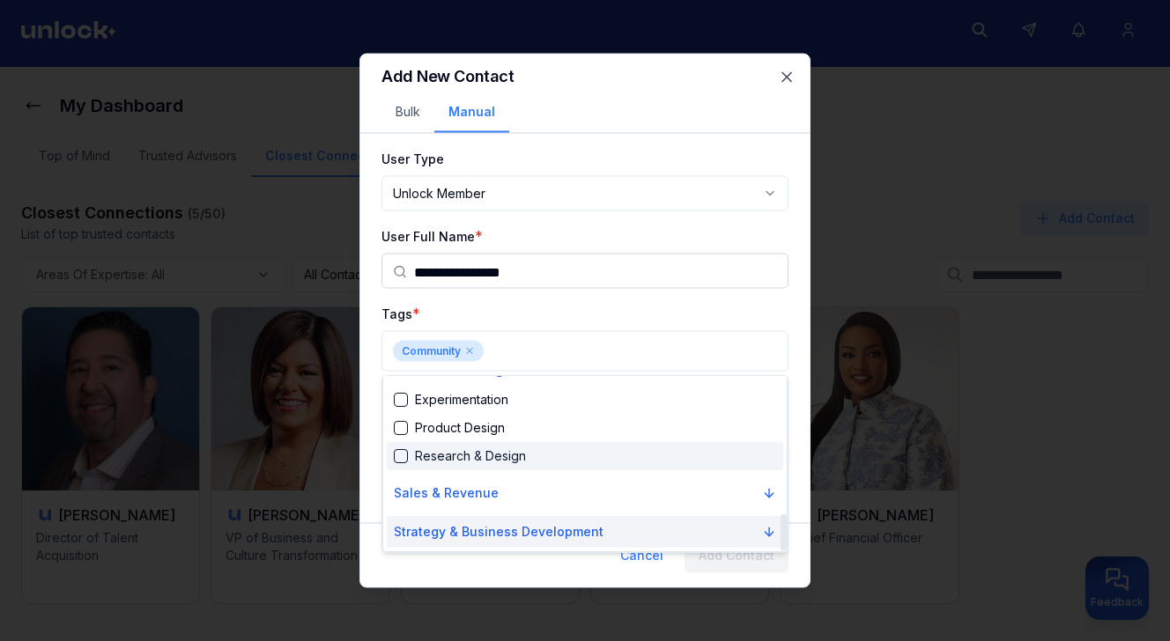
click at [540, 530] on p "Strategy & Business Development" at bounding box center [499, 532] width 210 height 18
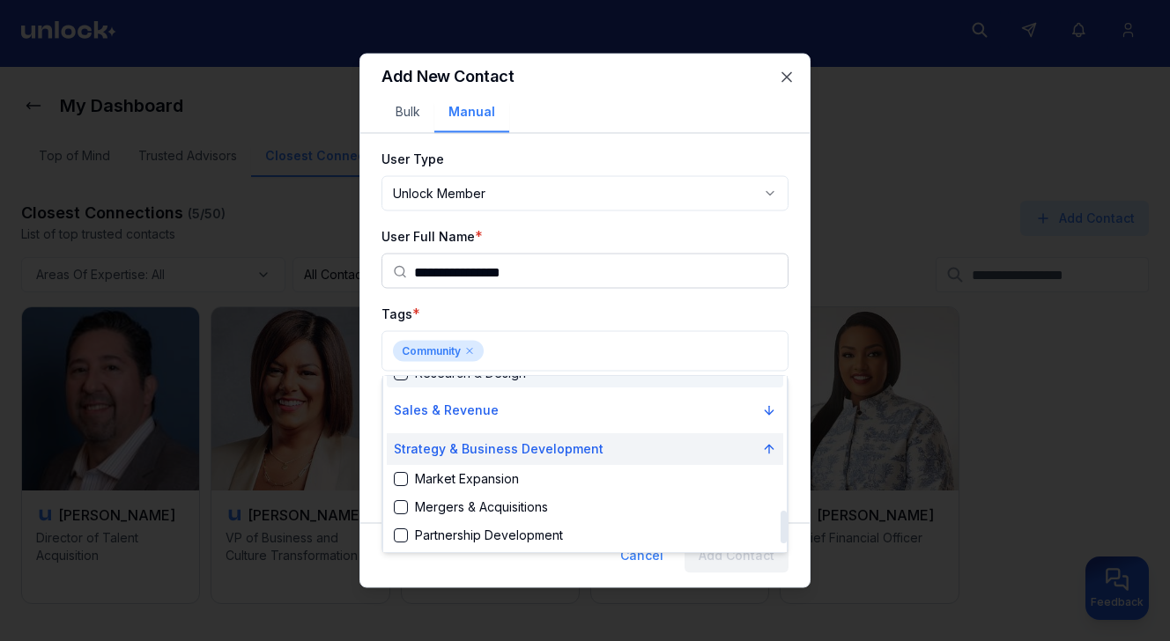
scroll to position [763, 0]
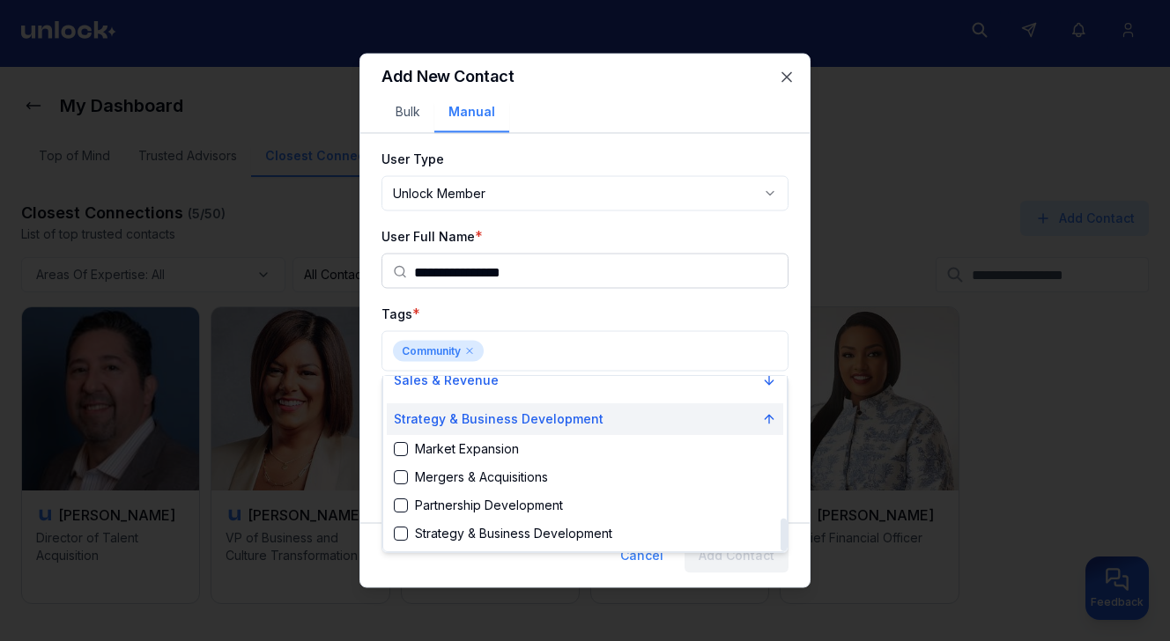
click at [576, 533] on div "Strategy & Business Development" at bounding box center [503, 534] width 219 height 18
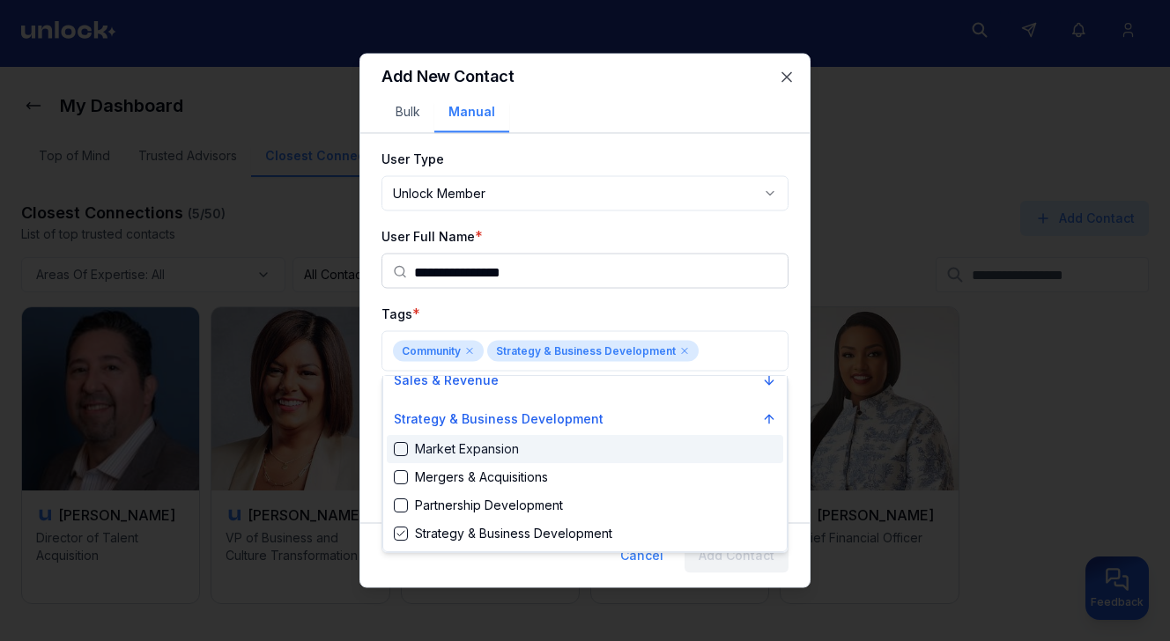
click at [615, 313] on div at bounding box center [585, 320] width 1170 height 641
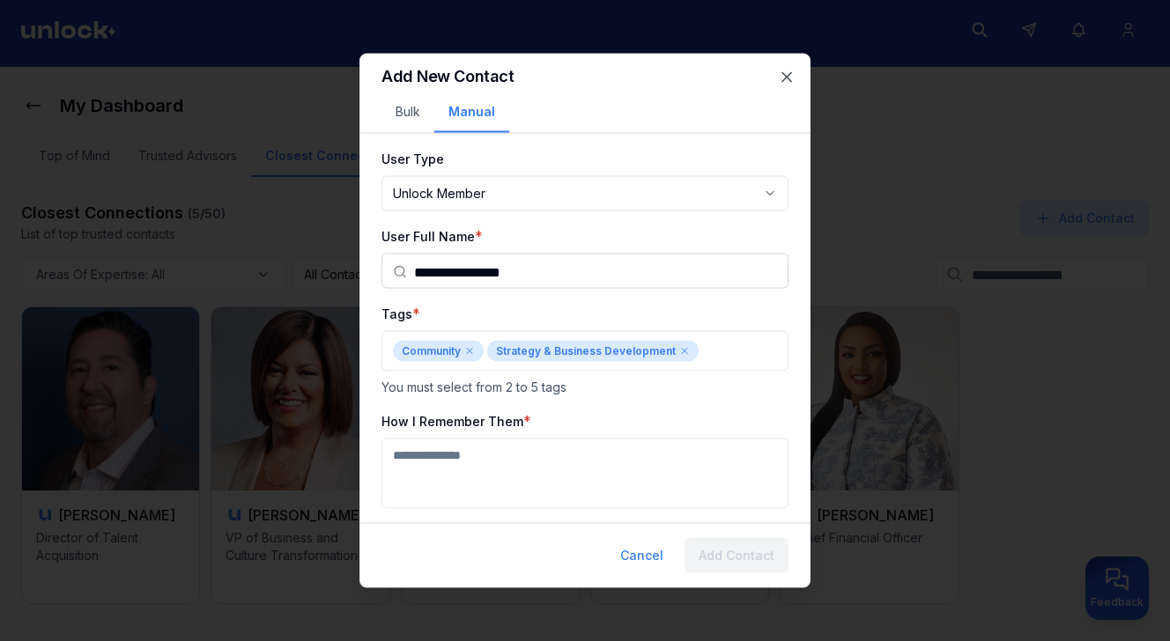
click at [574, 459] on textarea "How I Remember Them" at bounding box center [585, 474] width 407 height 70
type textarea "**********"
click at [748, 552] on button "Add Contact" at bounding box center [737, 555] width 104 height 35
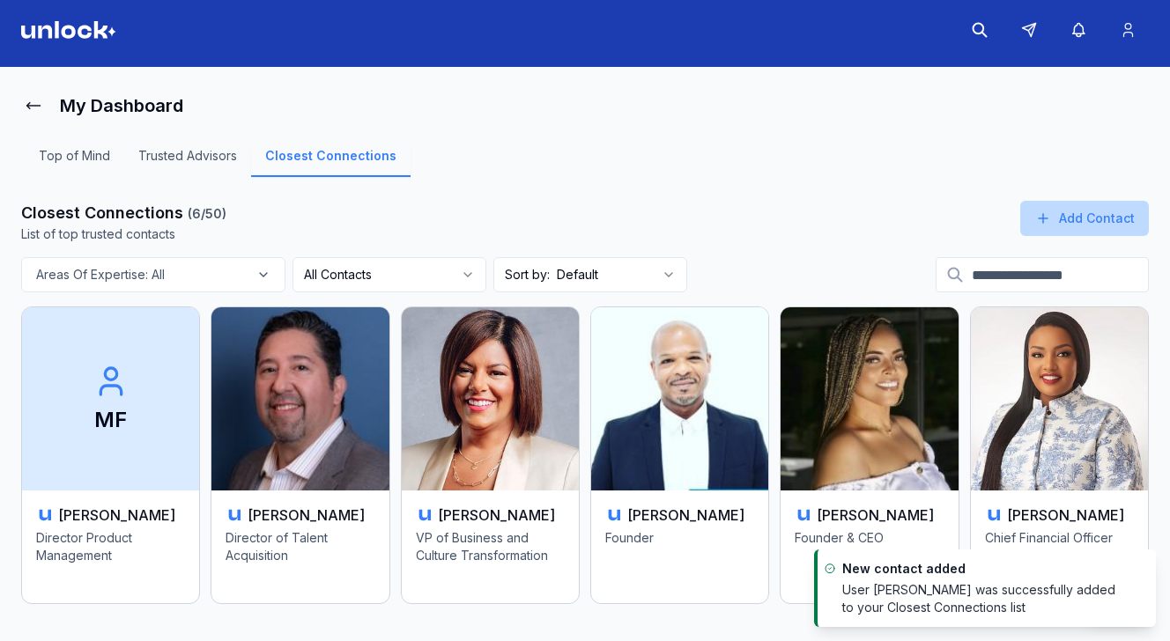
click at [1075, 213] on button "Add Contact" at bounding box center [1084, 218] width 129 height 35
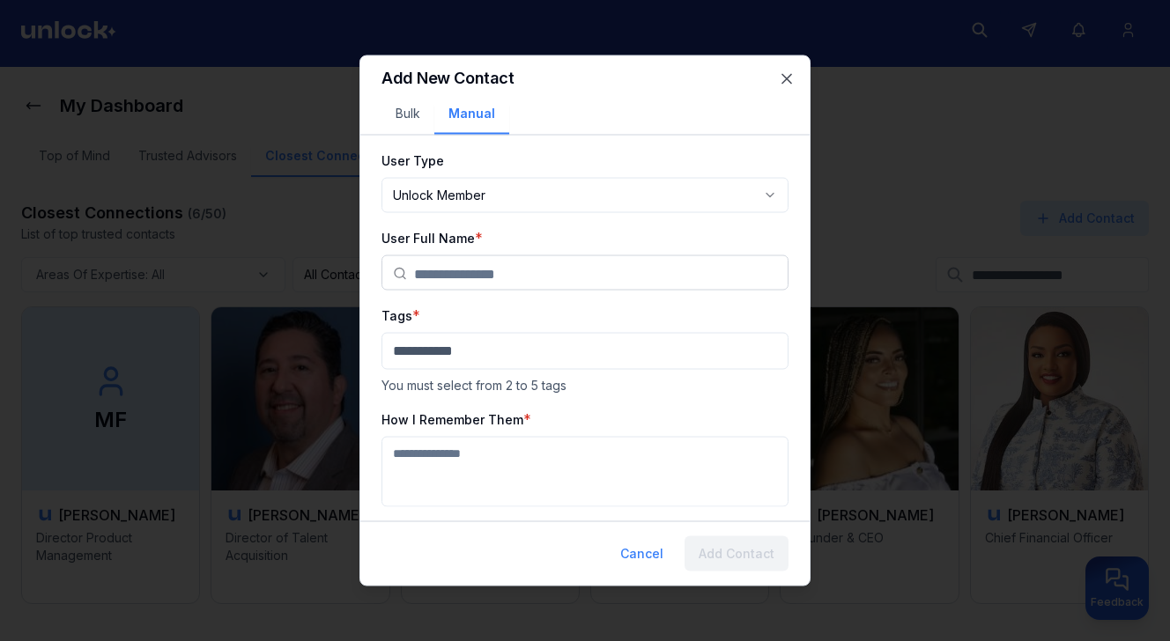
click at [672, 278] on input "text" at bounding box center [595, 273] width 363 height 35
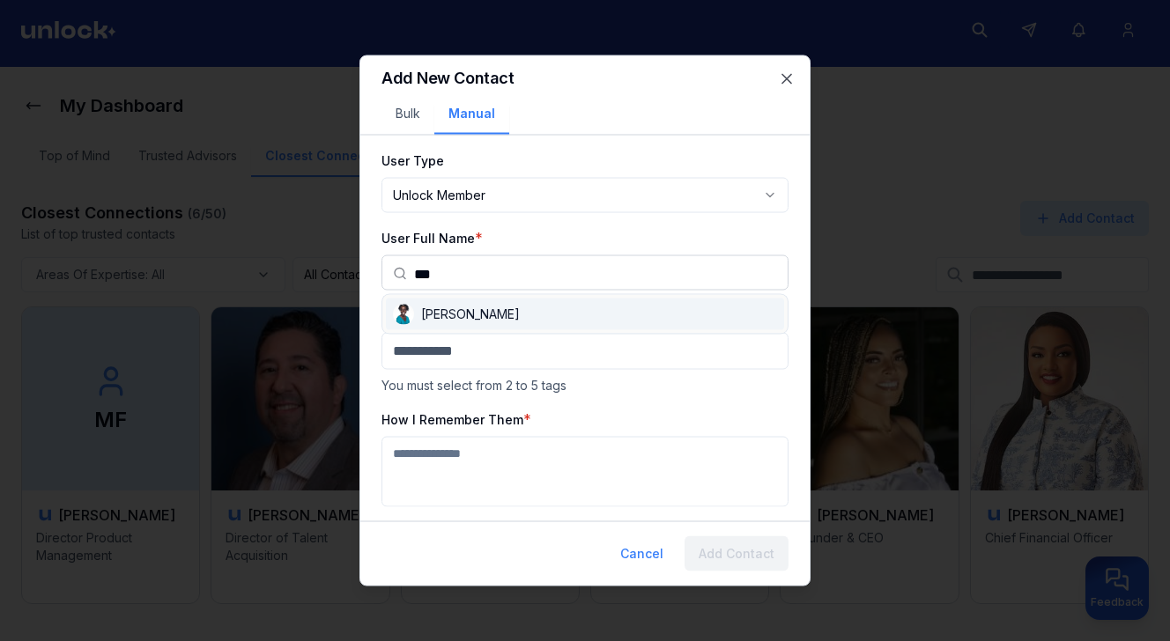
click at [604, 319] on div "[PERSON_NAME]" at bounding box center [585, 315] width 398 height 32
type input "*********"
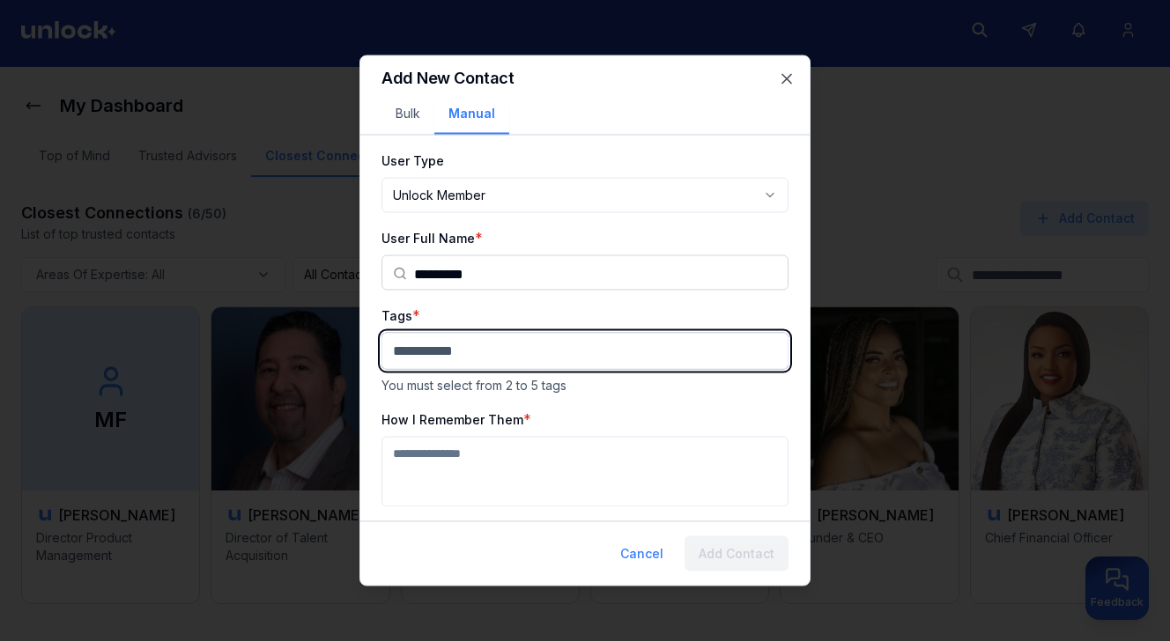
click at [530, 358] on body "**********" at bounding box center [585, 313] width 1170 height 641
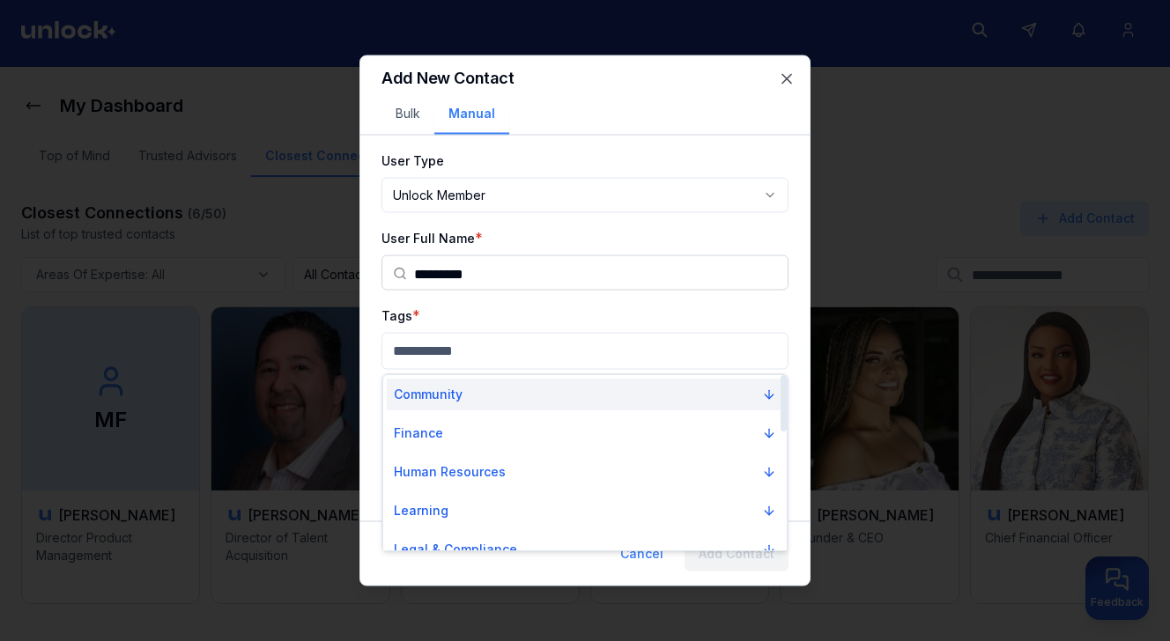
click at [510, 392] on button "Community" at bounding box center [585, 395] width 397 height 32
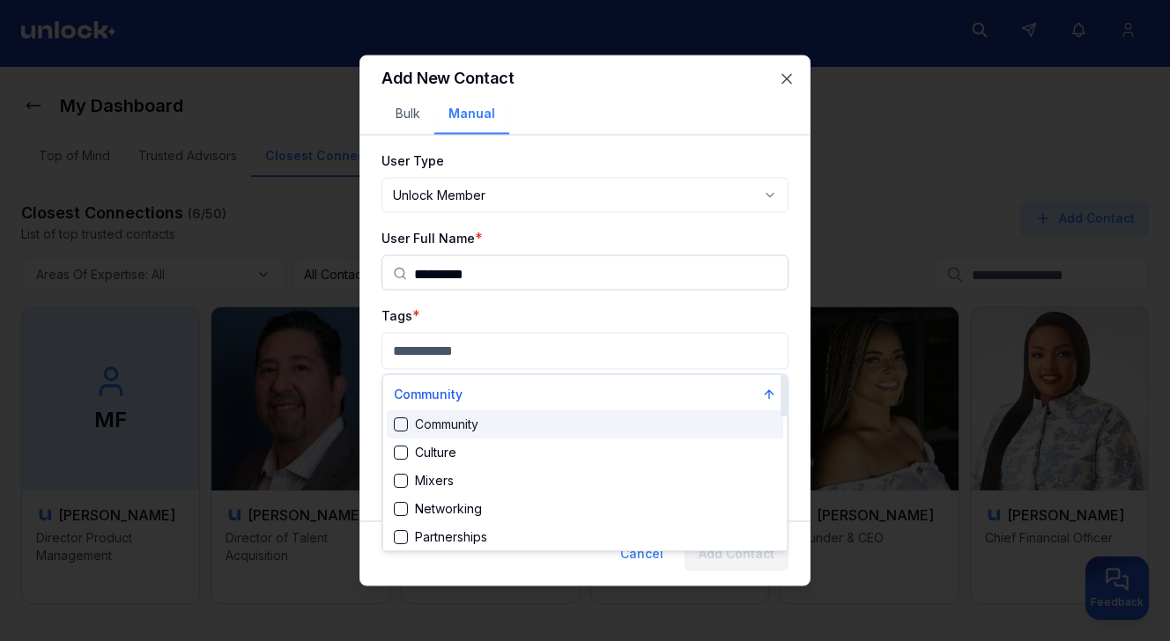
click at [495, 426] on div "Community" at bounding box center [585, 425] width 397 height 28
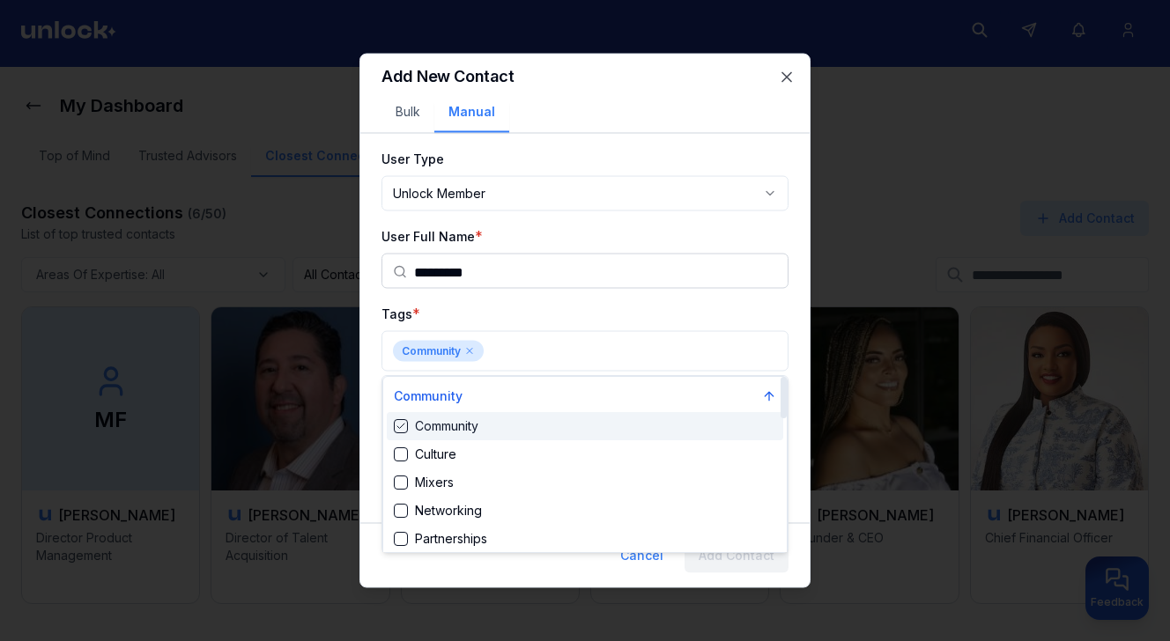
click at [524, 342] on div at bounding box center [585, 320] width 1170 height 641
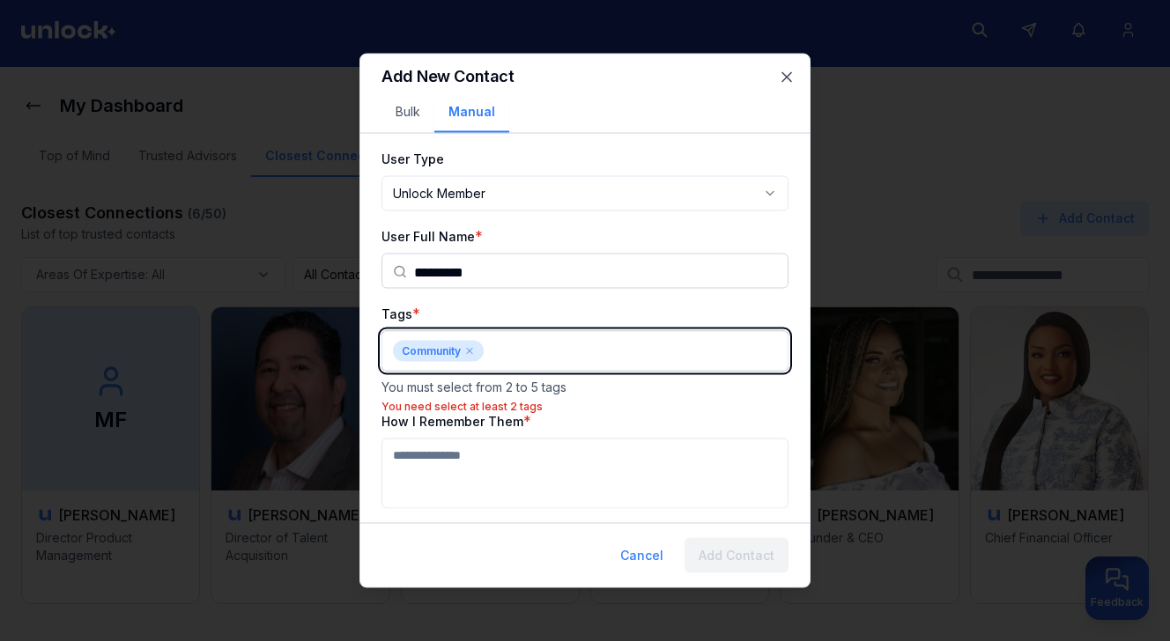
click at [518, 344] on body "**********" at bounding box center [585, 313] width 1170 height 641
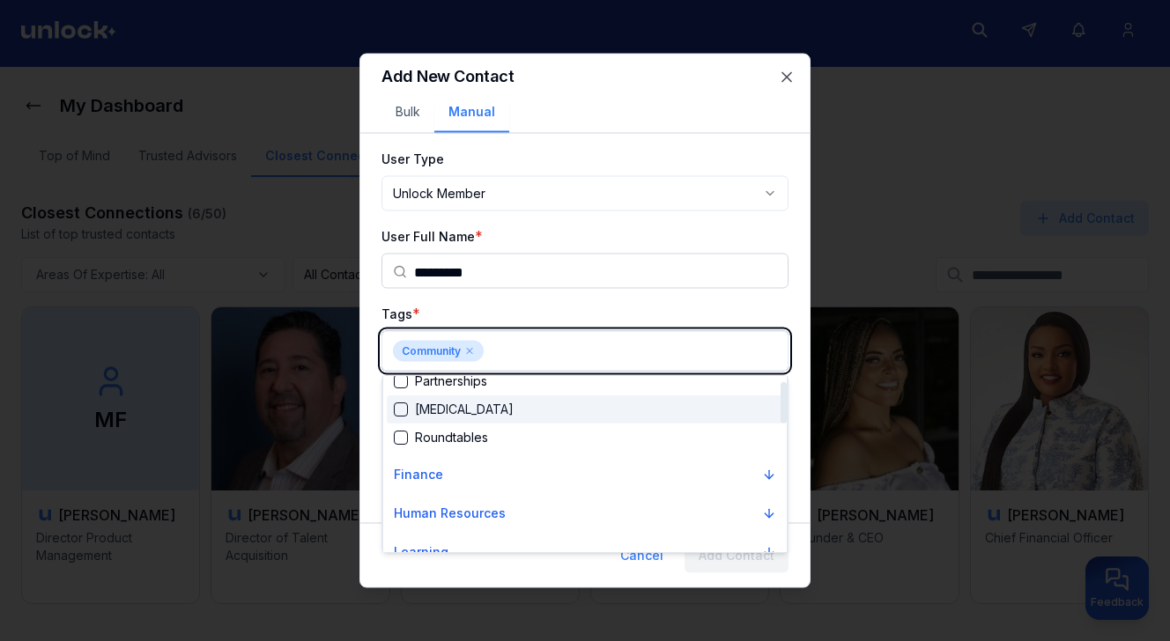
scroll to position [0, 0]
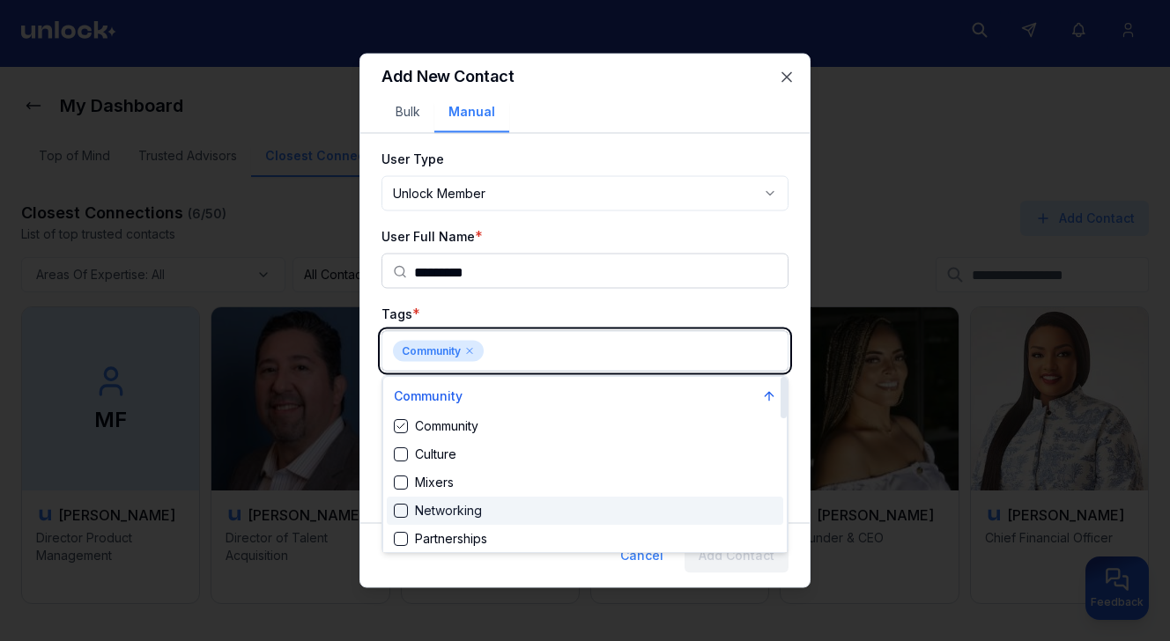
click at [465, 507] on div "Networking" at bounding box center [438, 511] width 88 height 18
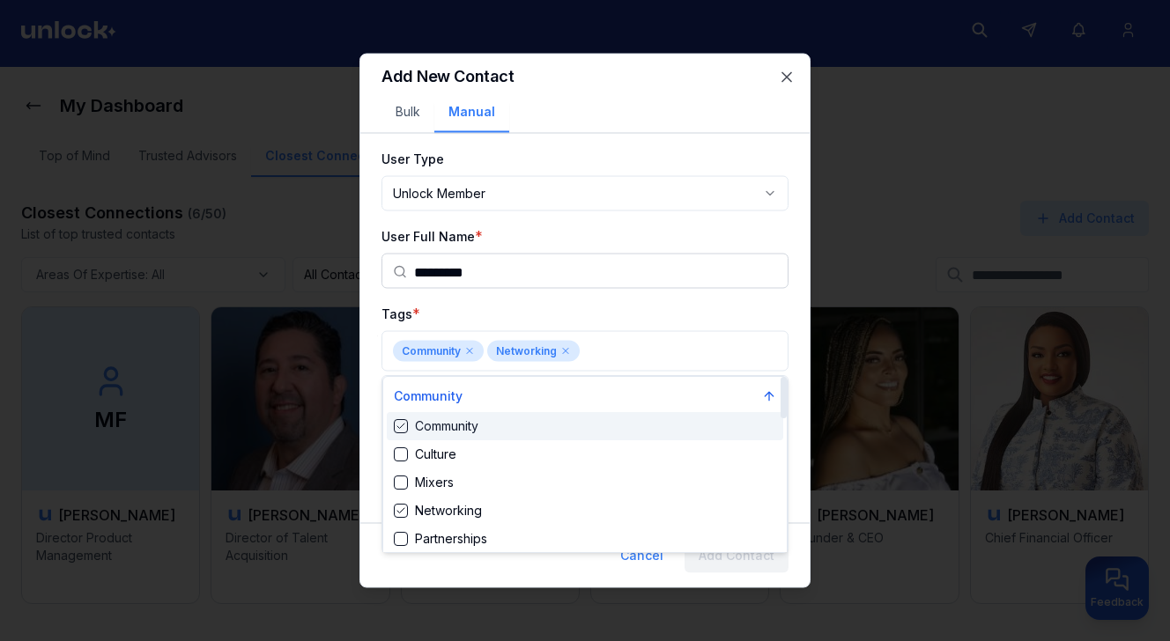
click at [529, 296] on div at bounding box center [585, 320] width 1170 height 641
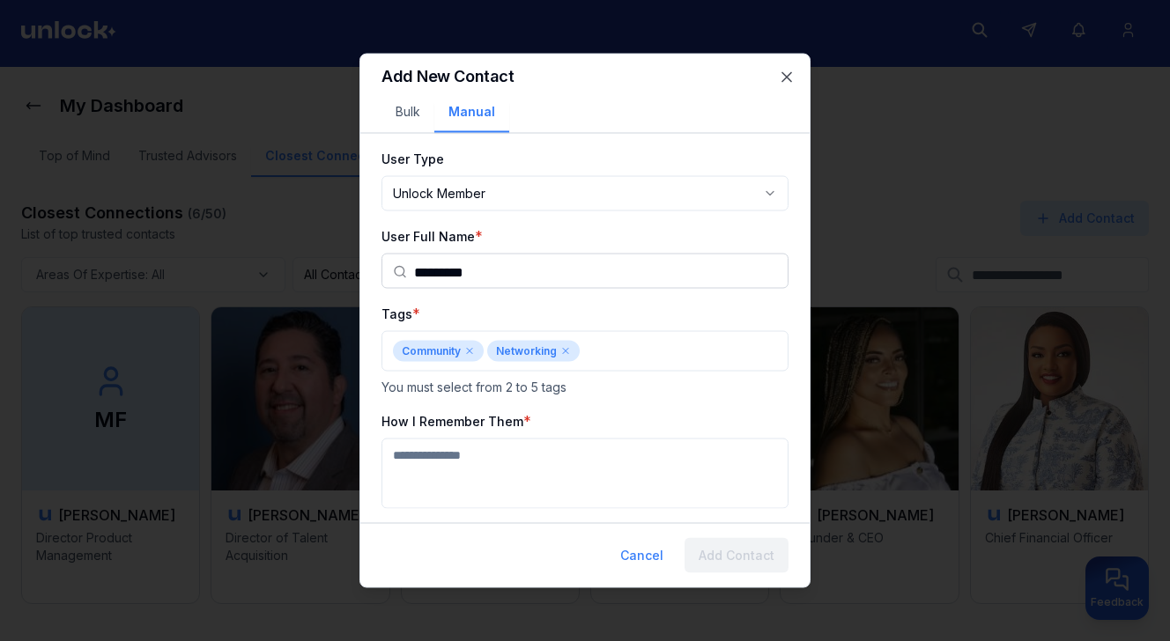
click at [482, 464] on textarea "How I Remember Them" at bounding box center [585, 474] width 407 height 70
click at [464, 458] on textarea "**********" at bounding box center [585, 474] width 407 height 70
type textarea "**********"
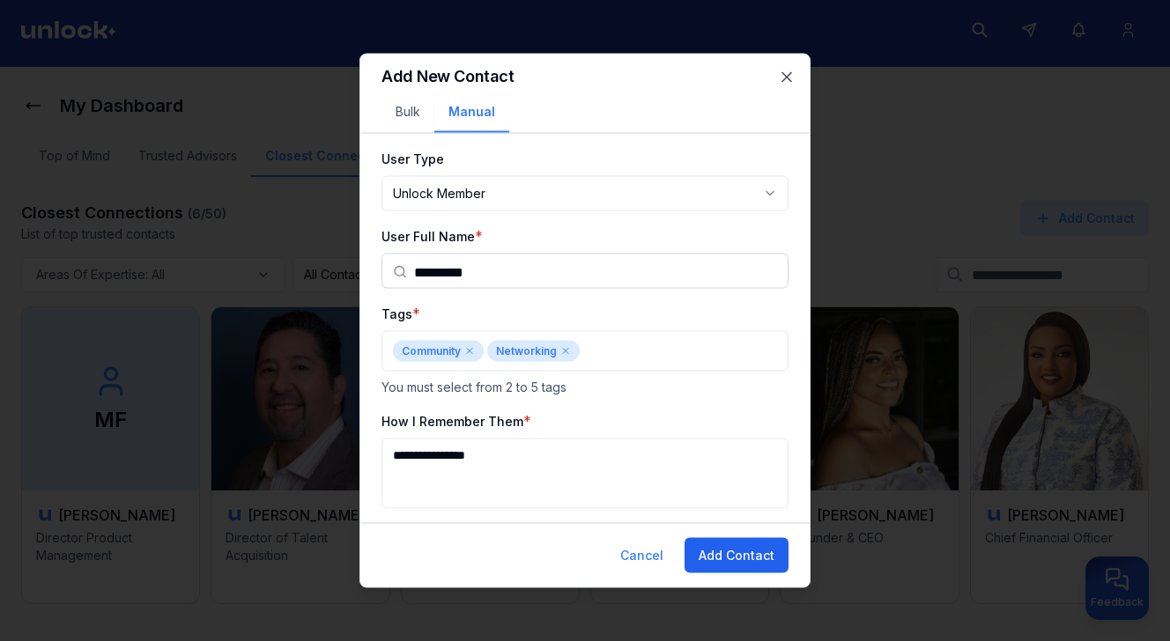
click at [756, 560] on button "Add Contact" at bounding box center [737, 555] width 104 height 35
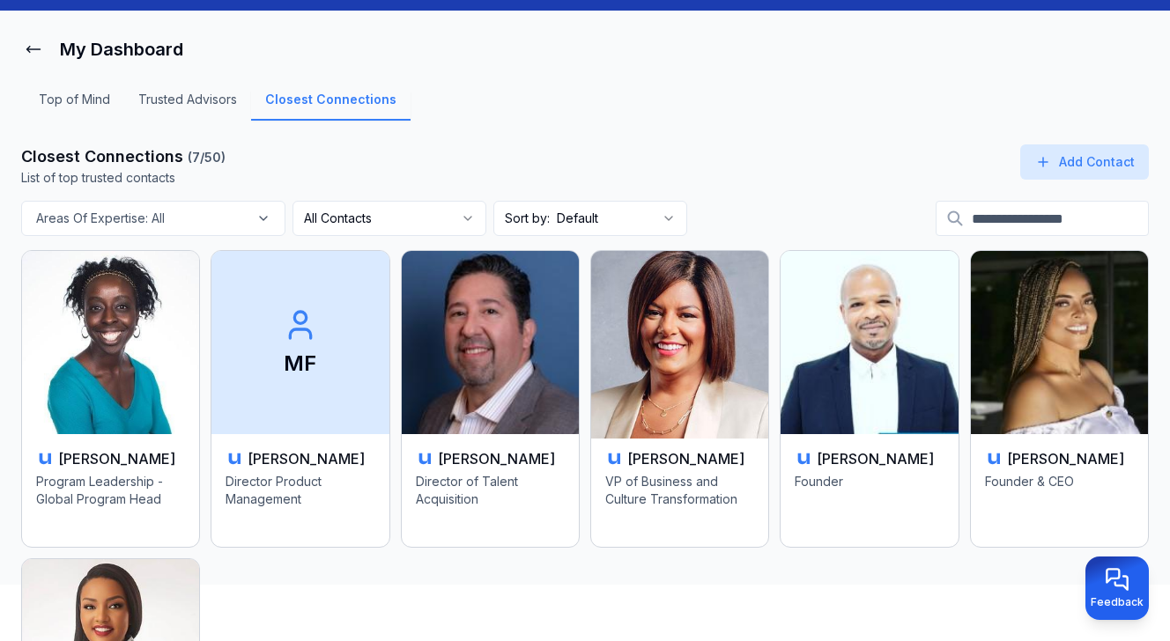
scroll to position [58, 0]
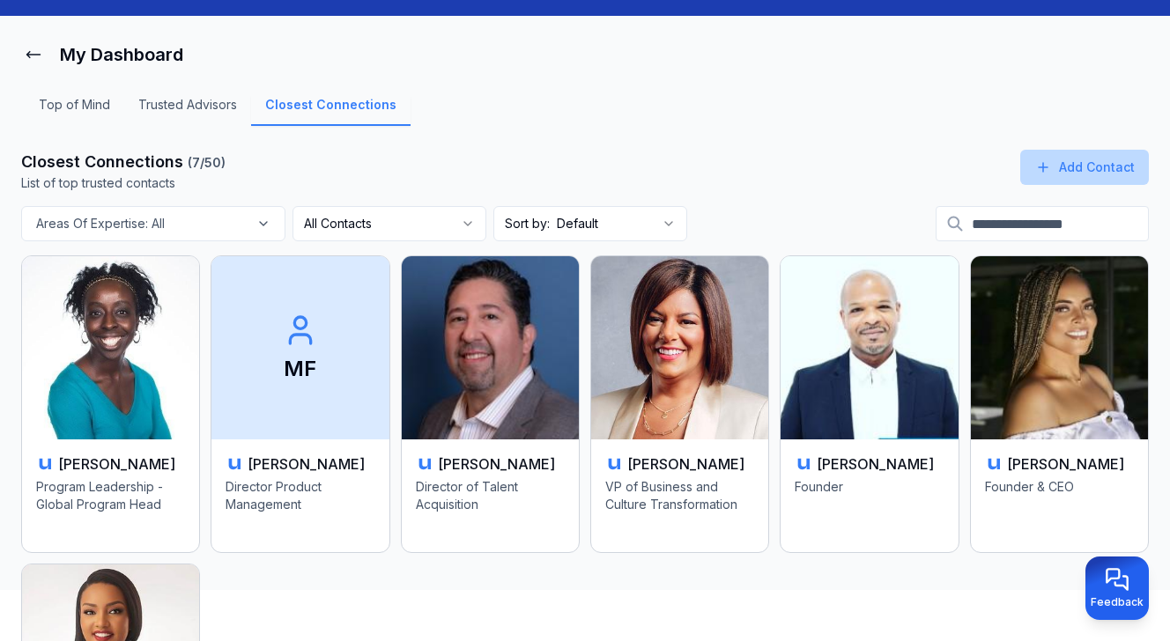
click at [1050, 164] on icon at bounding box center [1043, 168] width 18 height 18
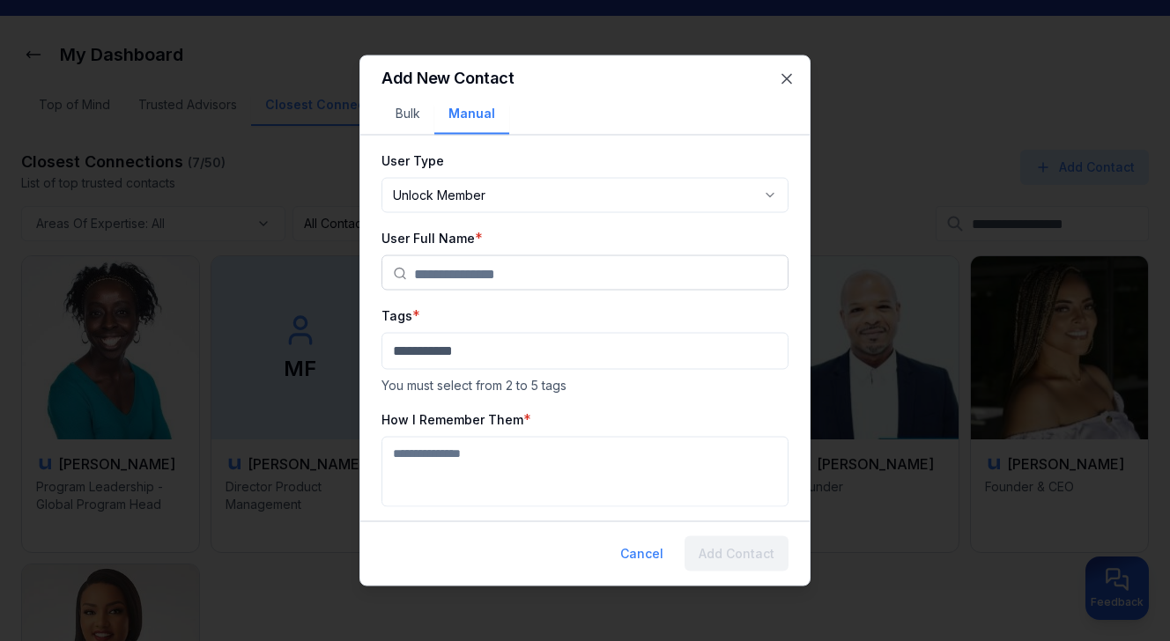
click at [625, 272] on input "text" at bounding box center [595, 273] width 363 height 35
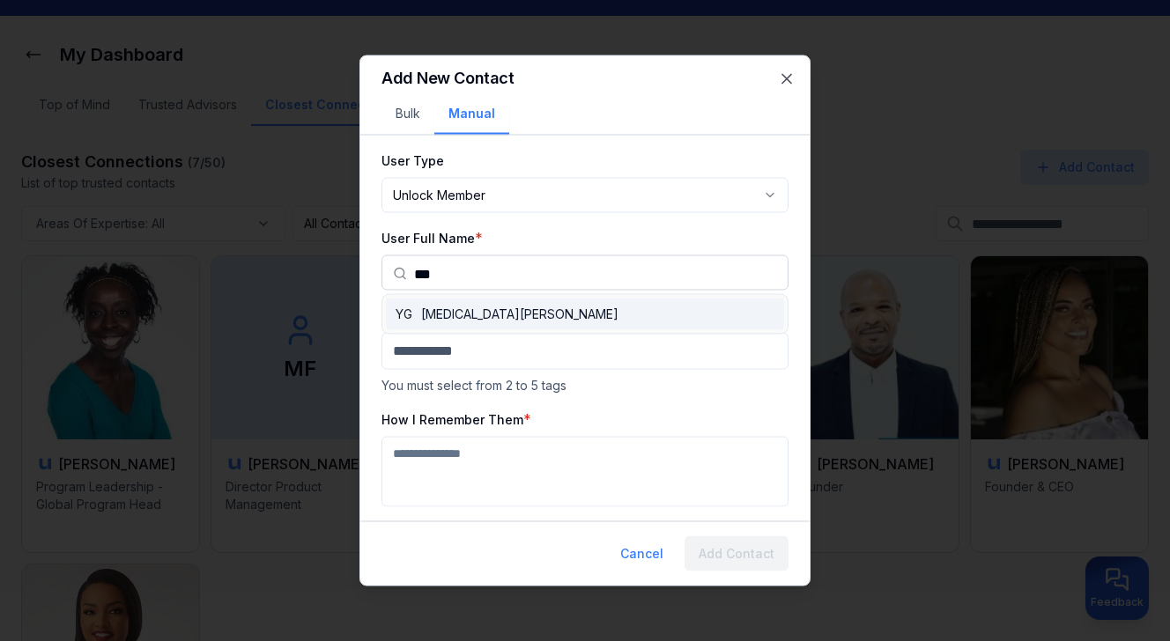
click at [578, 308] on div "YG Yasmin Grant" at bounding box center [585, 315] width 398 height 32
type input "**********"
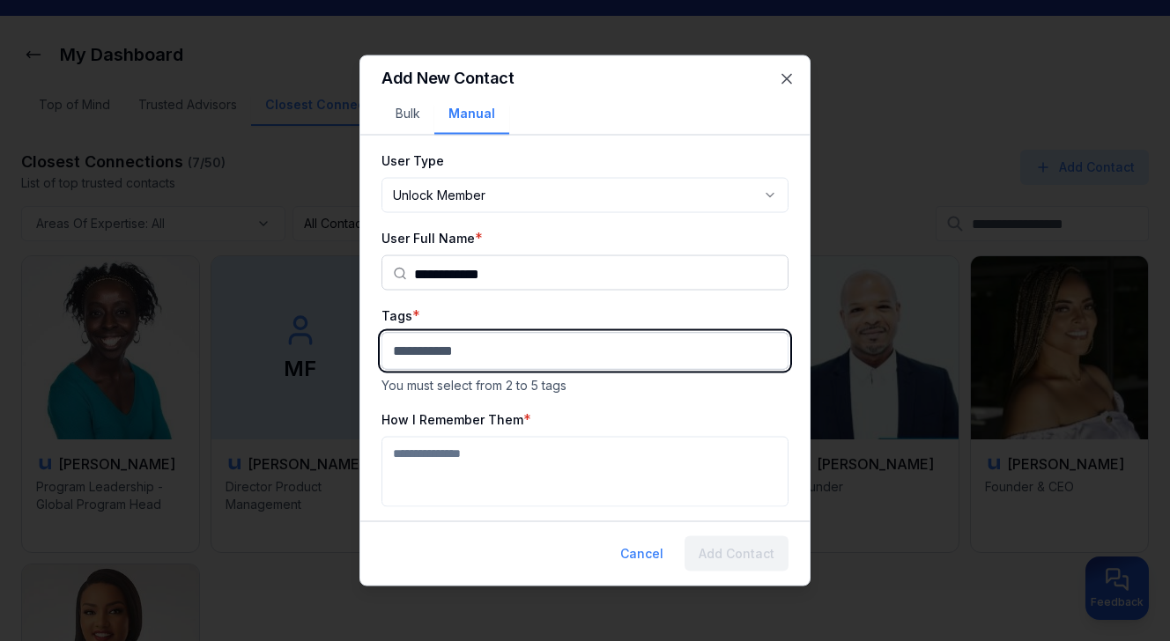
click at [509, 355] on body "**********" at bounding box center [585, 262] width 1170 height 641
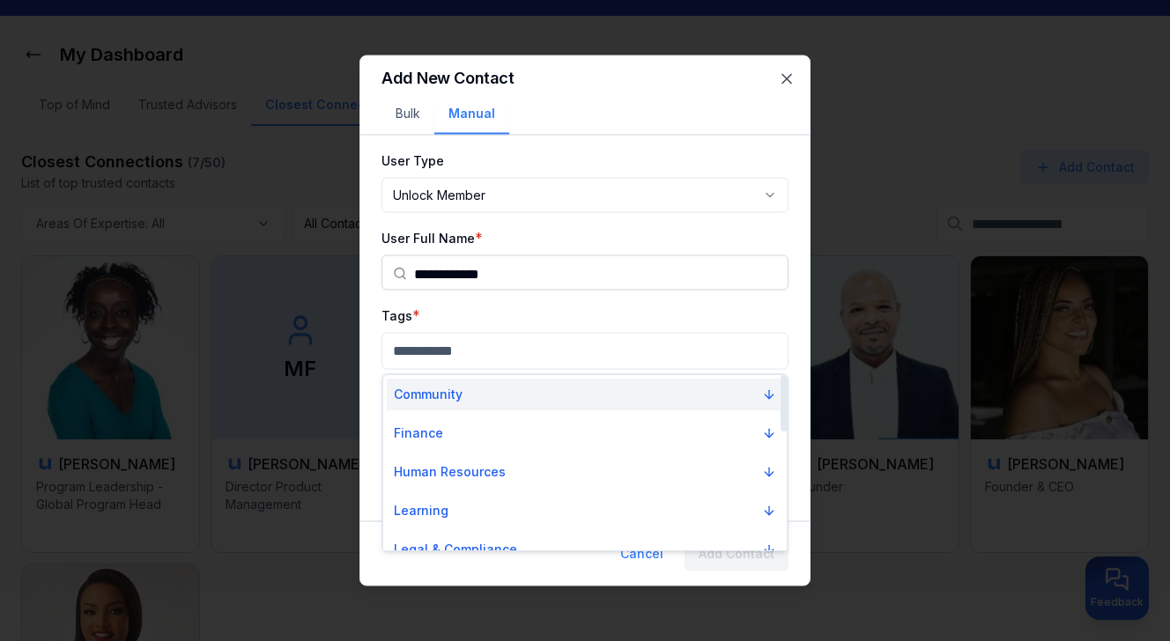
click at [490, 392] on button "Community" at bounding box center [585, 395] width 397 height 32
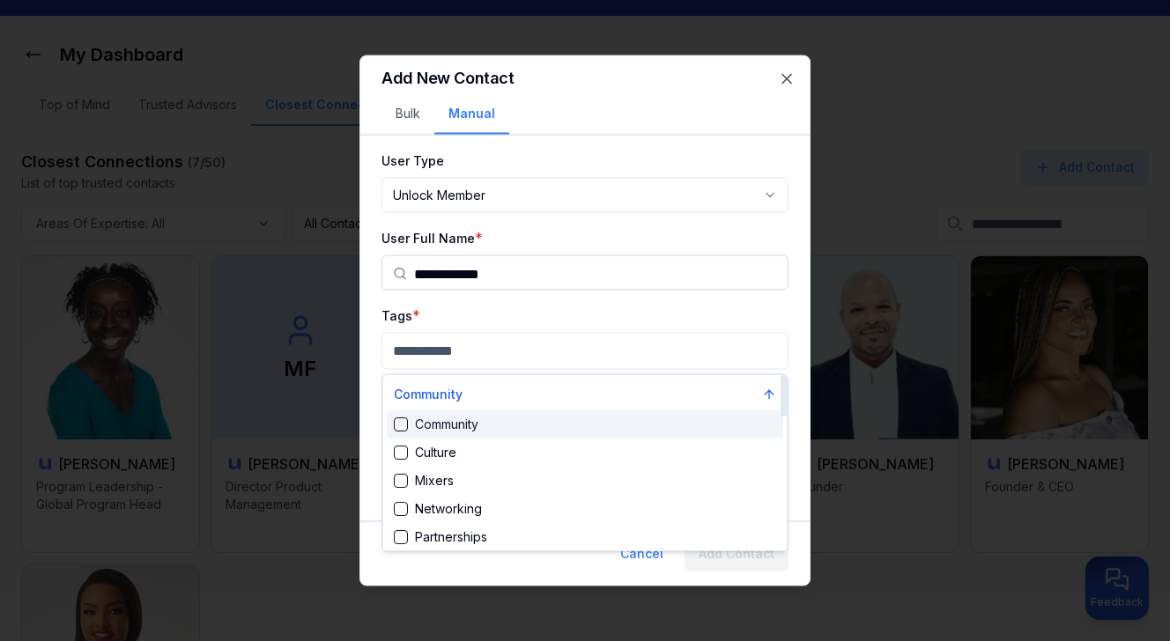
click at [471, 428] on div "Community" at bounding box center [436, 425] width 85 height 18
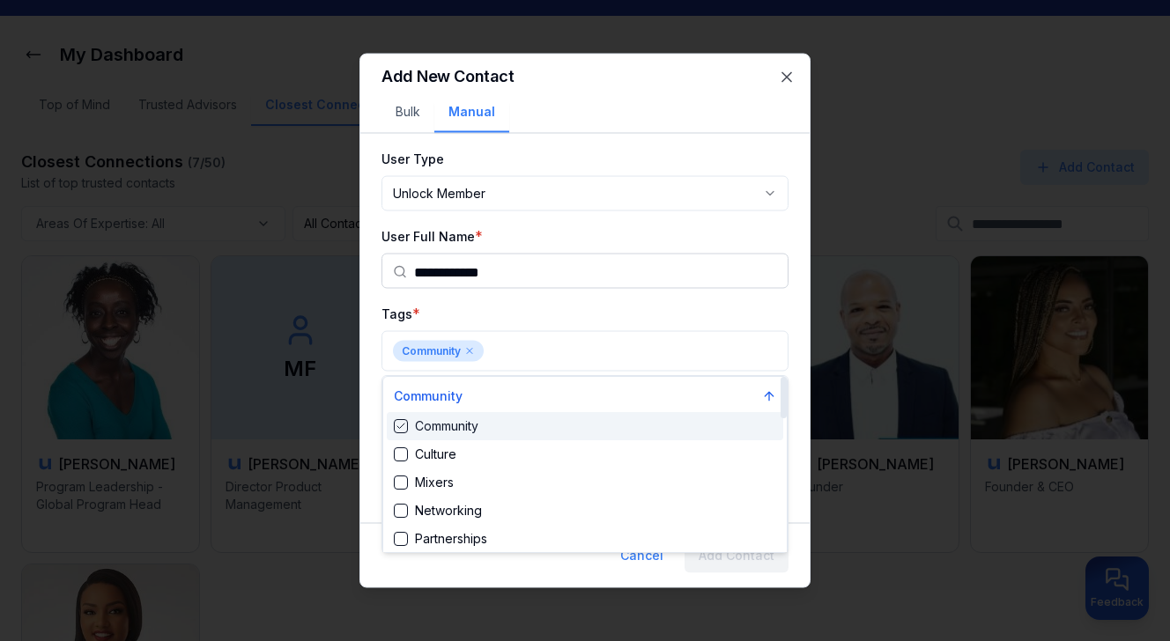
click at [514, 345] on div at bounding box center [585, 320] width 1170 height 641
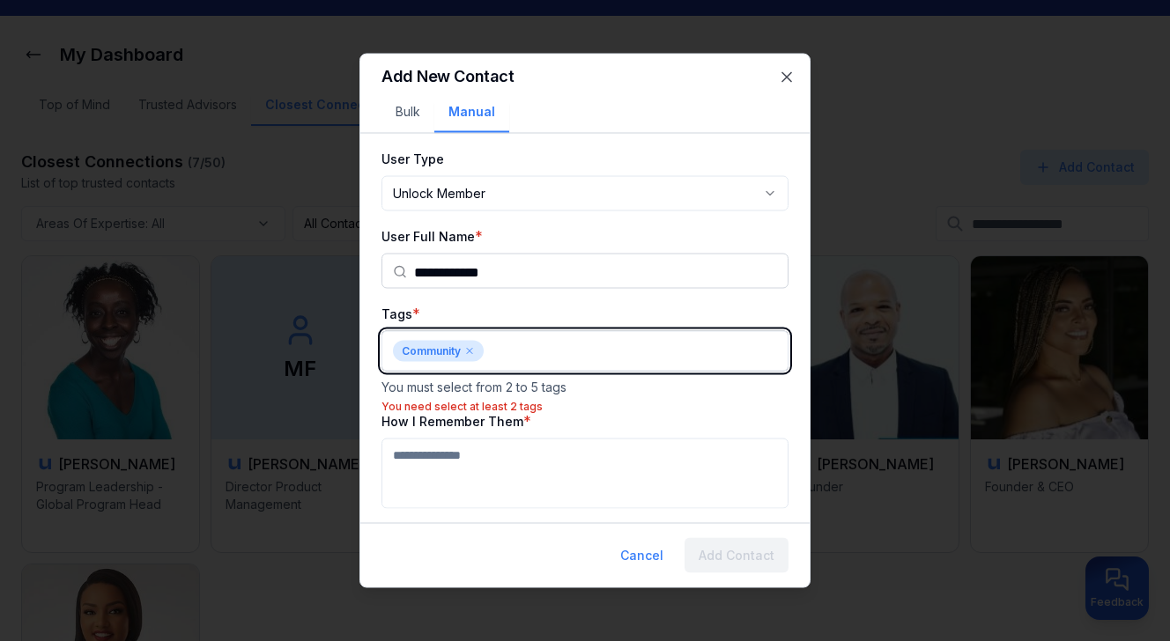
click at [514, 345] on body "**********" at bounding box center [585, 262] width 1170 height 641
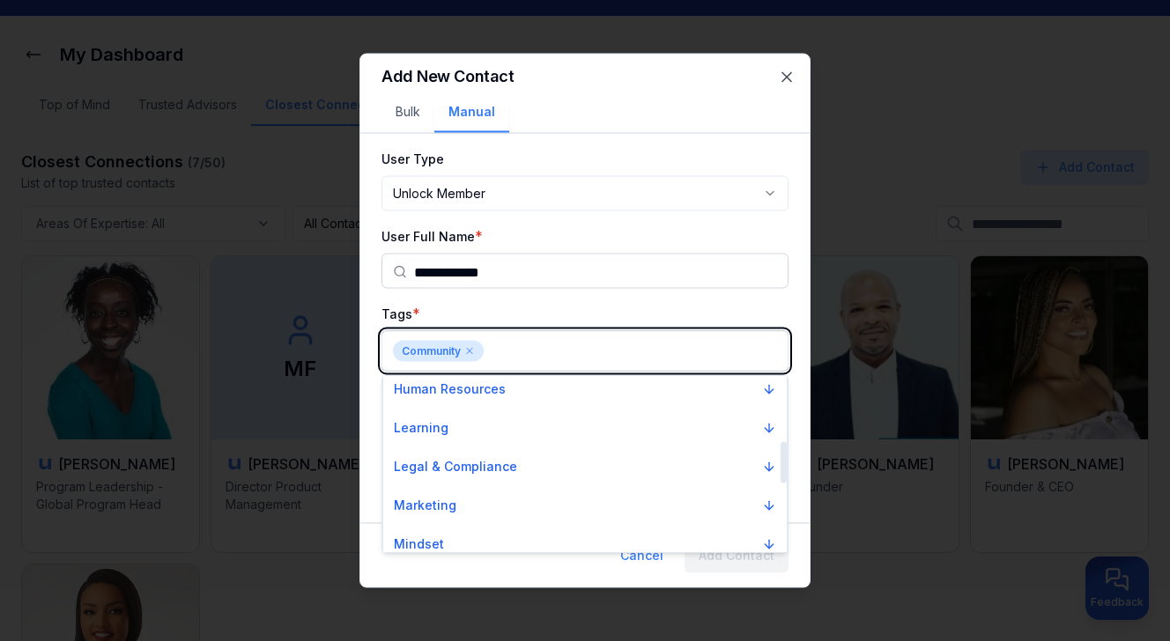
scroll to position [291, 0]
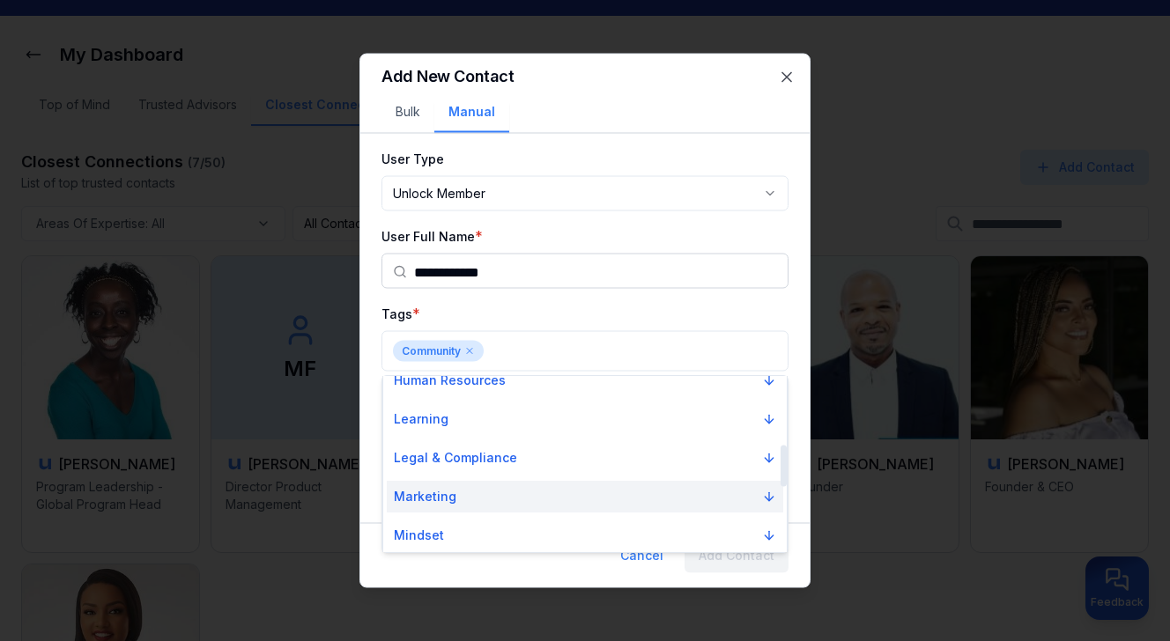
click at [515, 493] on button "Marketing" at bounding box center [585, 497] width 397 height 32
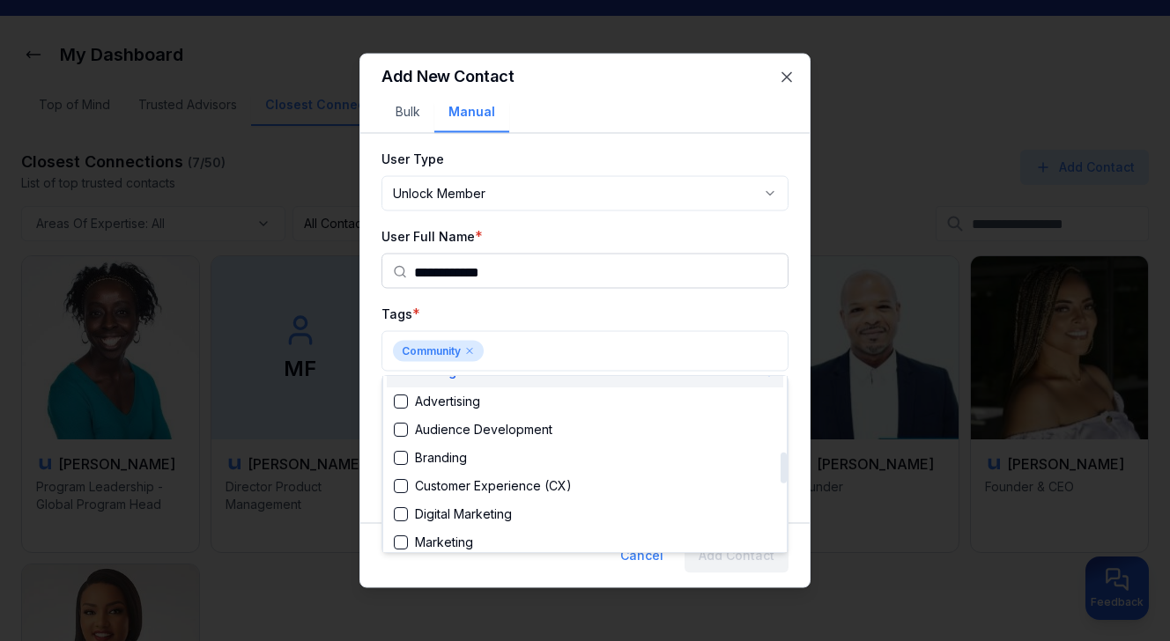
scroll to position [445, 0]
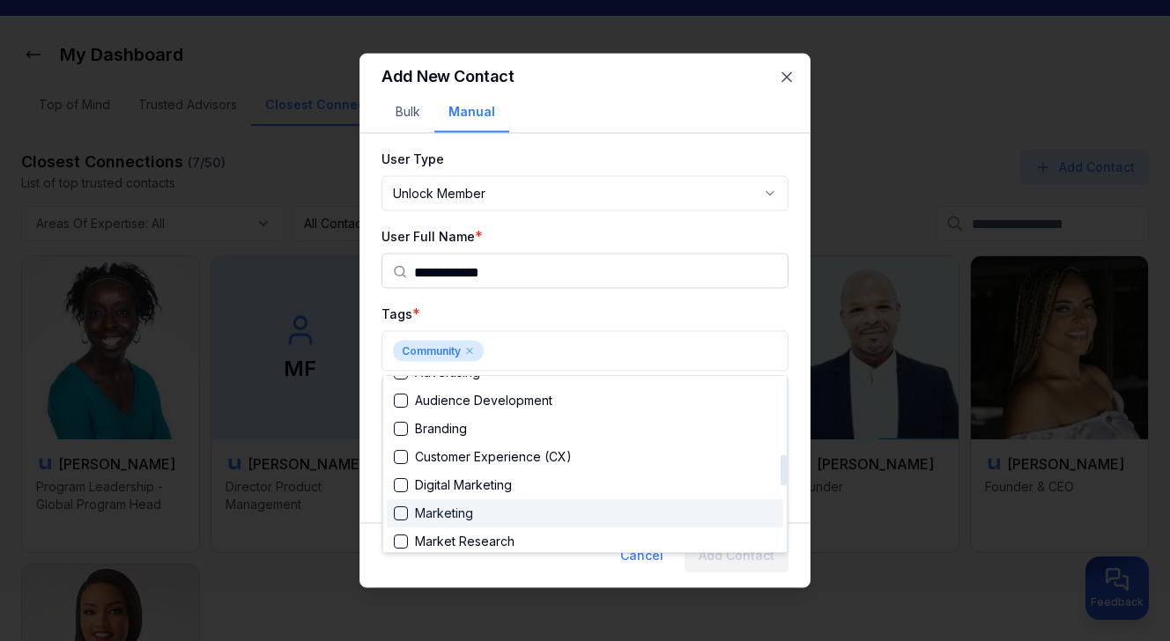
click at [493, 513] on div "Marketing" at bounding box center [585, 514] width 397 height 28
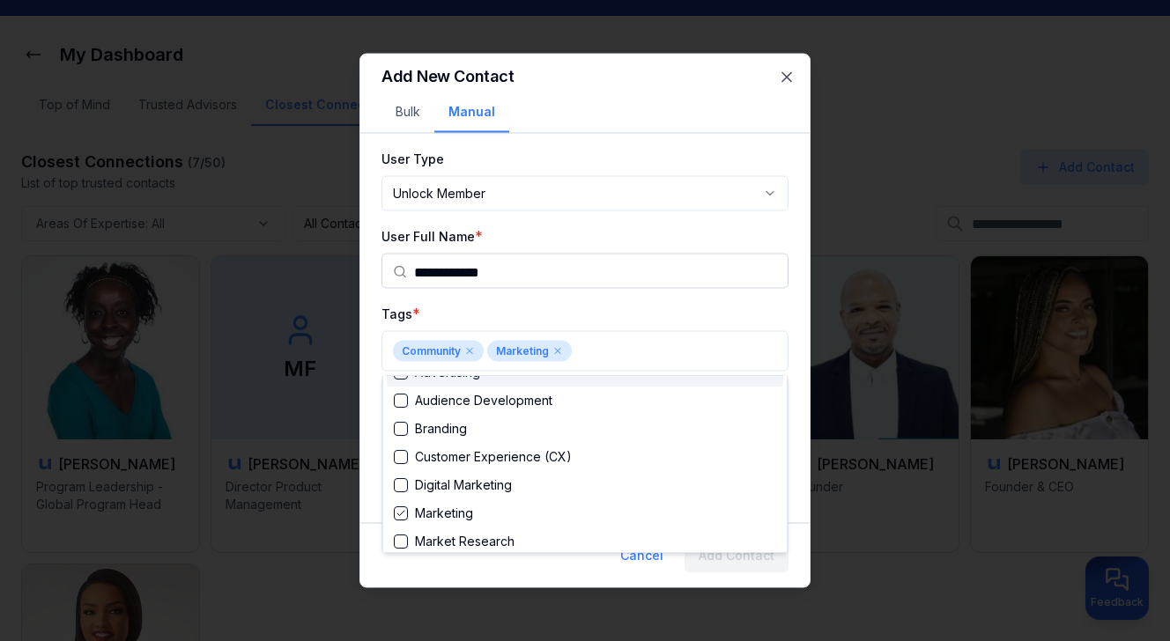
click at [585, 307] on div at bounding box center [585, 320] width 1170 height 641
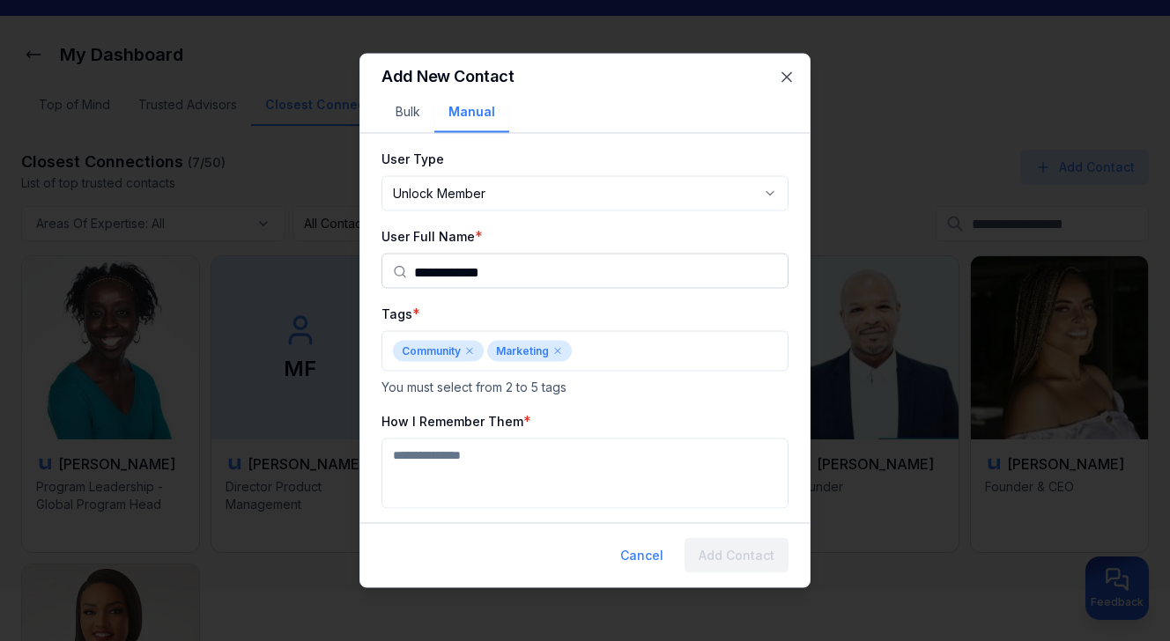
click at [535, 448] on textarea "How I Remember Them" at bounding box center [585, 474] width 407 height 70
paste textarea "**********"
type textarea "**********"
click at [730, 555] on button "Add Contact" at bounding box center [737, 555] width 104 height 35
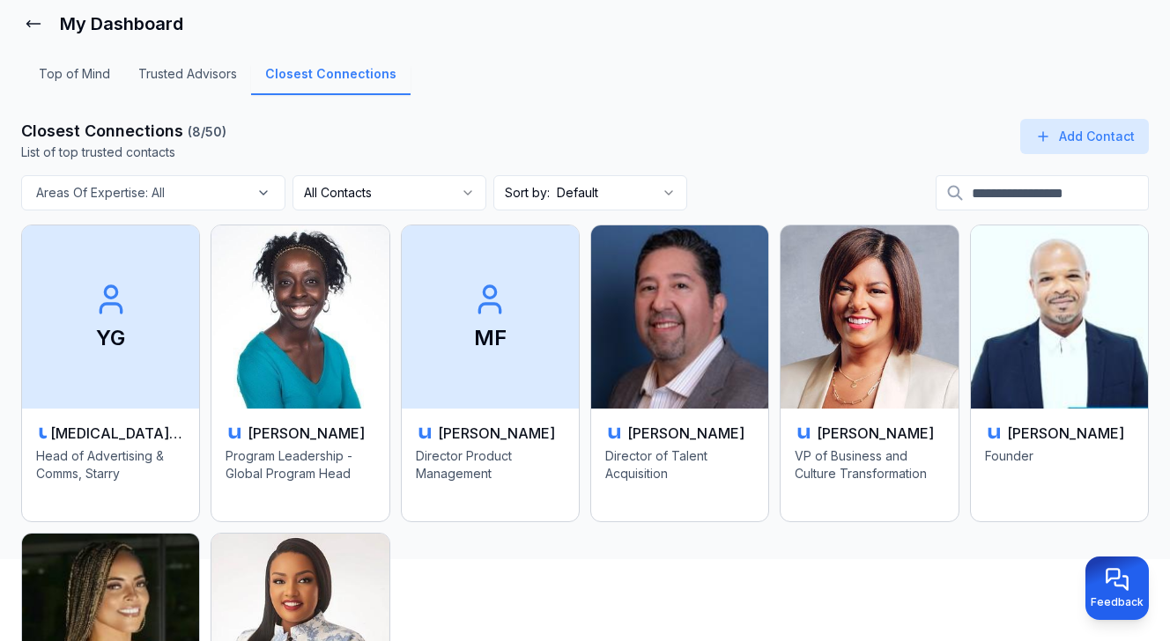
scroll to position [87, 0]
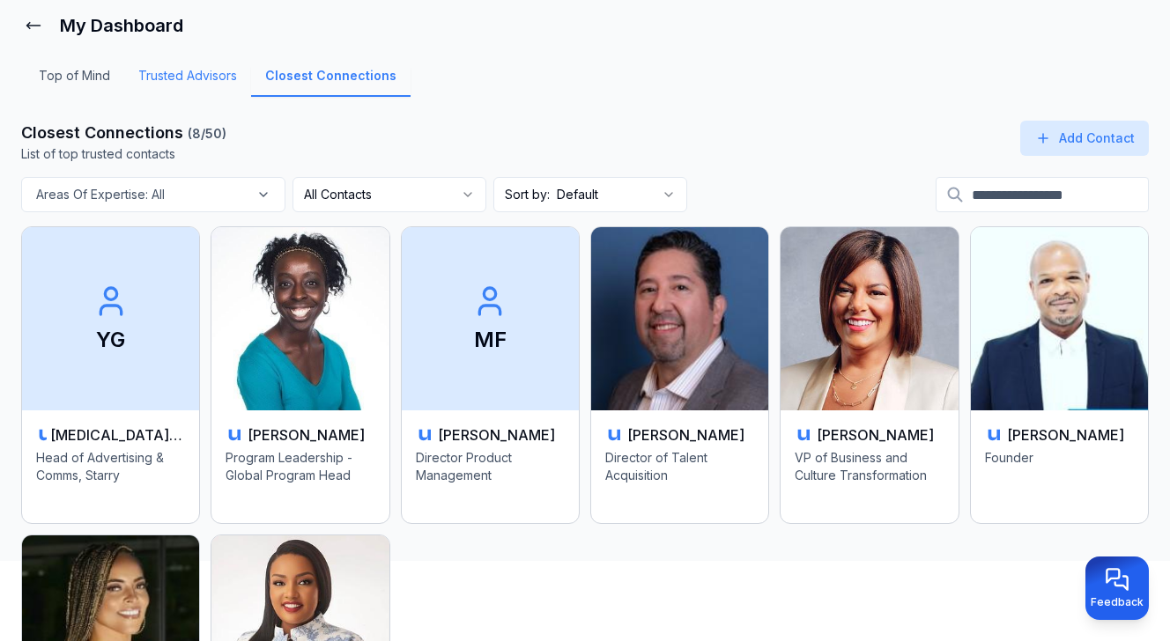
click at [182, 84] on link "Trusted Advisors" at bounding box center [187, 82] width 127 height 30
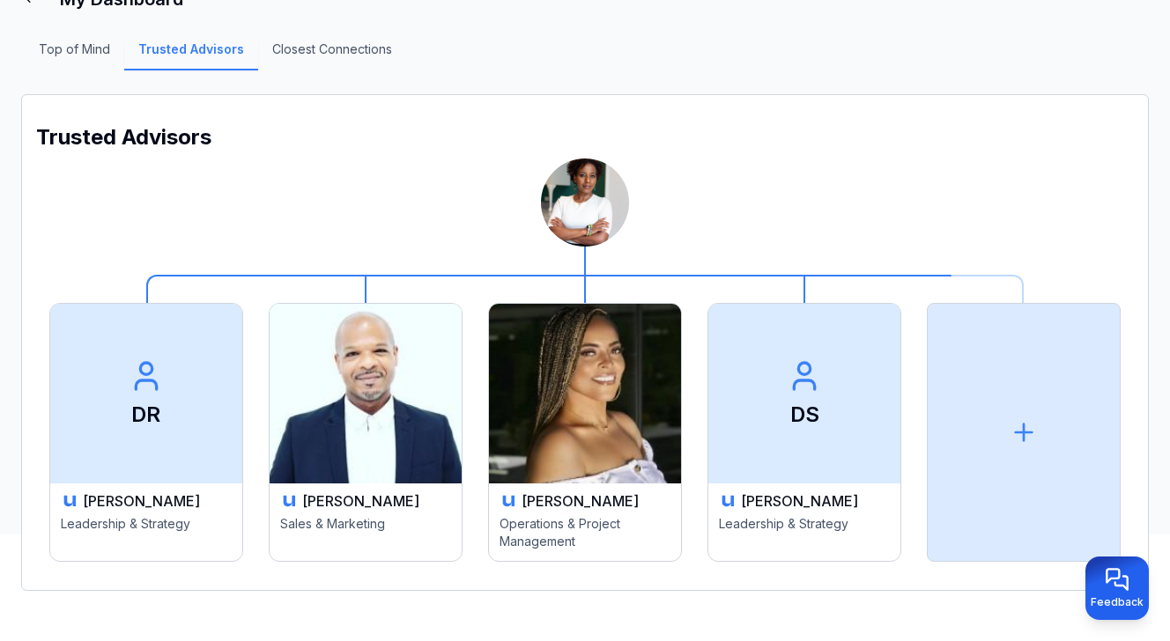
scroll to position [116, 0]
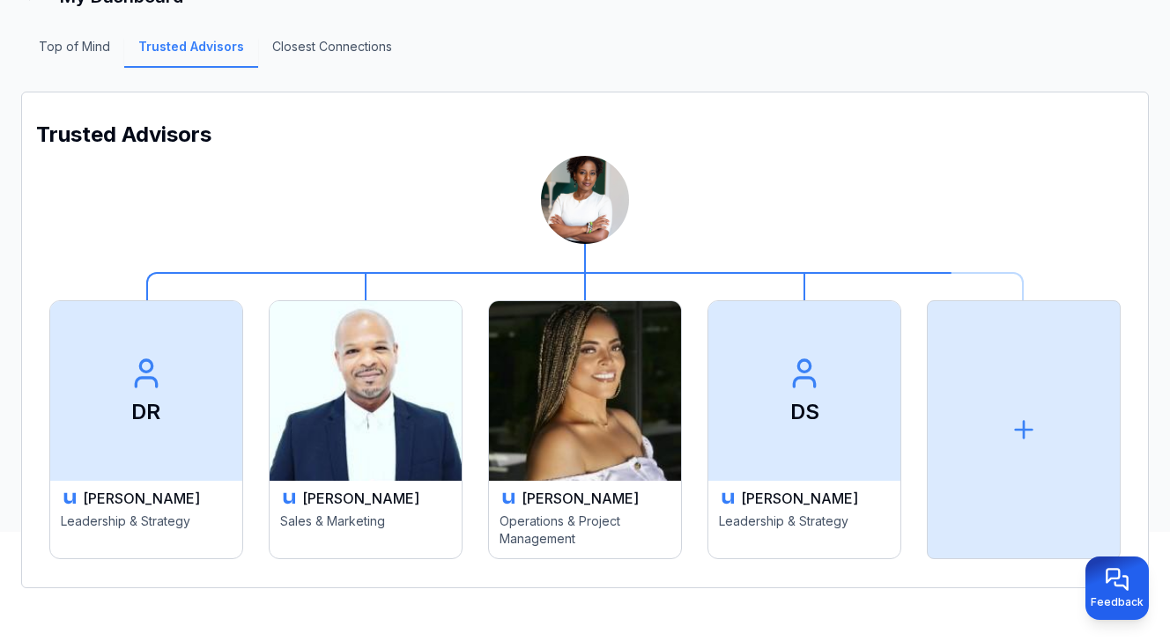
click at [175, 427] on span "DR" at bounding box center [146, 391] width 192 height 180
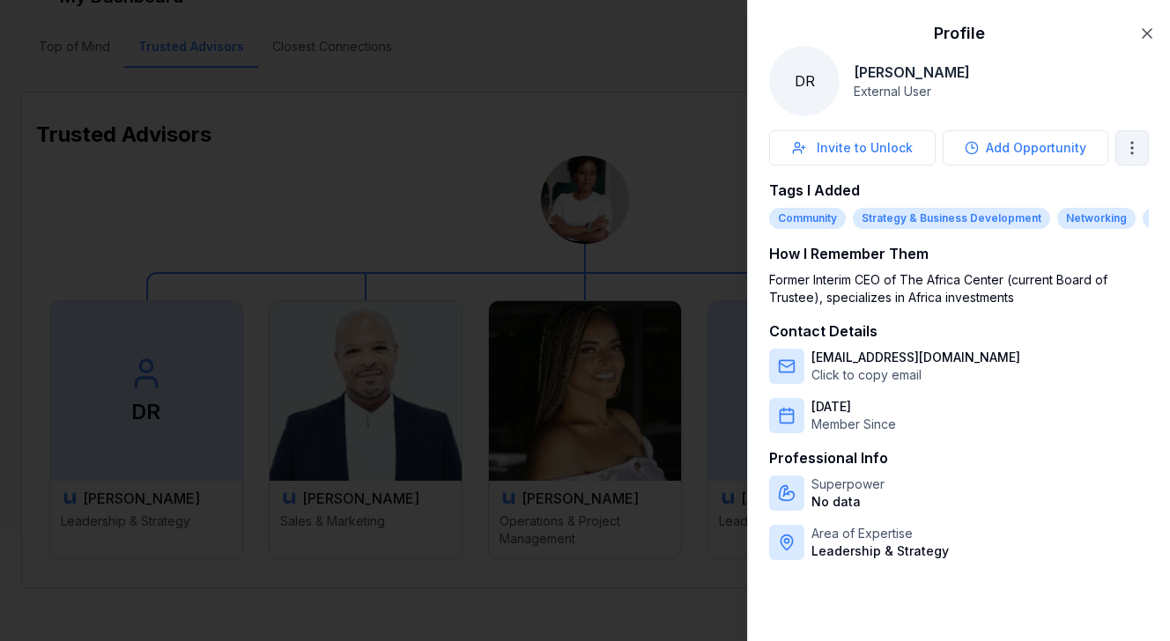
click at [1138, 147] on body "My Dashboard Top of Mind Trusted Advisors Closest Connections Trusted Advisors …" at bounding box center [585, 204] width 1170 height 641
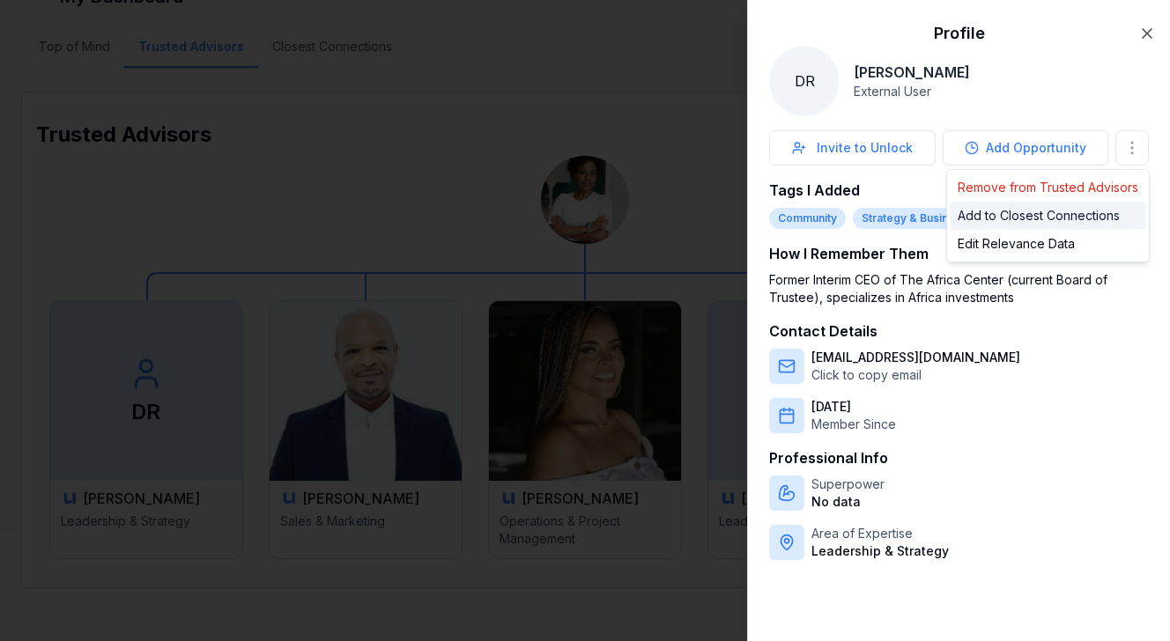
click at [1101, 214] on div "Add to Closest Connections" at bounding box center [1048, 216] width 195 height 28
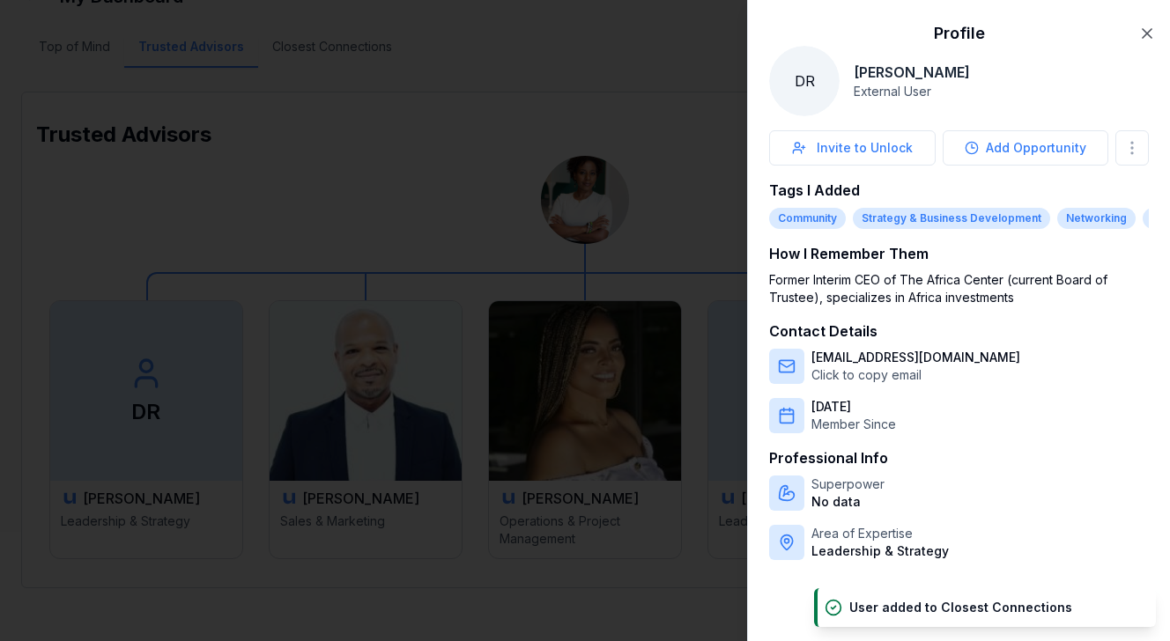
click at [703, 103] on div at bounding box center [585, 320] width 1170 height 641
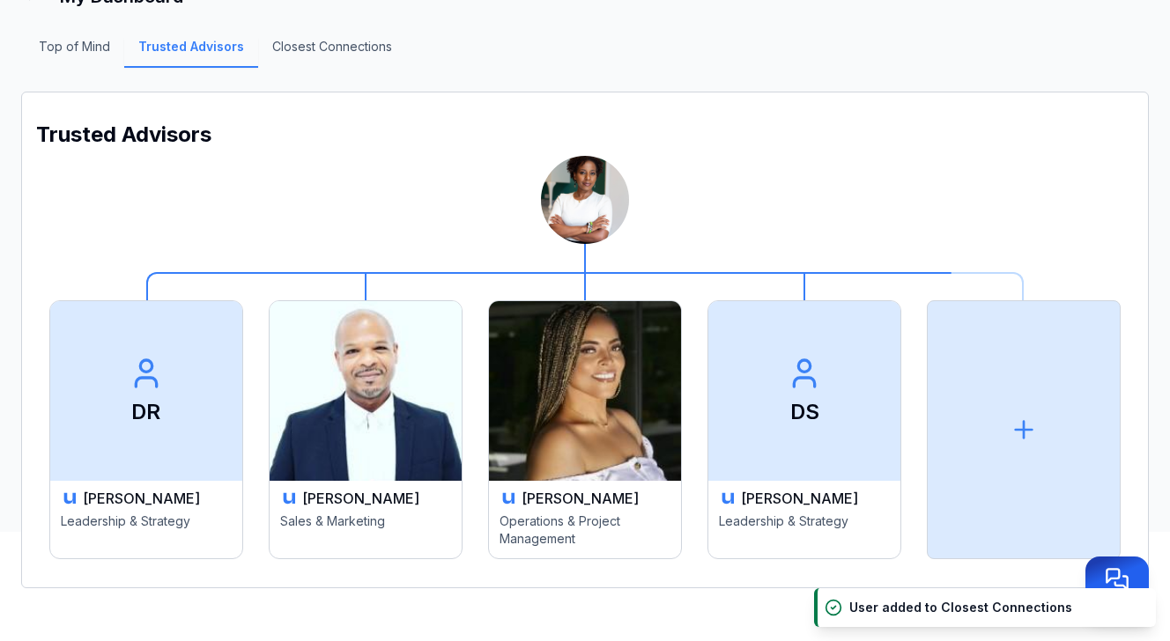
click at [242, 417] on span "DS" at bounding box center [146, 391] width 192 height 180
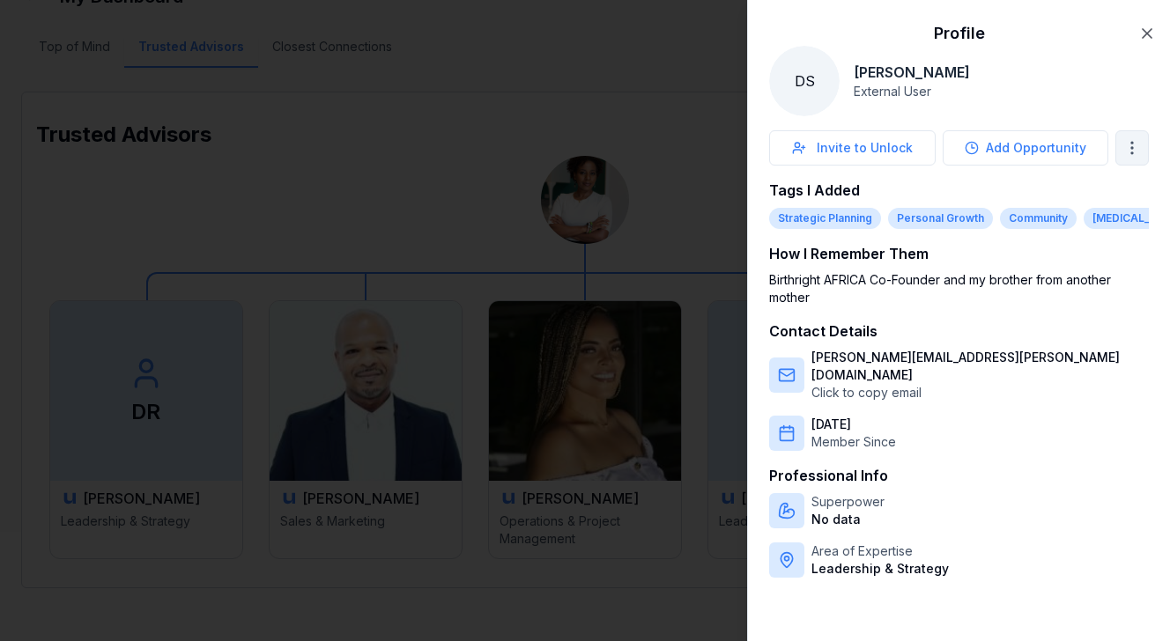
click at [1130, 147] on body "My Dashboard Top of Mind Trusted Advisors Closest Connections Trusted Advisors …" at bounding box center [585, 204] width 1170 height 641
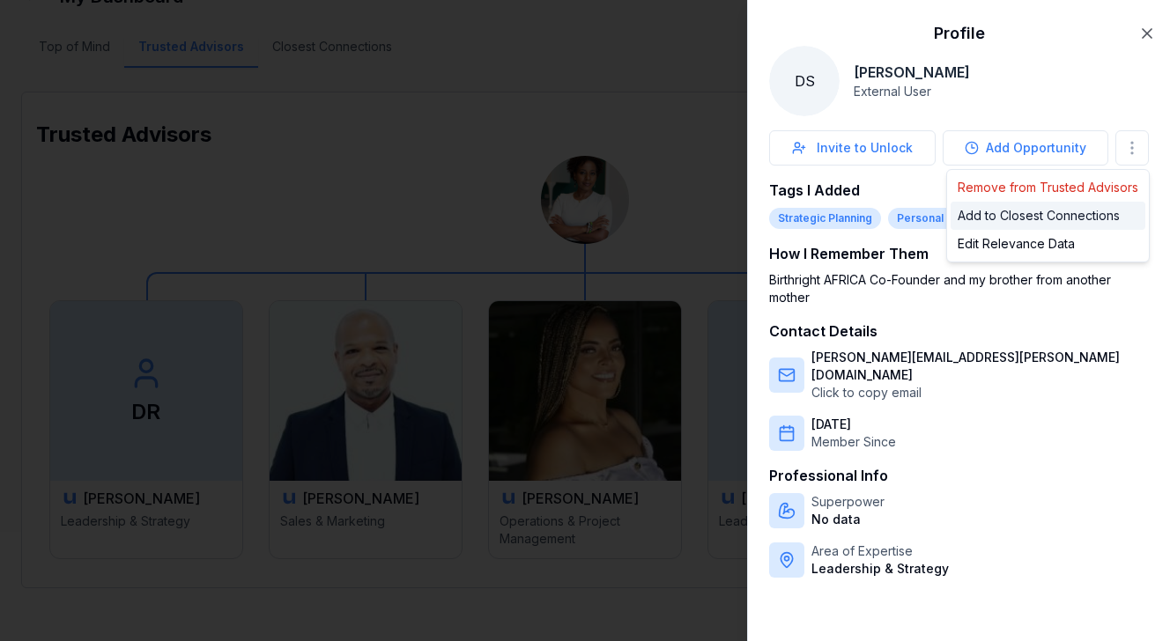
click at [1088, 209] on div "Add to Closest Connections" at bounding box center [1048, 216] width 195 height 28
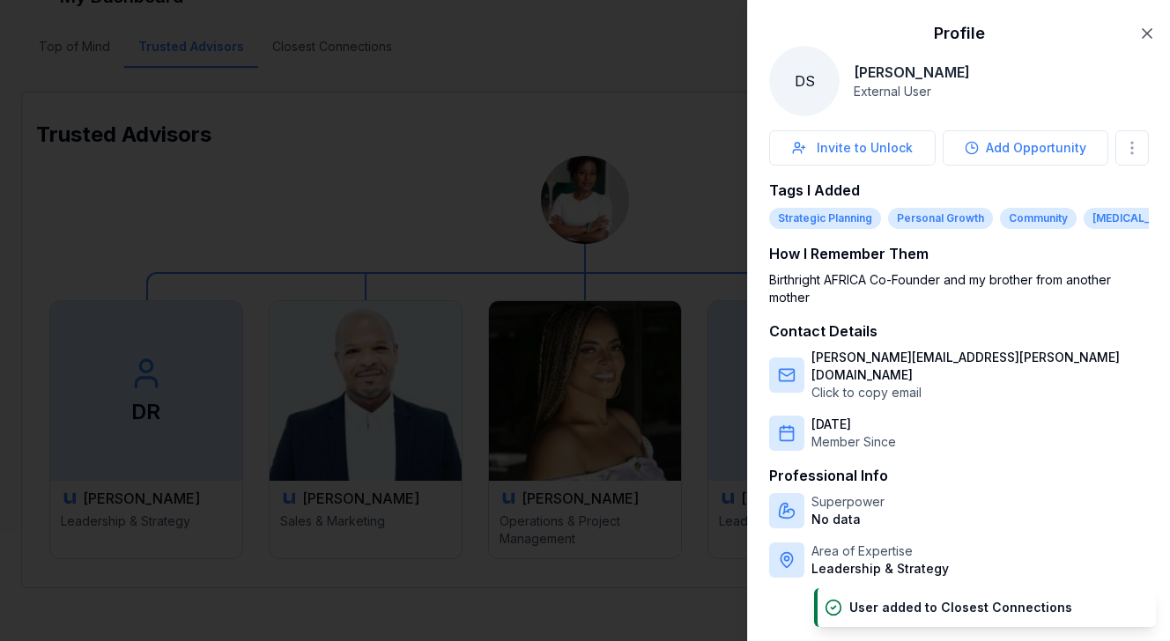
click at [514, 159] on div at bounding box center [585, 320] width 1170 height 641
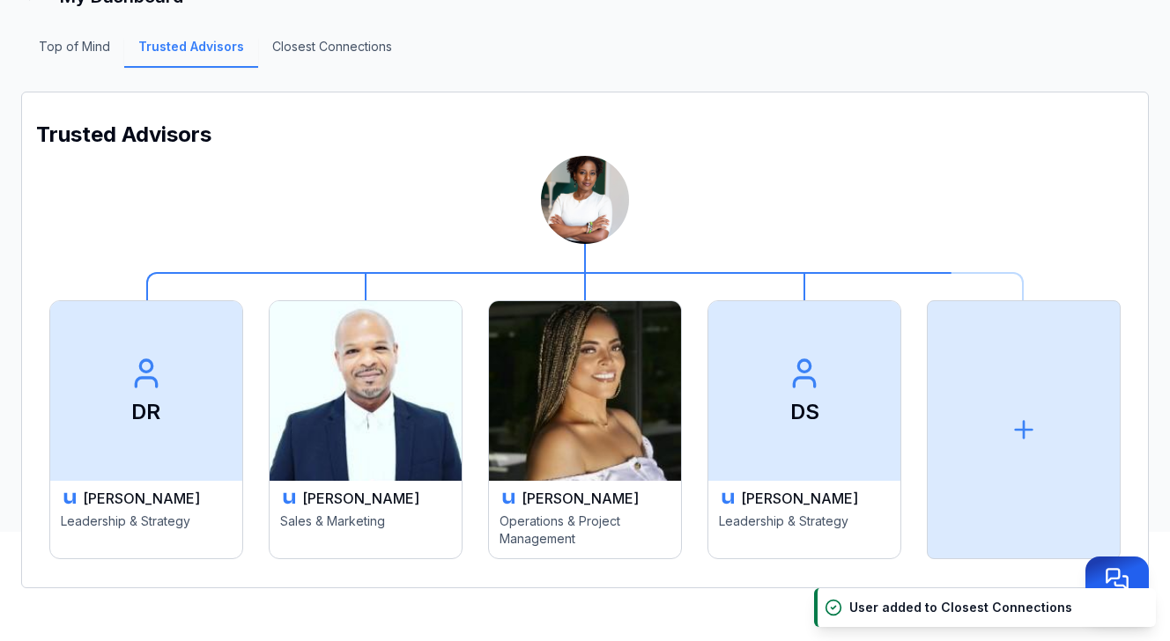
click at [462, 355] on img at bounding box center [366, 391] width 192 height 180
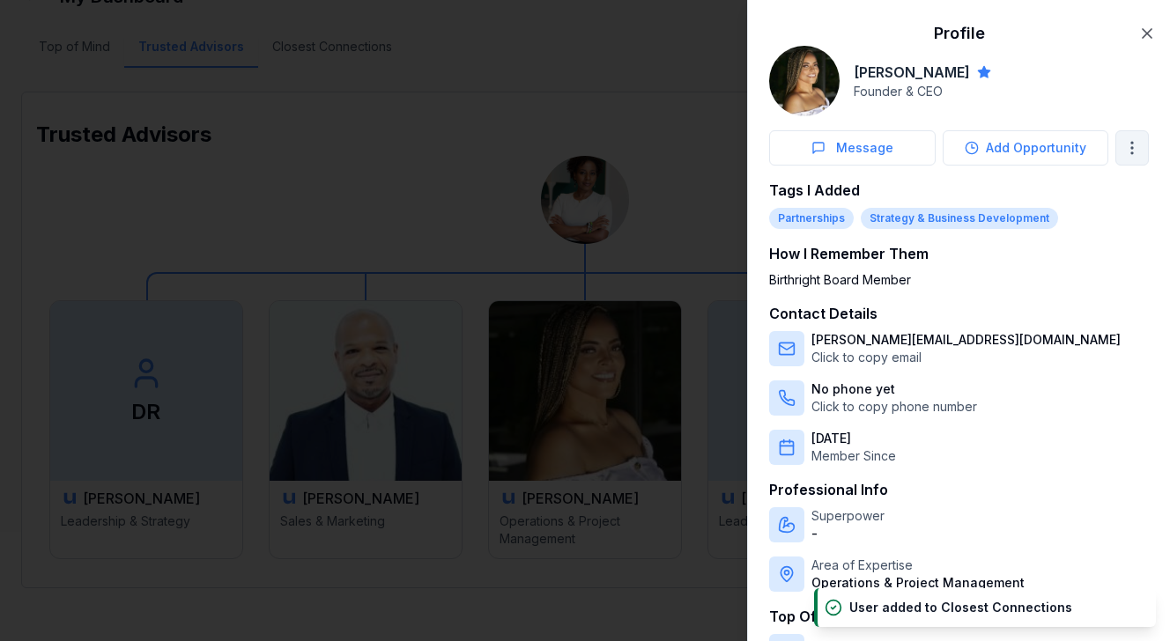
click at [1139, 145] on body "My Dashboard Top of Mind Trusted Advisors Closest Connections Trusted Advisors …" at bounding box center [585, 204] width 1170 height 641
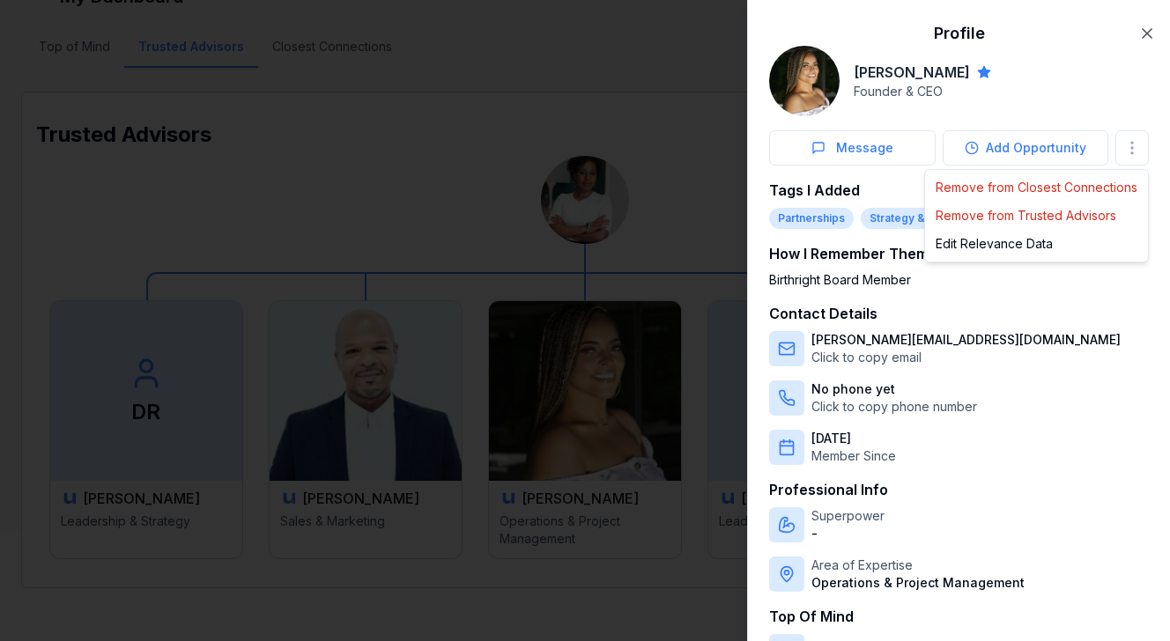
click at [1078, 93] on div at bounding box center [585, 320] width 1170 height 641
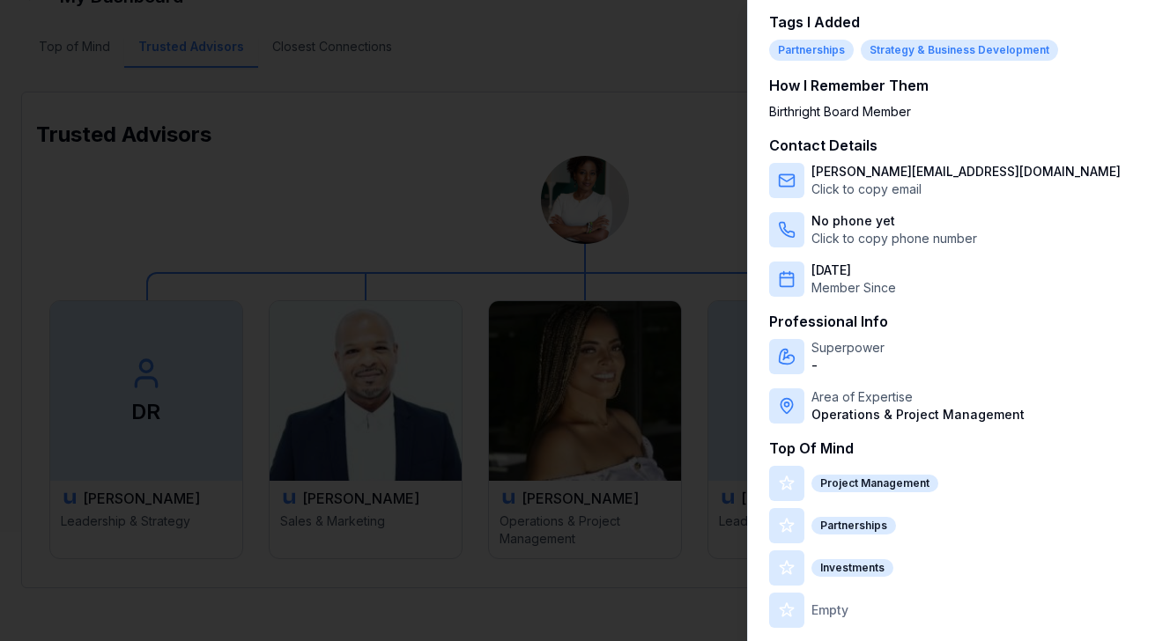
scroll to position [176, 0]
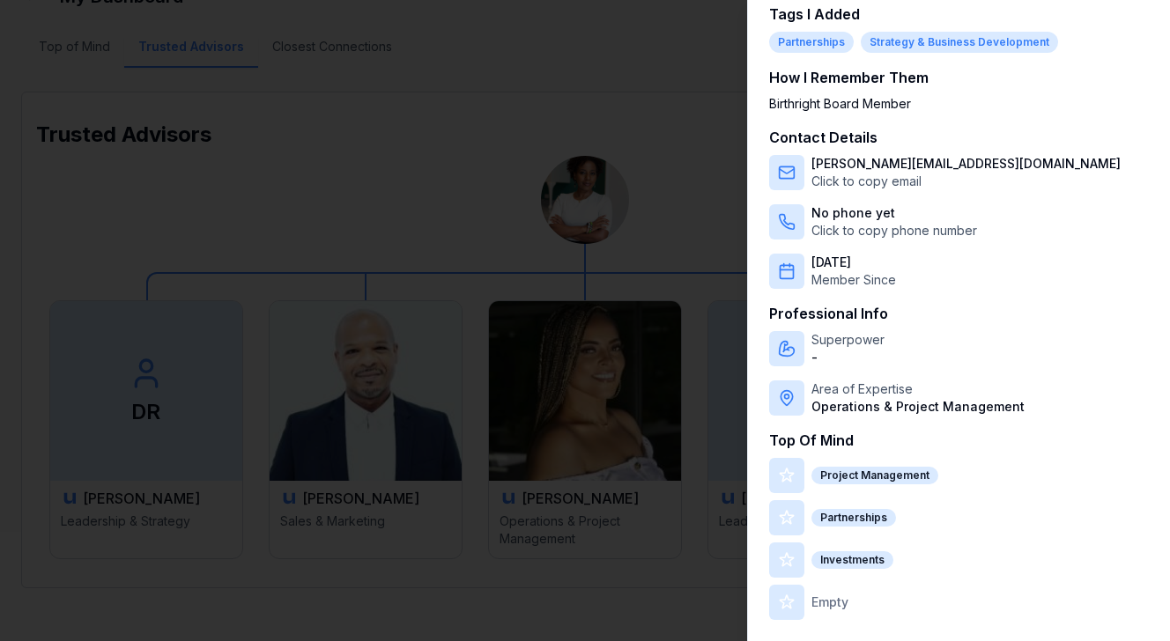
click at [582, 181] on div at bounding box center [585, 320] width 1170 height 641
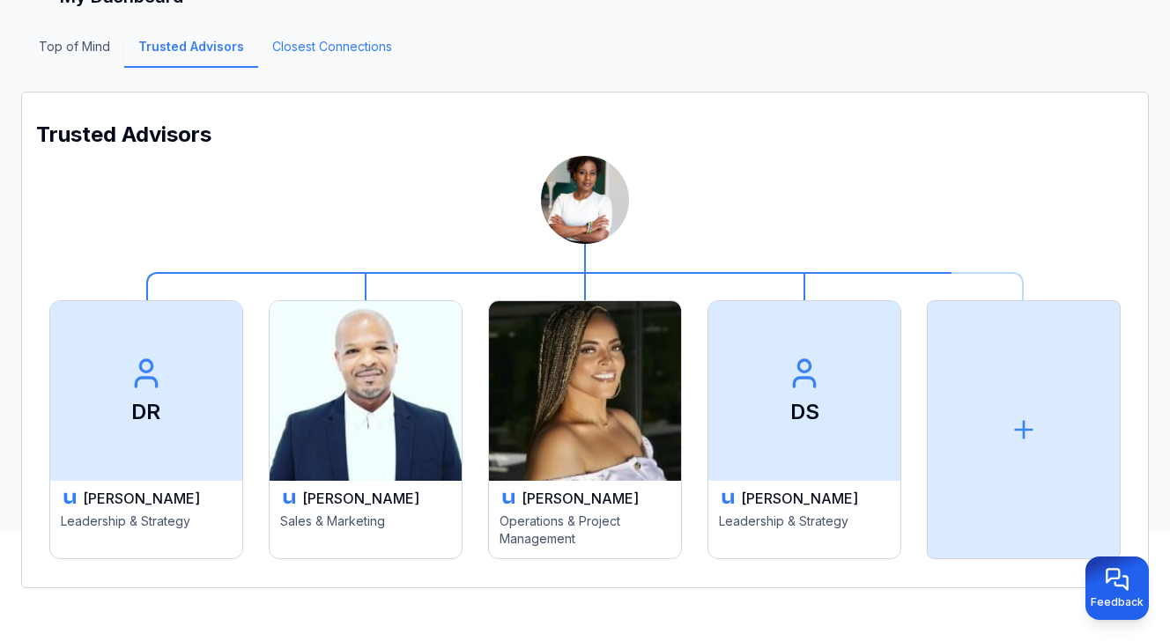
click at [359, 46] on link "Closest Connections" at bounding box center [332, 53] width 148 height 30
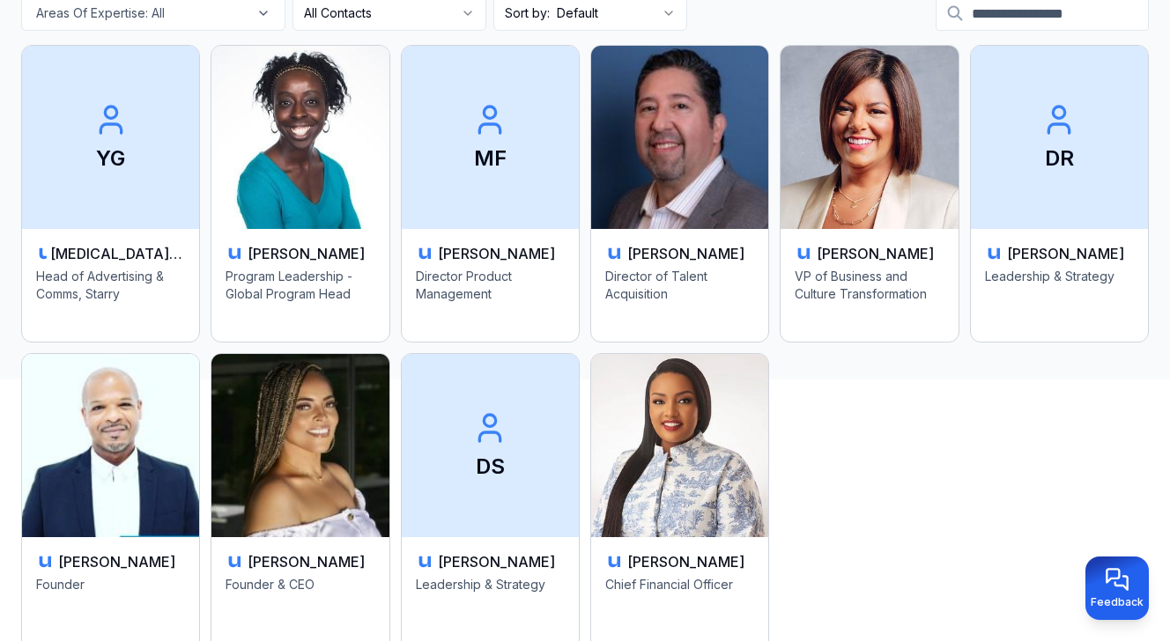
scroll to position [270, 0]
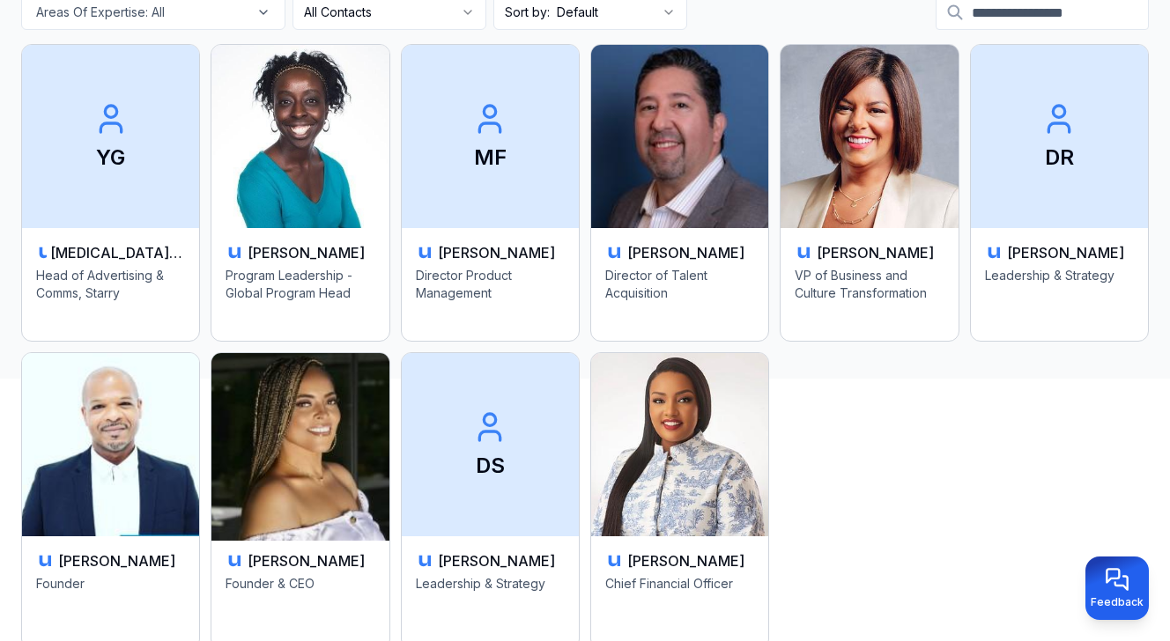
click at [313, 561] on h3 "[PERSON_NAME]" at bounding box center [306, 561] width 117 height 21
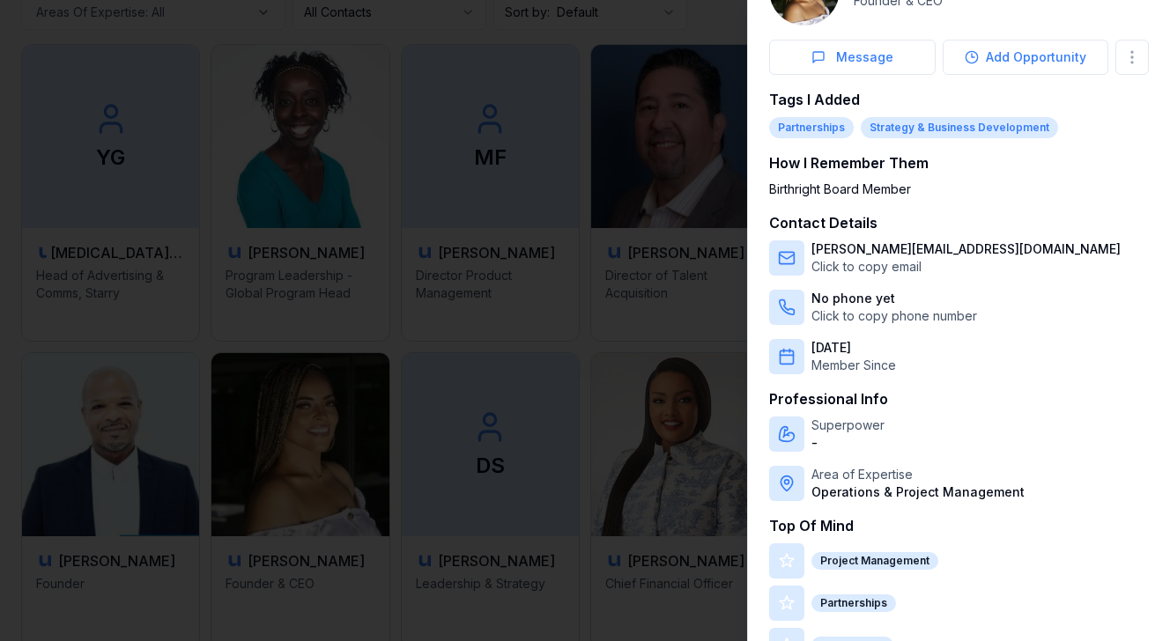
scroll to position [0, 0]
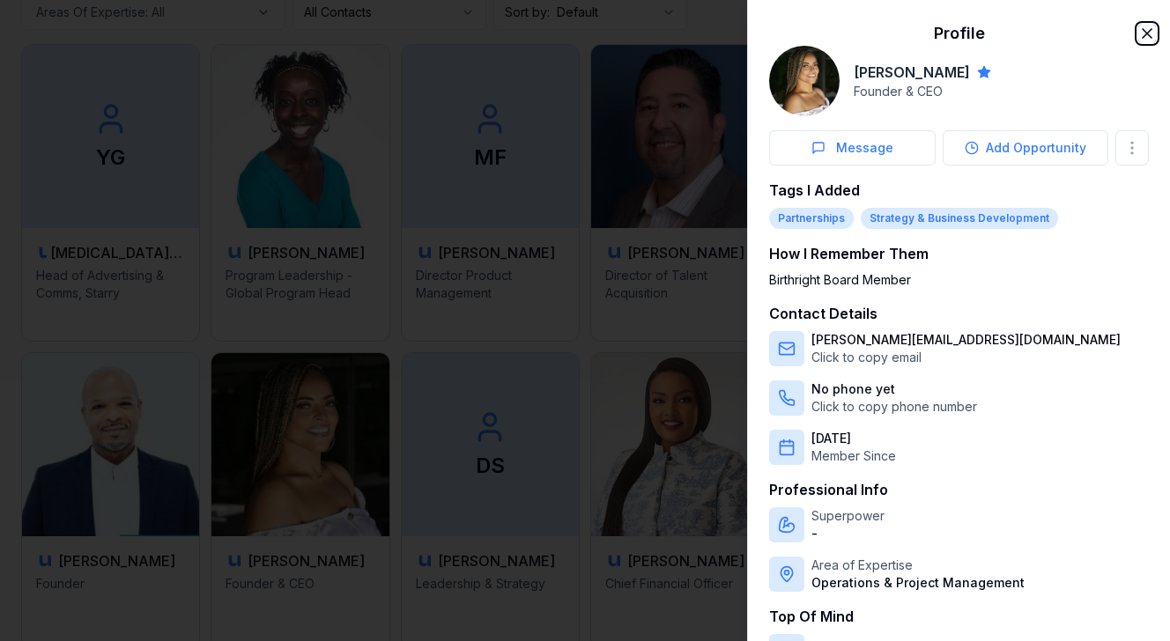
click at [1145, 34] on icon "button" at bounding box center [1147, 33] width 9 height 9
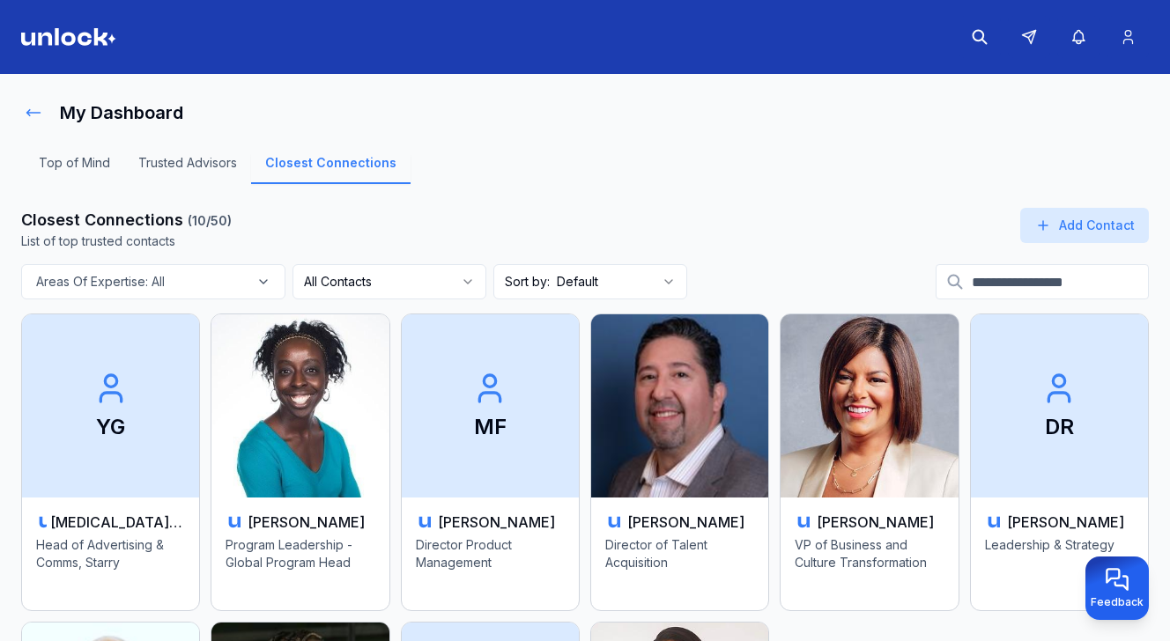
click at [31, 111] on icon at bounding box center [34, 113] width 18 height 18
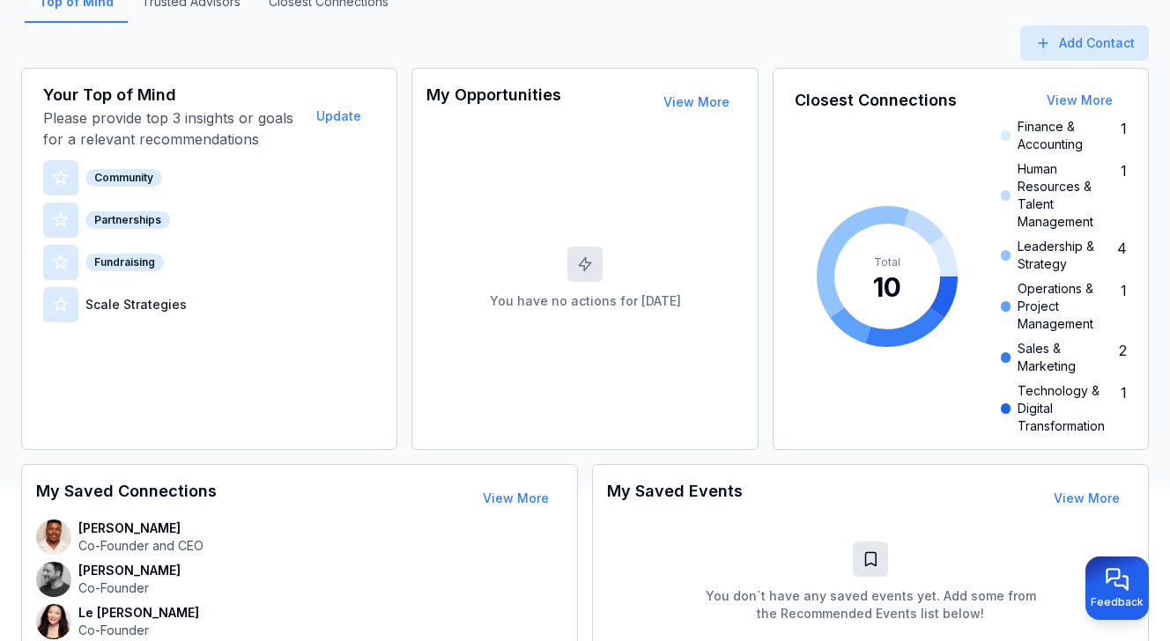
scroll to position [162, 0]
click at [1062, 404] on span "Technology & Digital Transformation" at bounding box center [1066, 408] width 96 height 53
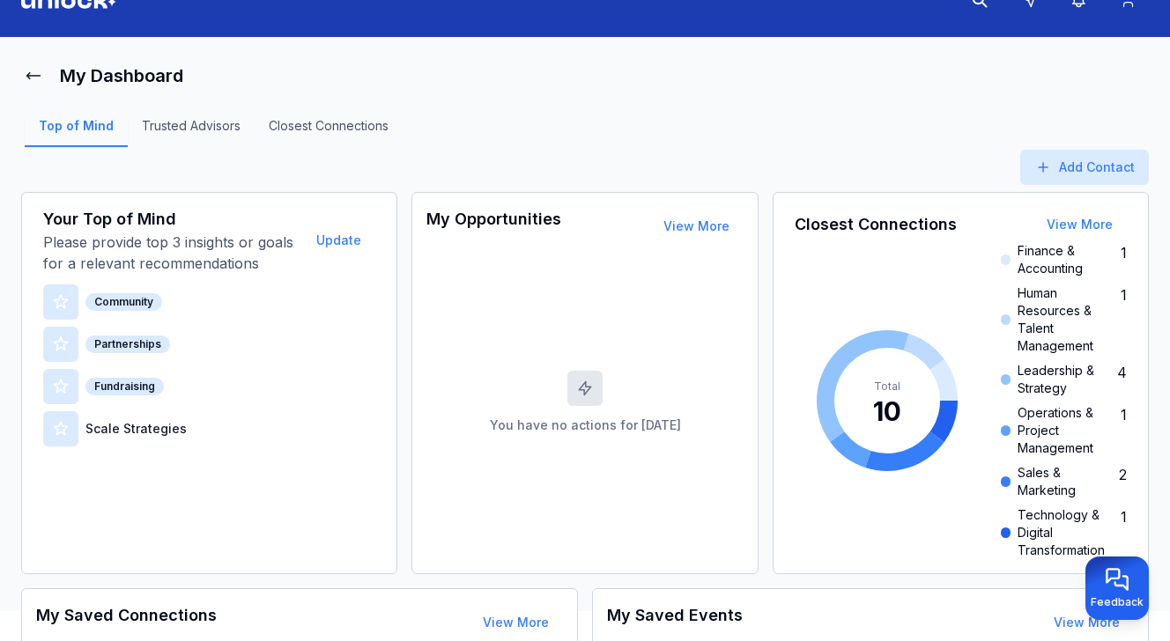
scroll to position [0, 0]
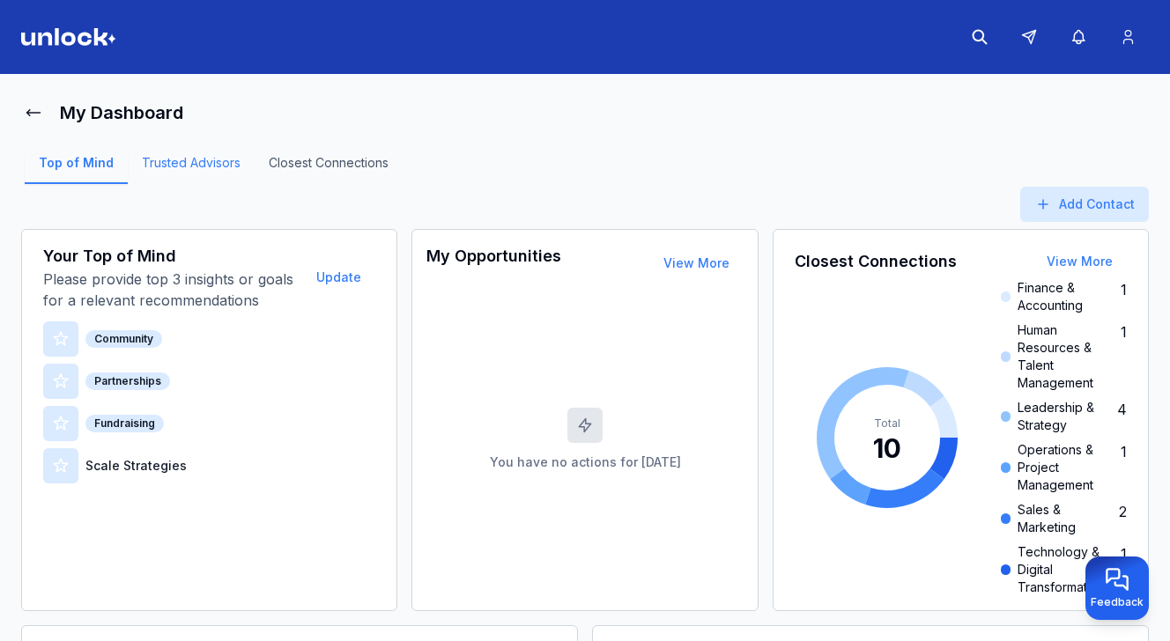
click at [225, 172] on link "Trusted Advisors" at bounding box center [191, 169] width 127 height 30
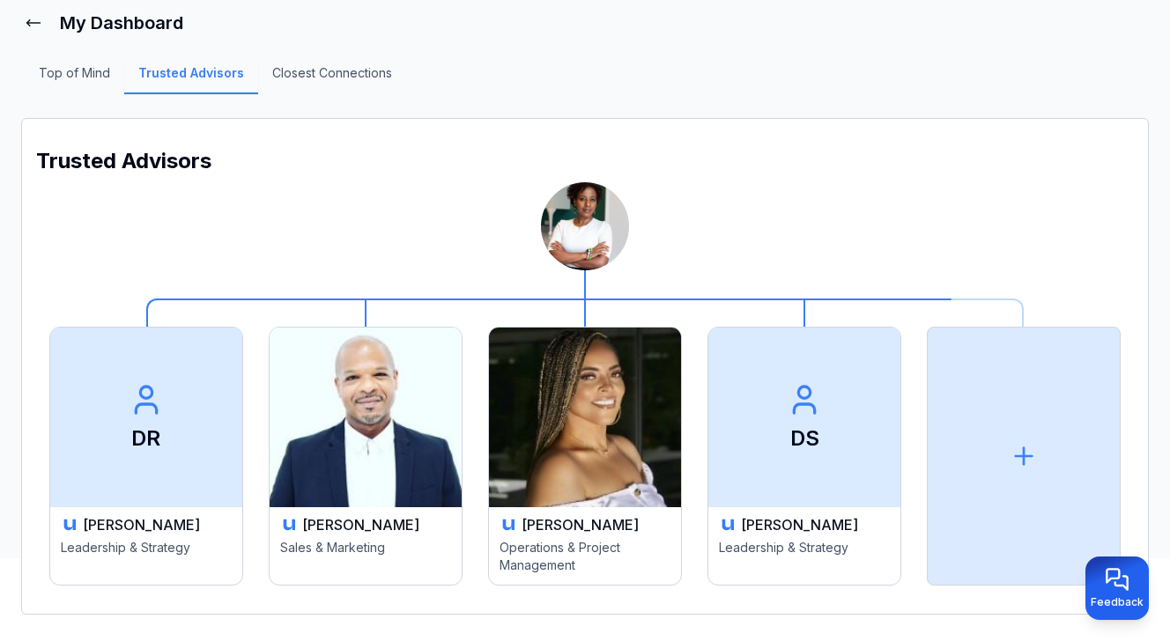
scroll to position [93, 0]
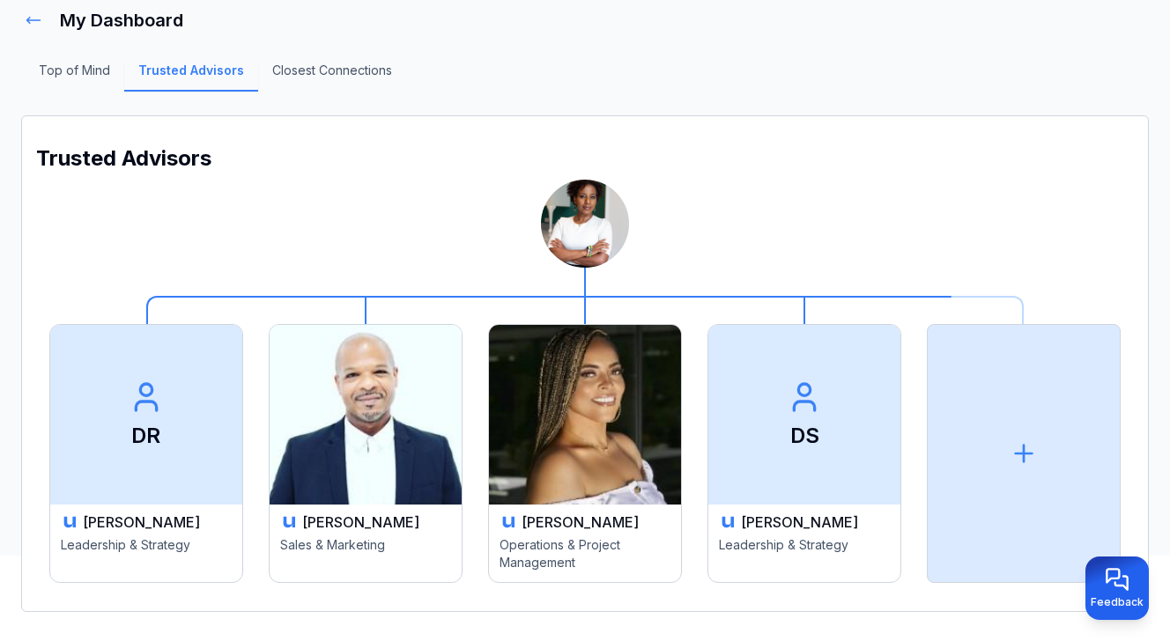
click at [28, 23] on icon at bounding box center [34, 20] width 18 height 18
